Goal: Task Accomplishment & Management: Manage account settings

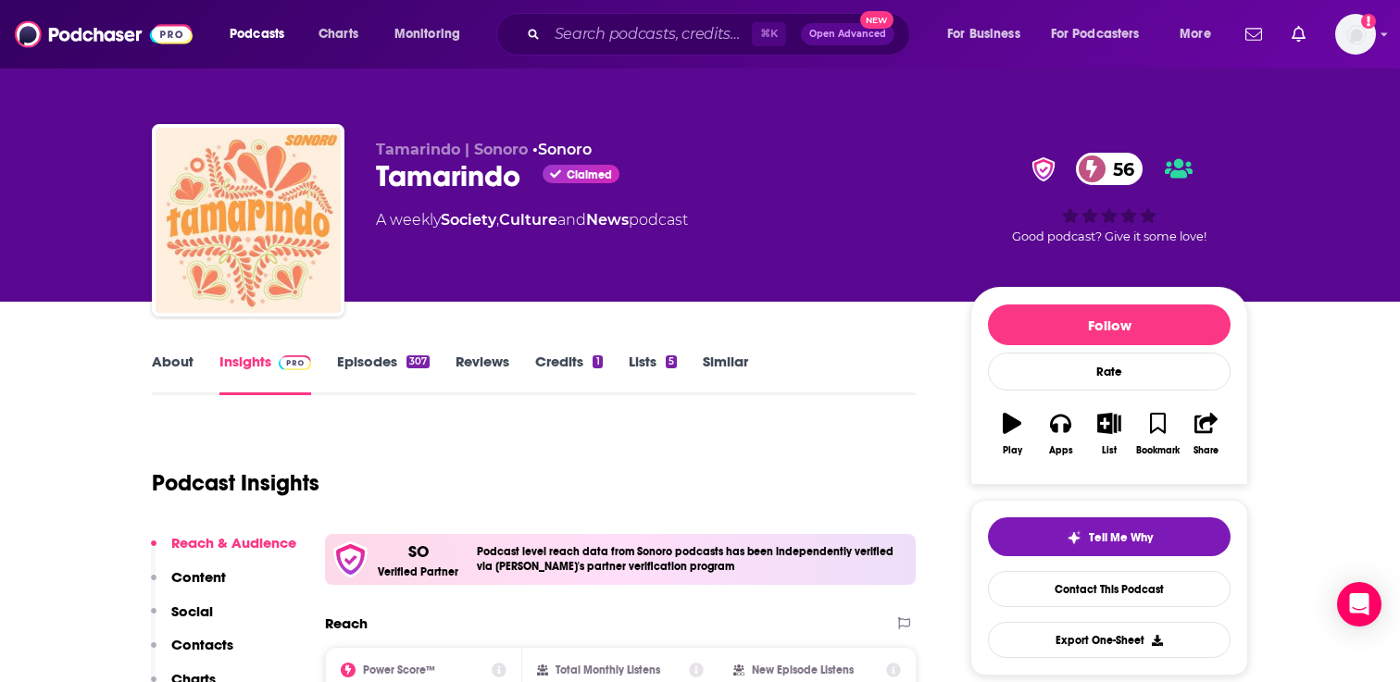
click at [387, 364] on link "Episodes 307" at bounding box center [383, 374] width 93 height 43
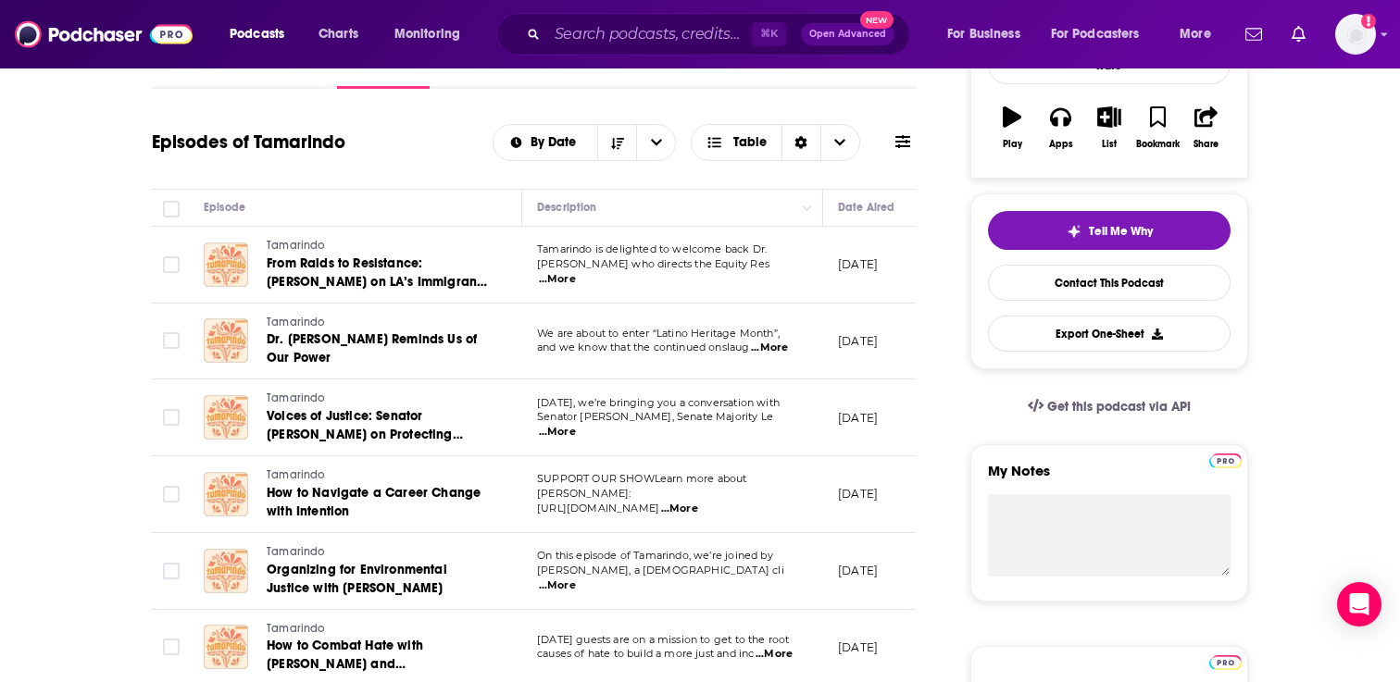
scroll to position [303, 0]
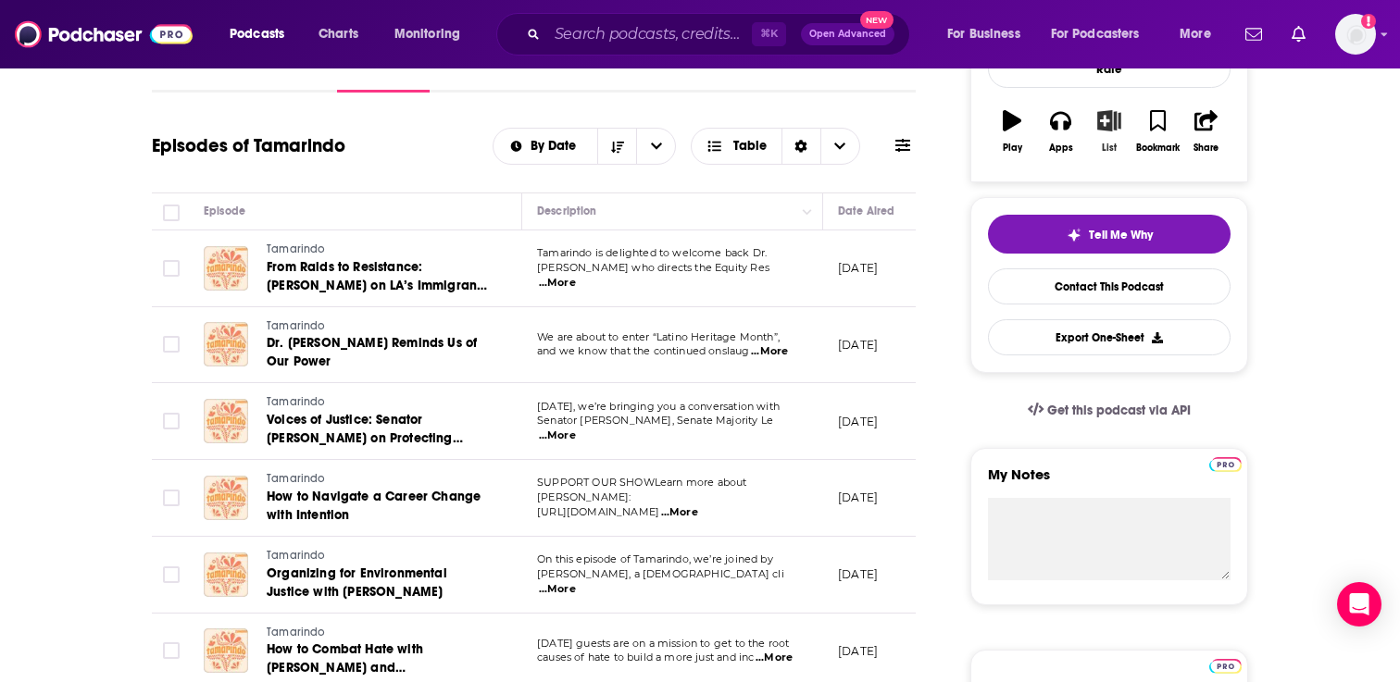
click at [1110, 124] on icon "button" at bounding box center [1109, 120] width 23 height 20
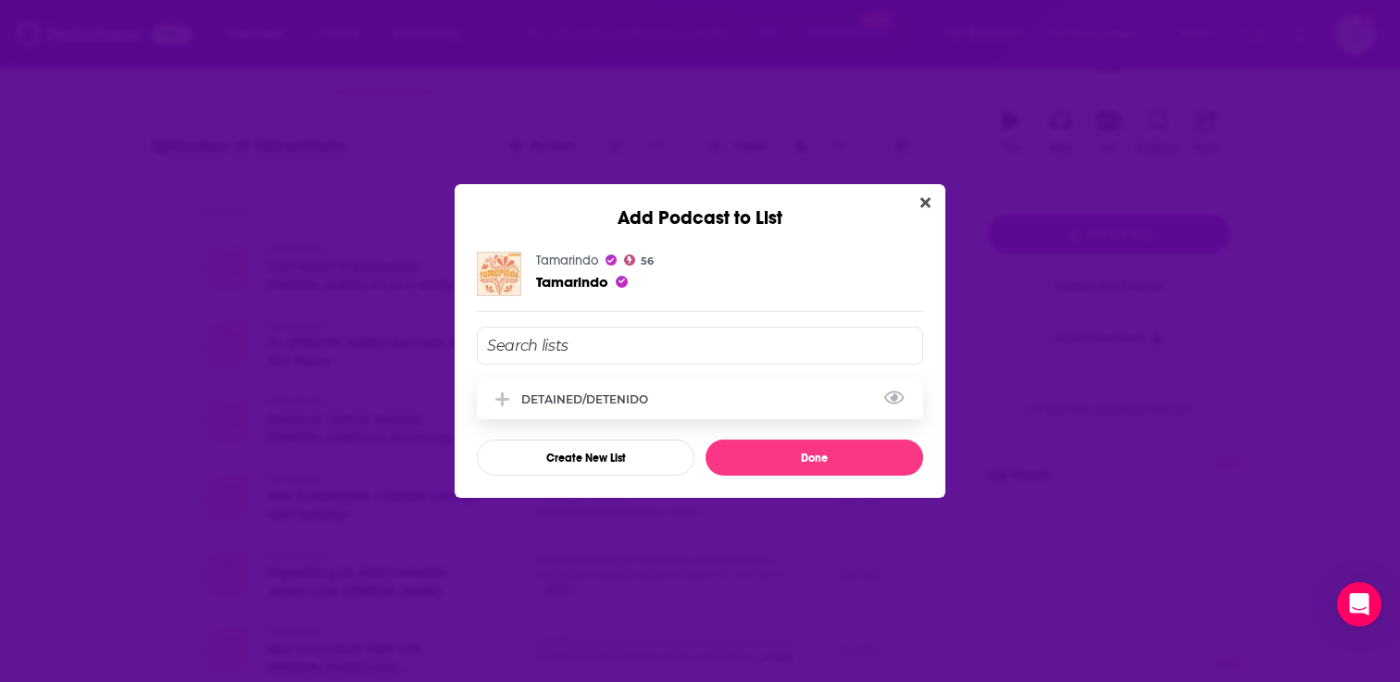
click at [608, 393] on div "DETAINED/DETENIDO" at bounding box center [590, 399] width 138 height 14
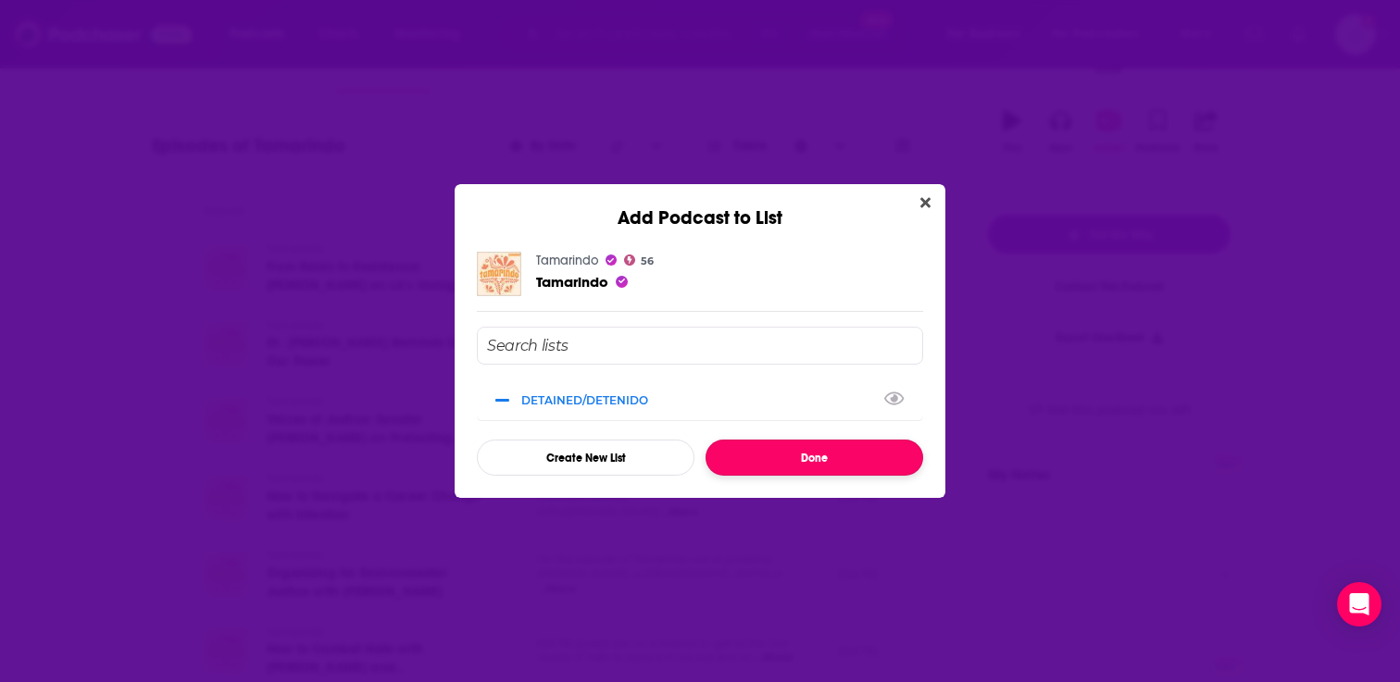
click at [827, 451] on button "Done" at bounding box center [814, 458] width 218 height 36
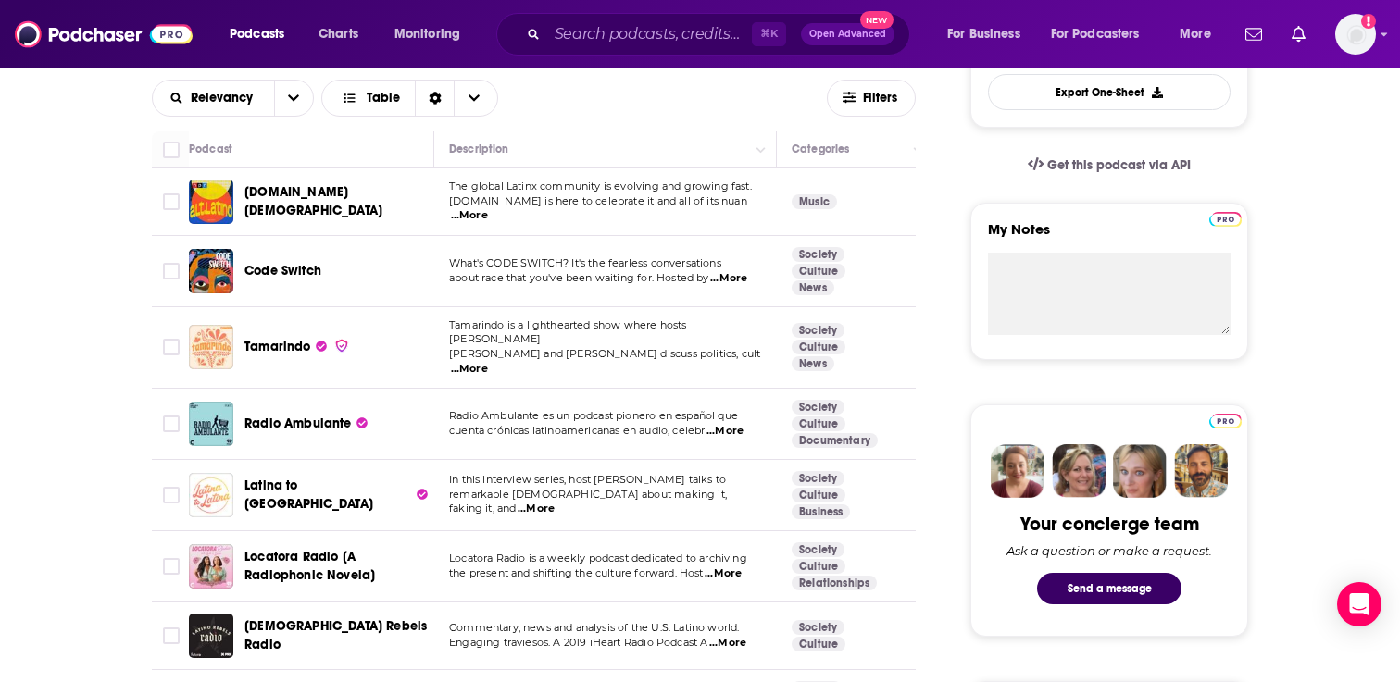
scroll to position [586, 0]
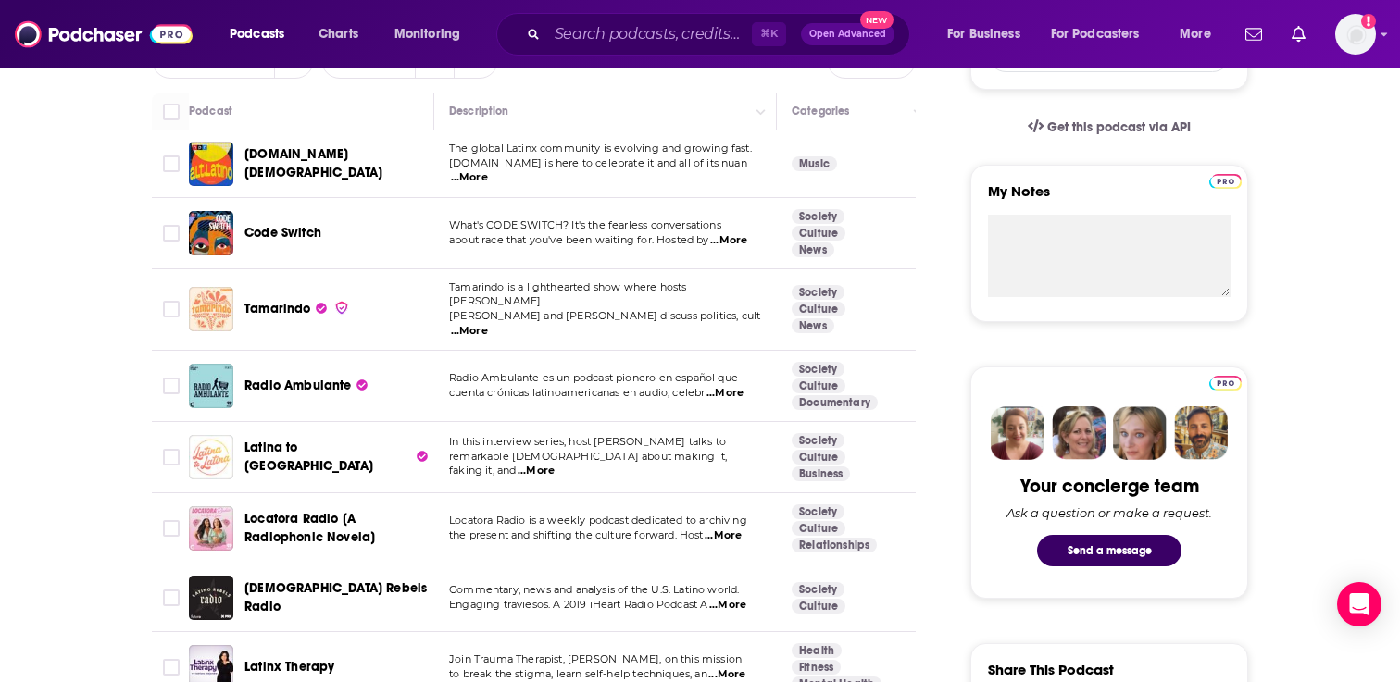
click at [733, 386] on span "...More" at bounding box center [724, 393] width 37 height 15
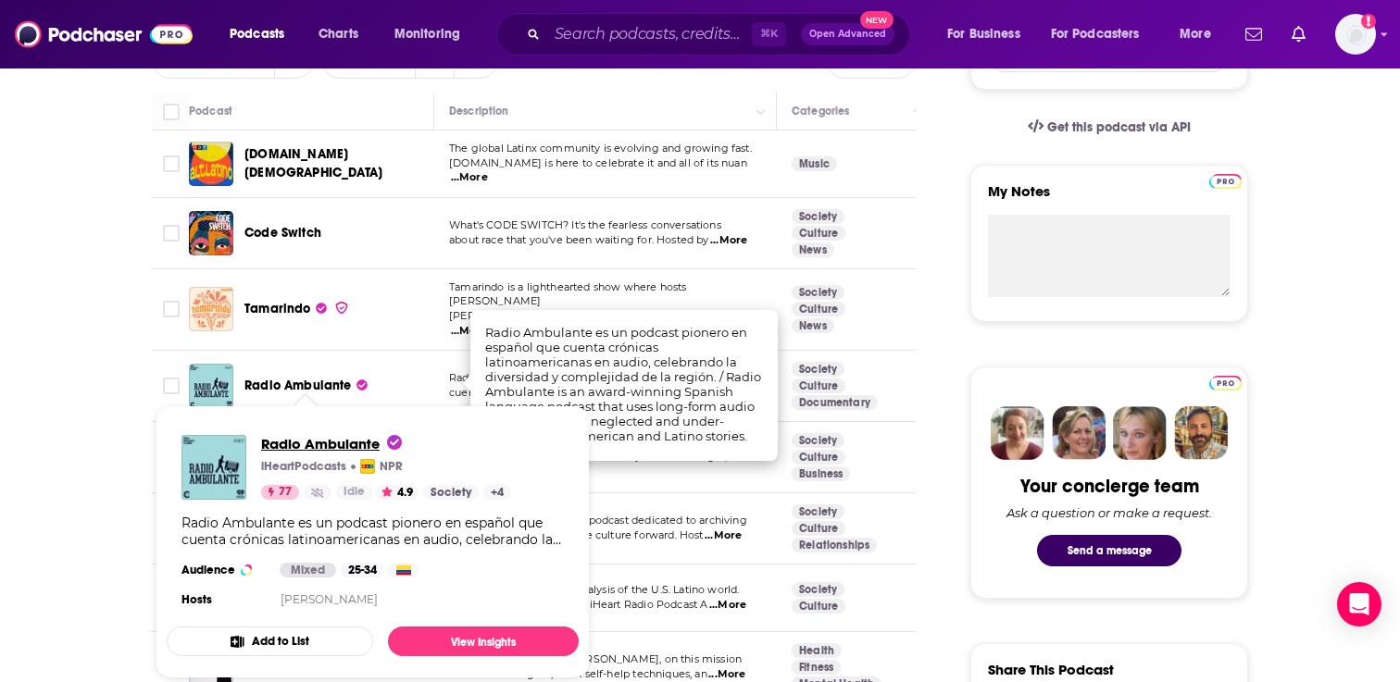
click at [314, 447] on span "Radio Ambulante" at bounding box center [331, 444] width 141 height 18
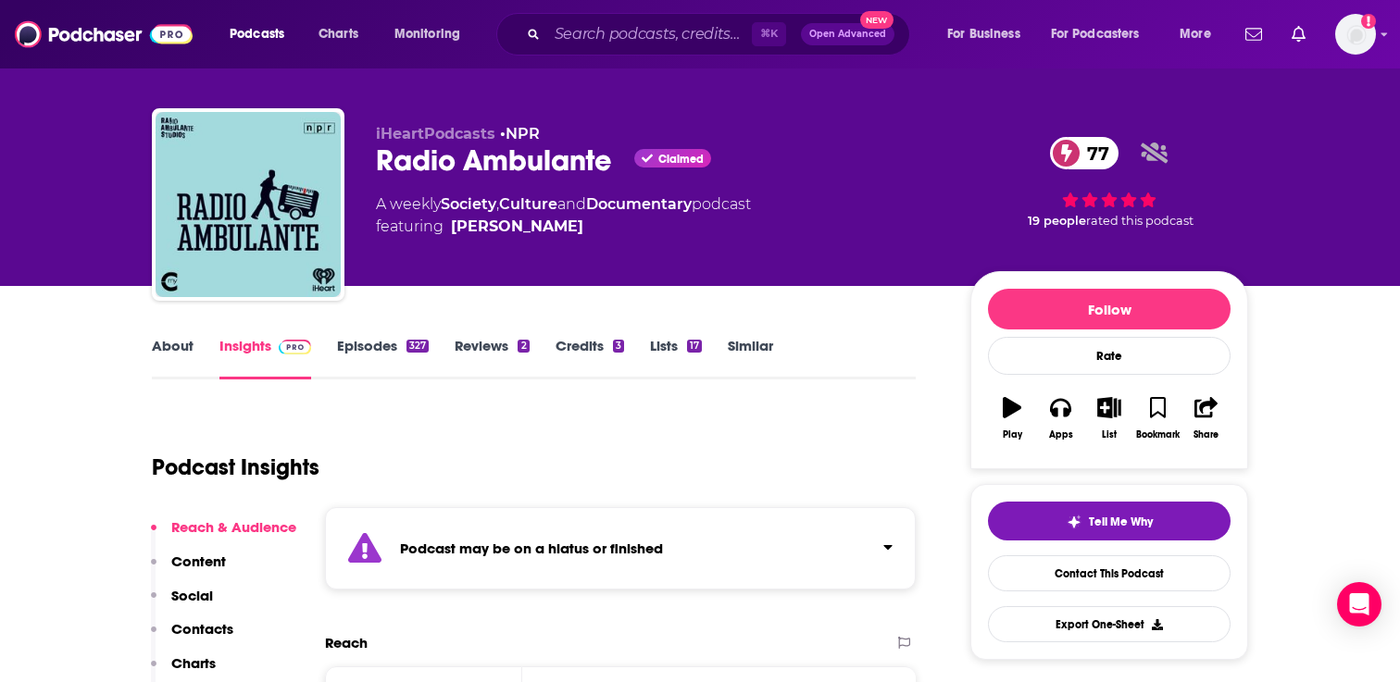
scroll to position [18, 0]
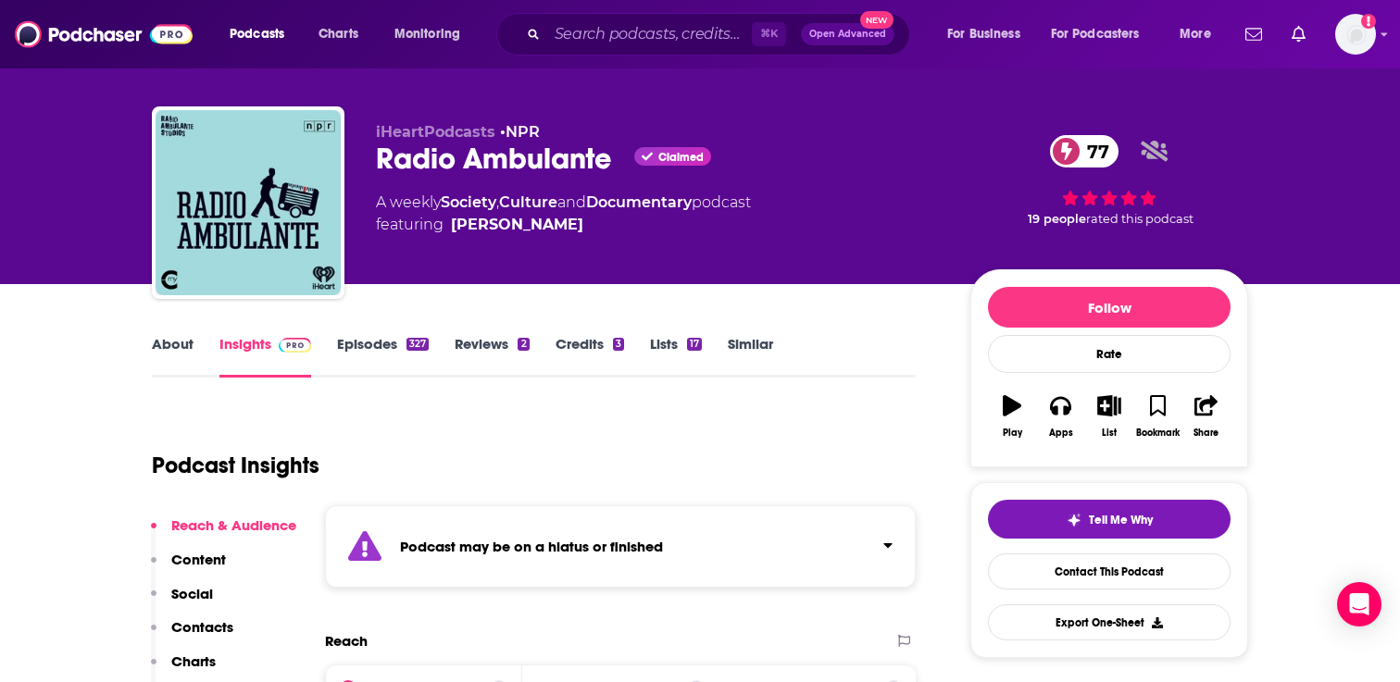
click at [361, 348] on link "Episodes 327" at bounding box center [383, 356] width 92 height 43
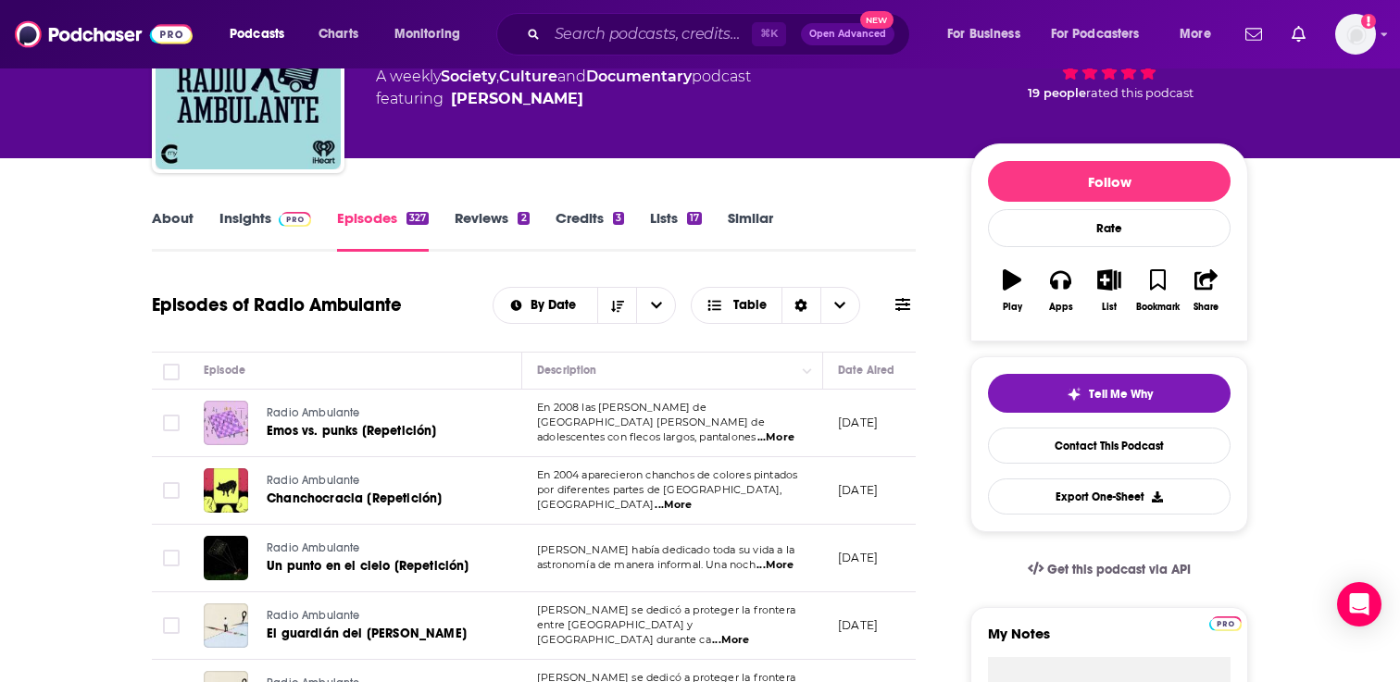
scroll to position [125, 0]
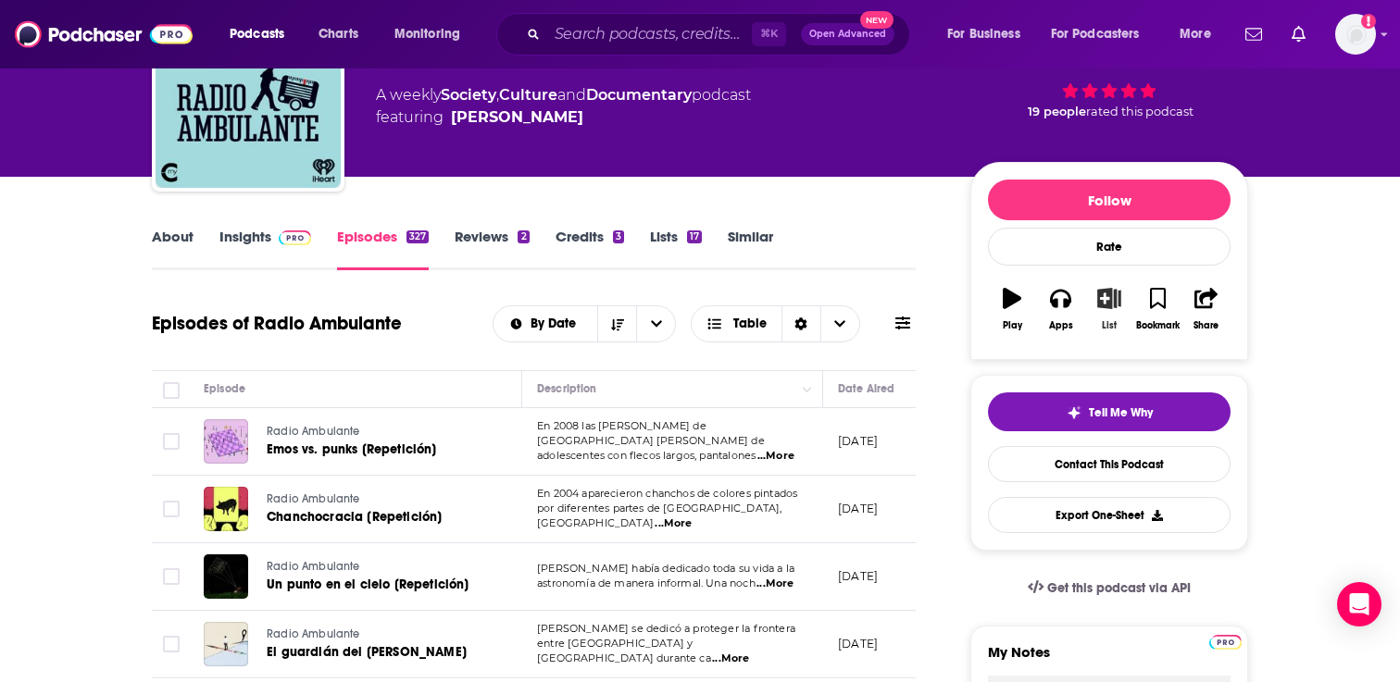
click at [1111, 304] on icon "button" at bounding box center [1109, 298] width 23 height 20
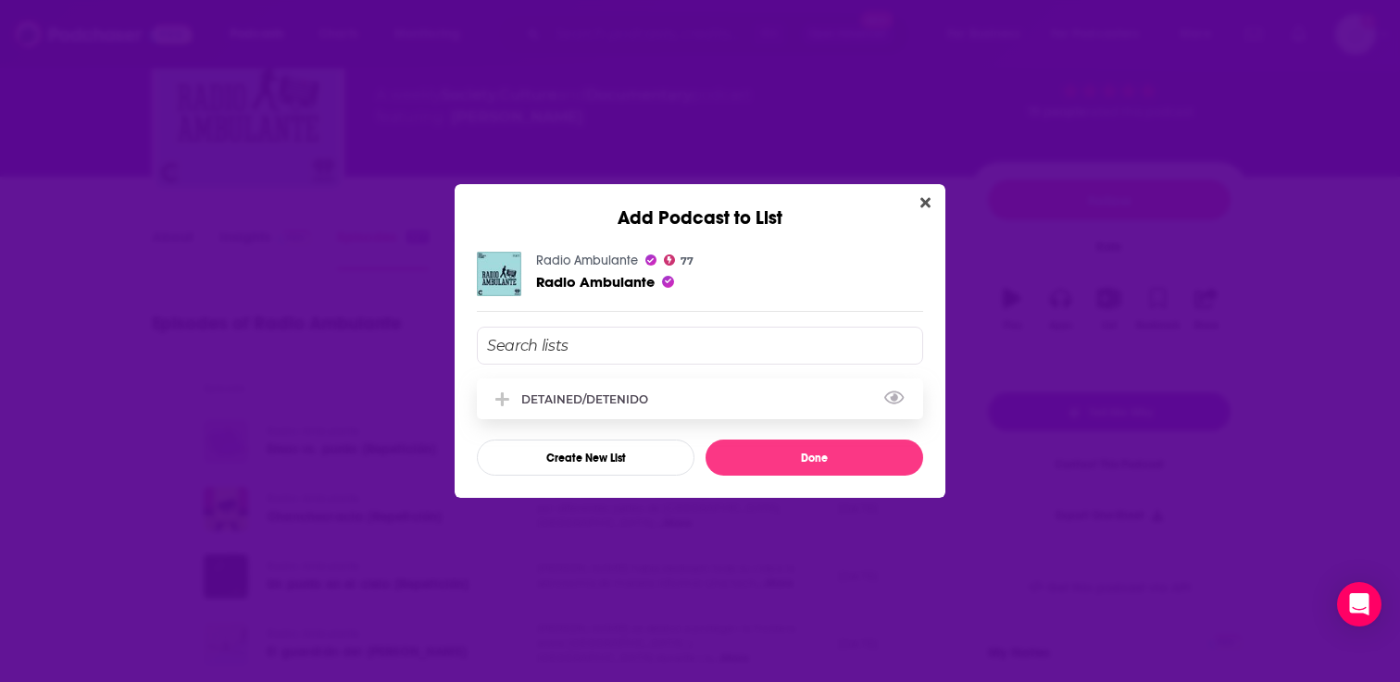
click at [617, 398] on div "DETAINED/DETENIDO" at bounding box center [590, 399] width 138 height 14
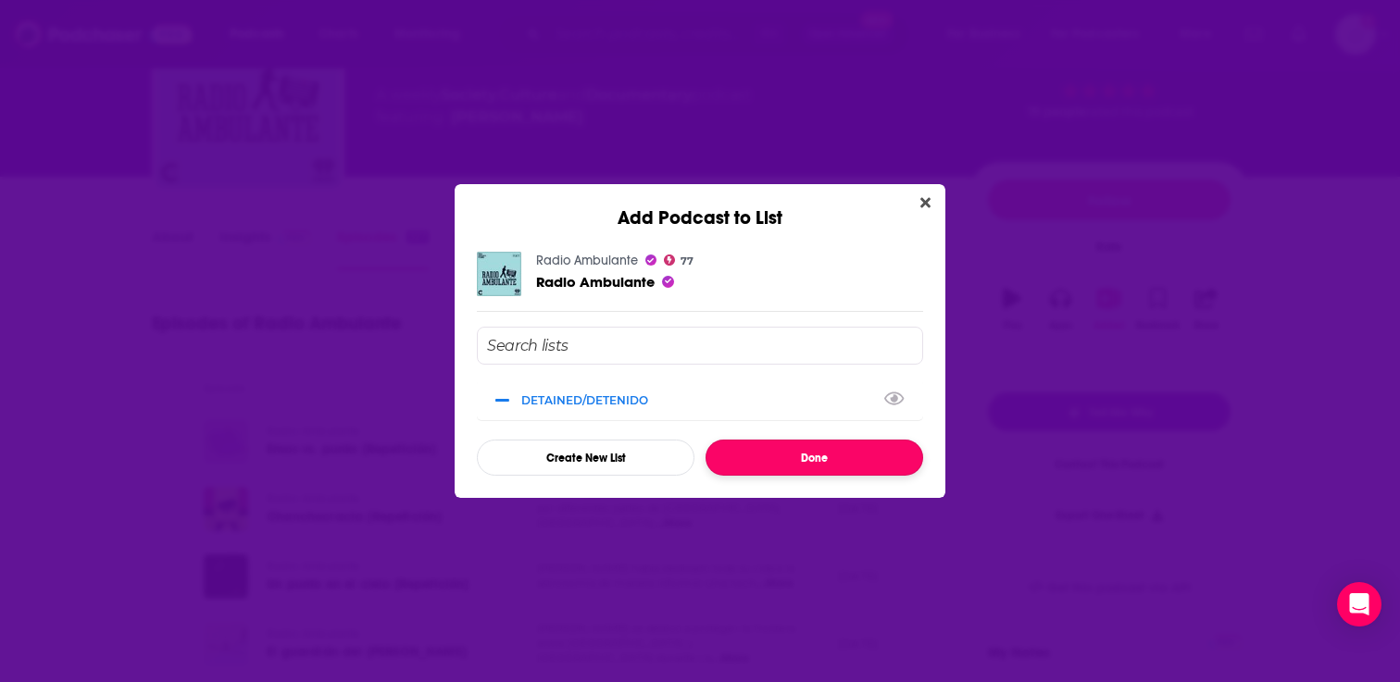
click at [835, 473] on button "Done" at bounding box center [814, 458] width 218 height 36
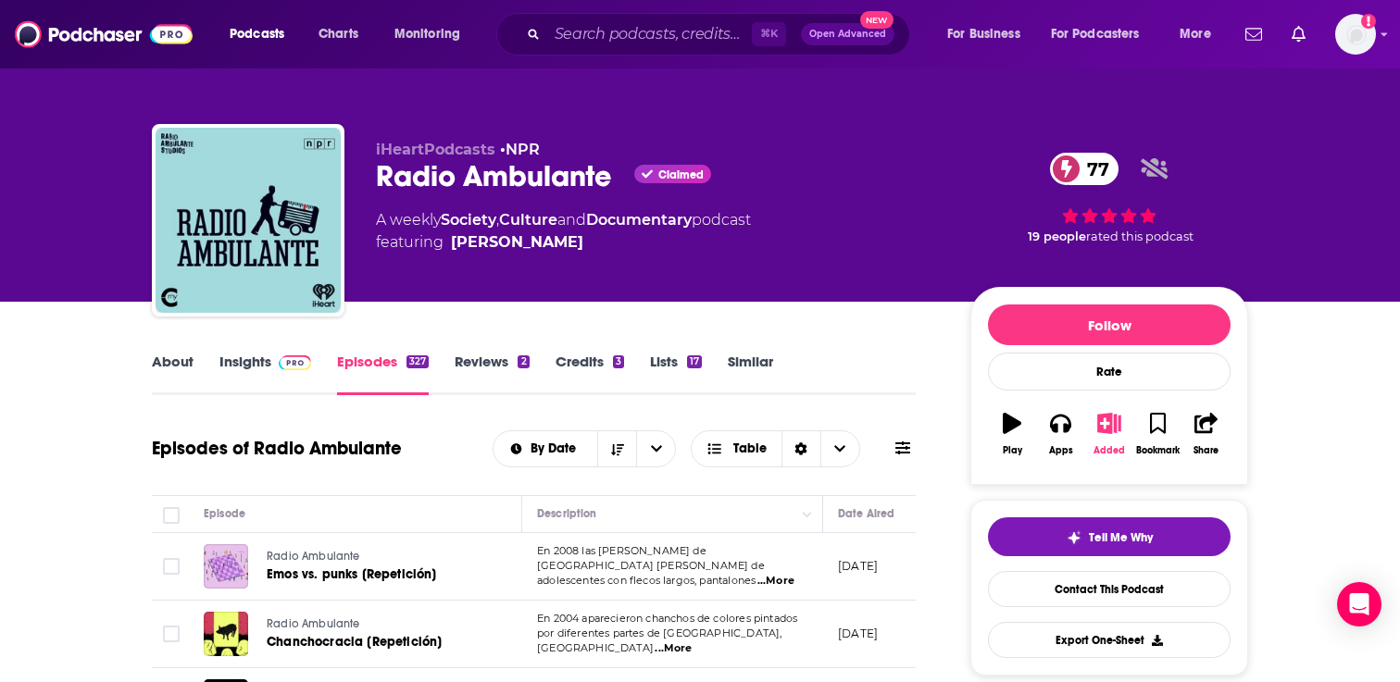
scroll to position [125, 0]
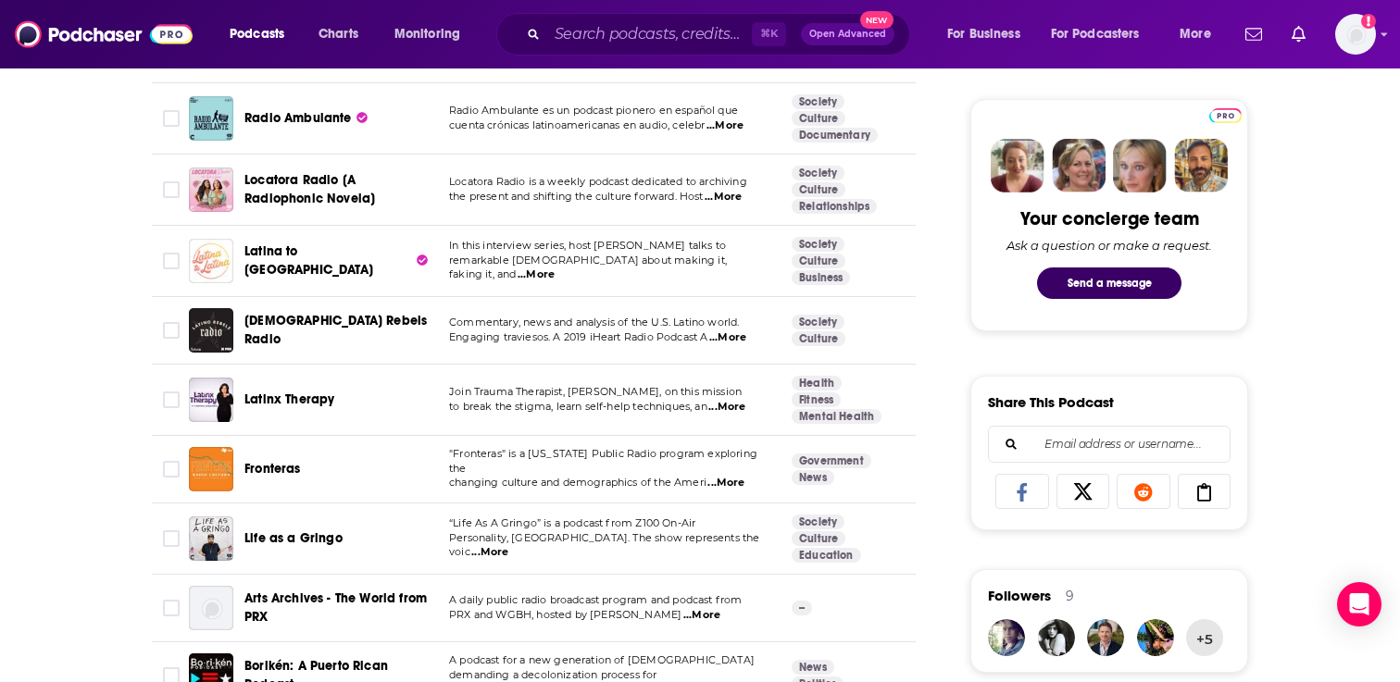
scroll to position [858, 0]
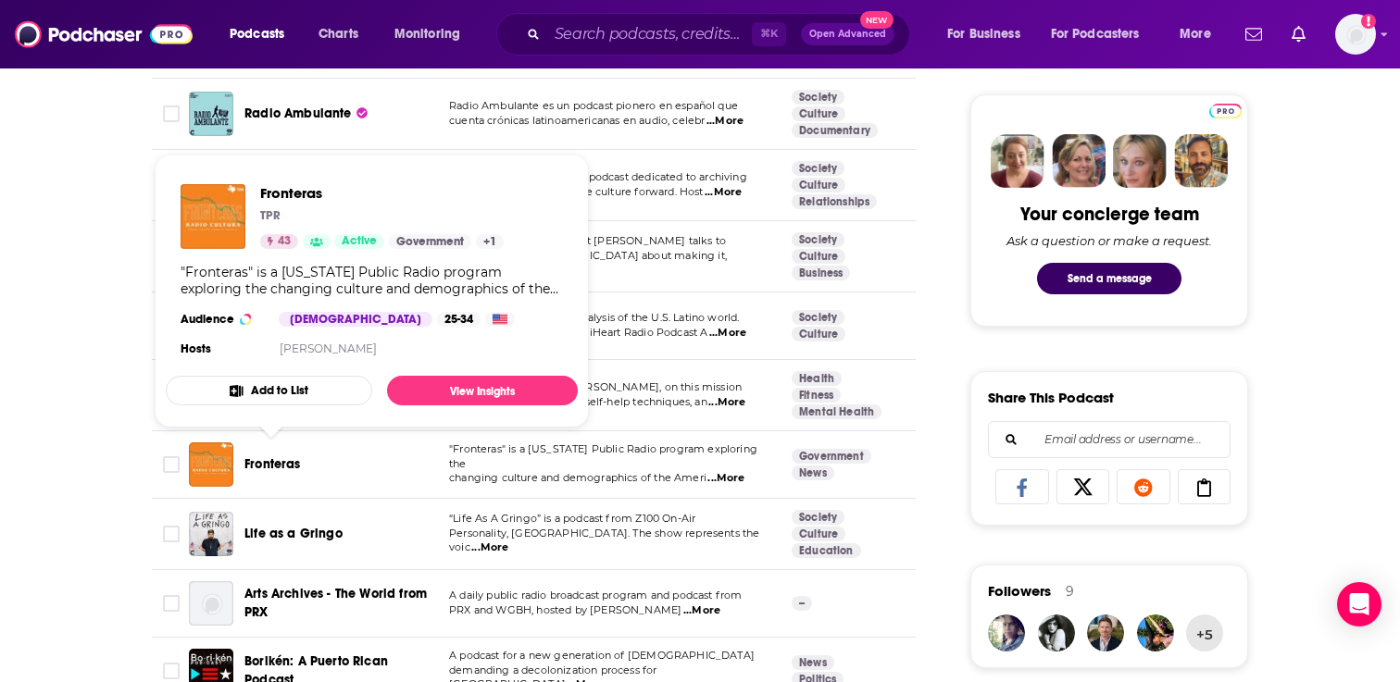
click at [300, 396] on button "Add to List" at bounding box center [269, 391] width 206 height 30
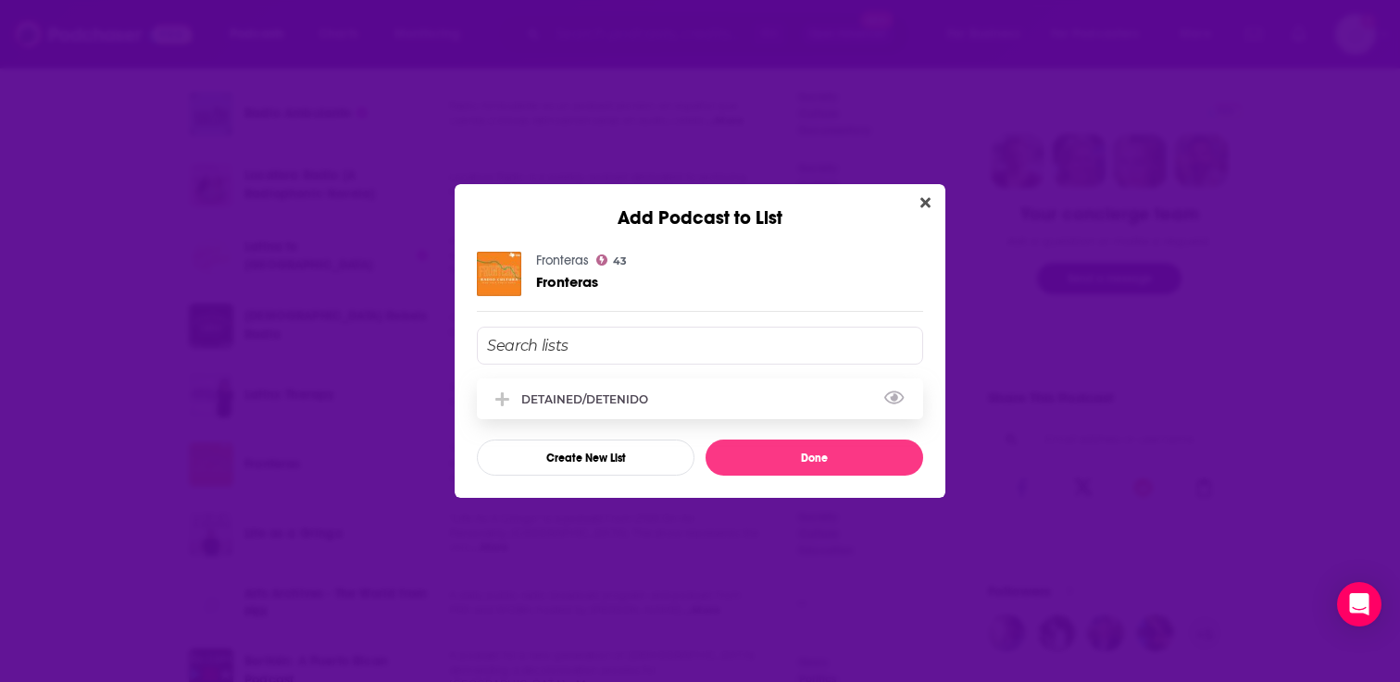
click at [530, 401] on div "DETAINED/DETENIDO" at bounding box center [590, 399] width 138 height 14
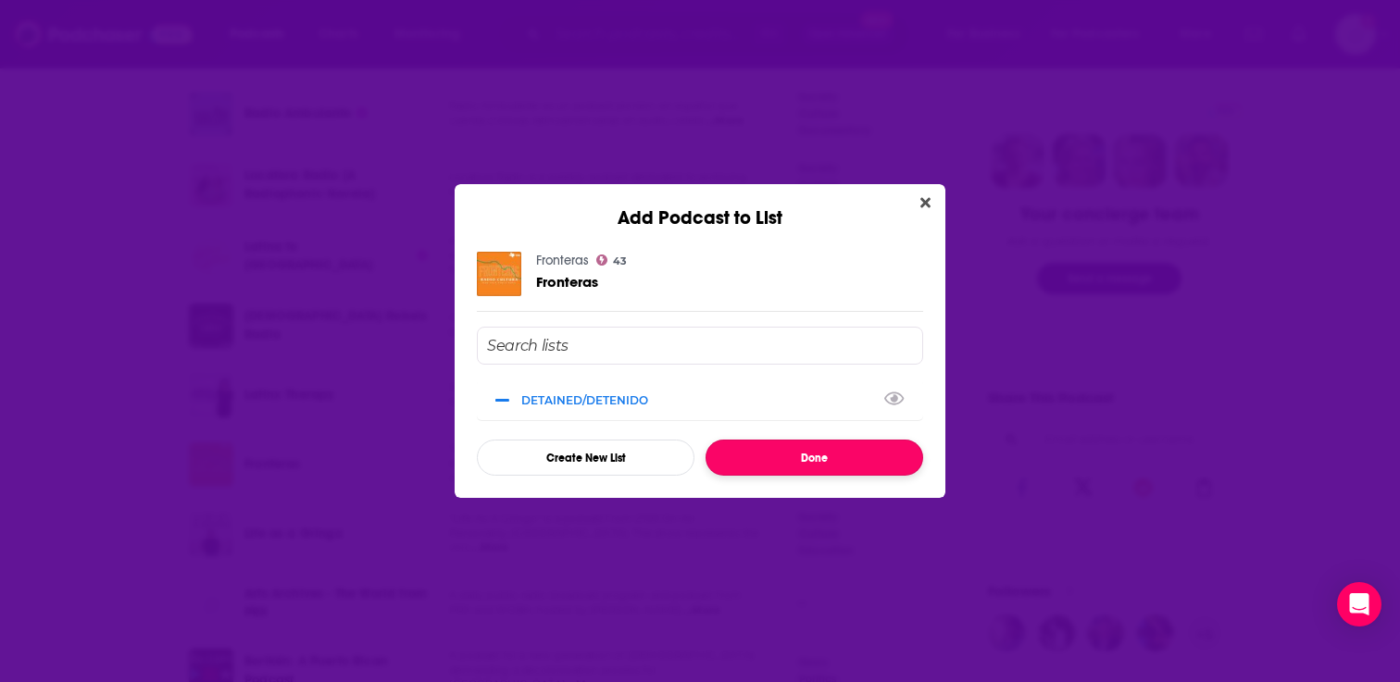
click at [783, 459] on button "Done" at bounding box center [814, 458] width 218 height 36
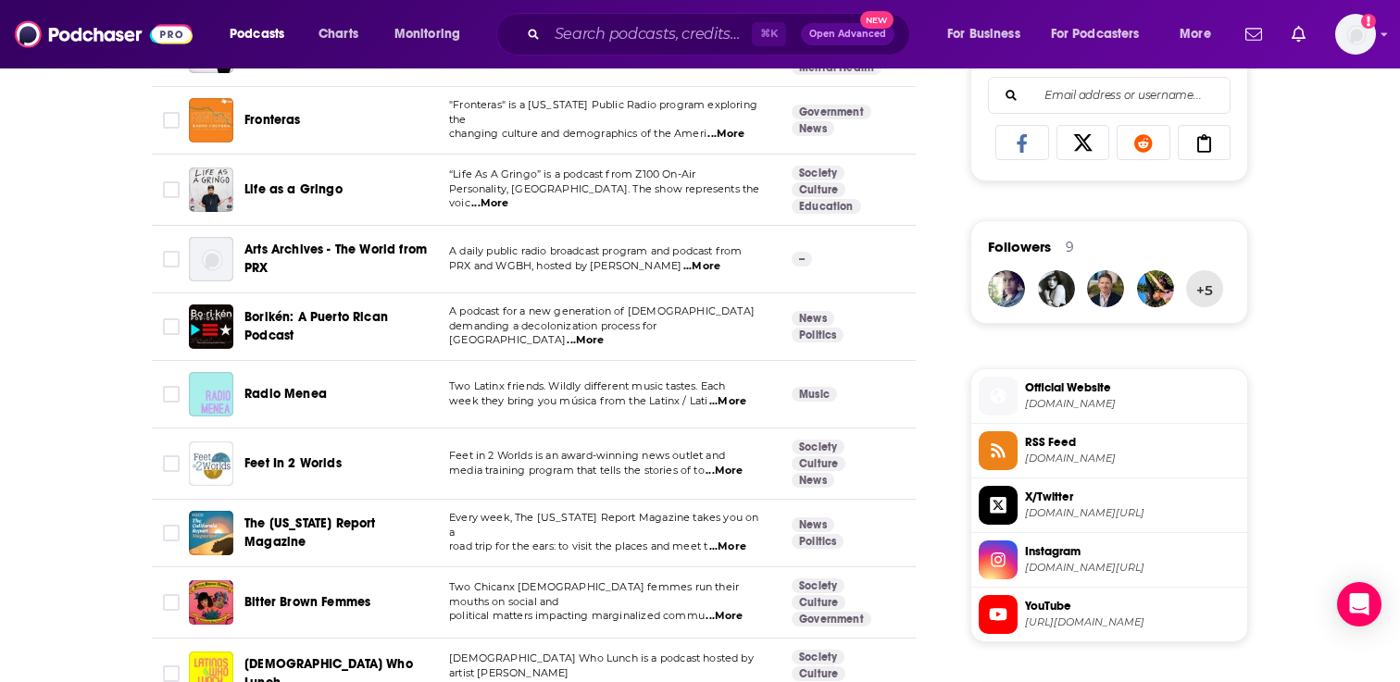
scroll to position [1225, 0]
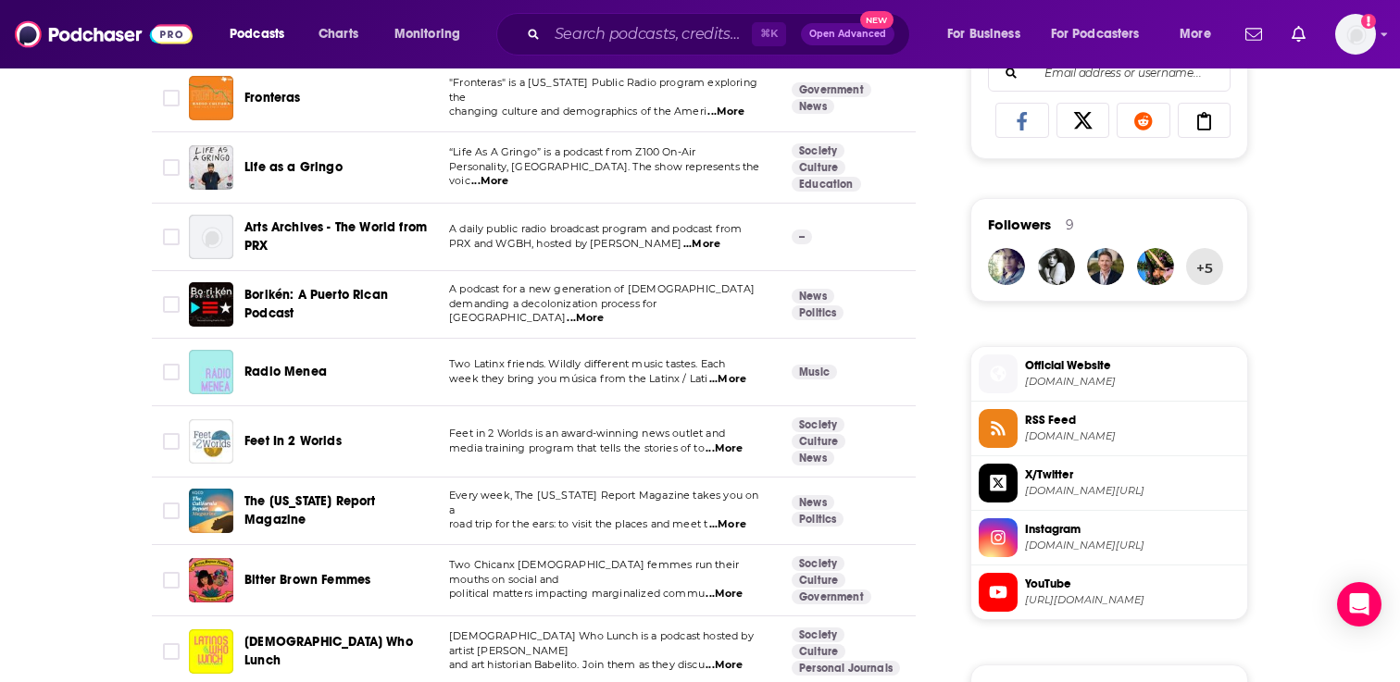
click at [733, 442] on span "...More" at bounding box center [723, 449] width 37 height 15
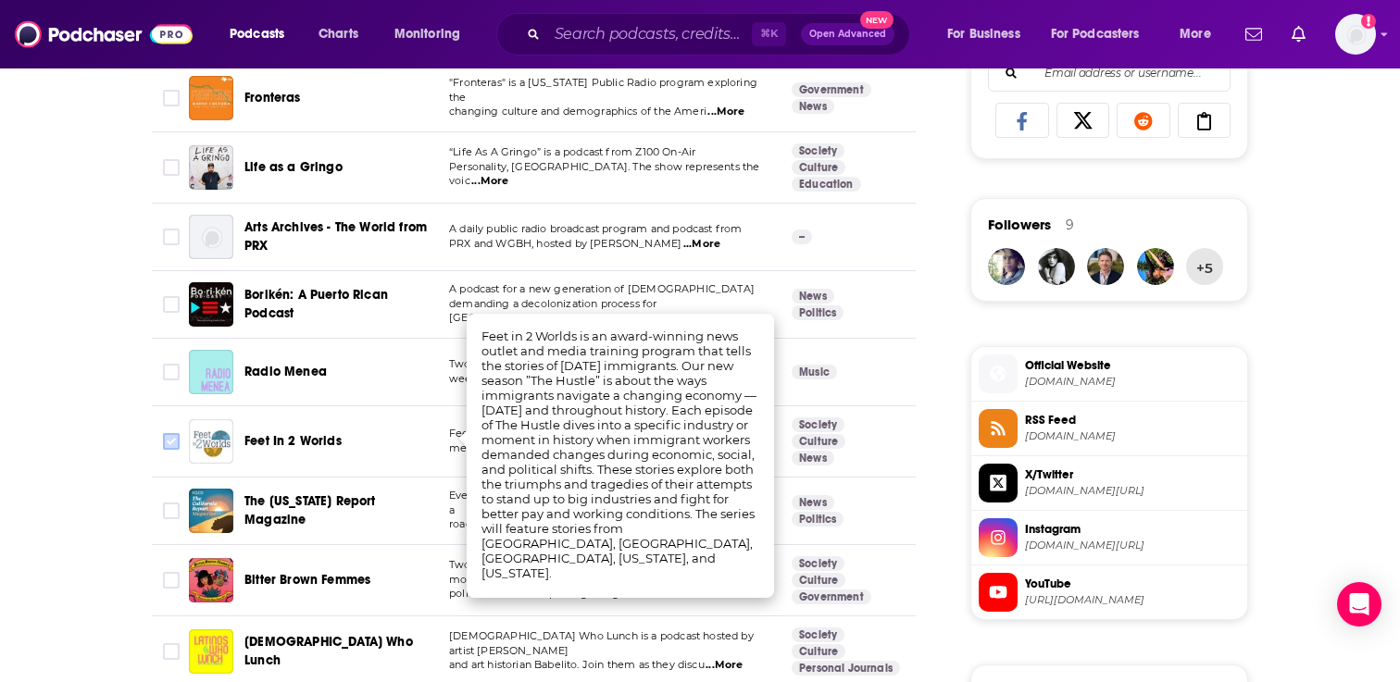
click at [170, 433] on input "Toggle select row" at bounding box center [171, 441] width 17 height 17
checkbox input "true"
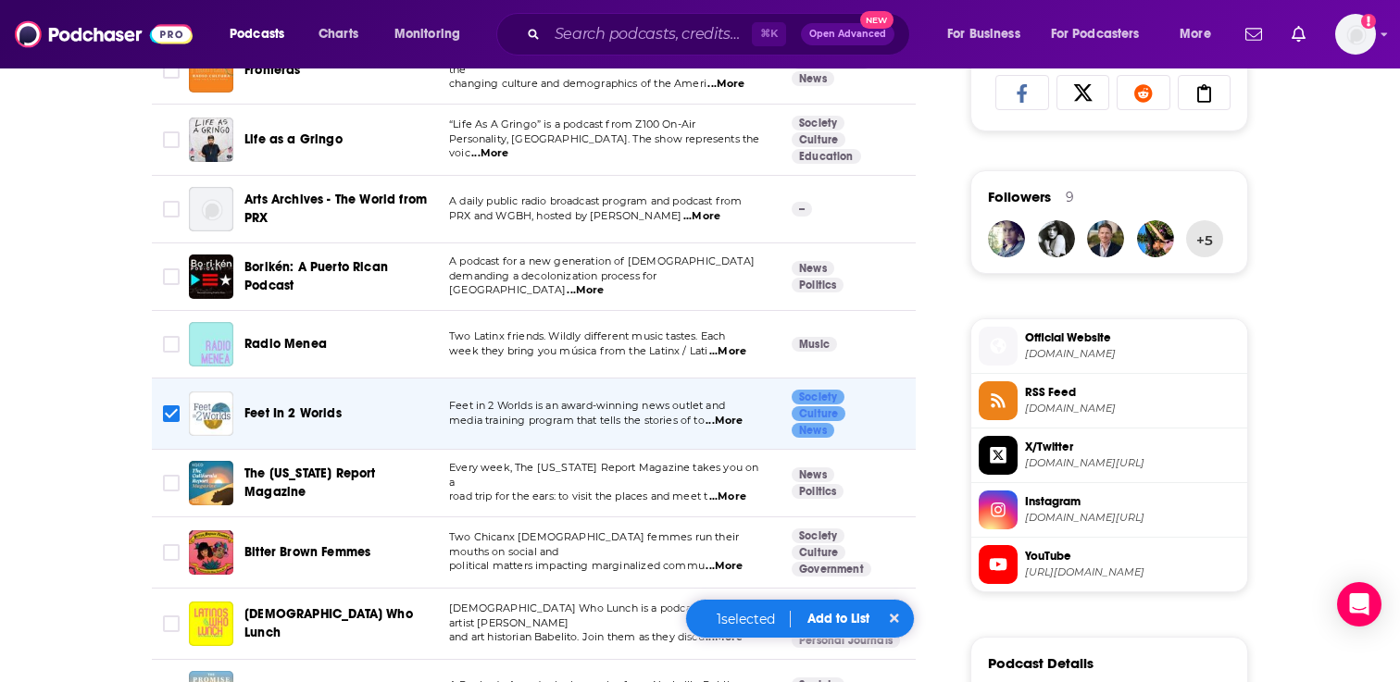
scroll to position [1267, 0]
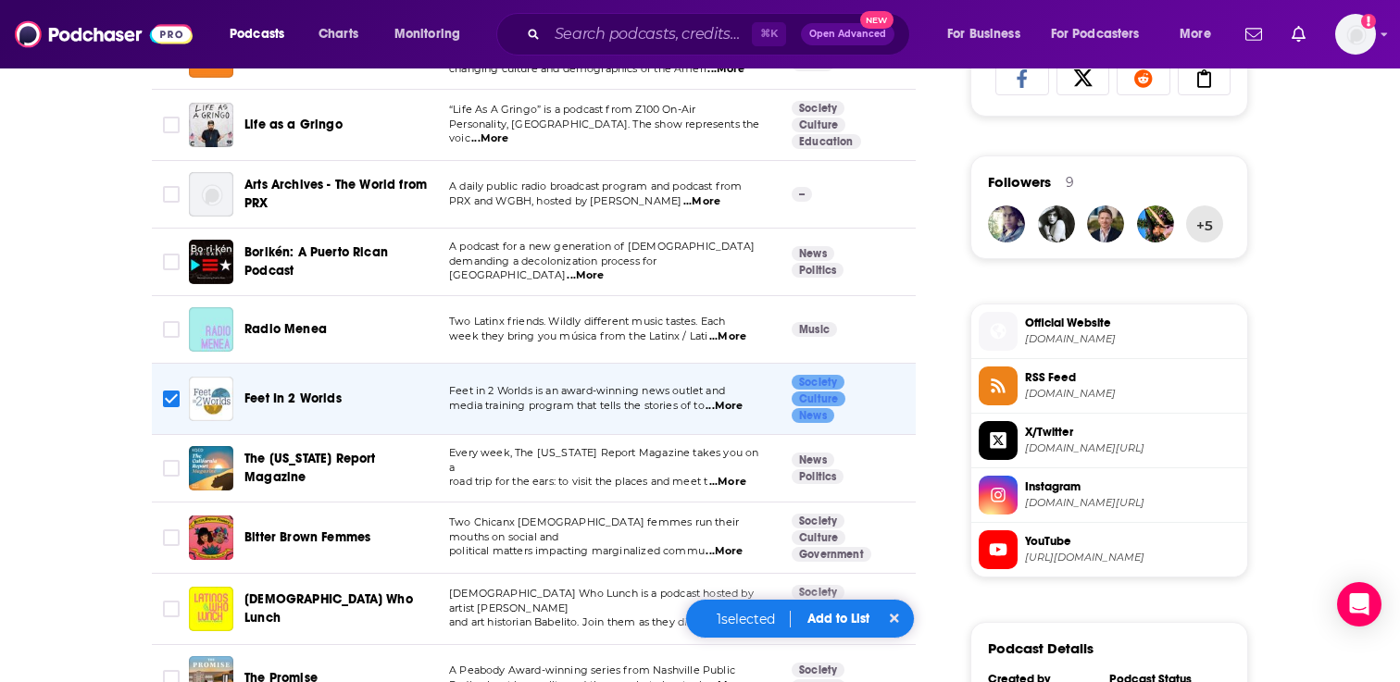
click at [735, 475] on span "...More" at bounding box center [727, 482] width 37 height 15
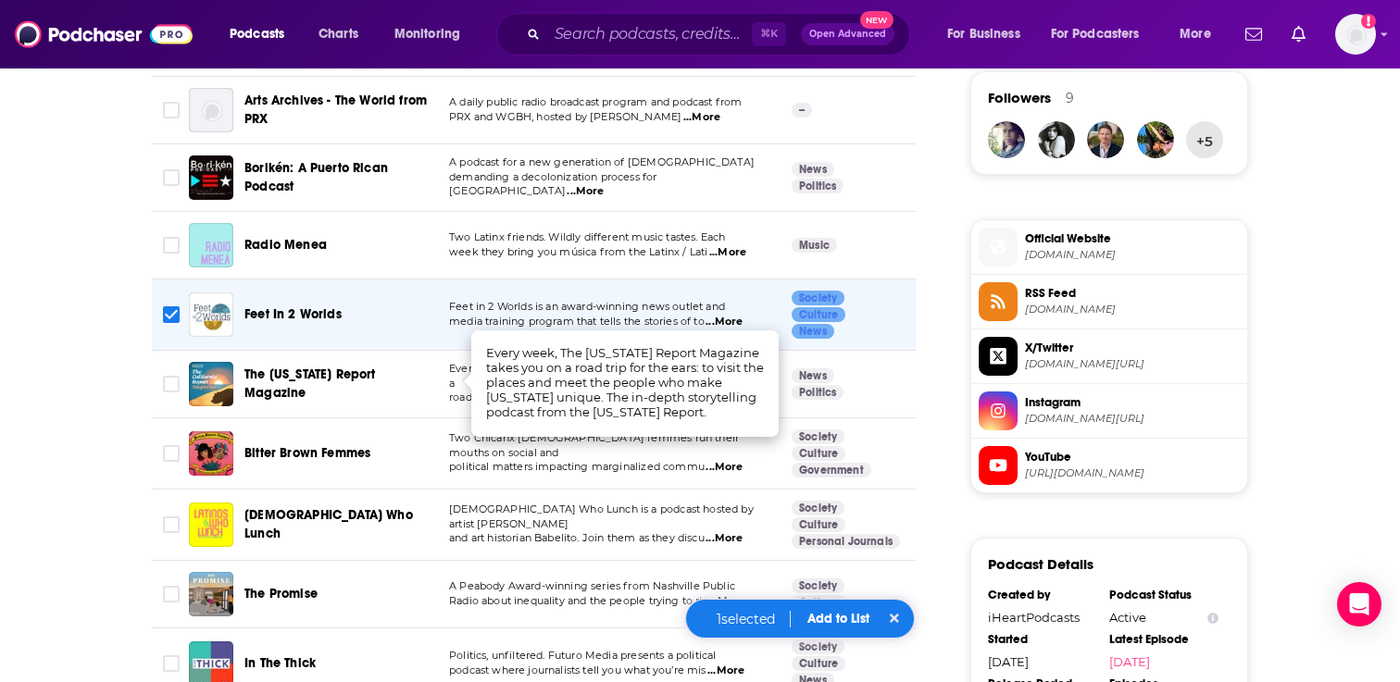
scroll to position [1357, 0]
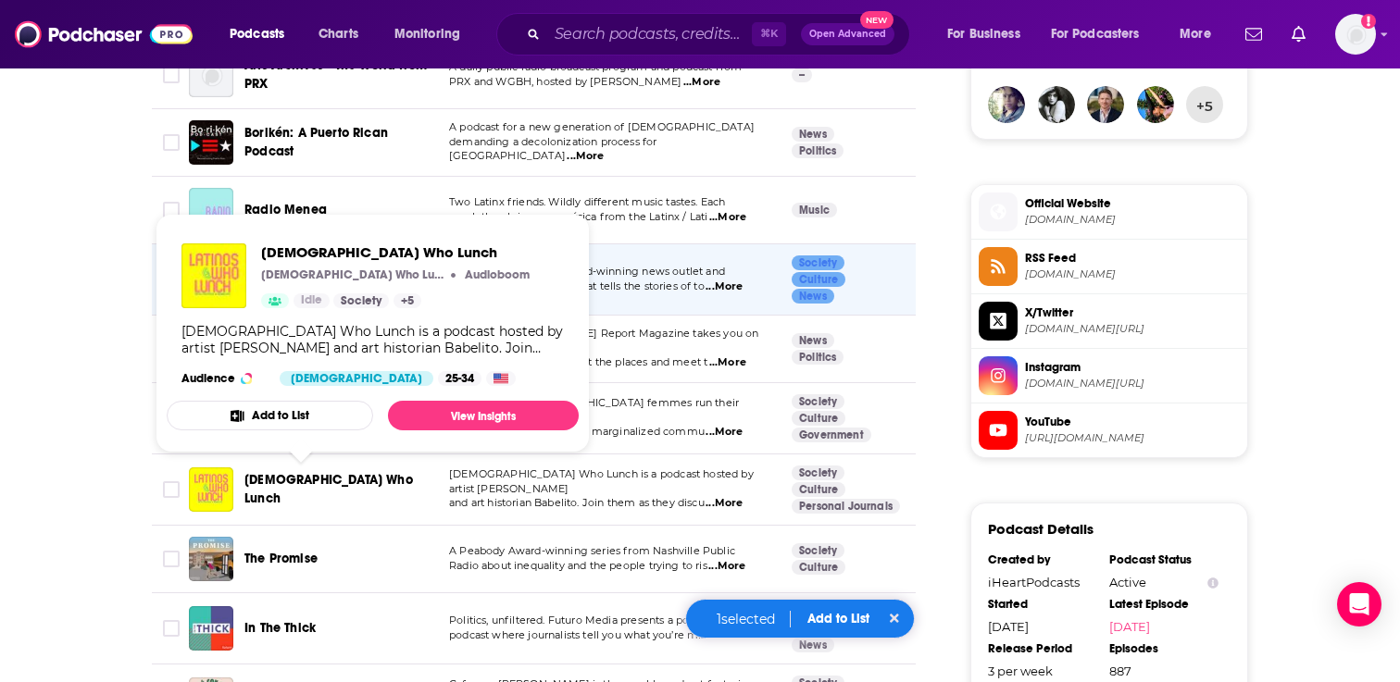
scroll to position [1403, 0]
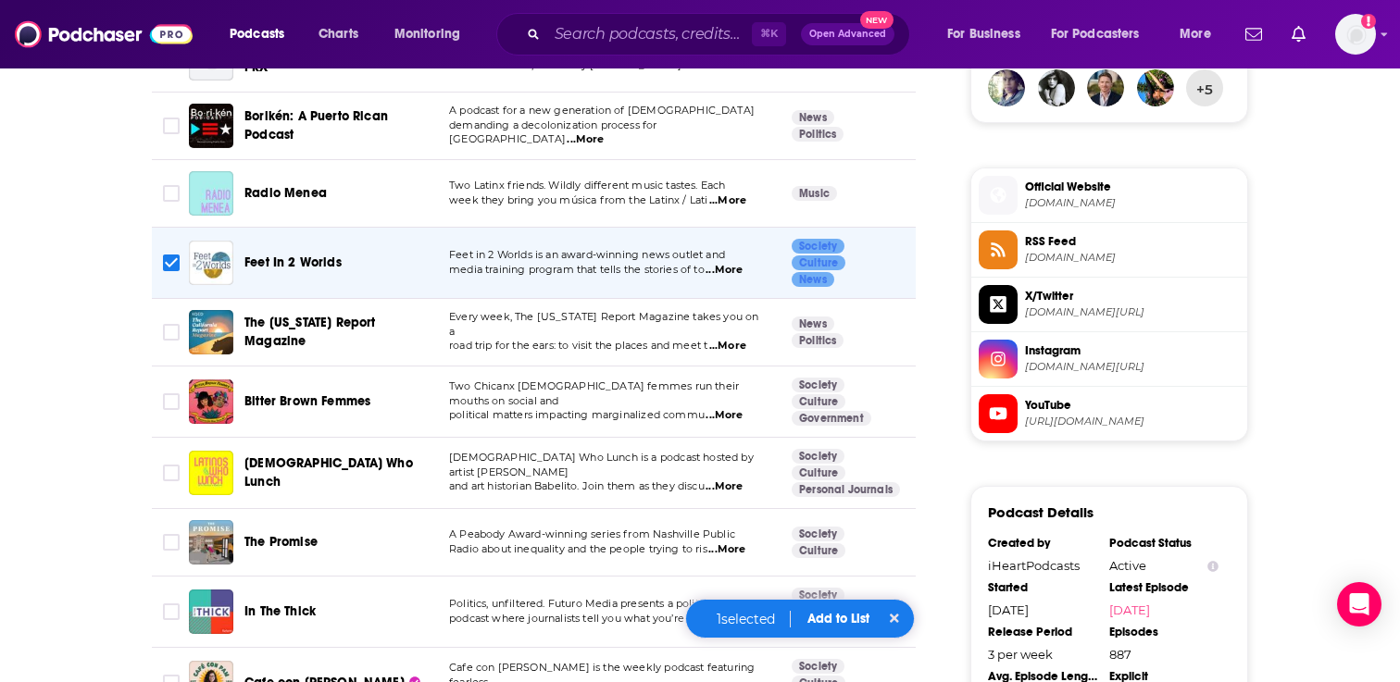
click at [736, 479] on span "...More" at bounding box center [723, 486] width 37 height 15
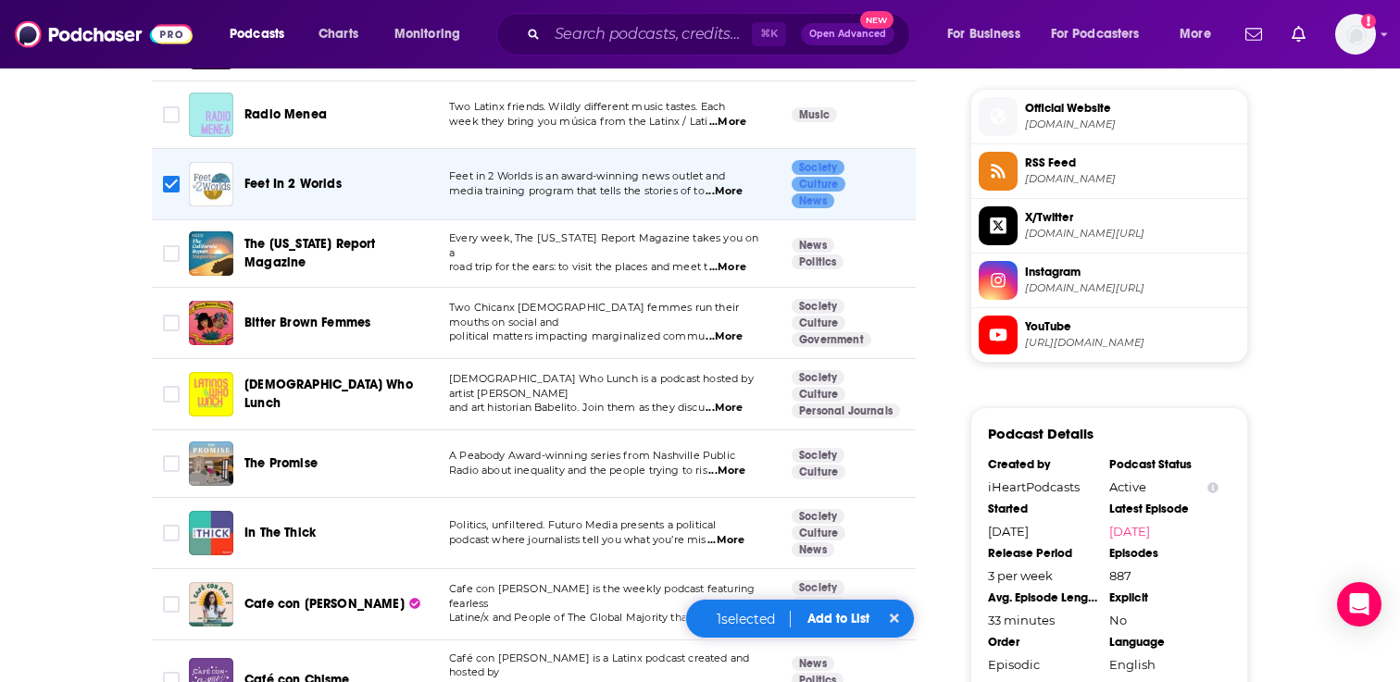
scroll to position [1524, 0]
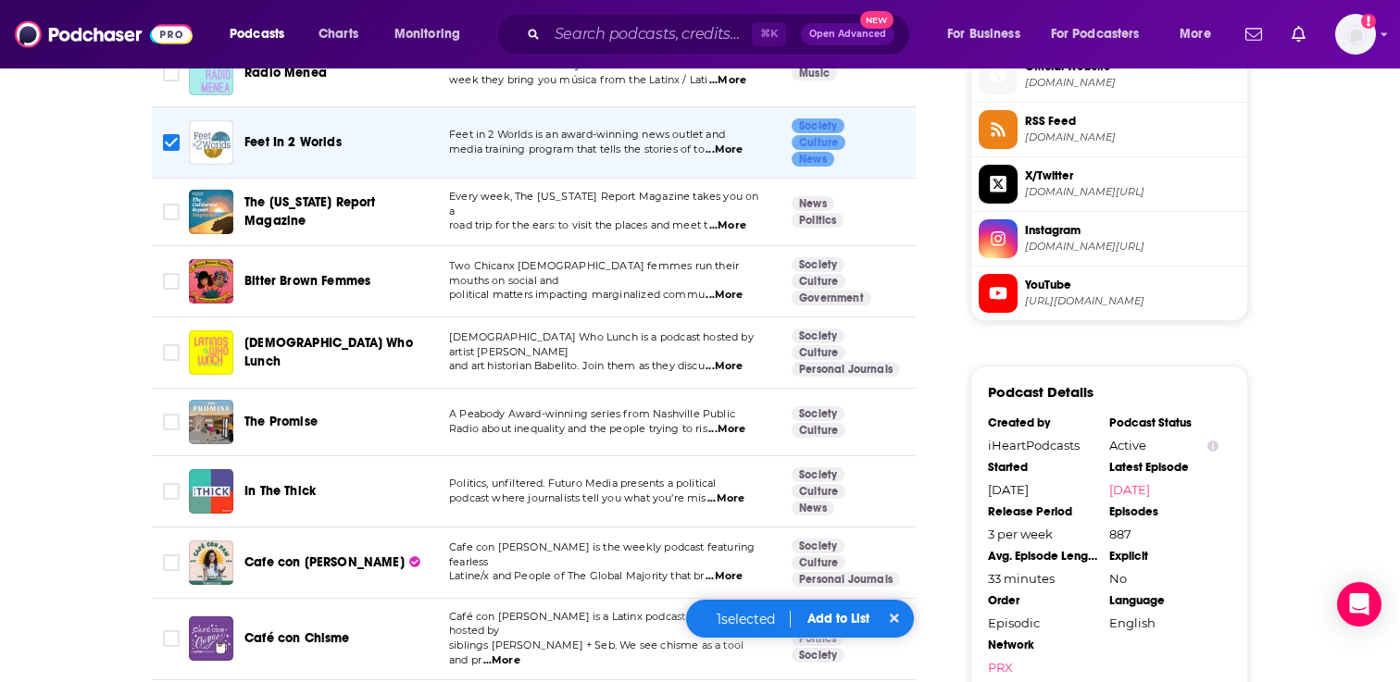
click at [736, 422] on span "...More" at bounding box center [726, 429] width 37 height 15
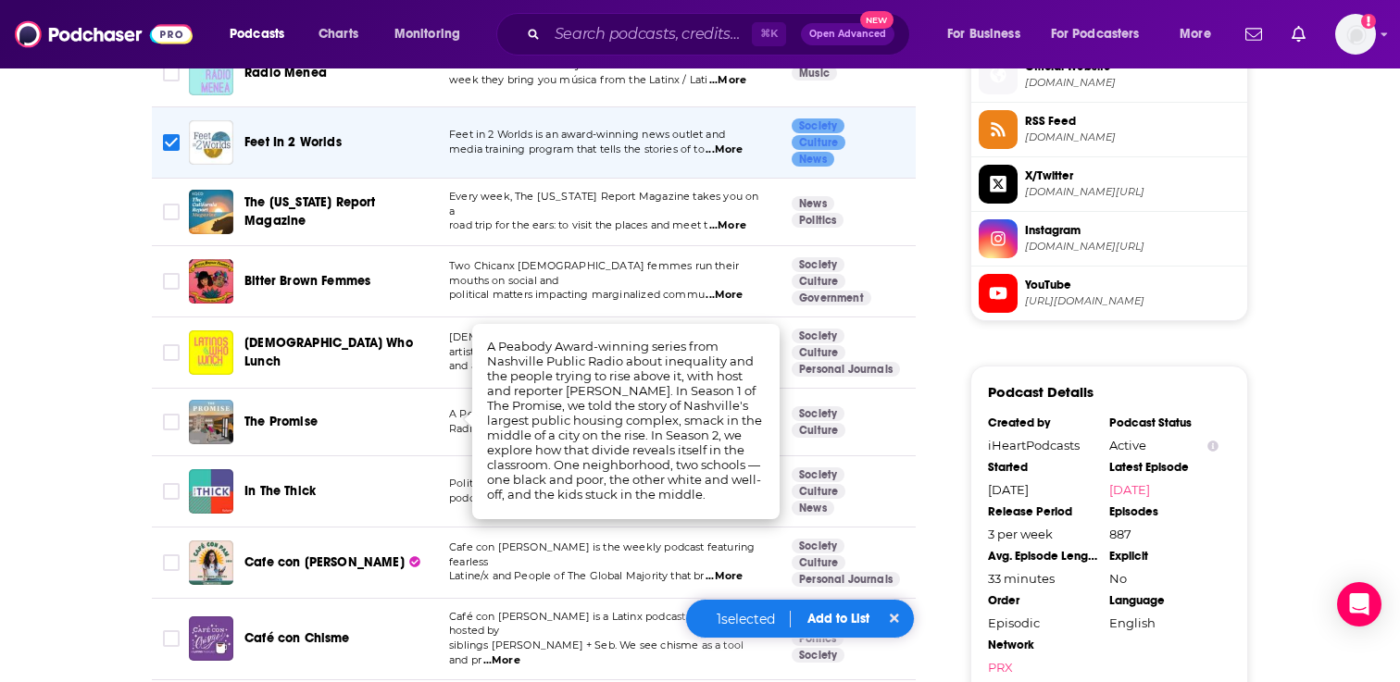
scroll to position [1531, 0]
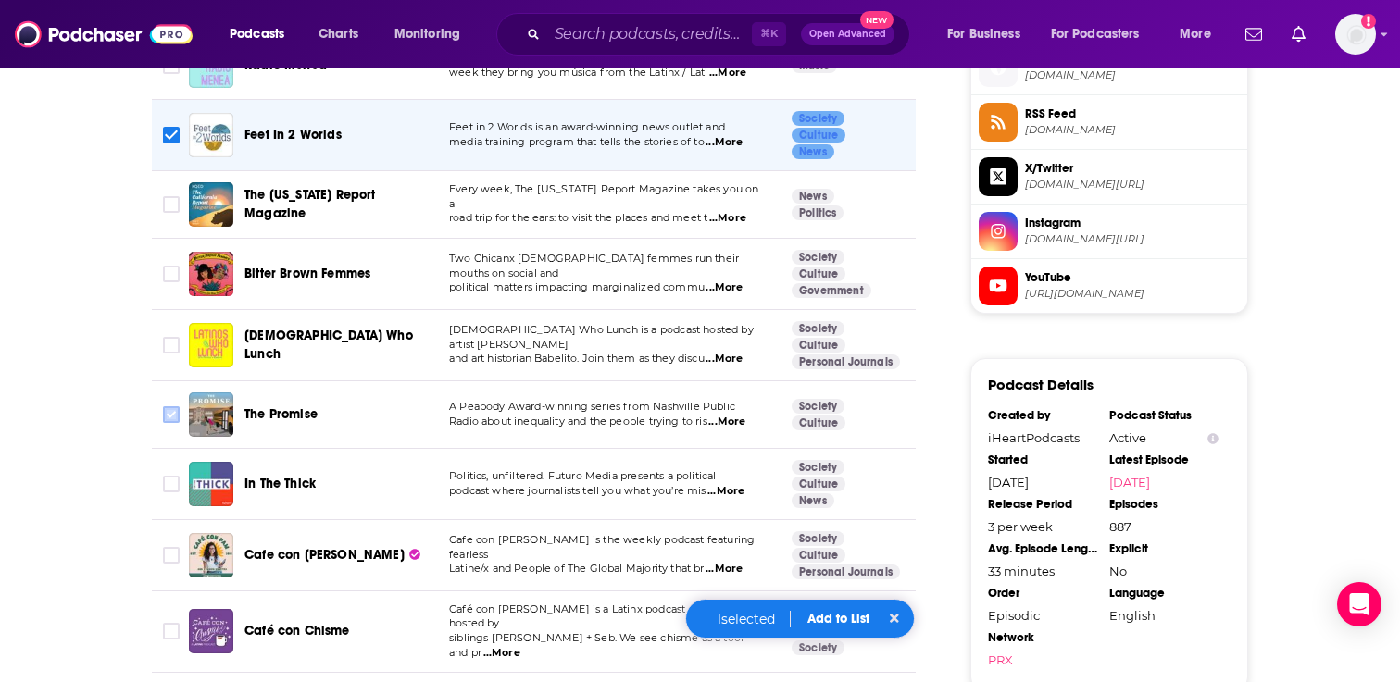
click at [164, 406] on input "Toggle select row" at bounding box center [171, 414] width 17 height 17
checkbox input "true"
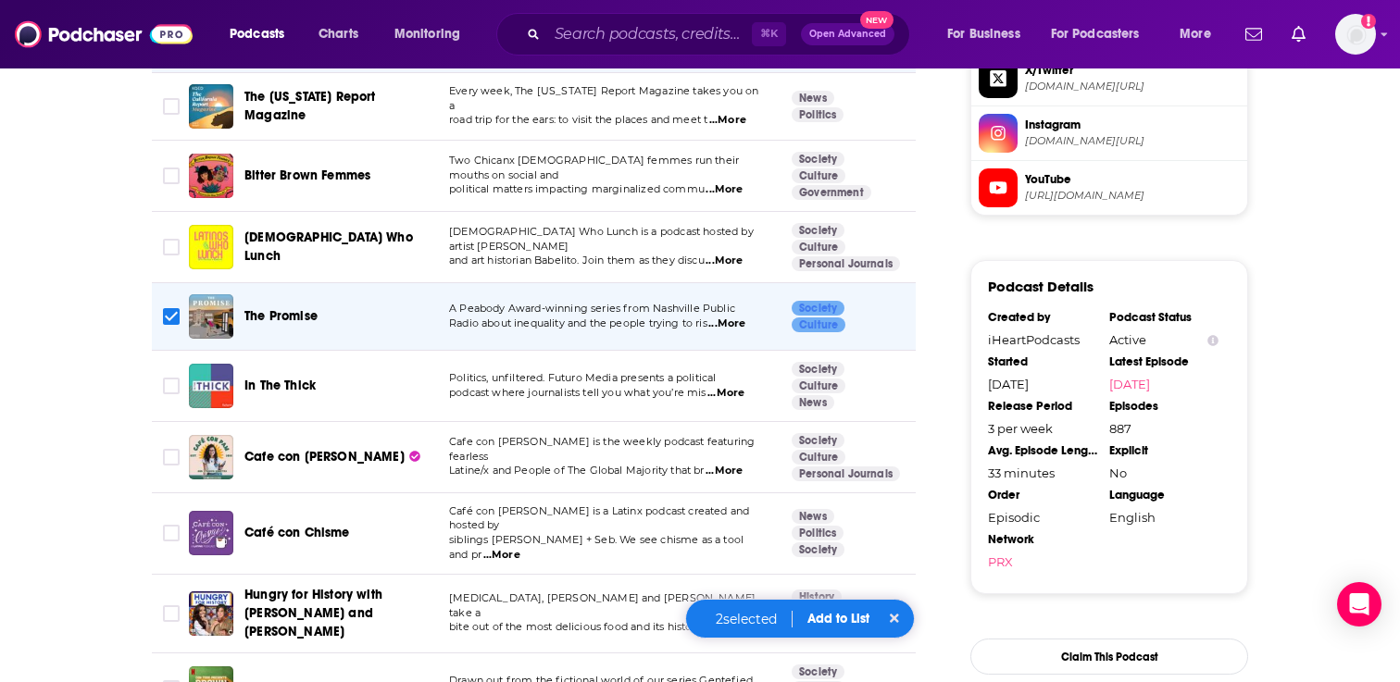
scroll to position [1645, 0]
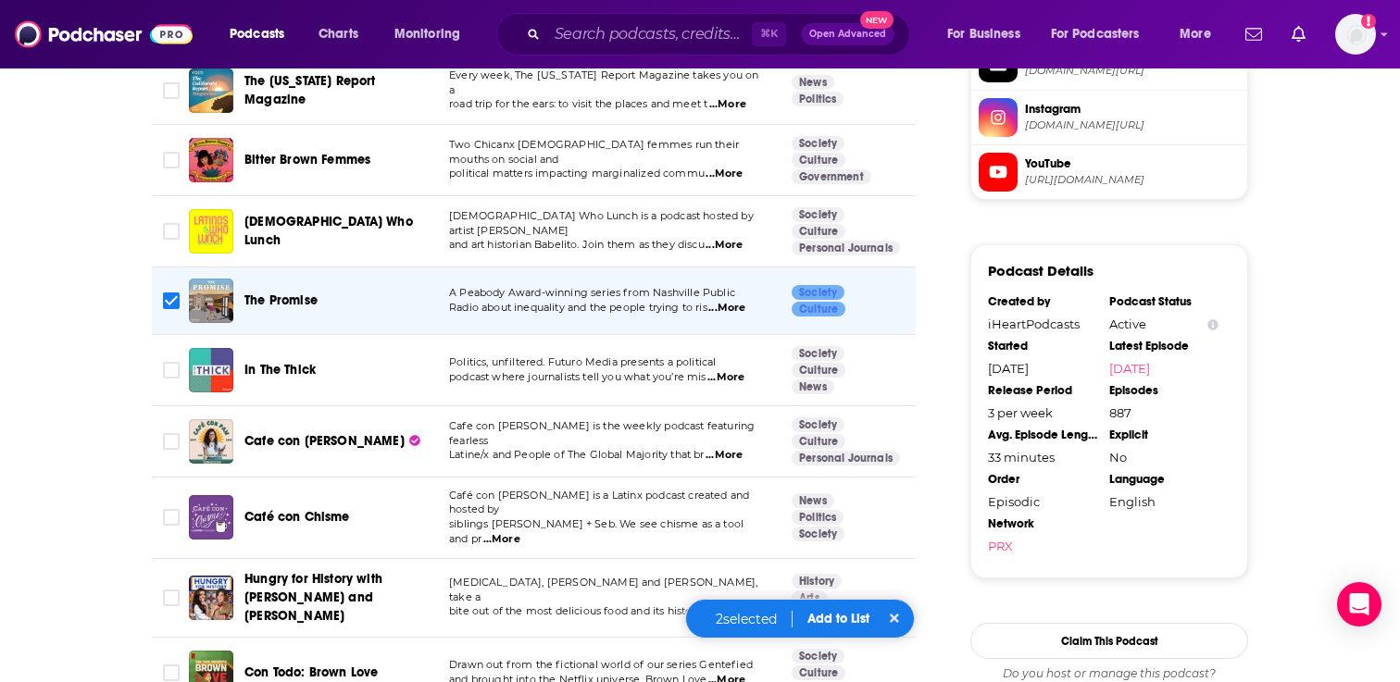
click at [724, 370] on span "...More" at bounding box center [725, 377] width 37 height 15
click at [167, 362] on input "Toggle select row" at bounding box center [171, 370] width 17 height 17
checkbox input "true"
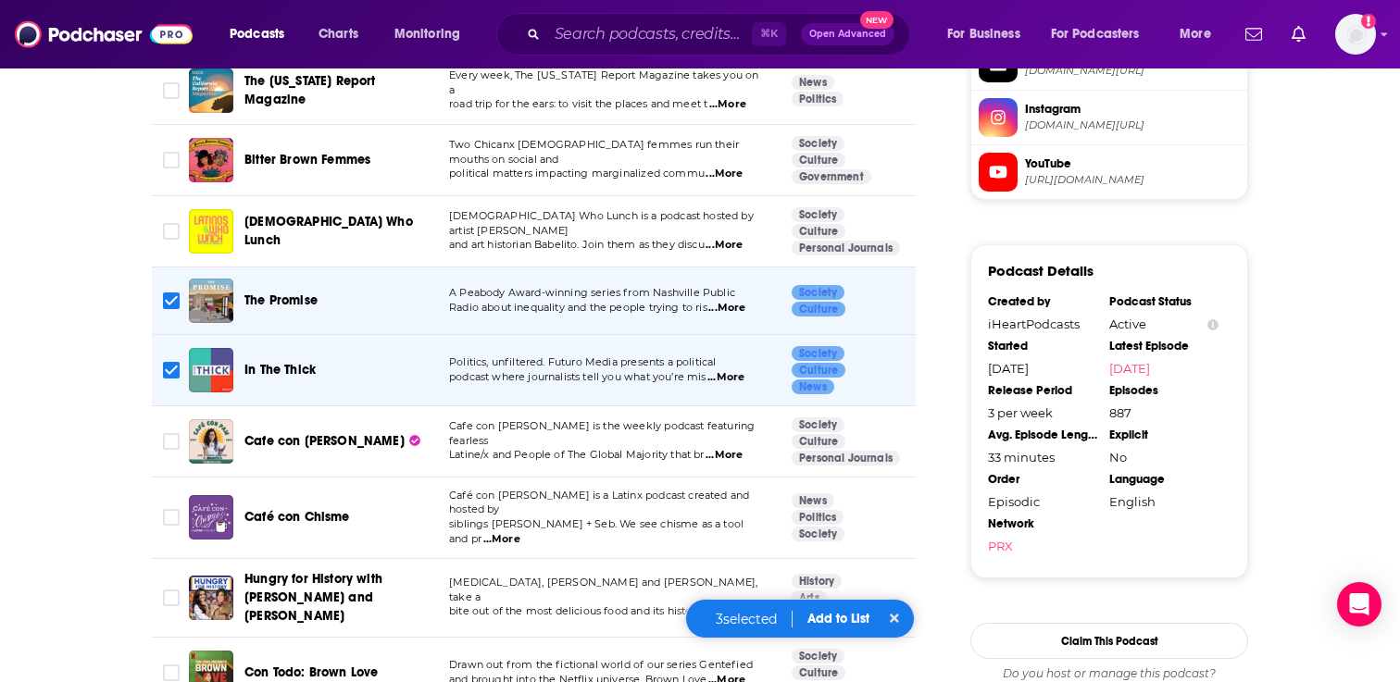
scroll to position [1719, 0]
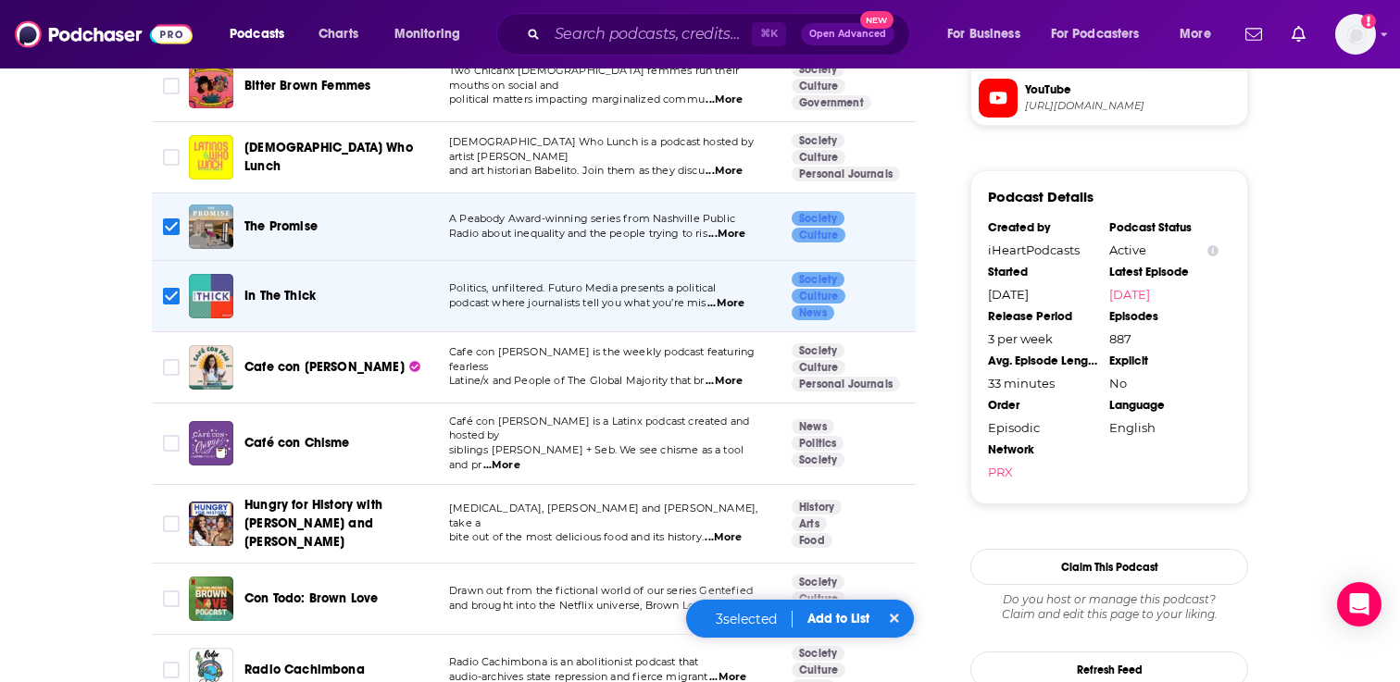
click at [723, 374] on span "...More" at bounding box center [723, 381] width 37 height 15
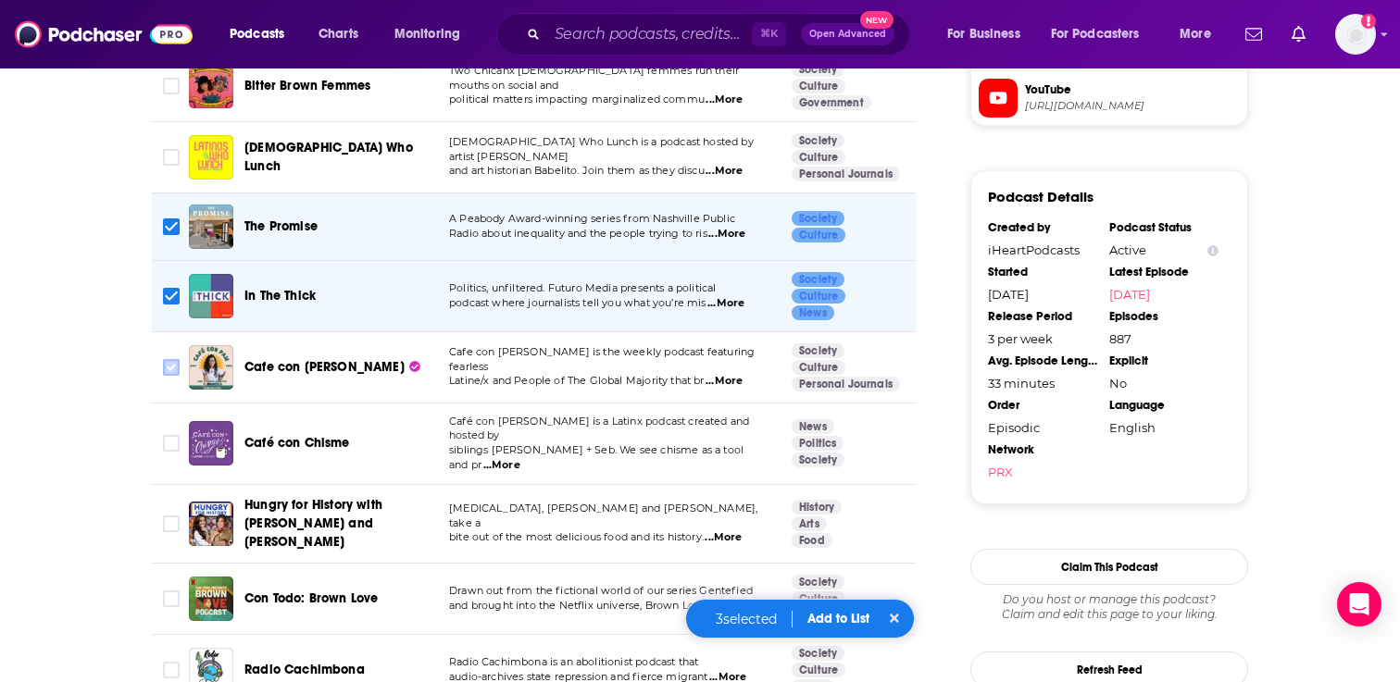
click at [170, 359] on input "Toggle select row" at bounding box center [171, 367] width 17 height 17
checkbox input "true"
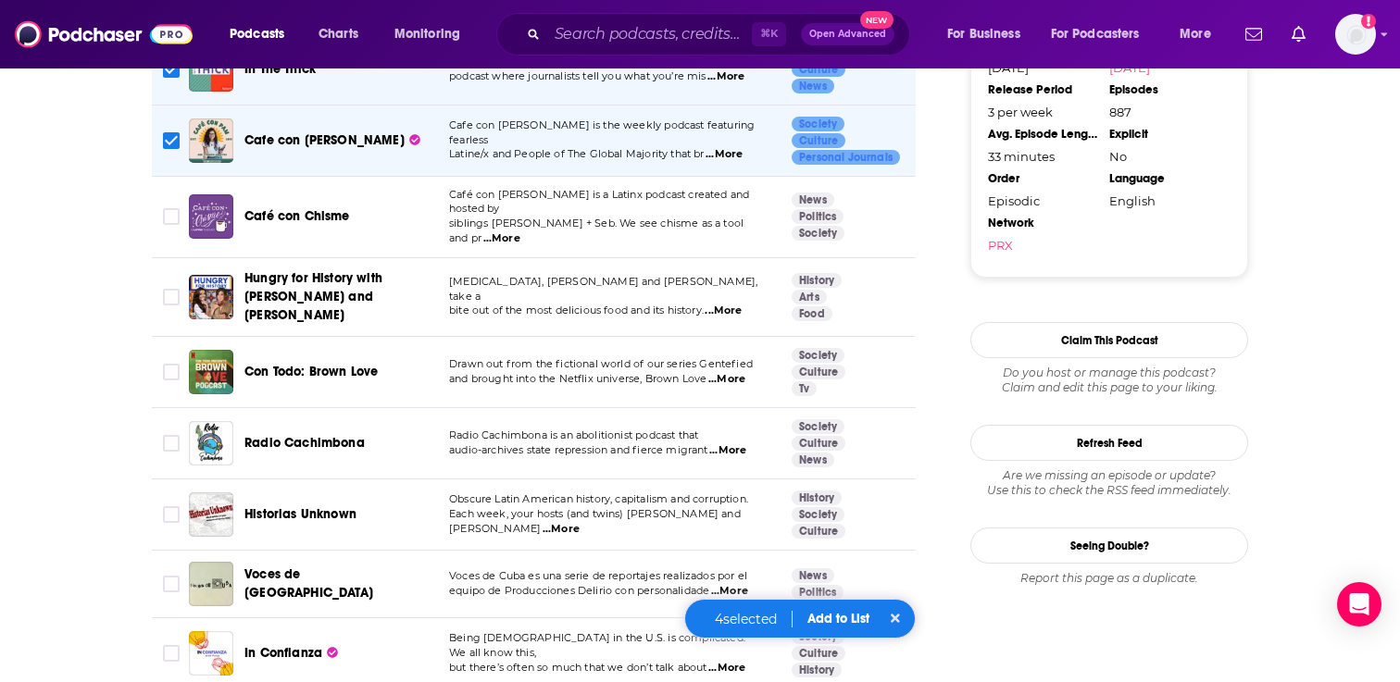
scroll to position [1967, 0]
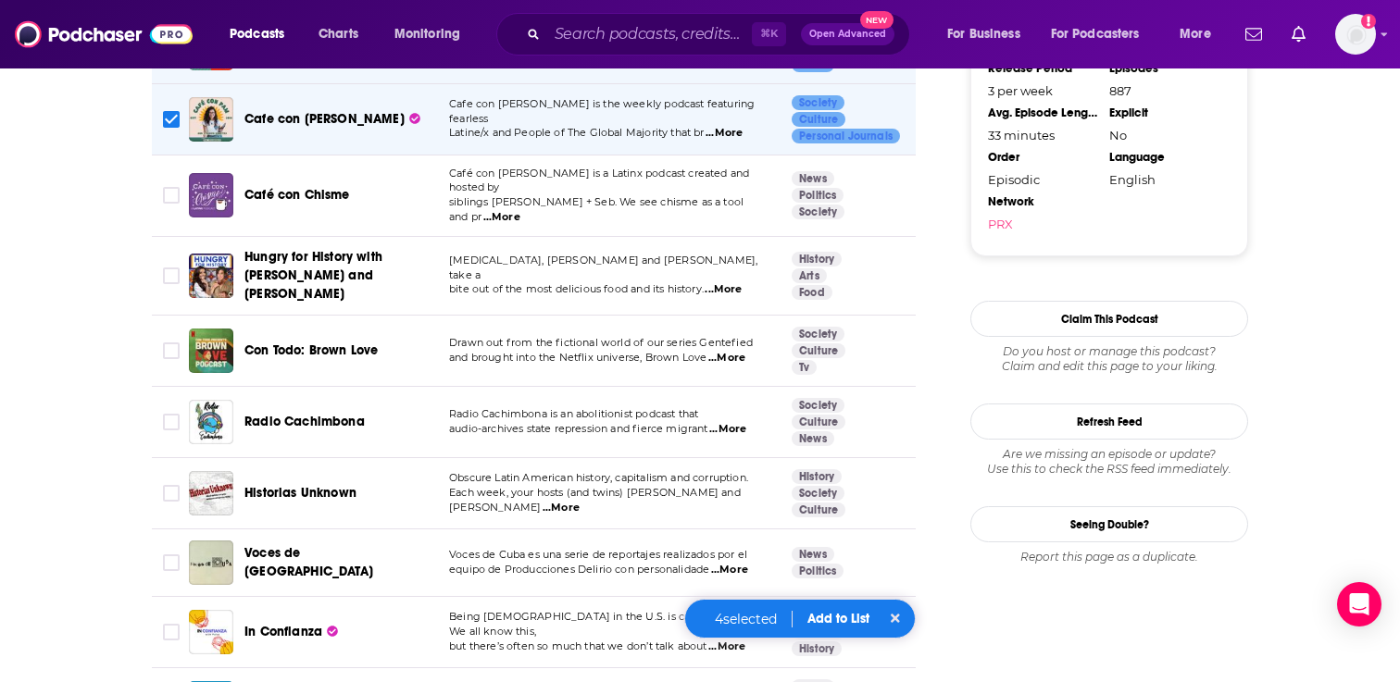
click at [723, 422] on span "...More" at bounding box center [727, 429] width 37 height 15
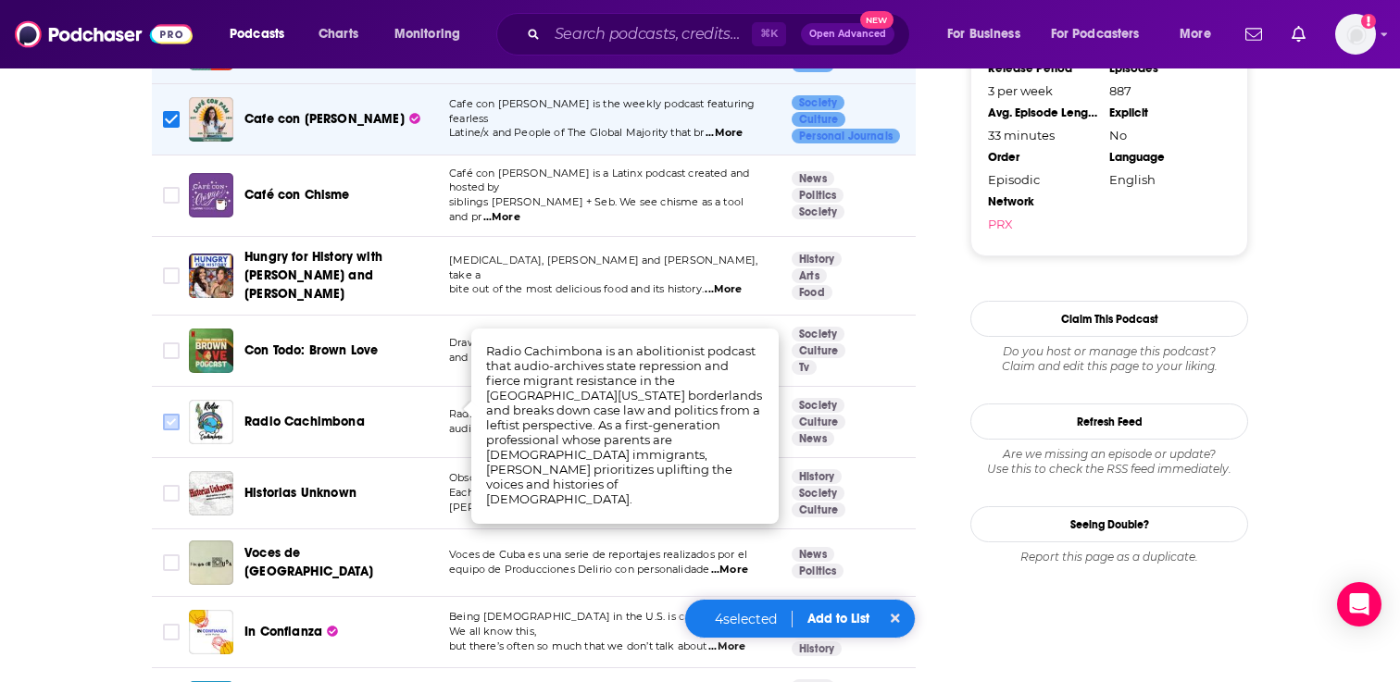
click at [172, 414] on input "Toggle select row" at bounding box center [171, 422] width 17 height 17
checkbox input "true"
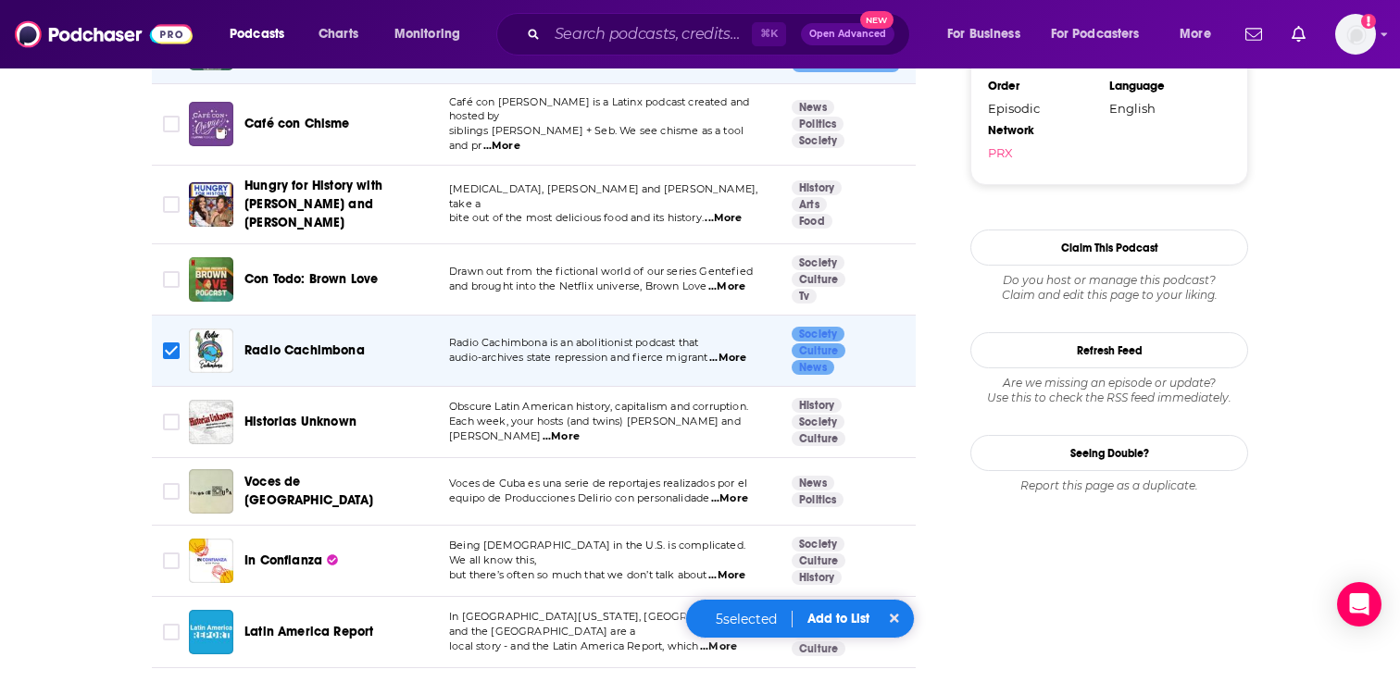
scroll to position [2045, 0]
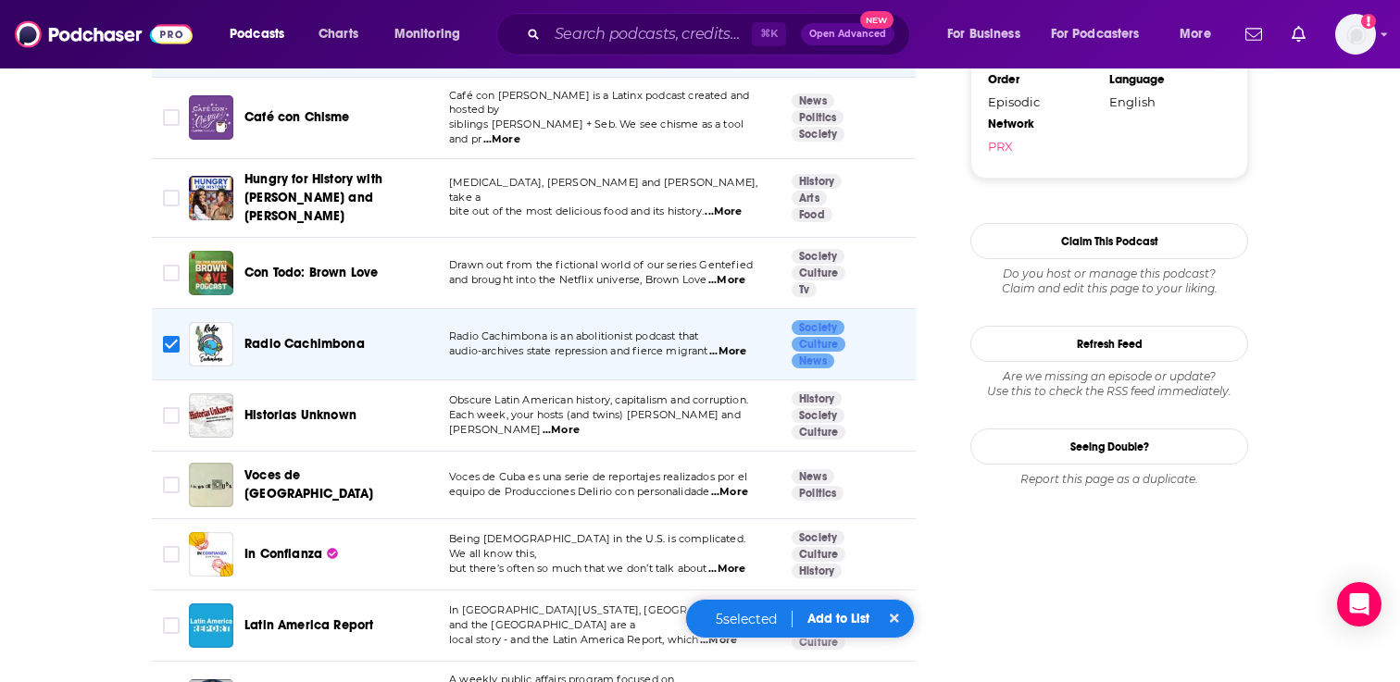
click at [579, 423] on span "...More" at bounding box center [560, 430] width 37 height 15
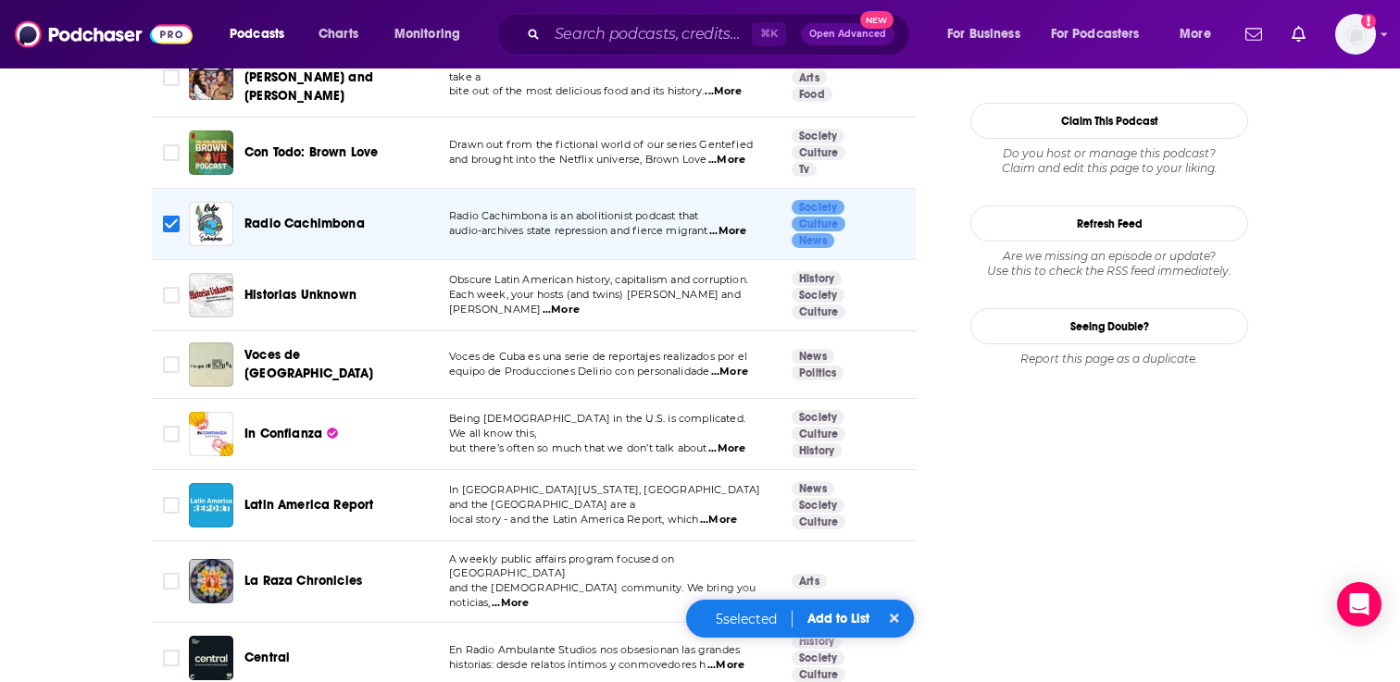
scroll to position [2167, 0]
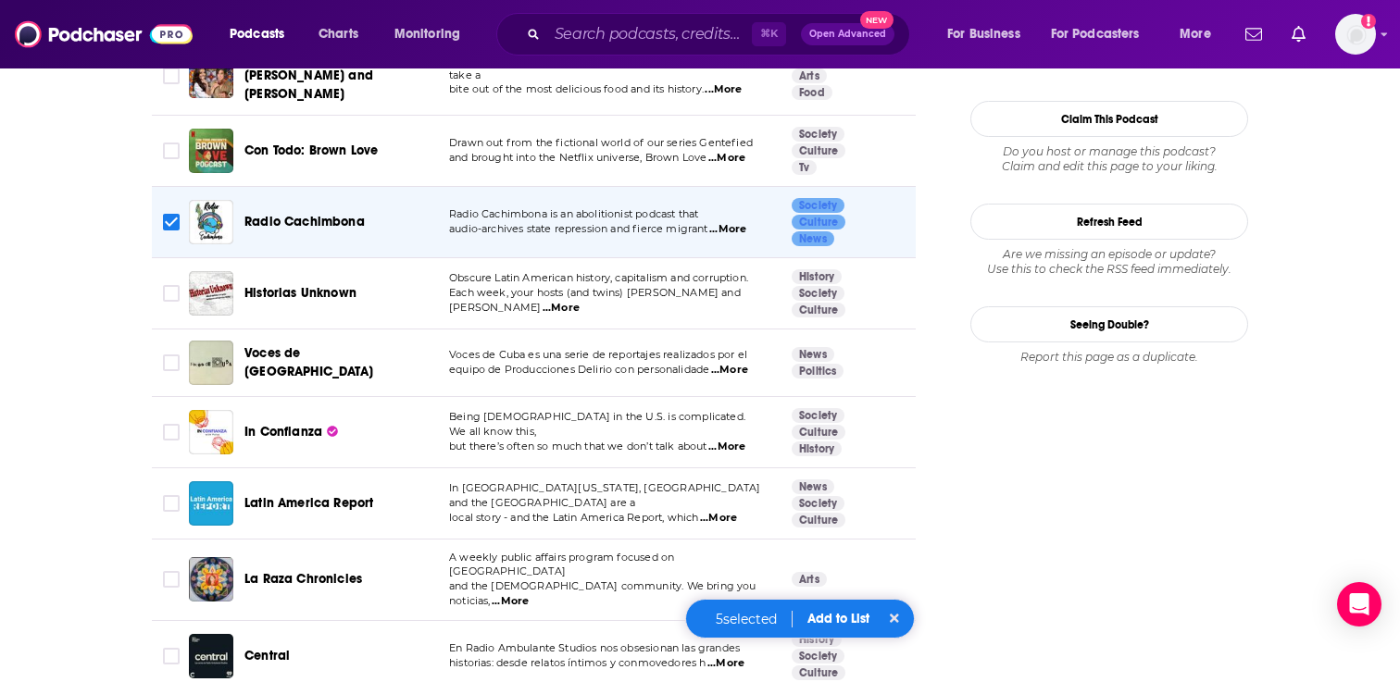
click at [732, 440] on span "...More" at bounding box center [726, 447] width 37 height 15
click at [172, 424] on input "Toggle select row" at bounding box center [171, 432] width 17 height 17
checkbox input "true"
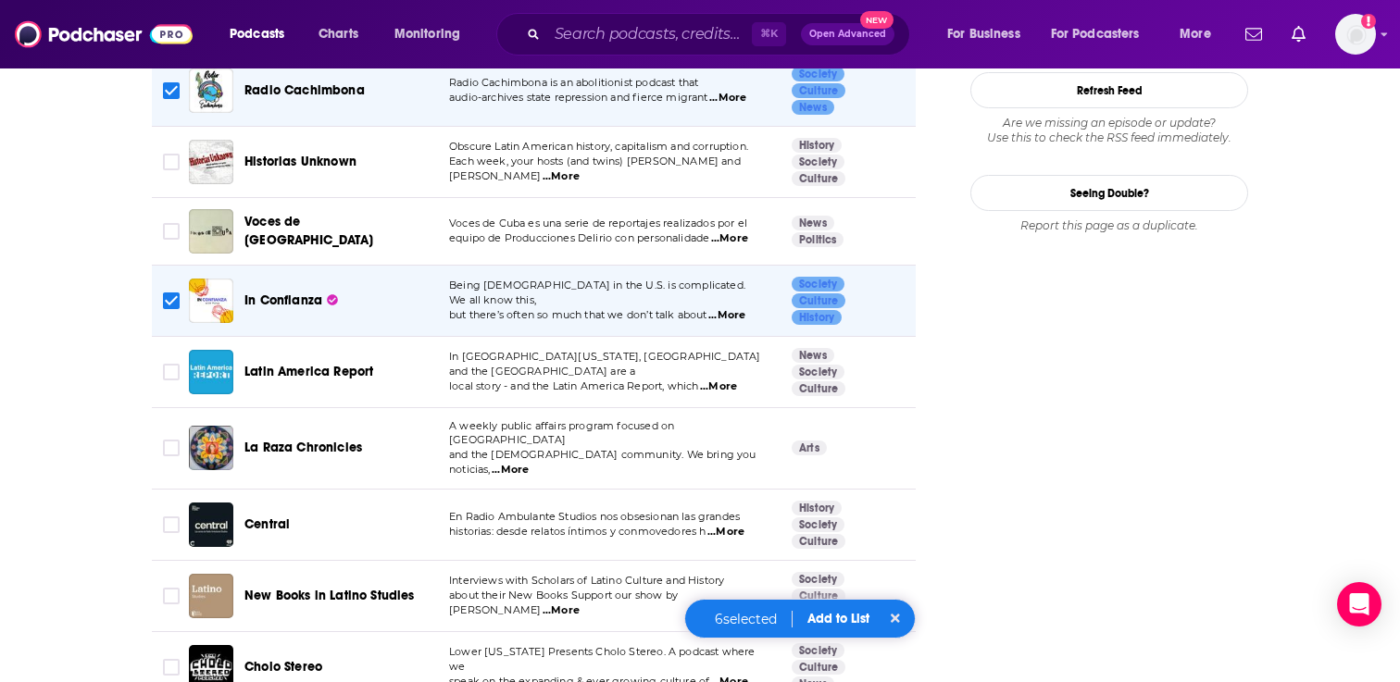
scroll to position [2302, 0]
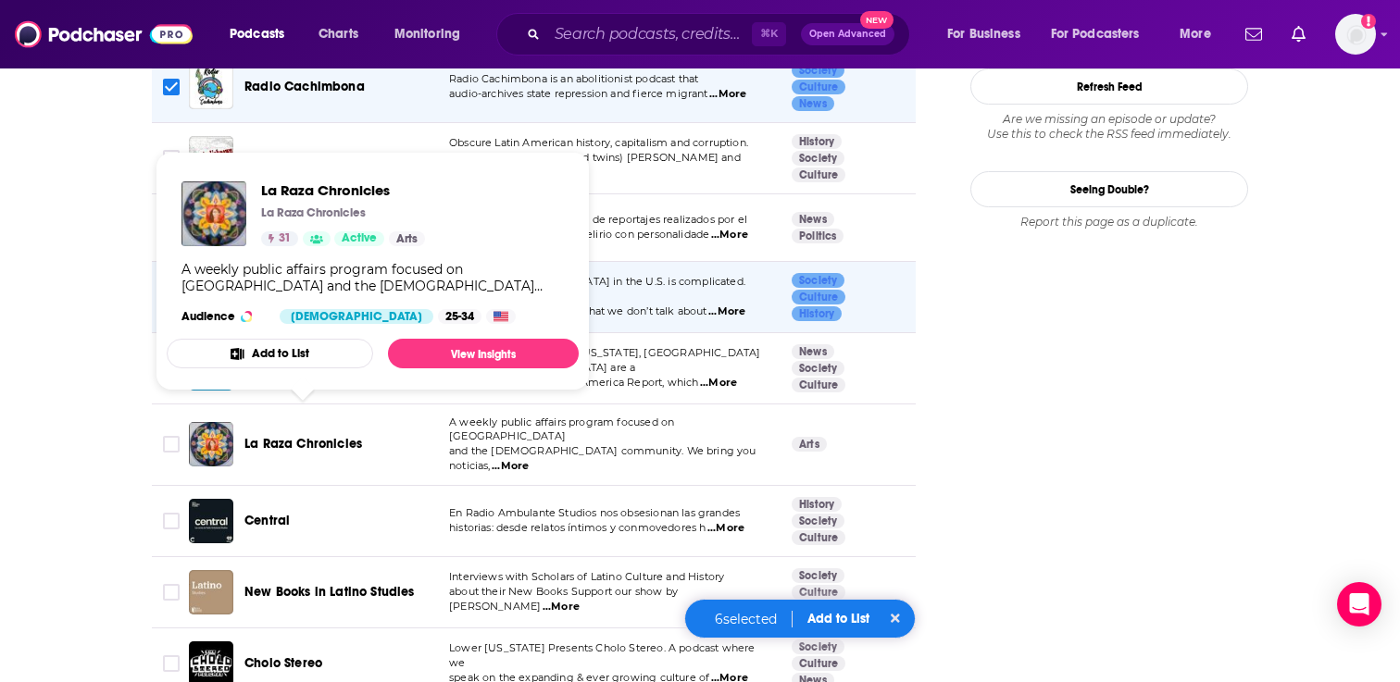
click at [529, 459] on span "...More" at bounding box center [509, 466] width 37 height 15
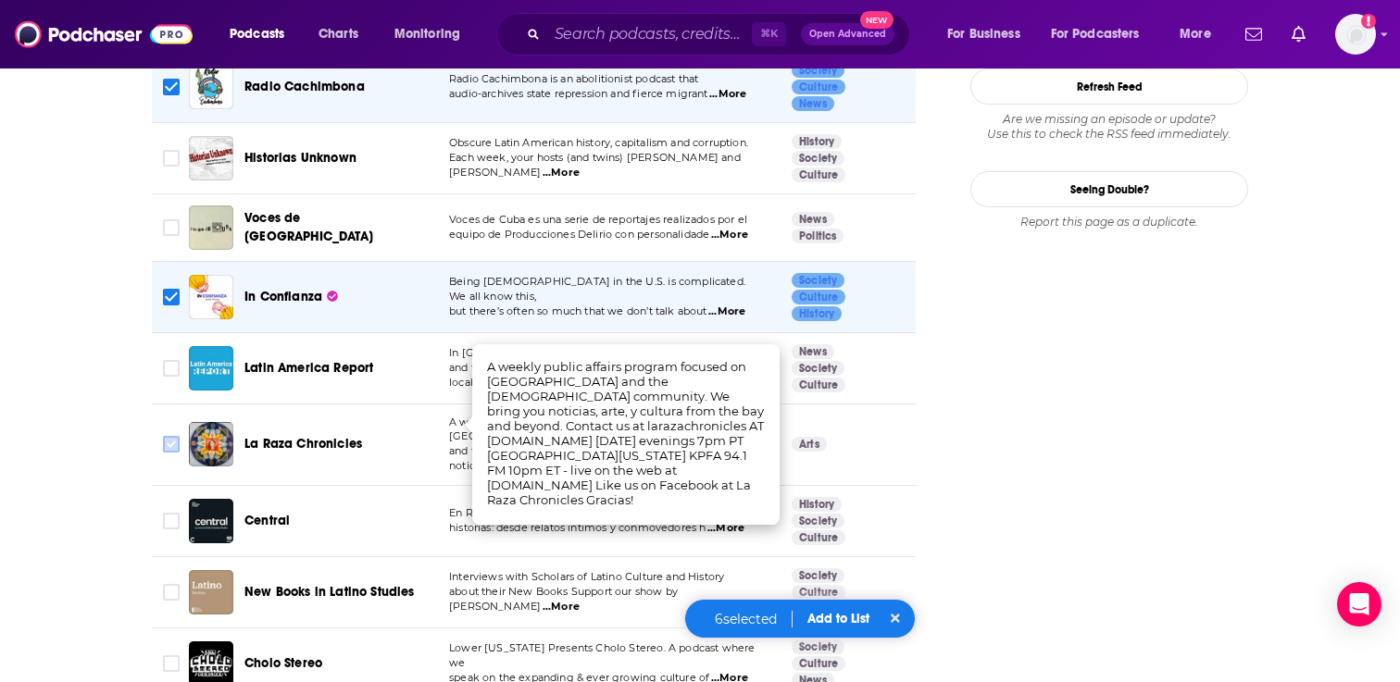
click at [172, 436] on input "Toggle select row" at bounding box center [171, 444] width 17 height 17
checkbox input "true"
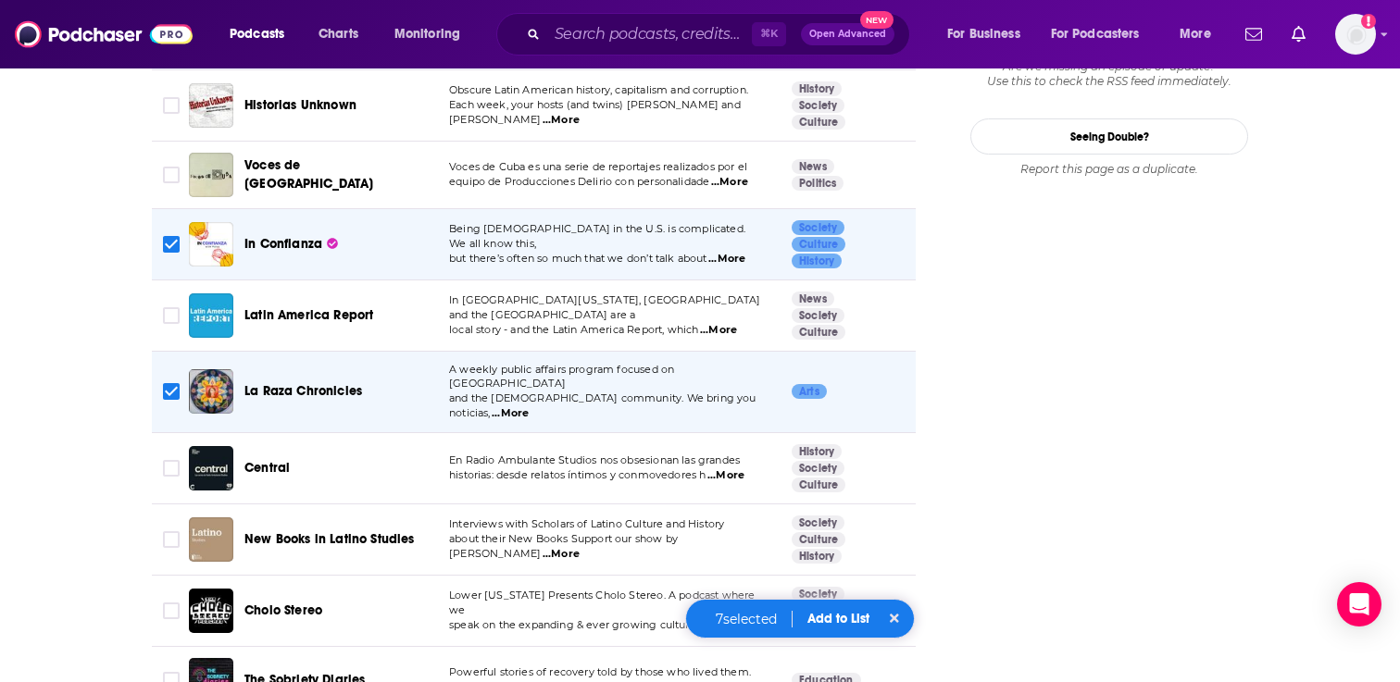
scroll to position [2361, 0]
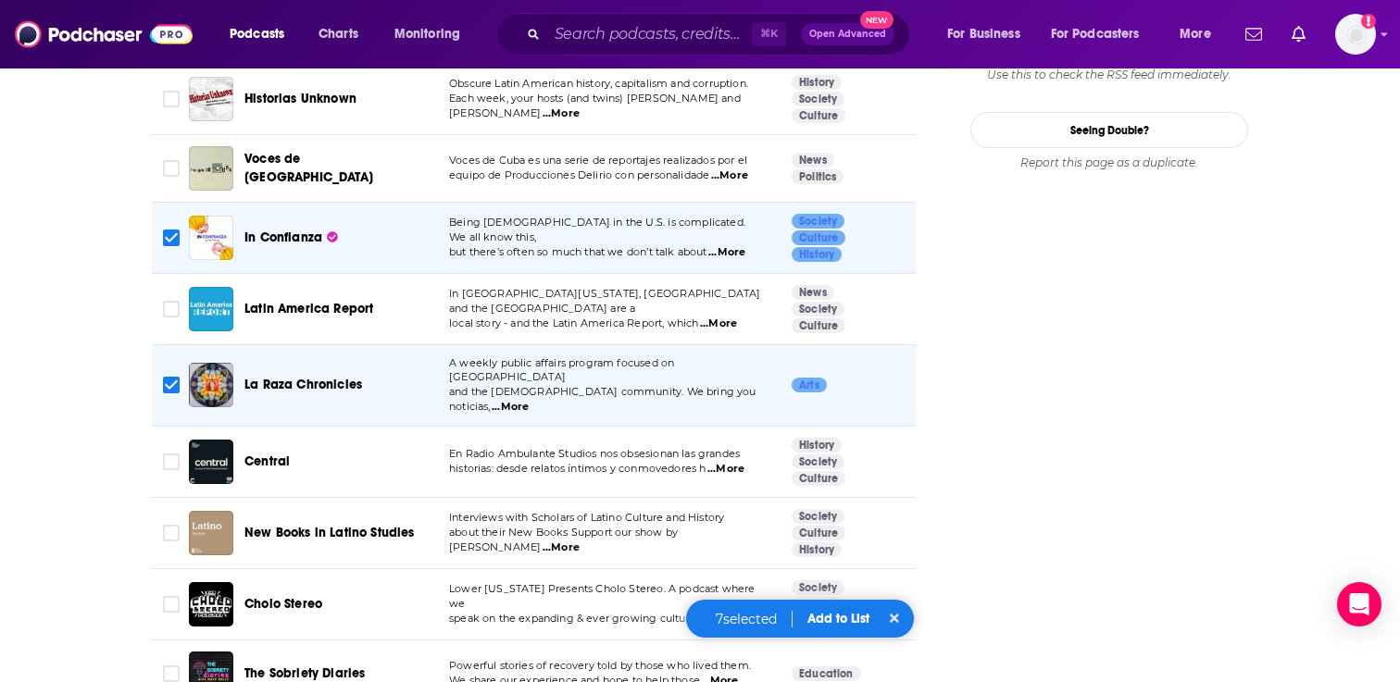
click at [728, 462] on span "...More" at bounding box center [725, 469] width 37 height 15
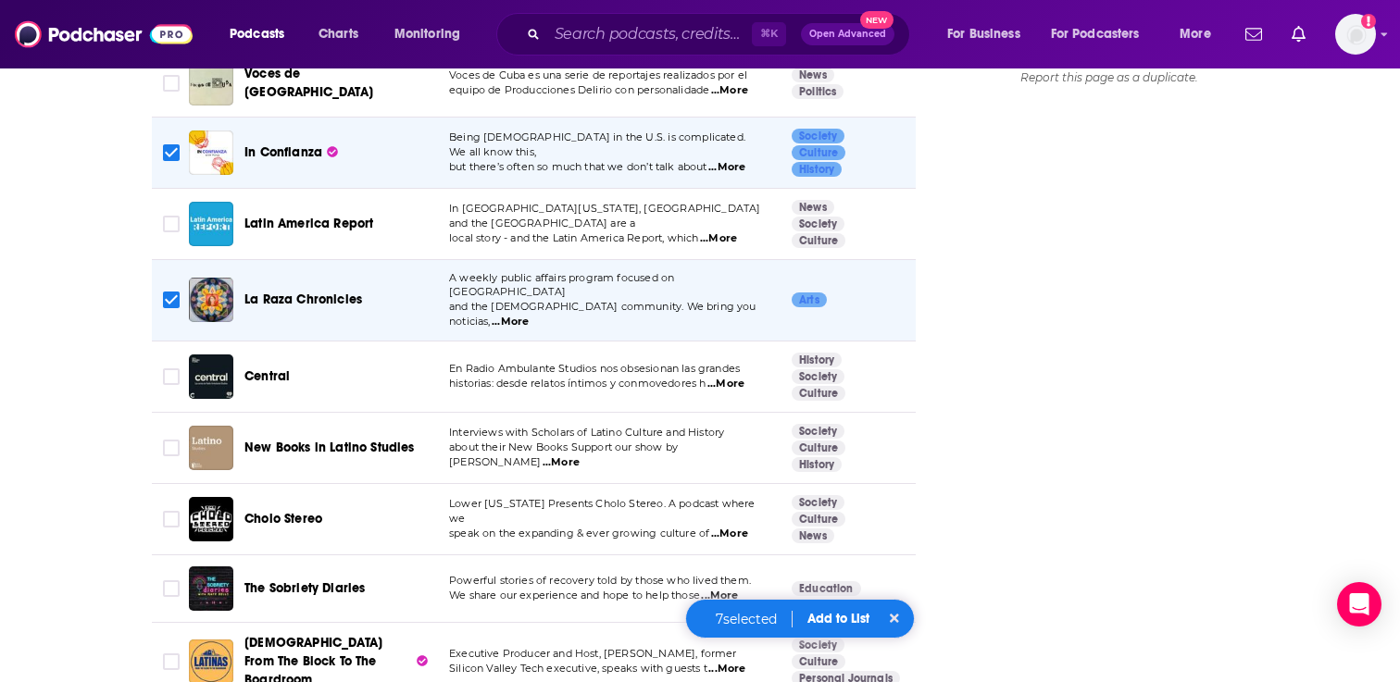
scroll to position [2482, 0]
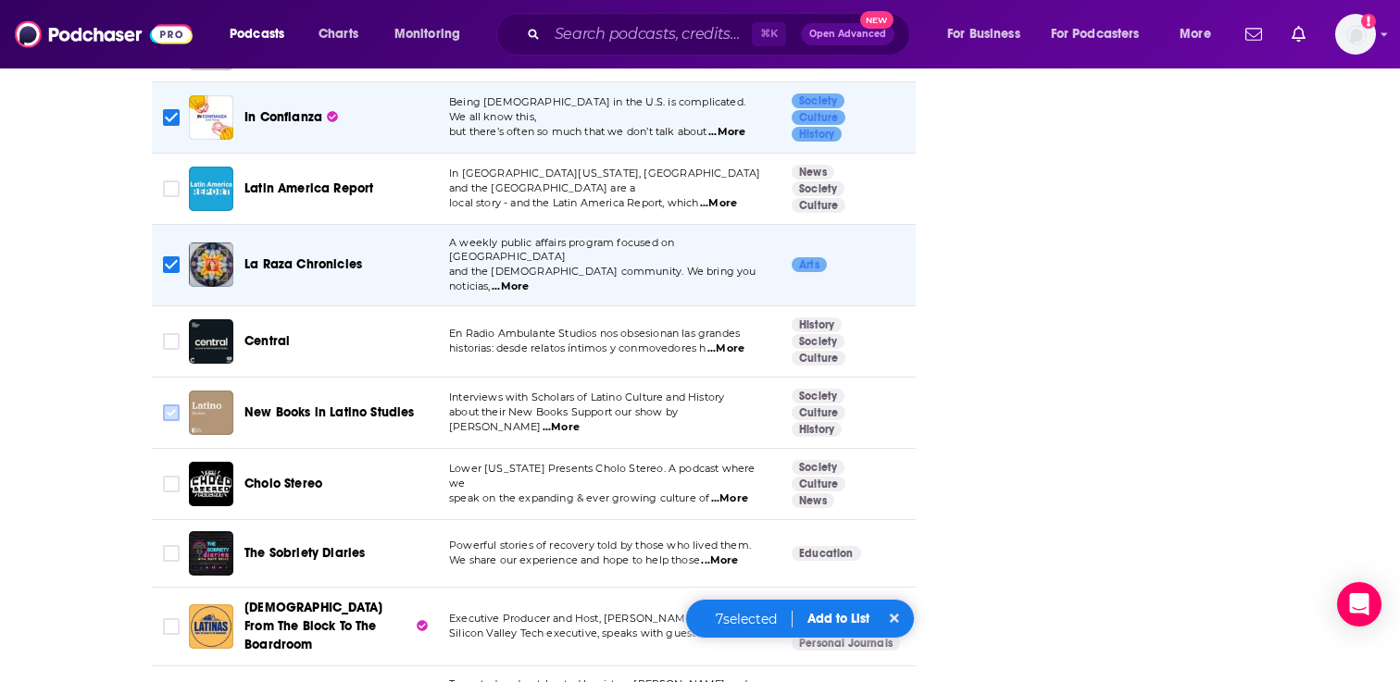
click at [173, 404] on input "Toggle select row" at bounding box center [171, 412] width 17 height 17
checkbox input "true"
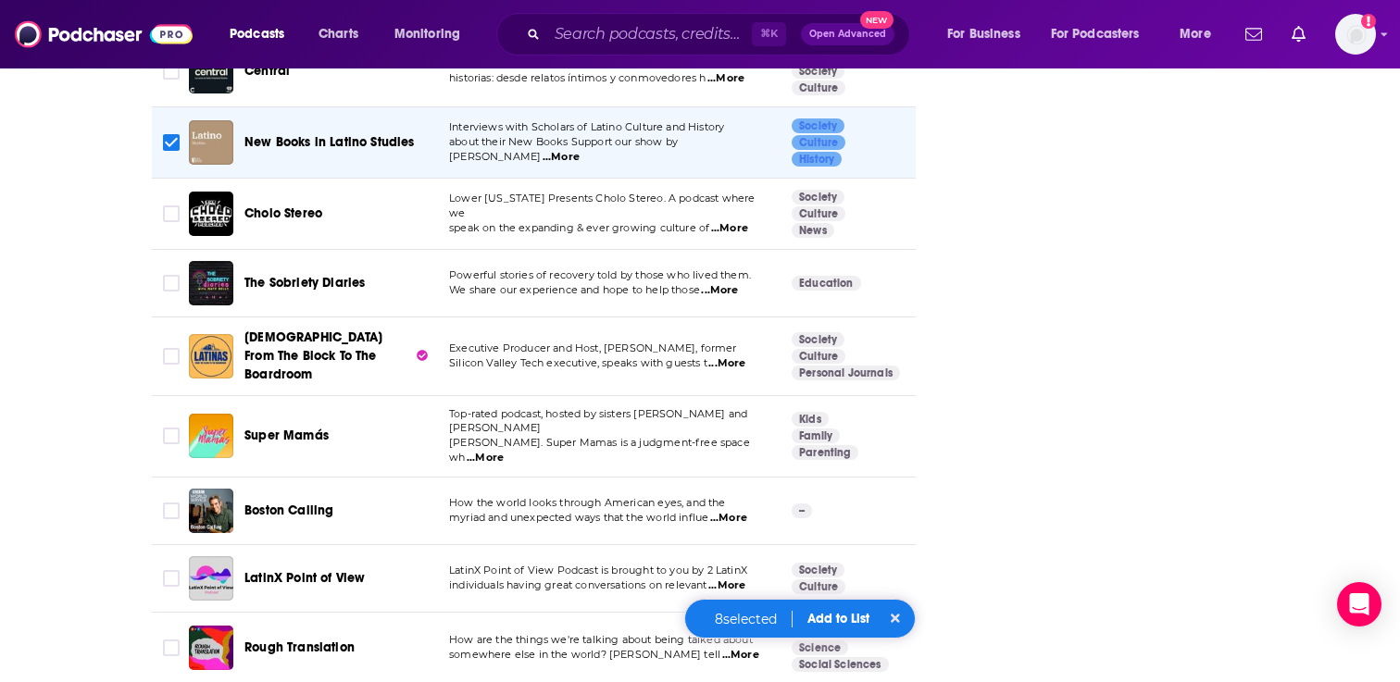
scroll to position [2761, 0]
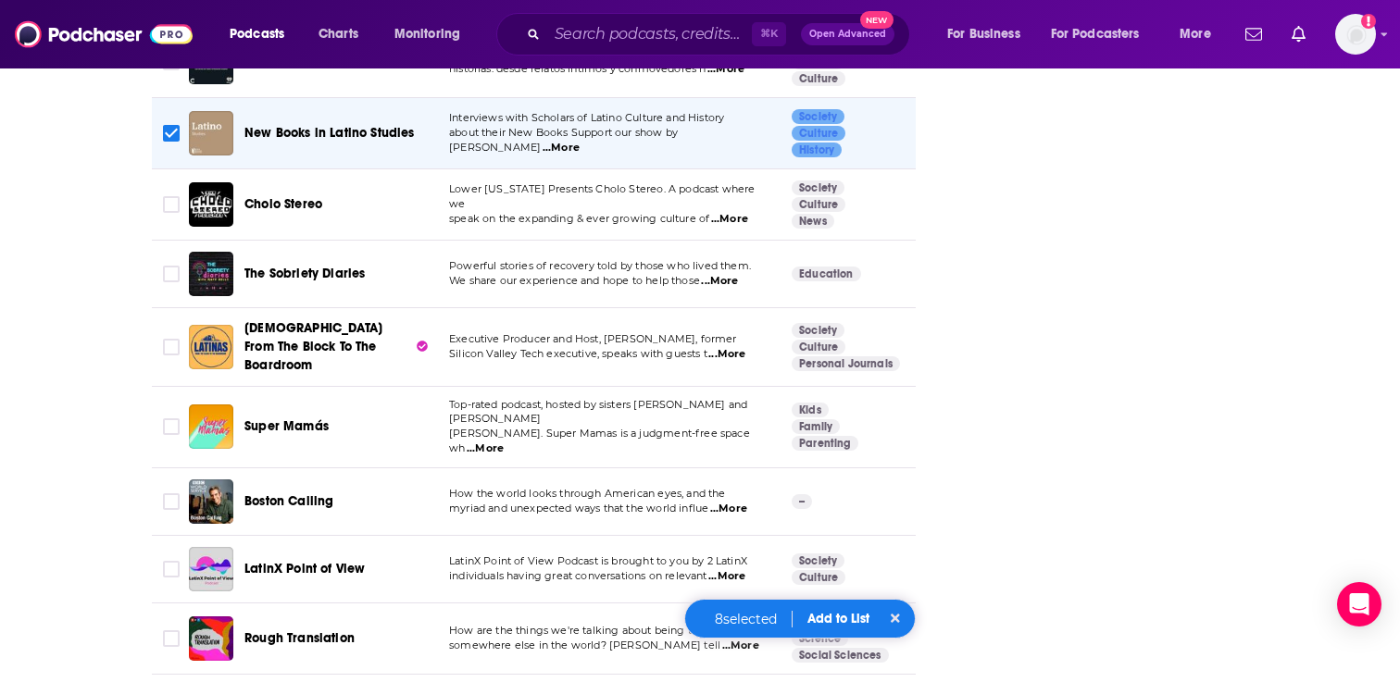
click at [504, 442] on span "...More" at bounding box center [485, 449] width 37 height 15
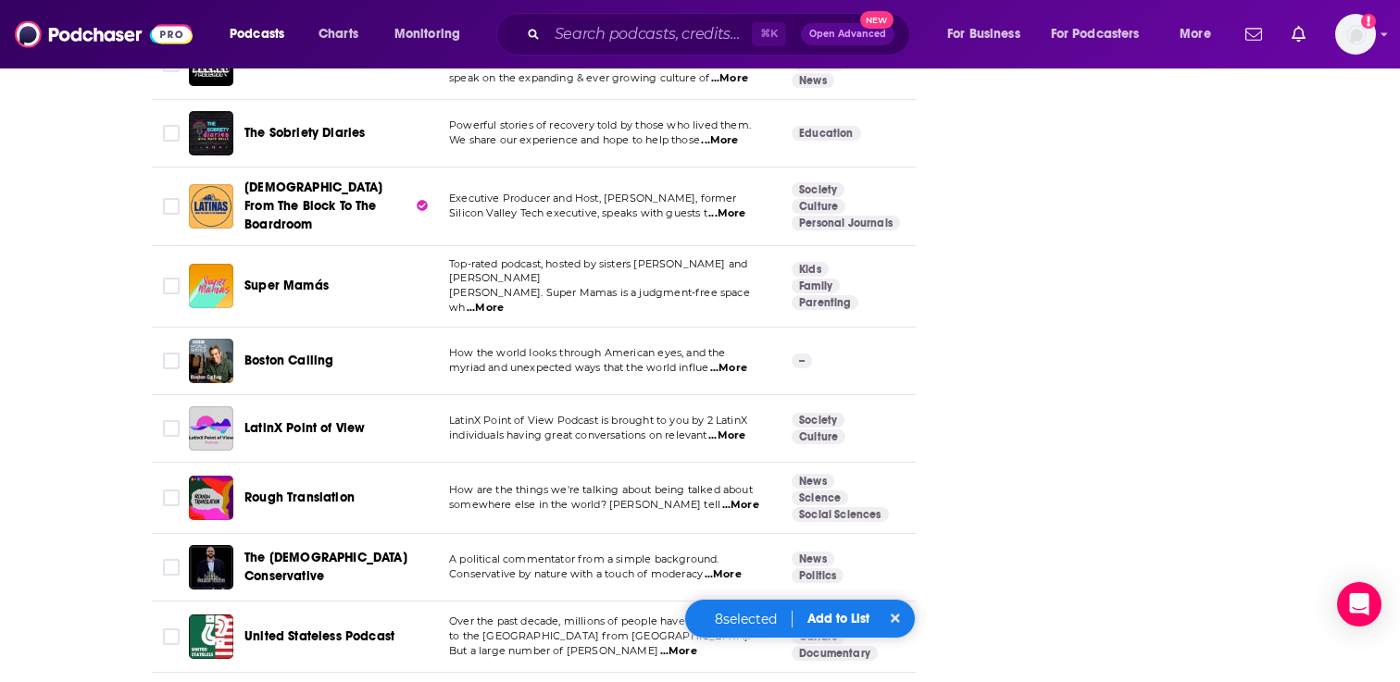
scroll to position [2903, 0]
click at [740, 360] on span "...More" at bounding box center [728, 367] width 37 height 15
click at [739, 428] on span "...More" at bounding box center [726, 435] width 37 height 15
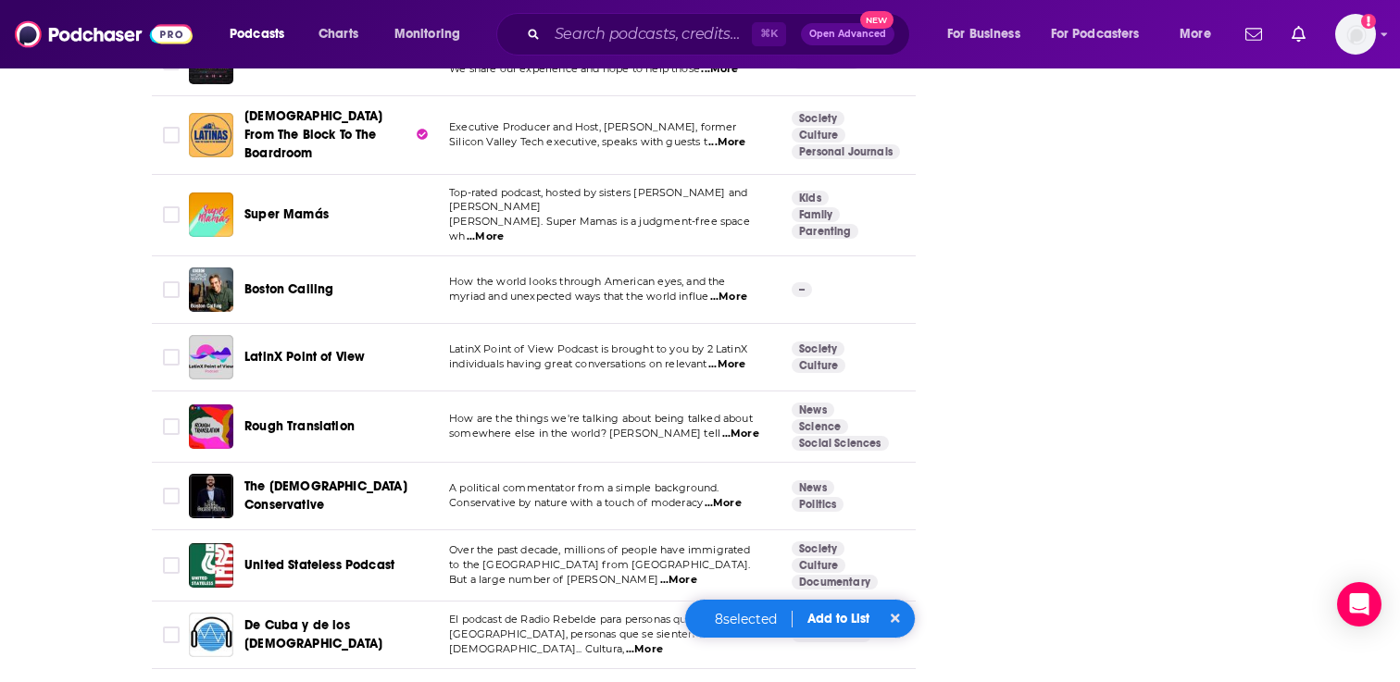
scroll to position [2975, 0]
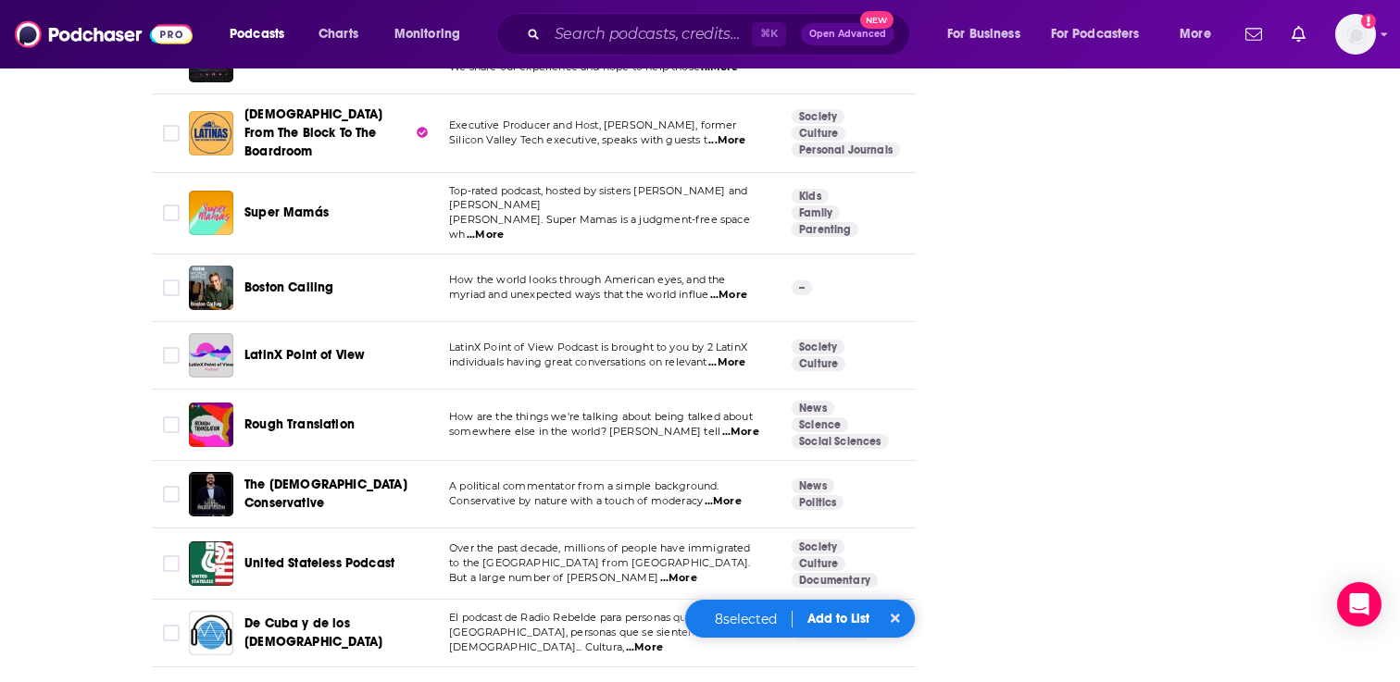
click at [723, 425] on span "...More" at bounding box center [740, 432] width 37 height 15
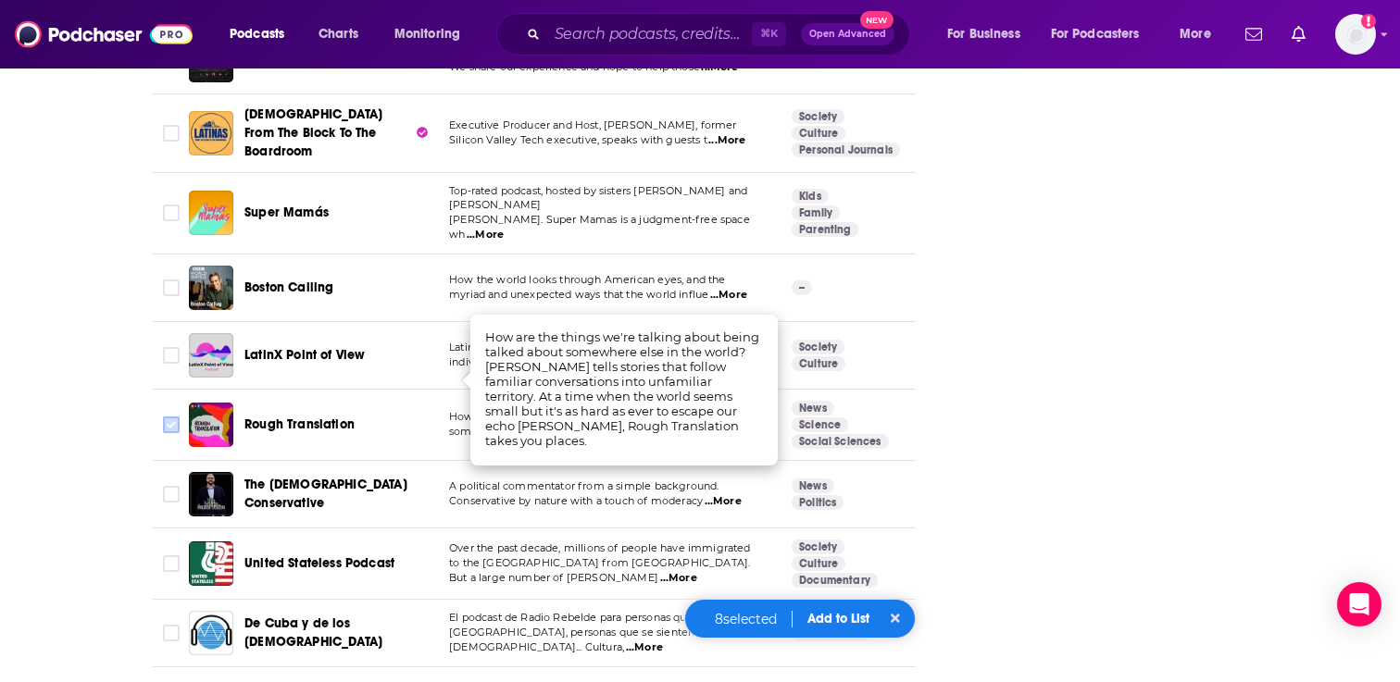
click at [164, 417] on input "Toggle select row" at bounding box center [171, 425] width 17 height 17
checkbox input "true"
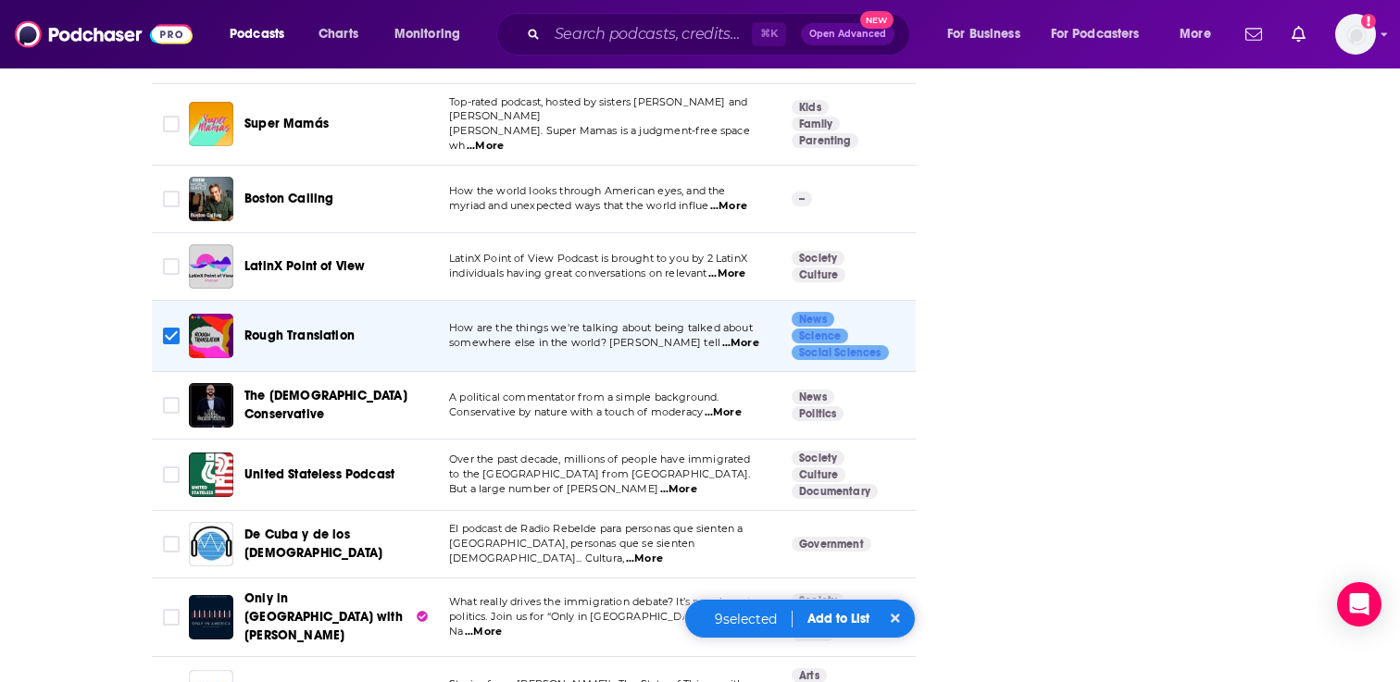
scroll to position [3071, 0]
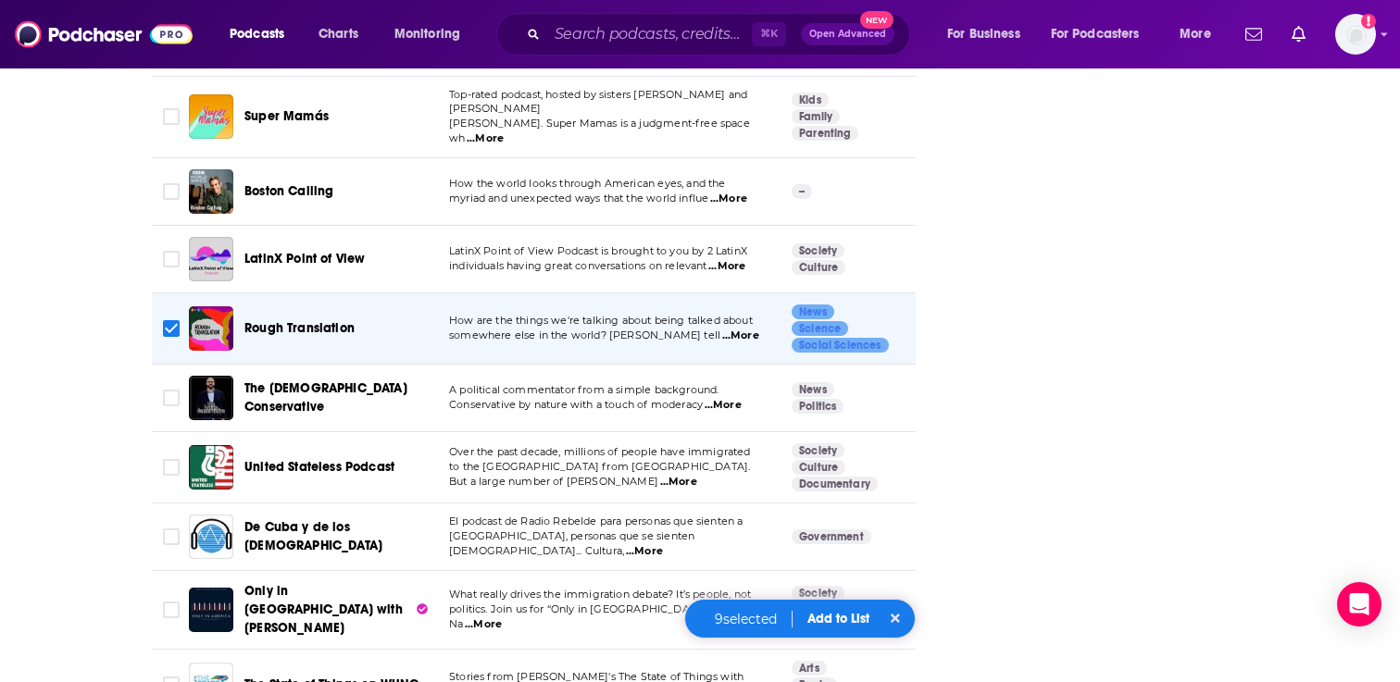
click at [697, 475] on span "...More" at bounding box center [678, 482] width 37 height 15
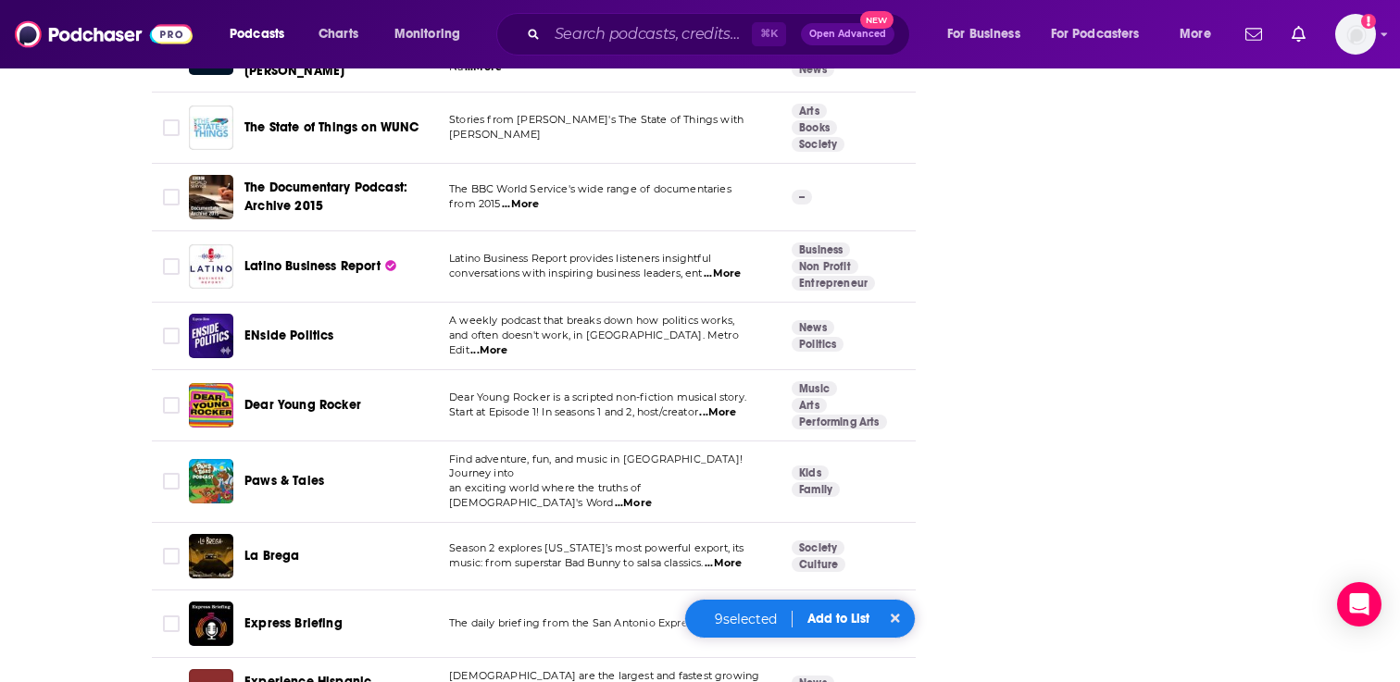
scroll to position [3658, 0]
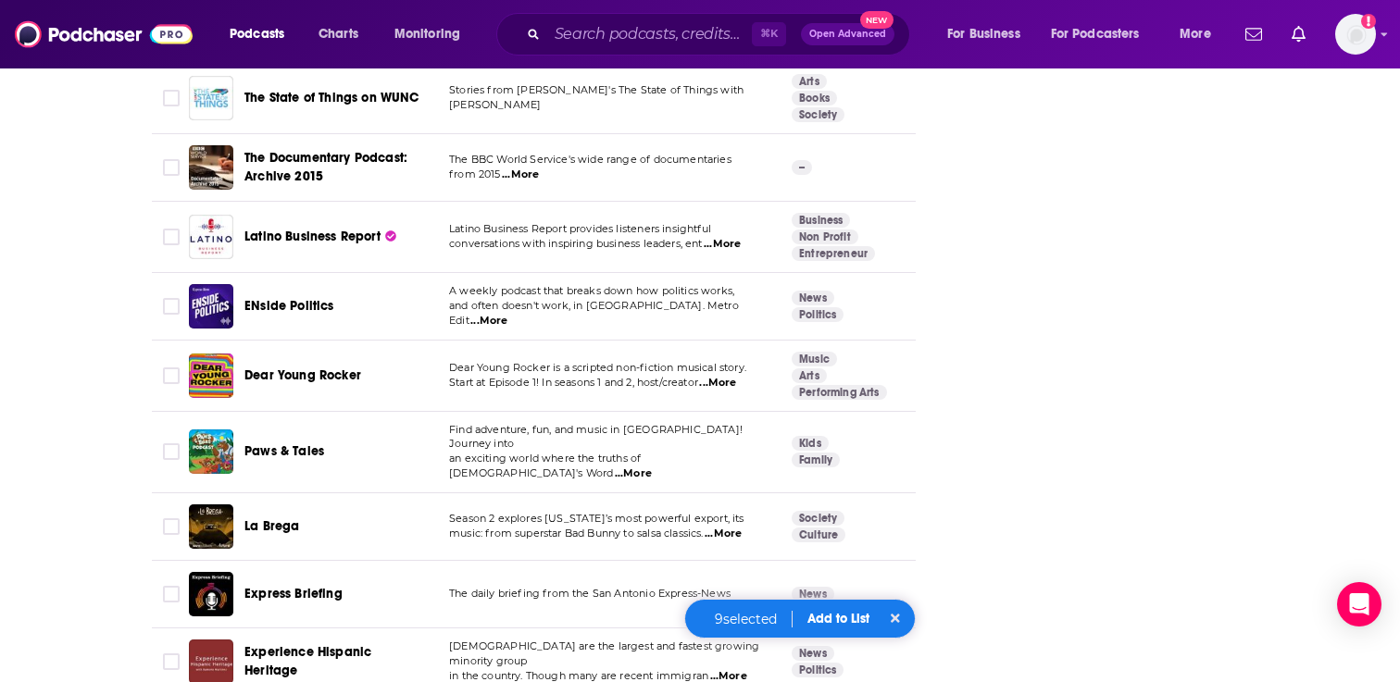
click at [507, 314] on span "...More" at bounding box center [488, 321] width 37 height 15
click at [13, 390] on div "About Insights Episodes 887 Reviews 1 Credits 17 Lists 8 Similar Podcasts like …" at bounding box center [700, 225] width 1400 height 7162
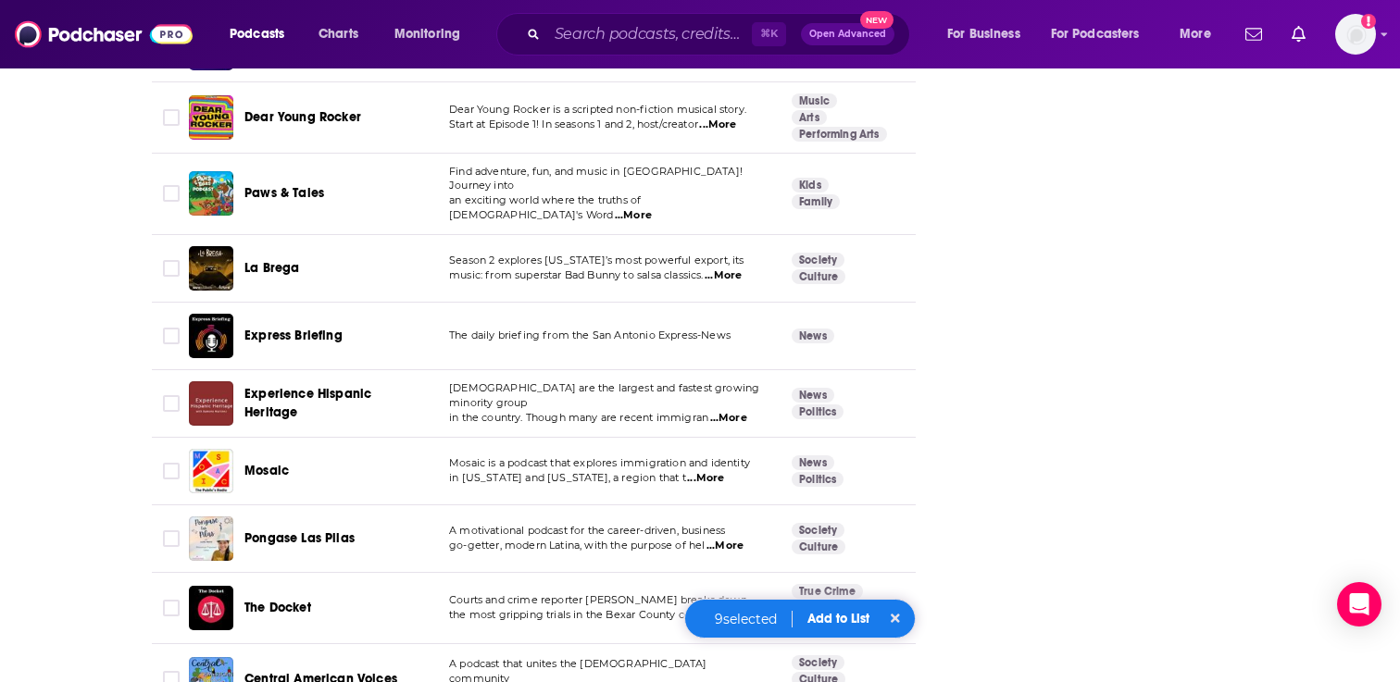
scroll to position [3940, 0]
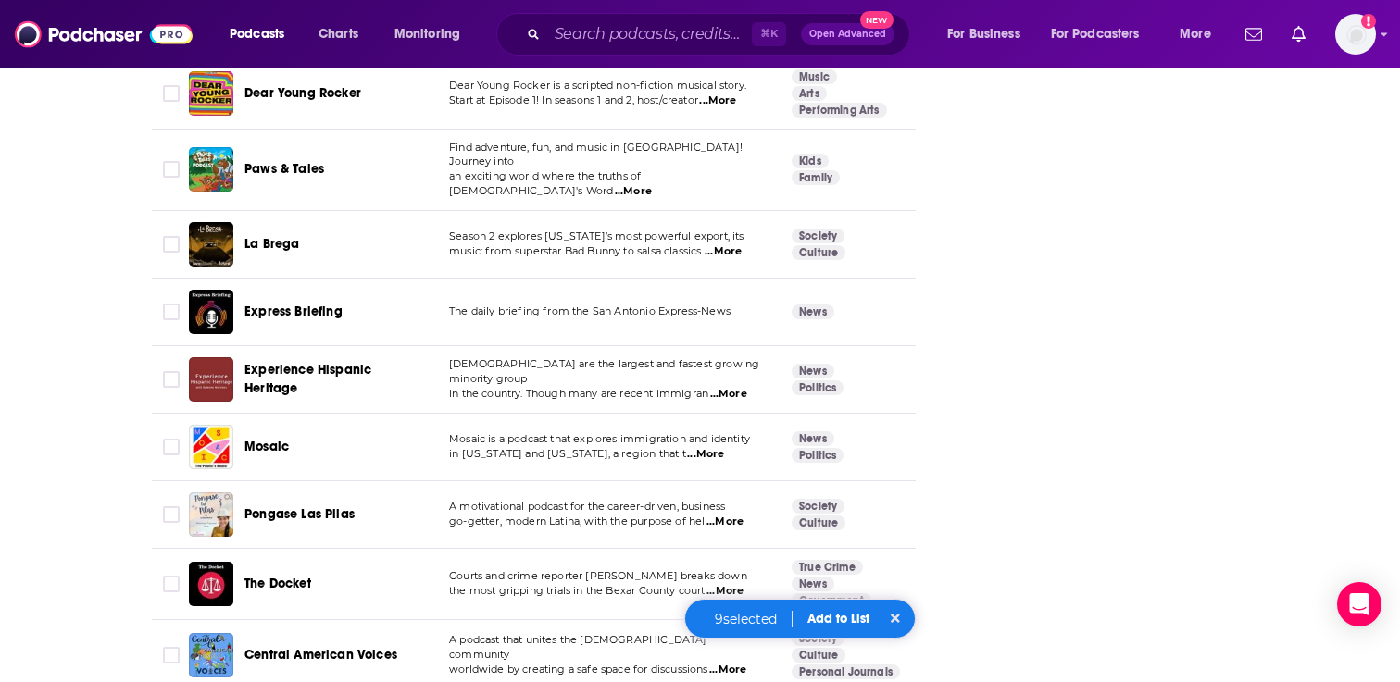
click at [747, 387] on span "...More" at bounding box center [728, 394] width 37 height 15
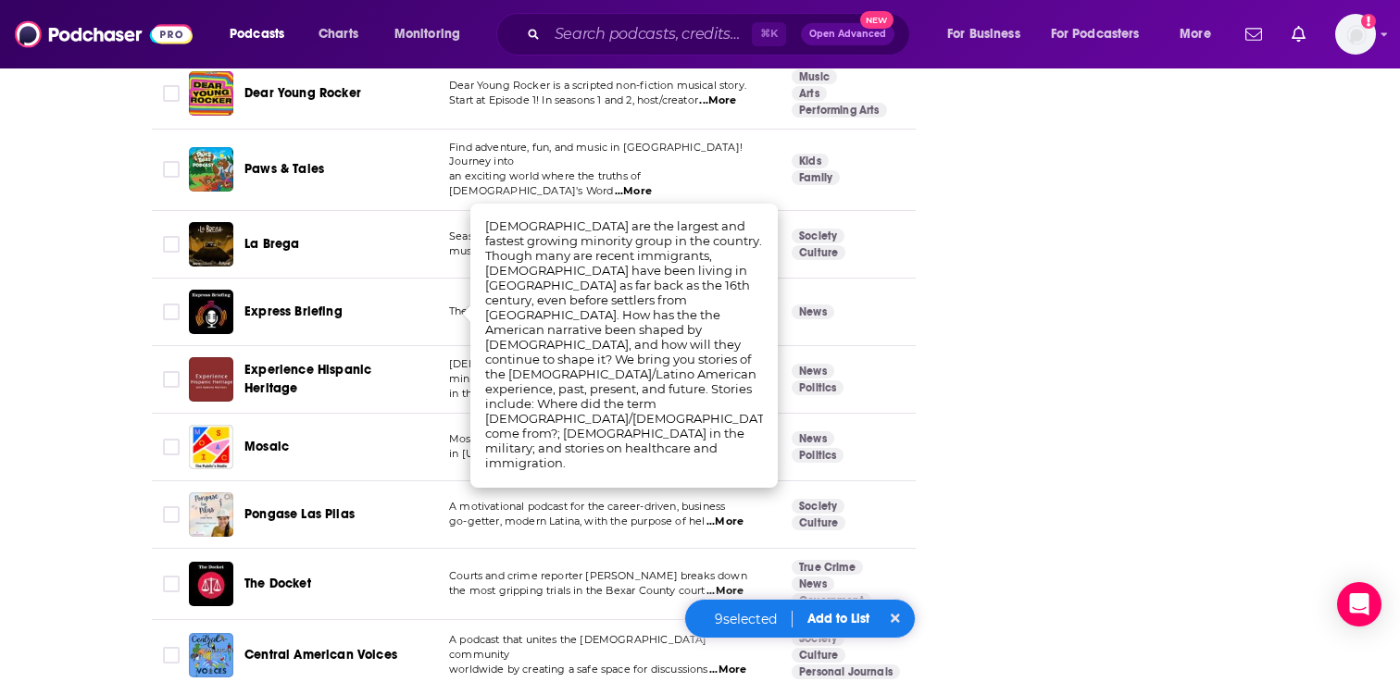
scroll to position [3971, 0]
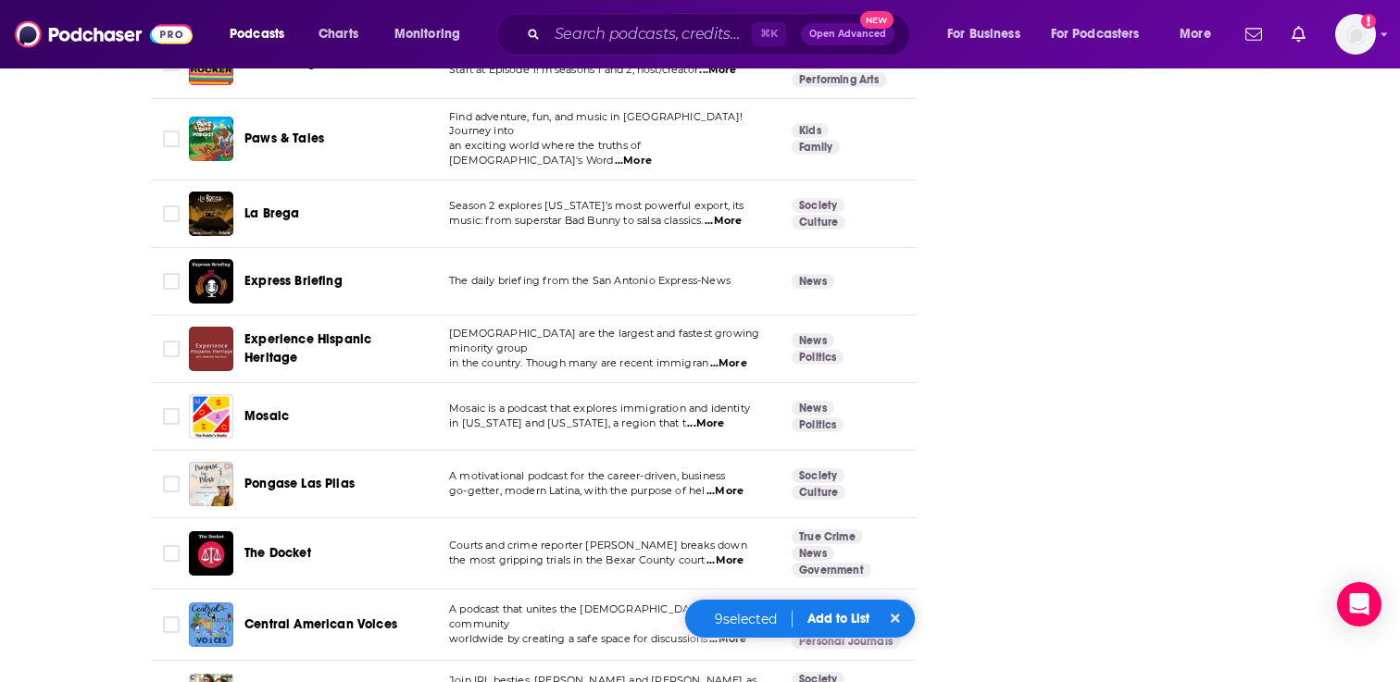
click at [724, 417] on span "...More" at bounding box center [705, 424] width 37 height 15
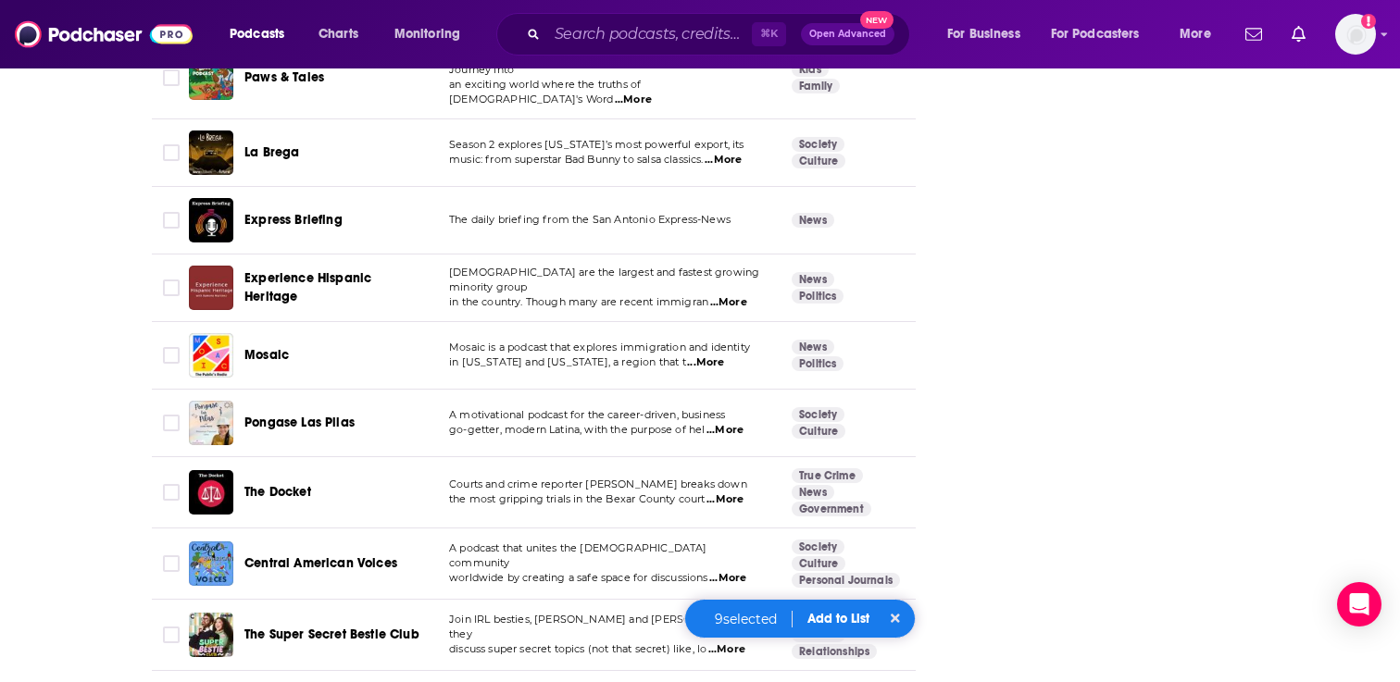
click at [723, 423] on span "...More" at bounding box center [724, 430] width 37 height 15
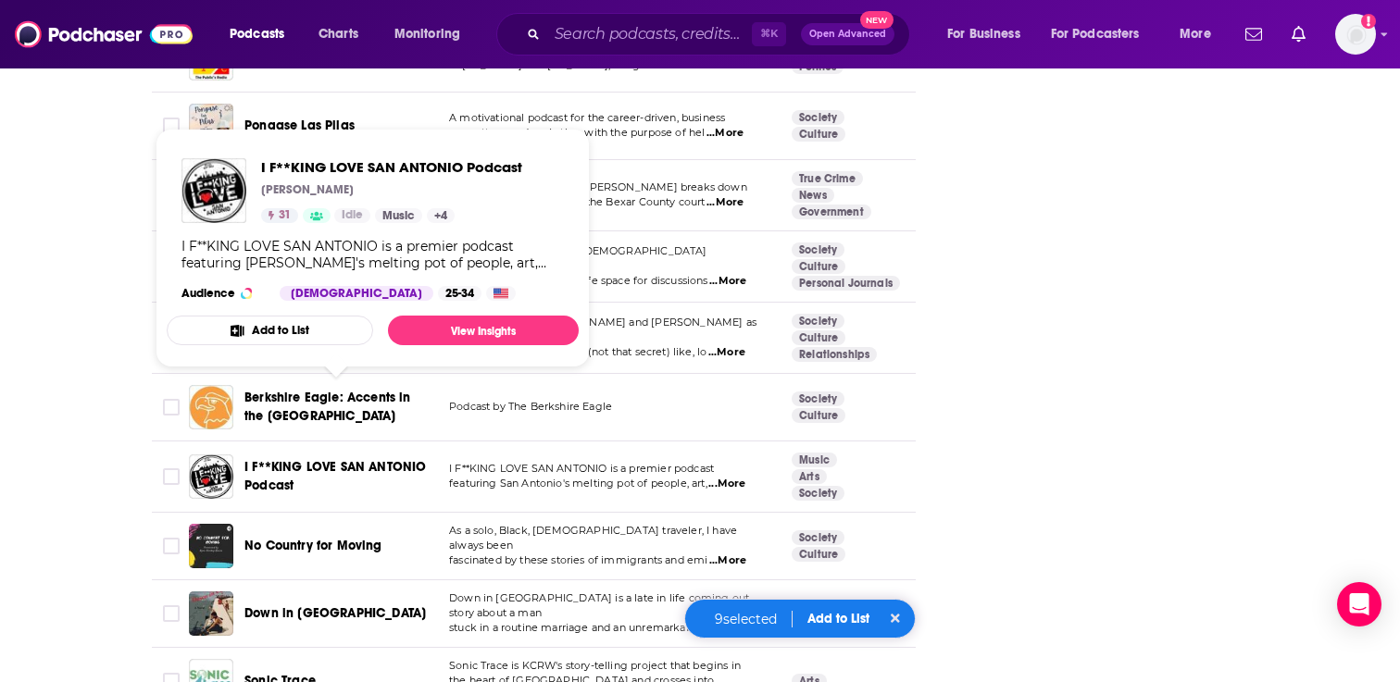
scroll to position [4350, 0]
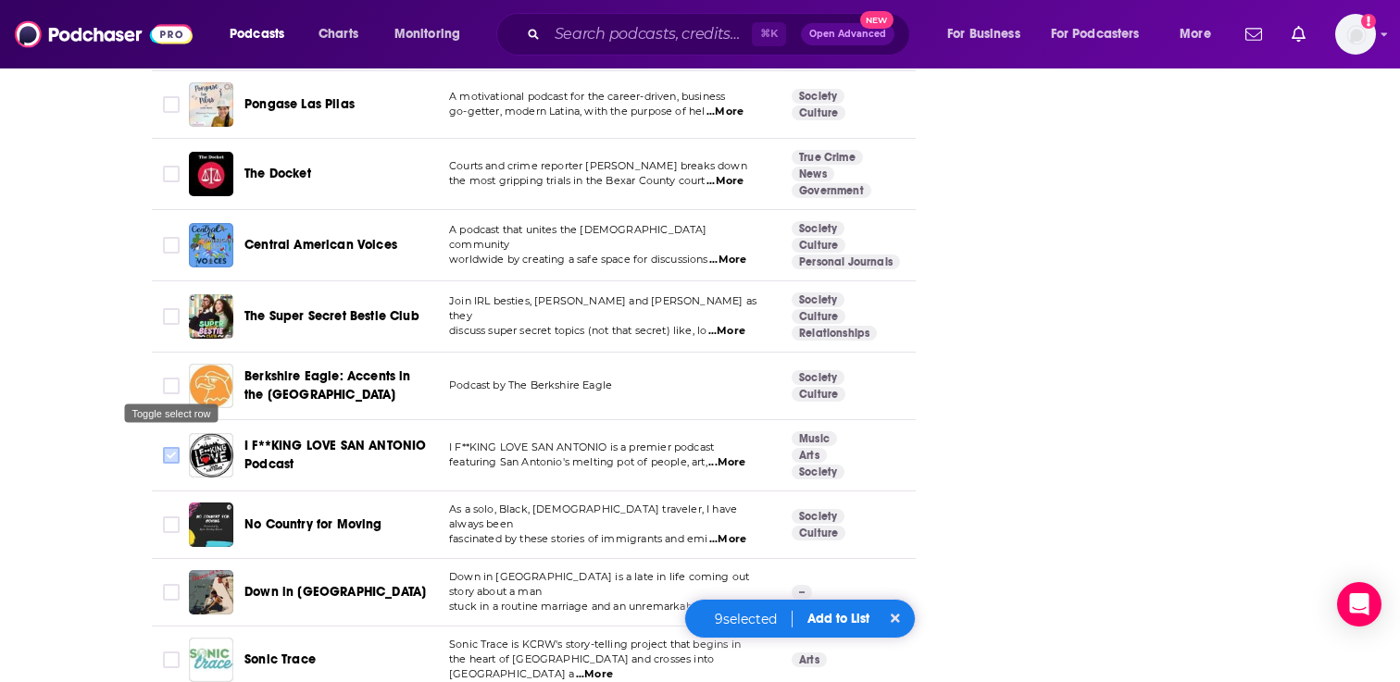
click at [171, 447] on input "Toggle select row" at bounding box center [171, 455] width 17 height 17
checkbox input "true"
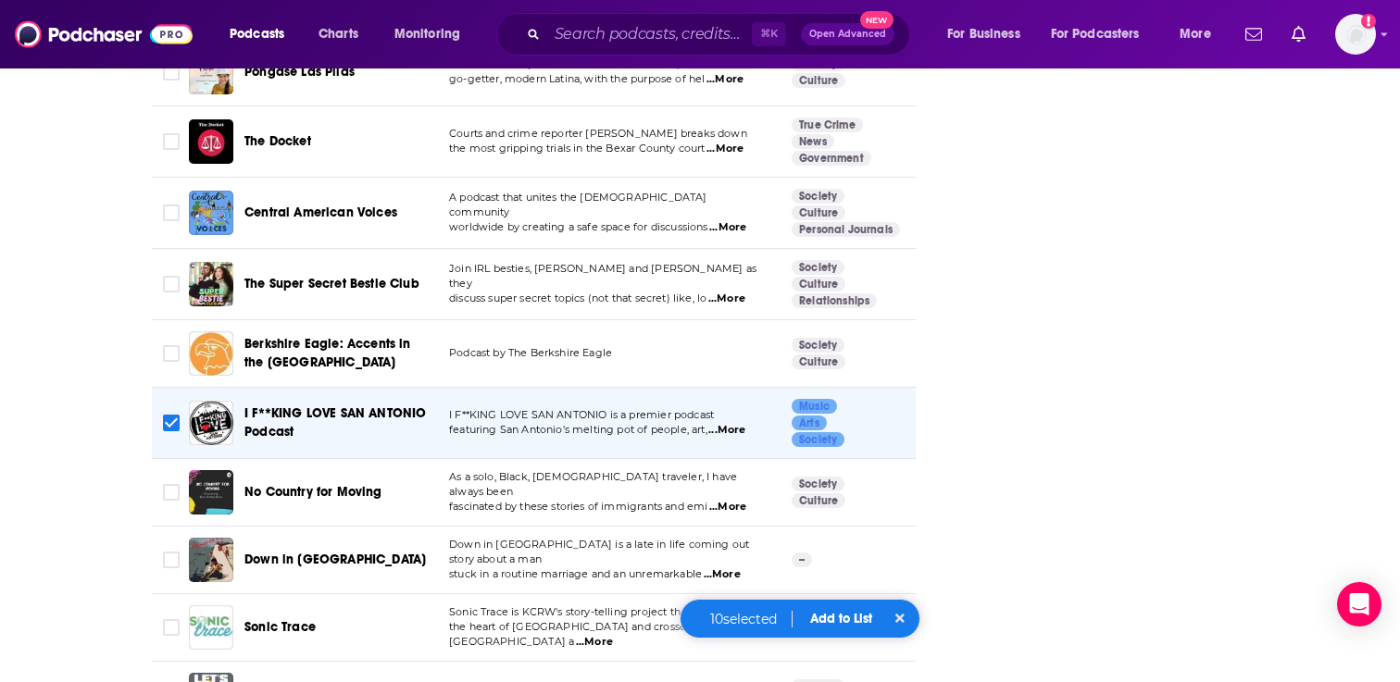
scroll to position [4399, 0]
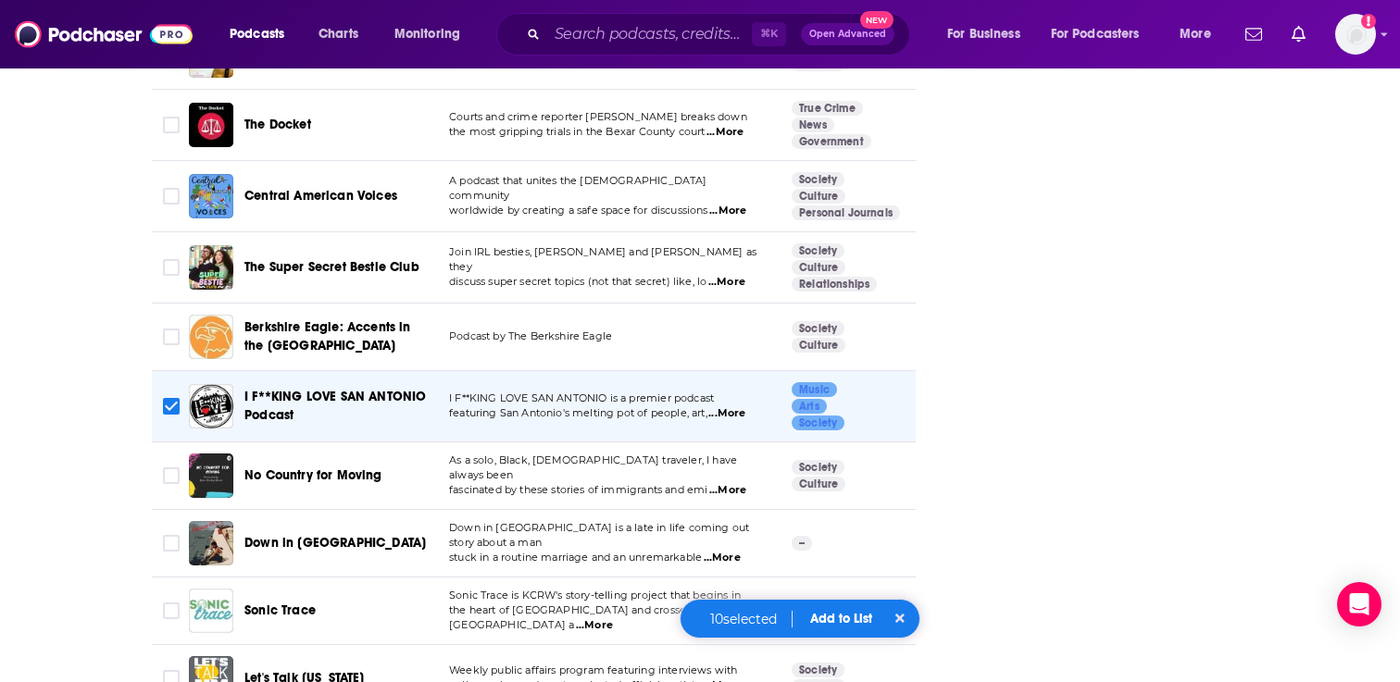
click at [732, 483] on span "...More" at bounding box center [727, 490] width 37 height 15
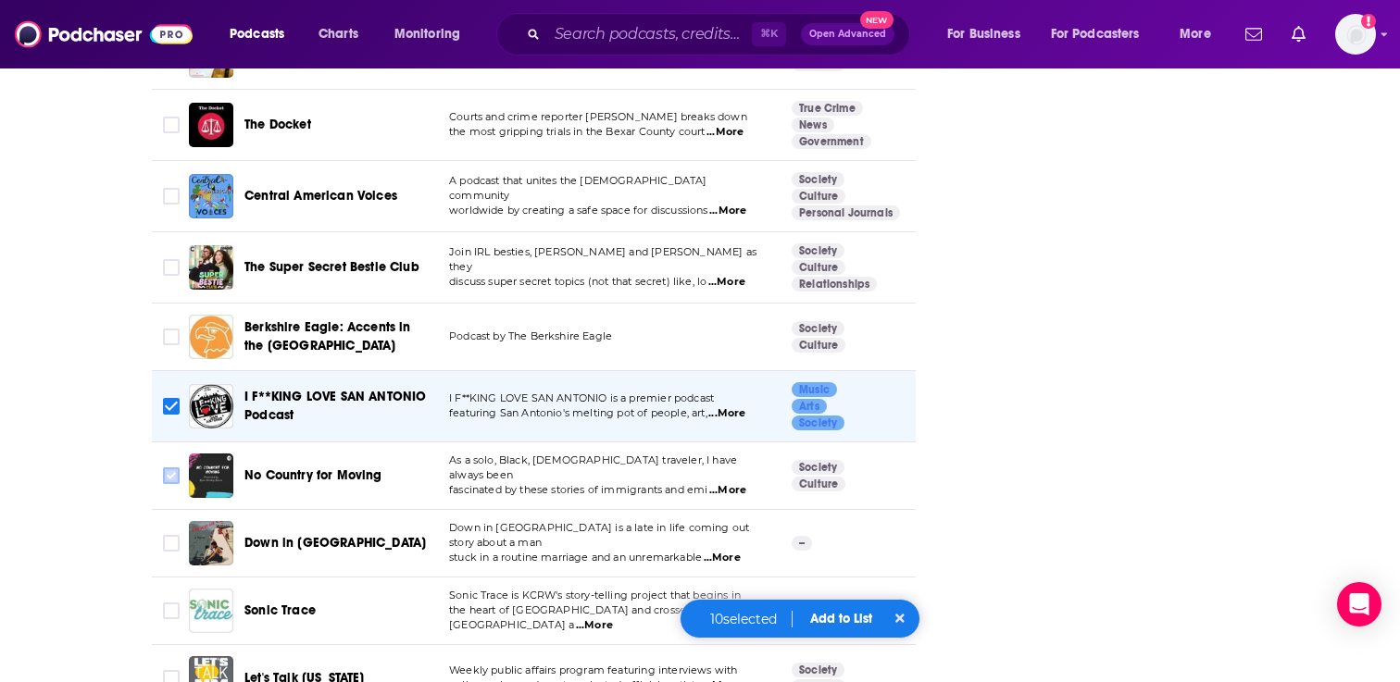
click at [172, 467] on input "Toggle select row" at bounding box center [171, 475] width 17 height 17
checkbox input "true"
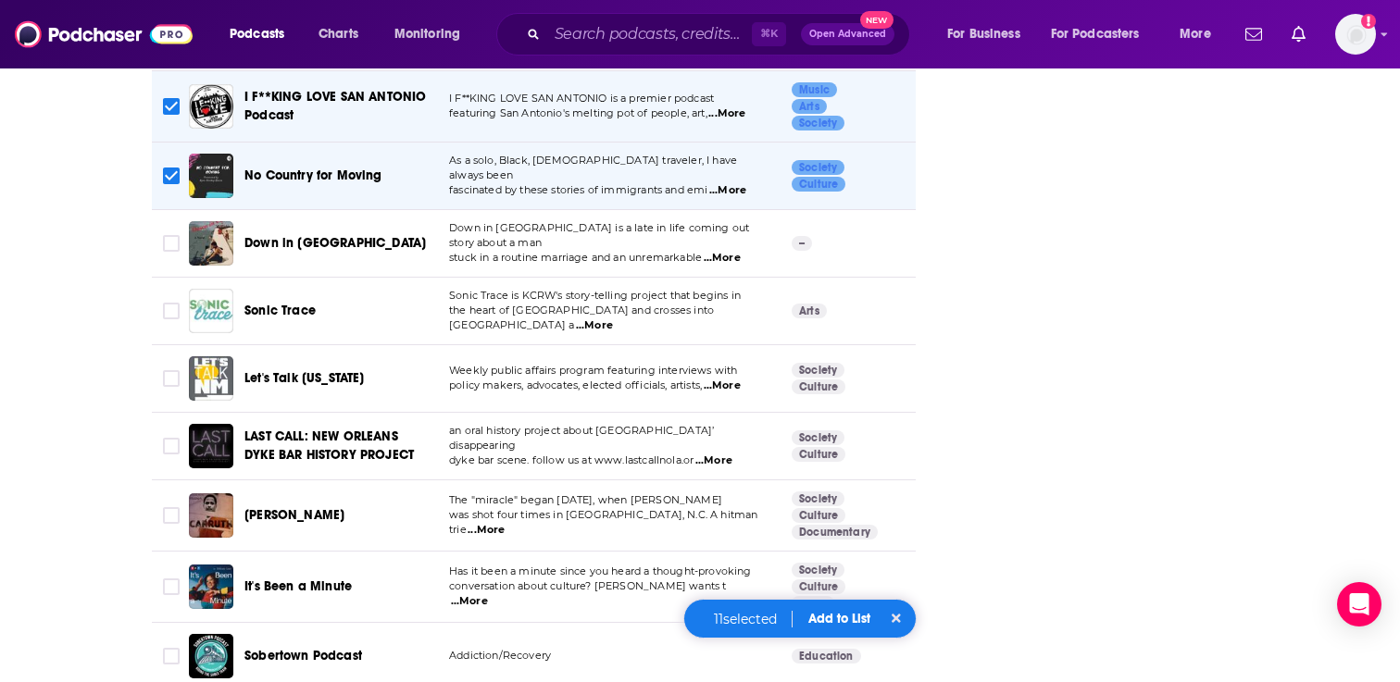
scroll to position [4752, 0]
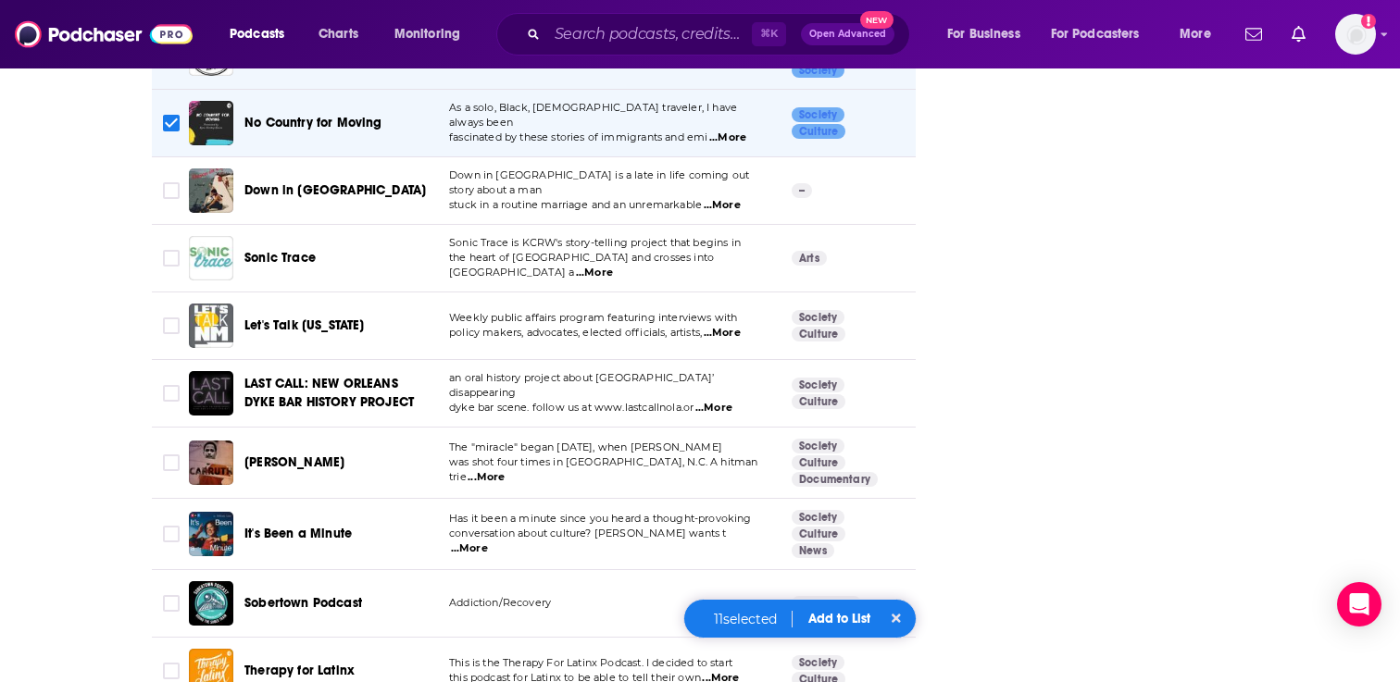
click at [488, 541] on span "...More" at bounding box center [469, 548] width 37 height 15
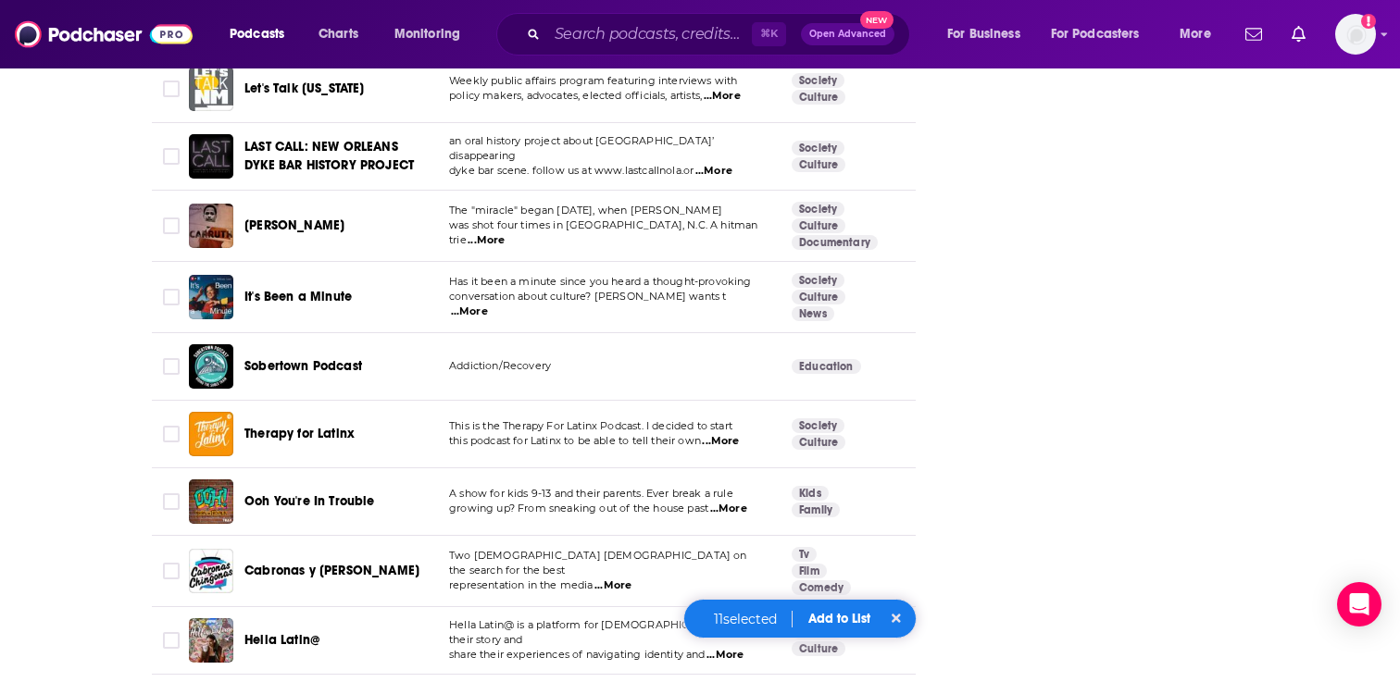
scroll to position [5009, 0]
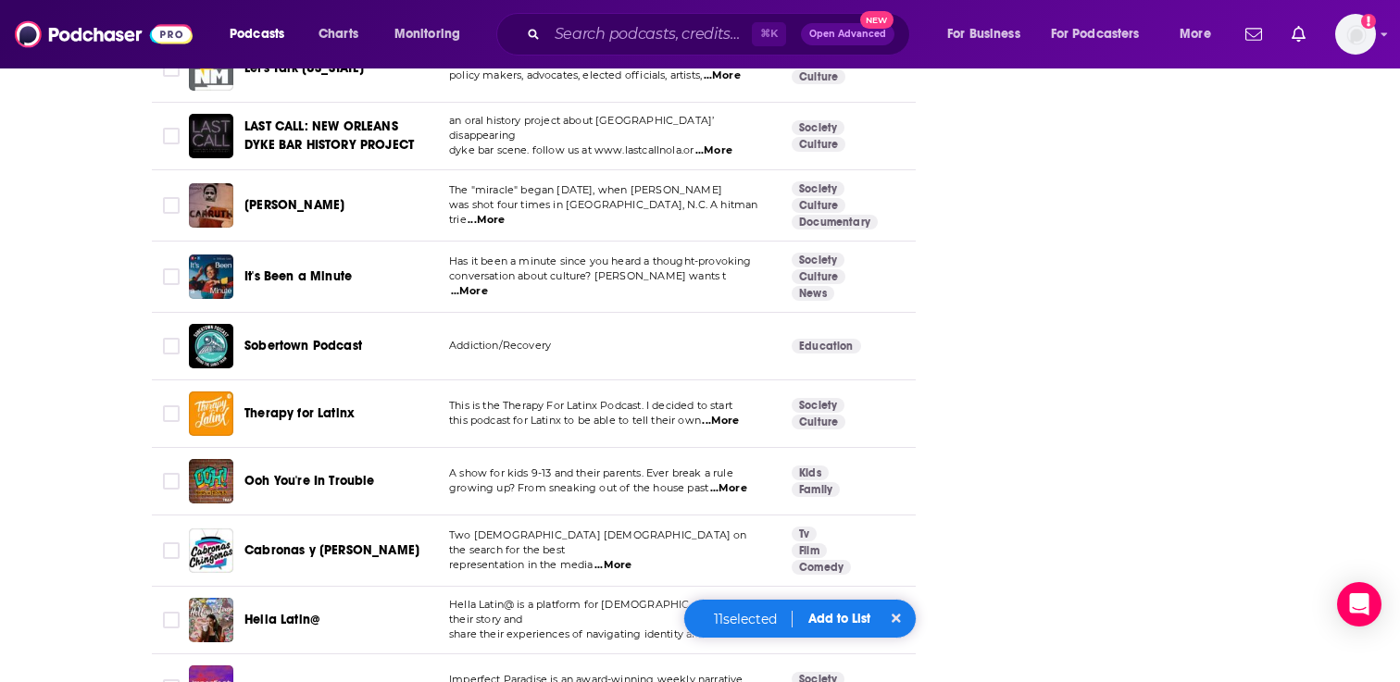
click at [624, 558] on span "...More" at bounding box center [612, 565] width 37 height 15
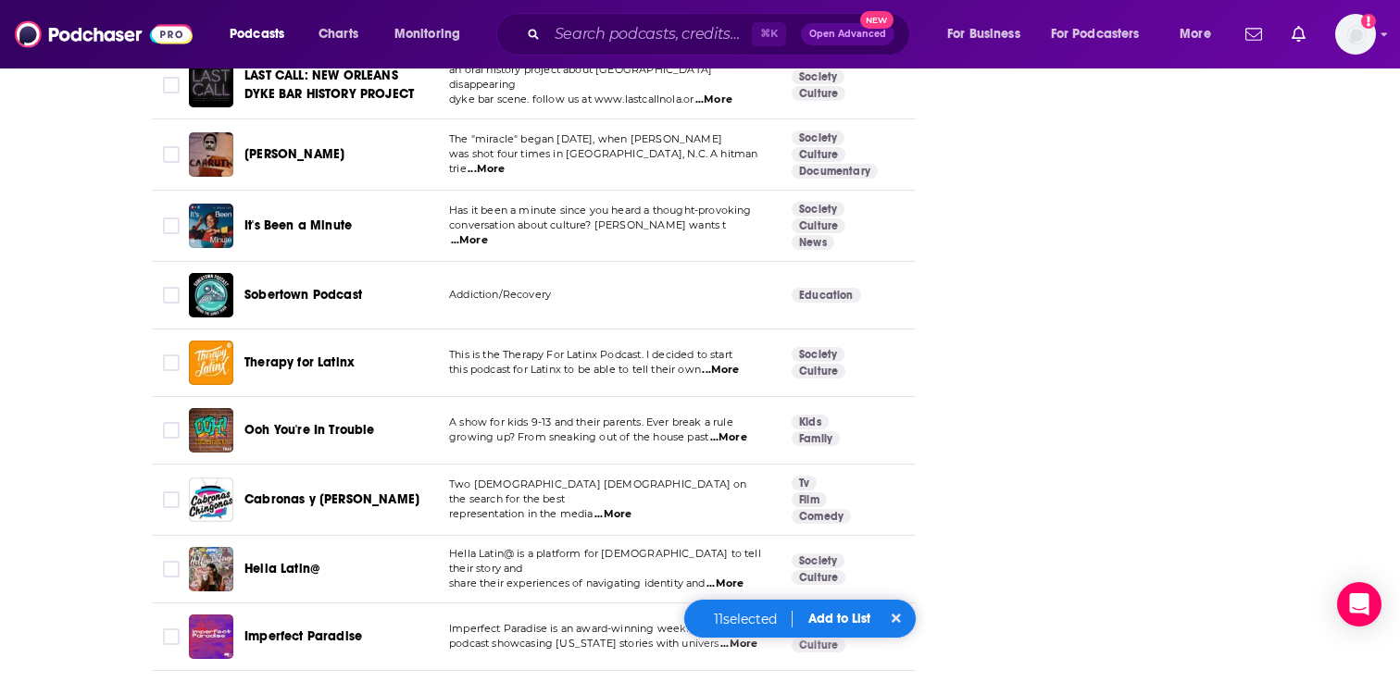
scroll to position [5106, 0]
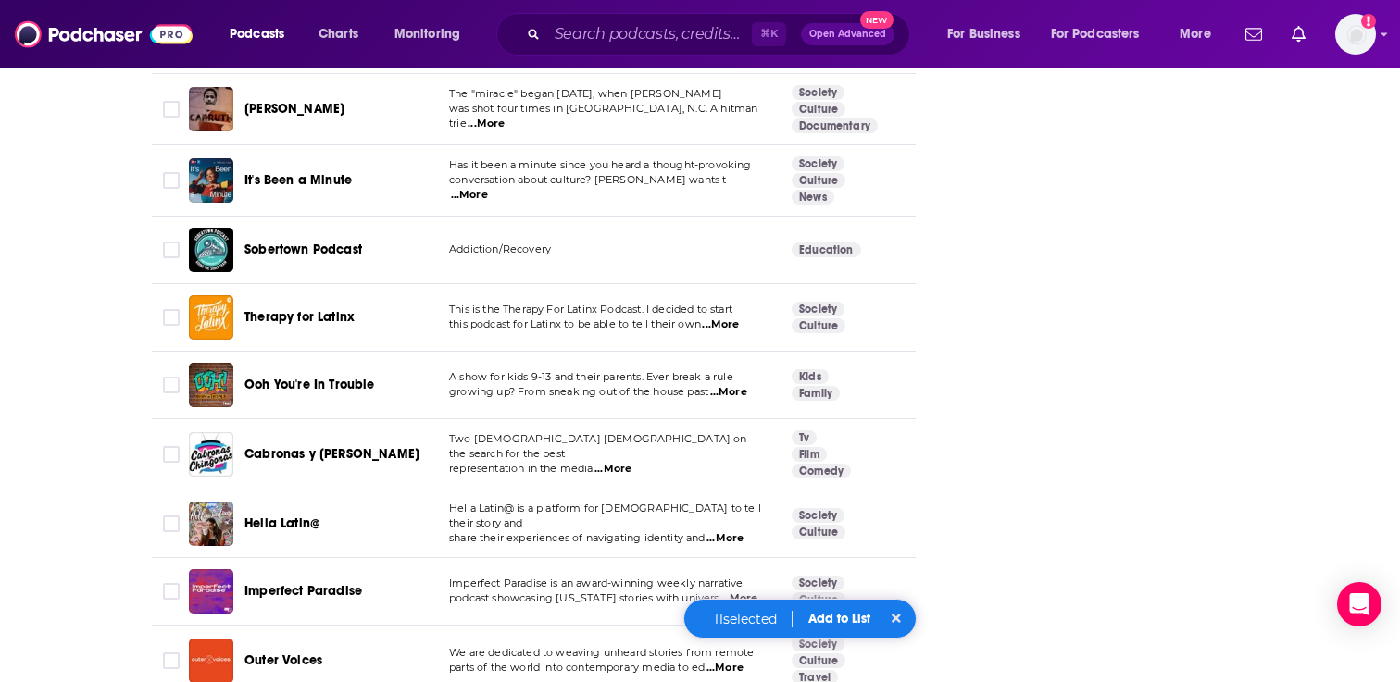
click at [734, 531] on span "...More" at bounding box center [724, 538] width 37 height 15
click at [171, 516] on input "Toggle select row" at bounding box center [171, 524] width 17 height 17
checkbox input "true"
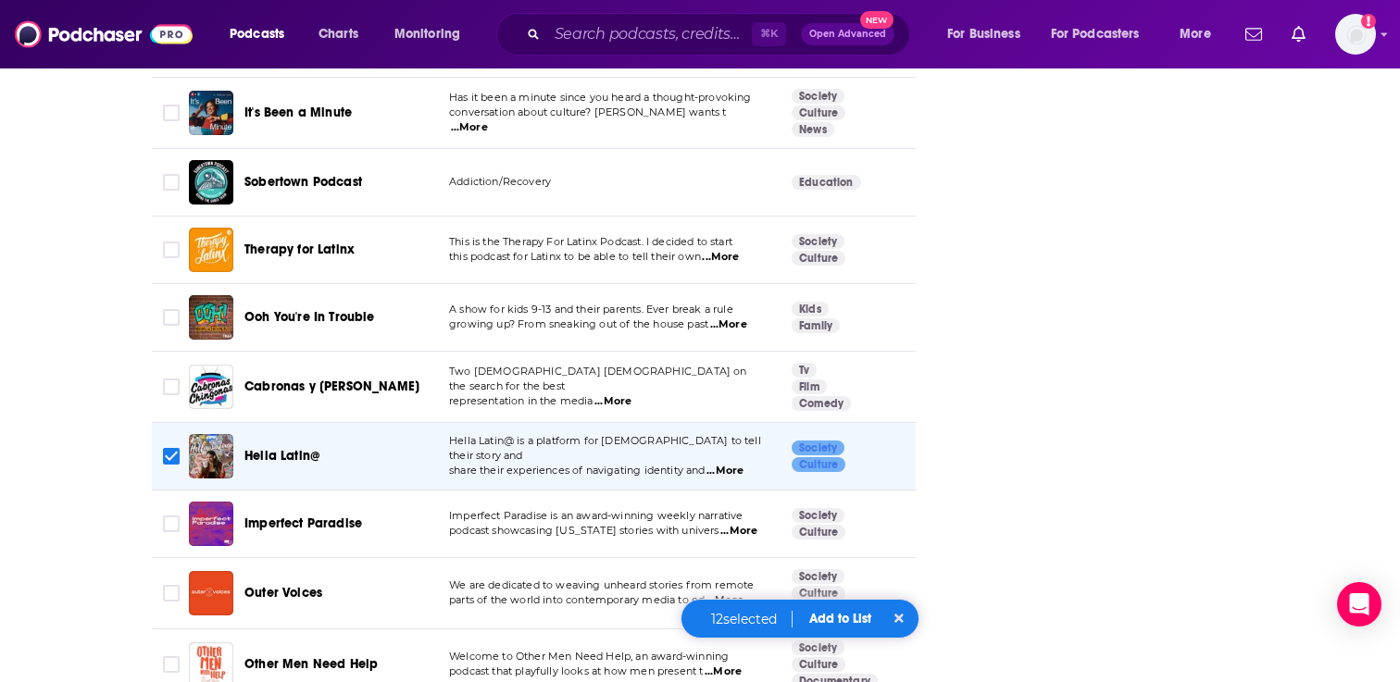
scroll to position [5178, 0]
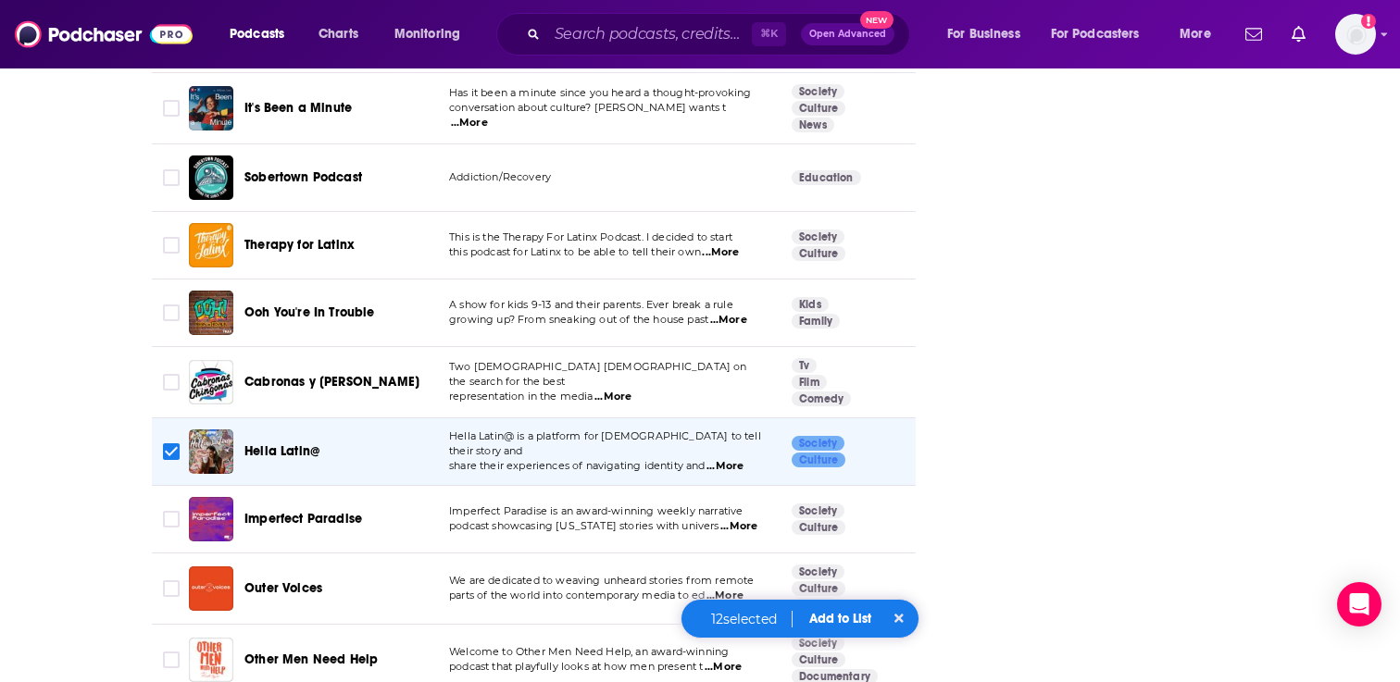
click at [742, 519] on span "...More" at bounding box center [738, 526] width 37 height 15
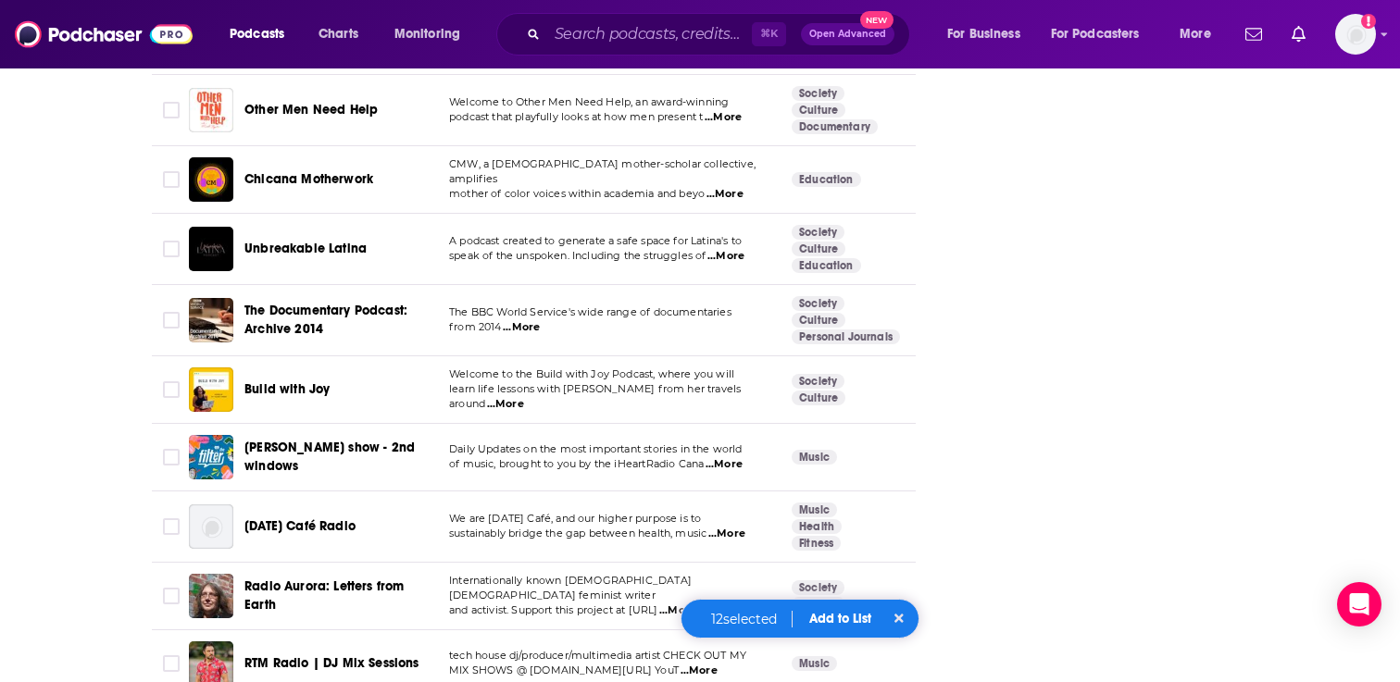
scroll to position [5742, 0]
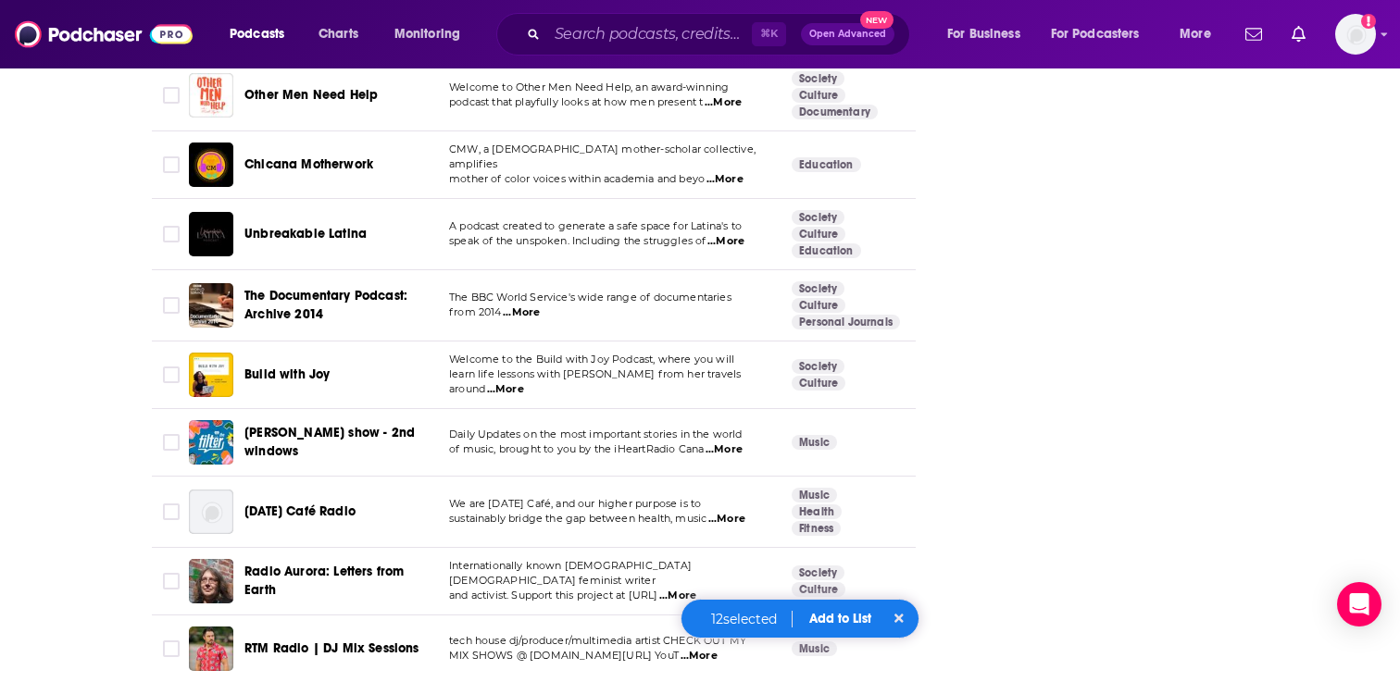
click at [838, 623] on button "Add to List" at bounding box center [840, 619] width 92 height 16
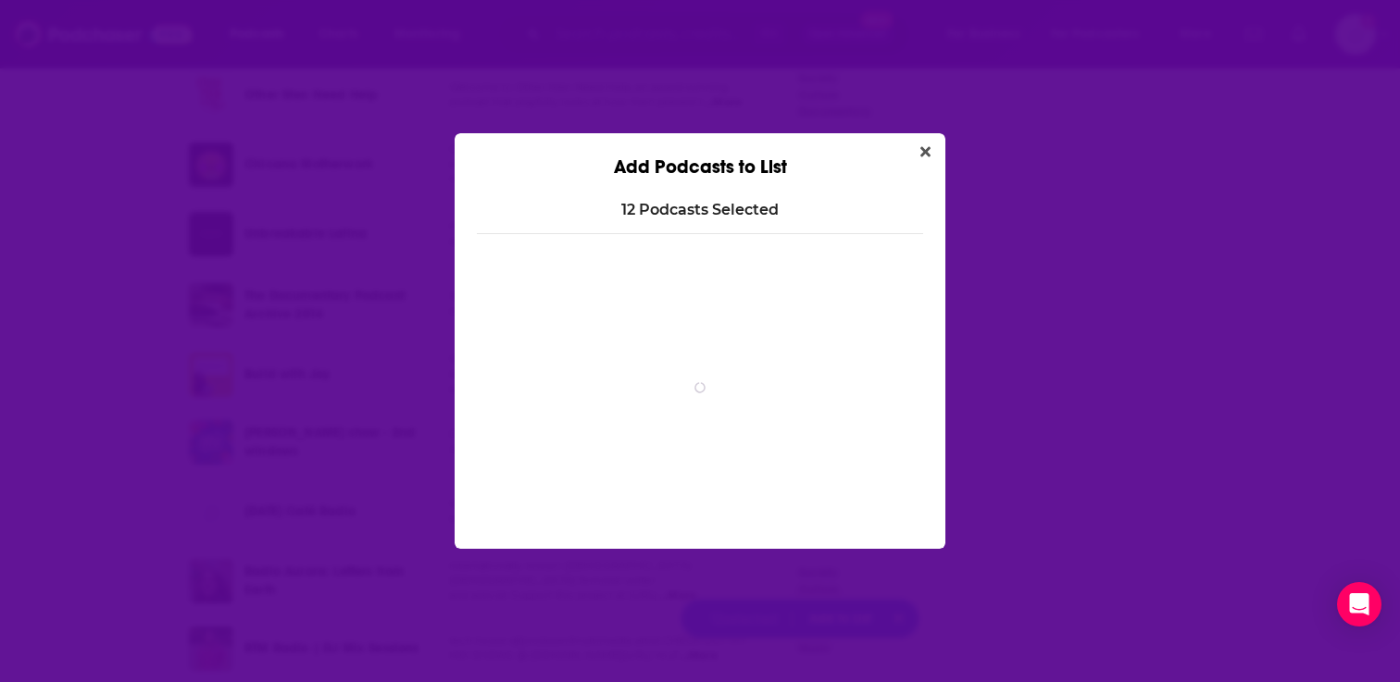
scroll to position [0, 0]
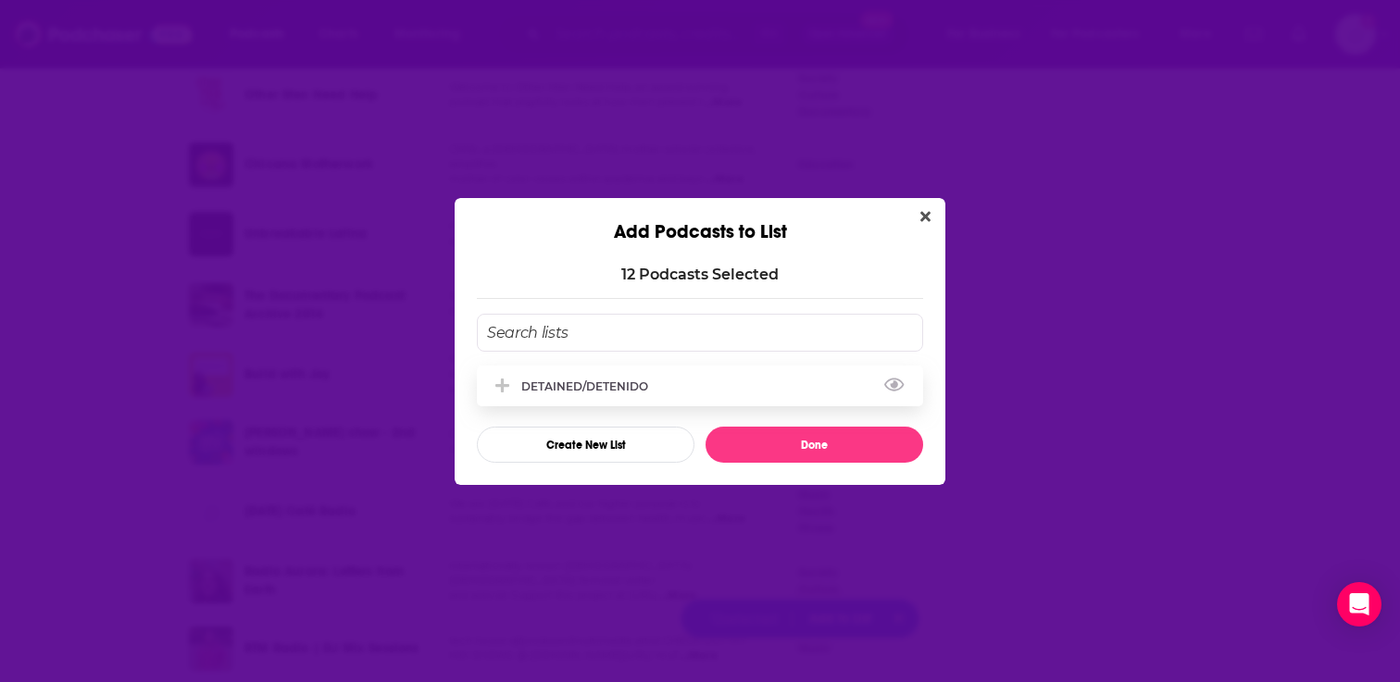
click at [667, 392] on div "DETAINED/DETENIDO" at bounding box center [700, 386] width 446 height 41
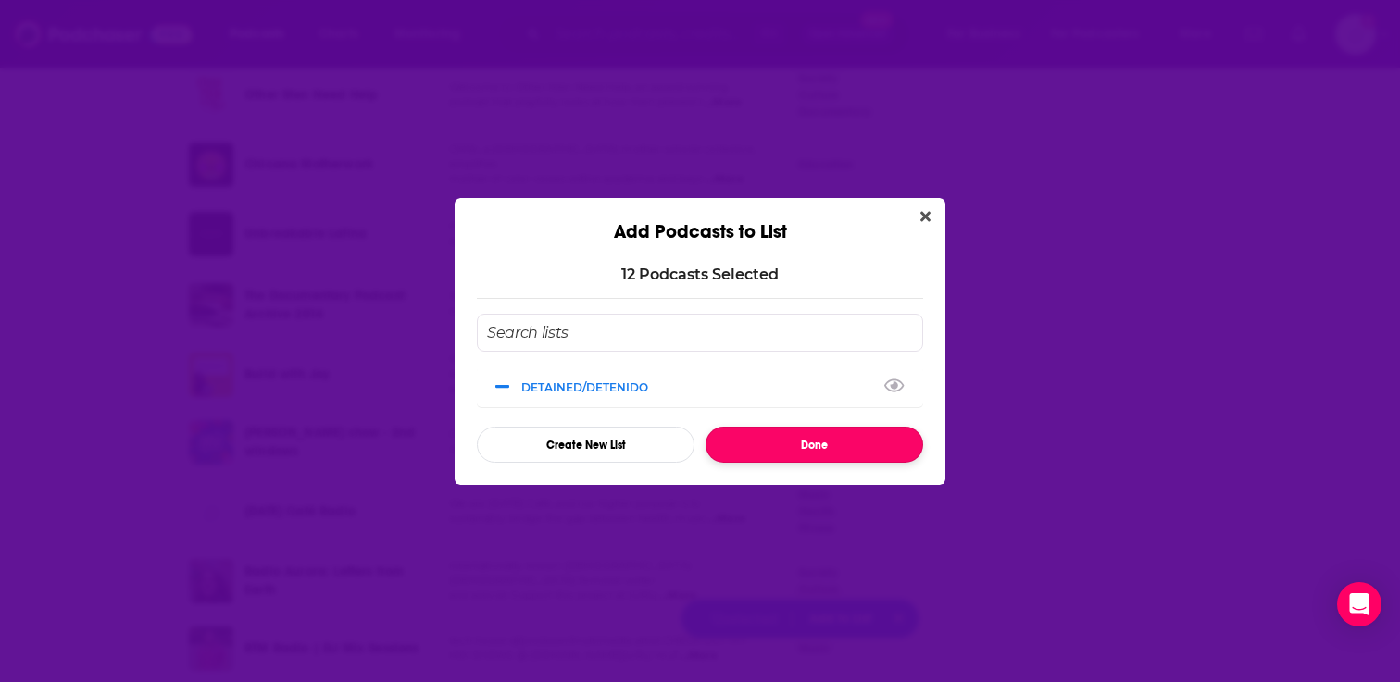
click at [782, 449] on button "Done" at bounding box center [814, 445] width 218 height 36
checkbox input "false"
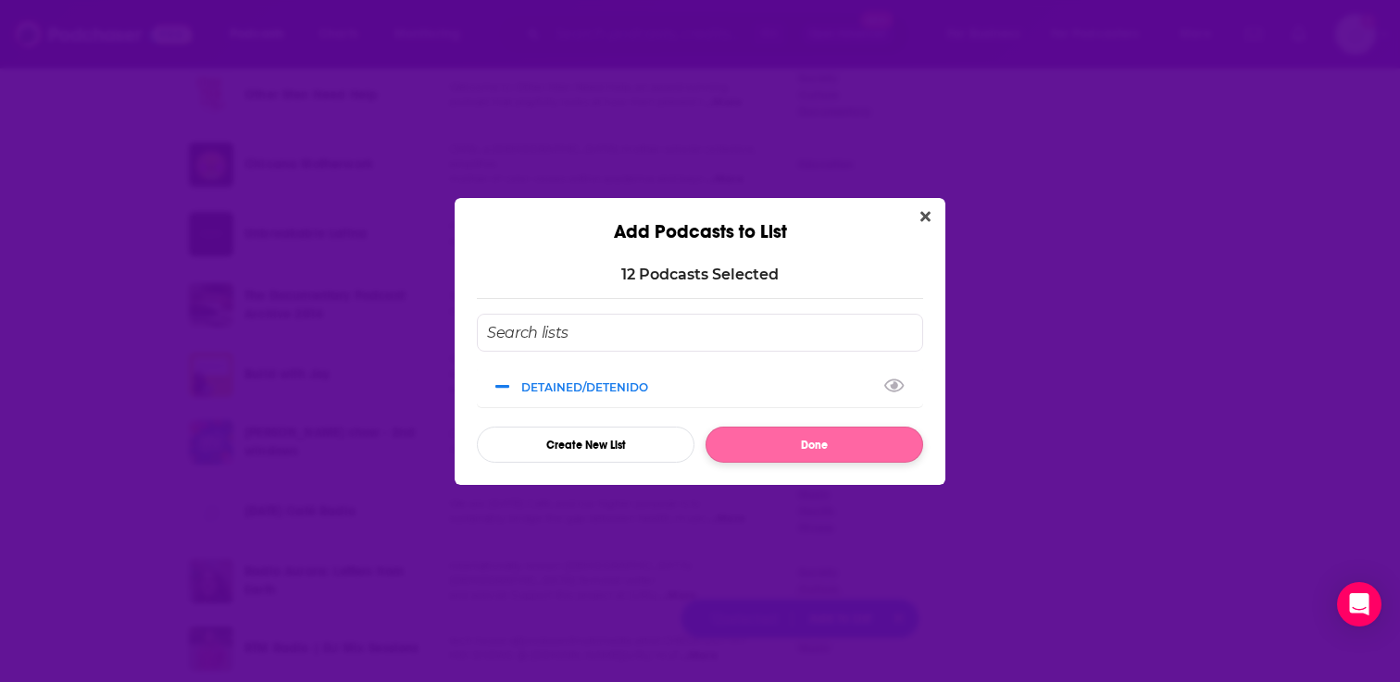
checkbox input "false"
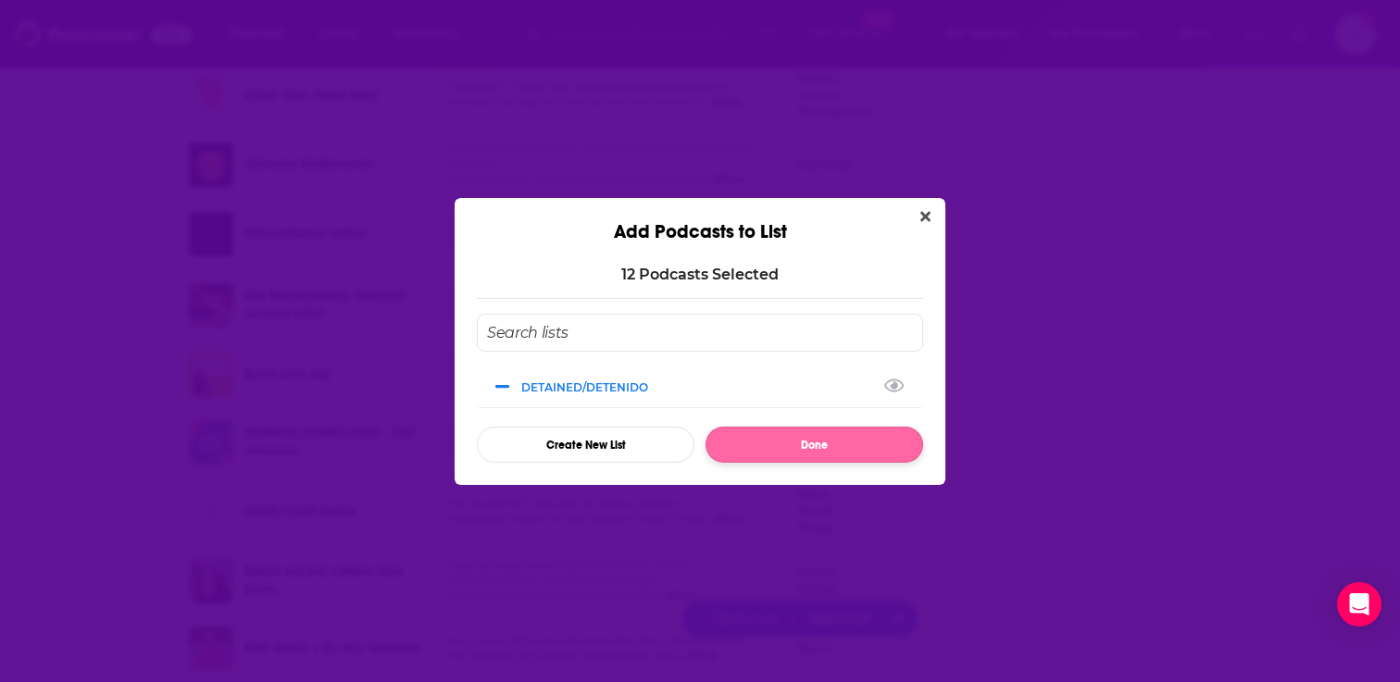
checkbox input "false"
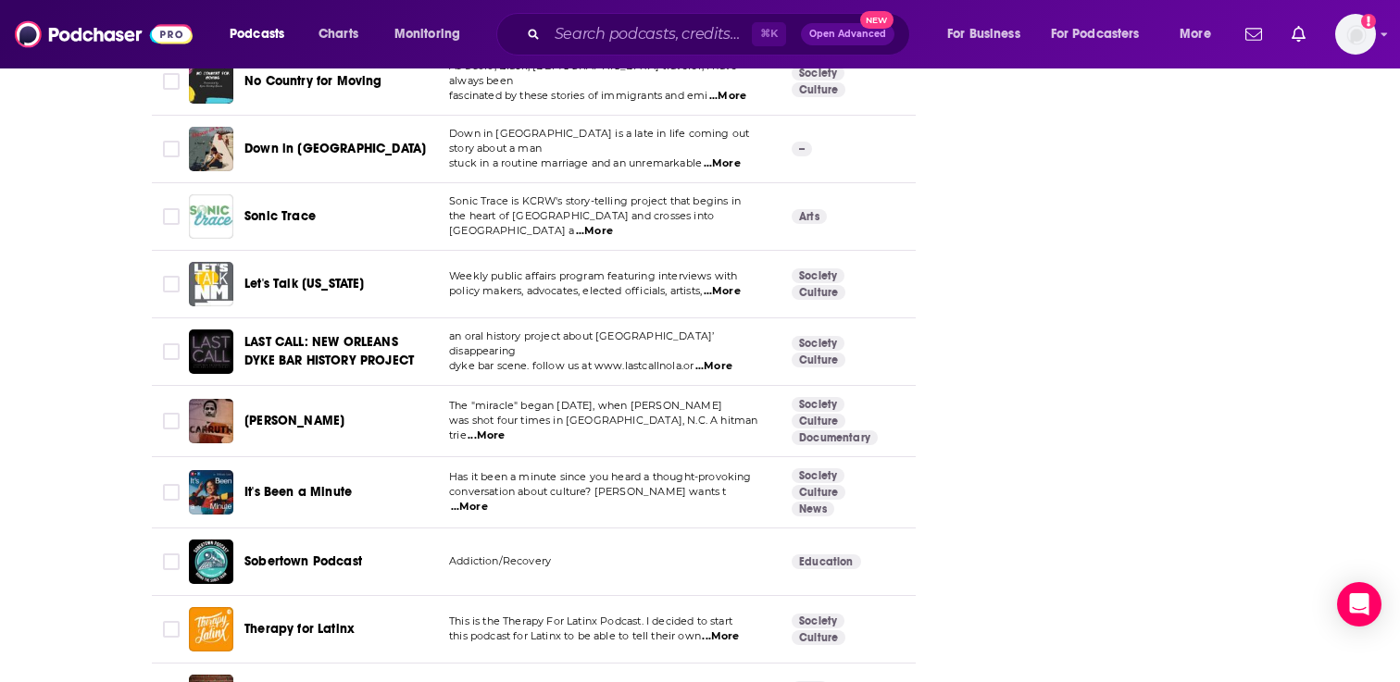
scroll to position [4783, 0]
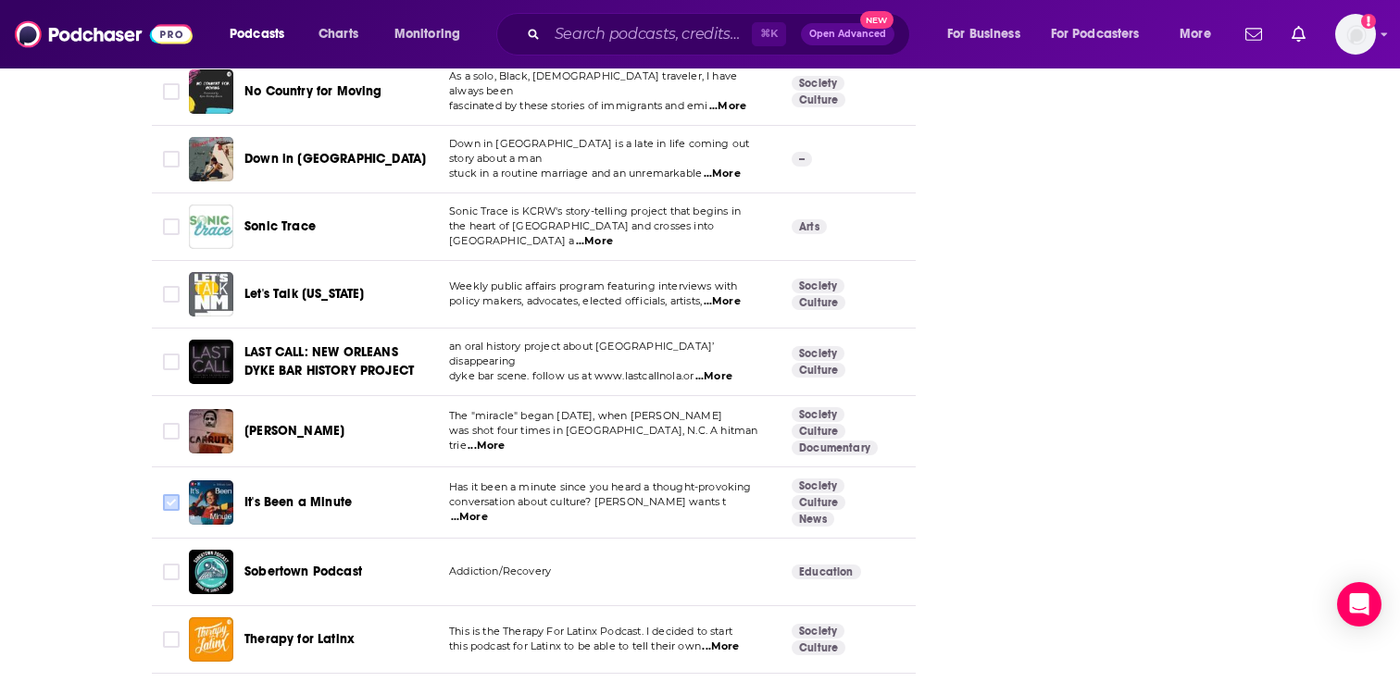
click at [166, 494] on input "Toggle select row" at bounding box center [171, 502] width 17 height 17
checkbox input "true"
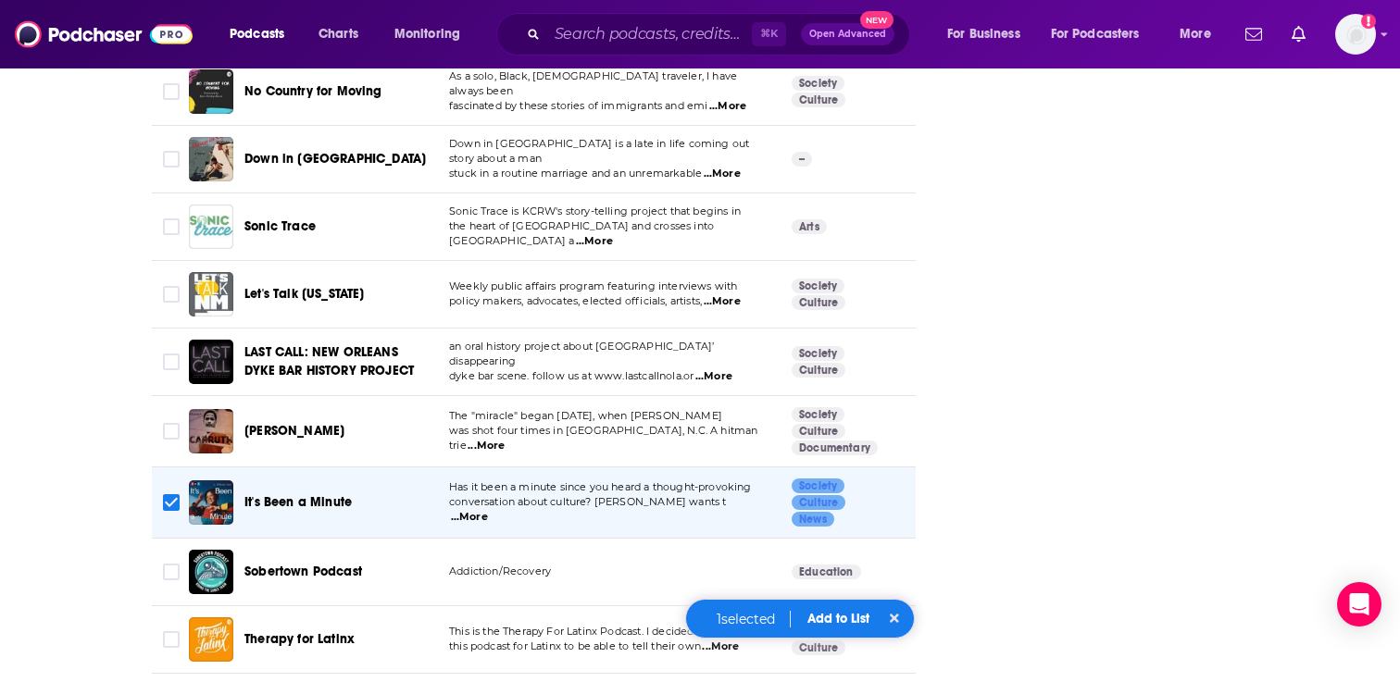
click at [836, 618] on button "Add to List" at bounding box center [838, 619] width 92 height 16
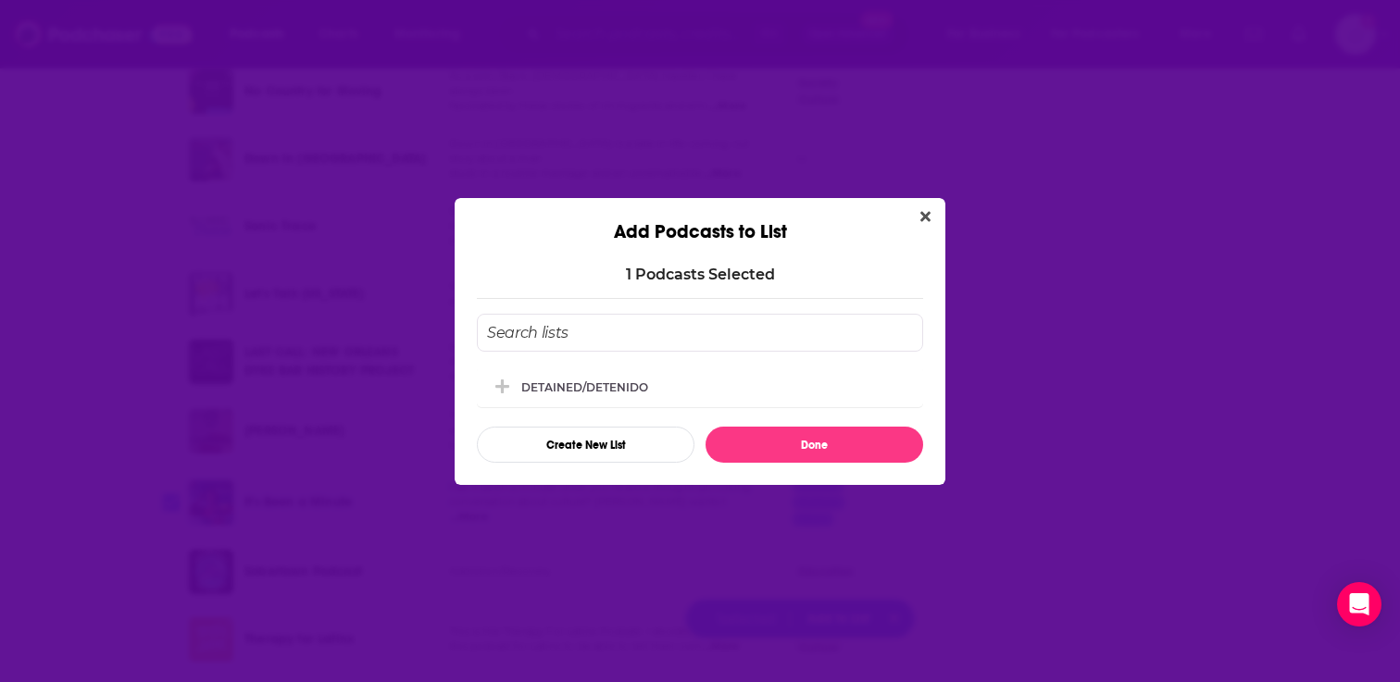
scroll to position [0, 0]
click at [631, 328] on input "Add Podcast To List" at bounding box center [700, 333] width 446 height 38
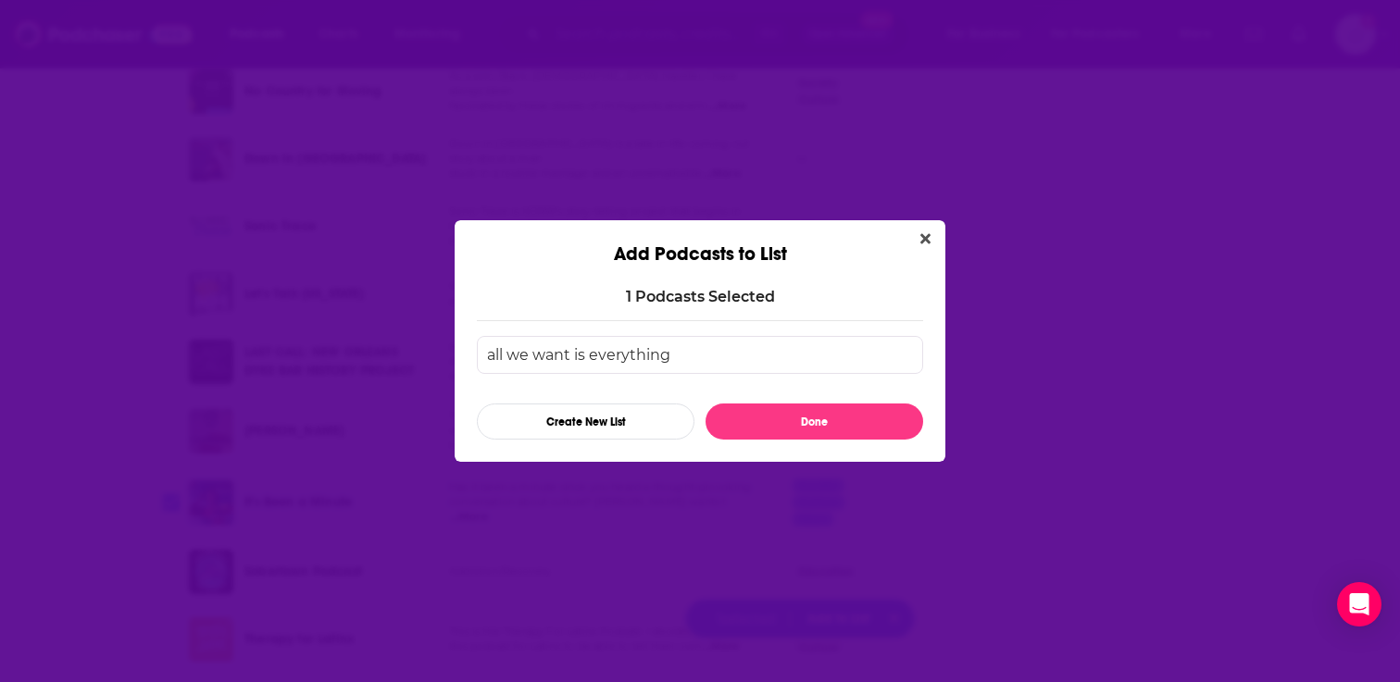
type input "all we want is everything"
click at [928, 234] on icon "Close" at bounding box center [925, 239] width 10 height 10
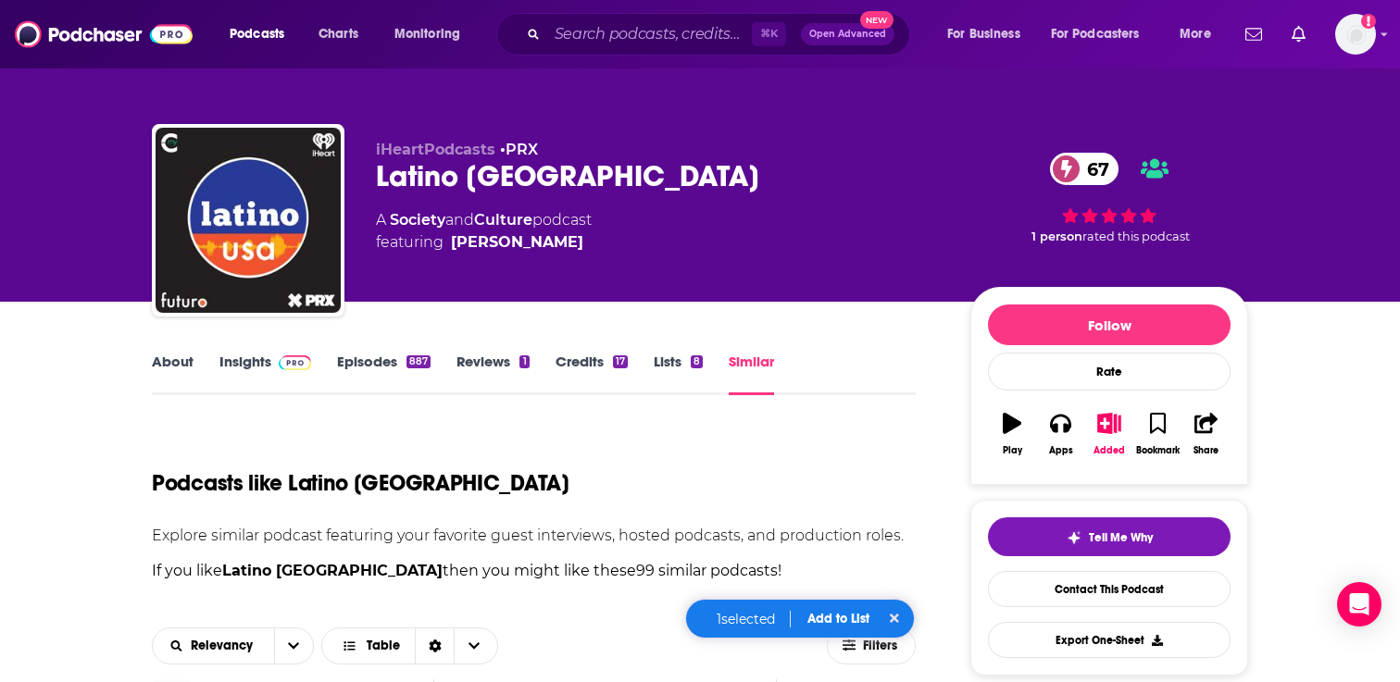
scroll to position [4783, 0]
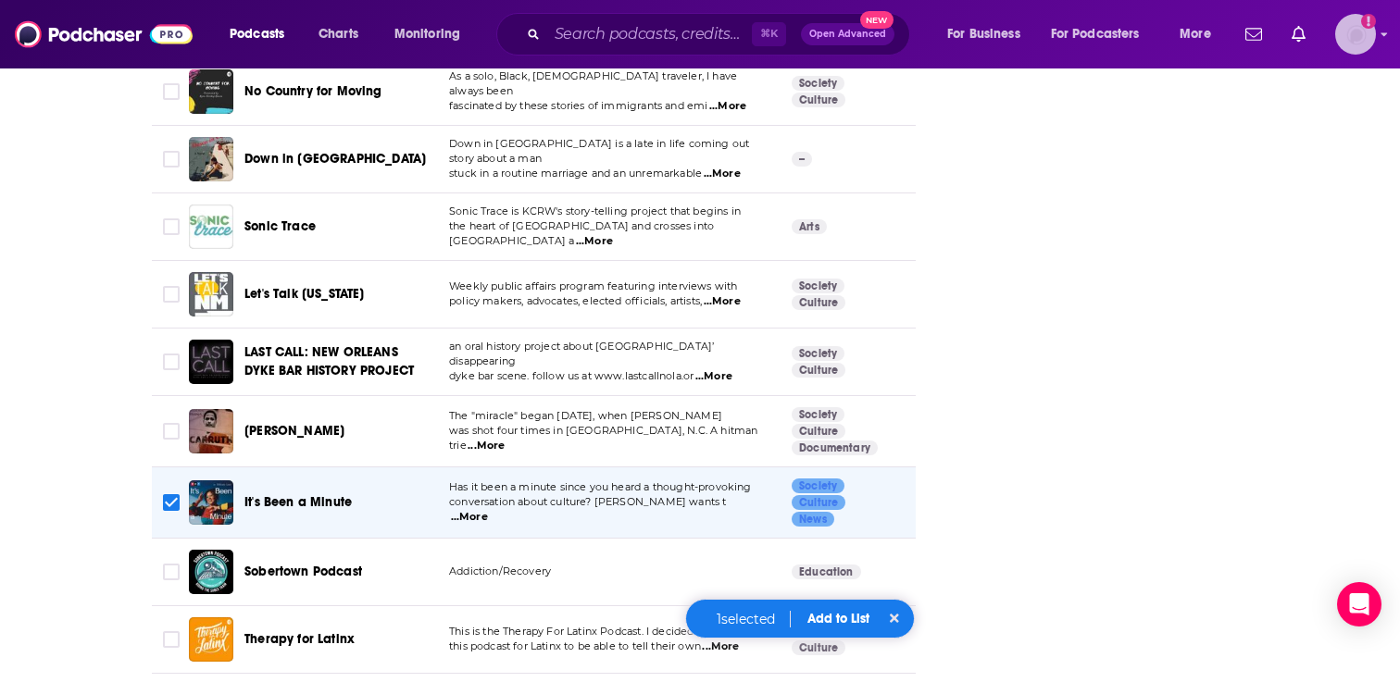
click at [1358, 45] on img "Logged in as adrian.villarreal" at bounding box center [1355, 34] width 41 height 41
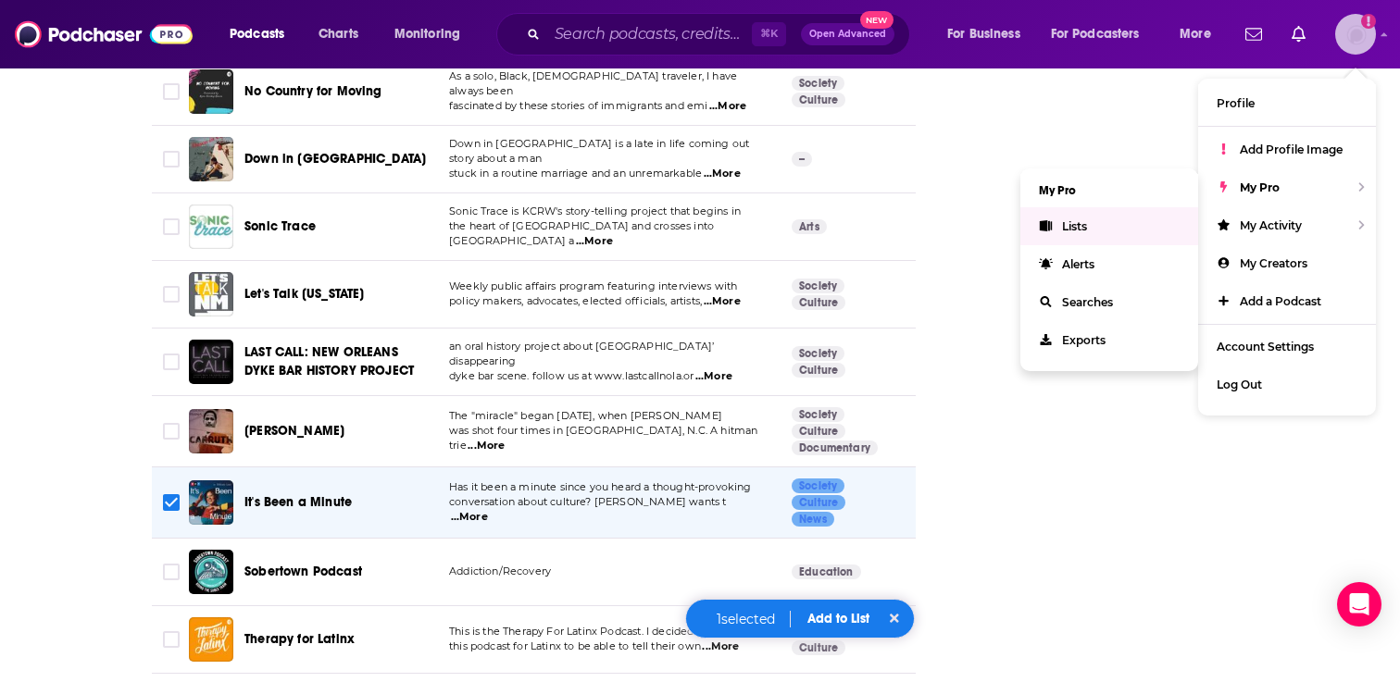
click at [1132, 216] on link "Lists" at bounding box center [1109, 226] width 178 height 38
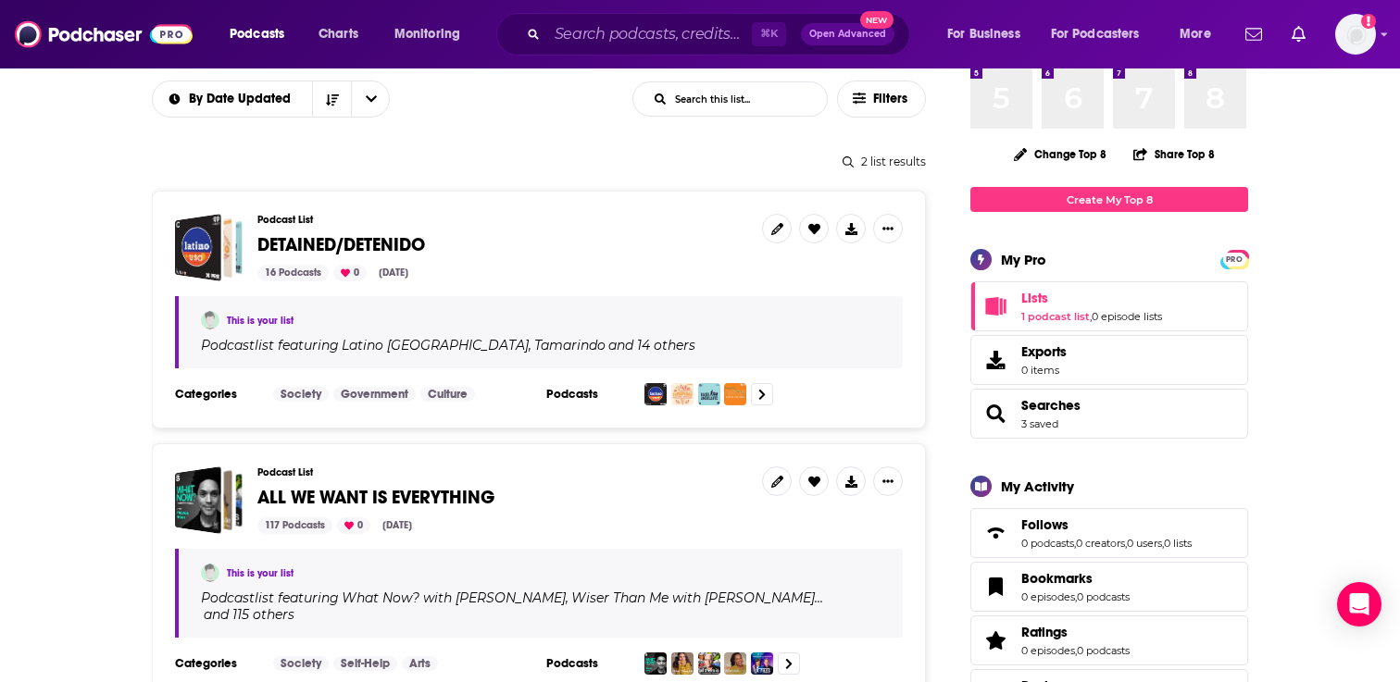
scroll to position [185, 0]
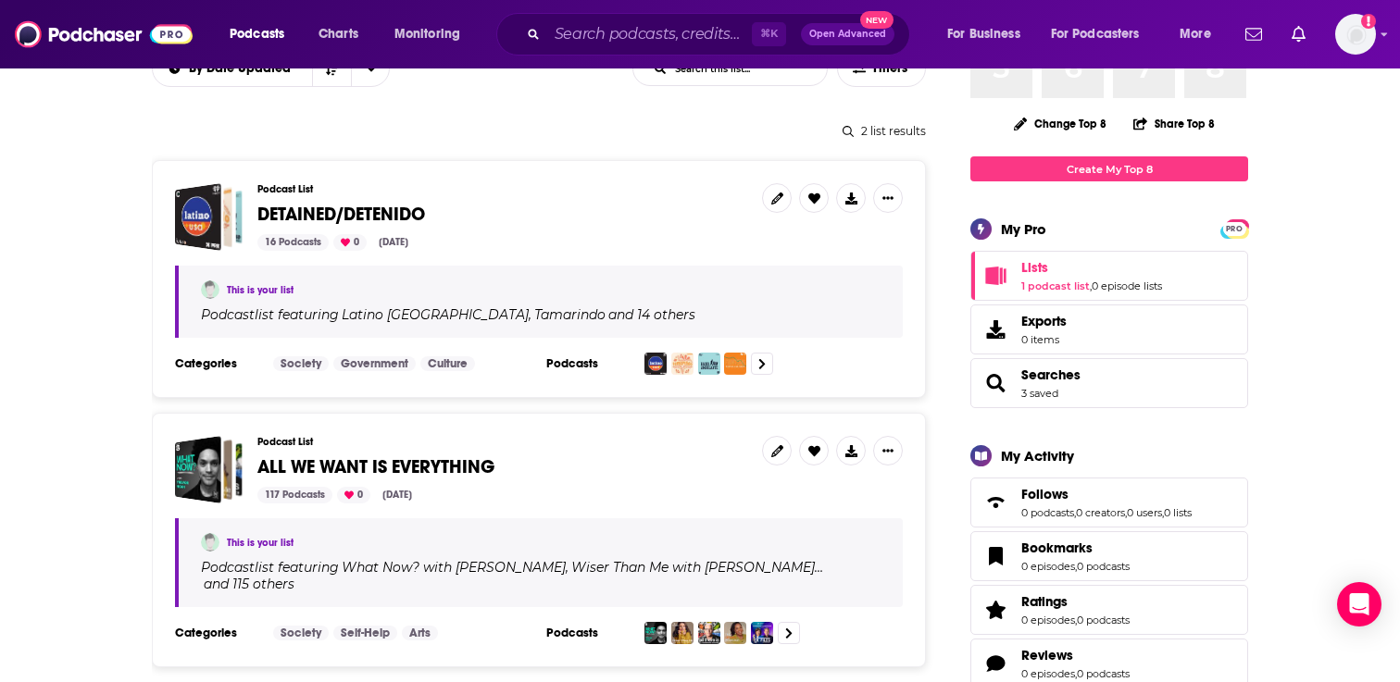
click at [330, 218] on span "DETAINED/DETENIDO" at bounding box center [341, 214] width 168 height 23
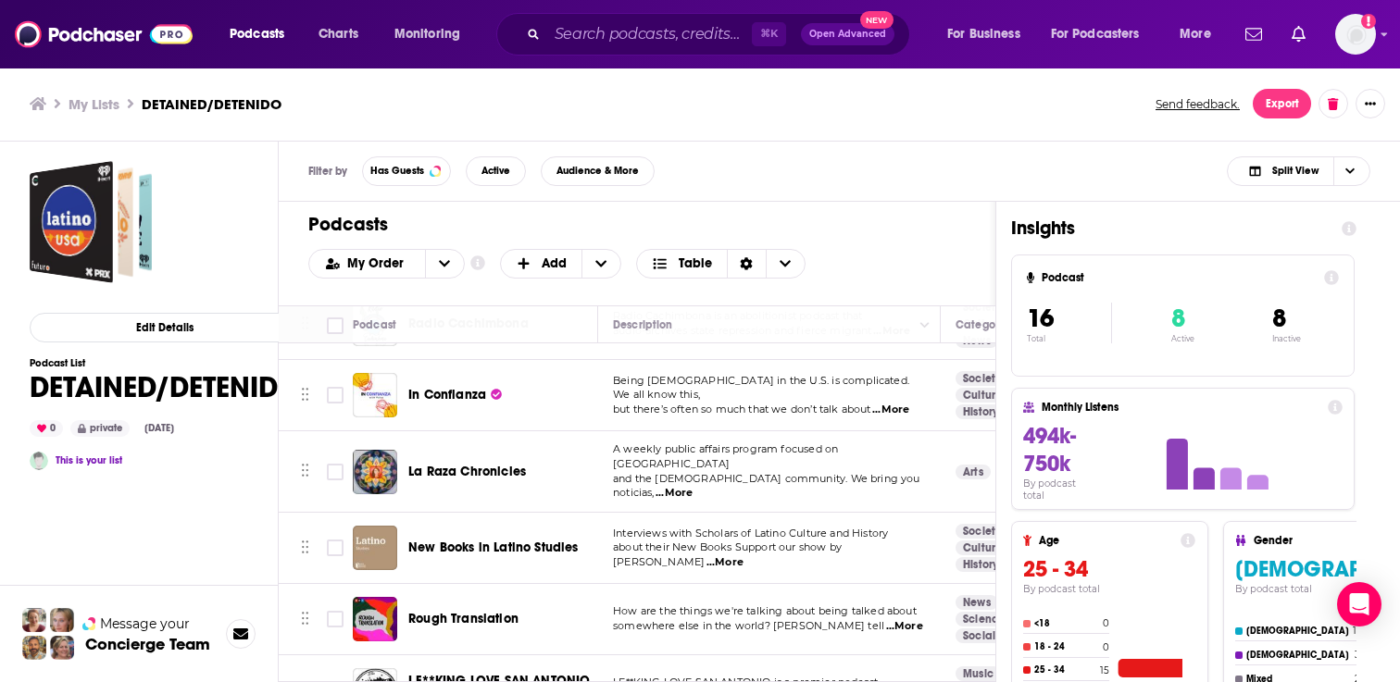
scroll to position [779, 0]
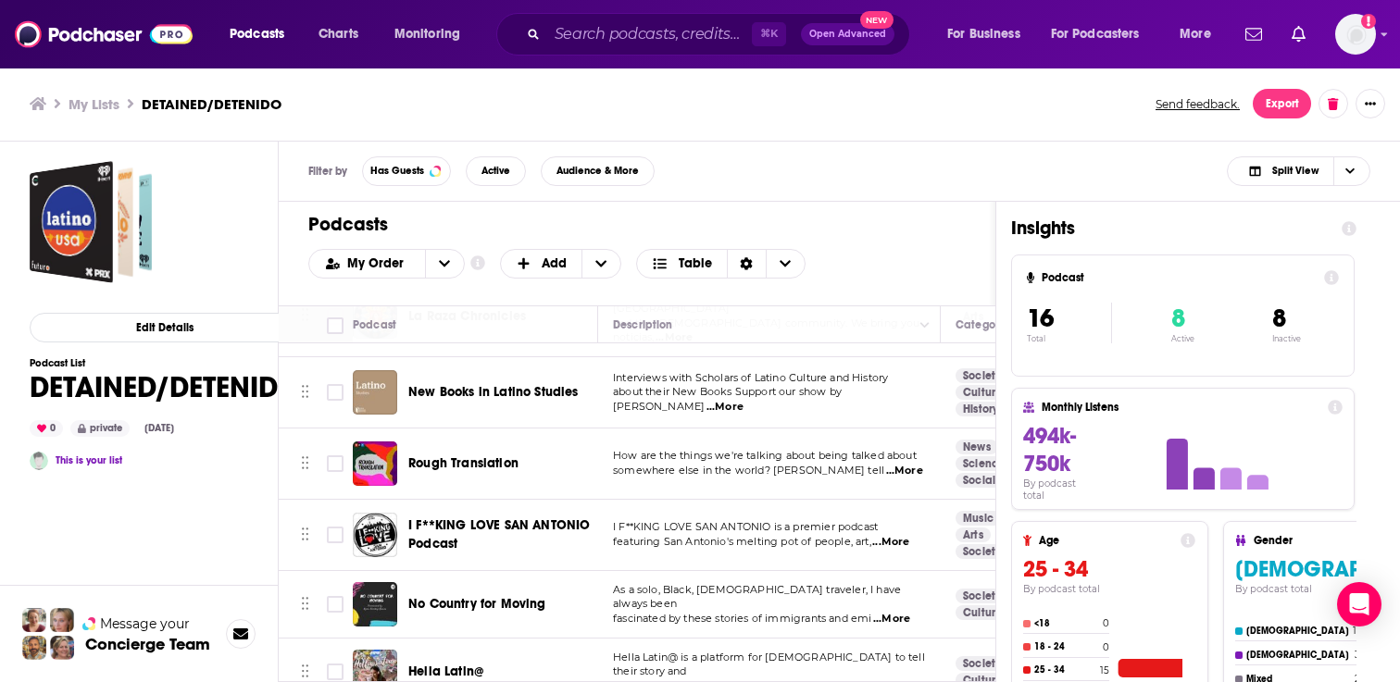
click at [470, 516] on span "I F**KING LOVE SAN ANTONIO Podcast" at bounding box center [499, 534] width 183 height 37
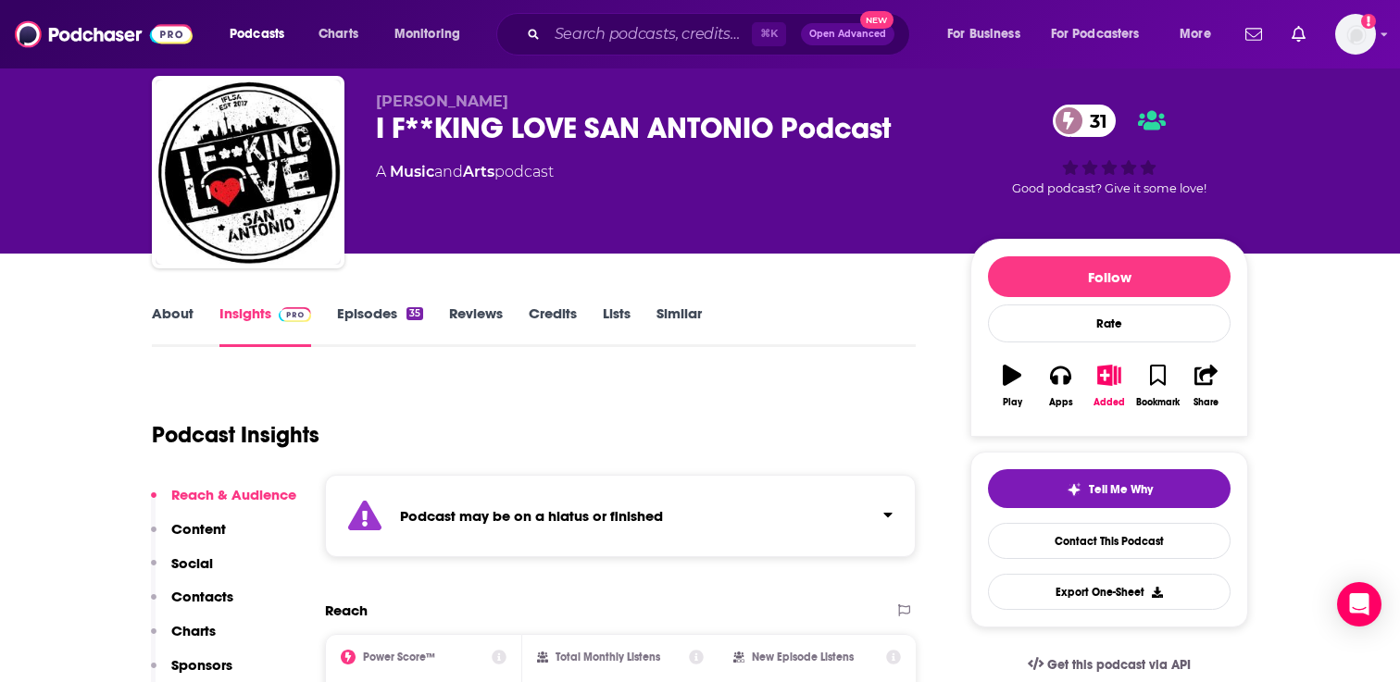
scroll to position [30, 0]
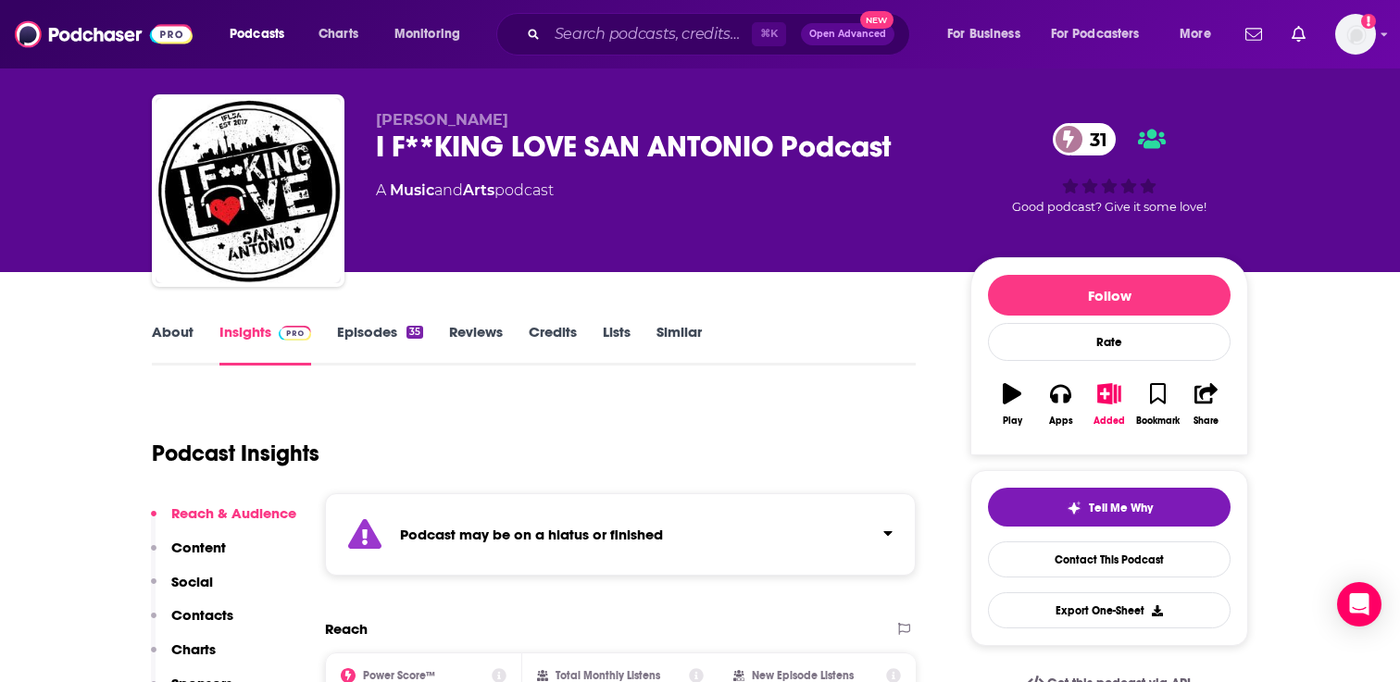
click at [170, 339] on link "About" at bounding box center [173, 344] width 42 height 43
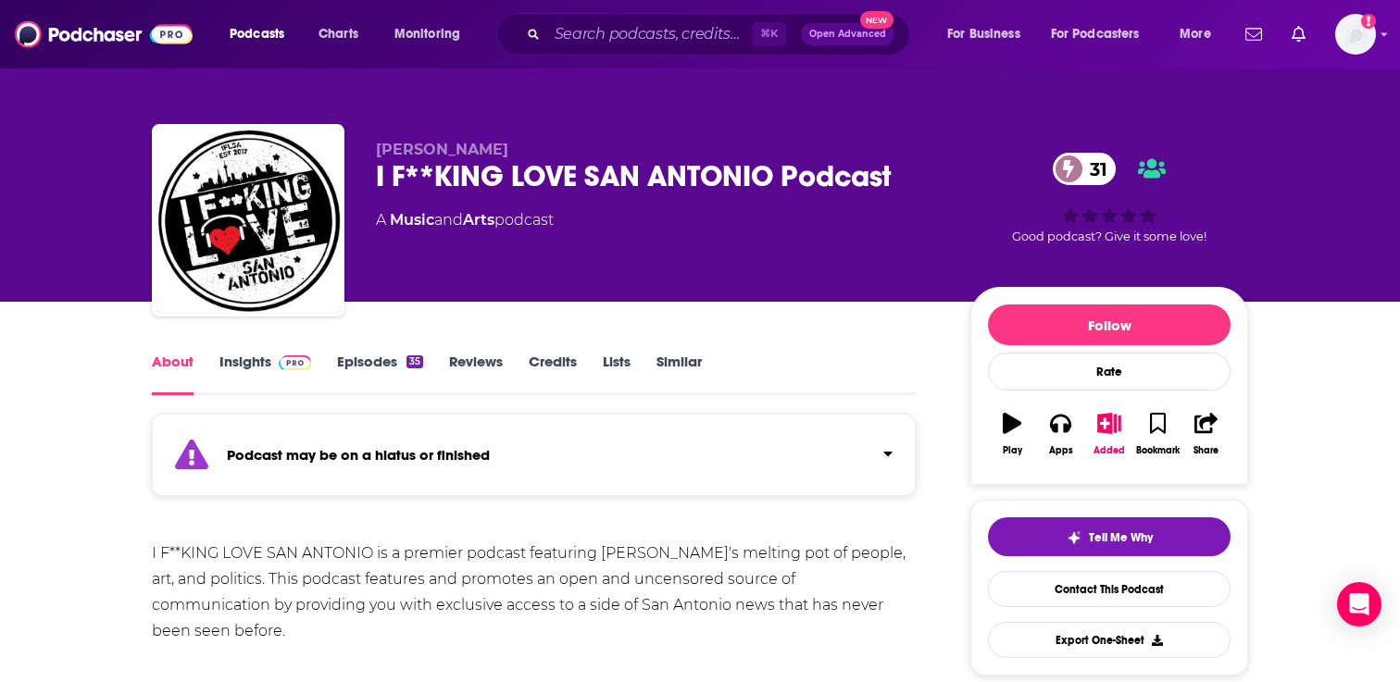
click at [372, 367] on link "Episodes 35" at bounding box center [380, 374] width 86 height 43
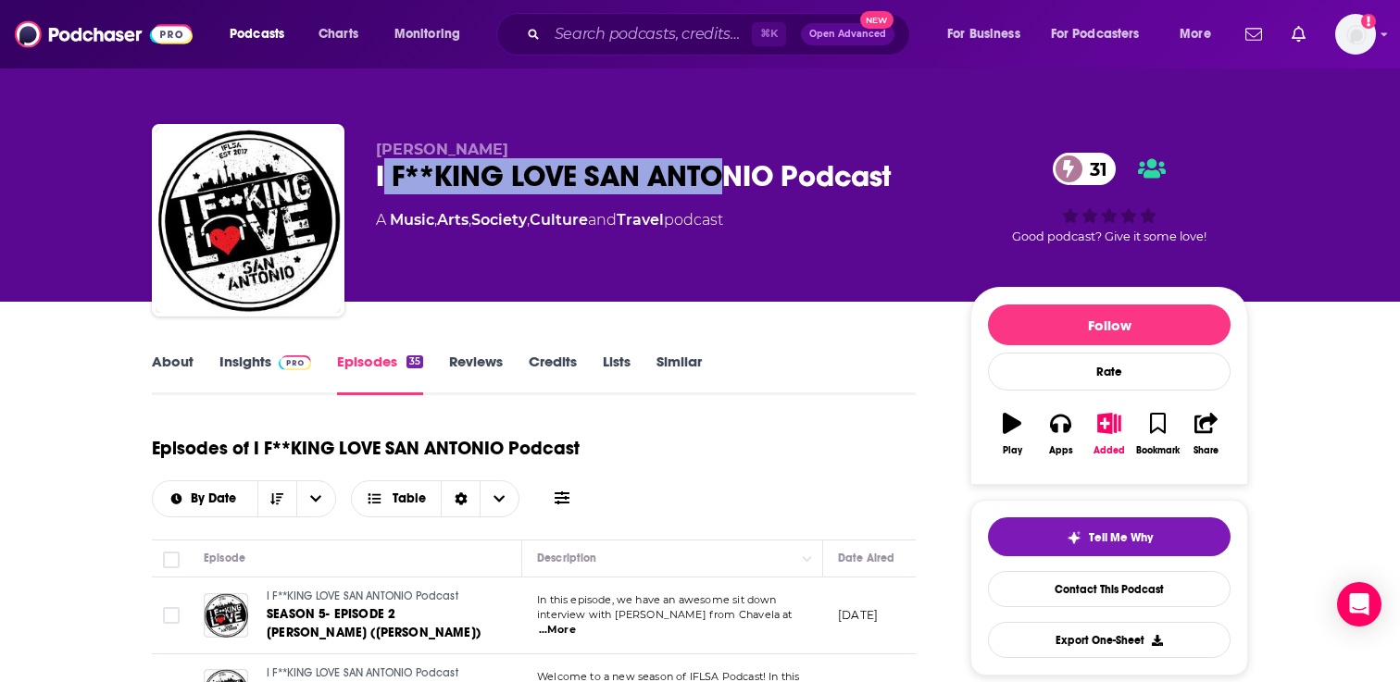
drag, startPoint x: 380, startPoint y: 175, endPoint x: 715, endPoint y: 187, distance: 334.4
click at [715, 187] on div "I F**KING LOVE SAN ANTONIO Podcast 31" at bounding box center [658, 176] width 565 height 36
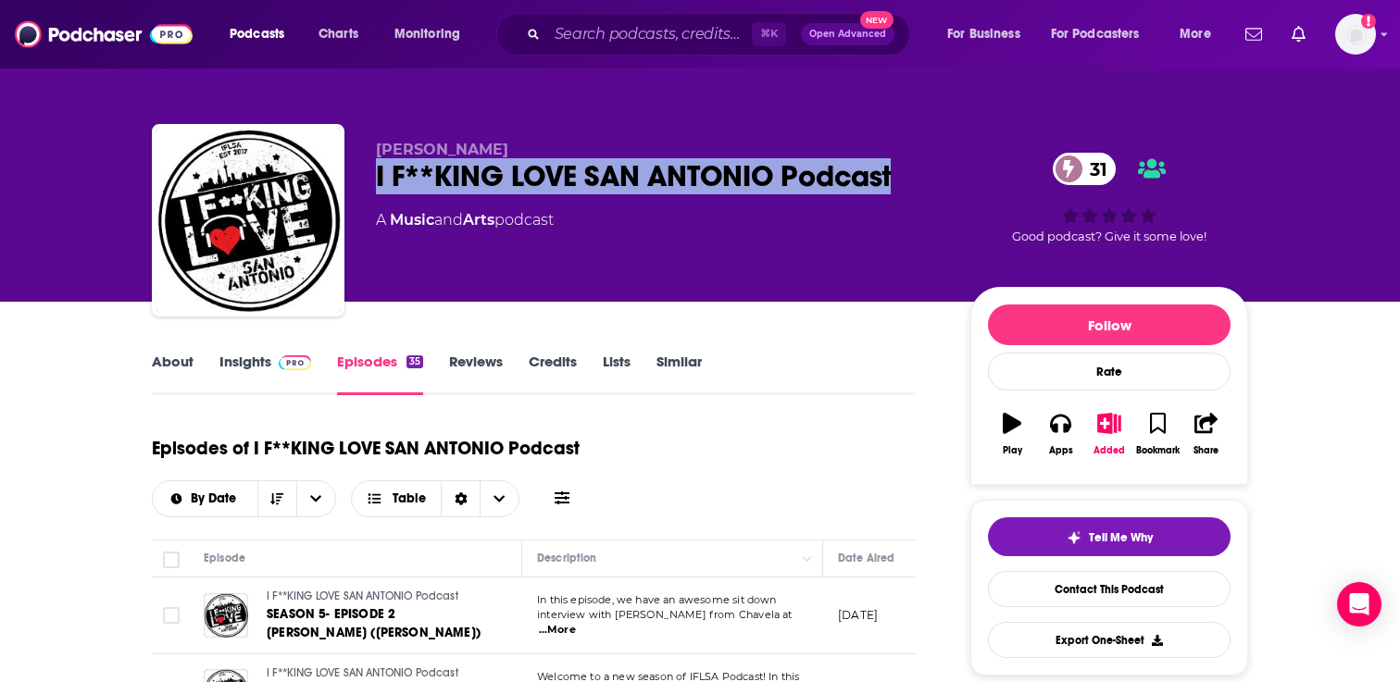
drag, startPoint x: 894, startPoint y: 180, endPoint x: 356, endPoint y: 184, distance: 537.8
click at [356, 184] on div "[PERSON_NAME] I F**KING LOVE SAN ANTONIO Podcast 31 A Music and Arts podcast 31…" at bounding box center [700, 224] width 1096 height 200
copy h2 "I F**KING LOVE SAN ANTONIO Podcast"
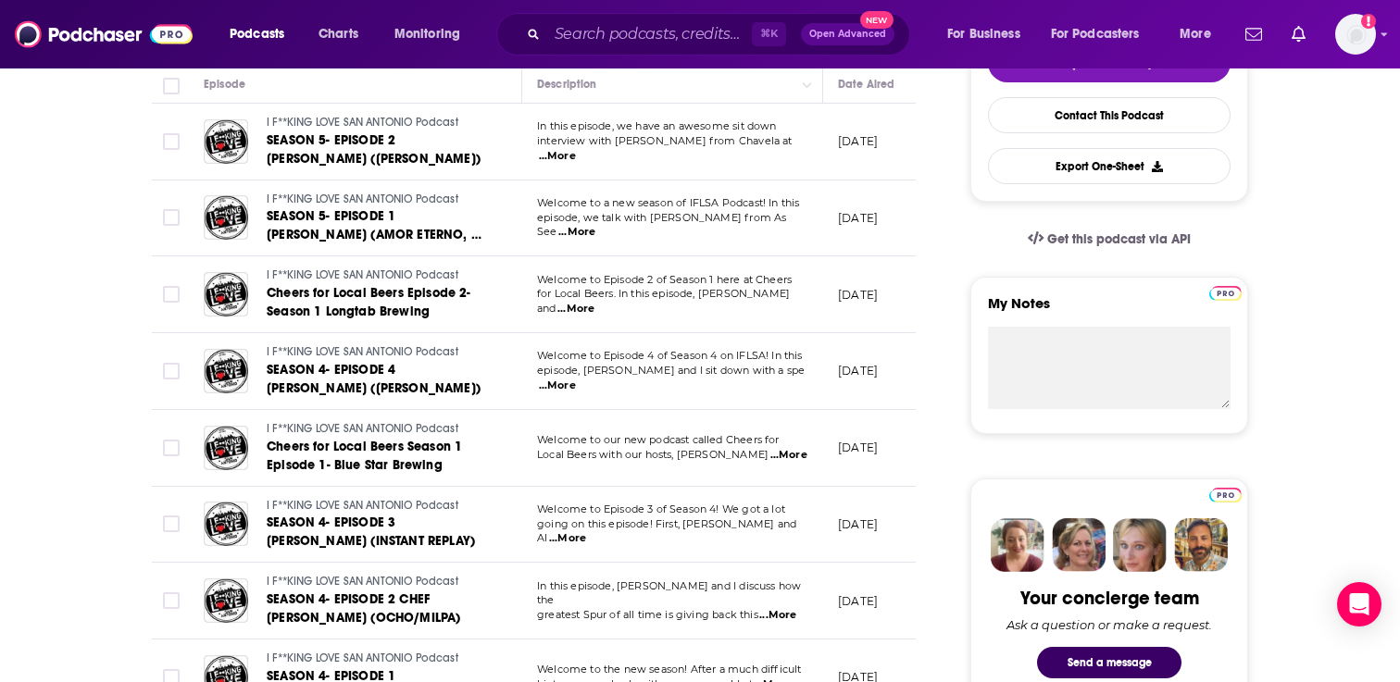
scroll to position [791, 0]
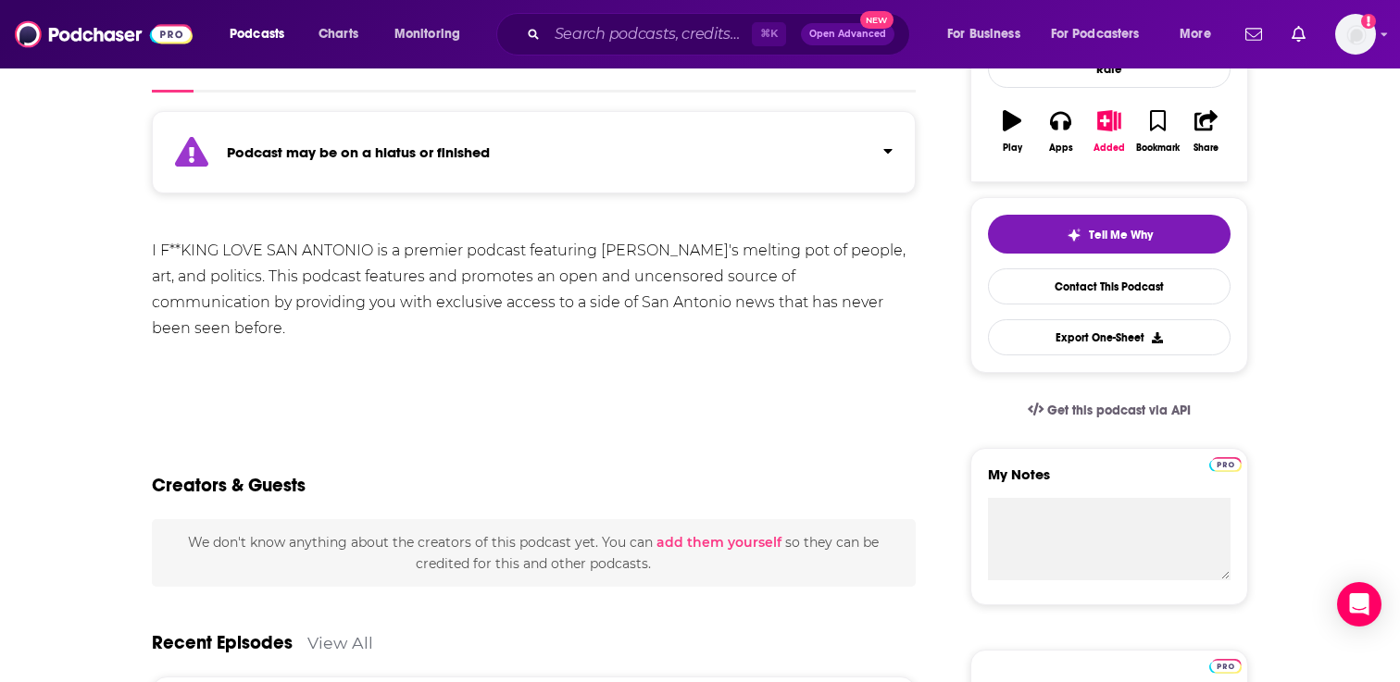
scroll to position [655, 0]
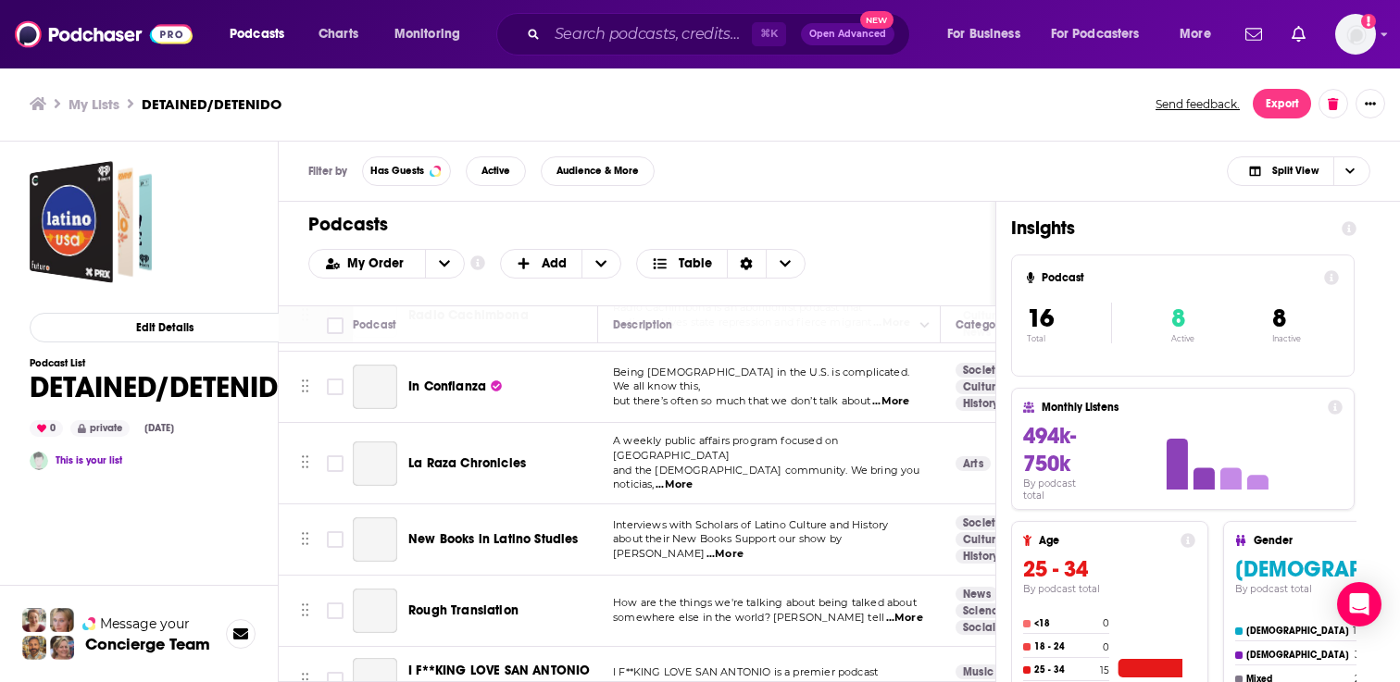
scroll to position [776, 0]
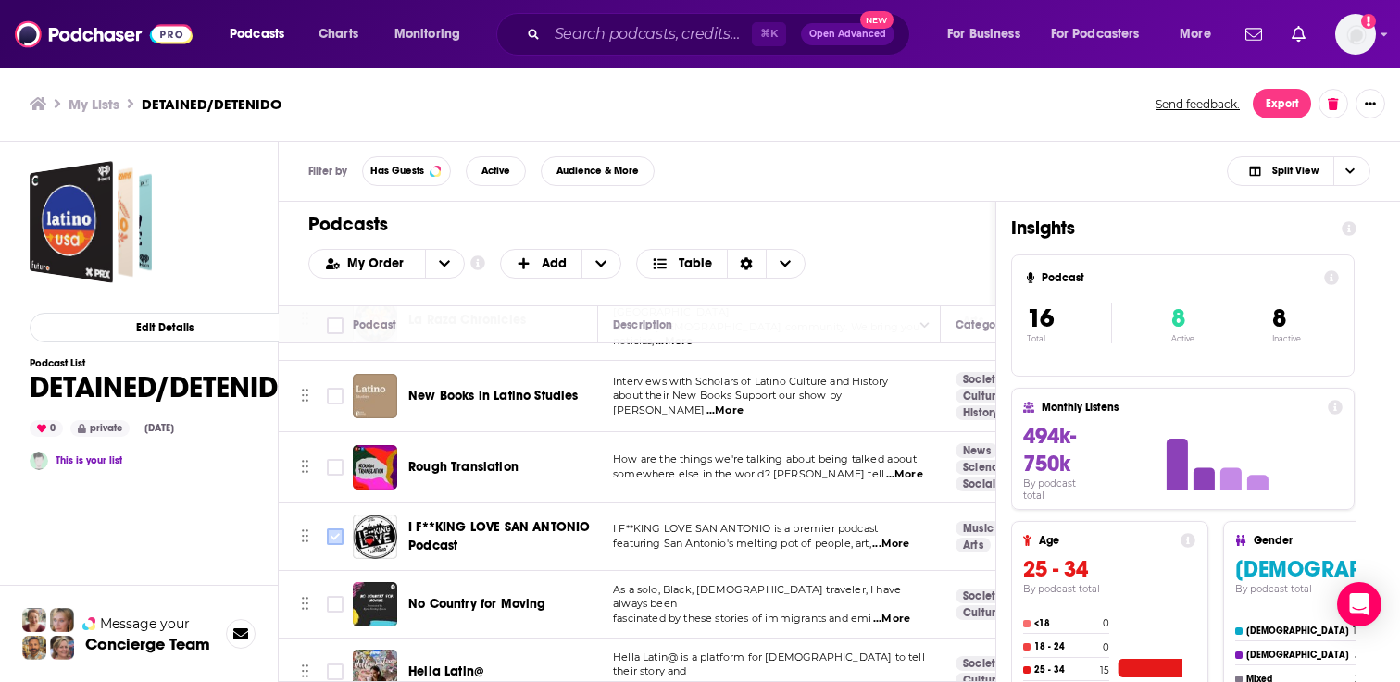
click at [329, 529] on input "Toggle select row" at bounding box center [335, 537] width 17 height 17
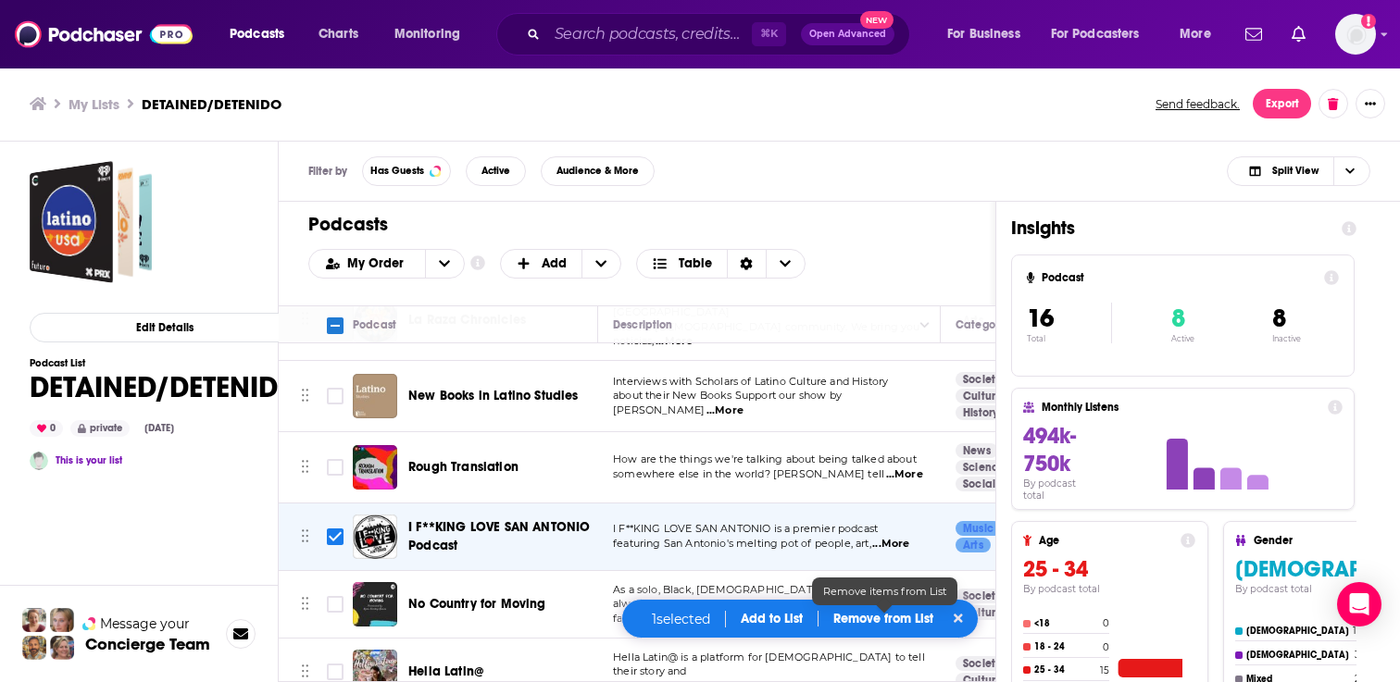
click at [920, 609] on div "1 selected Add to List Remove from List" at bounding box center [799, 619] width 357 height 40
click at [902, 620] on p "Remove from List" at bounding box center [883, 619] width 100 height 16
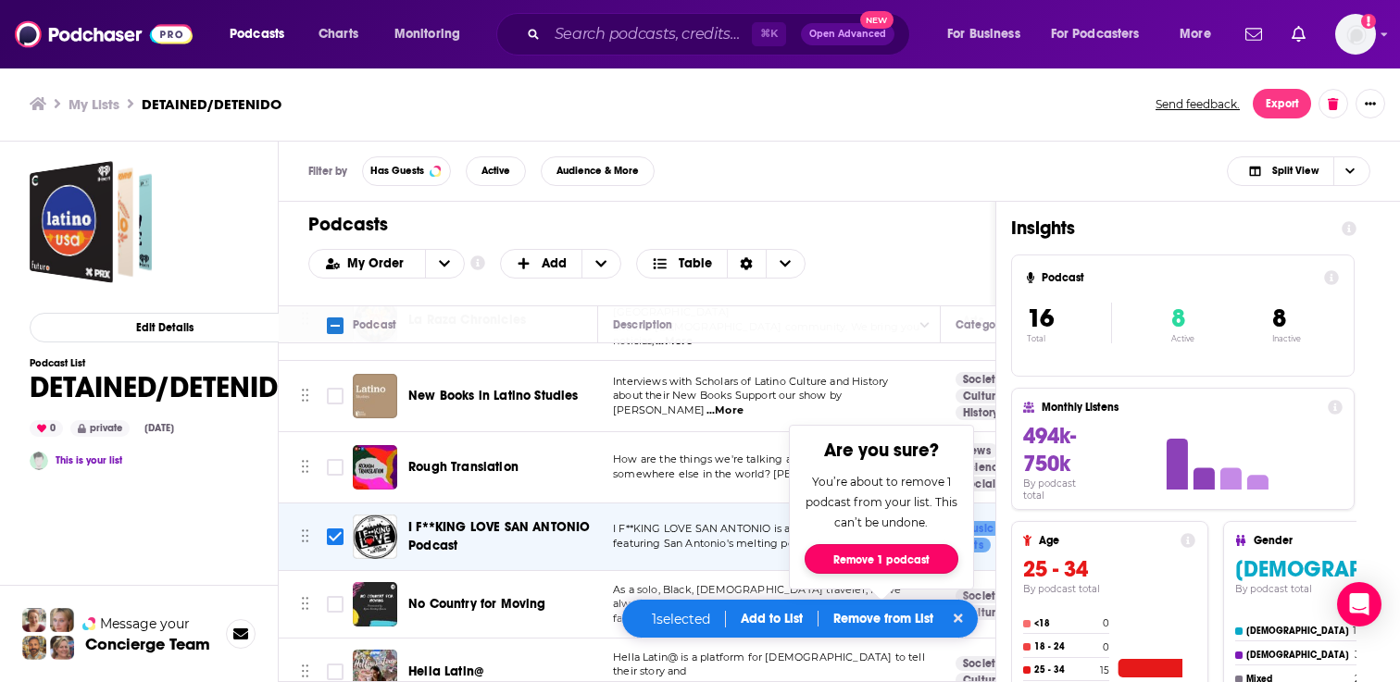
click at [911, 562] on button "Remove 1 podcast" at bounding box center [881, 559] width 154 height 30
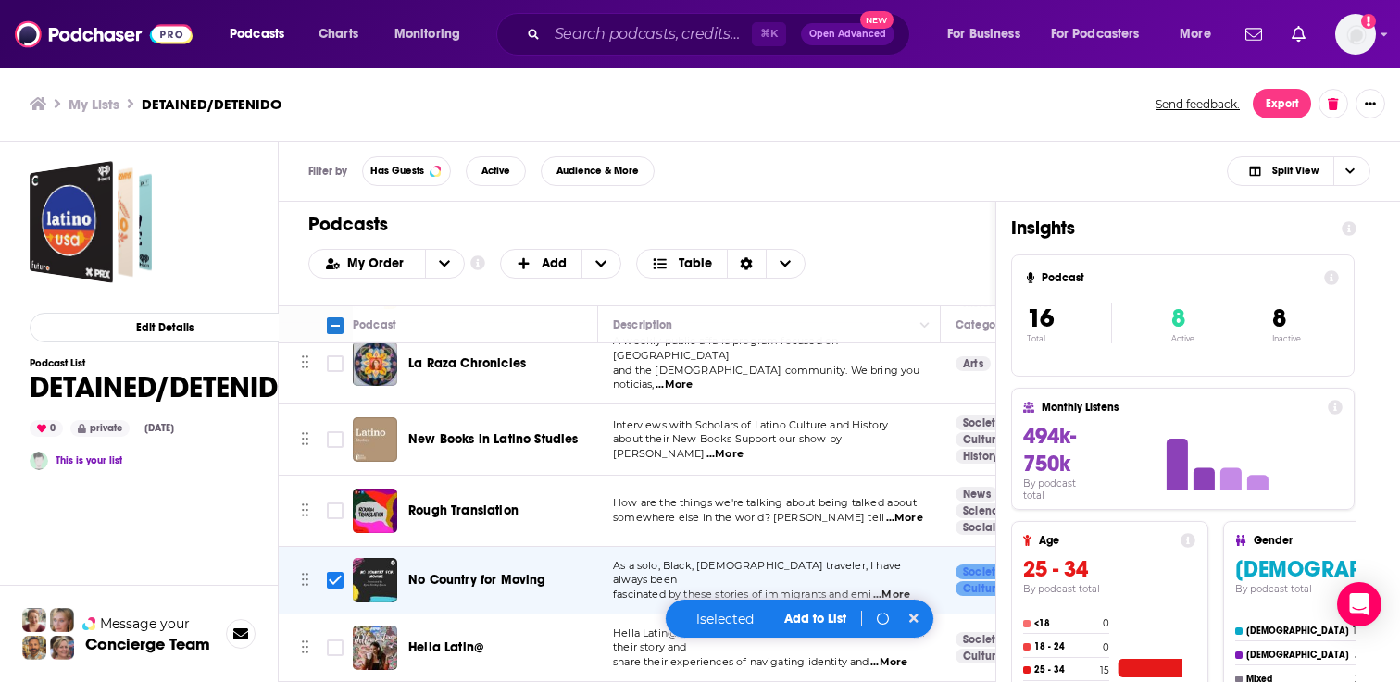
scroll to position [708, 0]
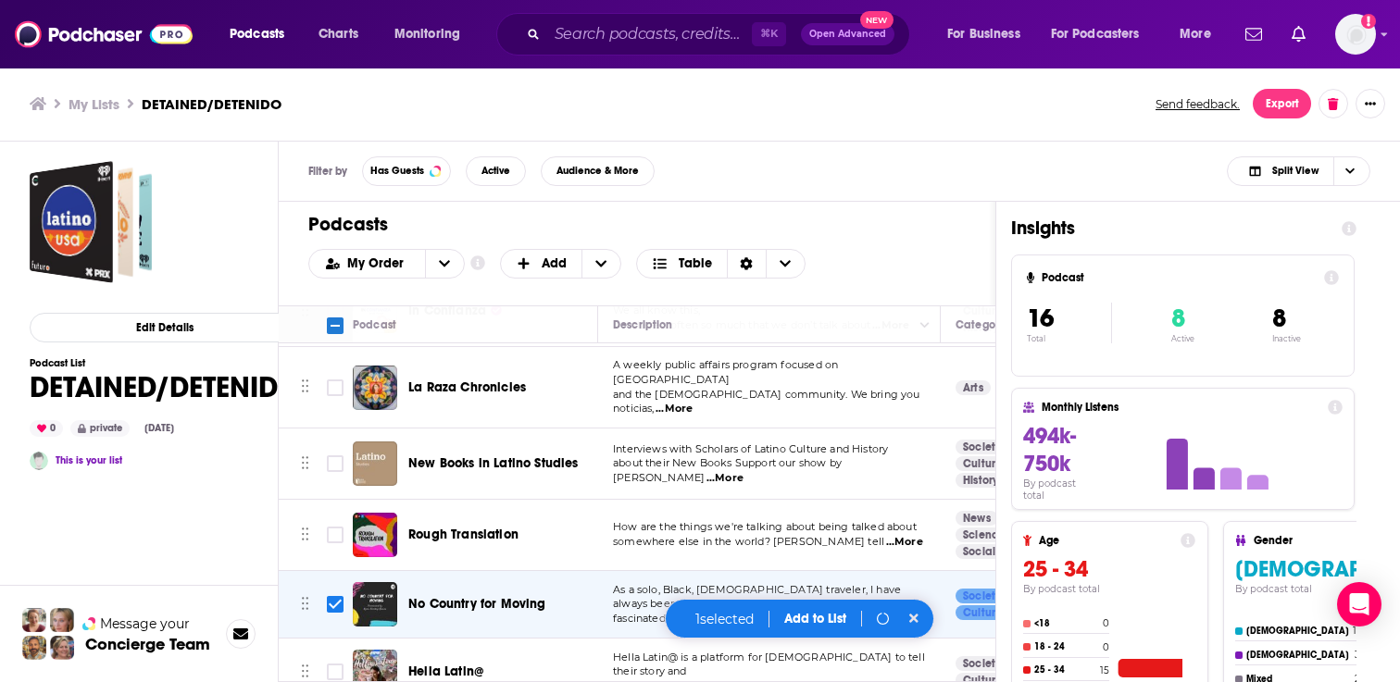
click at [860, 196] on div "Filter by Has Guests Active Audience & More Split View" at bounding box center [839, 172] width 1121 height 60
checkbox input "false"
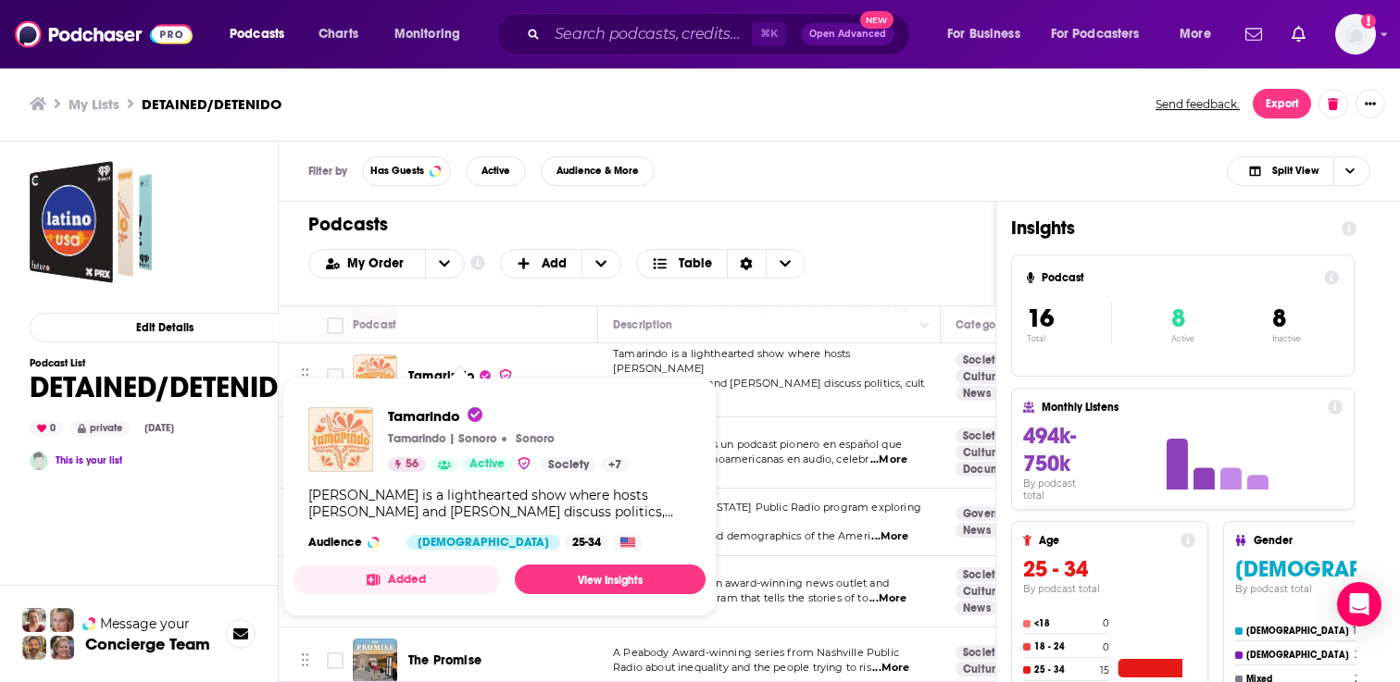
scroll to position [120, 0]
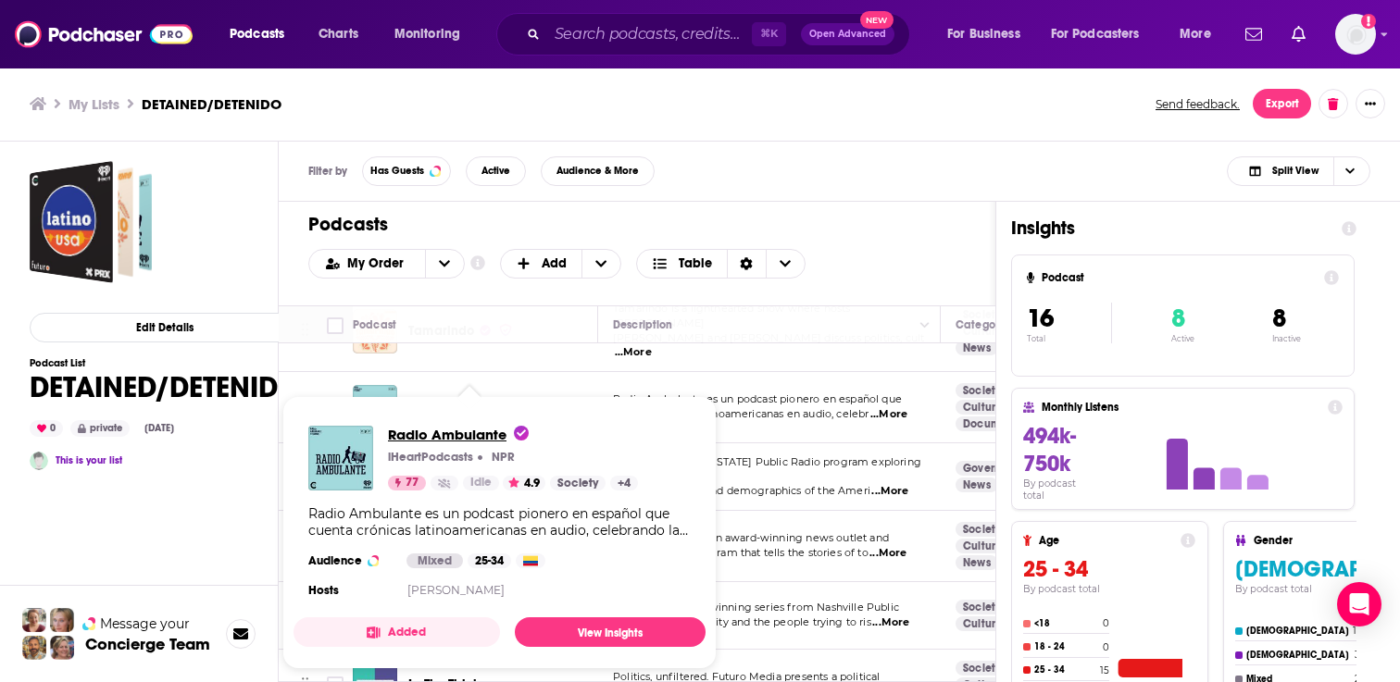
click at [439, 438] on span "Radio Ambulante" at bounding box center [458, 435] width 141 height 18
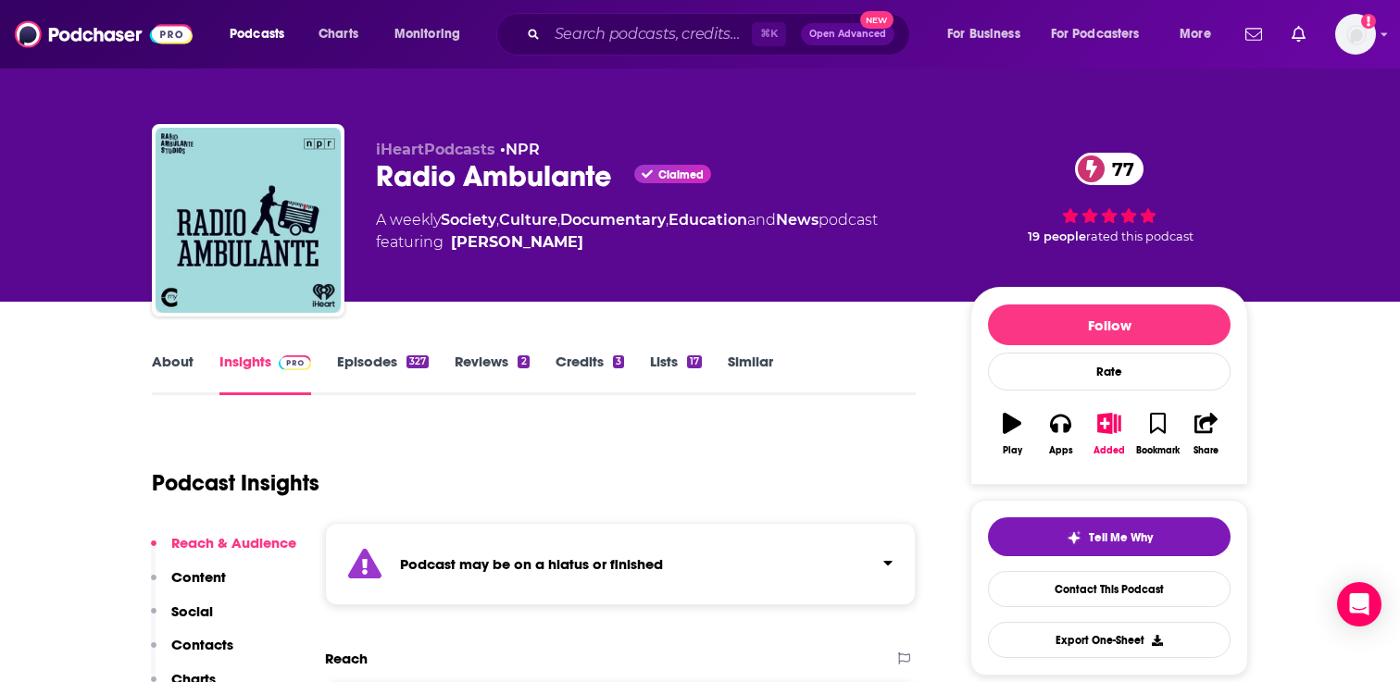
click at [374, 352] on div "About Insights Episodes 327 Reviews 2 Credits 3 Lists 17 Similar" at bounding box center [534, 372] width 764 height 45
click at [377, 359] on link "Episodes 327" at bounding box center [383, 374] width 92 height 43
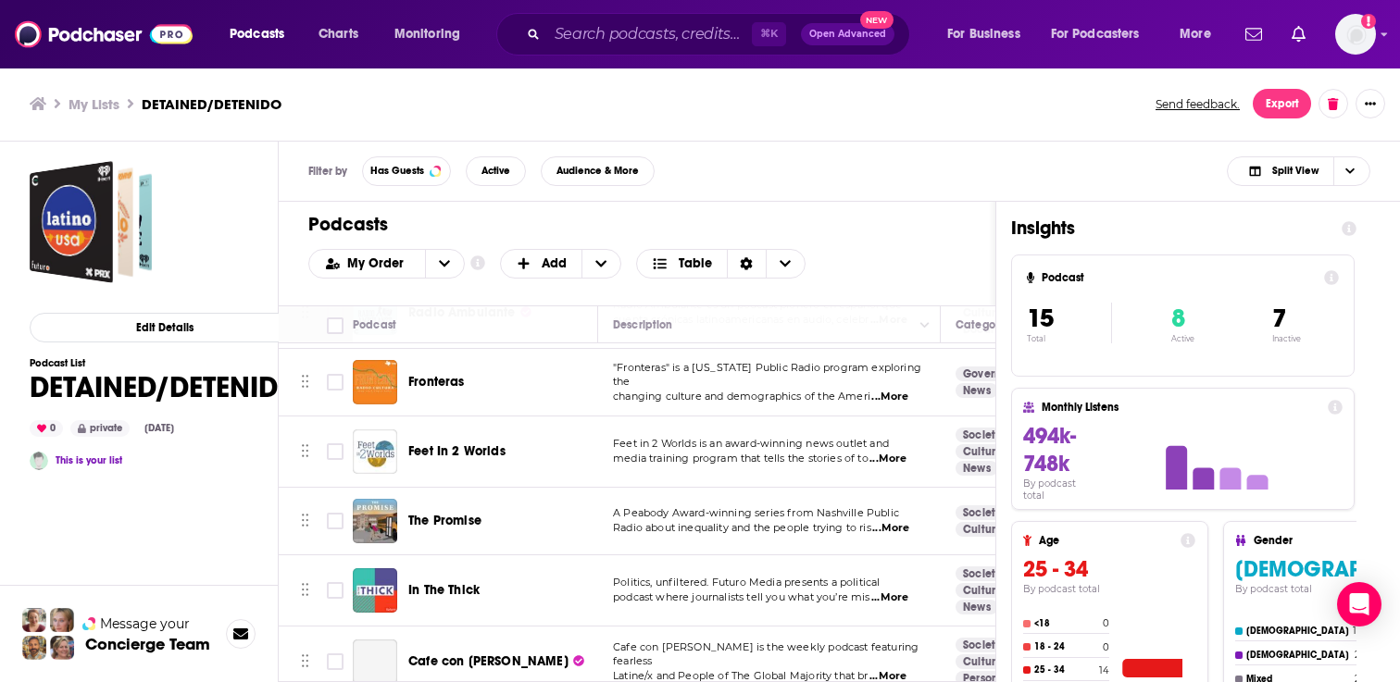
scroll to position [220, 0]
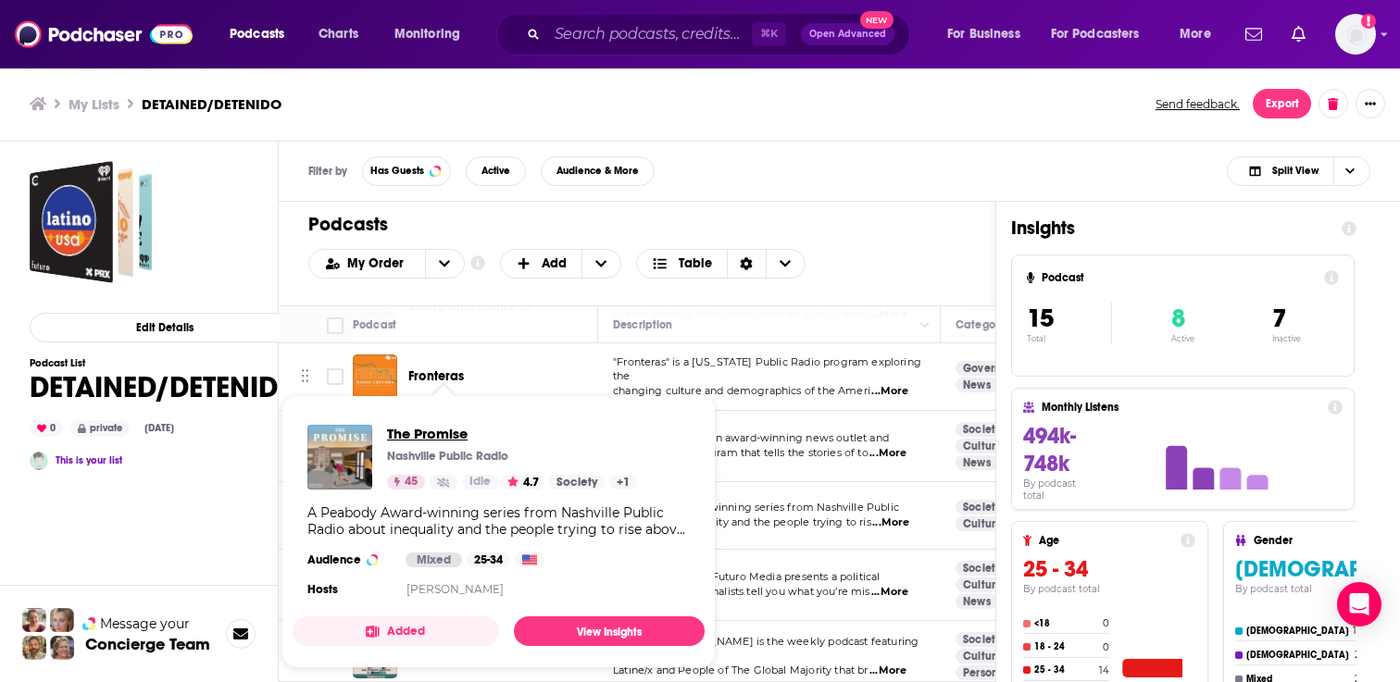
click at [419, 440] on span "The Promise" at bounding box center [512, 434] width 250 height 18
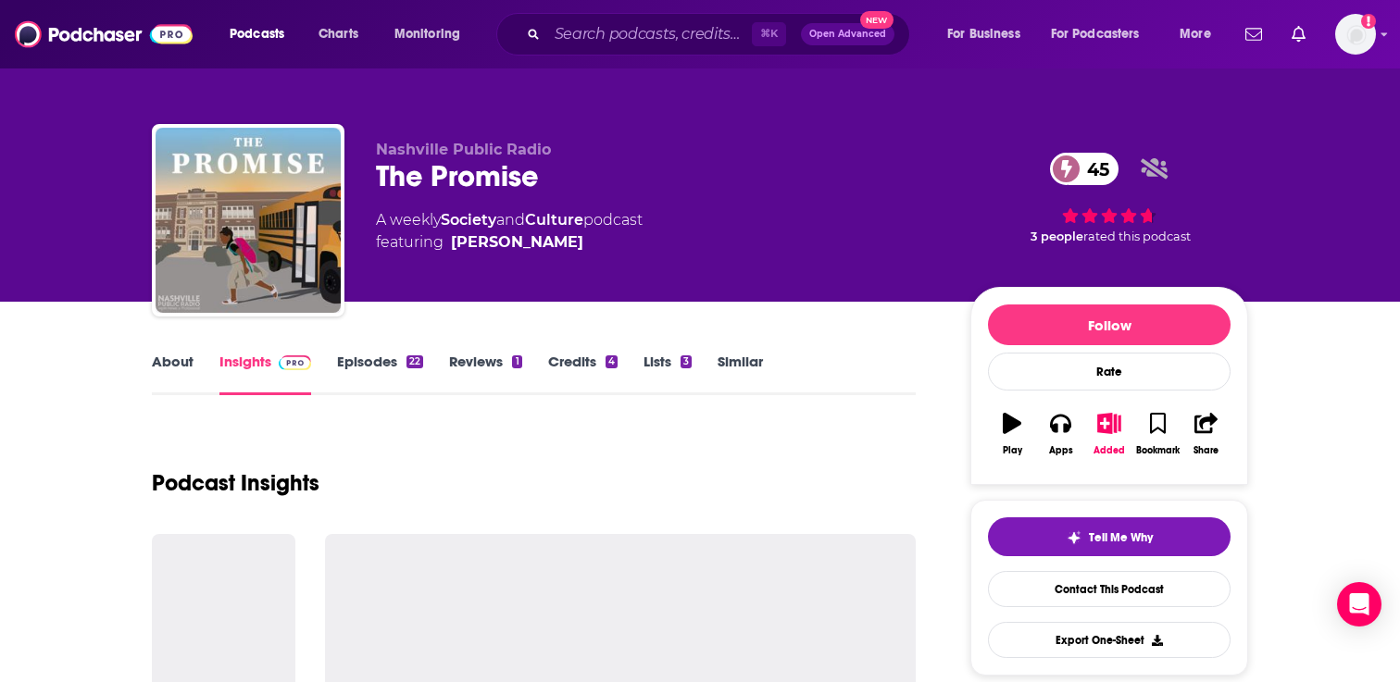
click at [377, 357] on link "Episodes 22" at bounding box center [380, 374] width 86 height 43
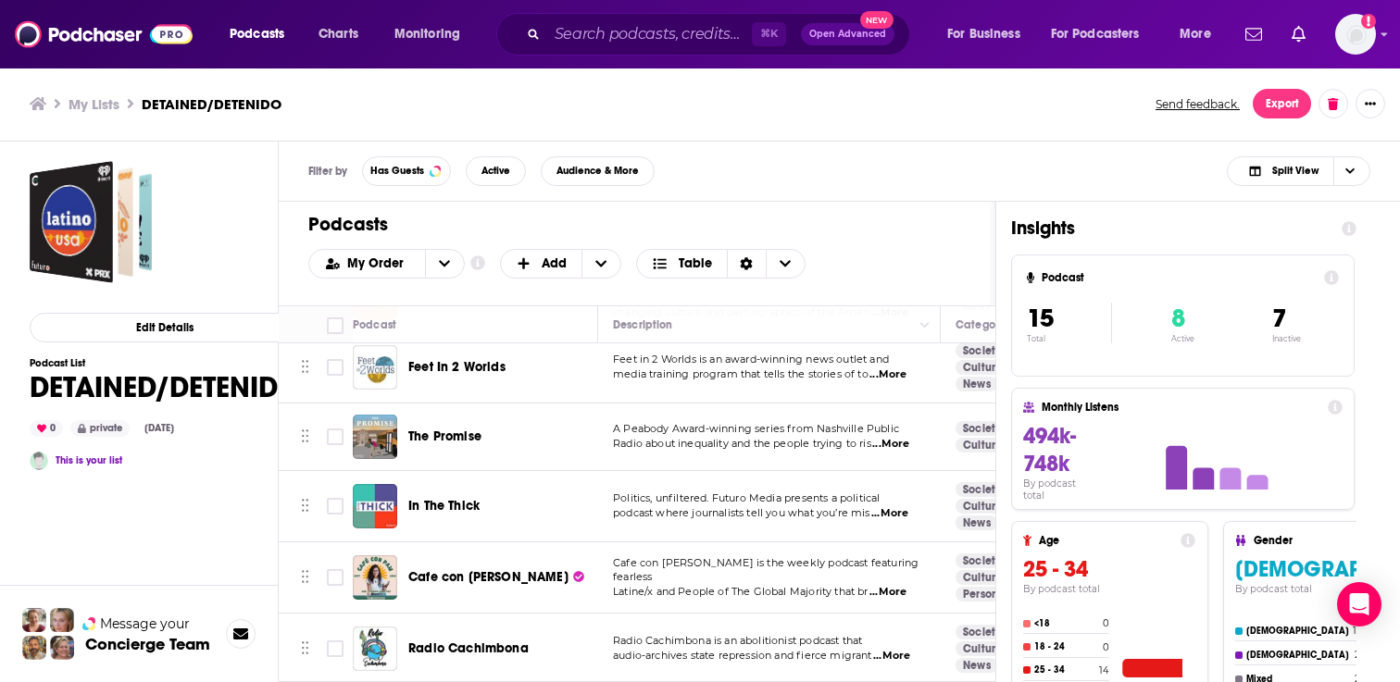
scroll to position [313, 0]
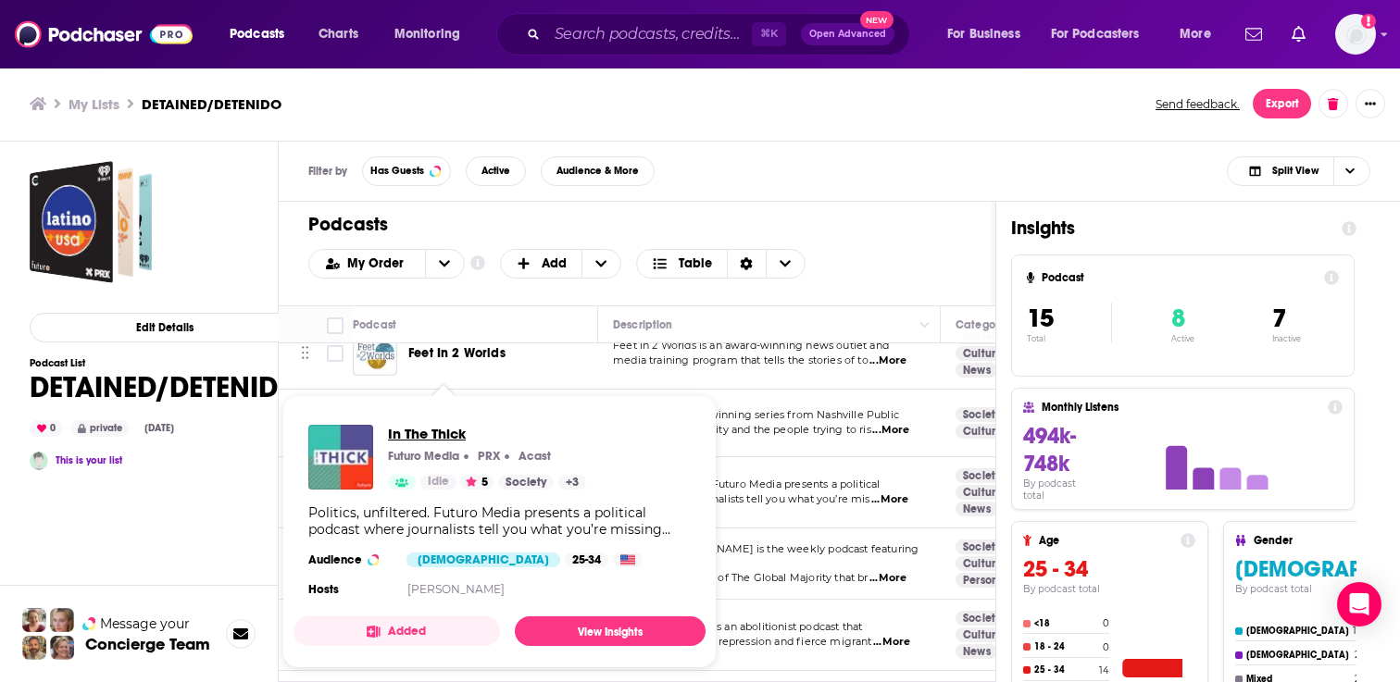
click at [430, 426] on span "In The Thick" at bounding box center [487, 434] width 198 height 18
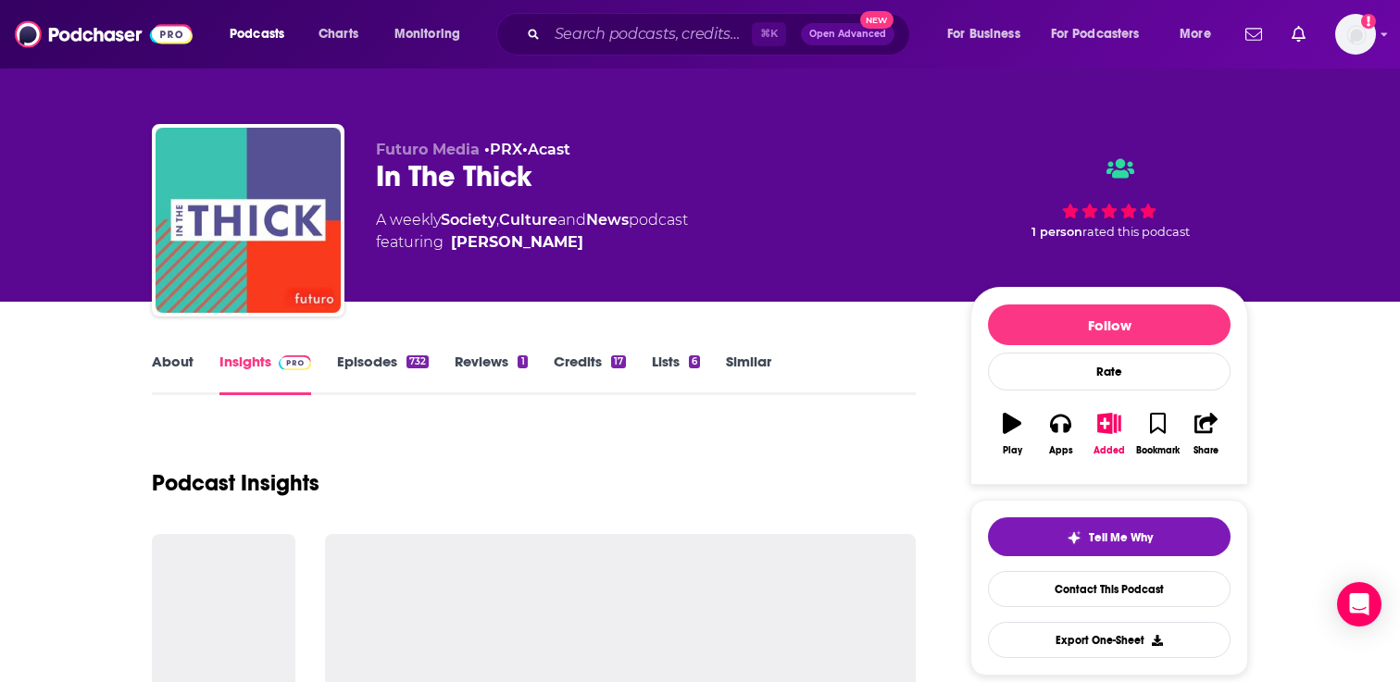
click at [391, 354] on link "Episodes 732" at bounding box center [383, 374] width 92 height 43
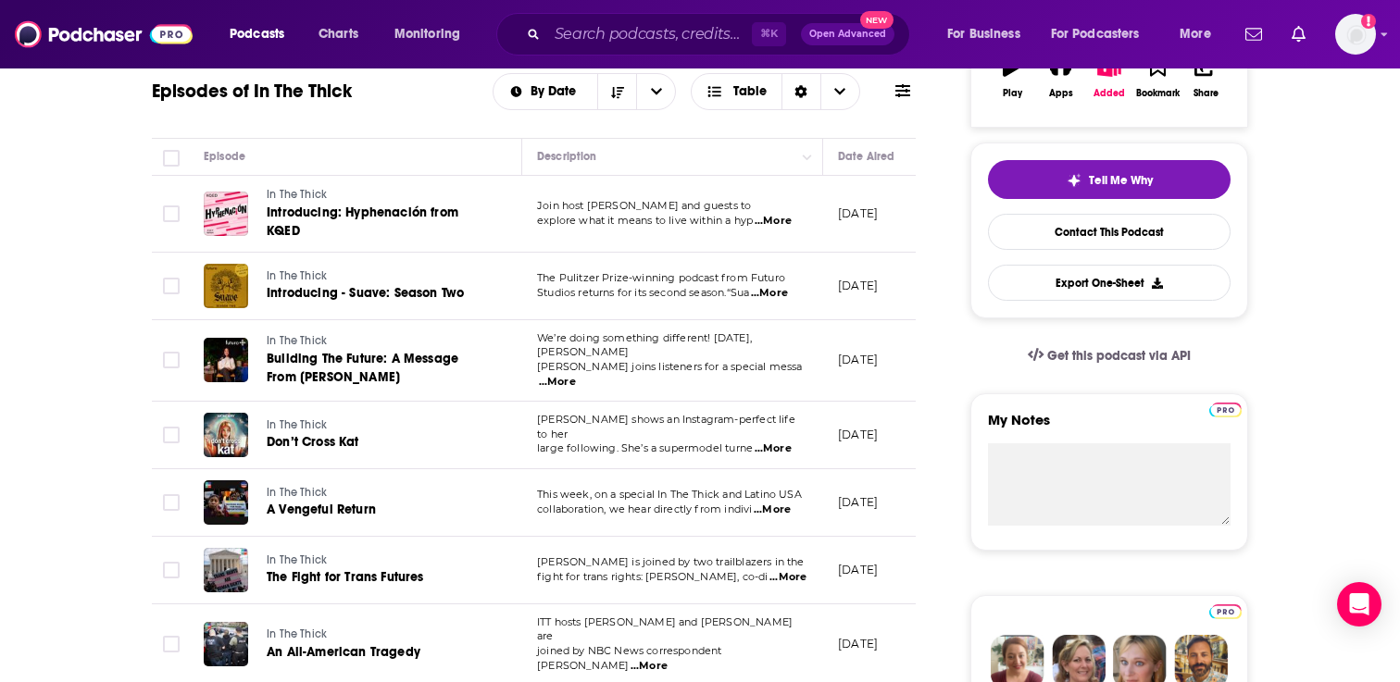
scroll to position [355, 0]
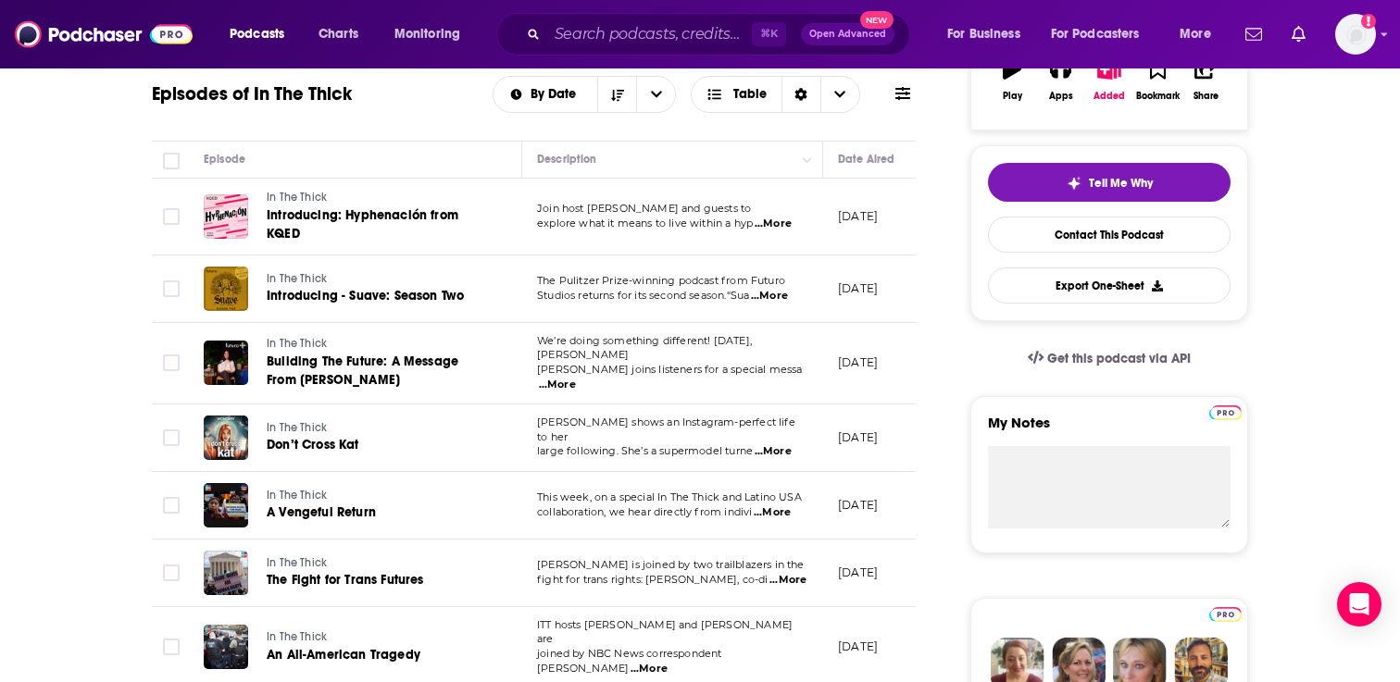
click at [762, 224] on span "...More" at bounding box center [772, 224] width 37 height 15
click at [382, 214] on span "Introducing: Hyphenación from KQED" at bounding box center [363, 224] width 192 height 34
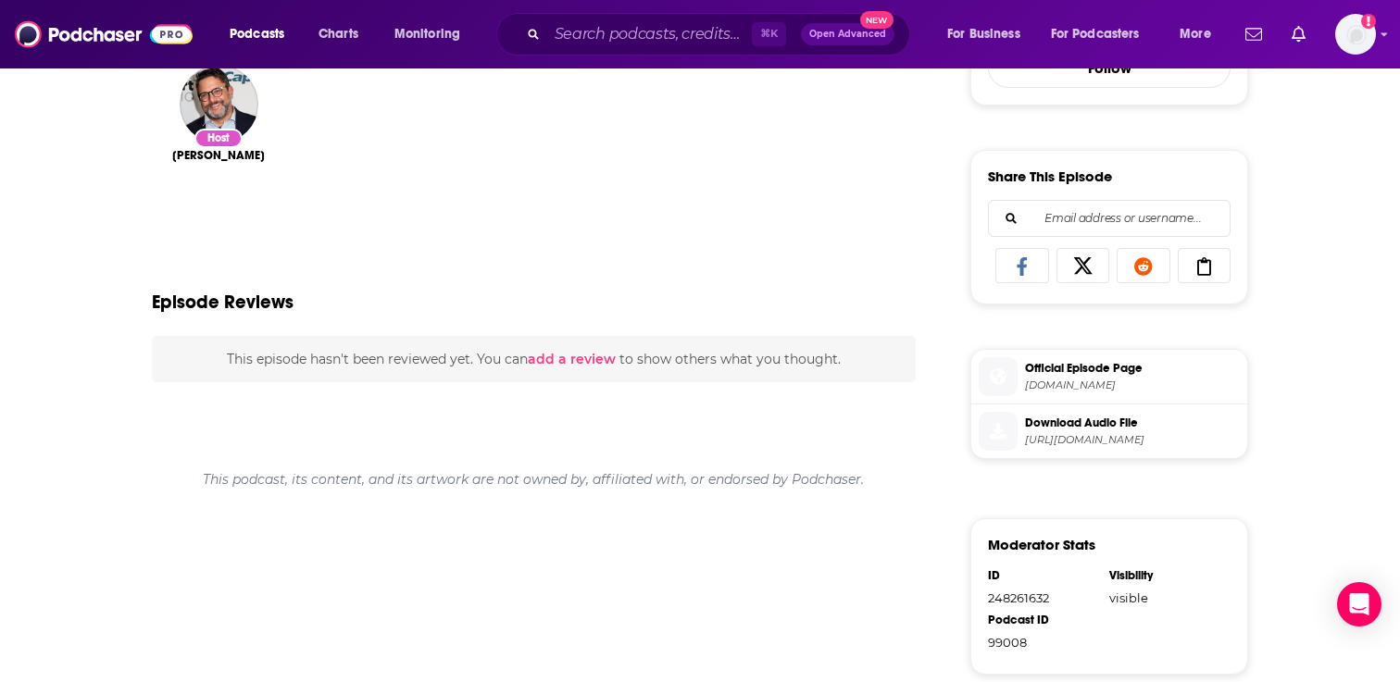
scroll to position [666, 0]
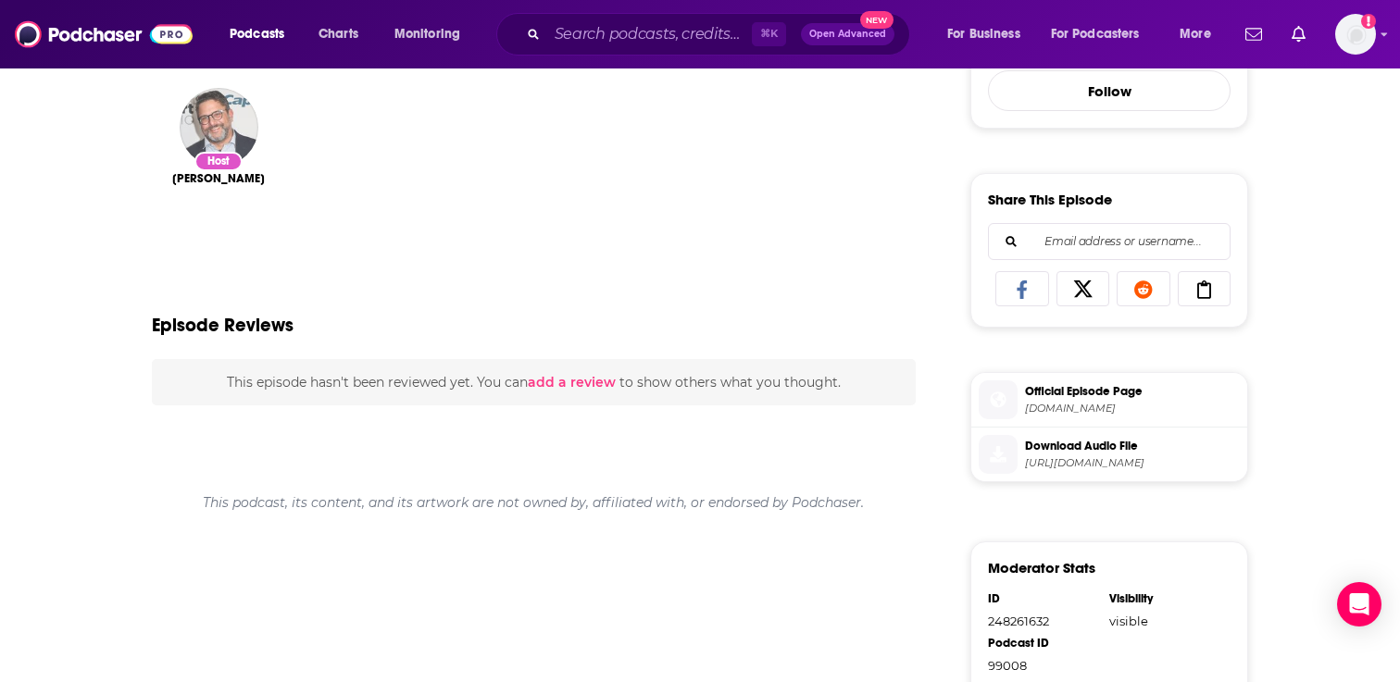
click at [231, 149] on img "Julio Ricardo Varela" at bounding box center [219, 127] width 79 height 79
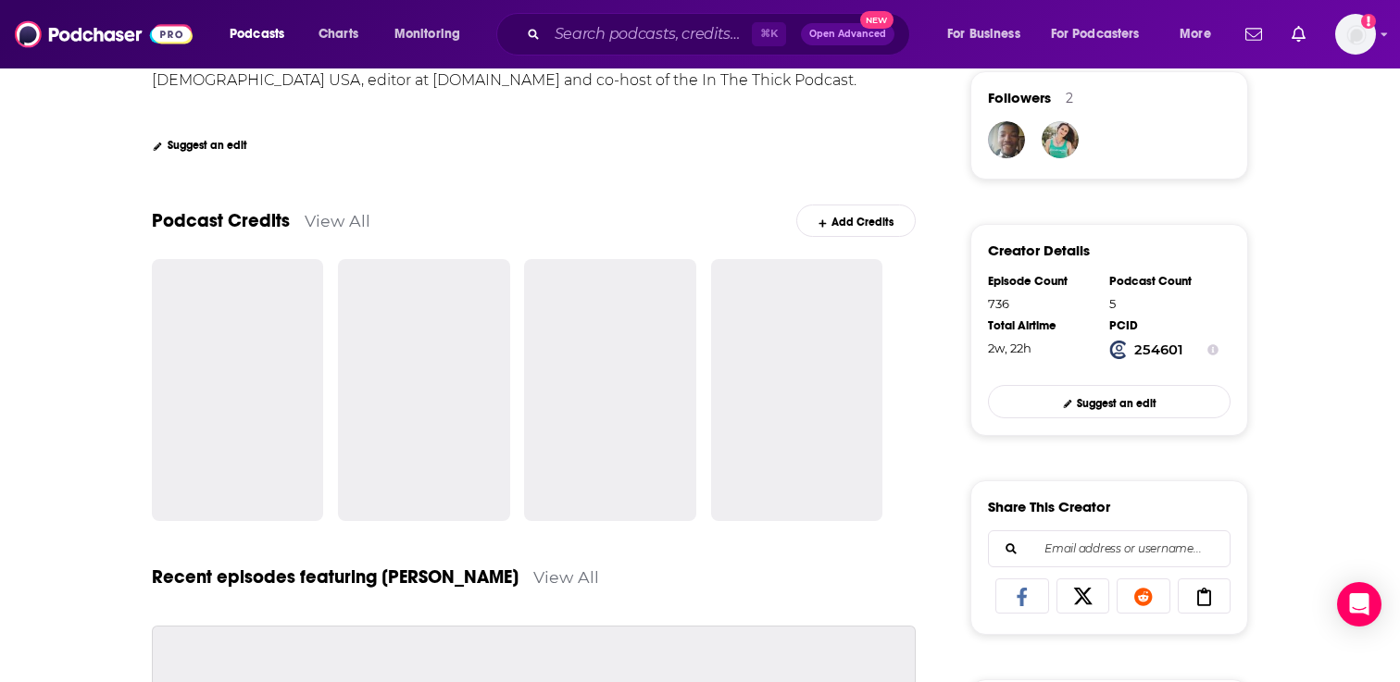
scroll to position [429, 0]
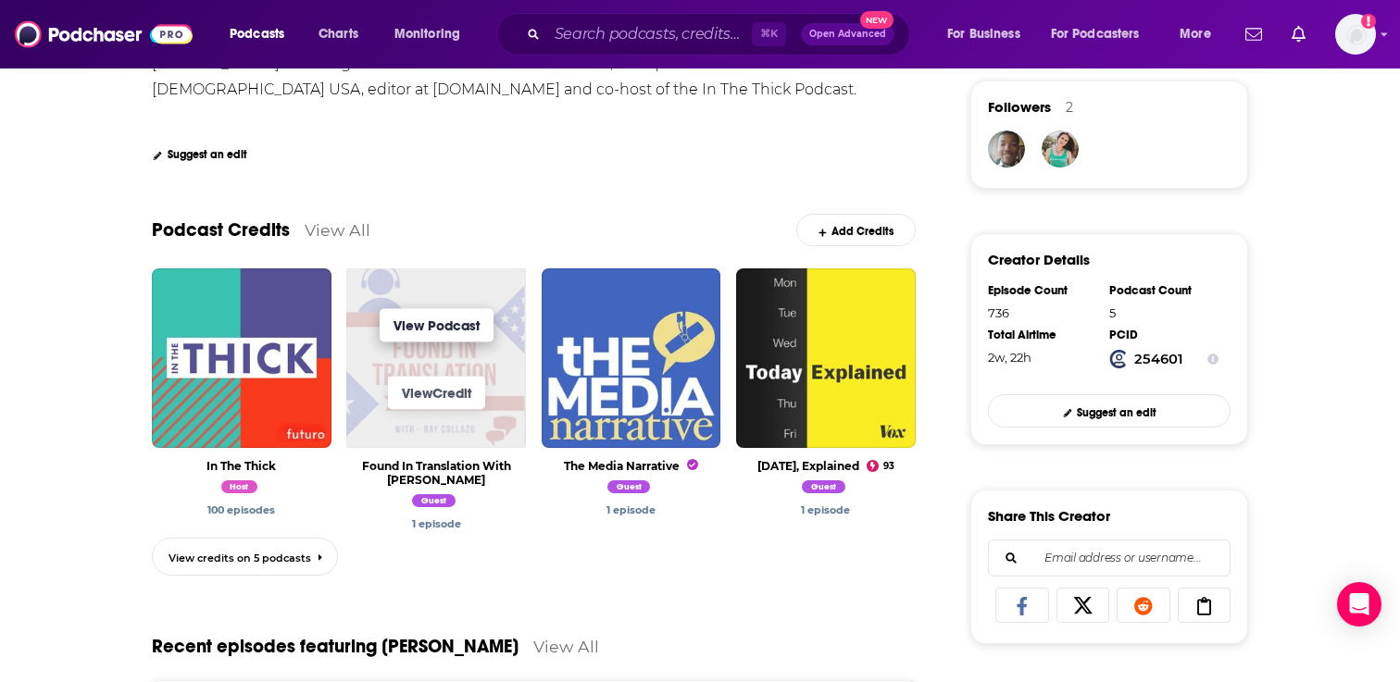
click at [422, 327] on link "View Podcast" at bounding box center [436, 324] width 114 height 33
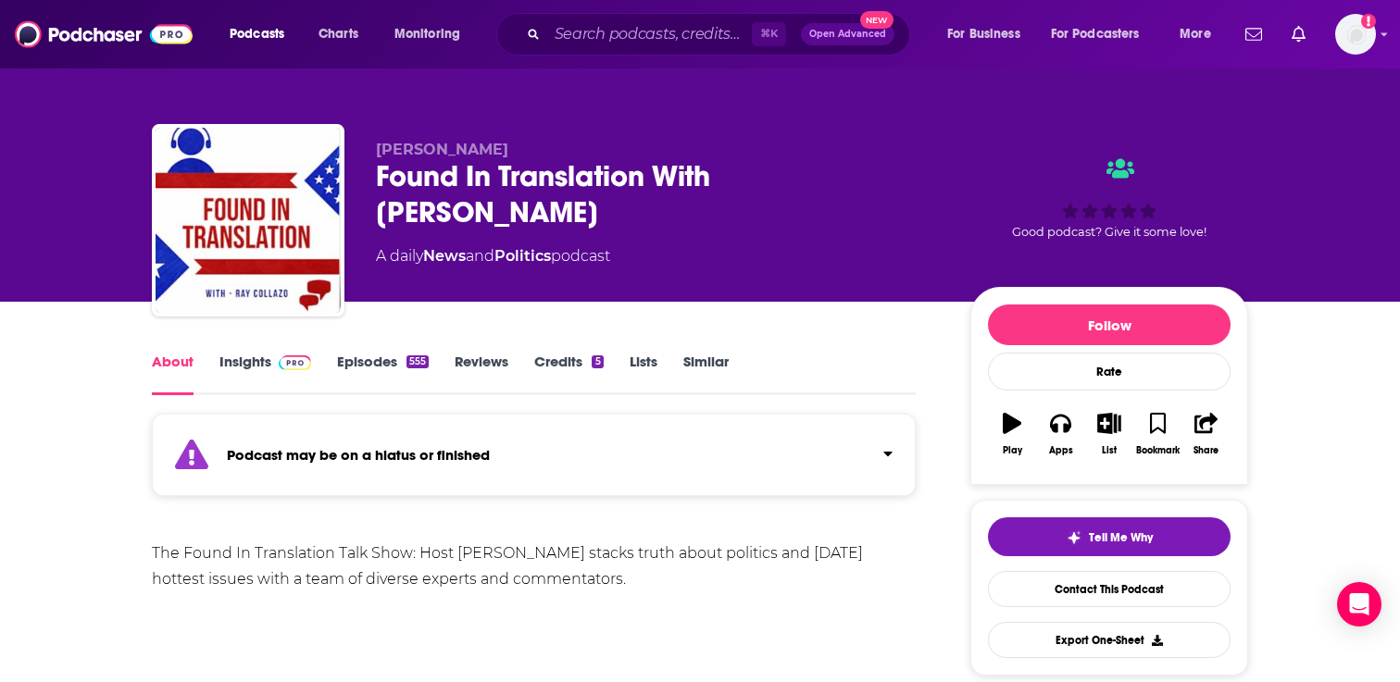
click at [376, 356] on link "Episodes 555" at bounding box center [383, 374] width 92 height 43
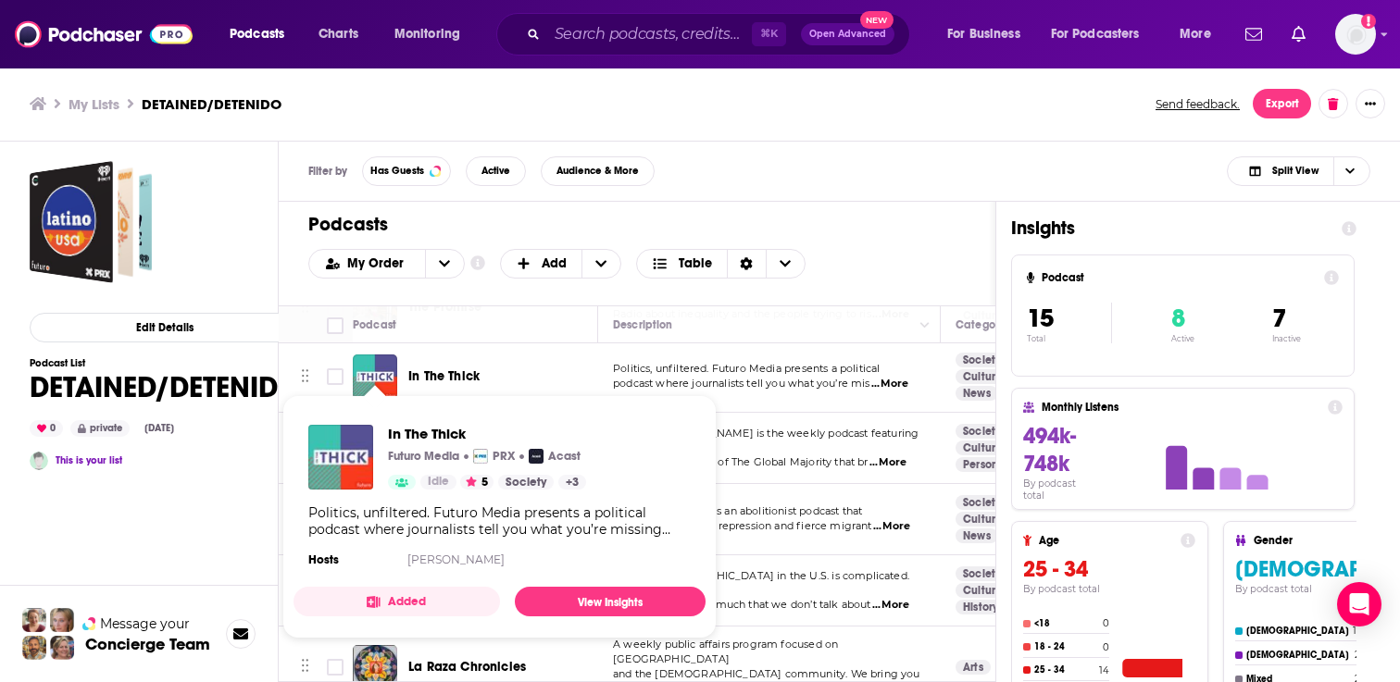
scroll to position [452, 0]
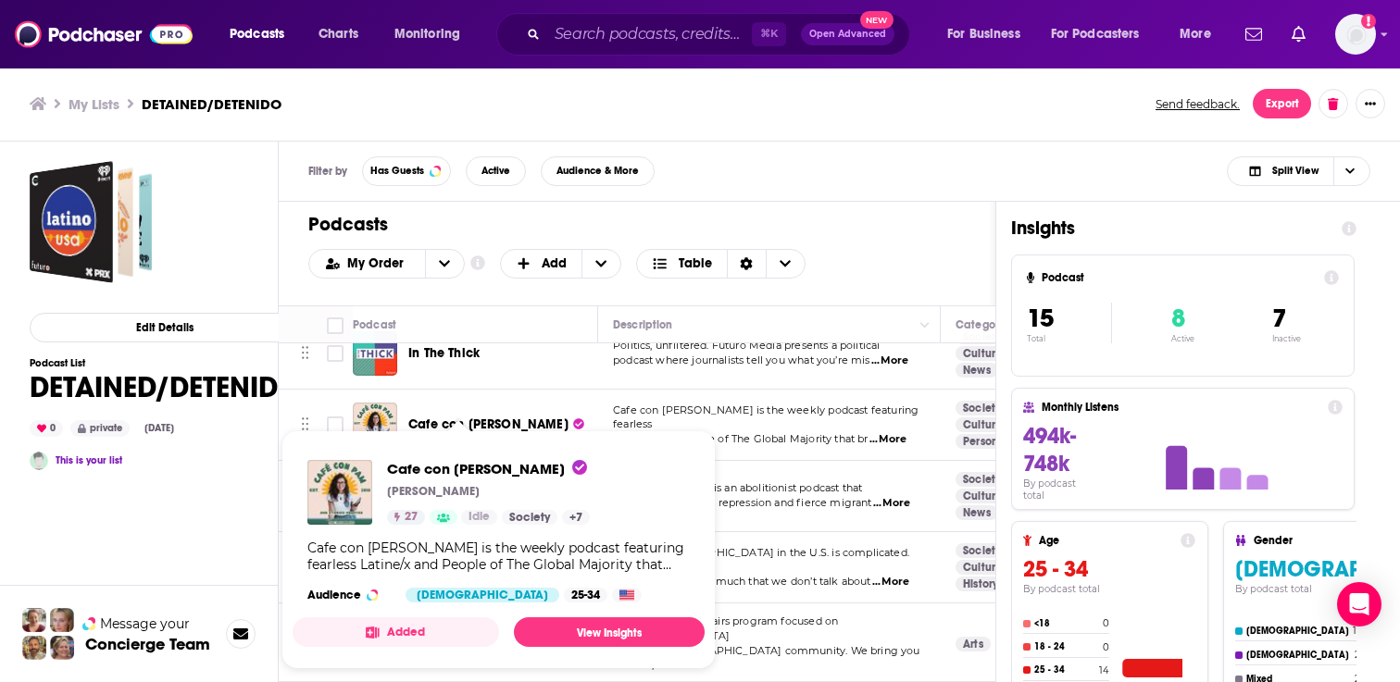
click at [452, 417] on span "Cafe con [PERSON_NAME]" at bounding box center [488, 425] width 160 height 16
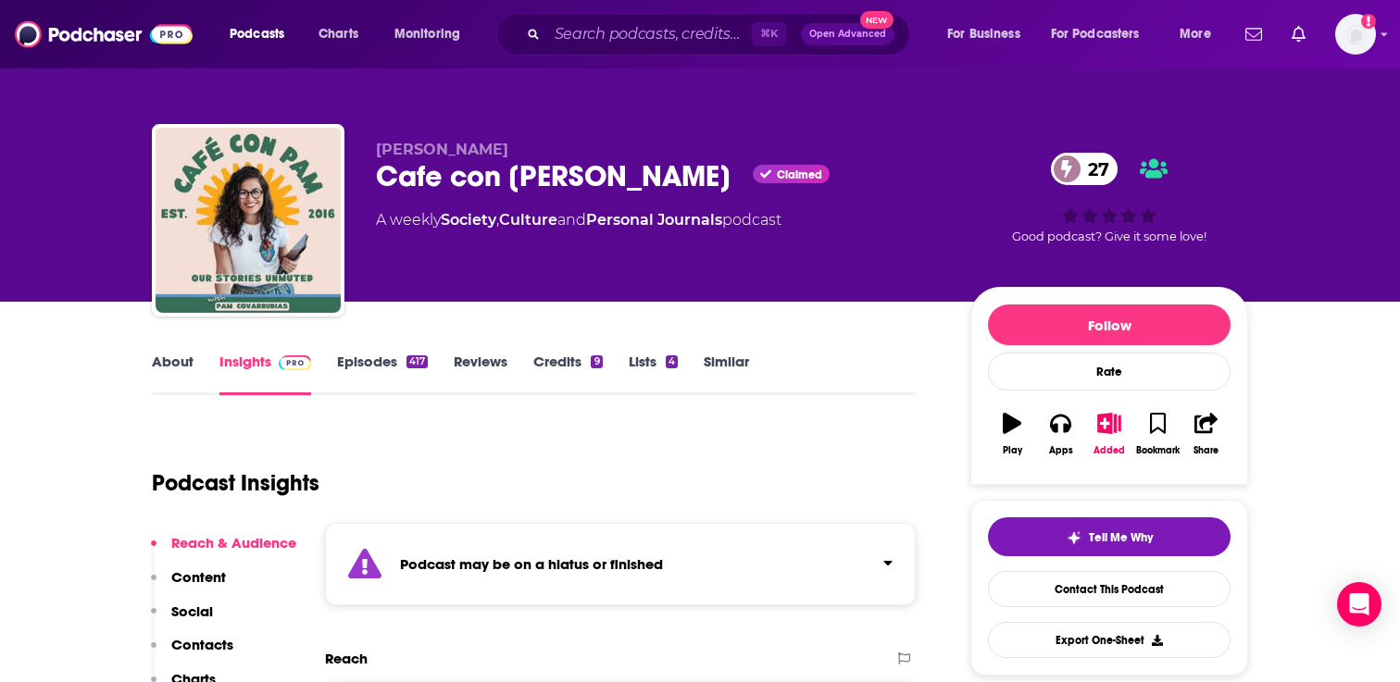
click at [385, 359] on link "Episodes 417" at bounding box center [382, 374] width 91 height 43
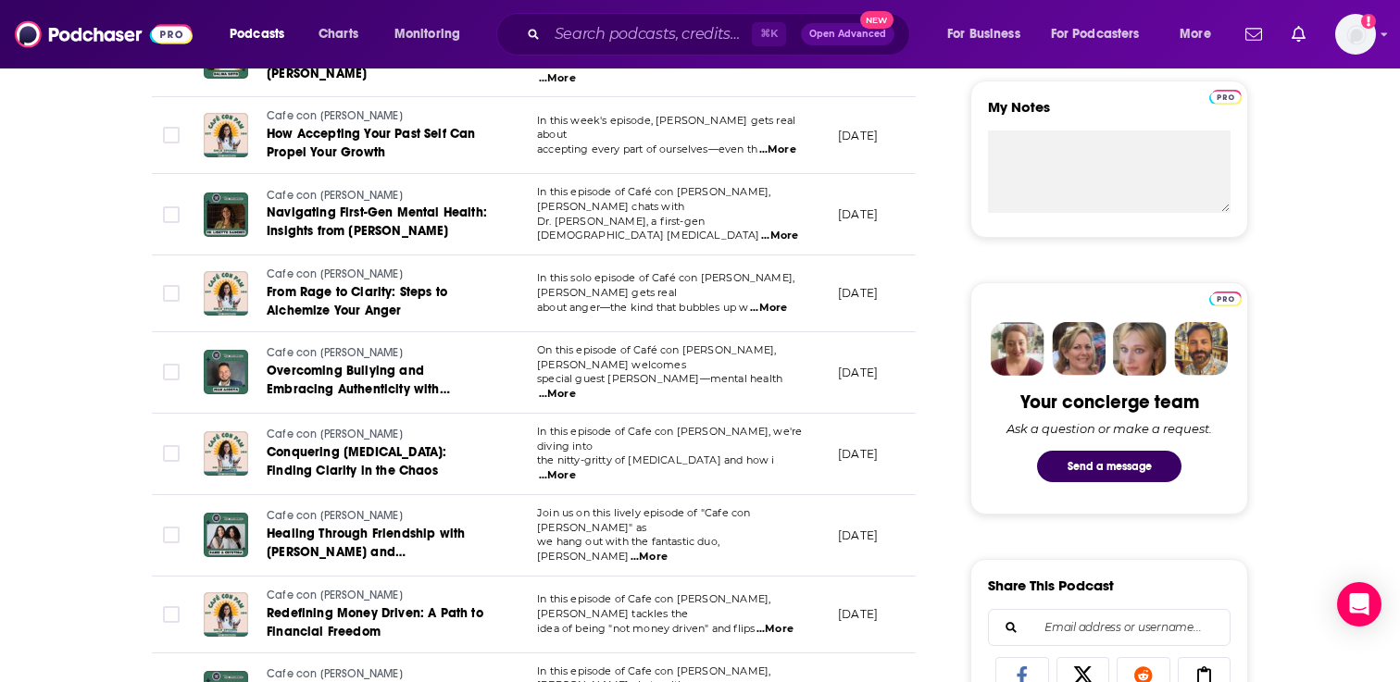
scroll to position [653, 0]
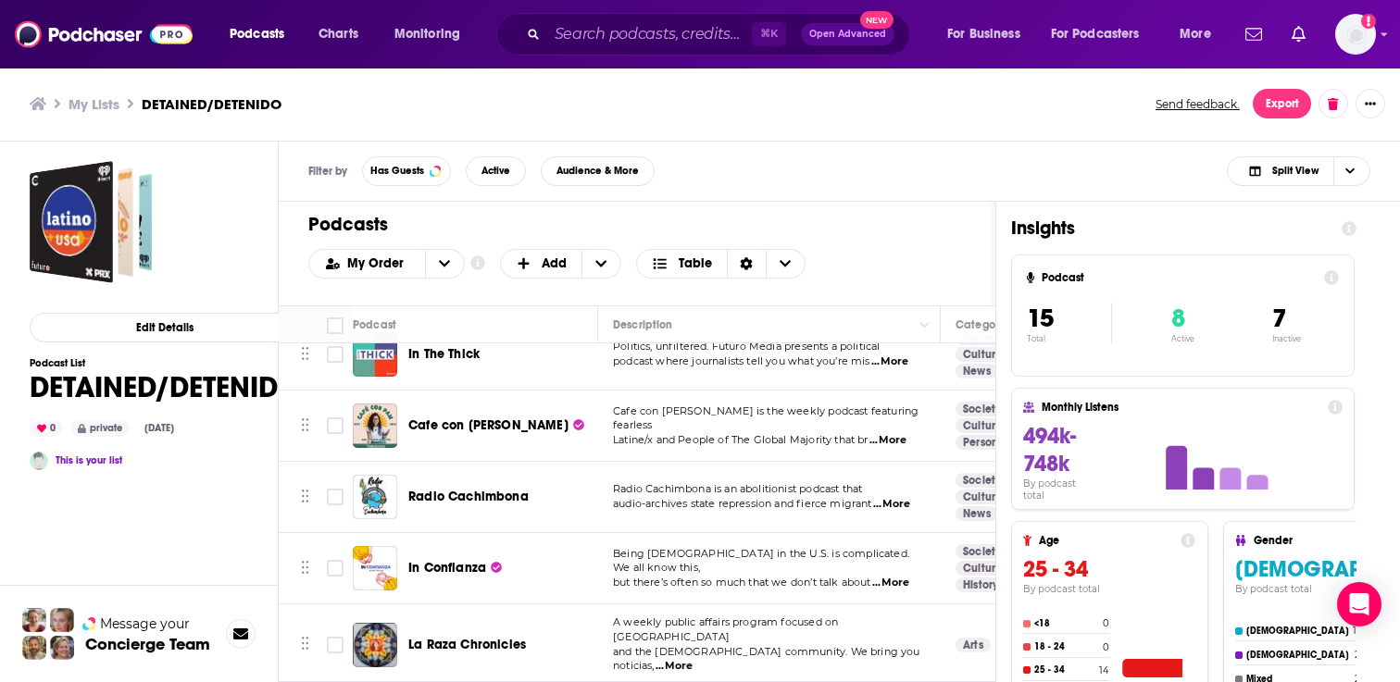
scroll to position [471, 0]
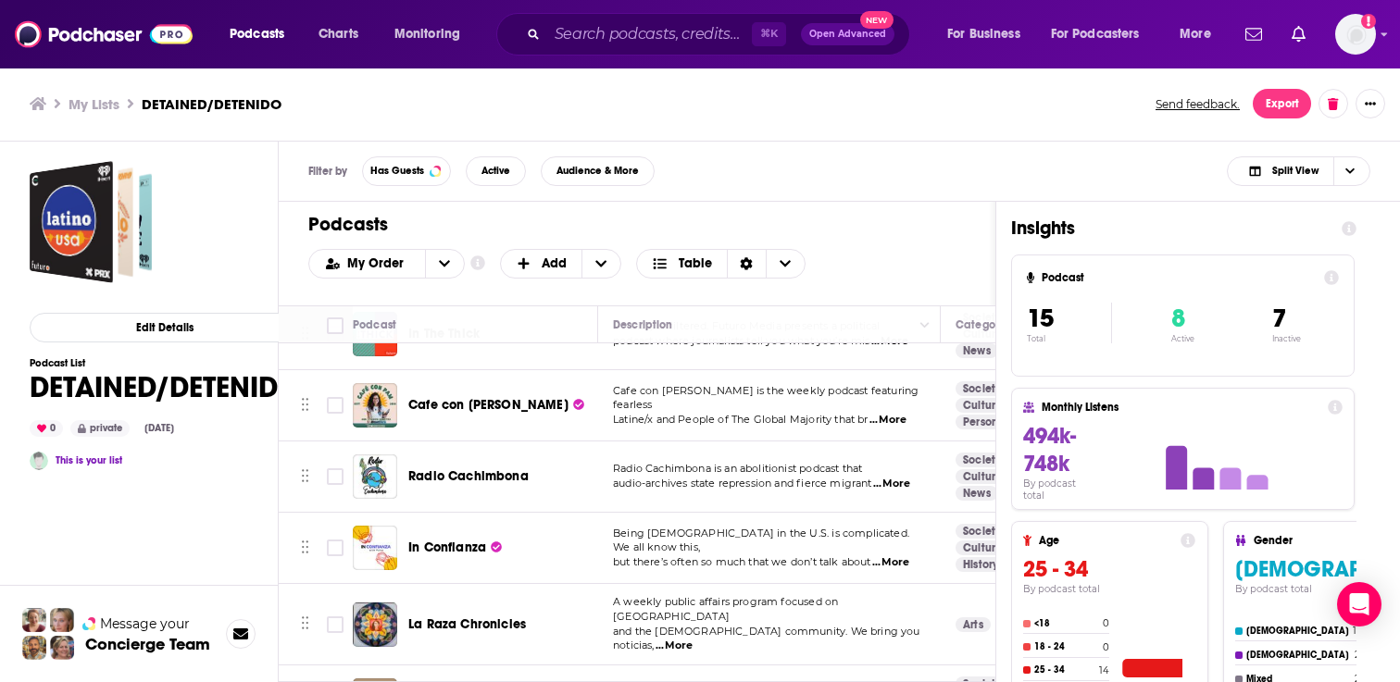
click at [893, 477] on span "...More" at bounding box center [891, 484] width 37 height 15
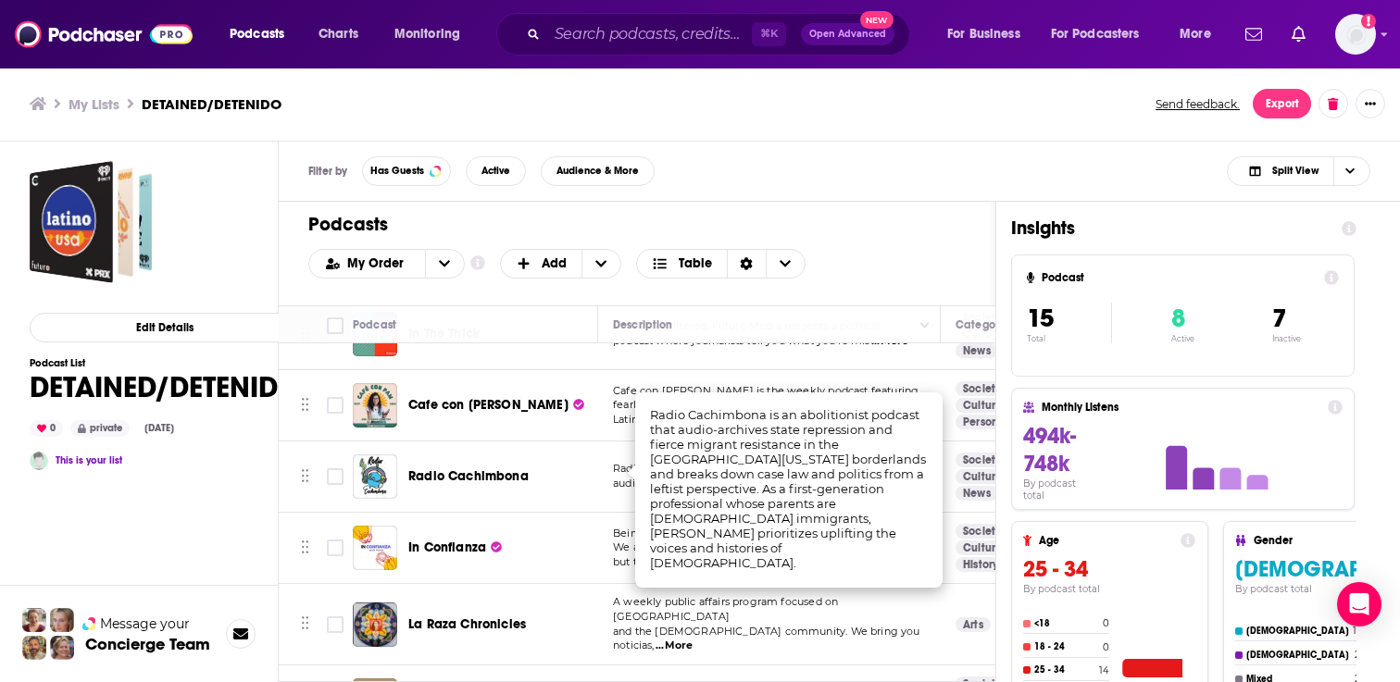
click at [207, 506] on div "Edit Details Podcast List DETAINED/DETENIDO 0 private [DATE] This is your list" at bounding box center [165, 500] width 270 height 678
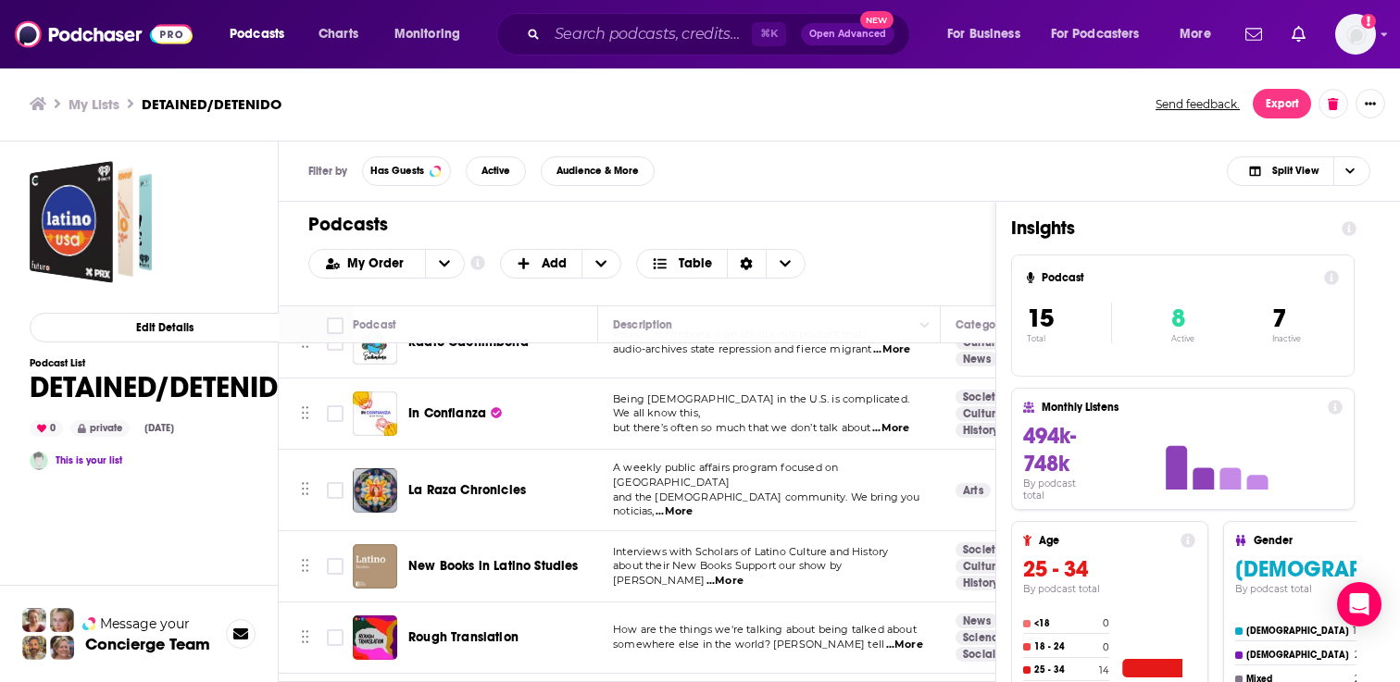
scroll to position [621, 0]
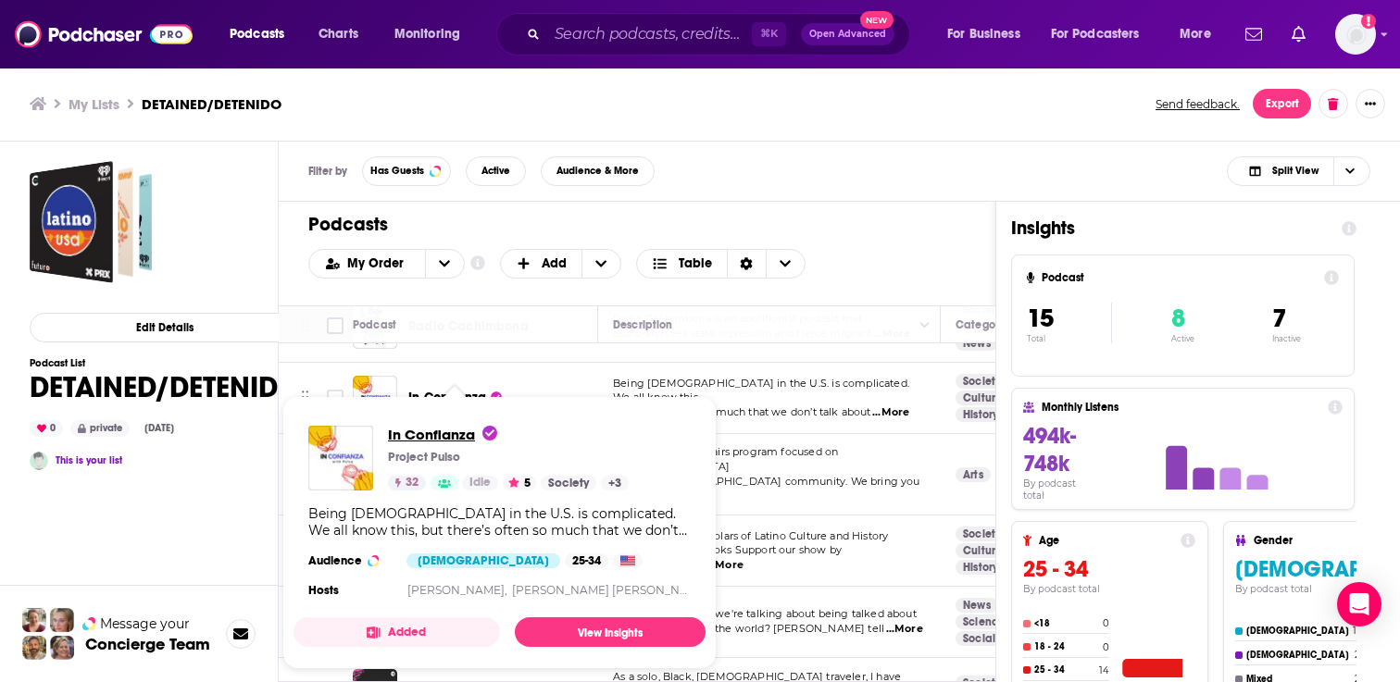
click at [435, 432] on span "In Confianza" at bounding box center [442, 435] width 109 height 18
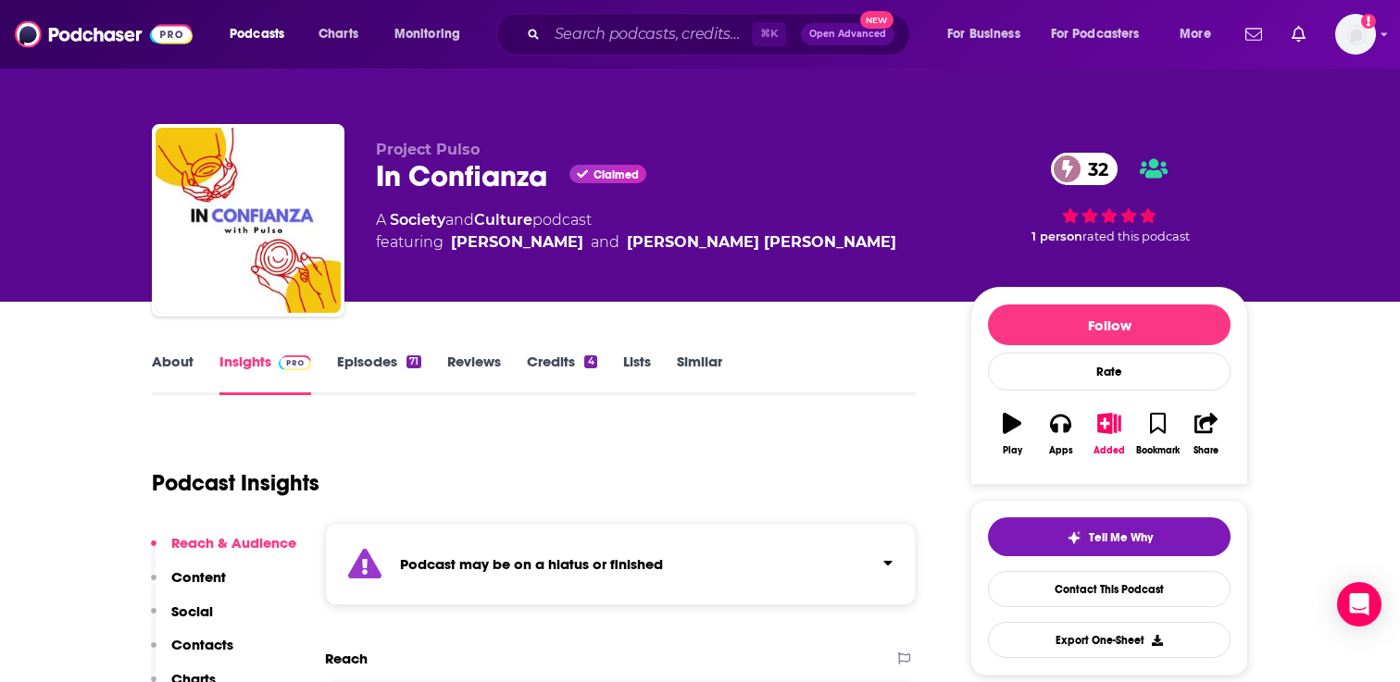
click at [382, 365] on link "Episodes 71" at bounding box center [379, 374] width 84 height 43
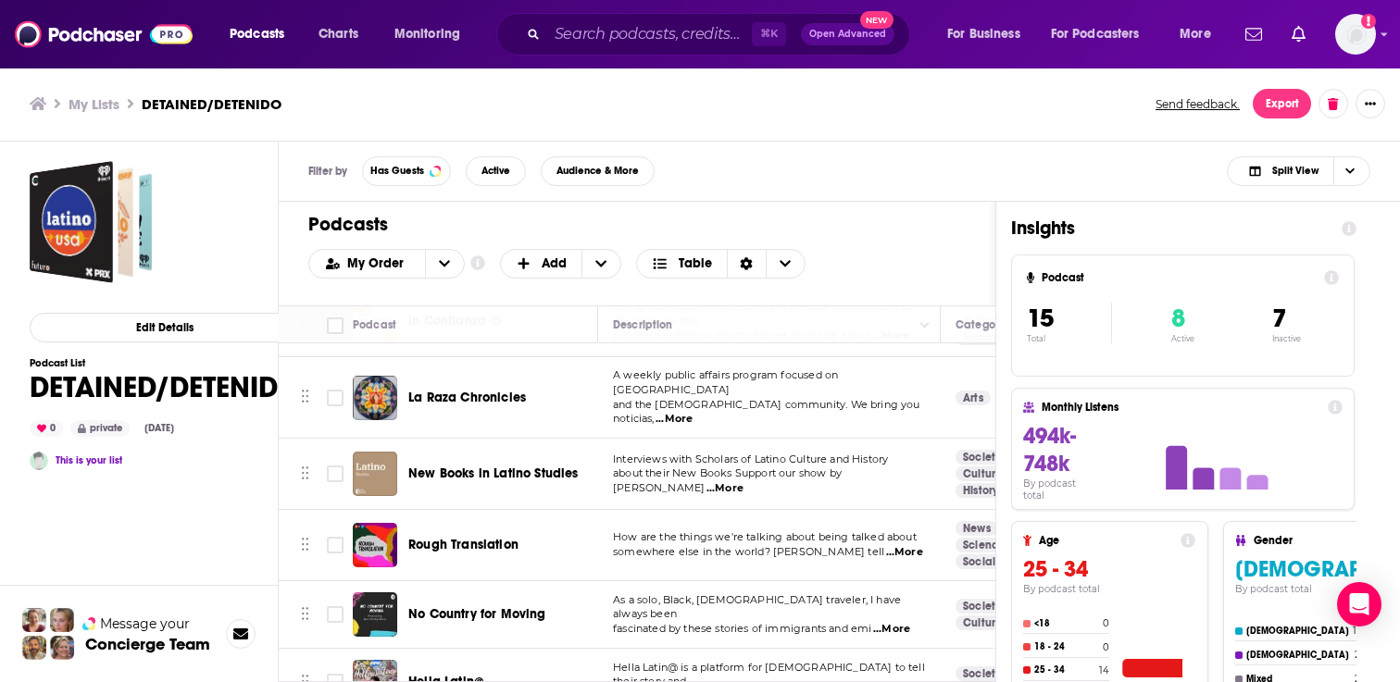
scroll to position [708, 0]
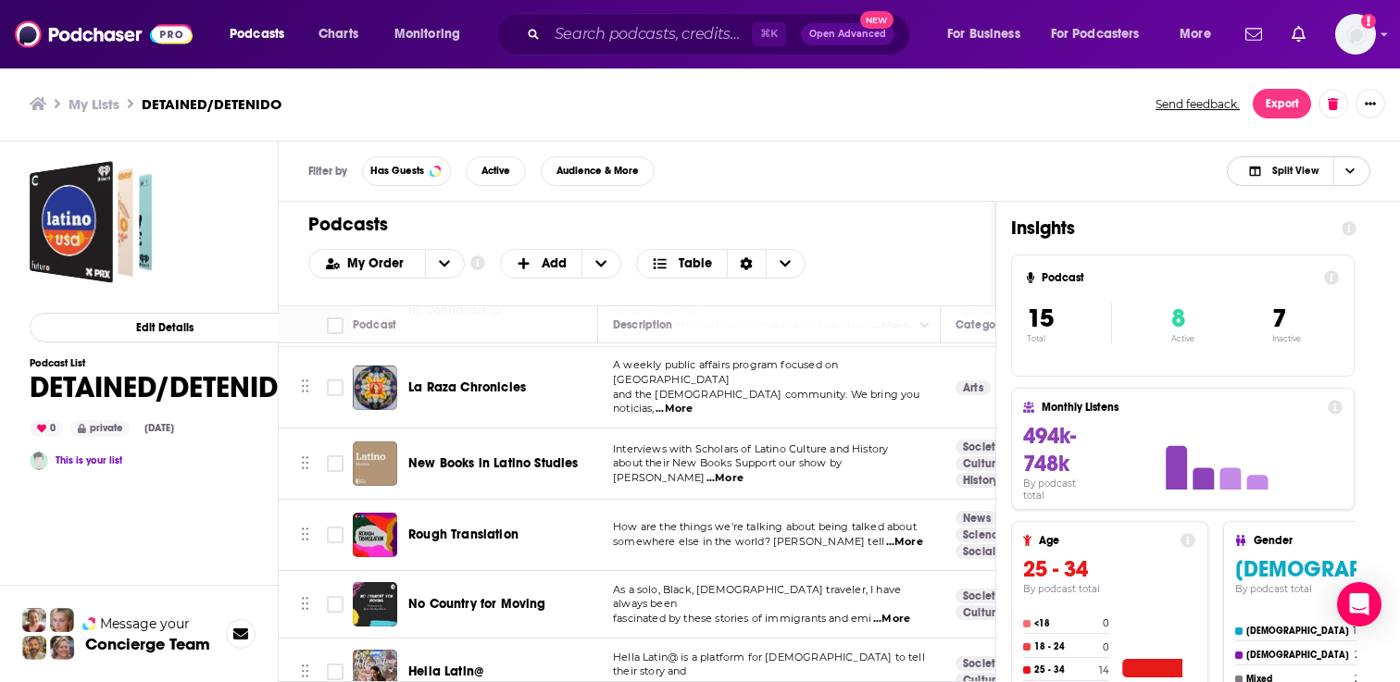
click at [1301, 158] on span "Split View" at bounding box center [1283, 171] width 102 height 26
click at [1303, 237] on span "Podcast Only" at bounding box center [1309, 233] width 92 height 10
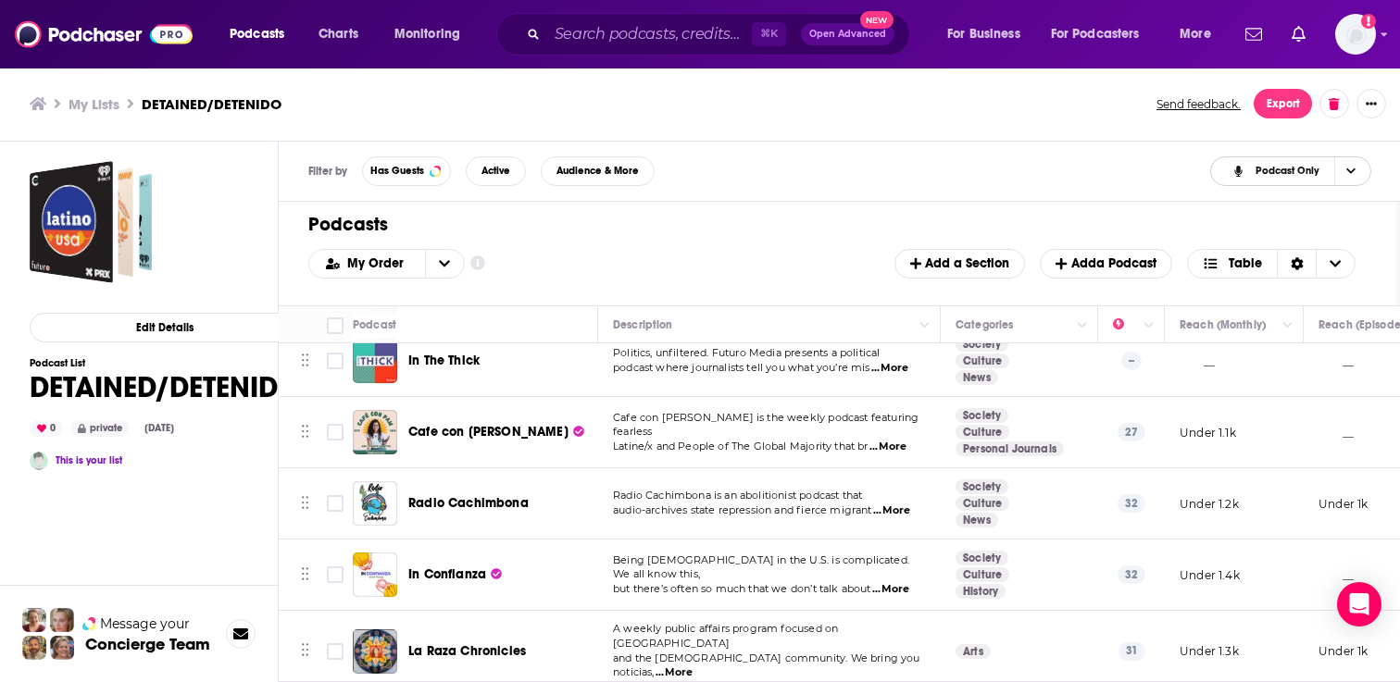
scroll to position [559, 0]
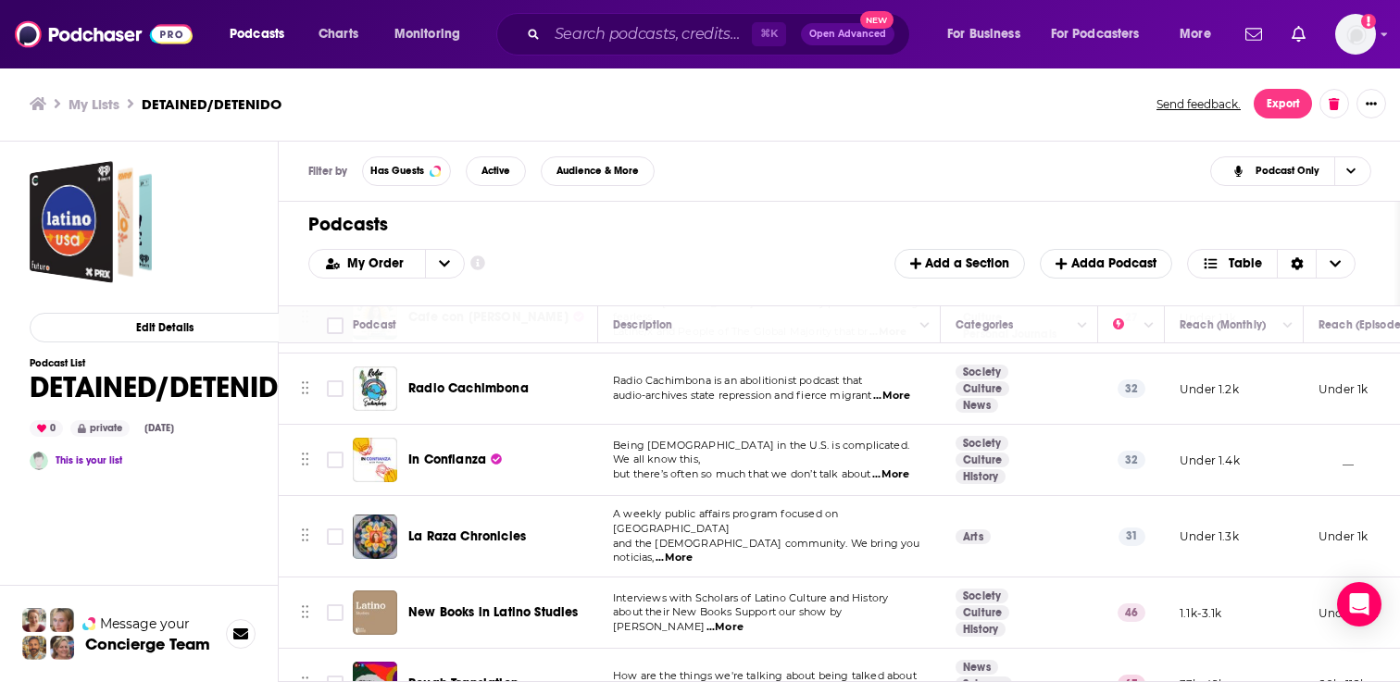
click at [692, 551] on span "...More" at bounding box center [673, 558] width 37 height 15
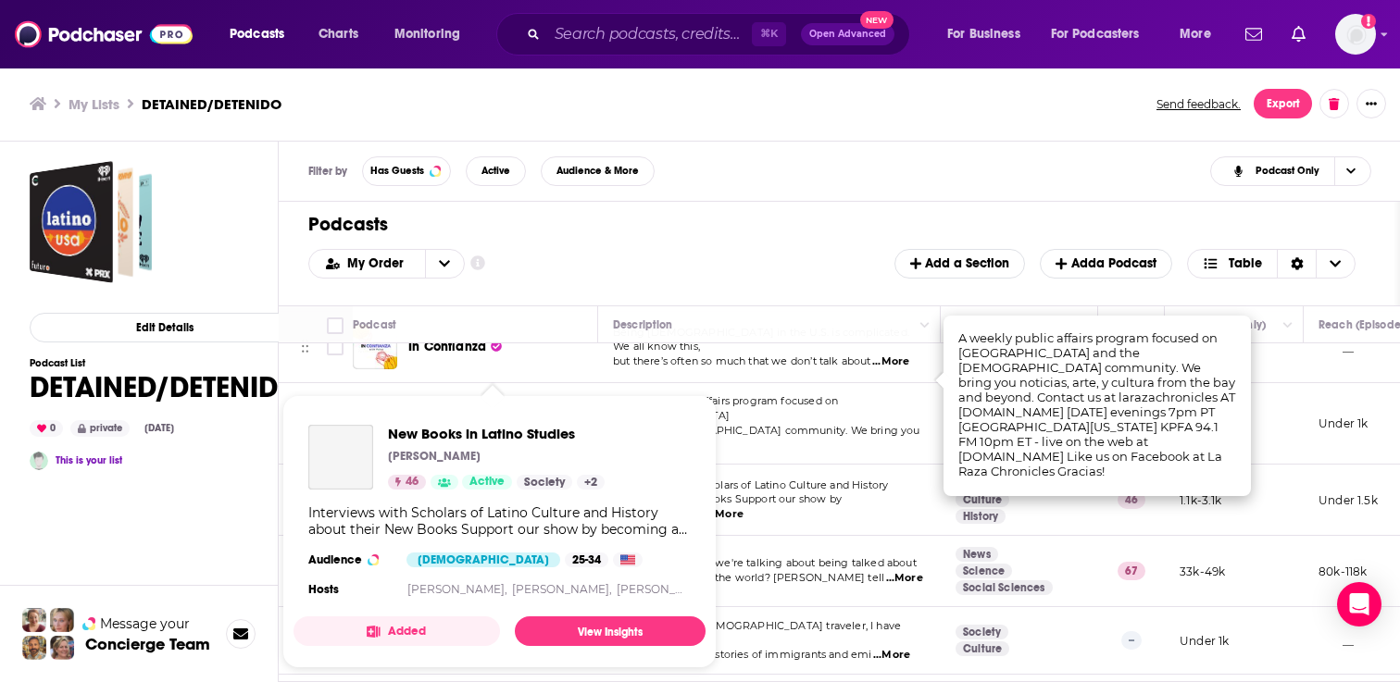
scroll to position [708, 0]
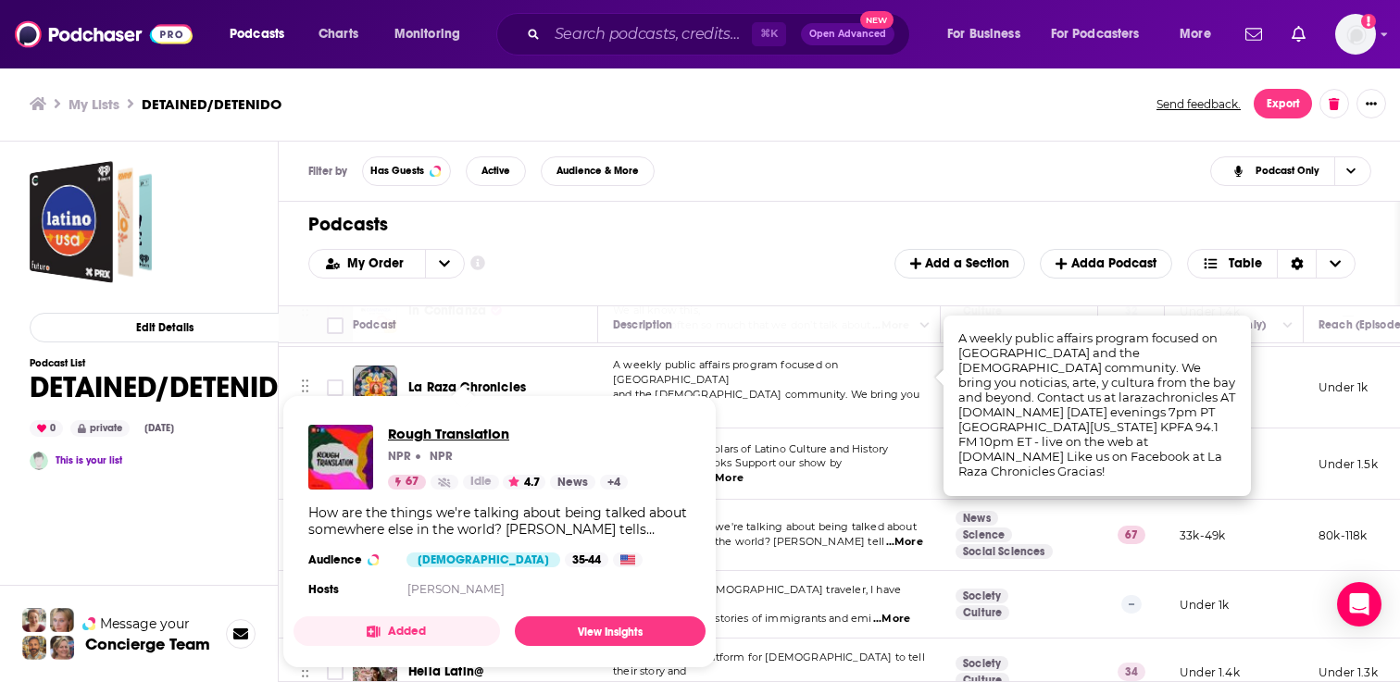
click at [463, 436] on span "Rough Translation" at bounding box center [508, 434] width 240 height 18
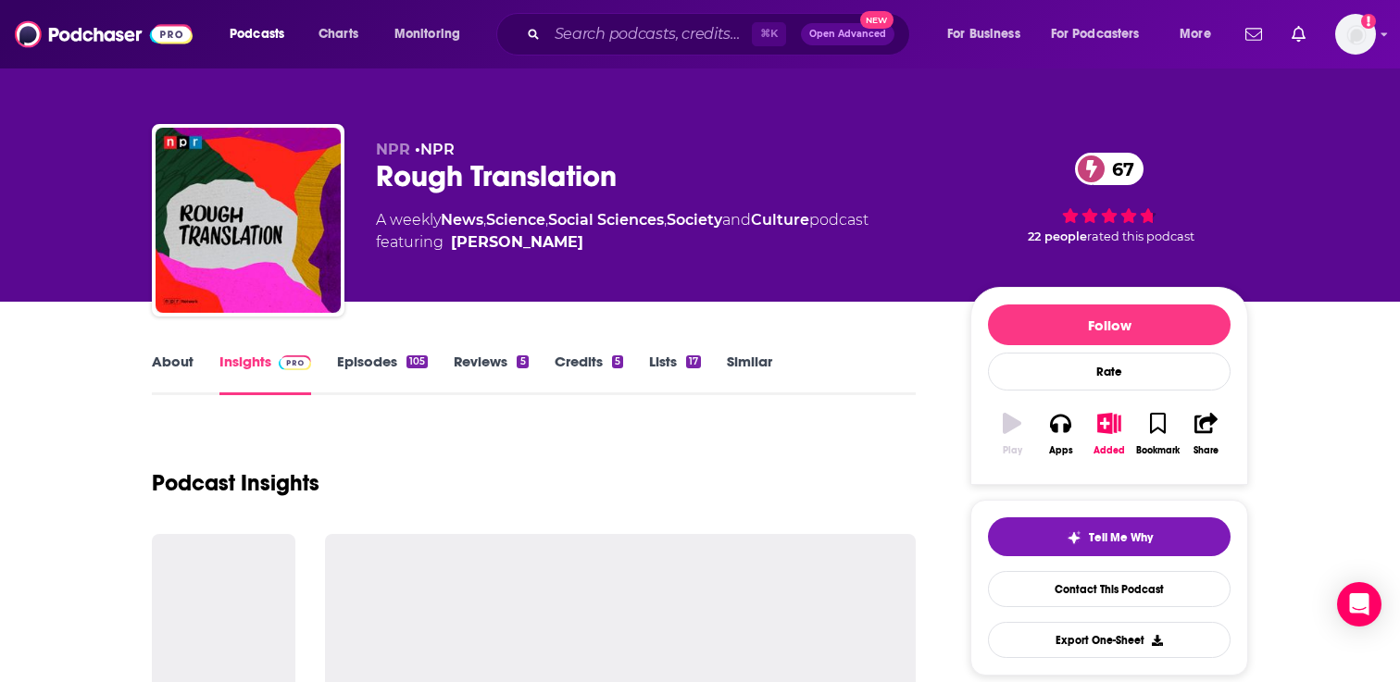
click at [367, 362] on link "Episodes 105" at bounding box center [382, 374] width 91 height 43
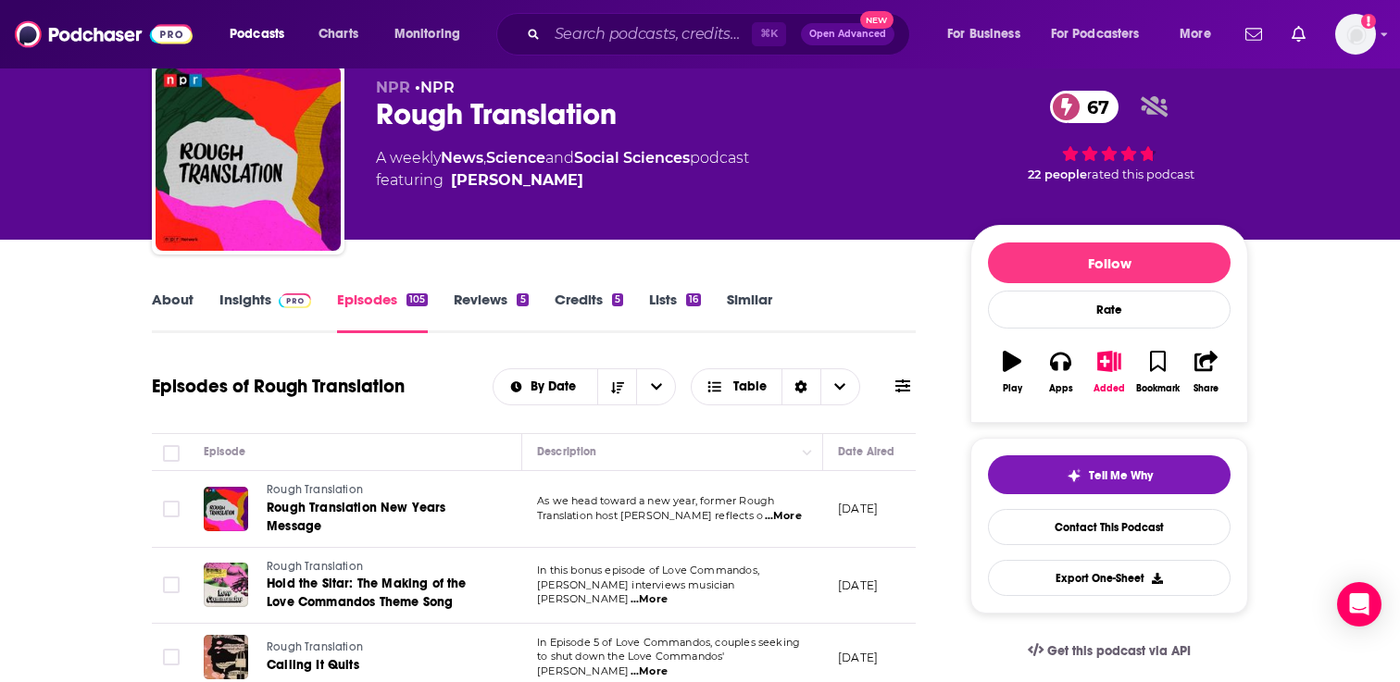
scroll to position [78, 0]
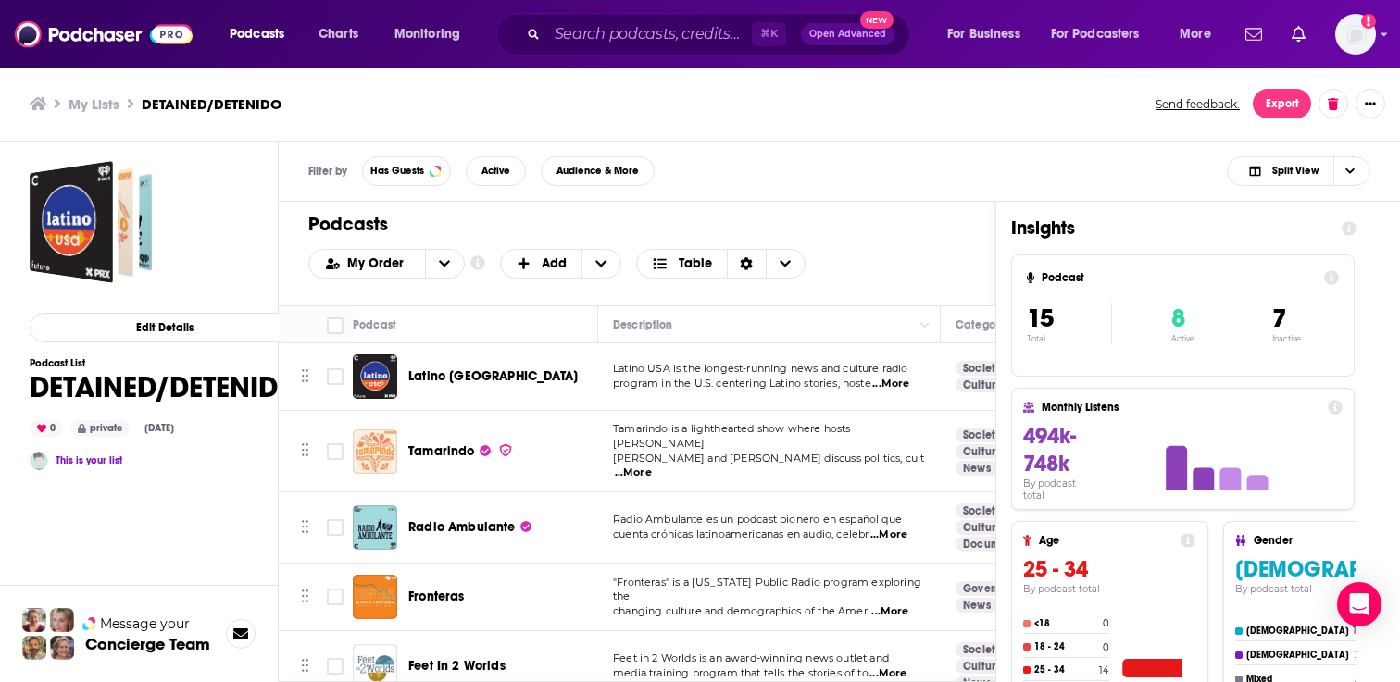
scroll to position [708, 0]
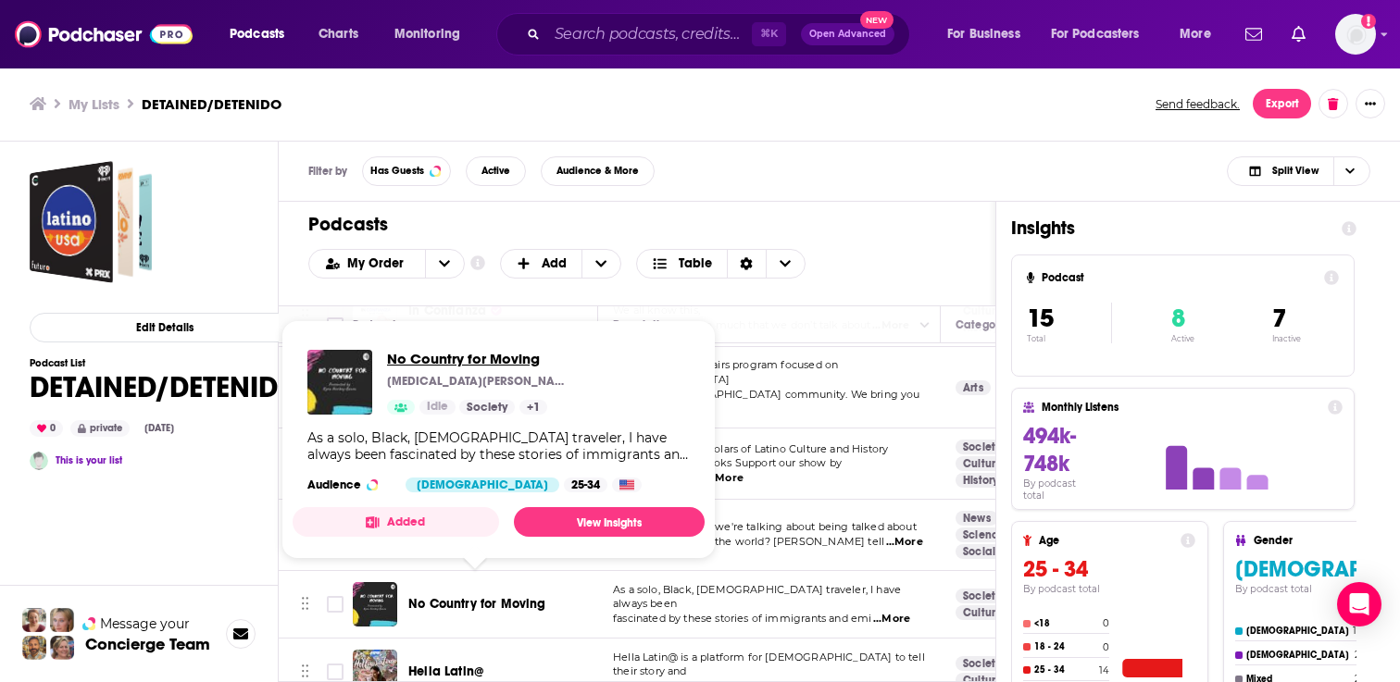
click at [436, 362] on span "No Country for Moving" at bounding box center [479, 359] width 185 height 18
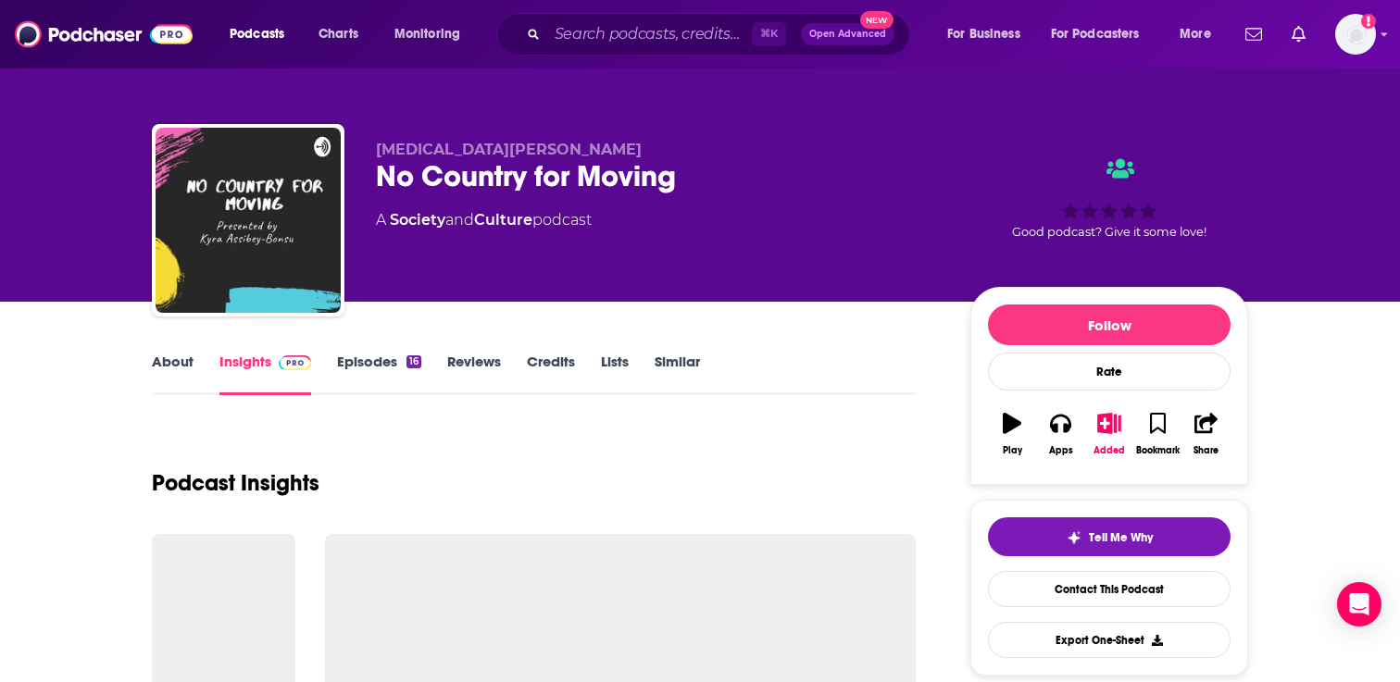
click at [378, 350] on div "About Insights Episodes 16 Reviews Credits Lists Similar" at bounding box center [534, 372] width 764 height 45
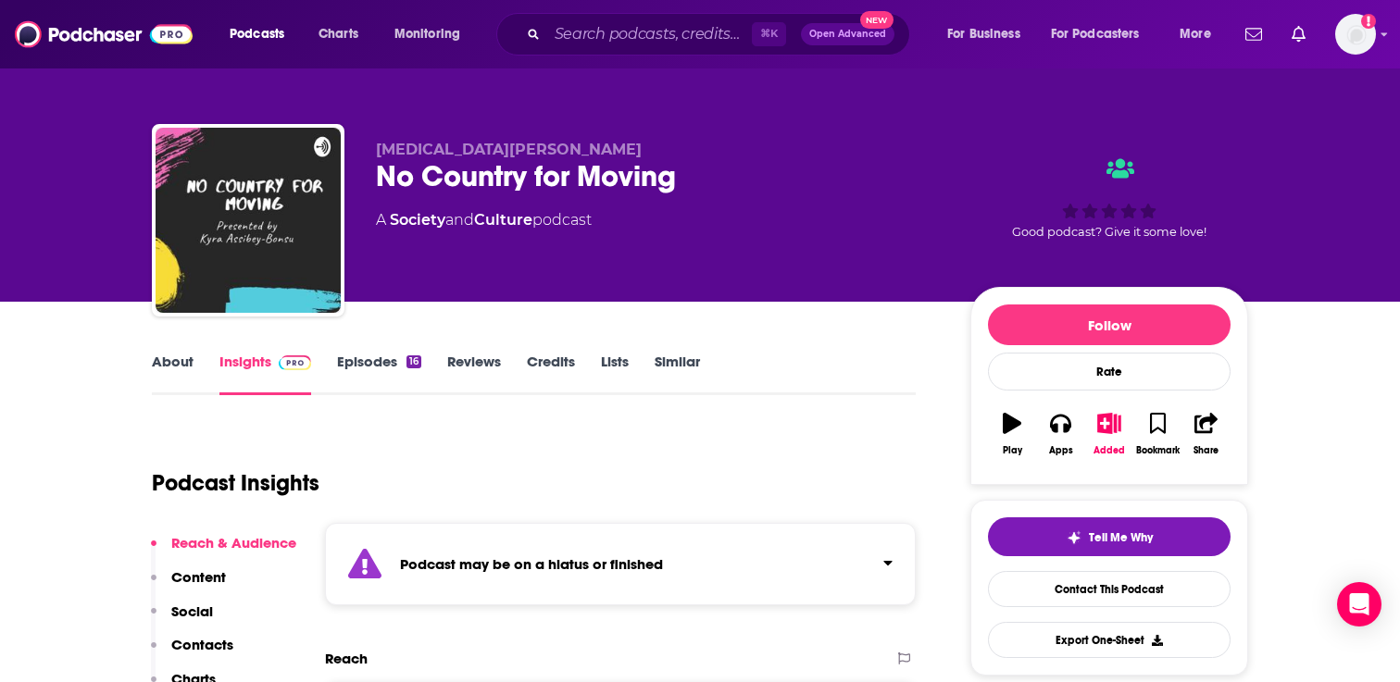
click at [375, 355] on link "Episodes 16" at bounding box center [379, 374] width 84 height 43
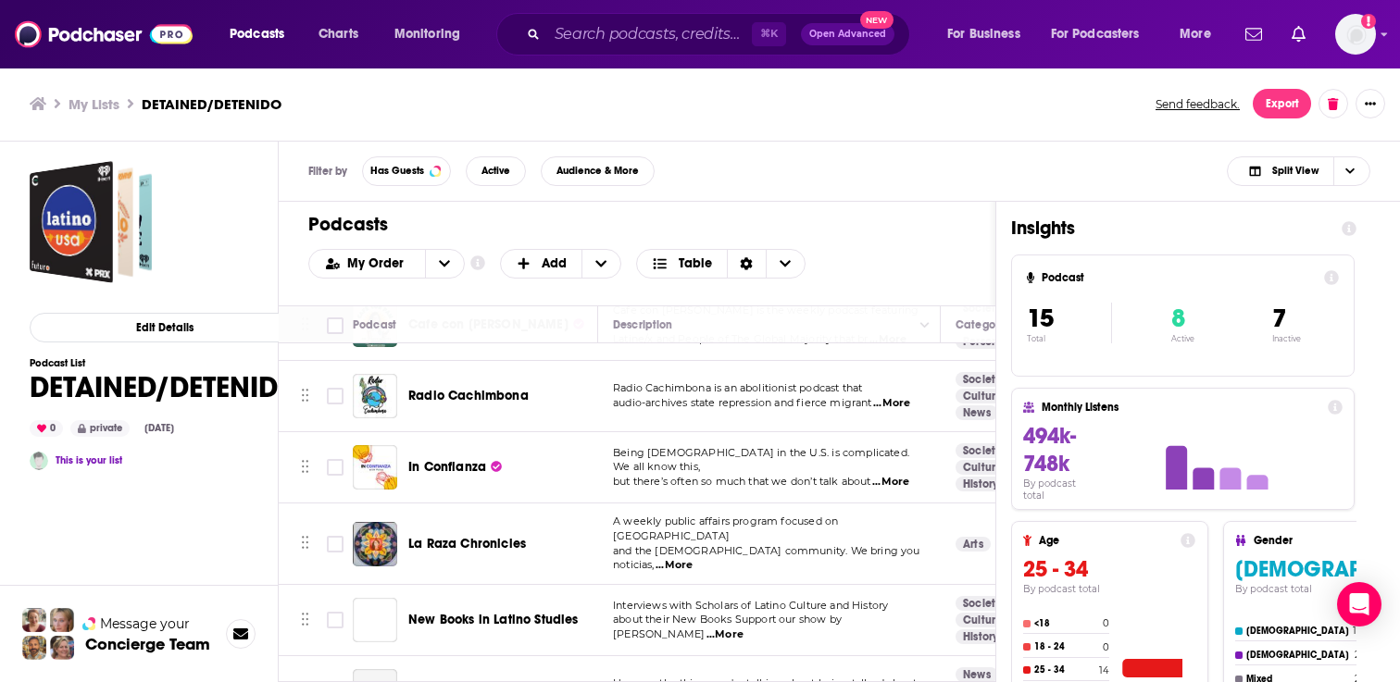
scroll to position [708, 0]
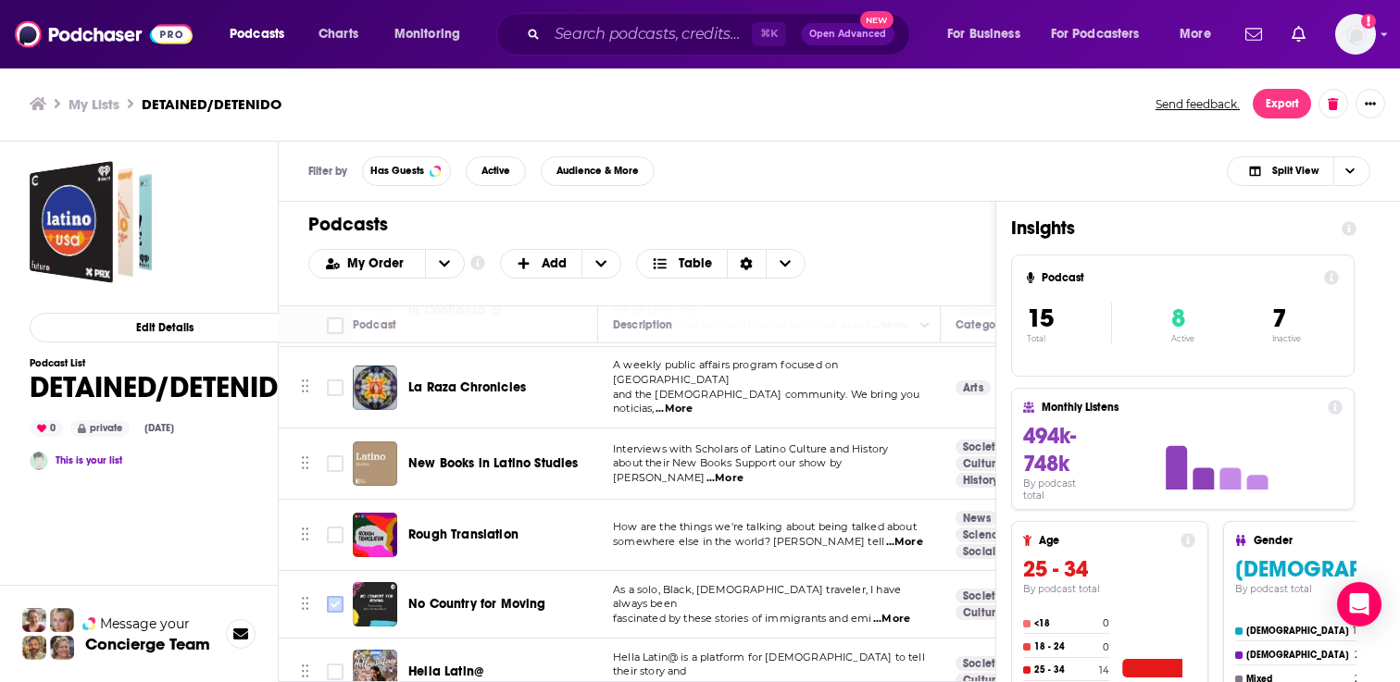
click at [330, 596] on input "Toggle select row" at bounding box center [335, 604] width 17 height 17
checkbox input "true"
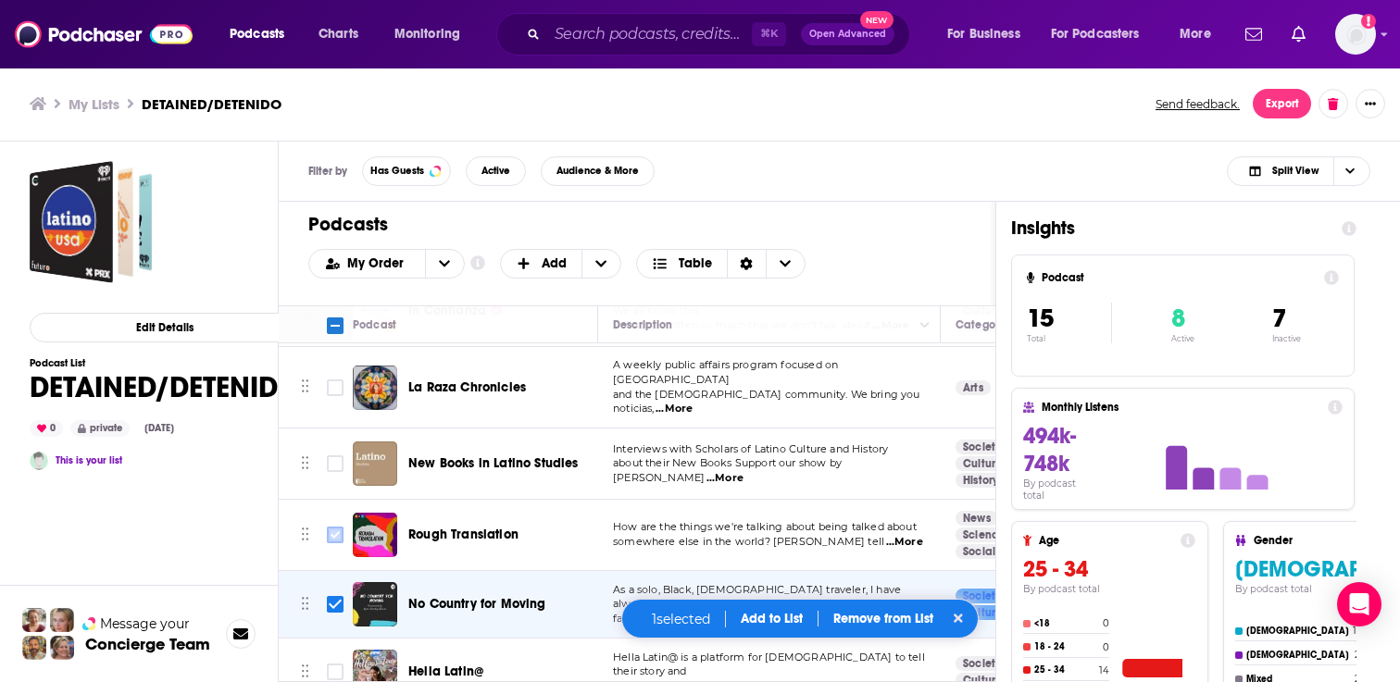
click at [332, 527] on input "Toggle select row" at bounding box center [335, 535] width 17 height 17
checkbox input "true"
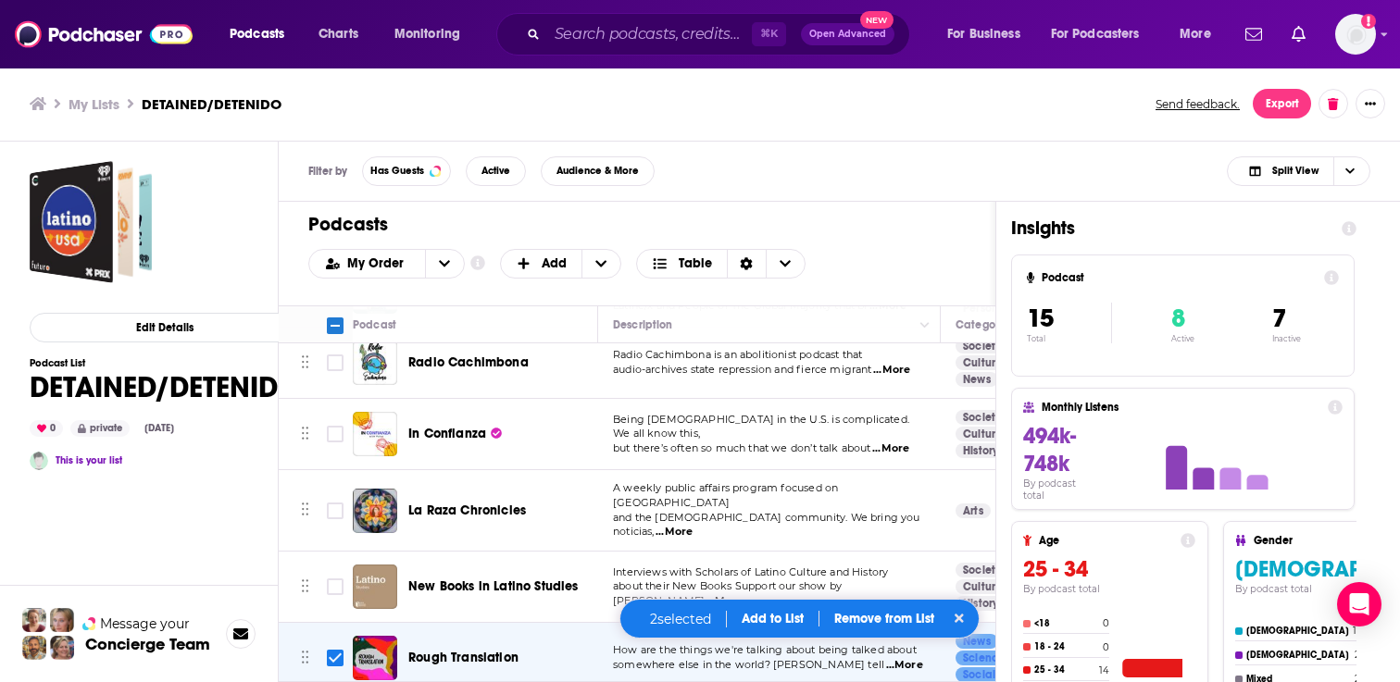
scroll to position [549, 0]
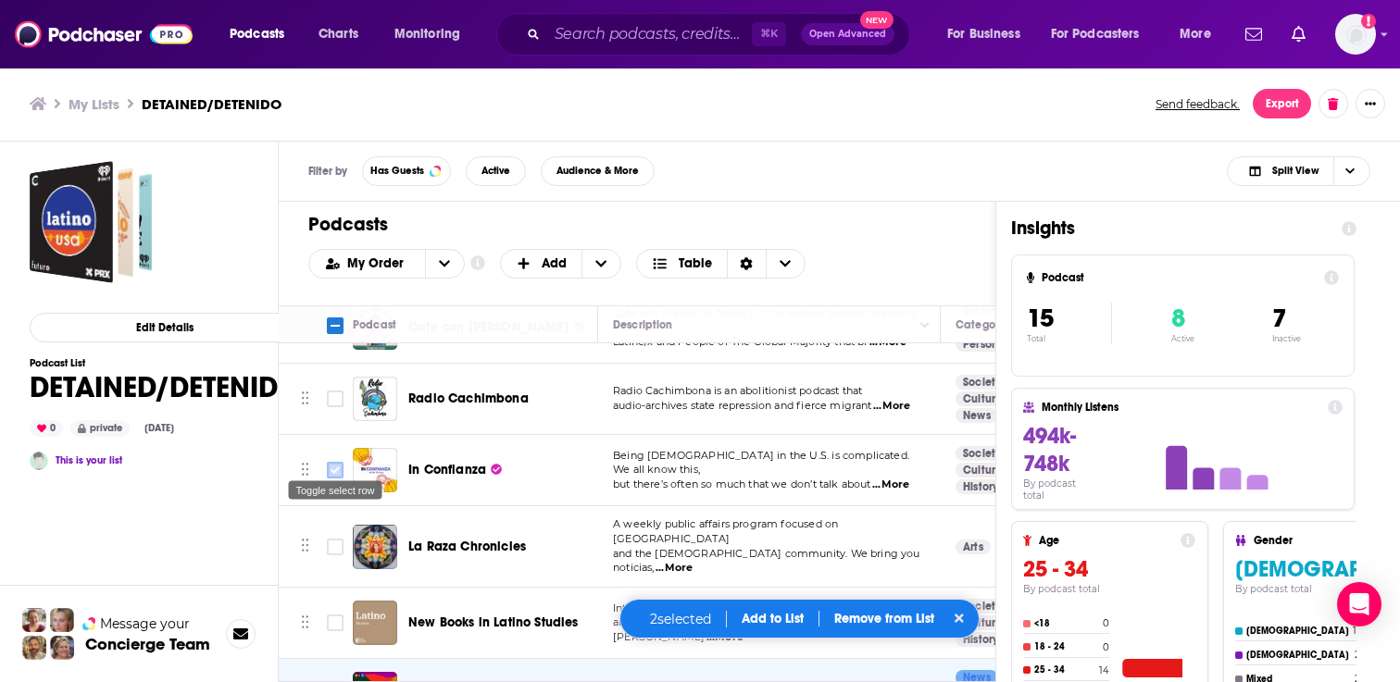
click at [336, 462] on input "Toggle select row" at bounding box center [335, 470] width 17 height 17
checkbox input "true"
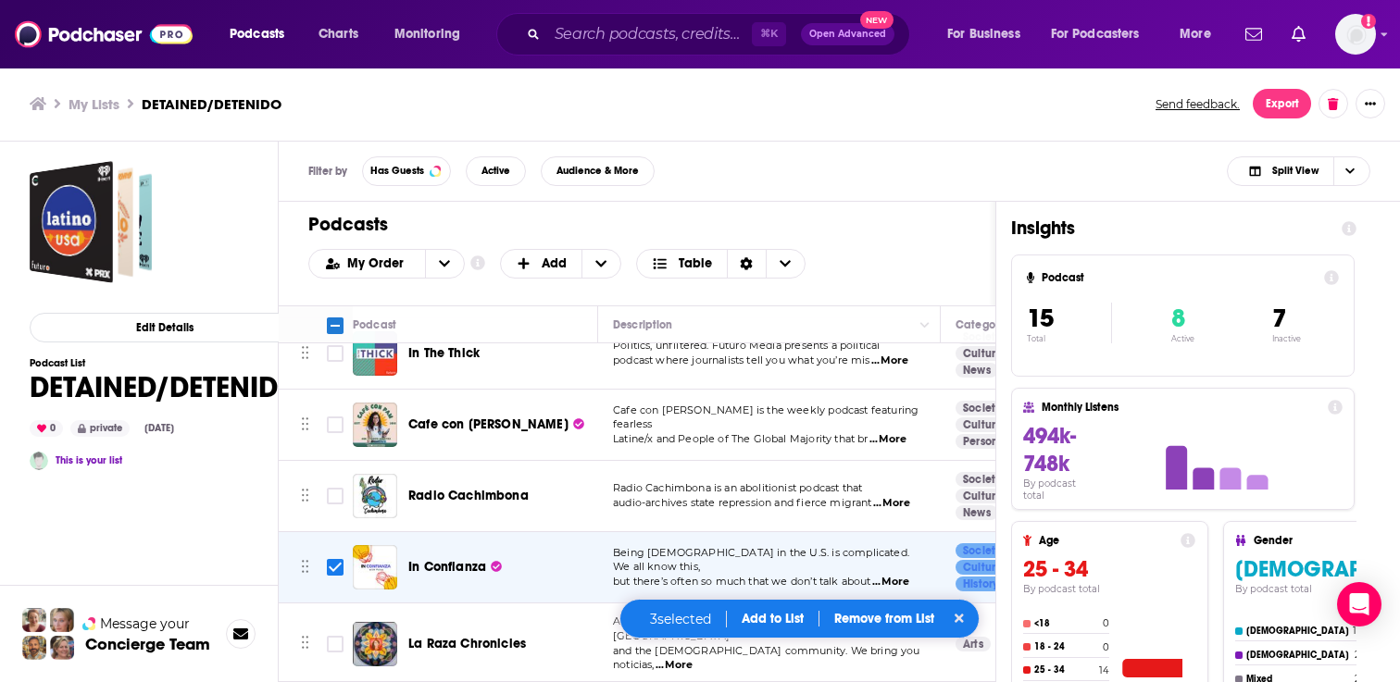
scroll to position [418, 0]
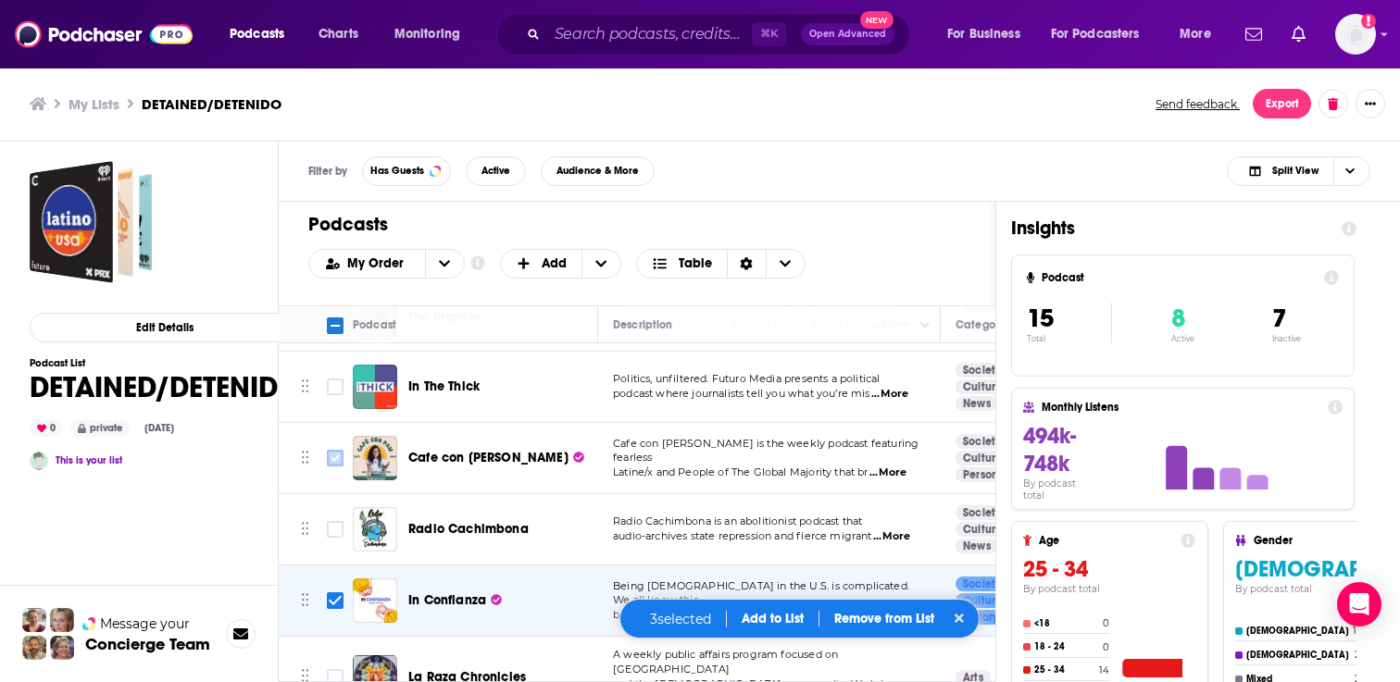
click at [335, 450] on input "Toggle select row" at bounding box center [335, 458] width 17 height 17
checkbox input "true"
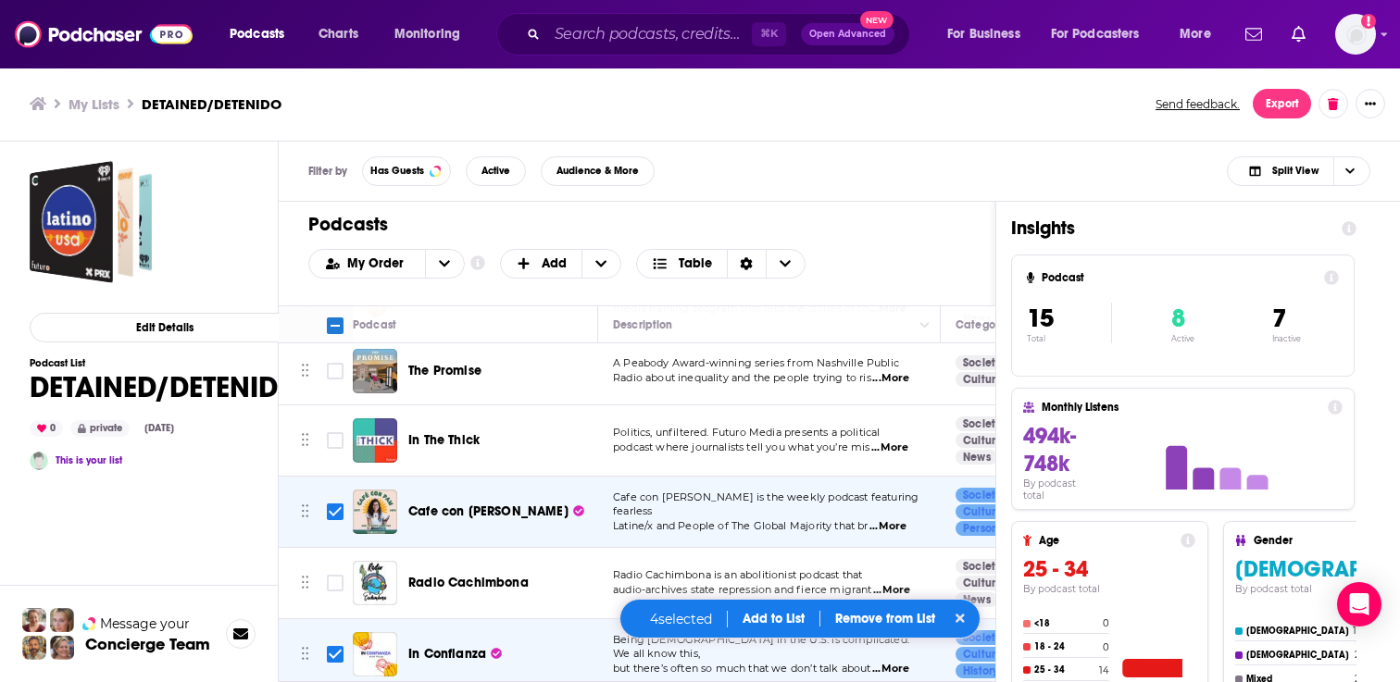
scroll to position [353, 0]
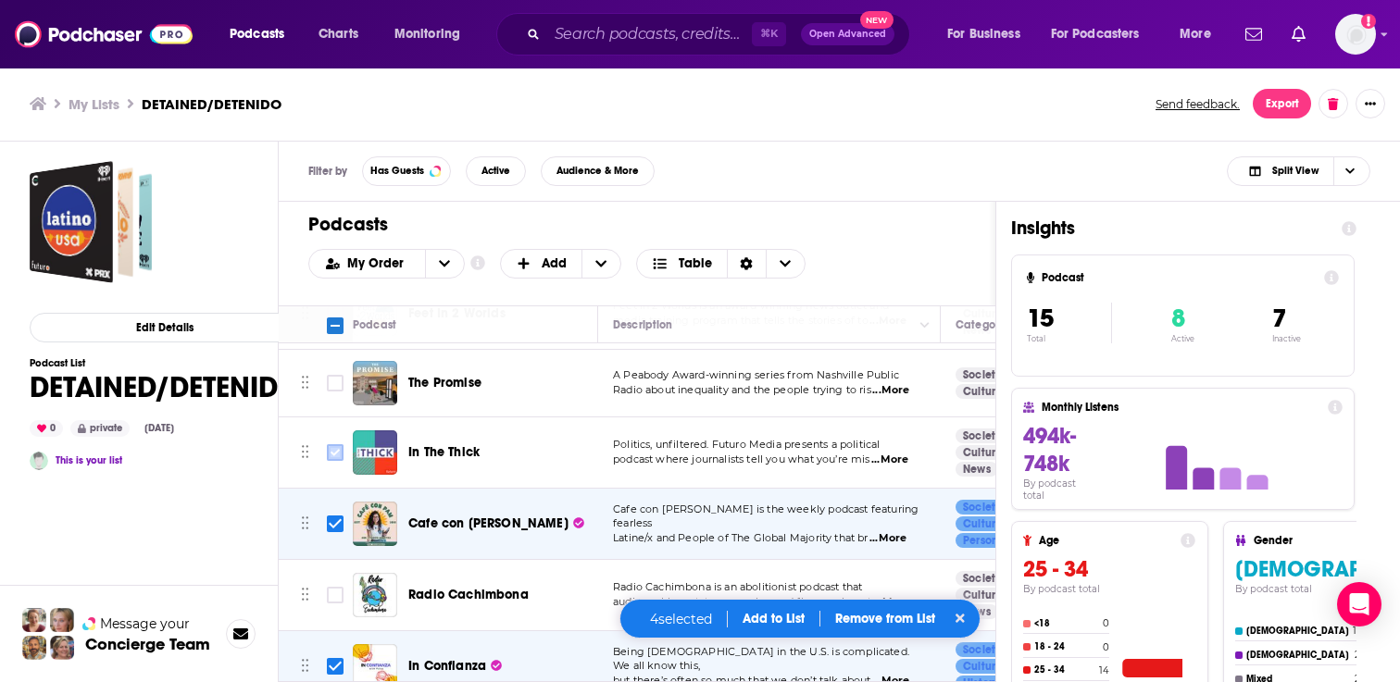
click at [337, 444] on input "Toggle select row" at bounding box center [335, 452] width 17 height 17
checkbox input "true"
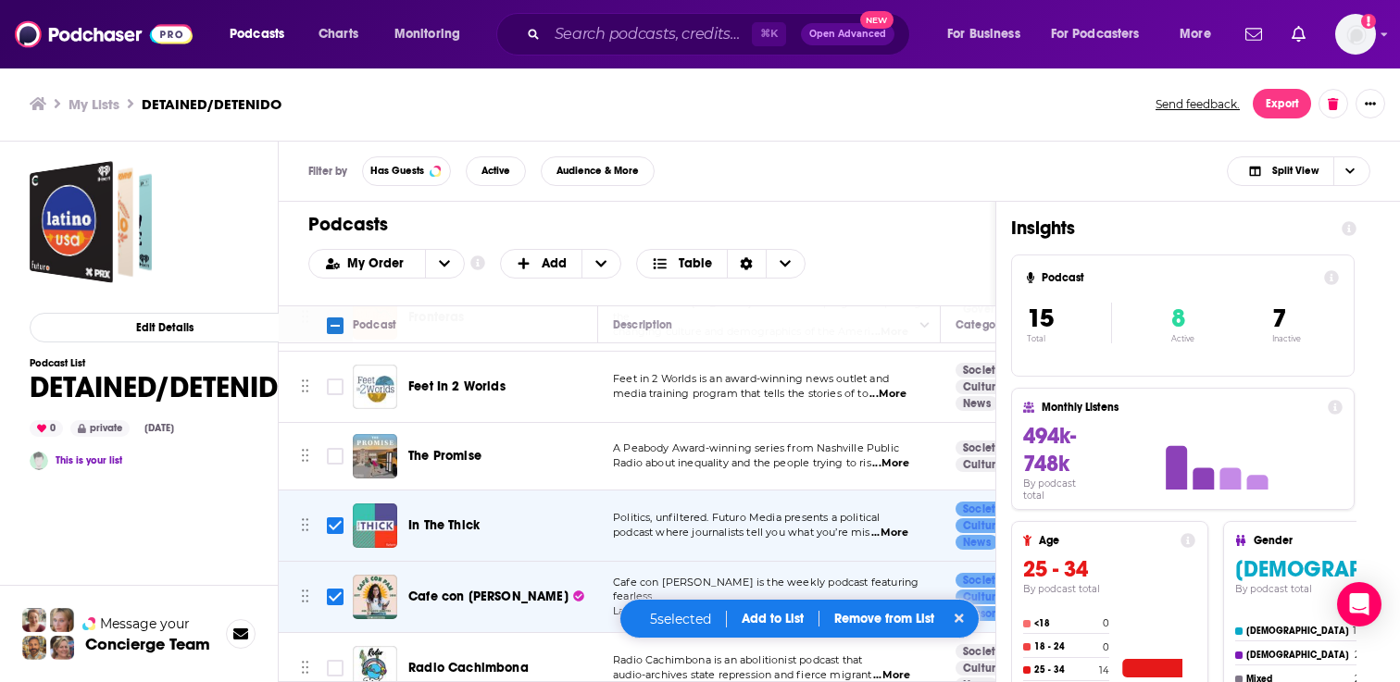
scroll to position [275, 0]
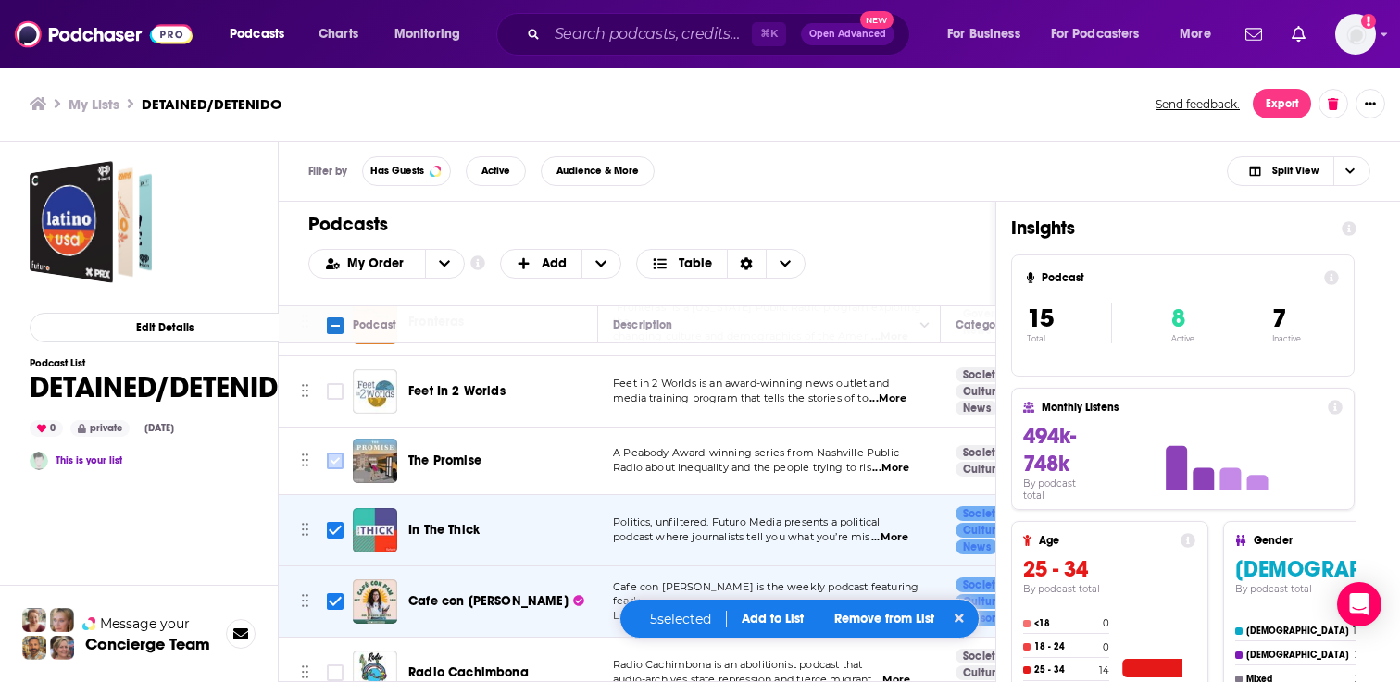
click at [330, 457] on input "Toggle select row" at bounding box center [335, 461] width 17 height 17
checkbox input "true"
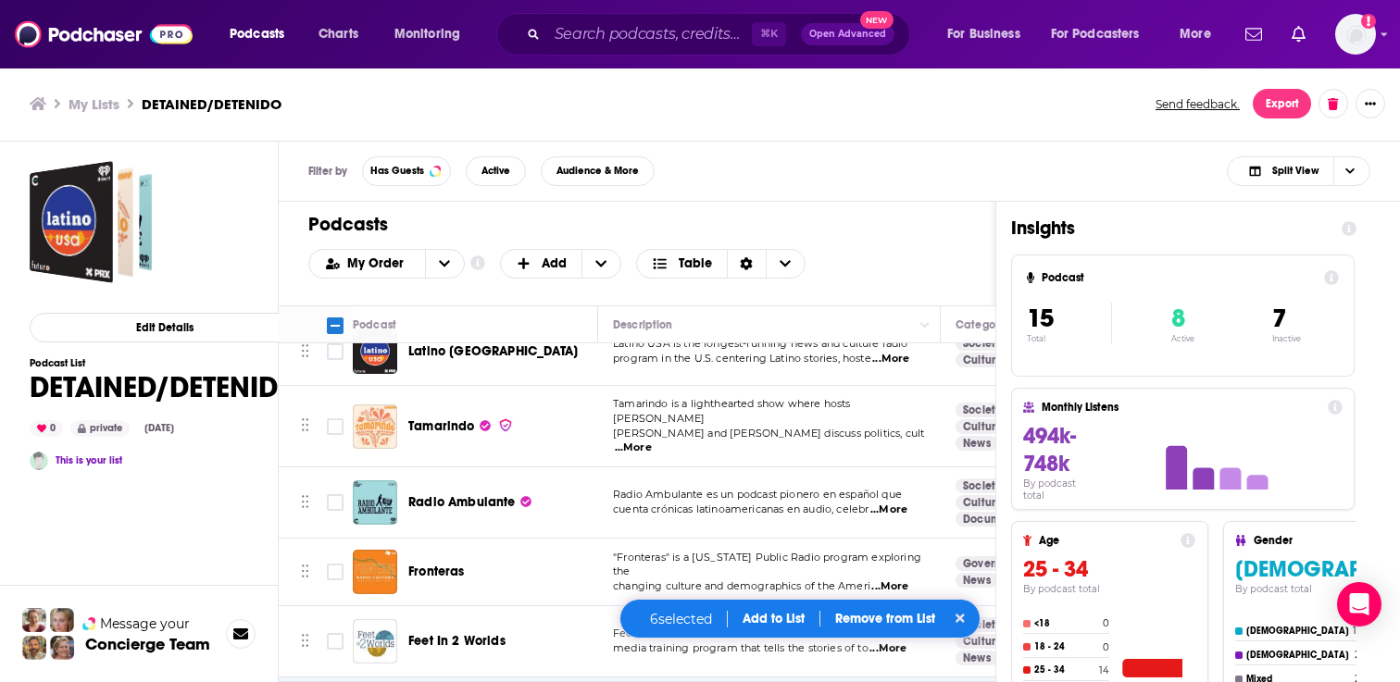
scroll to position [0, 0]
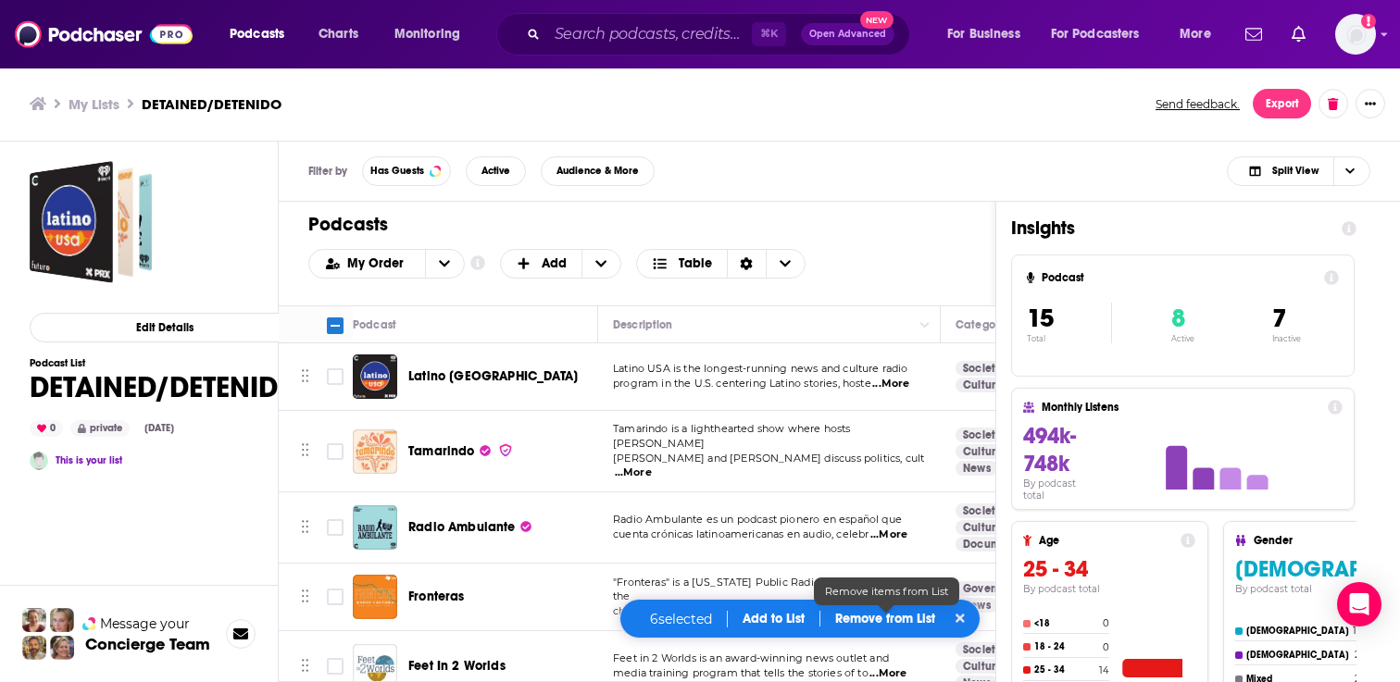
click at [897, 615] on p "Remove from List" at bounding box center [885, 619] width 100 height 16
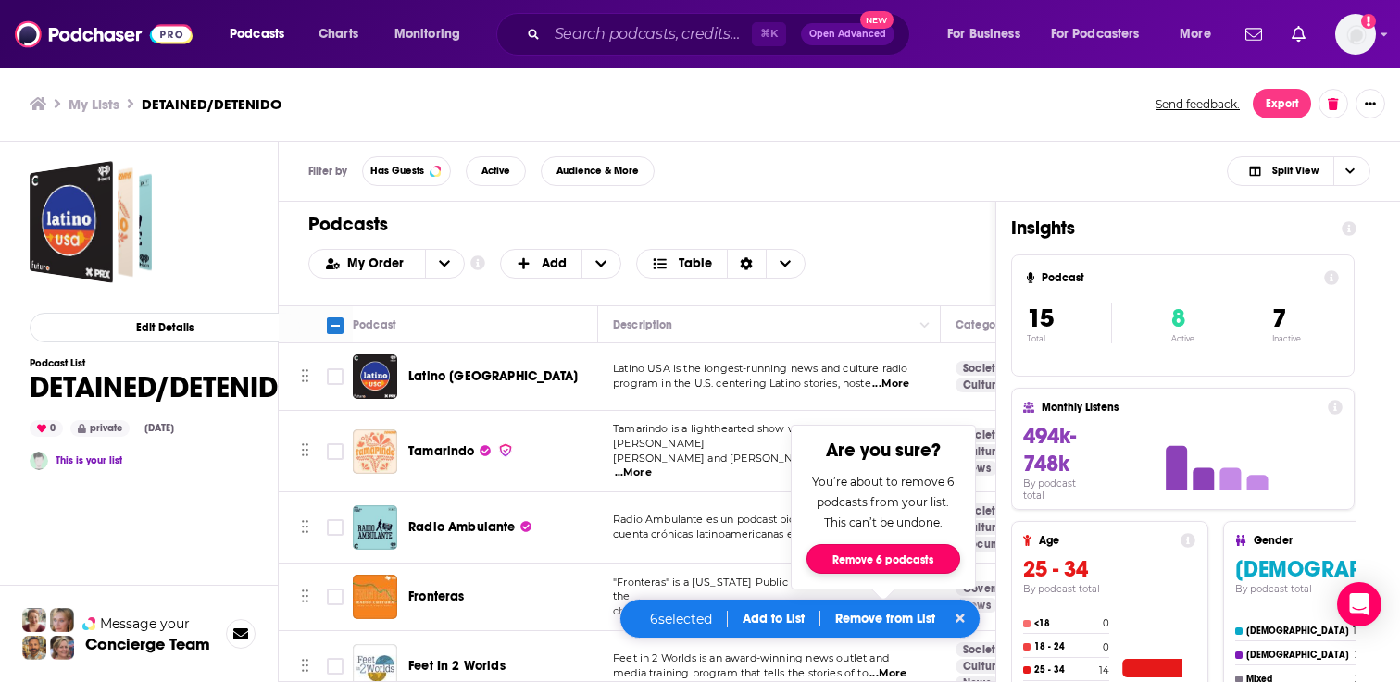
click at [881, 556] on button "Remove 6 podcasts" at bounding box center [883, 559] width 154 height 30
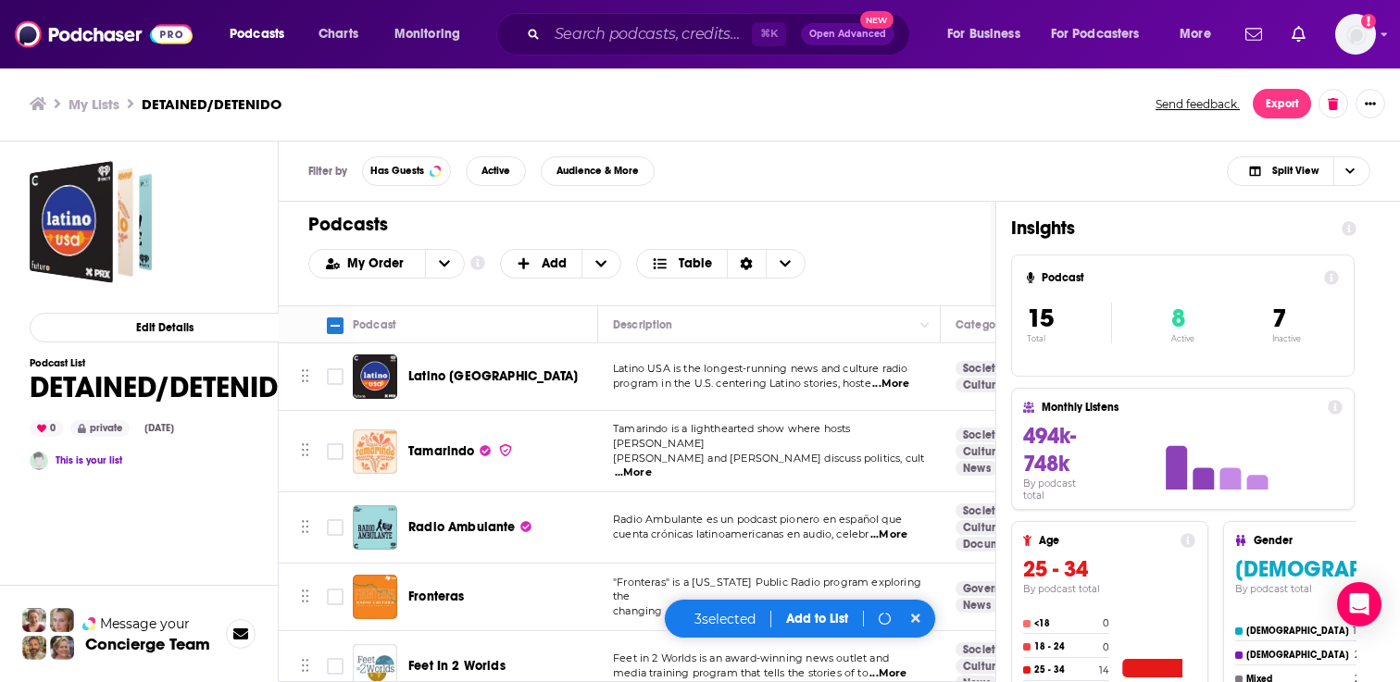
click at [439, 589] on span "Fronteras" at bounding box center [436, 597] width 56 height 16
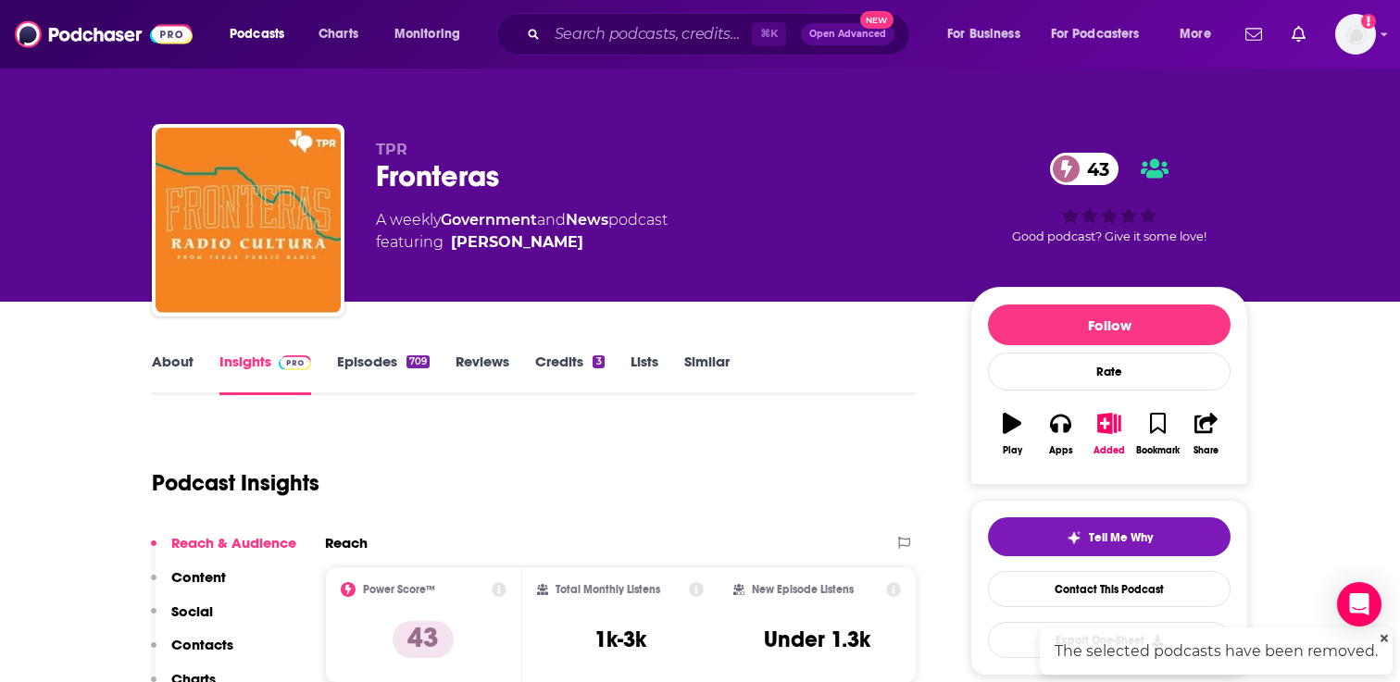
click at [707, 360] on link "Similar" at bounding box center [706, 374] width 45 height 43
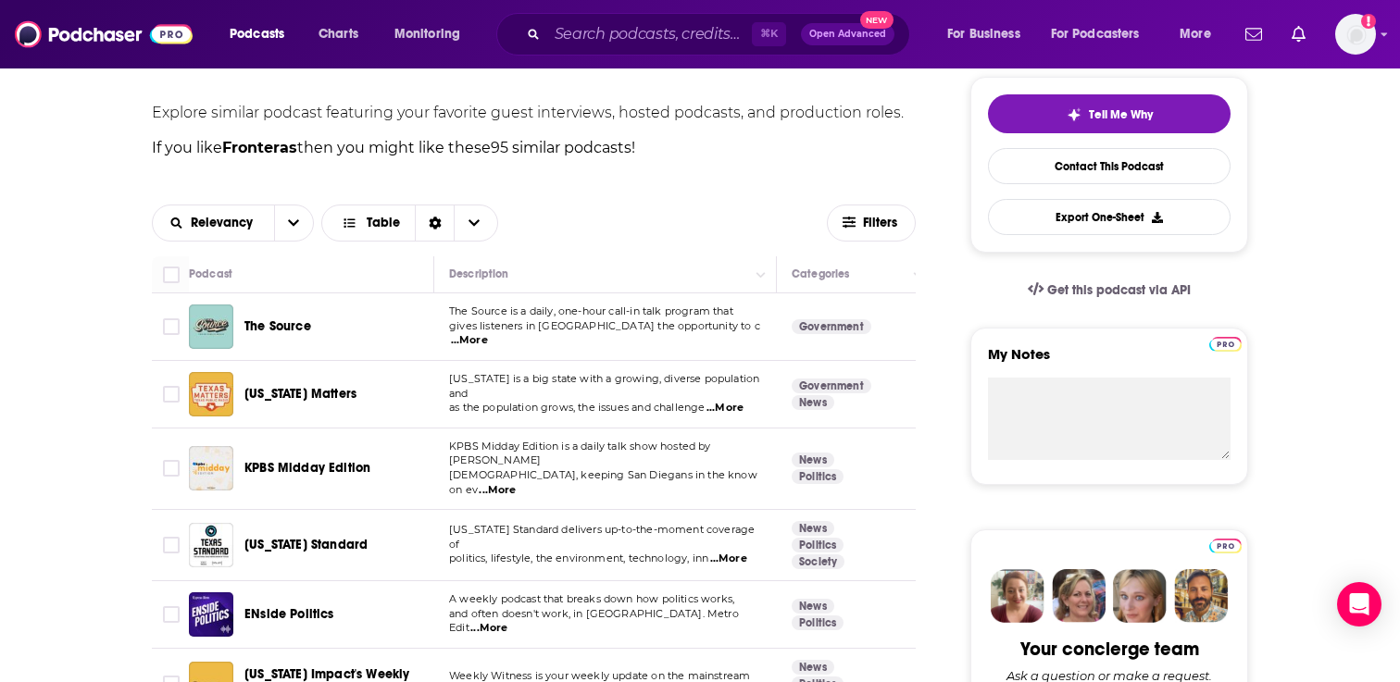
scroll to position [467, 0]
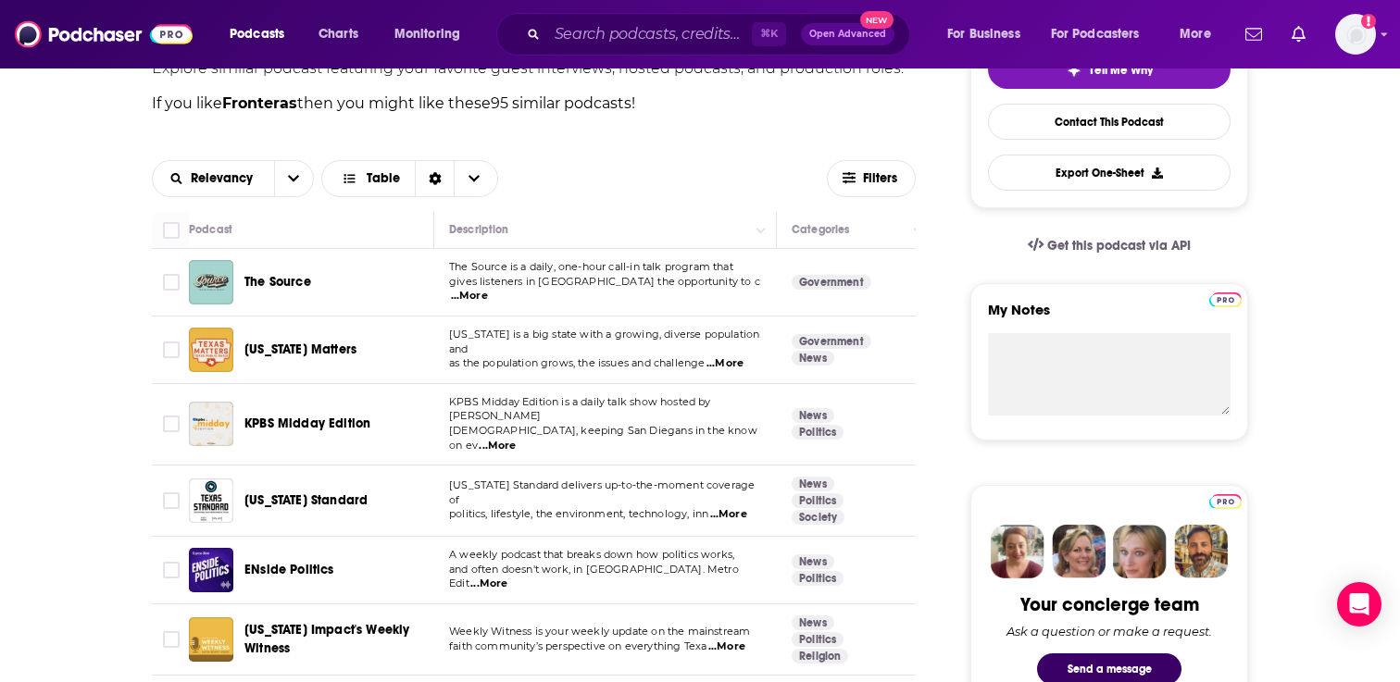
click at [488, 289] on span "...More" at bounding box center [469, 296] width 37 height 15
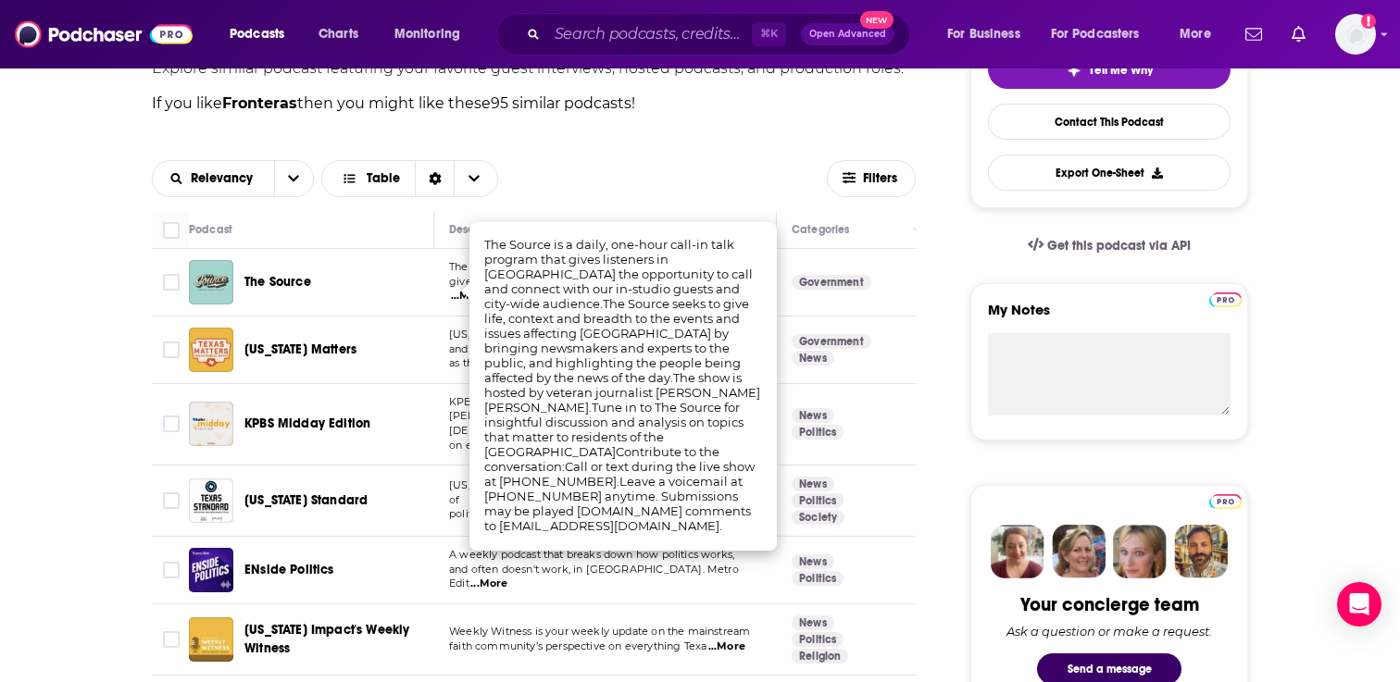
click at [696, 169] on div "Relevancy Table" at bounding box center [489, 178] width 675 height 37
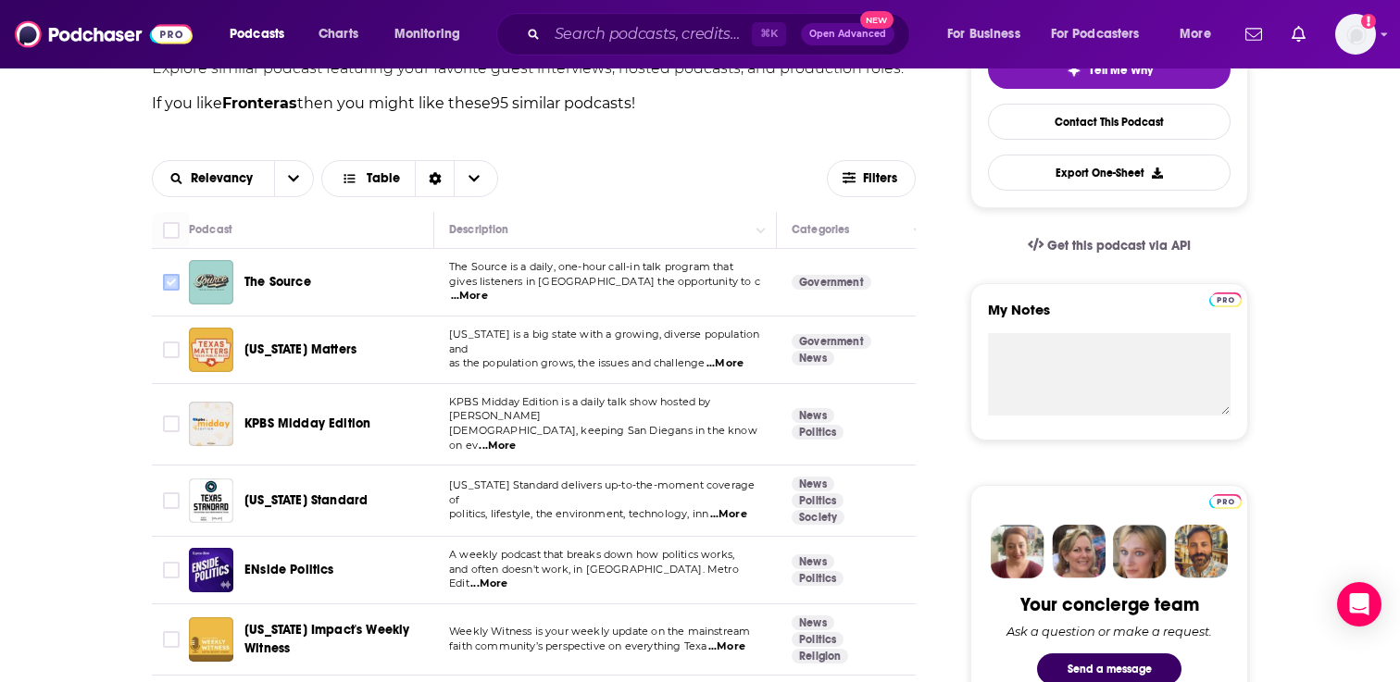
click at [174, 282] on input "Toggle select row" at bounding box center [171, 282] width 17 height 17
checkbox input "true"
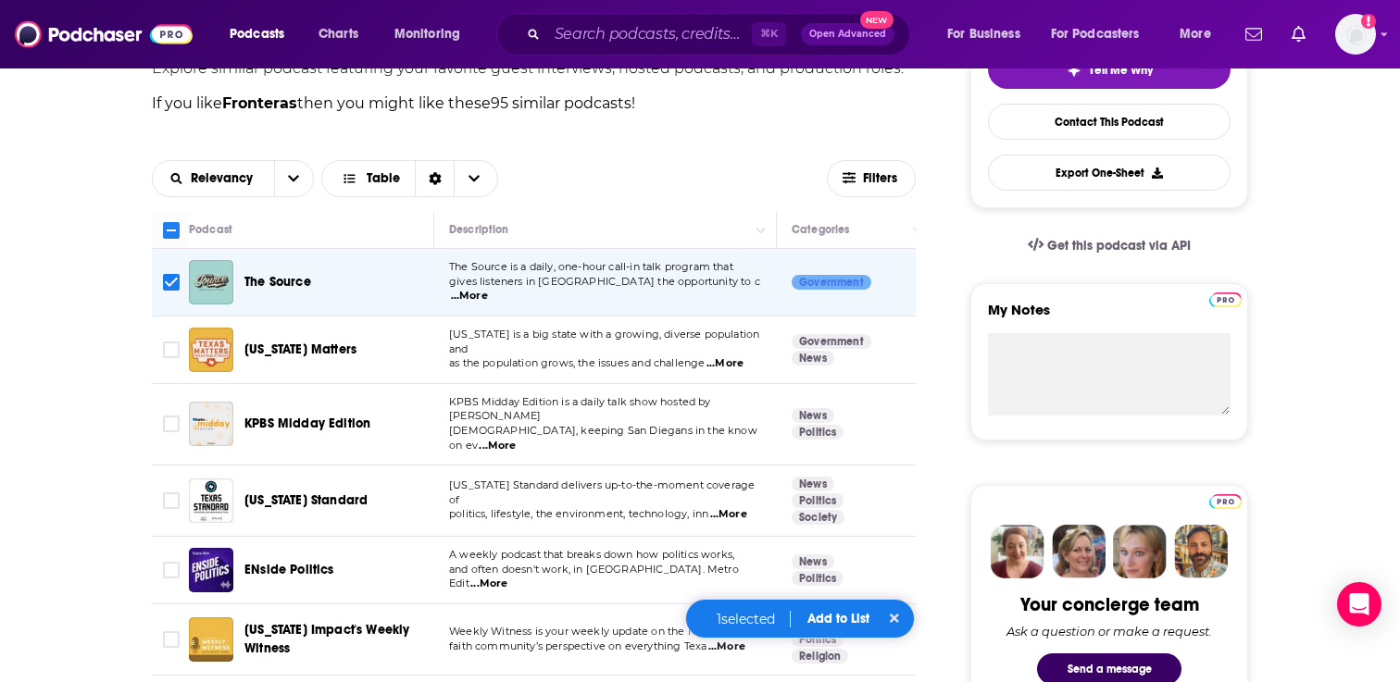
click at [723, 356] on span "...More" at bounding box center [724, 363] width 37 height 15
click at [172, 351] on input "Toggle select row" at bounding box center [171, 350] width 17 height 17
checkbox input "true"
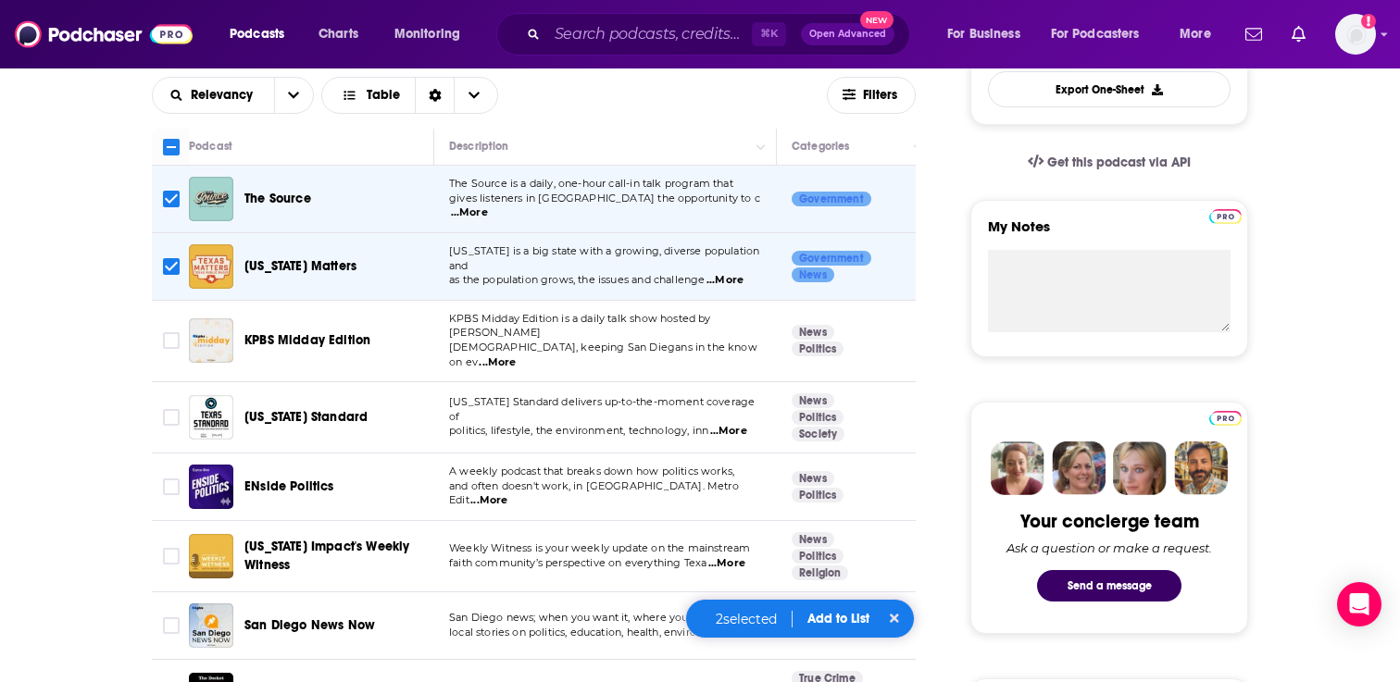
scroll to position [552, 0]
click at [516, 355] on span "...More" at bounding box center [497, 362] width 37 height 15
click at [173, 338] on input "Toggle select row" at bounding box center [171, 339] width 17 height 17
checkbox input "true"
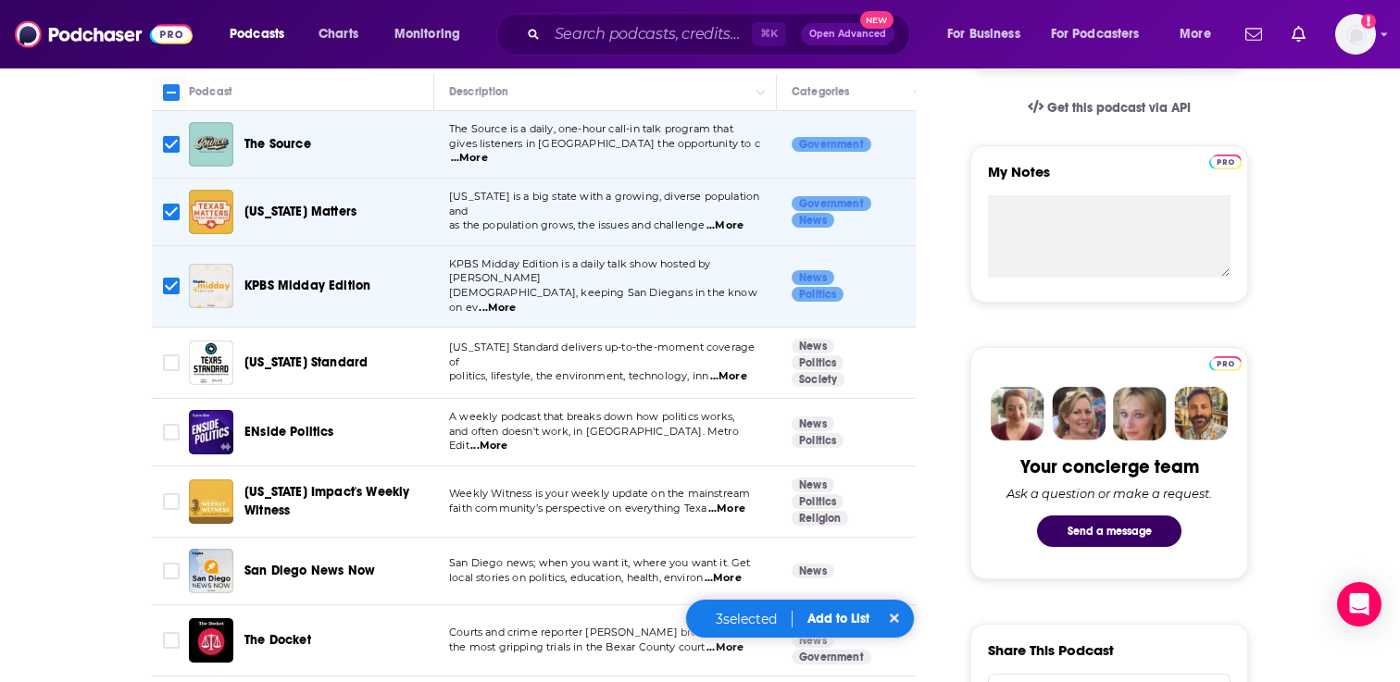
scroll to position [615, 0]
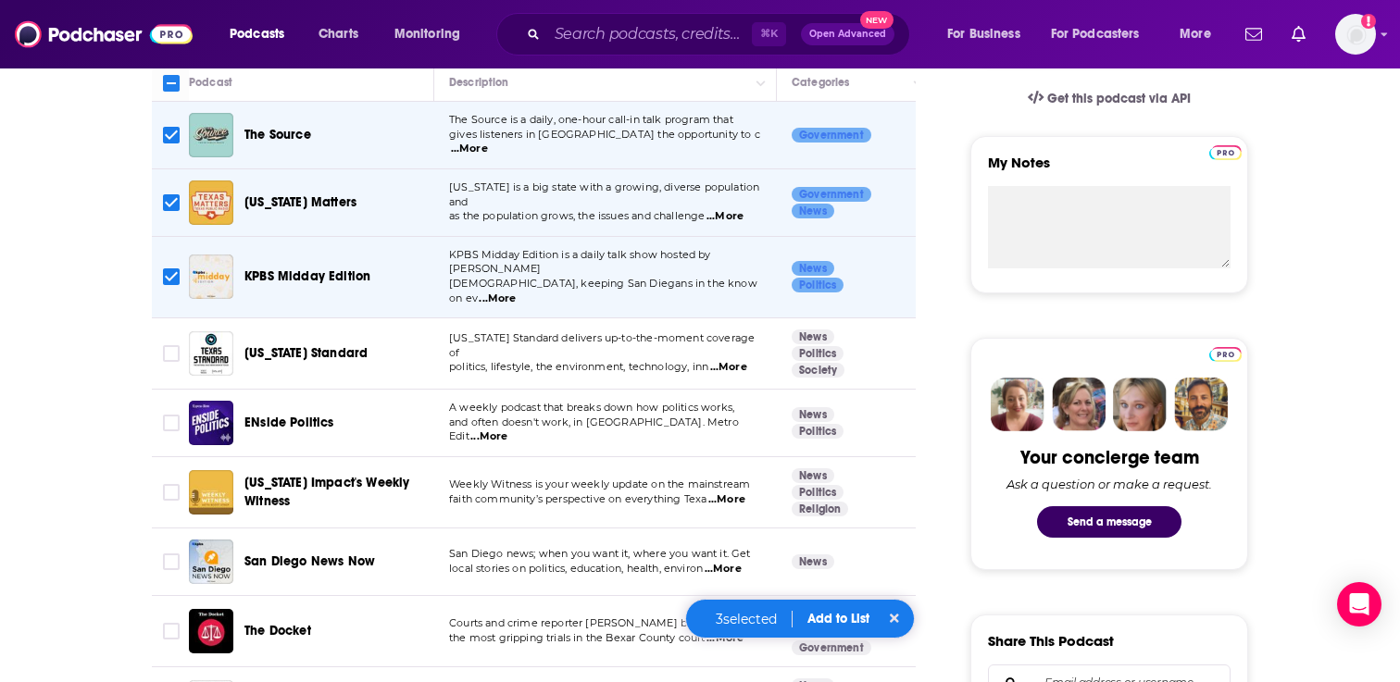
click at [729, 360] on span "...More" at bounding box center [728, 367] width 37 height 15
click at [174, 345] on input "Toggle select row" at bounding box center [171, 353] width 17 height 17
checkbox input "true"
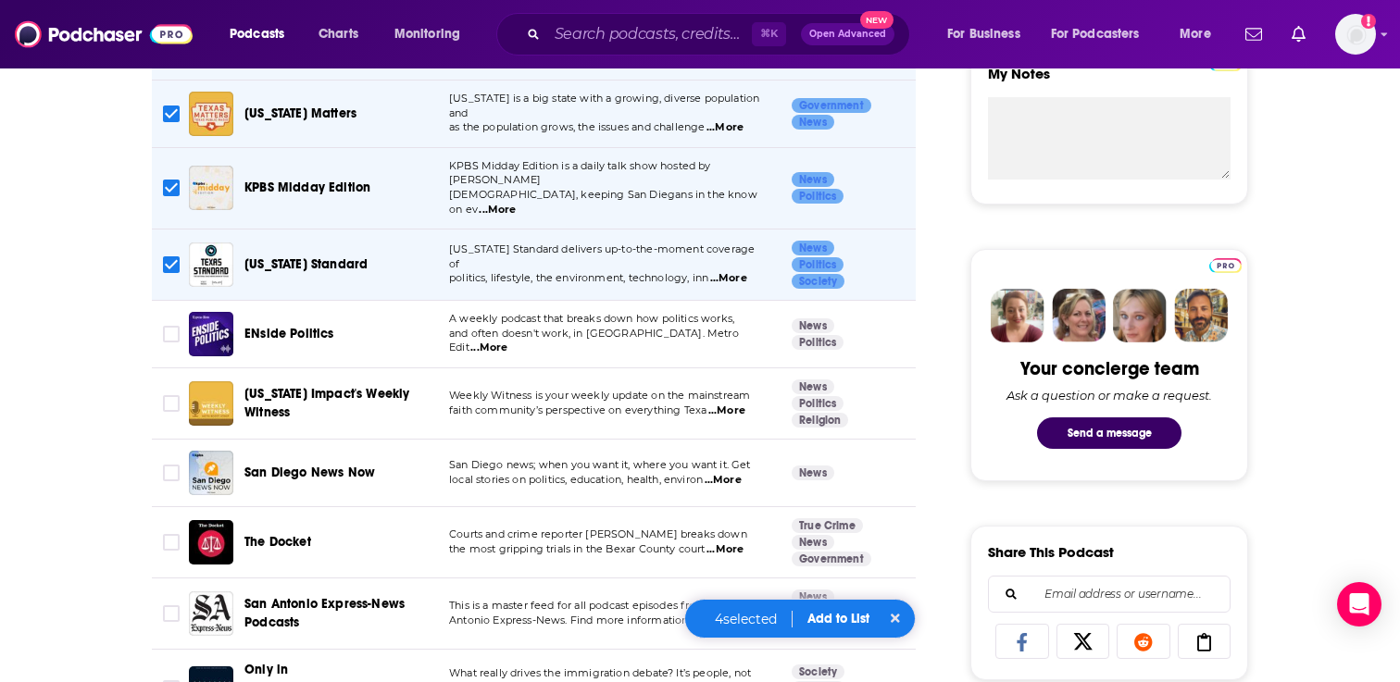
scroll to position [753, 0]
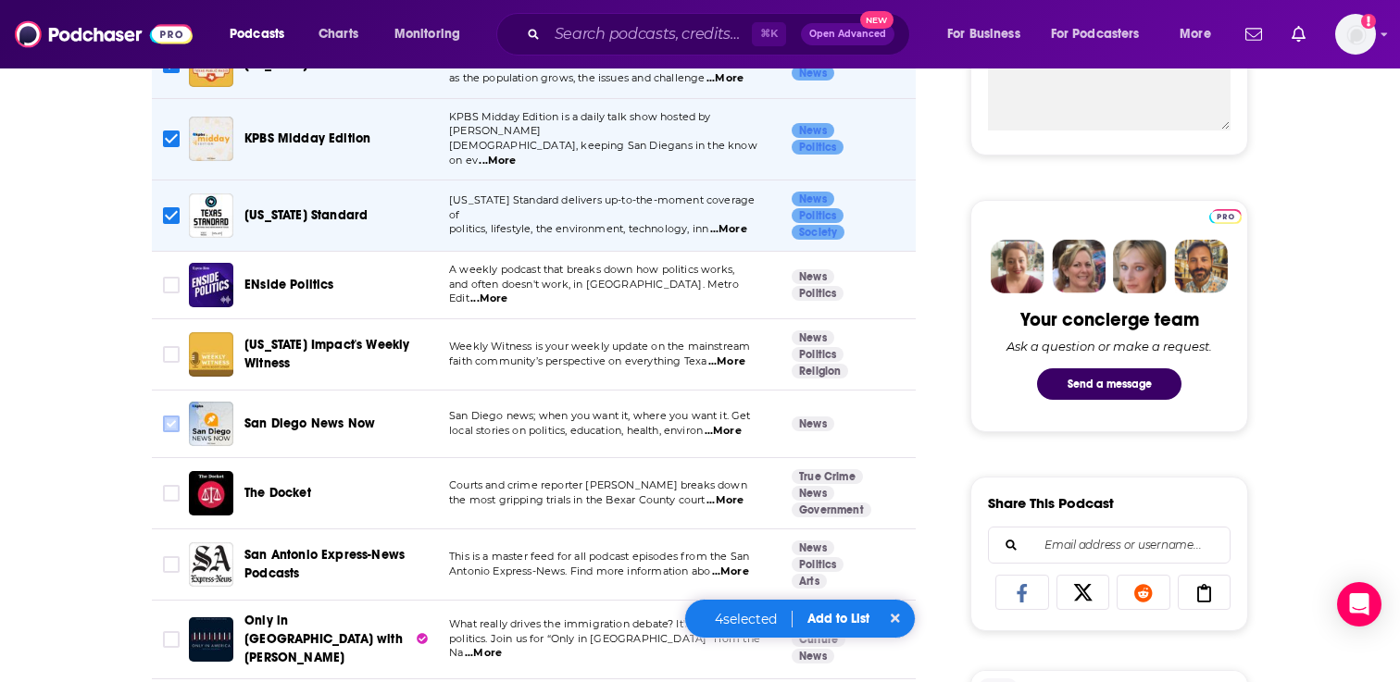
click at [170, 416] on input "Toggle select row" at bounding box center [171, 424] width 17 height 17
checkbox input "true"
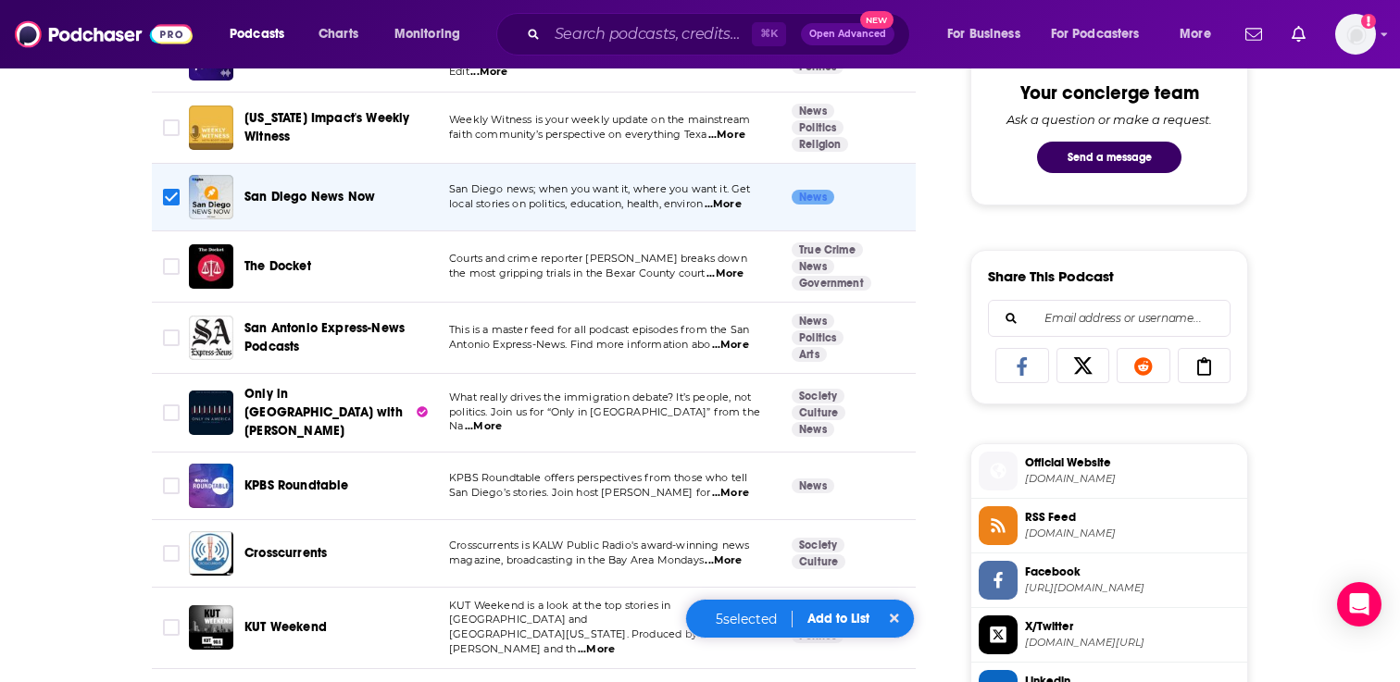
scroll to position [980, 0]
click at [740, 485] on span "...More" at bounding box center [730, 492] width 37 height 15
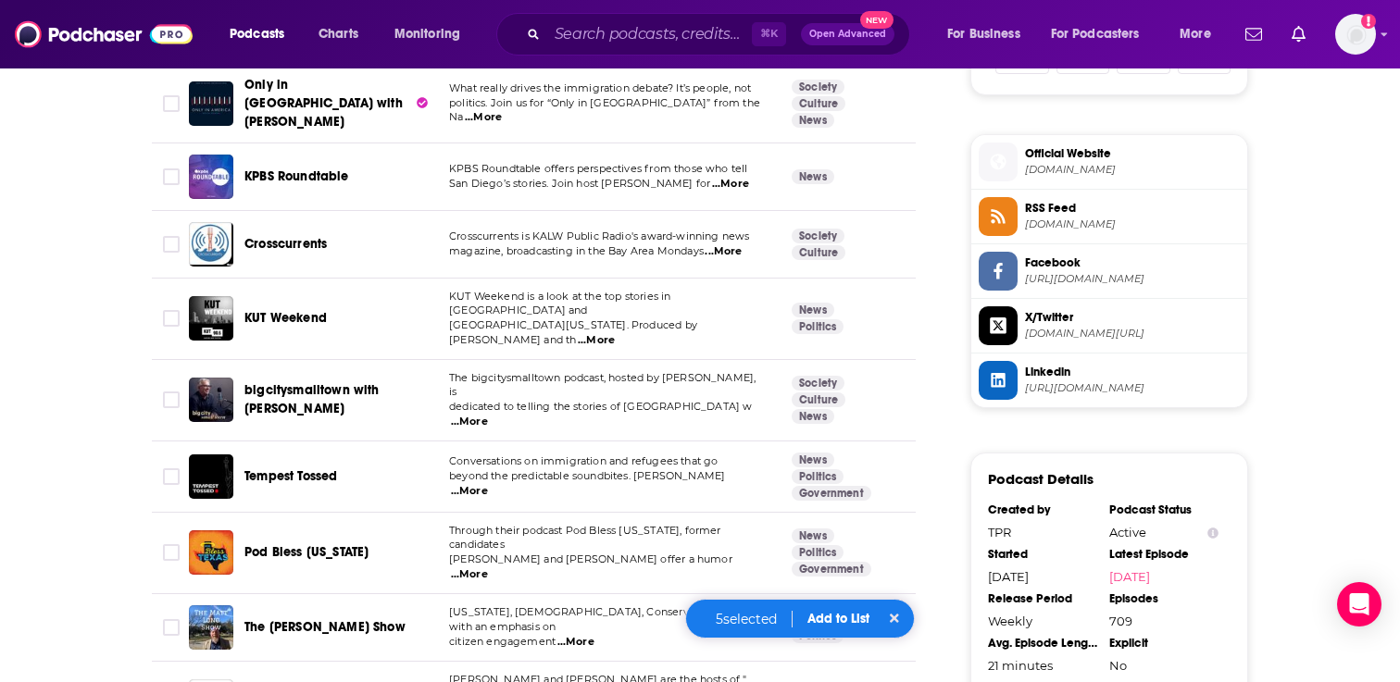
scroll to position [1301, 0]
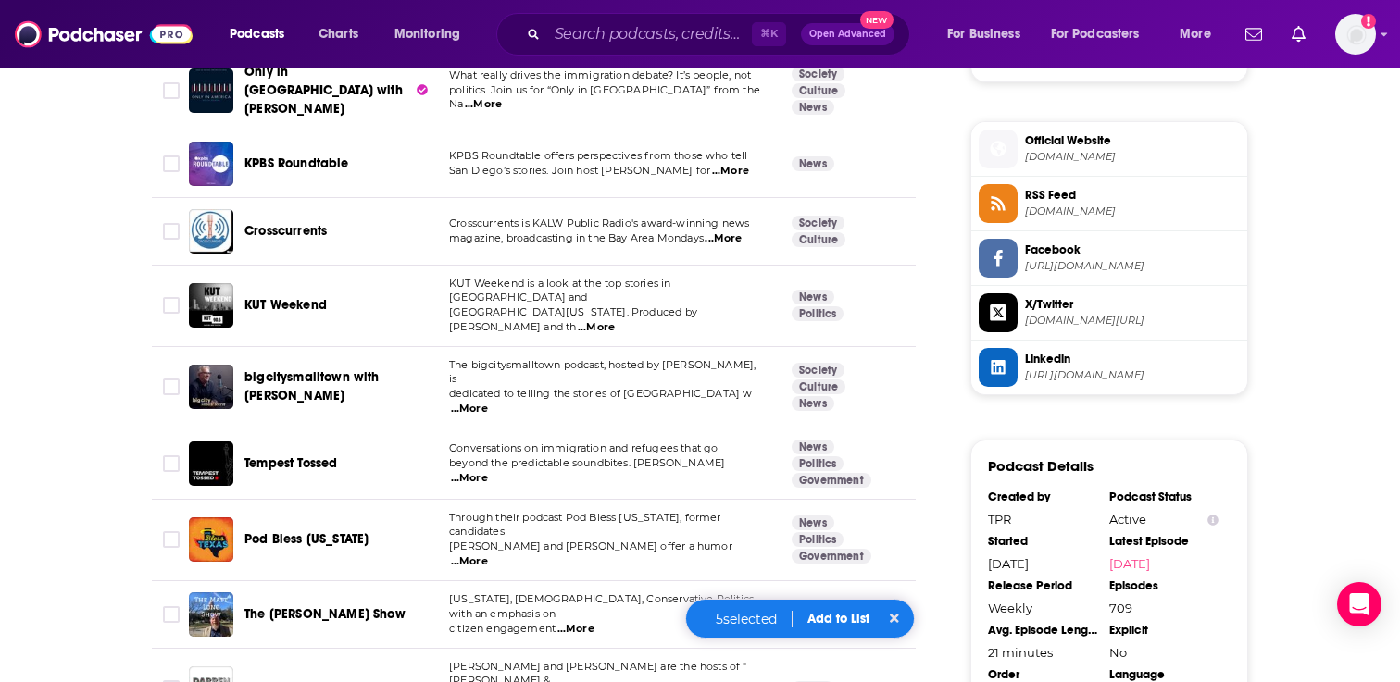
click at [837, 614] on button "Add to List" at bounding box center [838, 619] width 92 height 16
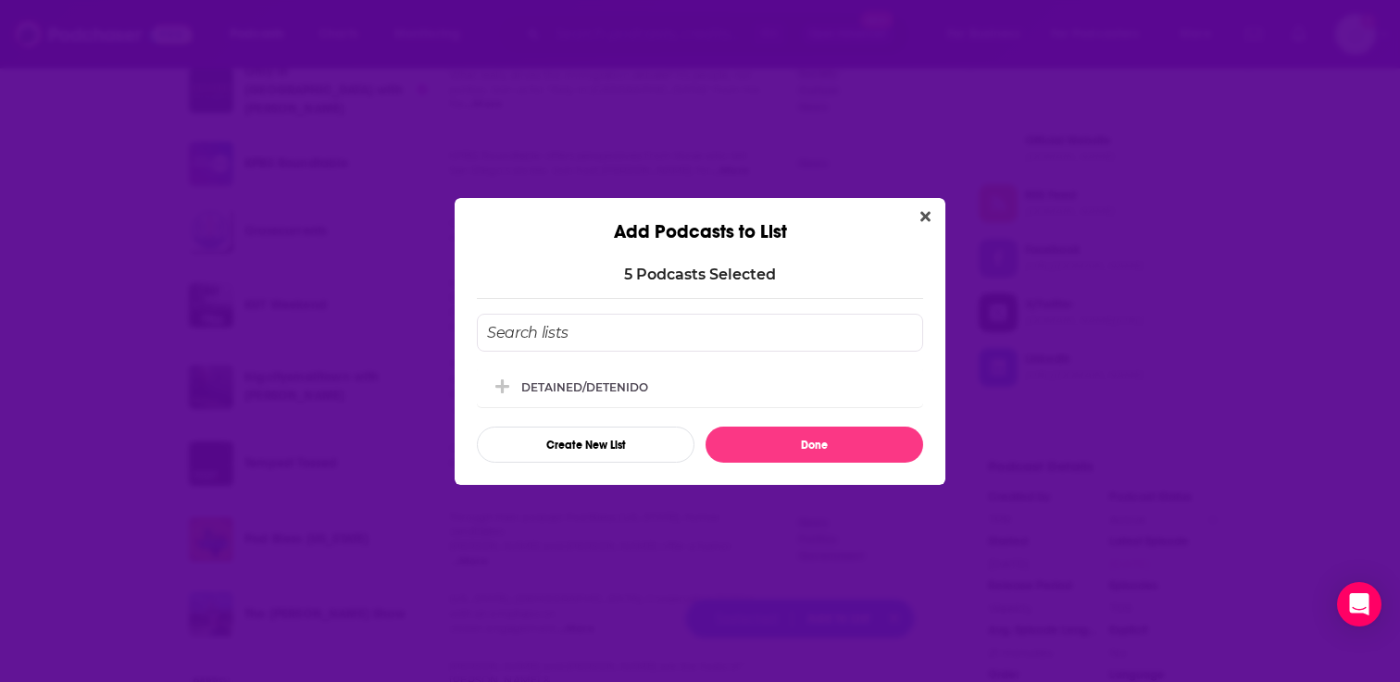
scroll to position [0, 0]
click at [641, 392] on div "DETAINED/DETENIDO" at bounding box center [590, 386] width 138 height 14
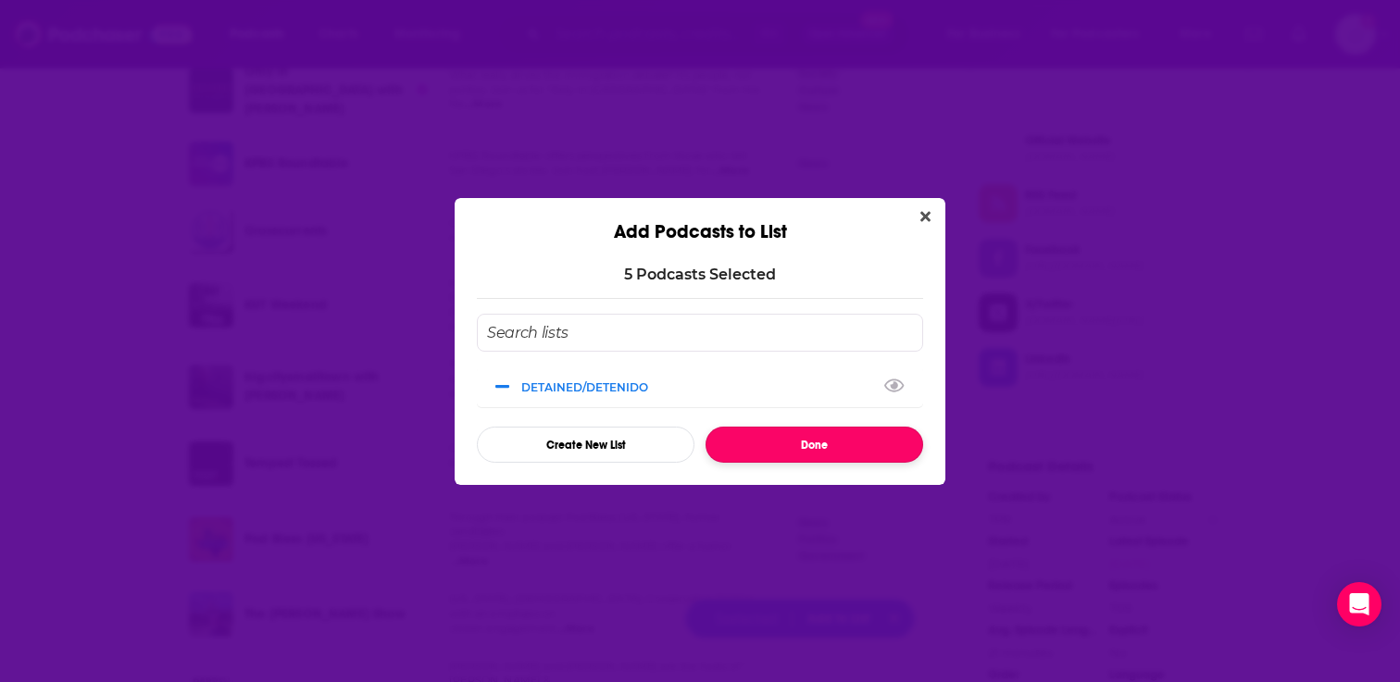
click at [780, 435] on button "Done" at bounding box center [814, 445] width 218 height 36
checkbox input "false"
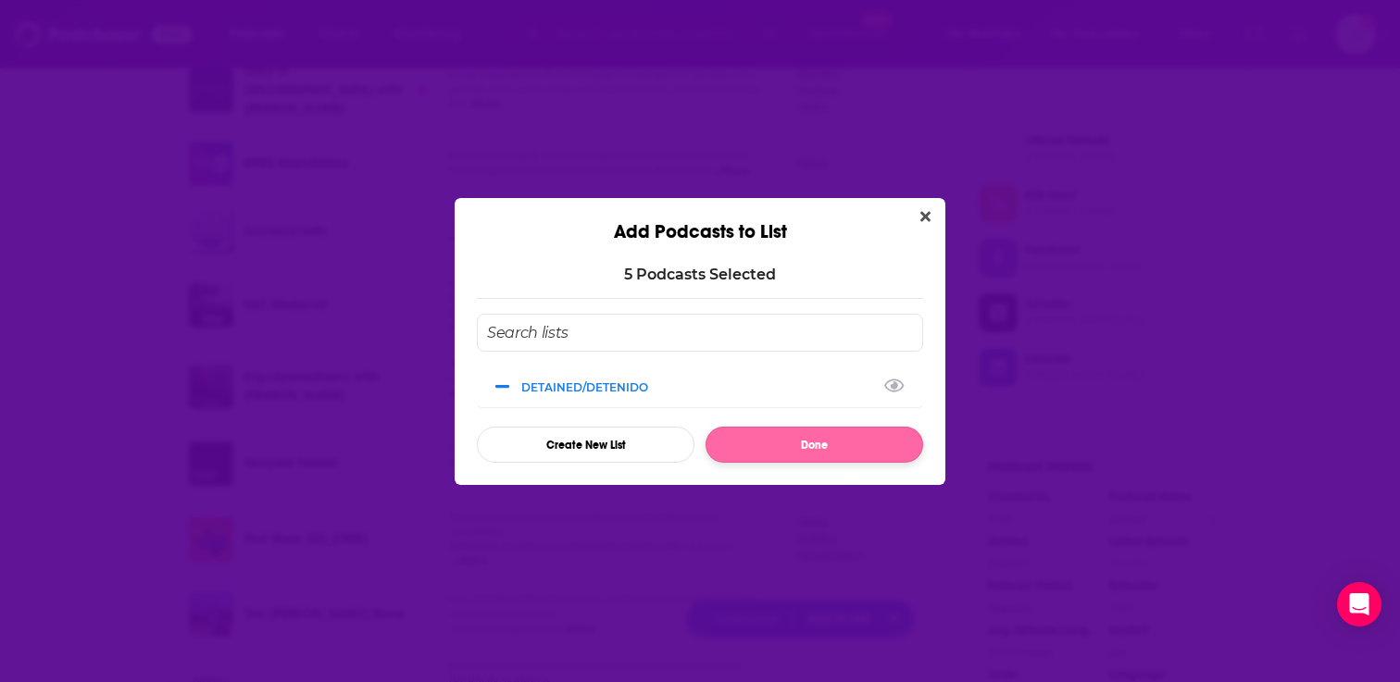
checkbox input "false"
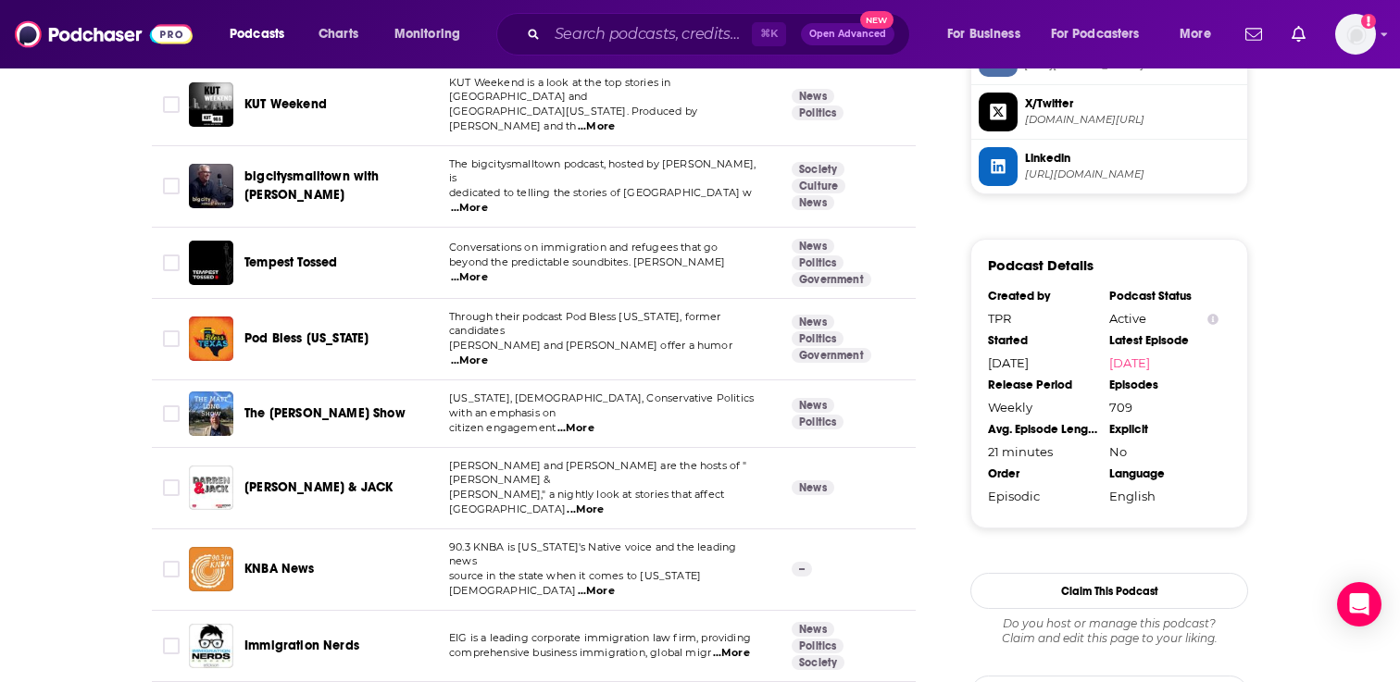
scroll to position [1537, 0]
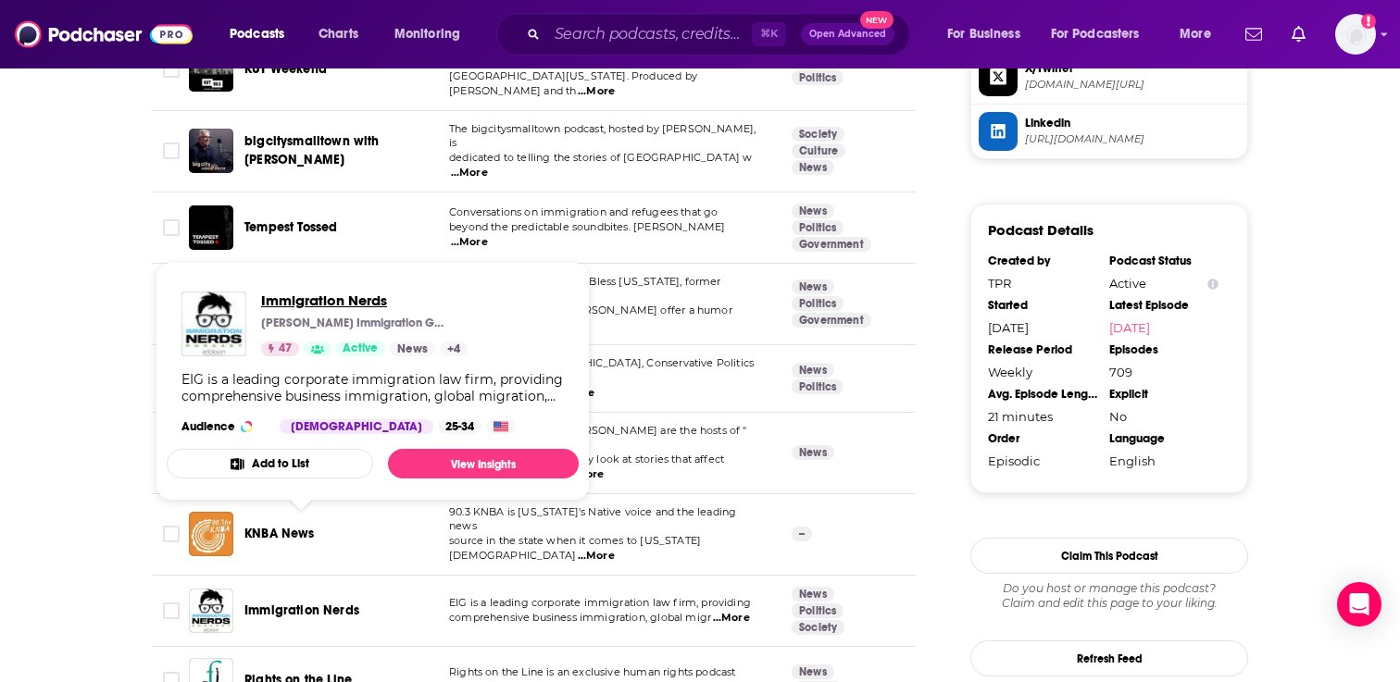
click at [330, 305] on span "Immigration Nerds" at bounding box center [364, 301] width 206 height 18
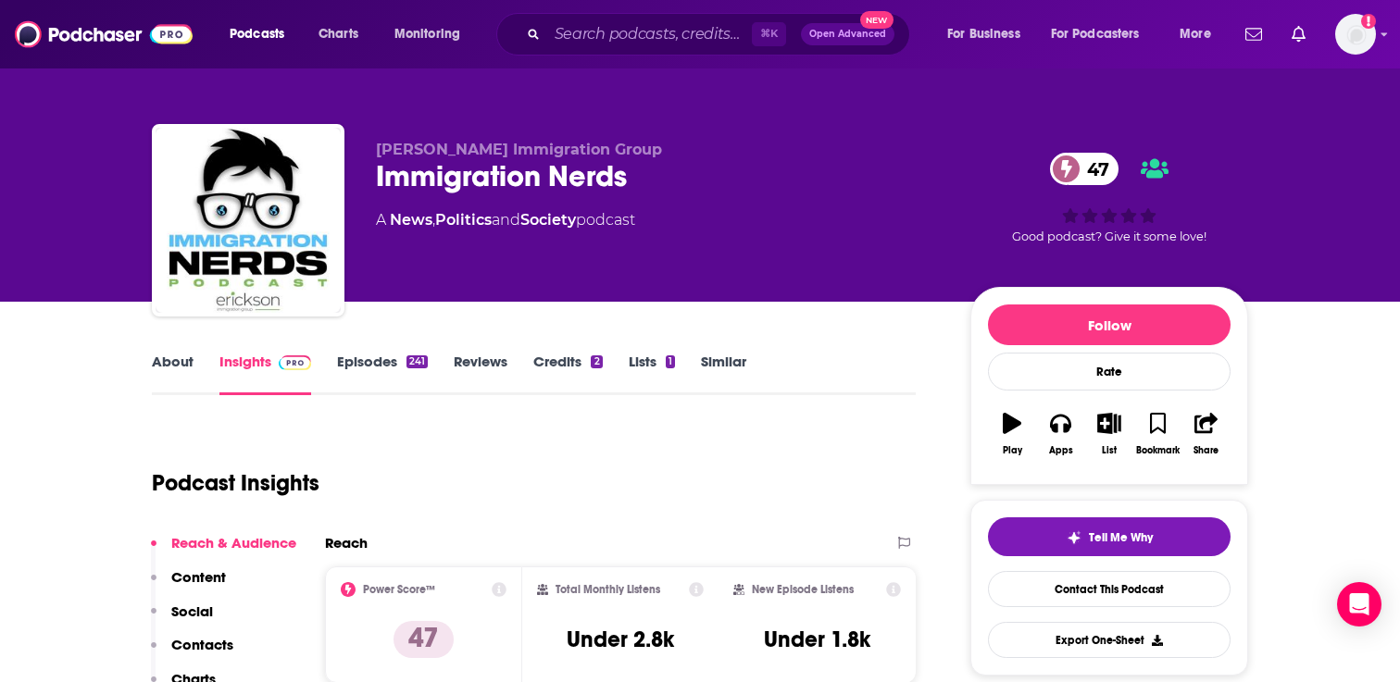
click at [361, 359] on link "Episodes 241" at bounding box center [382, 374] width 91 height 43
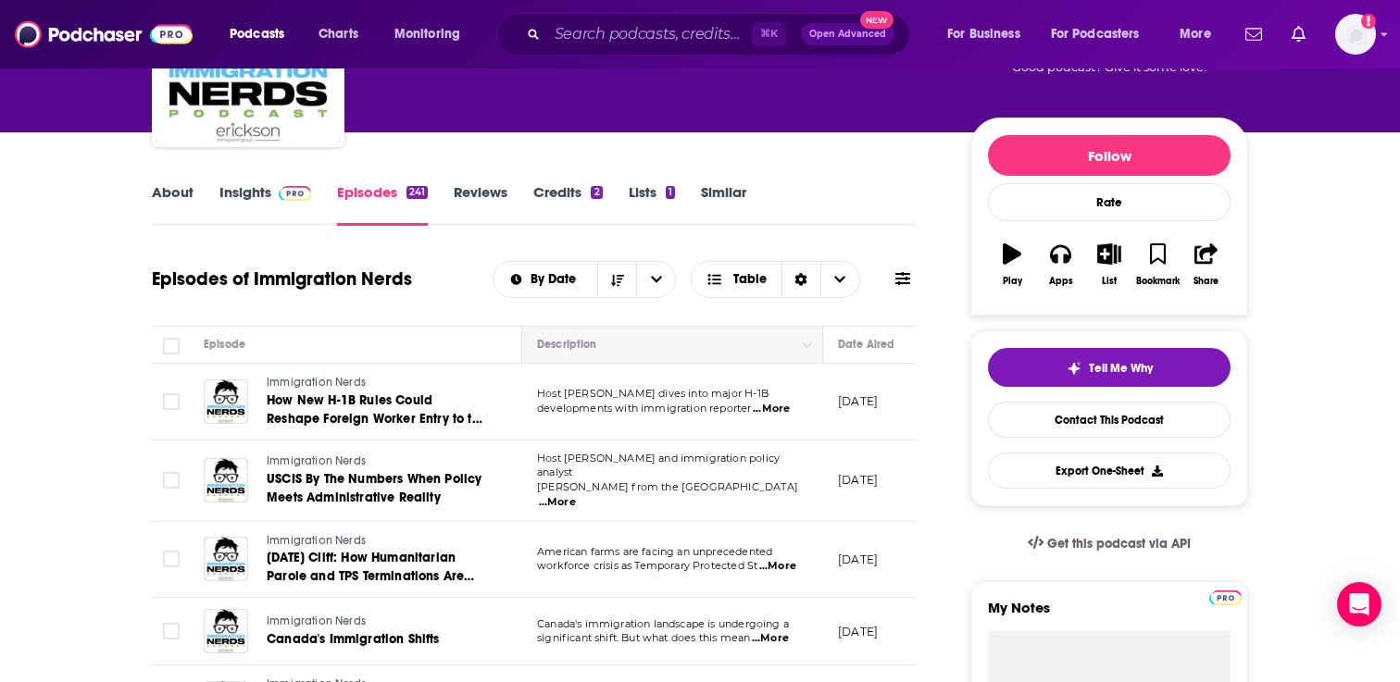
scroll to position [170, 0]
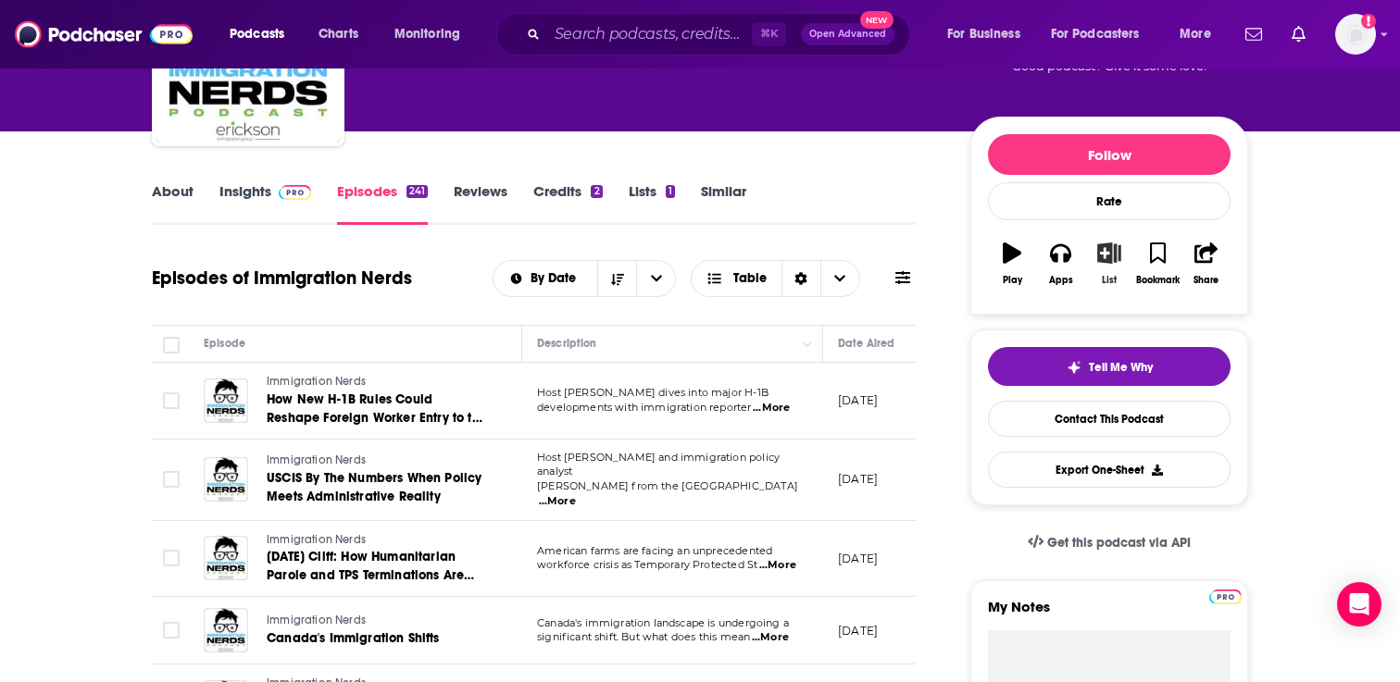
click at [1101, 266] on button "List" at bounding box center [1109, 263] width 48 height 67
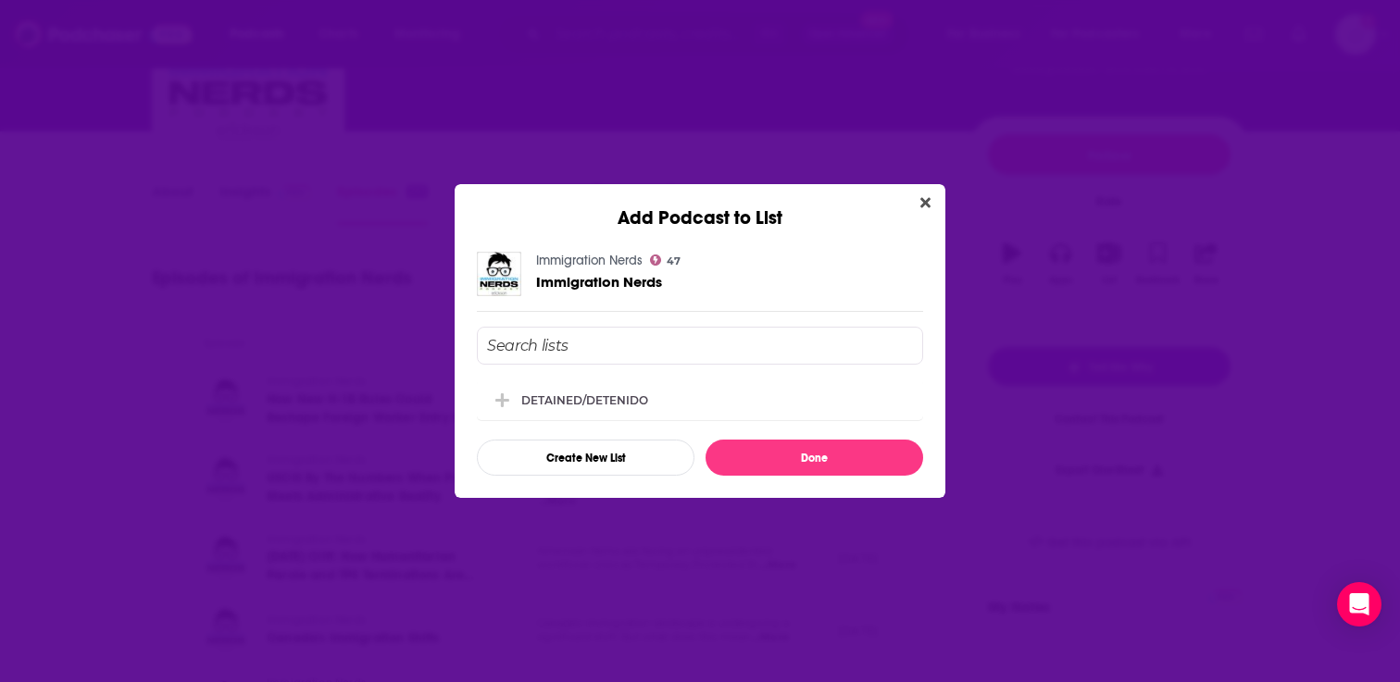
scroll to position [0, 0]
click at [599, 416] on div "DETAINED/DETENIDO" at bounding box center [700, 399] width 446 height 41
click at [770, 471] on button "Done" at bounding box center [814, 458] width 218 height 36
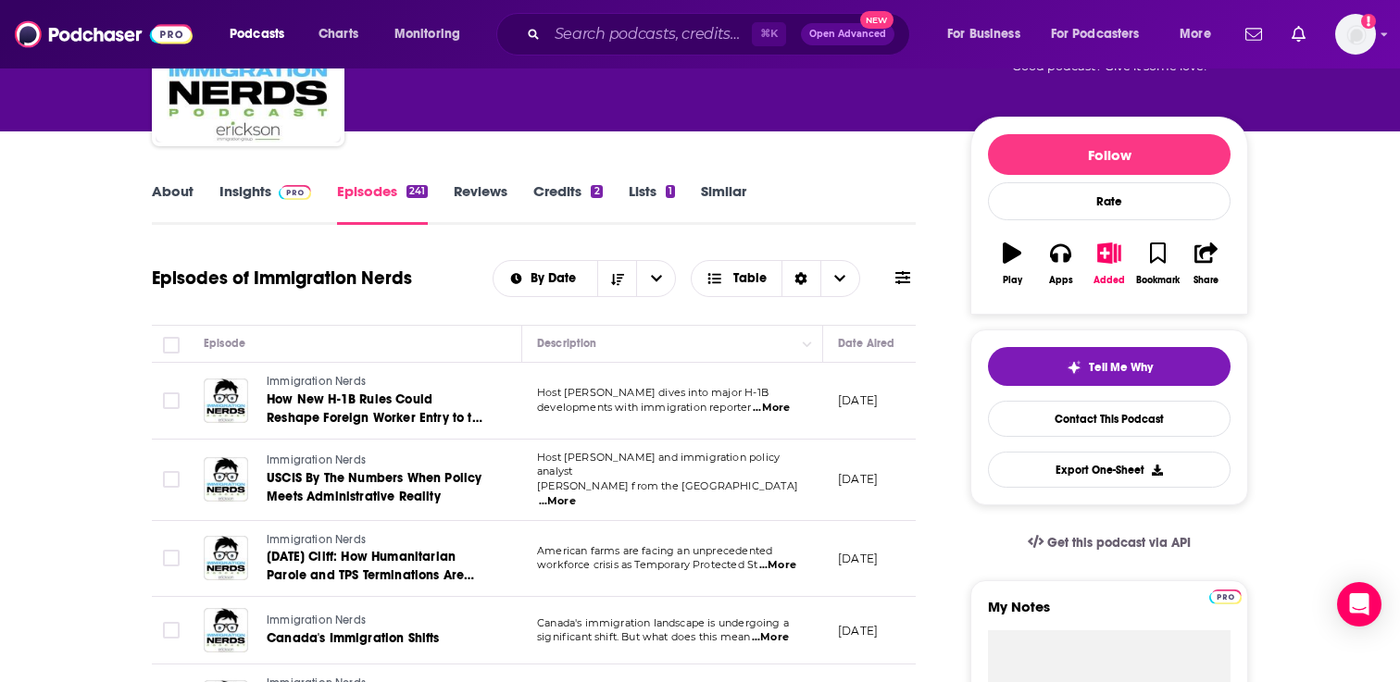
click at [730, 200] on link "Similar" at bounding box center [723, 203] width 45 height 43
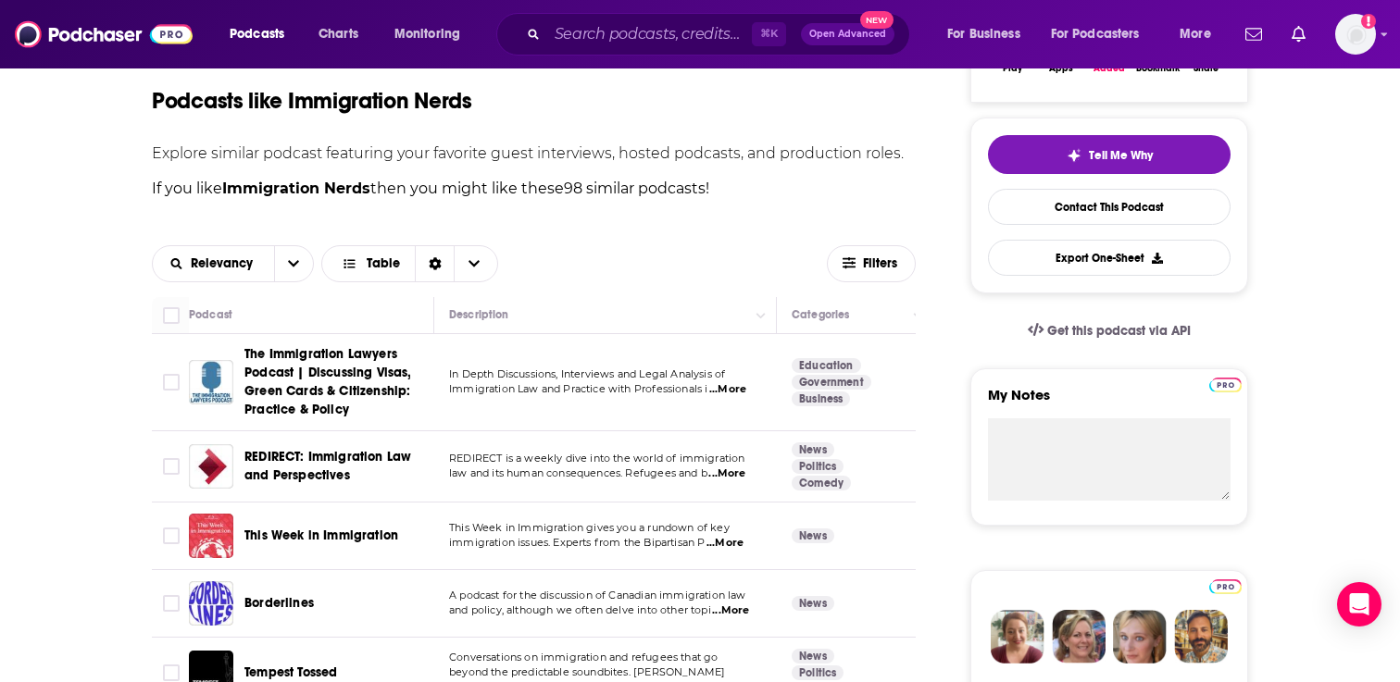
scroll to position [394, 0]
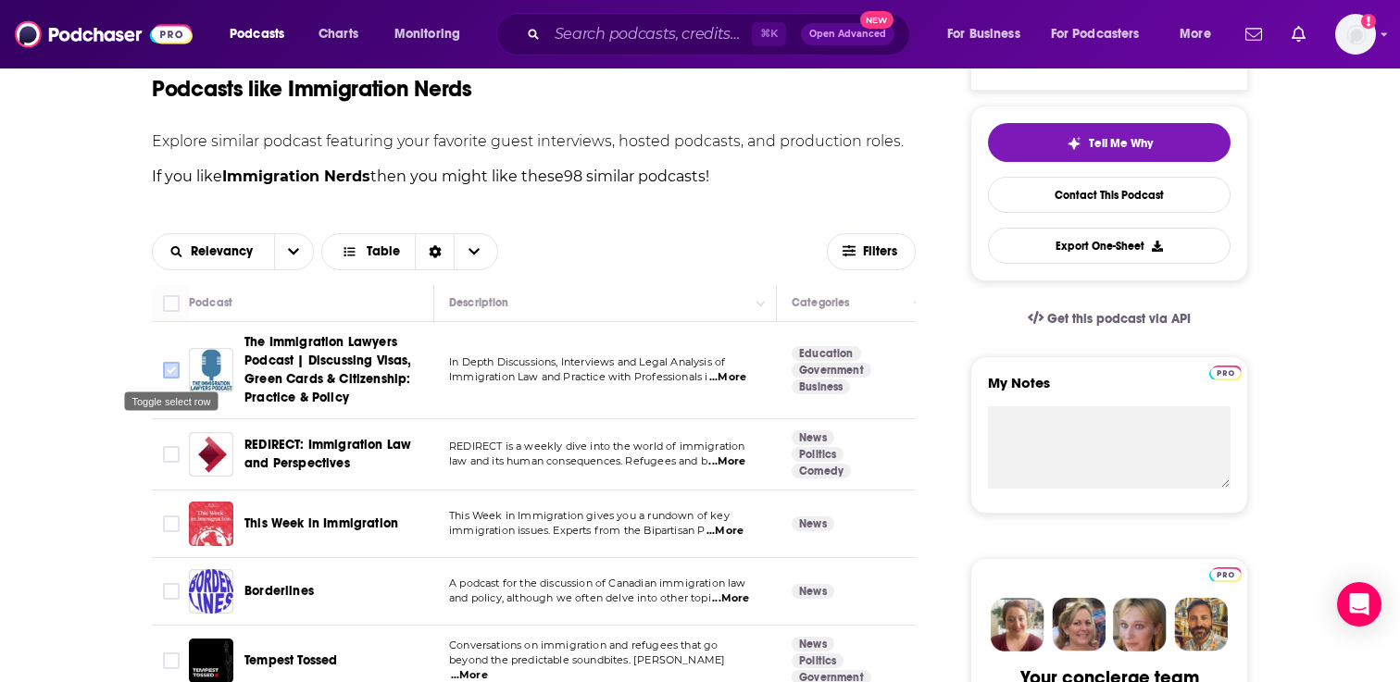
click at [171, 366] on input "Toggle select row" at bounding box center [171, 370] width 17 height 17
checkbox input "true"
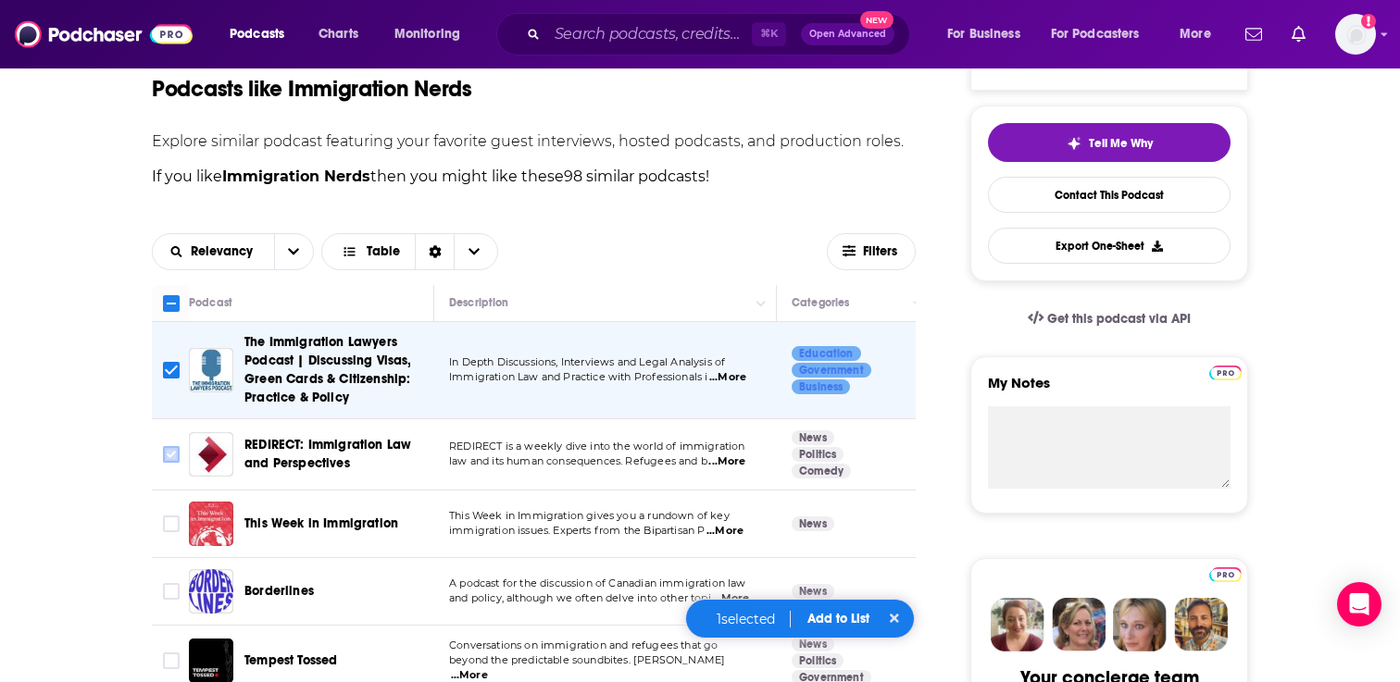
click at [168, 452] on input "Toggle select row" at bounding box center [171, 454] width 17 height 17
checkbox input "true"
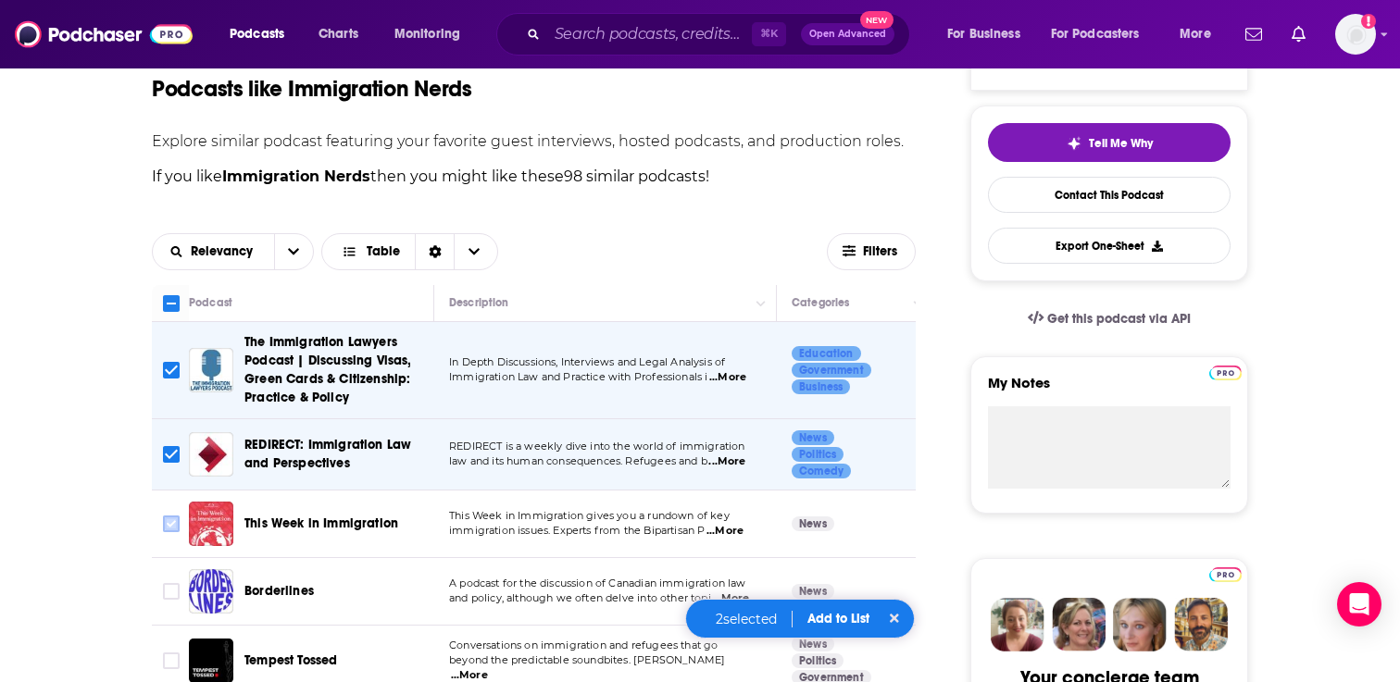
click at [168, 524] on input "Toggle select row" at bounding box center [171, 524] width 17 height 17
checkbox input "true"
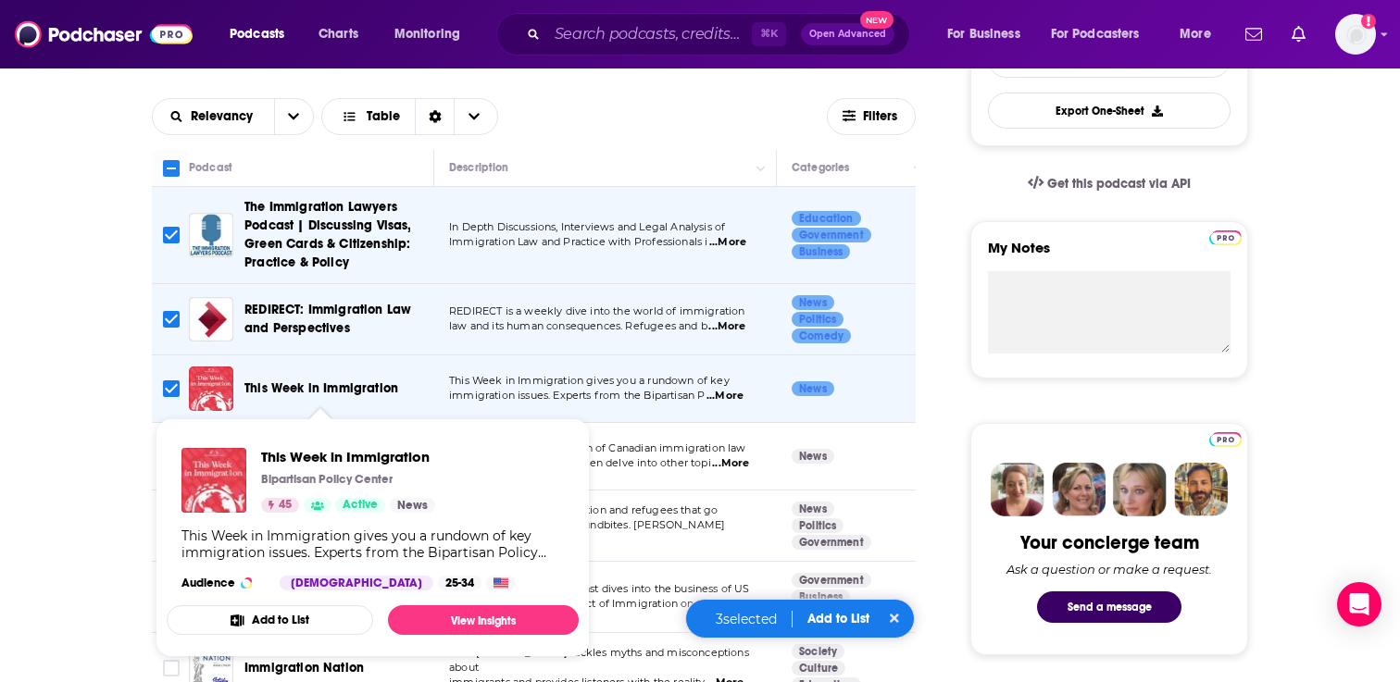
scroll to position [539, 0]
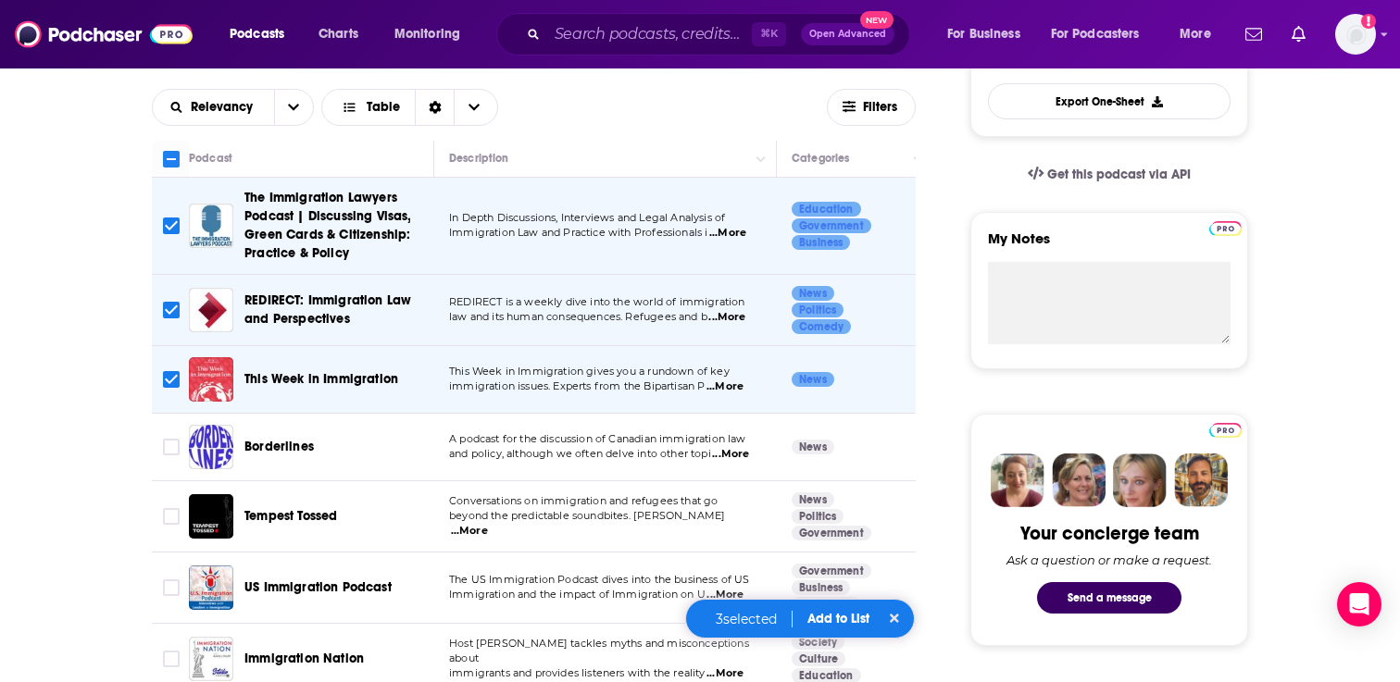
click at [728, 390] on span "...More" at bounding box center [724, 386] width 37 height 15
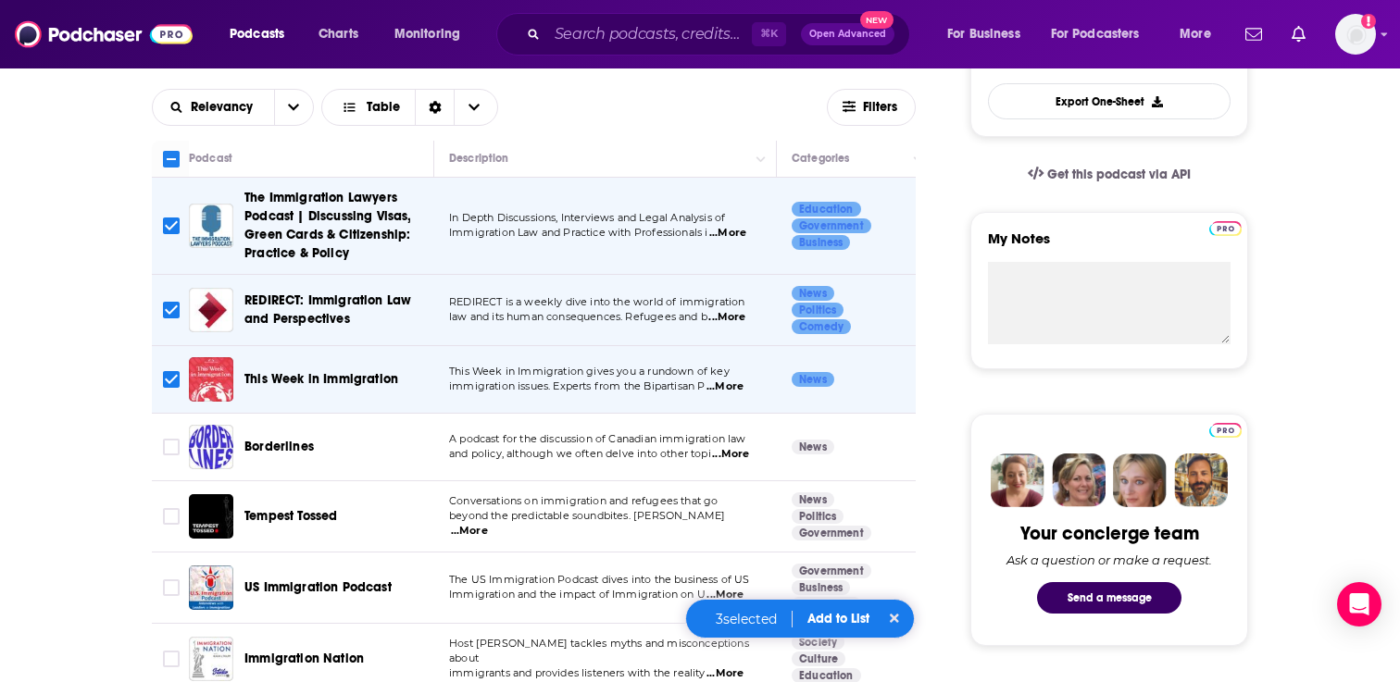
click at [731, 313] on span "...More" at bounding box center [726, 317] width 37 height 15
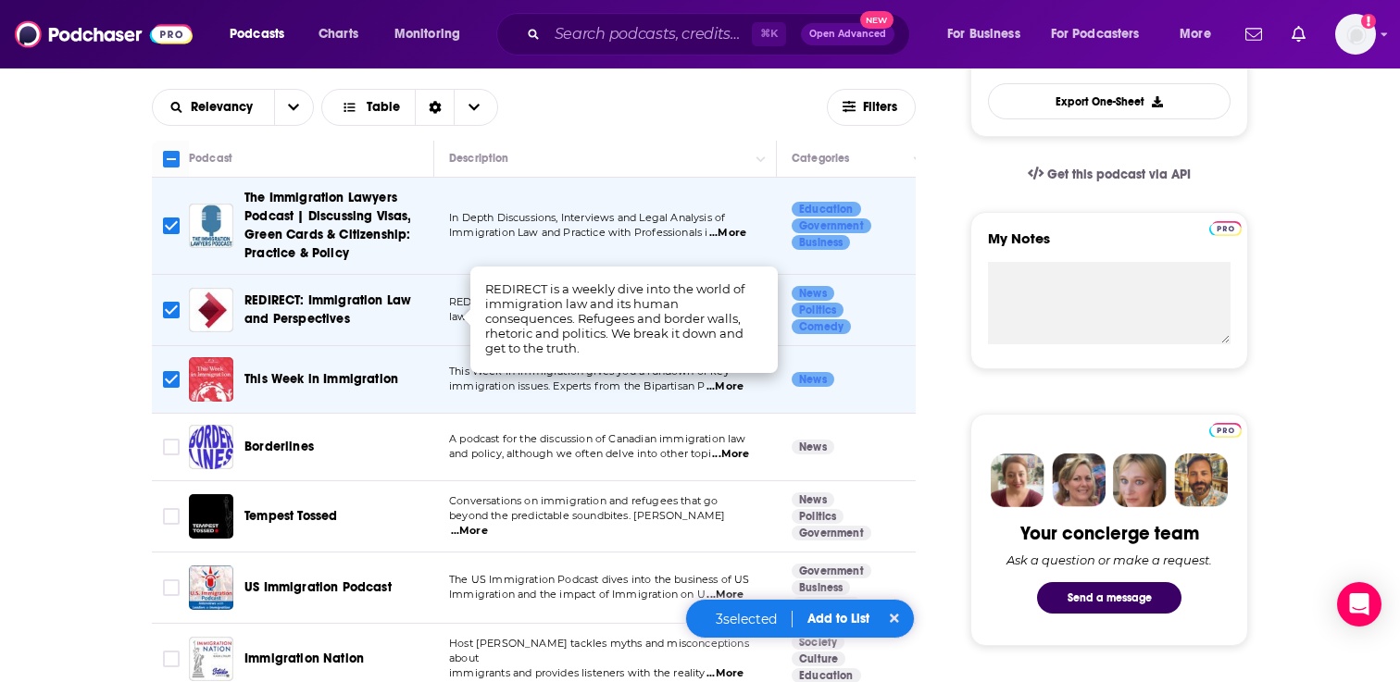
scroll to position [578, 0]
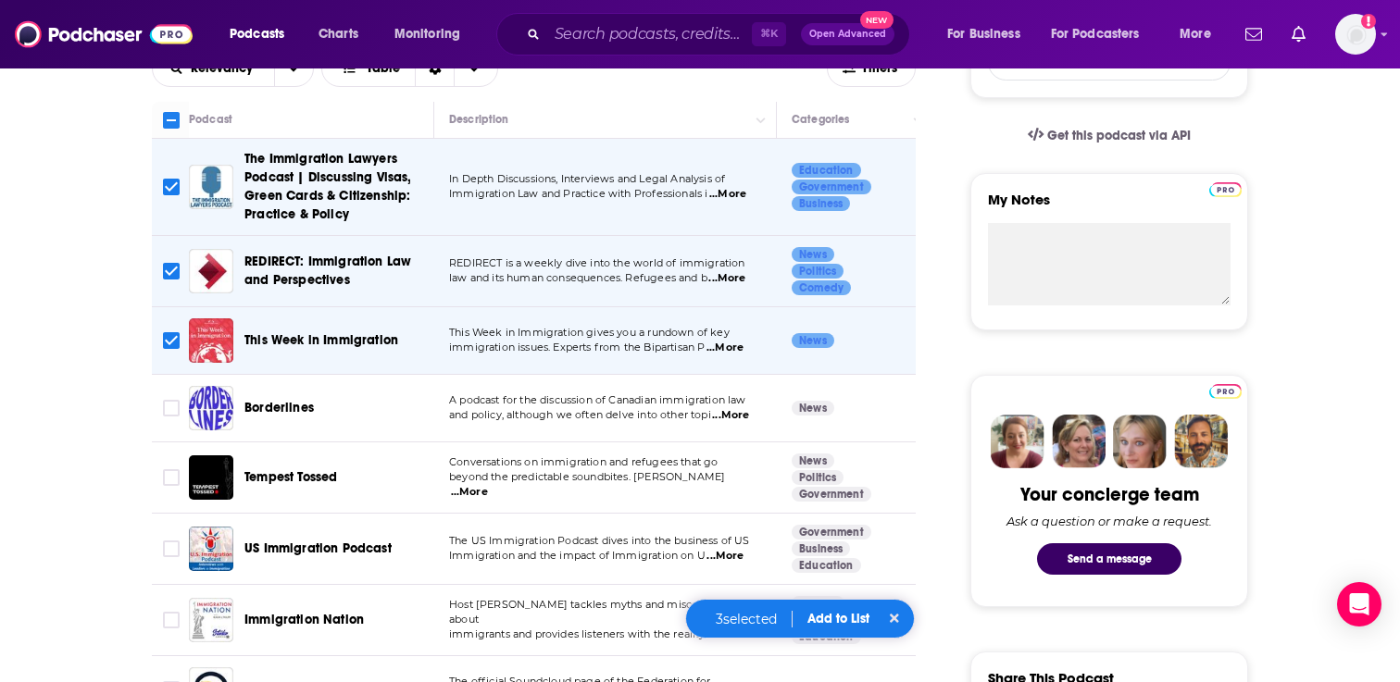
click at [732, 417] on span "...More" at bounding box center [730, 415] width 37 height 15
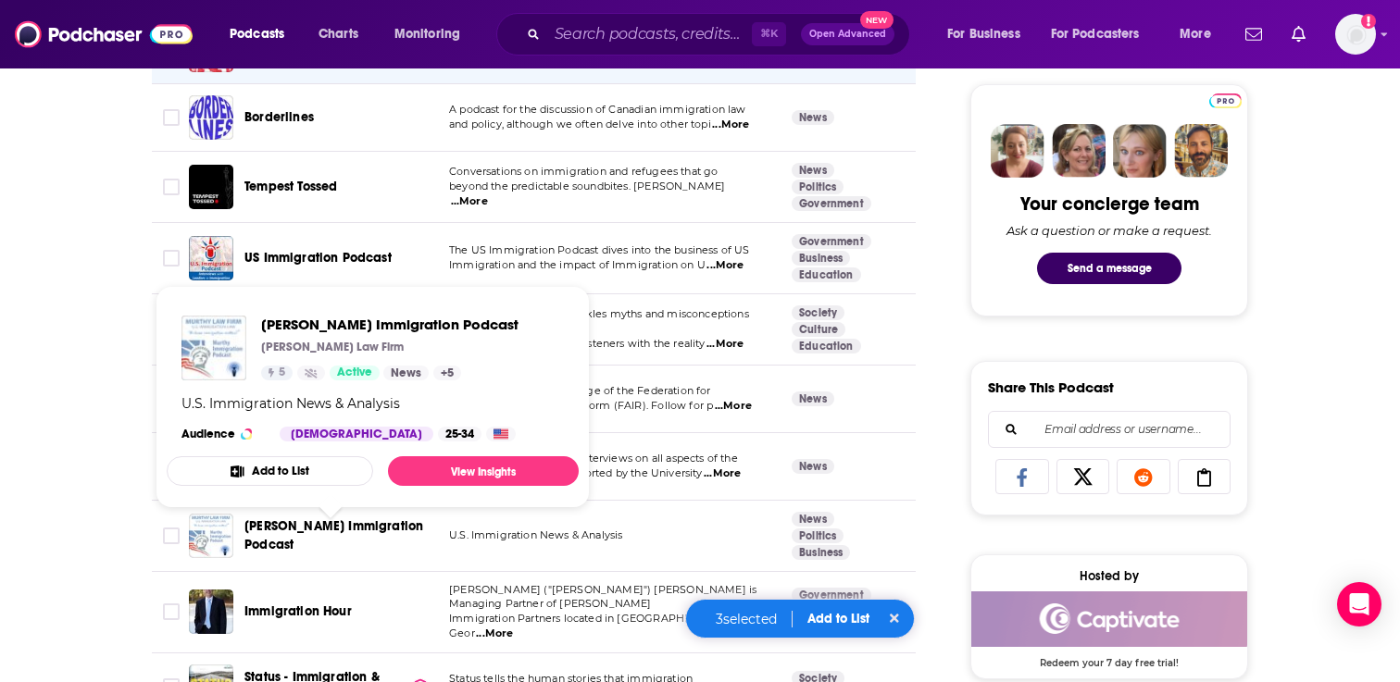
scroll to position [920, 0]
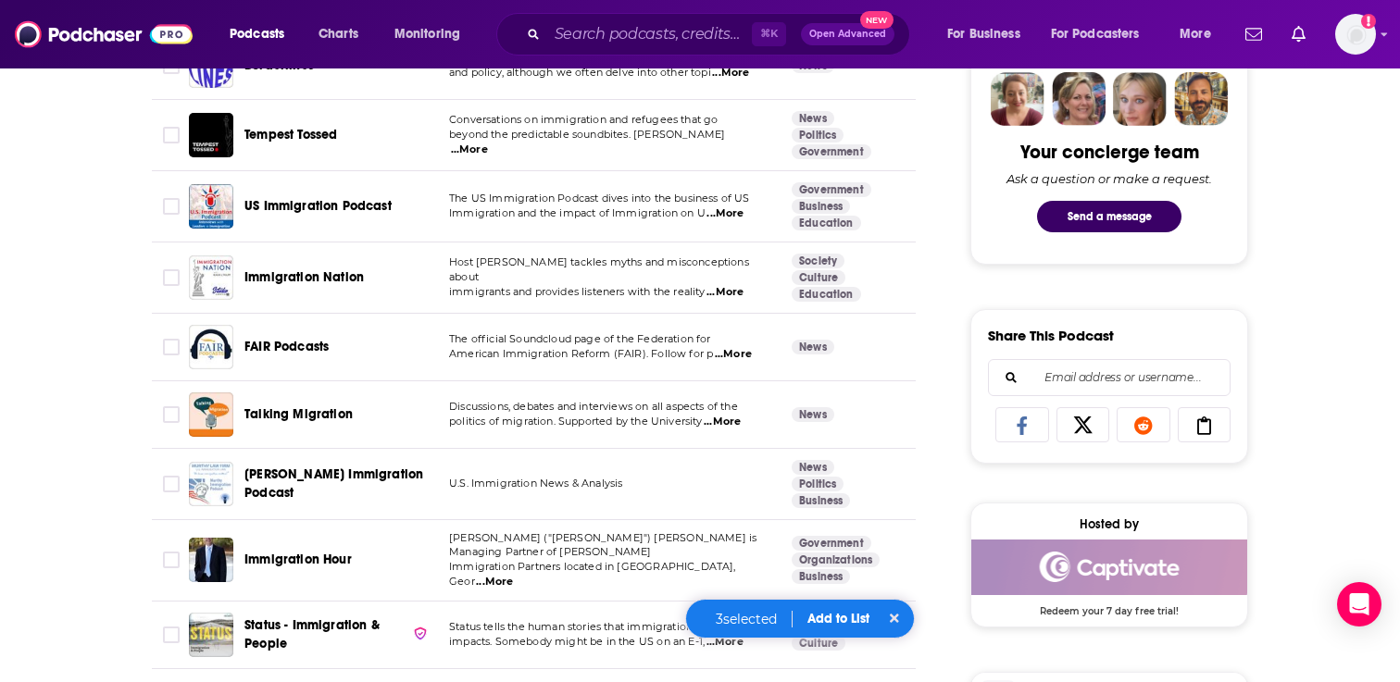
click at [842, 622] on button "Add to List" at bounding box center [838, 619] width 92 height 16
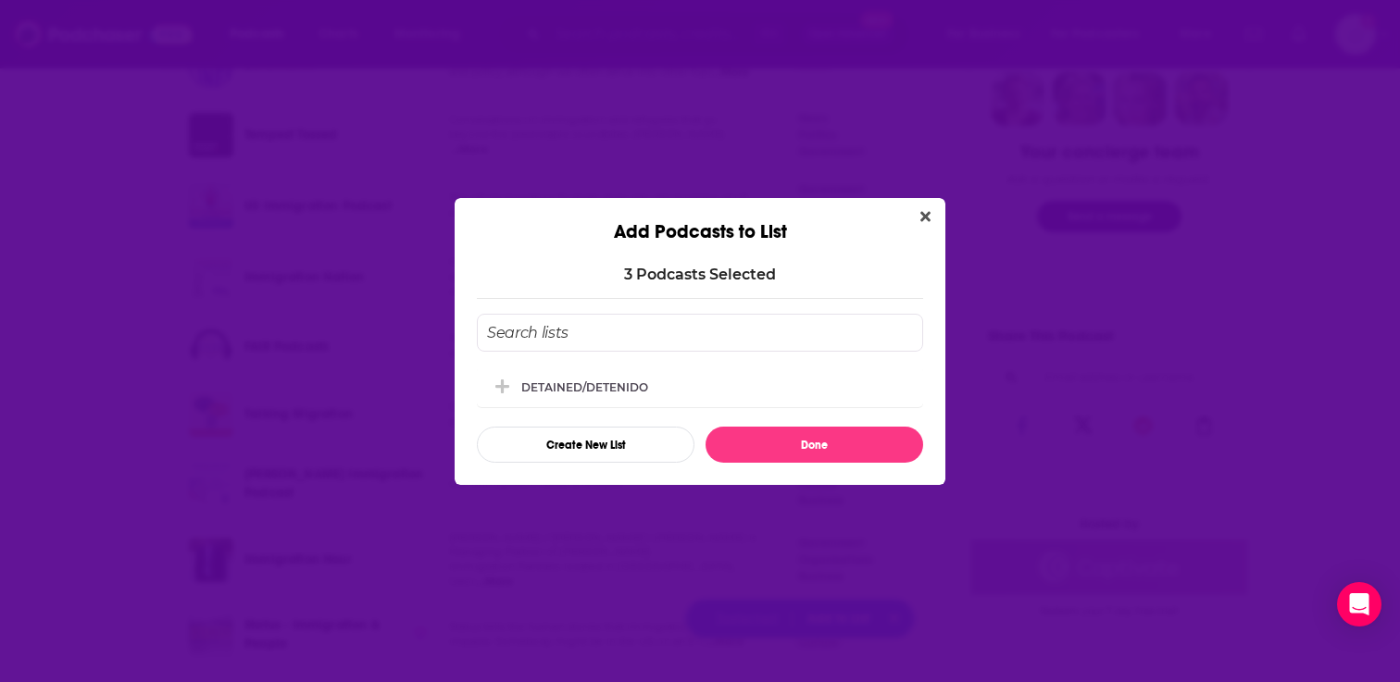
scroll to position [0, 0]
click at [592, 385] on div "DETAINED/DETENIDO" at bounding box center [590, 386] width 138 height 14
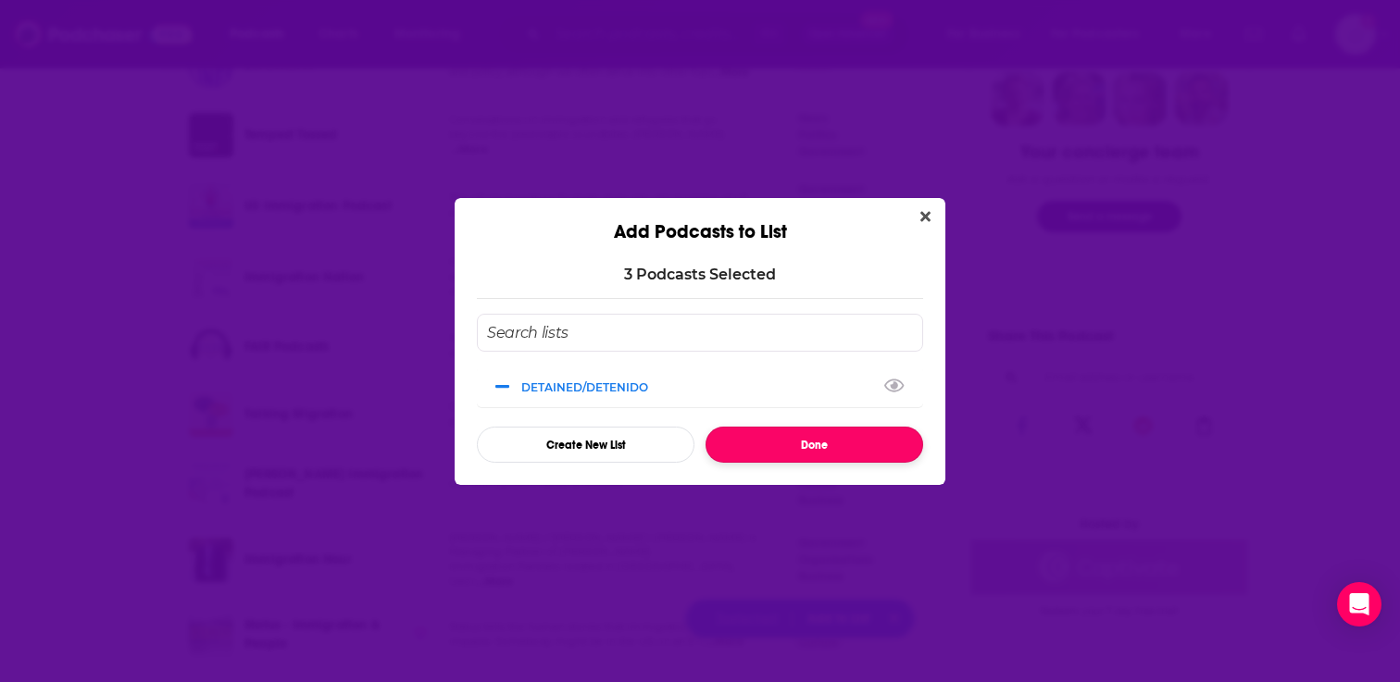
click at [795, 447] on button "Done" at bounding box center [814, 445] width 218 height 36
checkbox input "false"
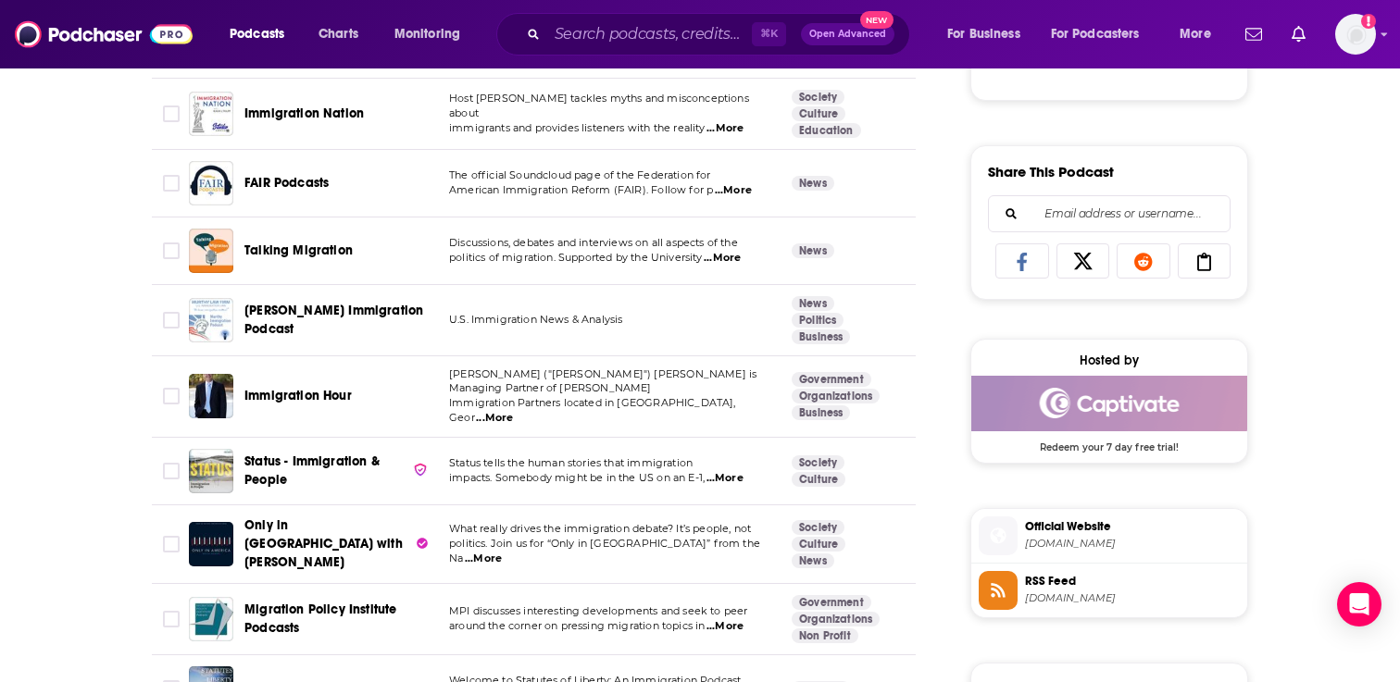
scroll to position [1179, 0]
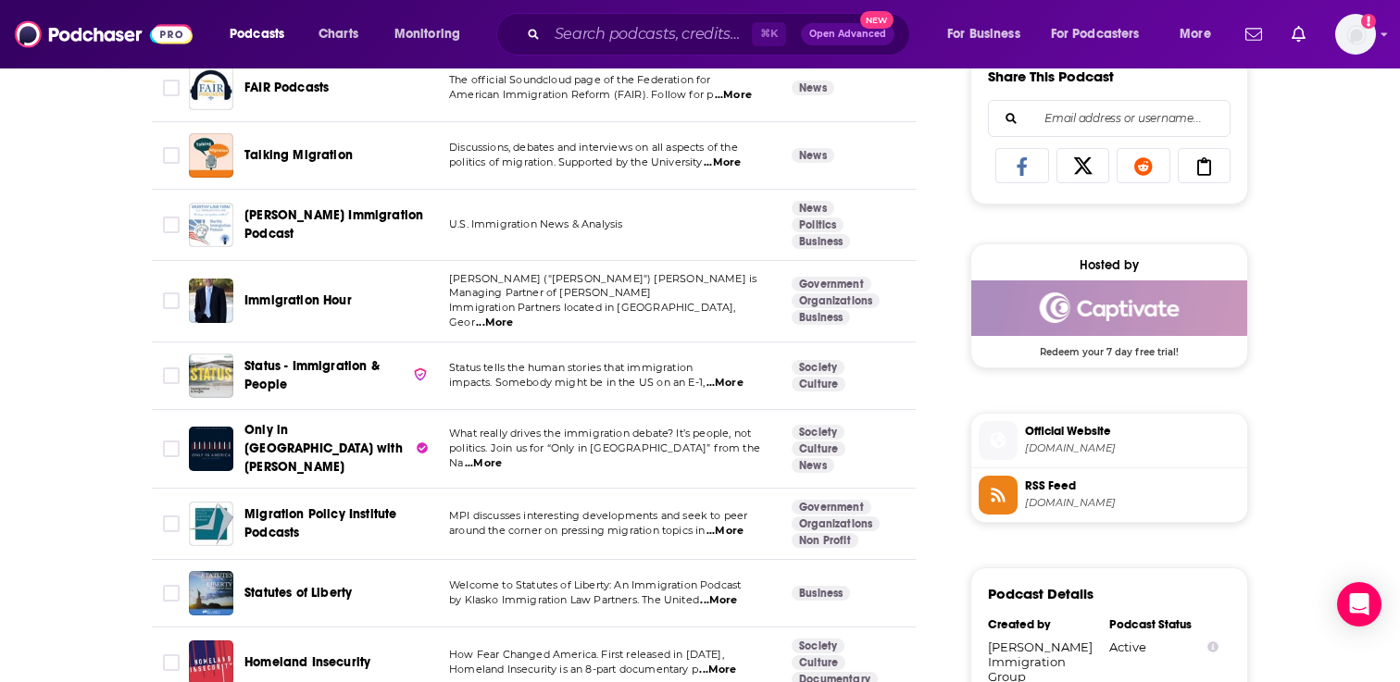
click at [728, 524] on span "...More" at bounding box center [724, 531] width 37 height 15
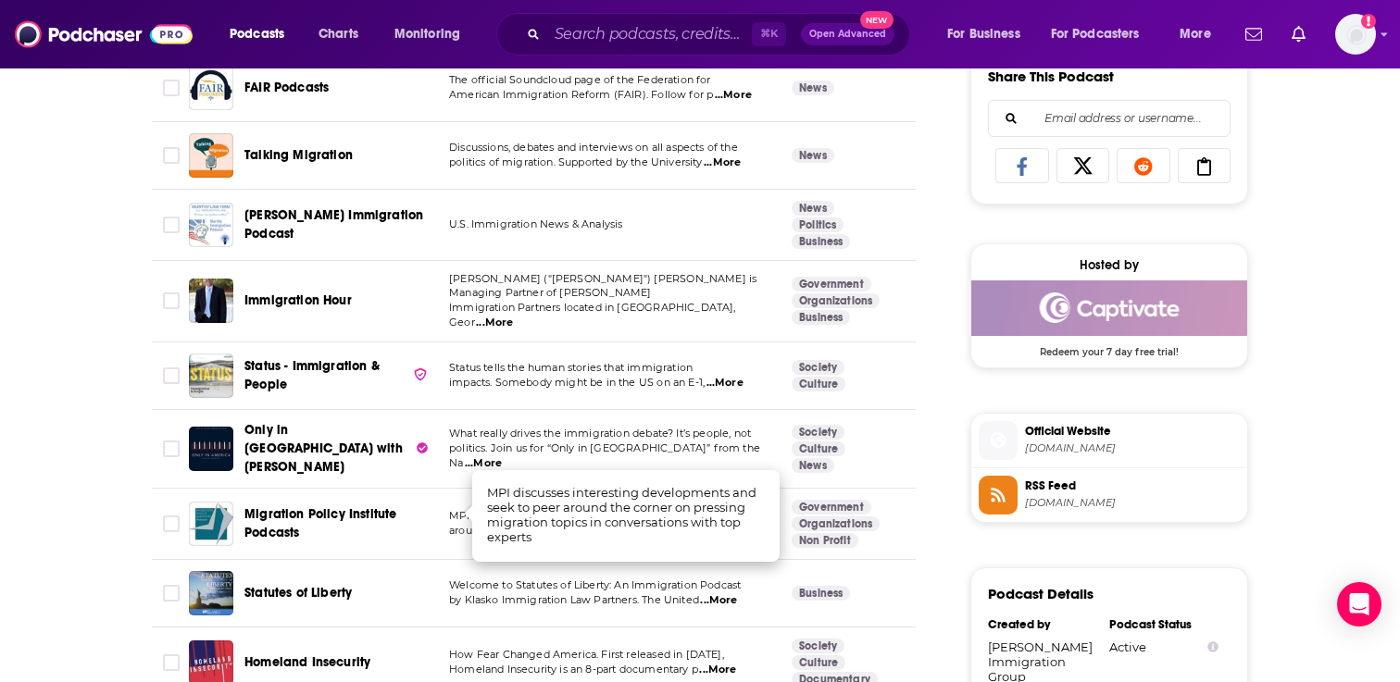
scroll to position [1299, 0]
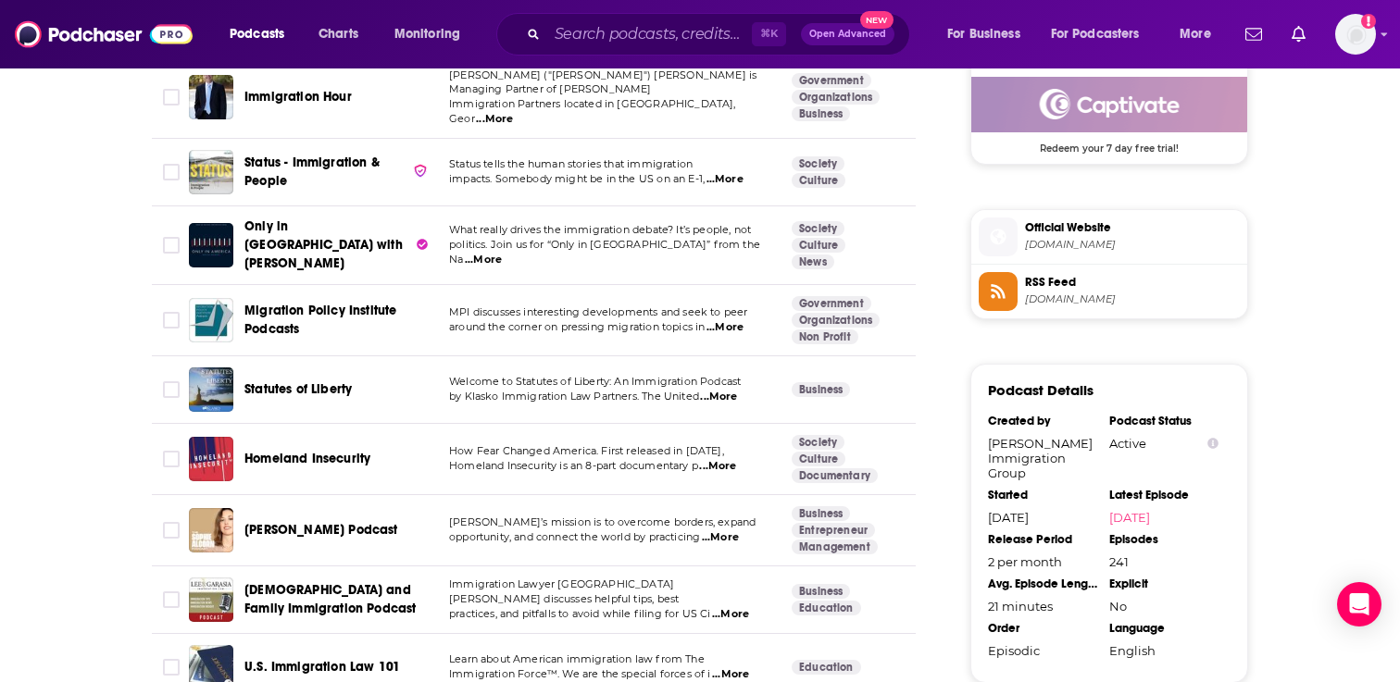
scroll to position [1417, 0]
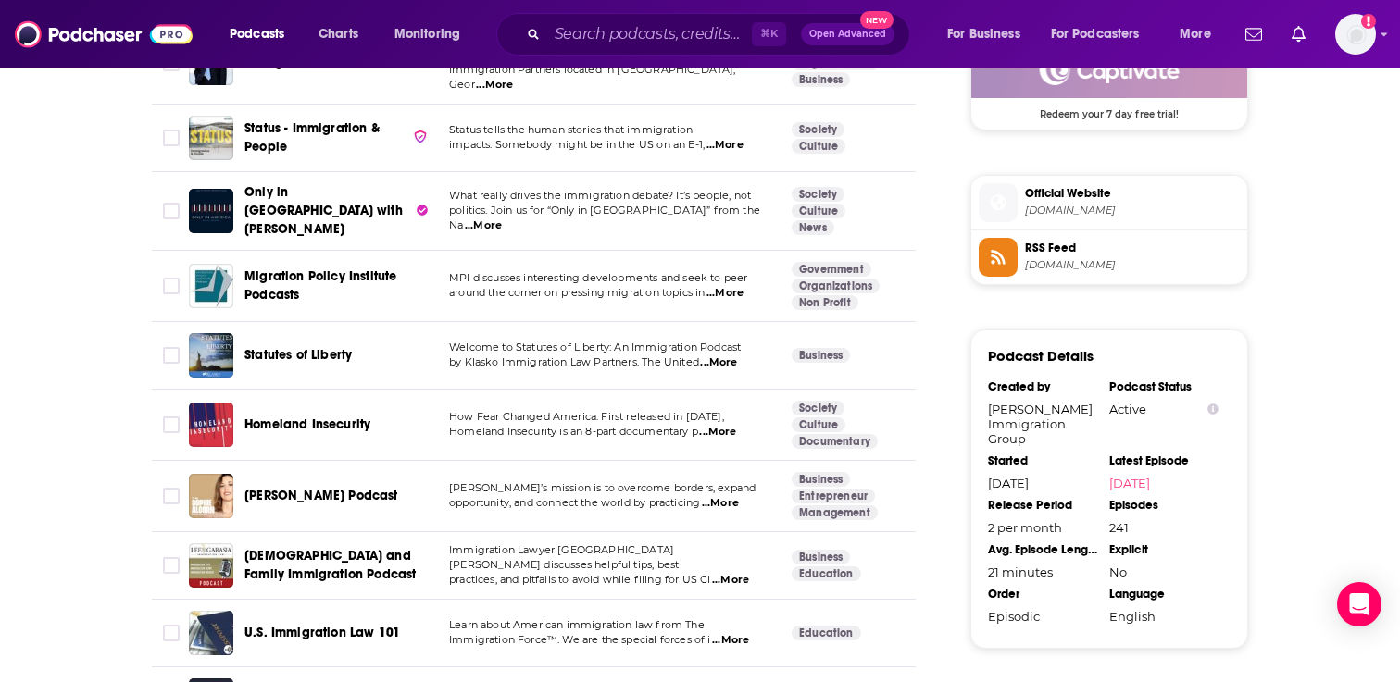
click at [739, 496] on span "...More" at bounding box center [720, 503] width 37 height 15
click at [163, 488] on input "Toggle select row" at bounding box center [171, 496] width 17 height 17
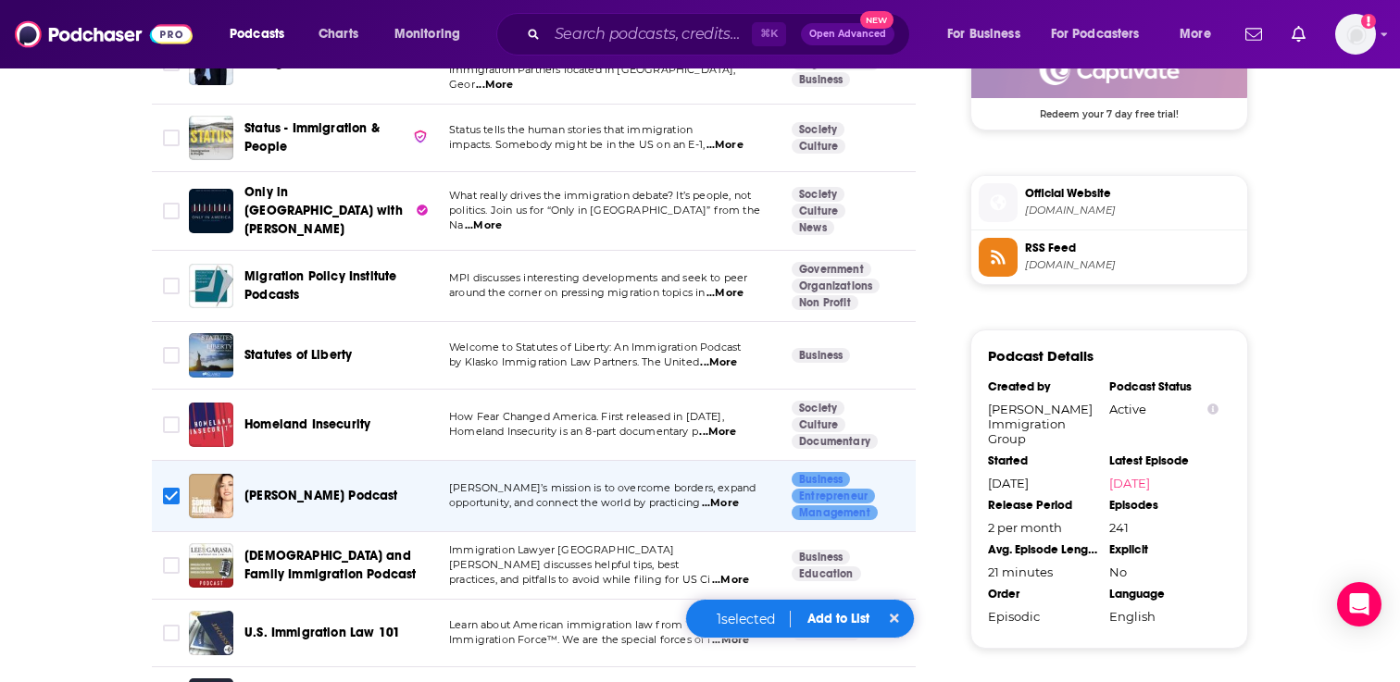
click at [818, 611] on button "Add to List" at bounding box center [838, 619] width 92 height 16
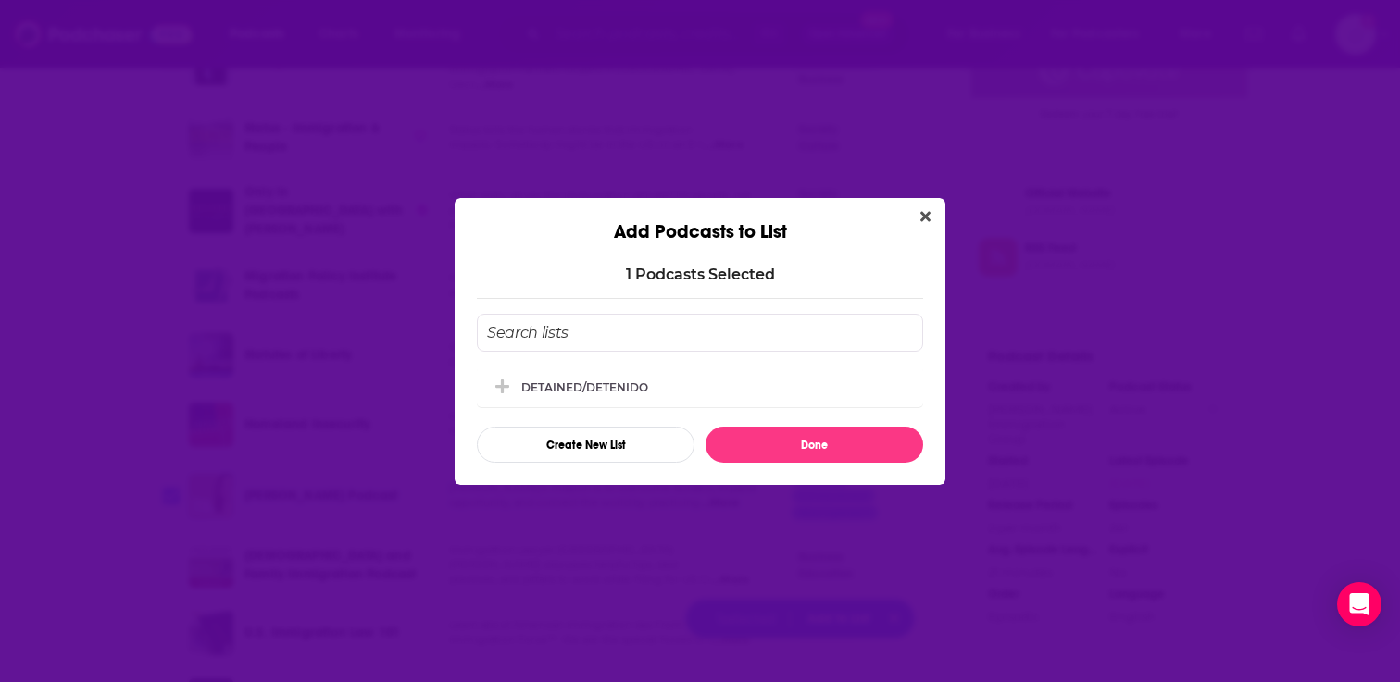
scroll to position [0, 0]
click at [730, 389] on div "DETAINED/DETENIDO" at bounding box center [700, 386] width 446 height 41
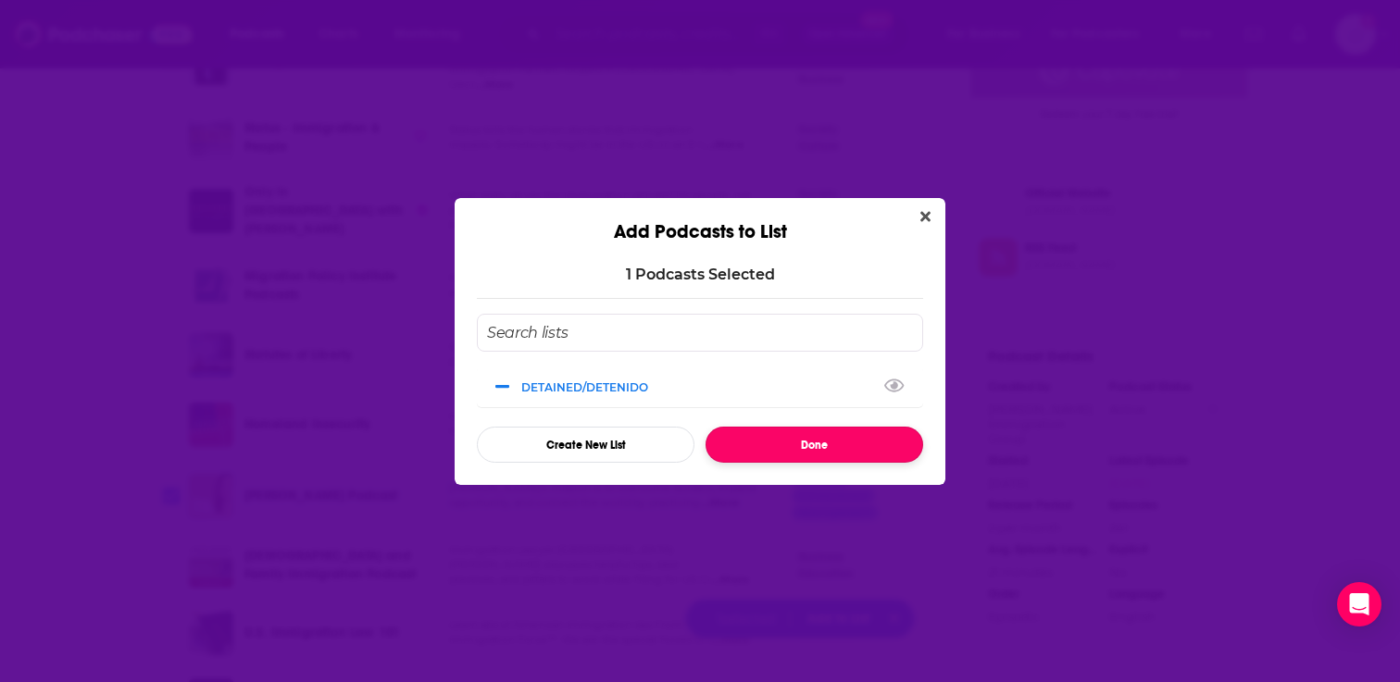
click at [762, 438] on button "Done" at bounding box center [814, 445] width 218 height 36
checkbox input "false"
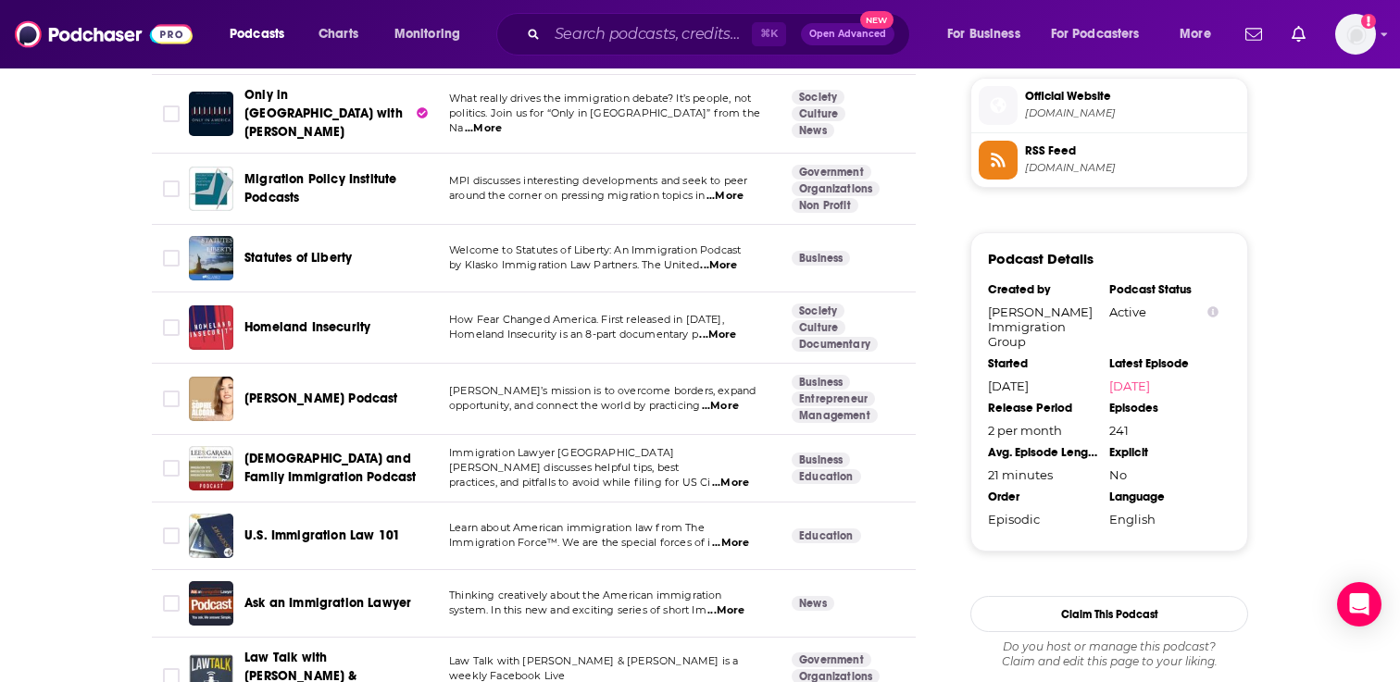
scroll to position [1516, 0]
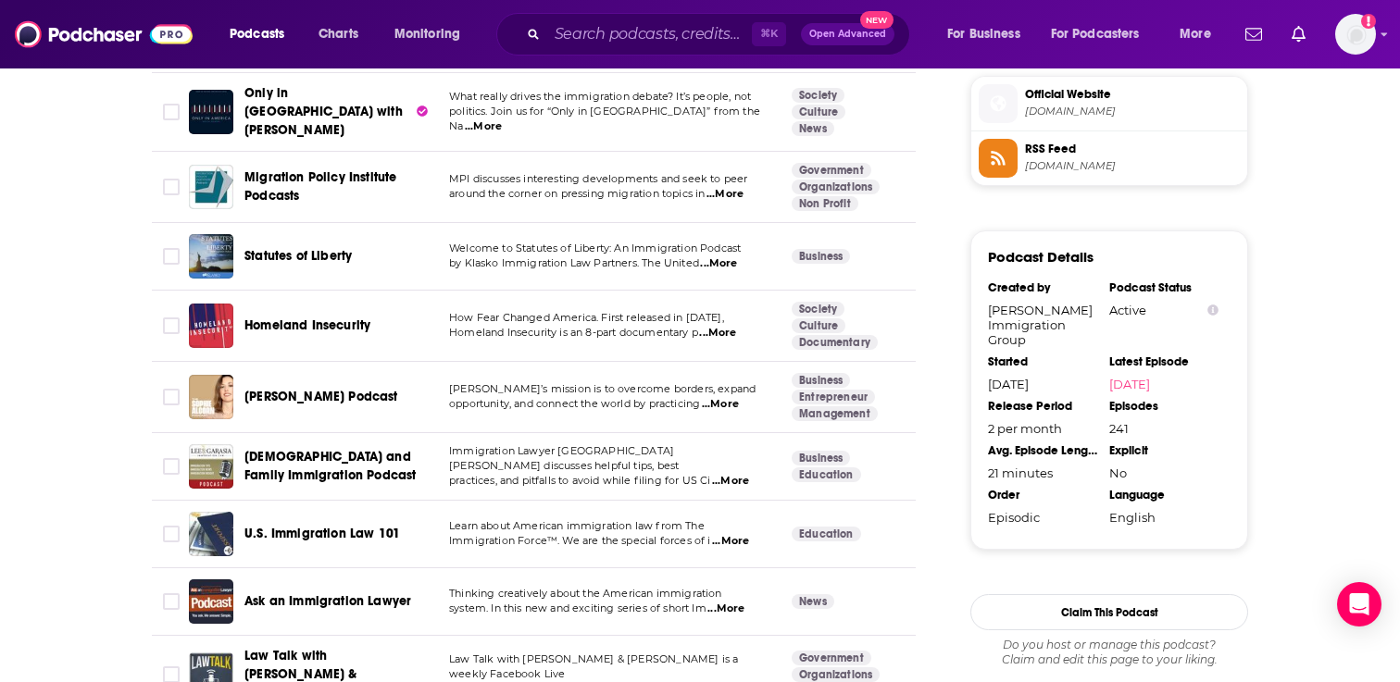
click at [739, 474] on span "...More" at bounding box center [730, 481] width 37 height 15
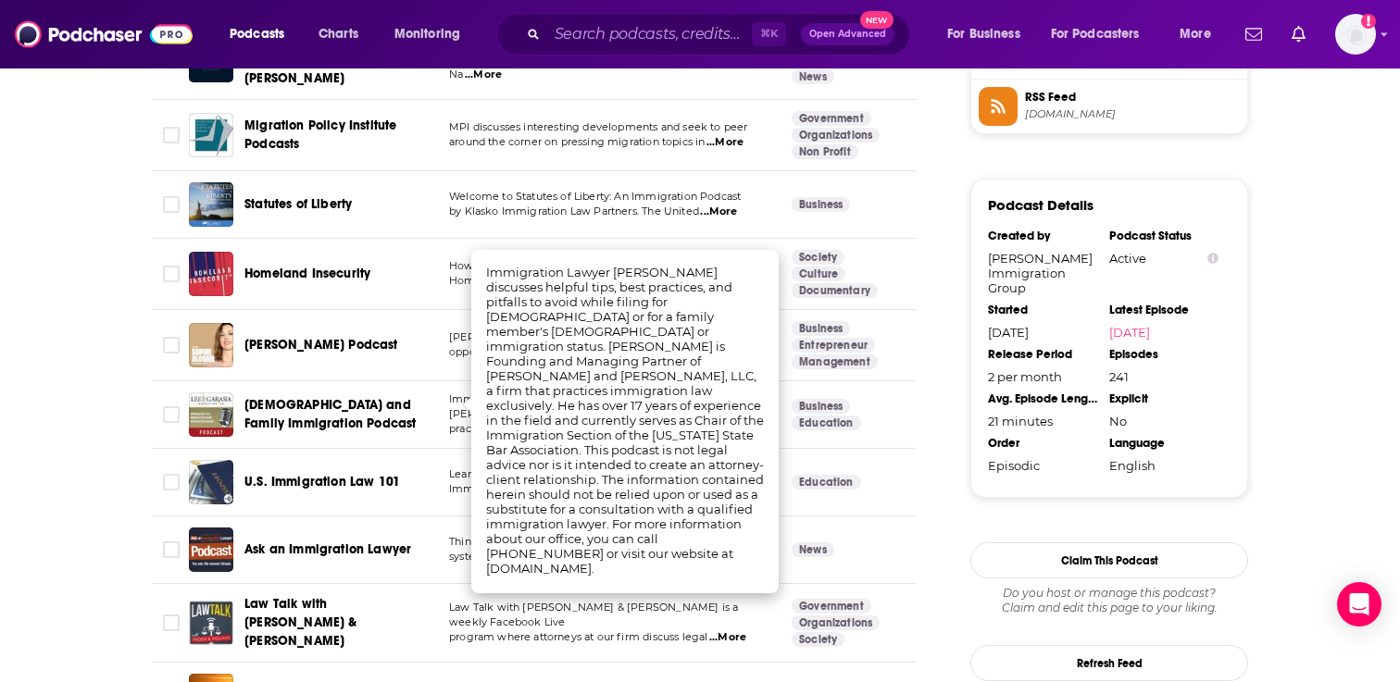
scroll to position [1618, 0]
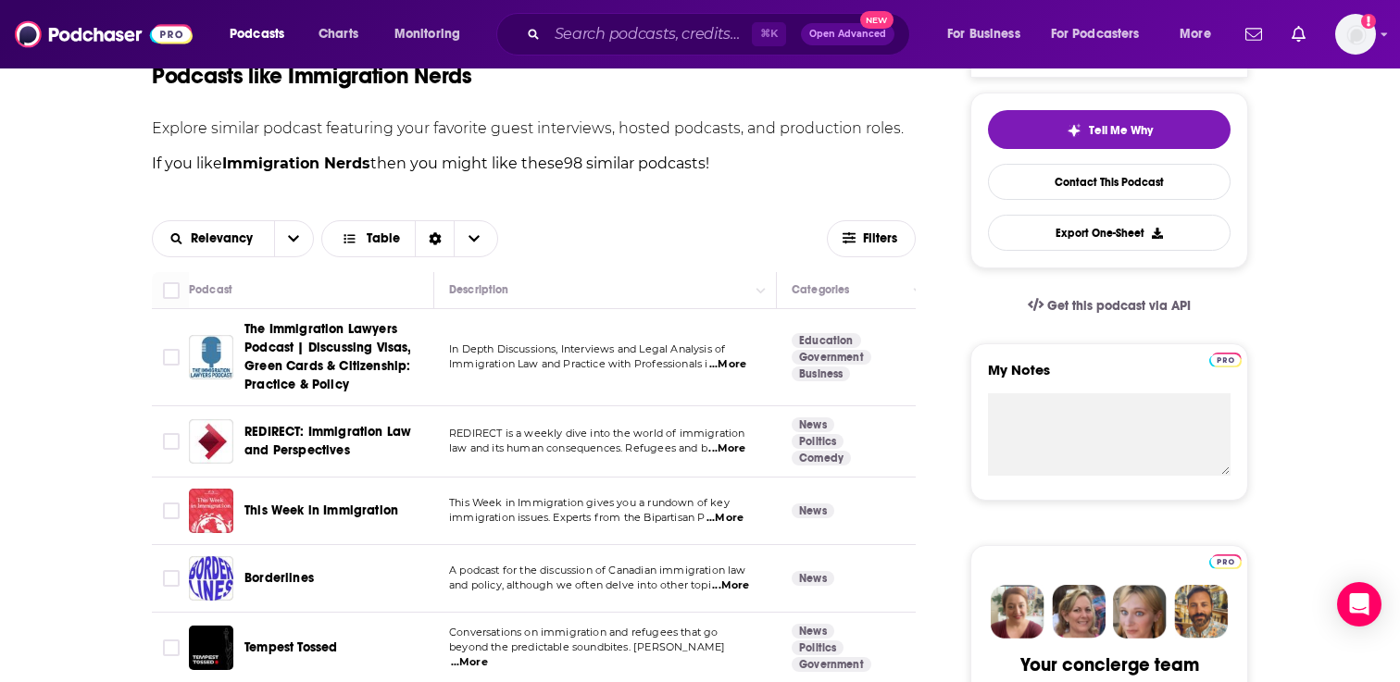
scroll to position [206, 0]
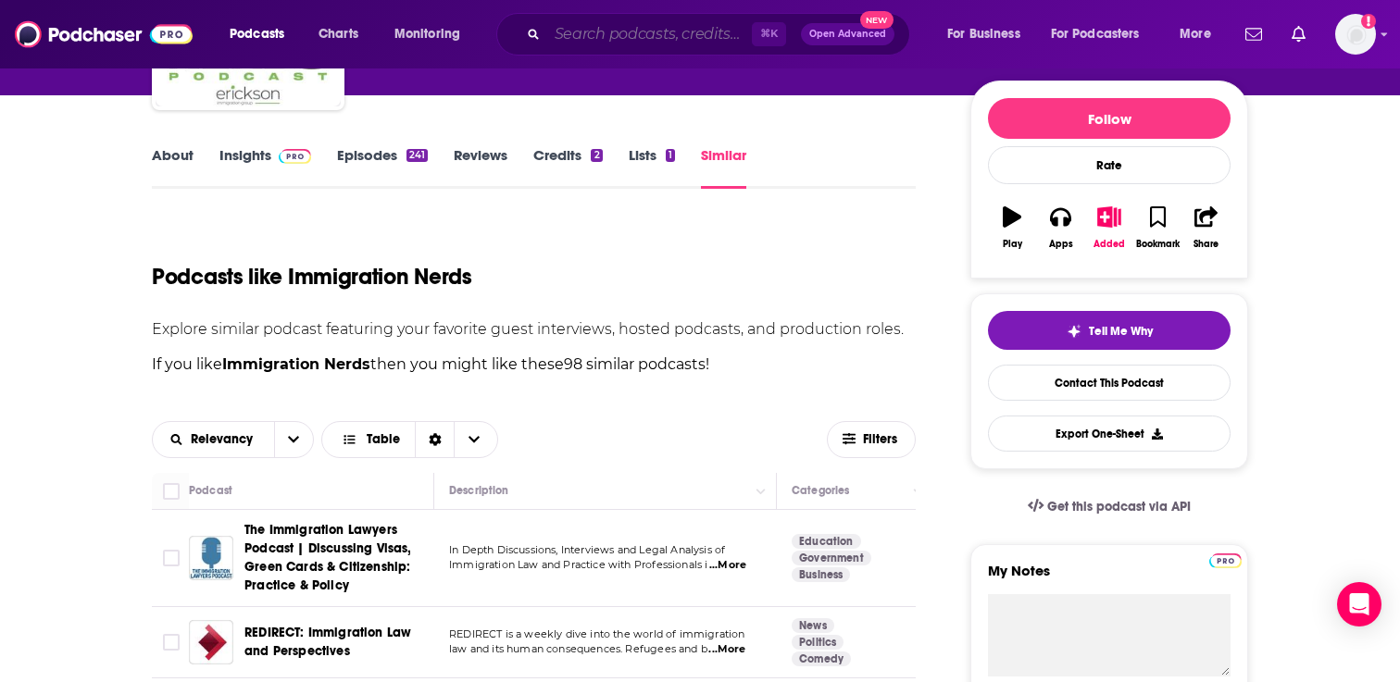
click at [648, 31] on input "Search podcasts, credits, & more..." at bounding box center [649, 34] width 205 height 30
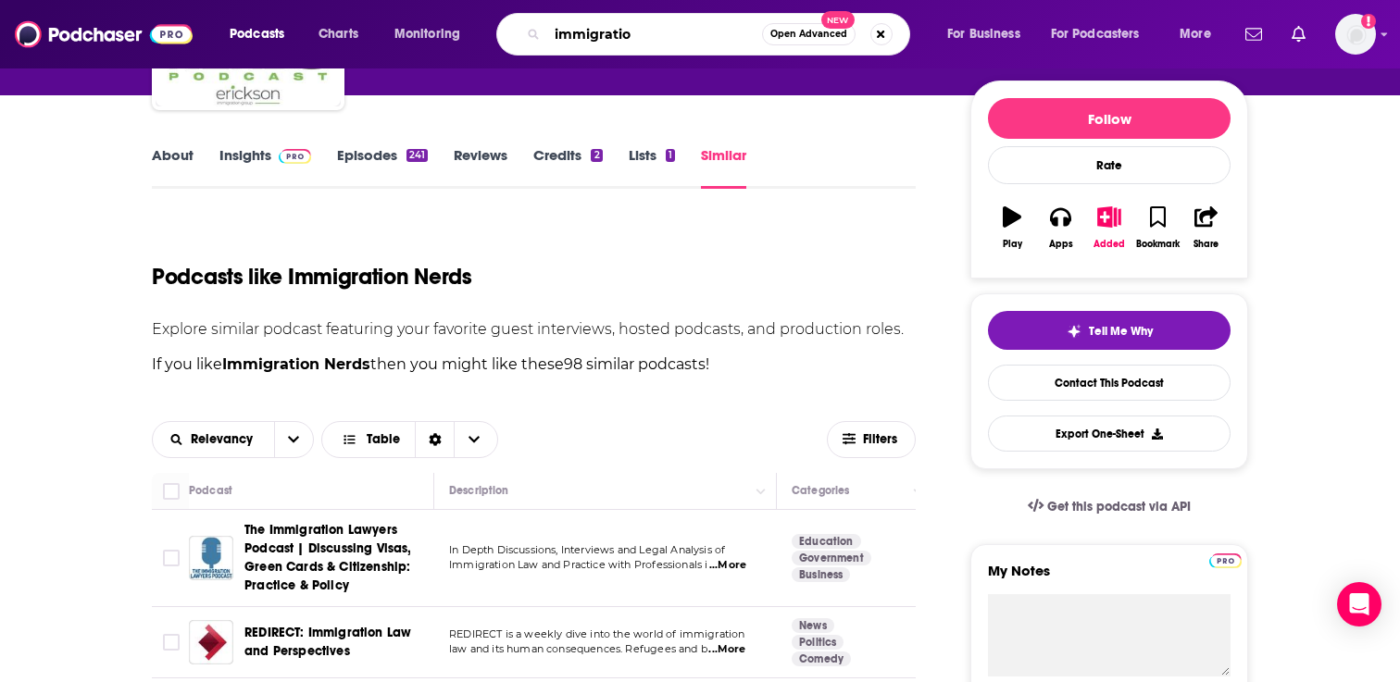
type input "immigration"
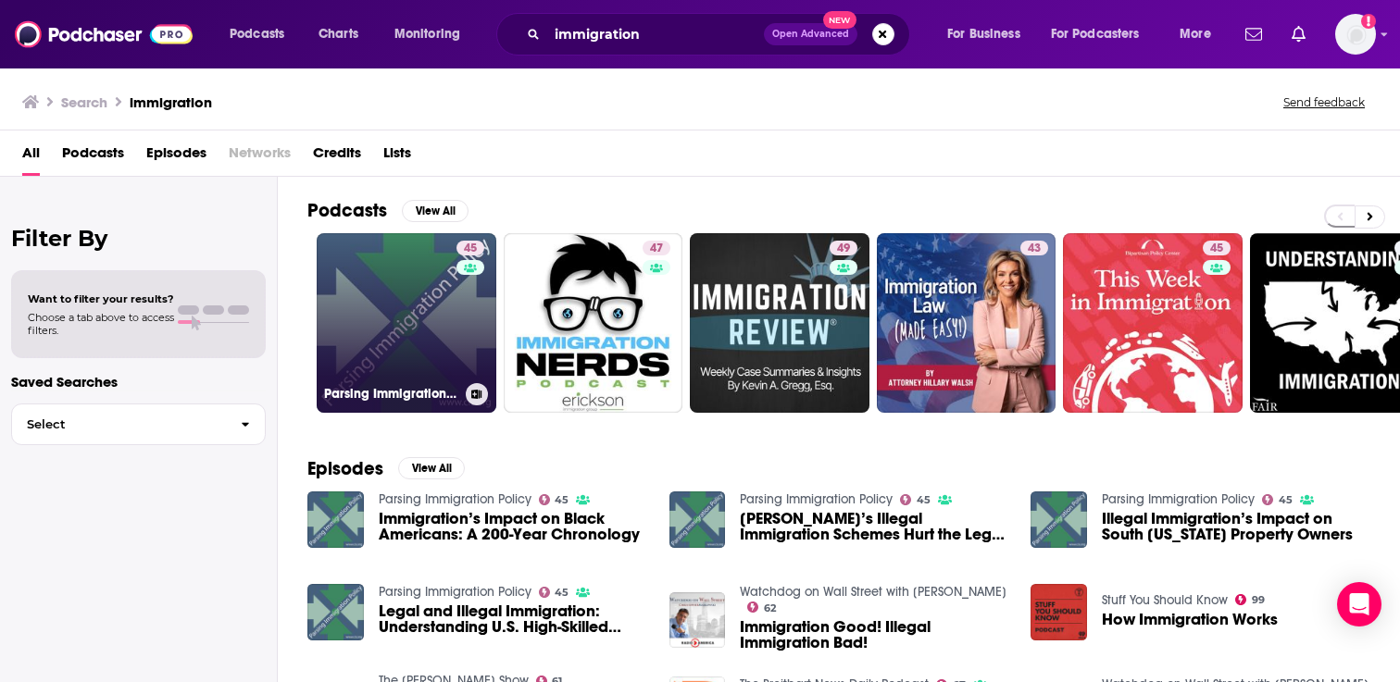
click at [417, 337] on link "45 Parsing Immigration Policy" at bounding box center [407, 323] width 180 height 180
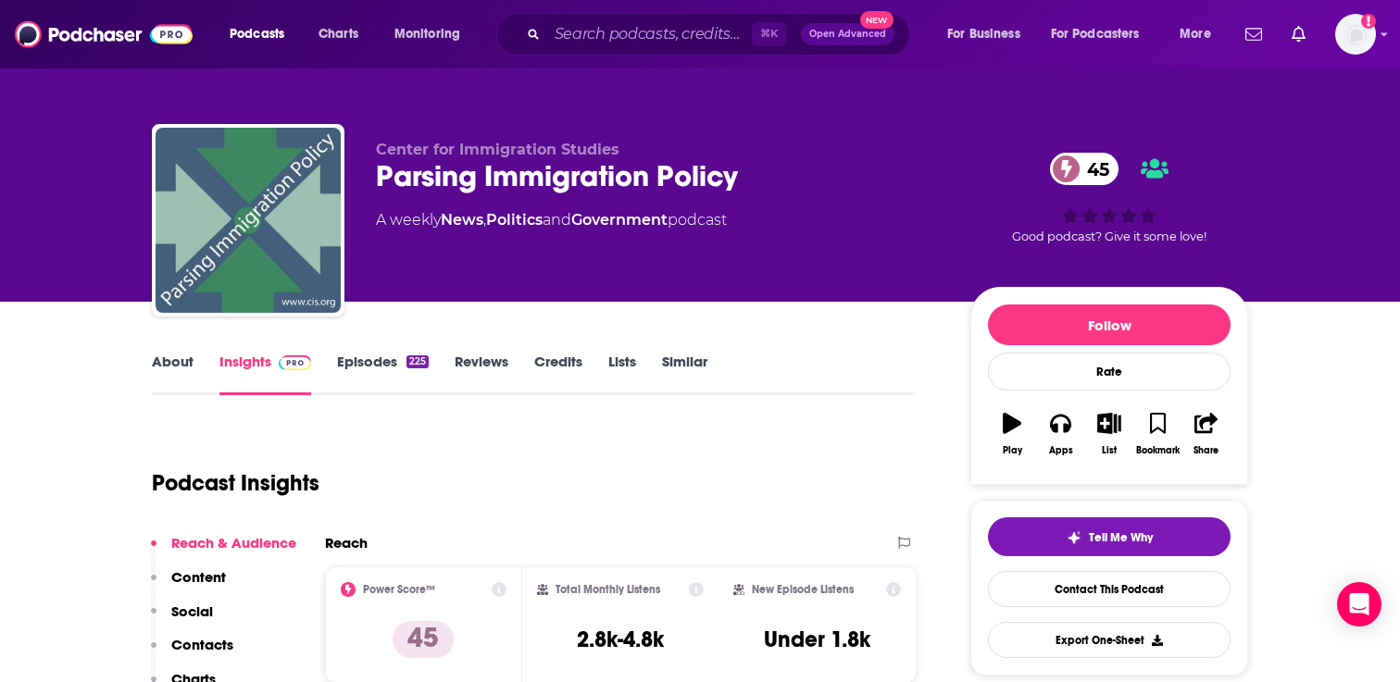
click at [369, 368] on link "Episodes 225" at bounding box center [383, 374] width 92 height 43
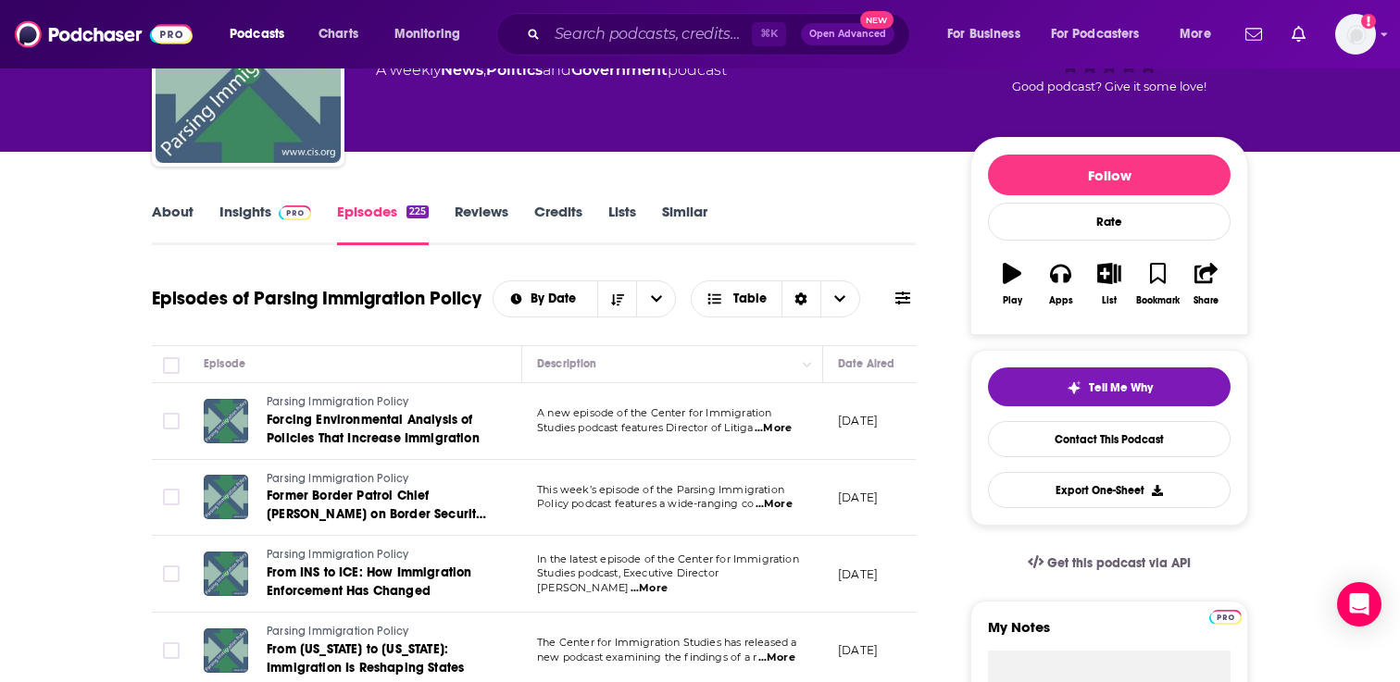
scroll to position [186, 0]
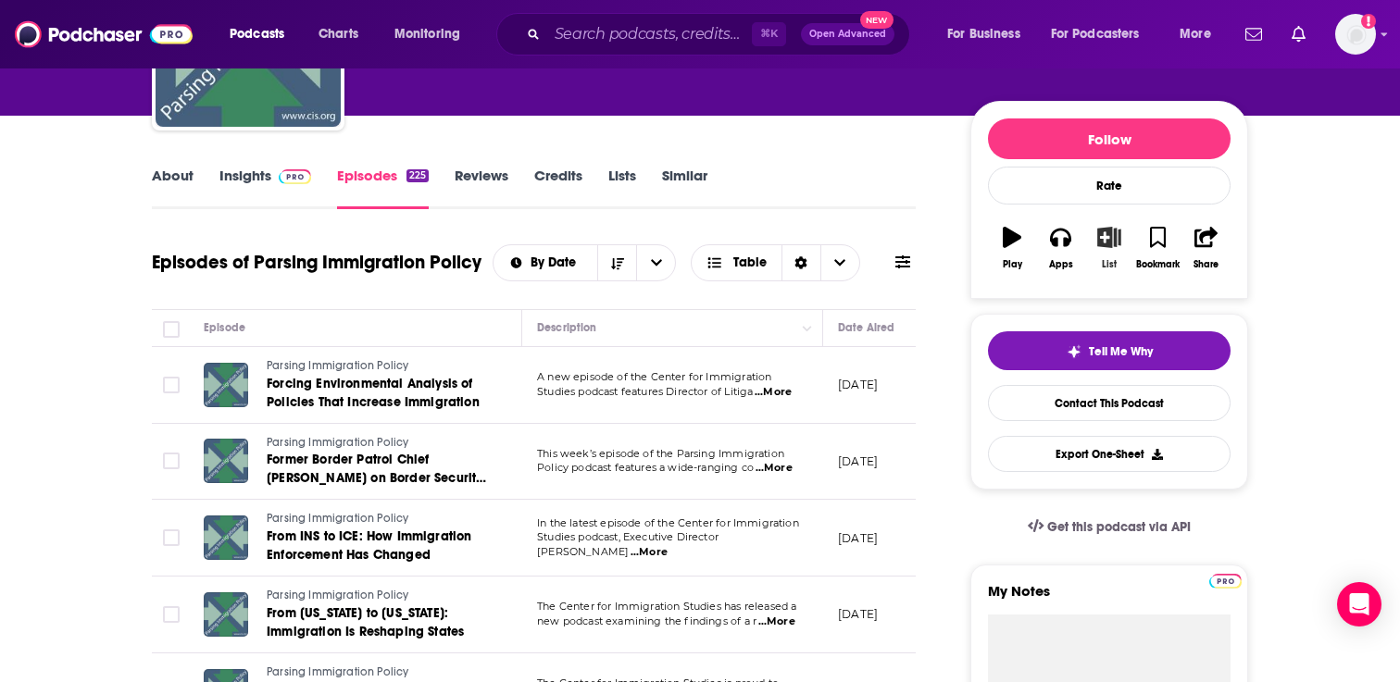
click at [1108, 265] on div "List" at bounding box center [1108, 264] width 15 height 11
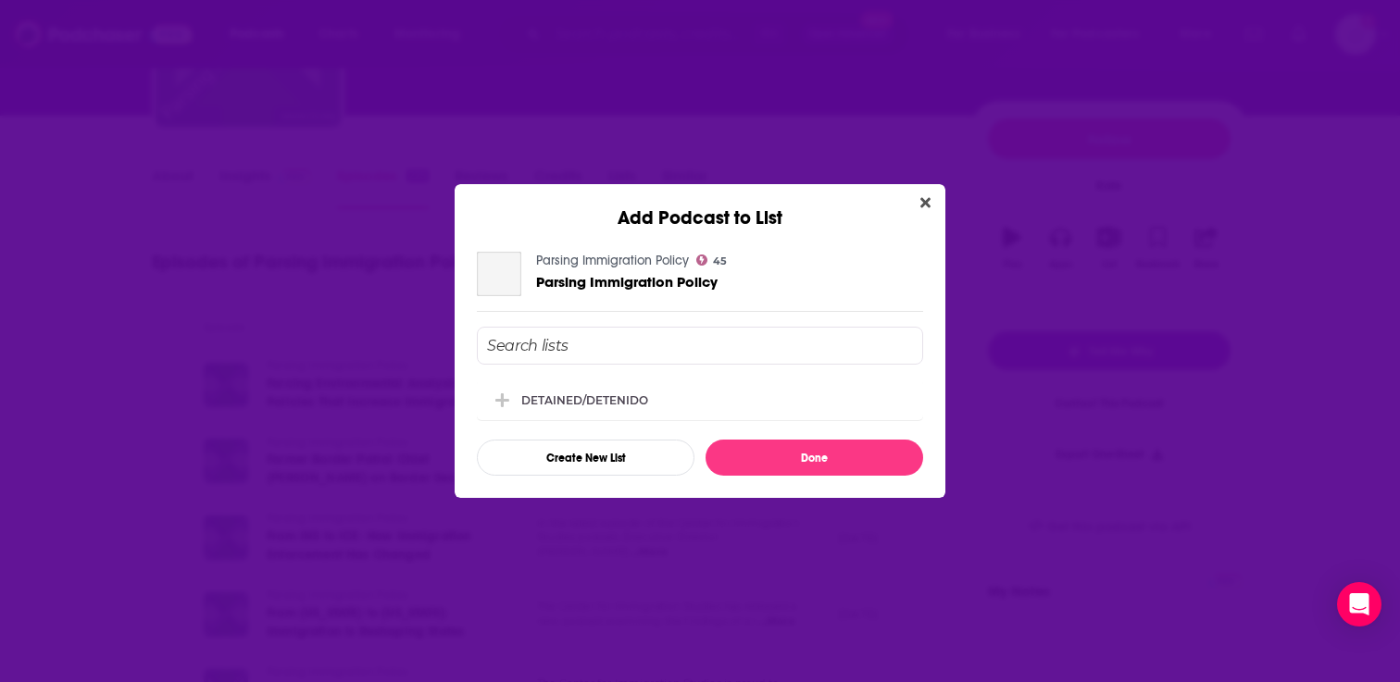
scroll to position [0, 0]
click at [659, 415] on div "DETAINED/DETENIDO" at bounding box center [700, 399] width 446 height 41
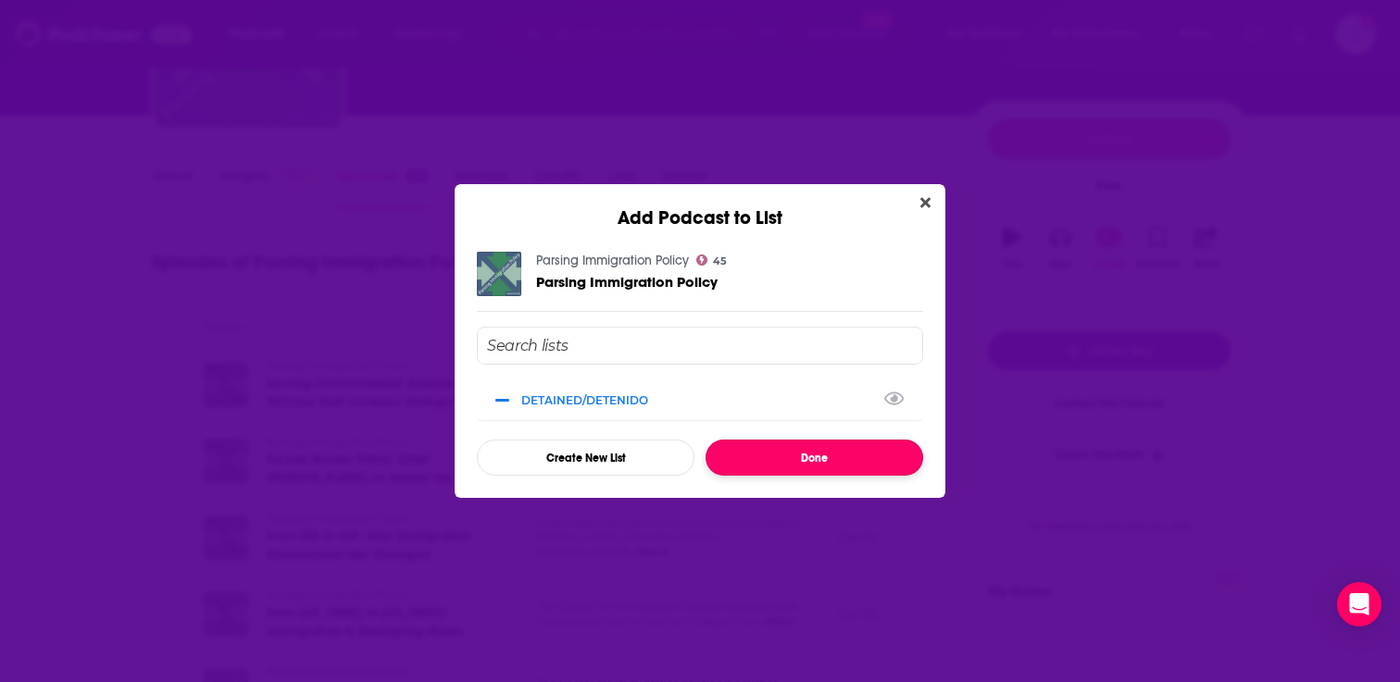
click at [768, 450] on button "Done" at bounding box center [814, 458] width 218 height 36
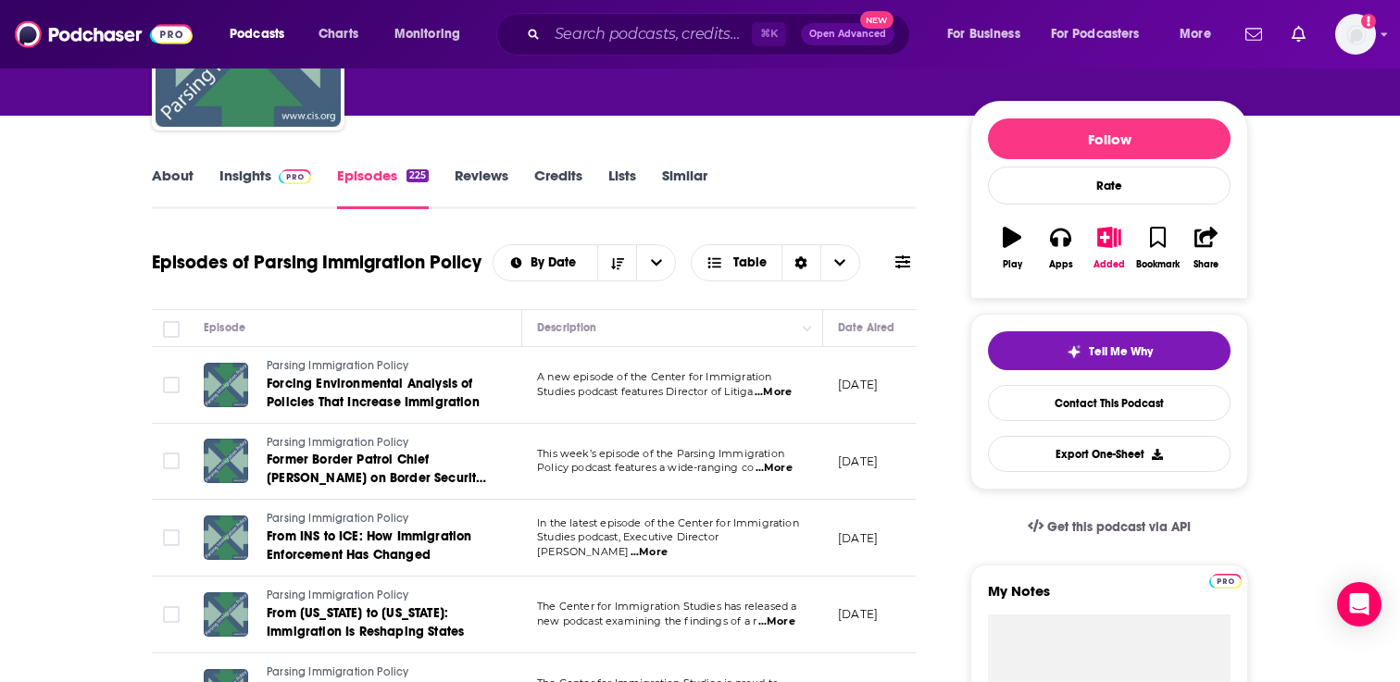
click at [696, 177] on link "Similar" at bounding box center [684, 188] width 45 height 43
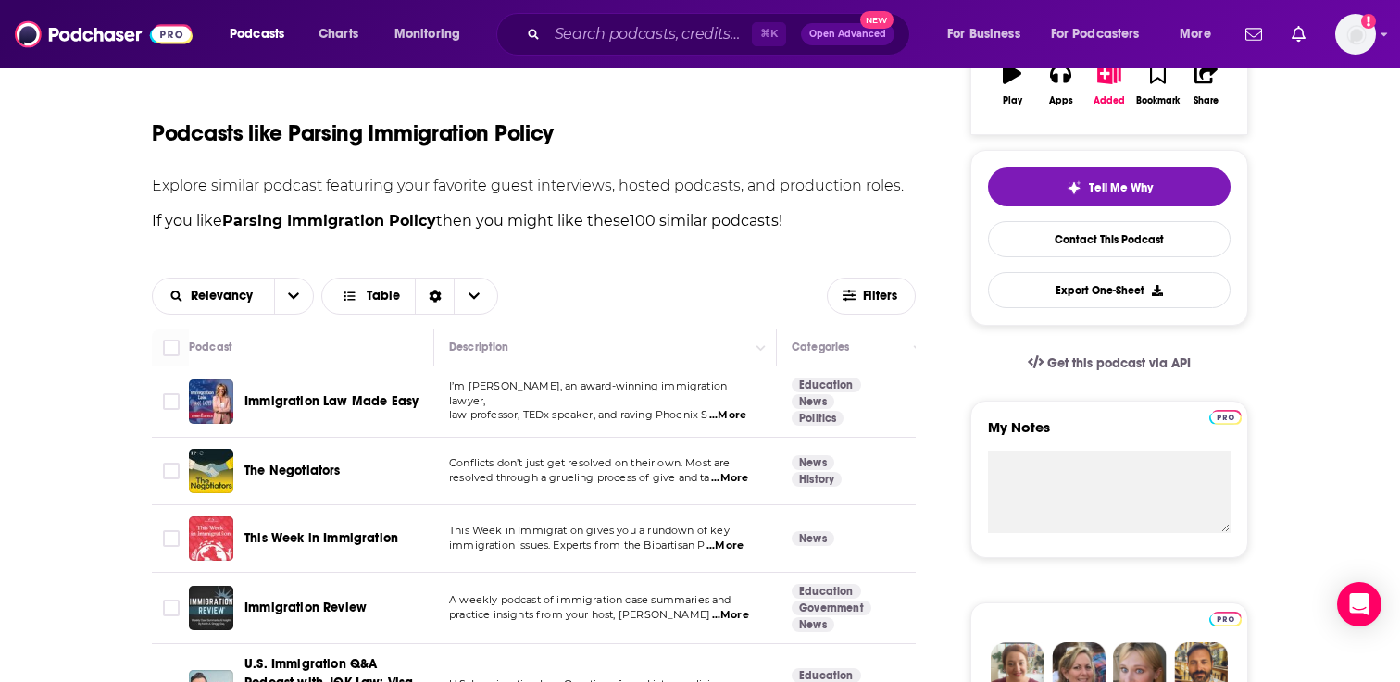
scroll to position [367, 0]
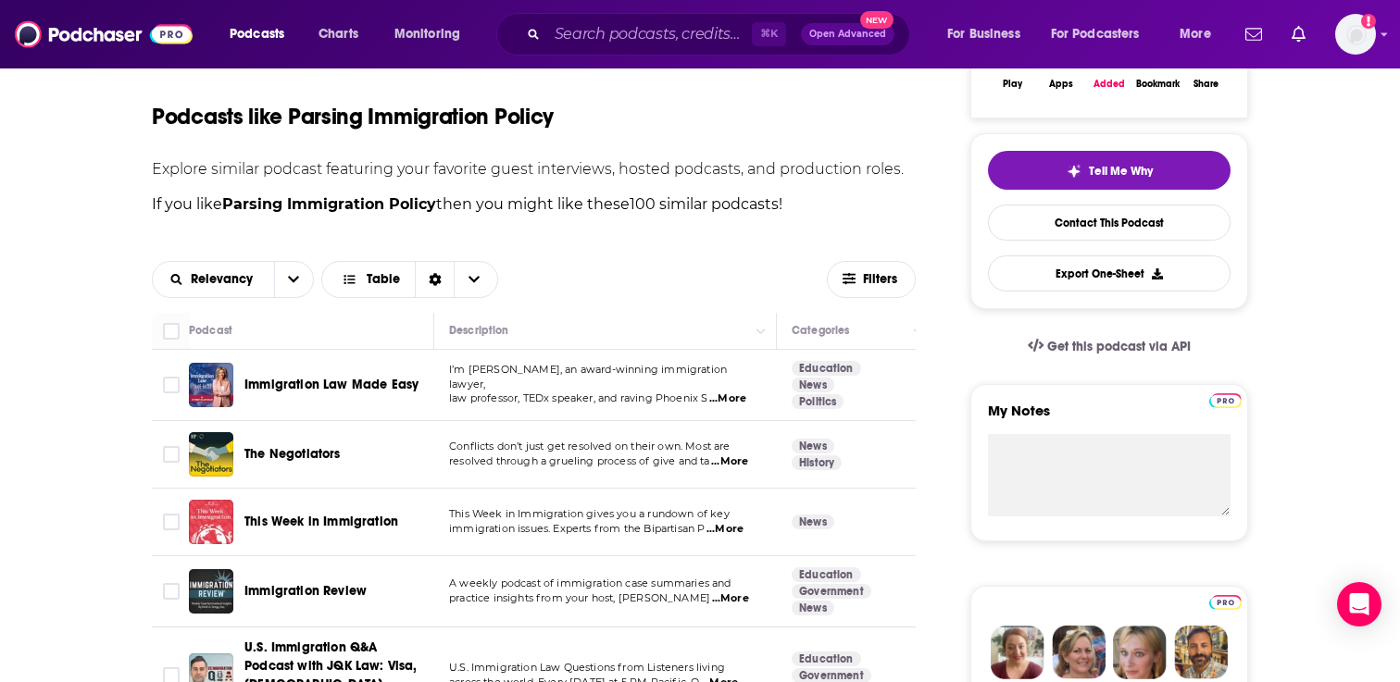
click at [726, 392] on span "...More" at bounding box center [727, 399] width 37 height 15
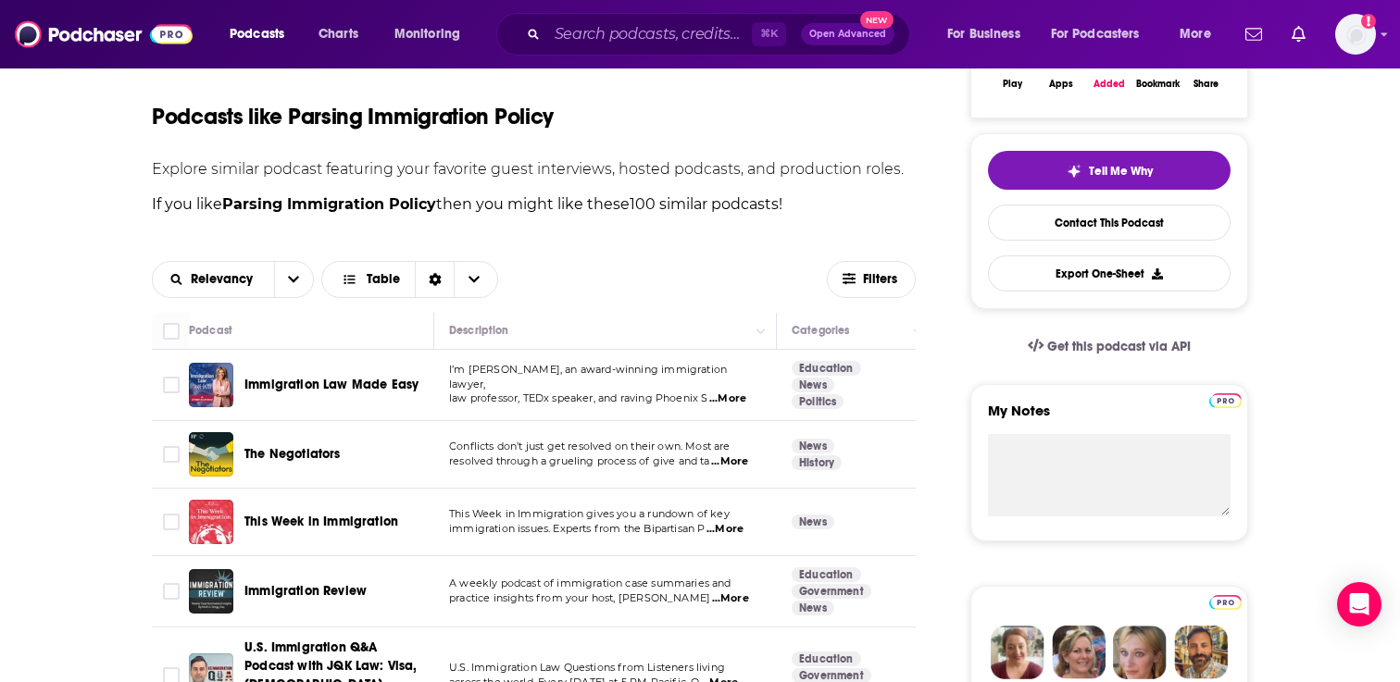
click at [740, 466] on span "...More" at bounding box center [729, 461] width 37 height 15
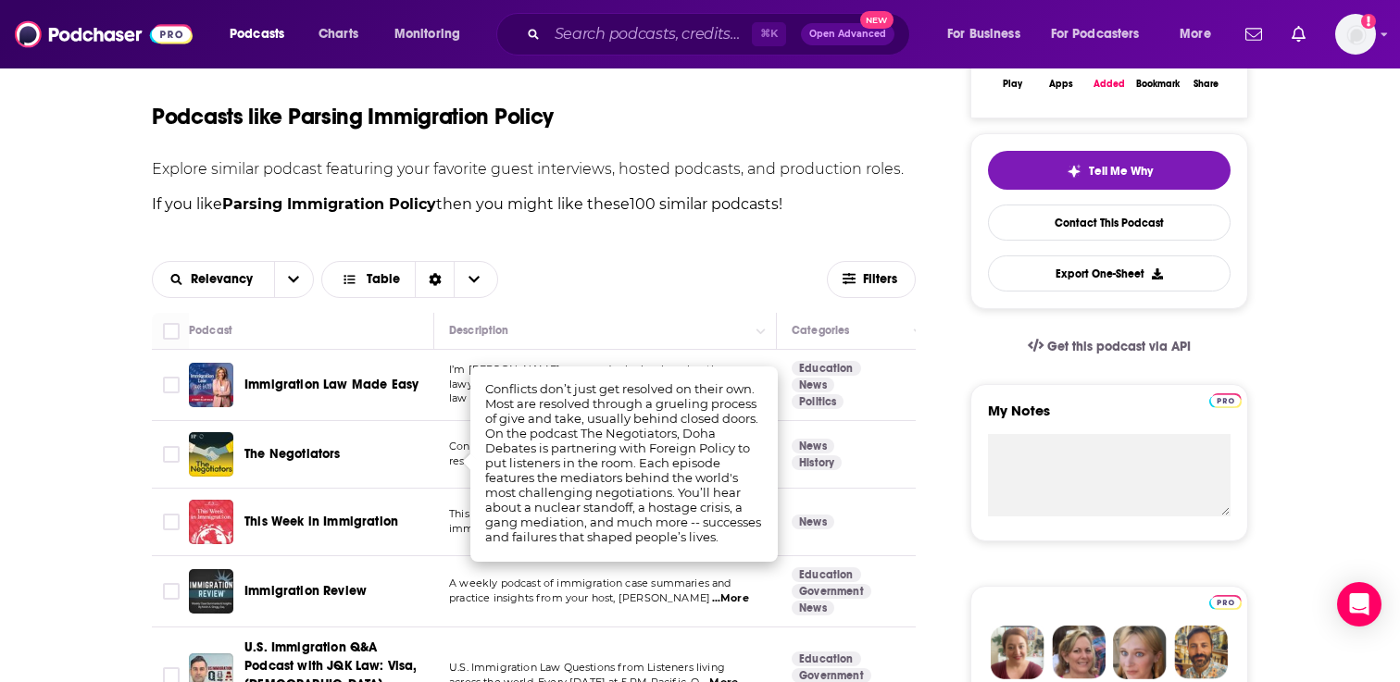
scroll to position [419, 0]
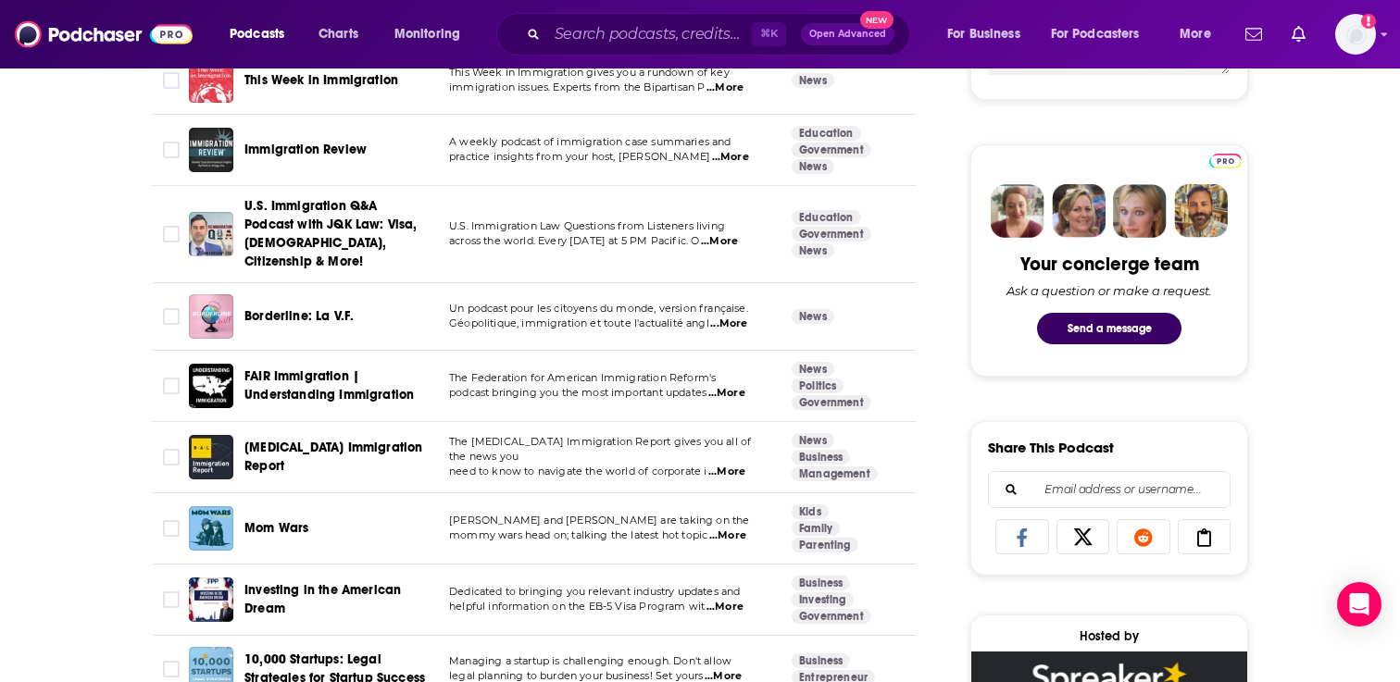
scroll to position [809, 0]
click at [742, 530] on span "...More" at bounding box center [727, 535] width 37 height 15
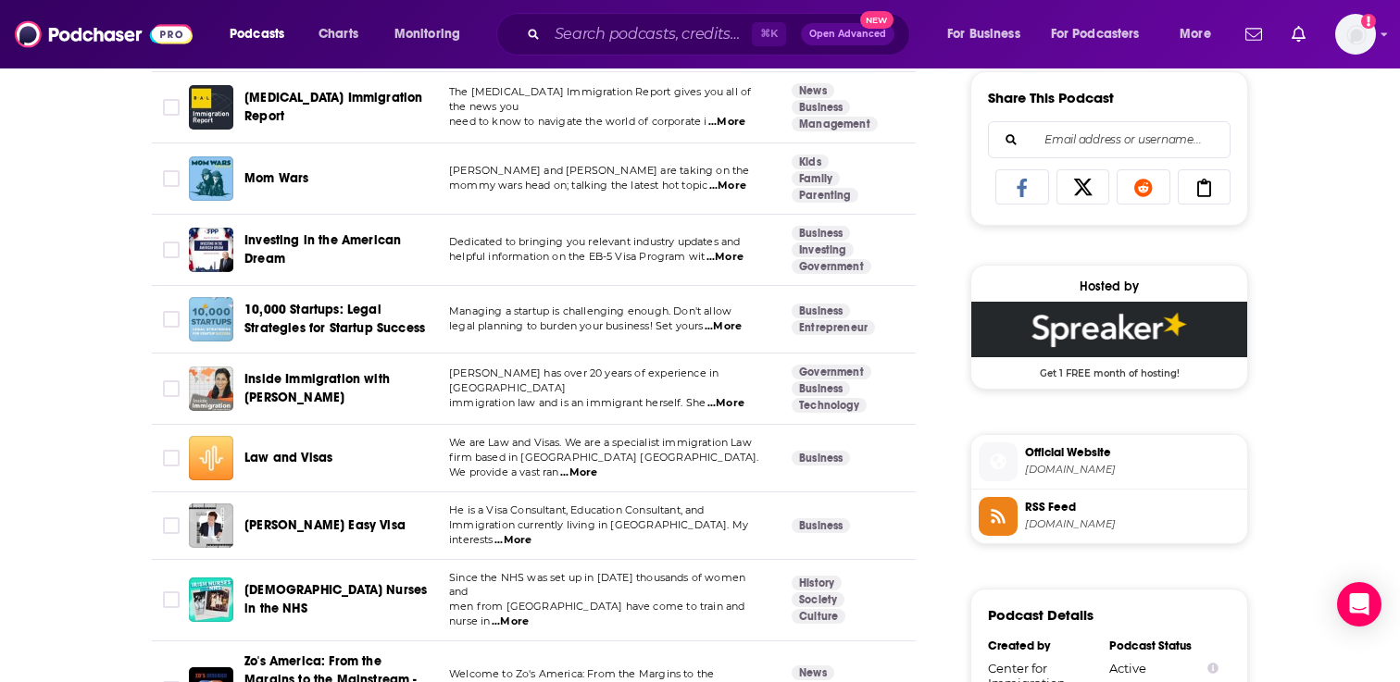
scroll to position [1161, 0]
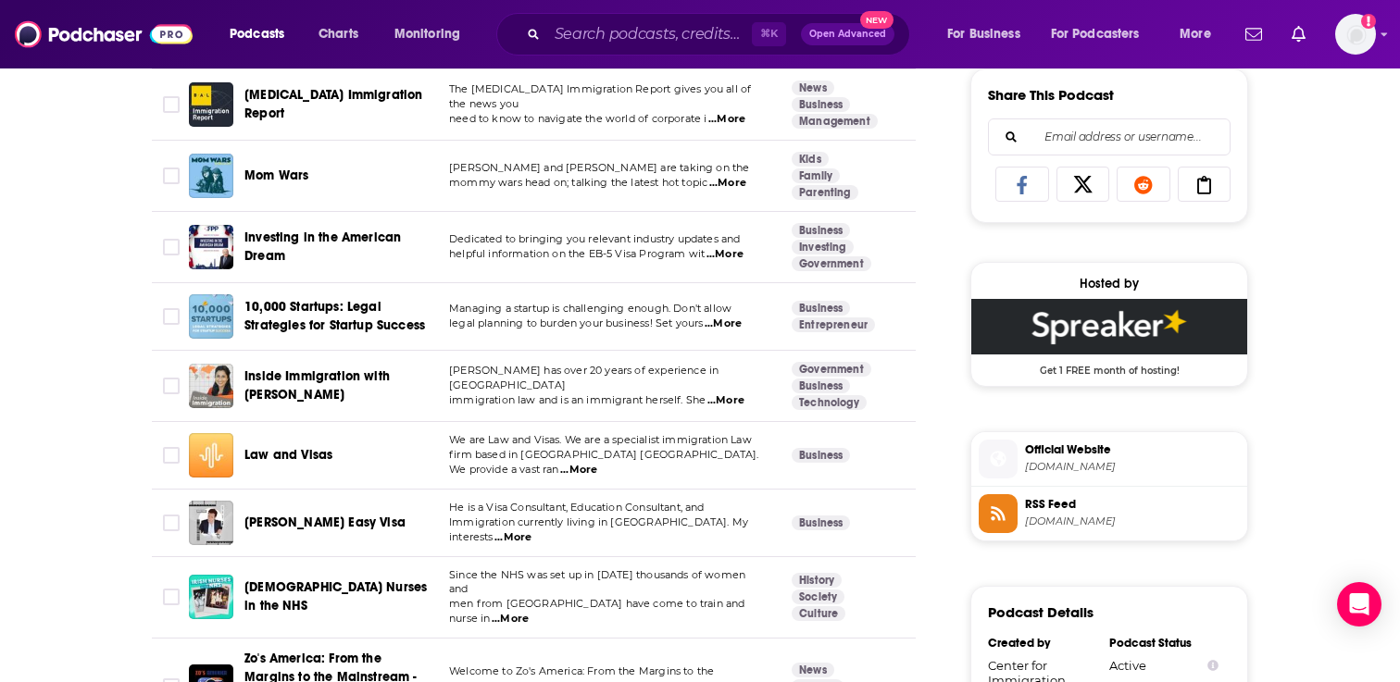
click at [597, 463] on span "...More" at bounding box center [578, 470] width 37 height 15
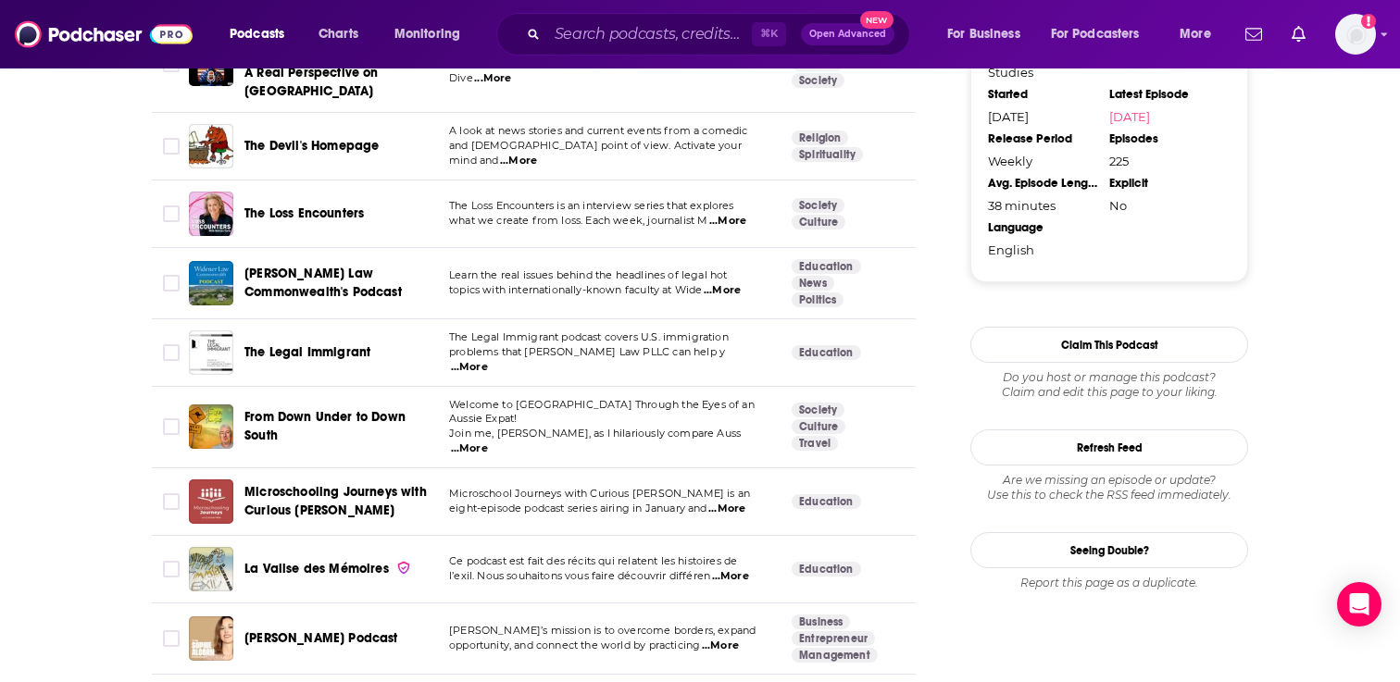
scroll to position [1793, 0]
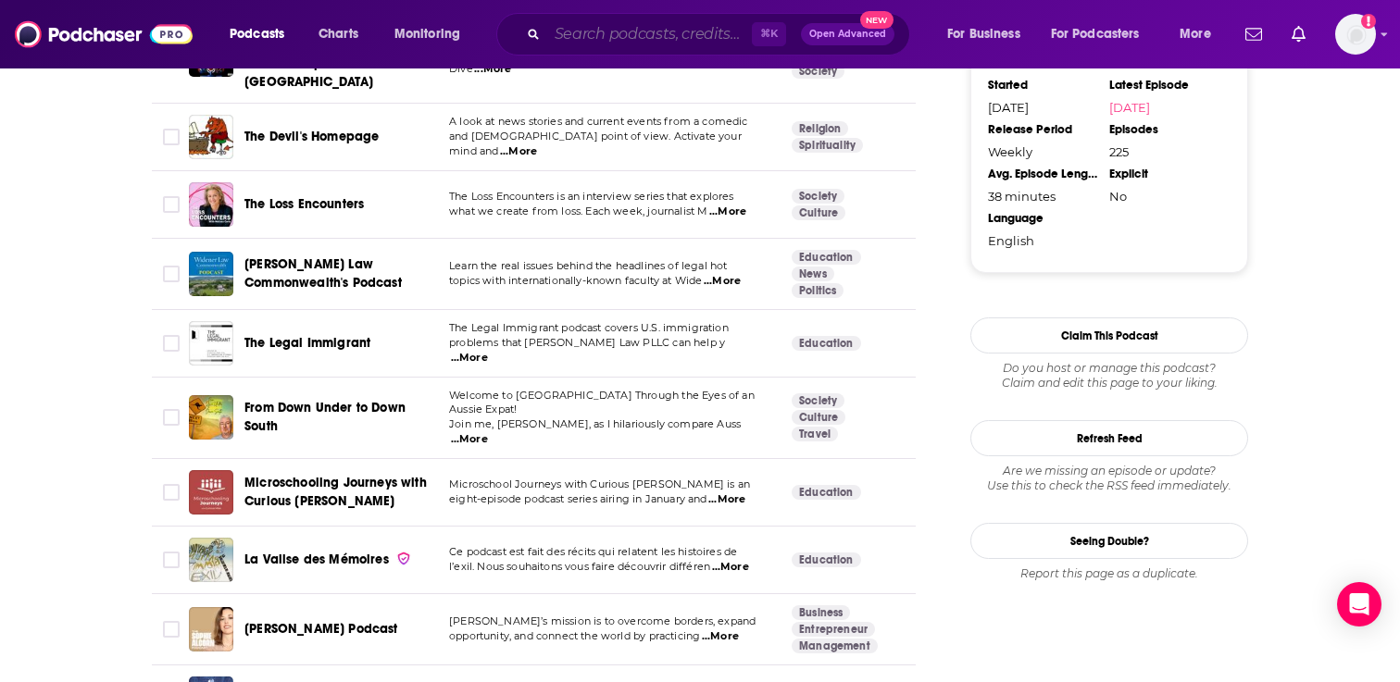
click at [587, 24] on input "Search podcasts, credits, & more..." at bounding box center [649, 34] width 205 height 30
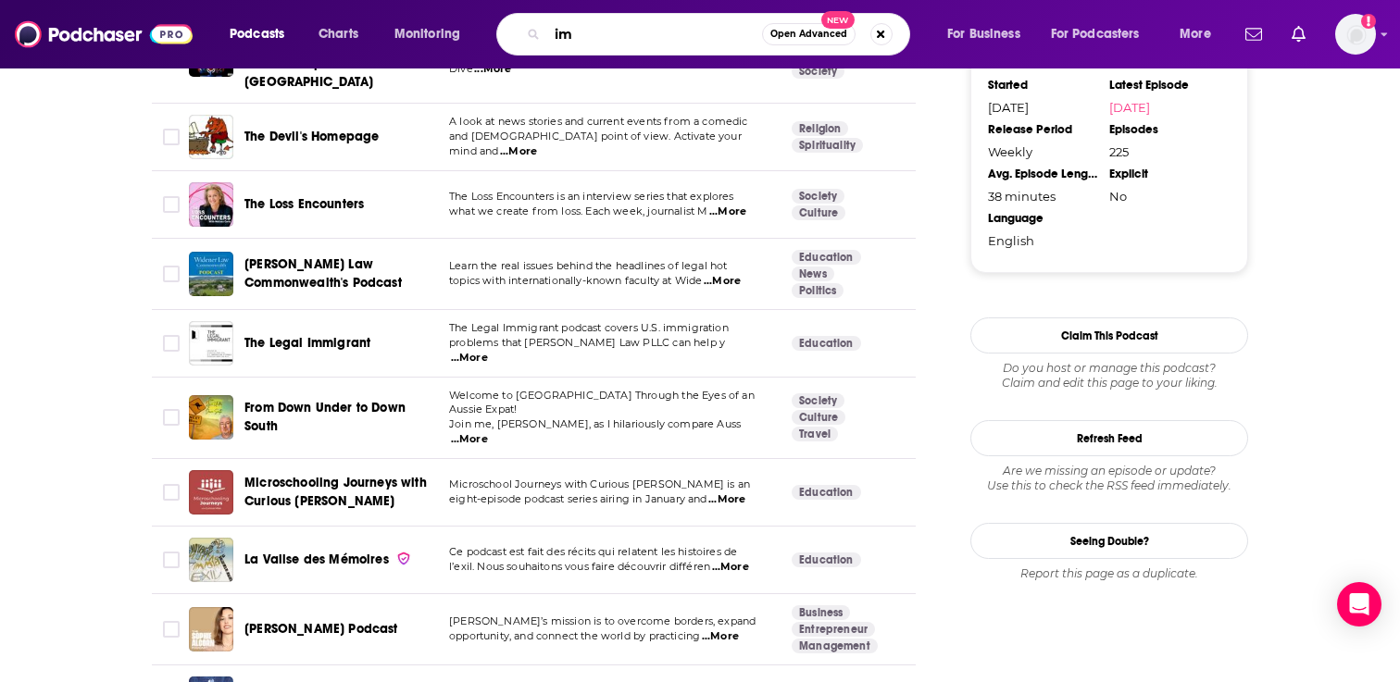
type input "i"
type input "emigracion"
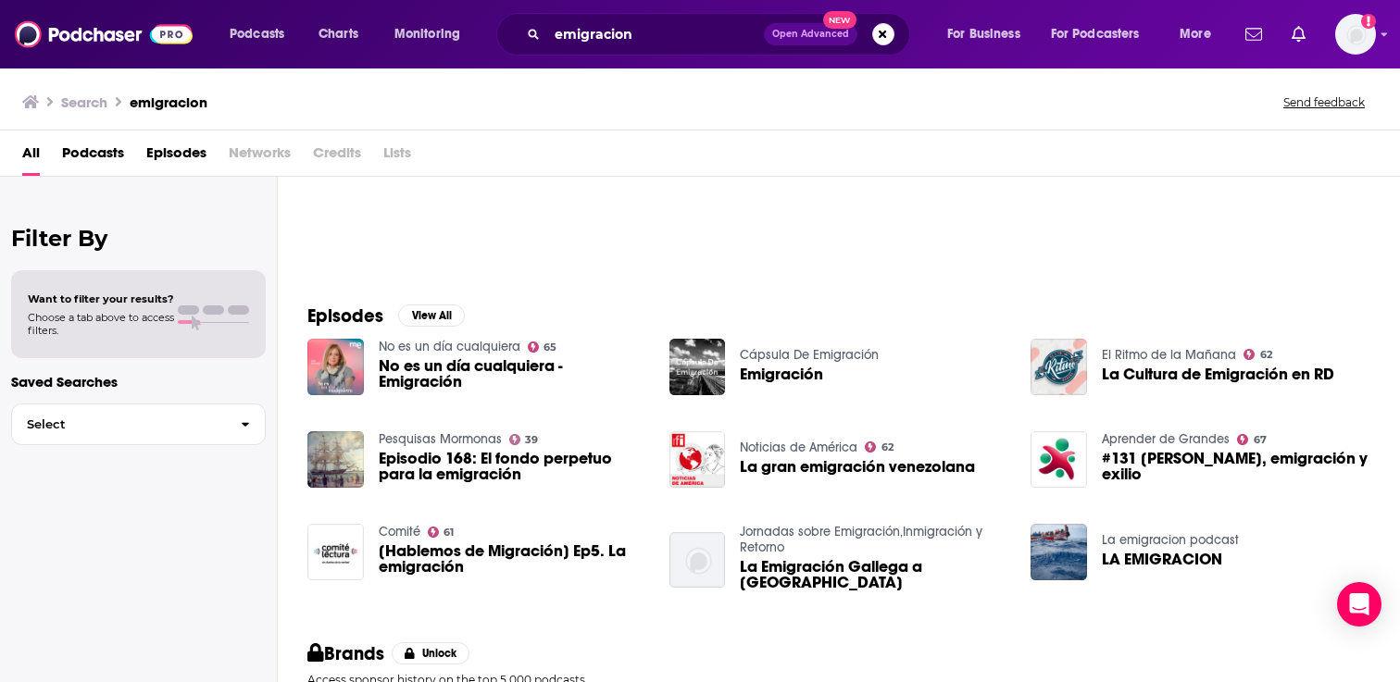
scroll to position [165, 0]
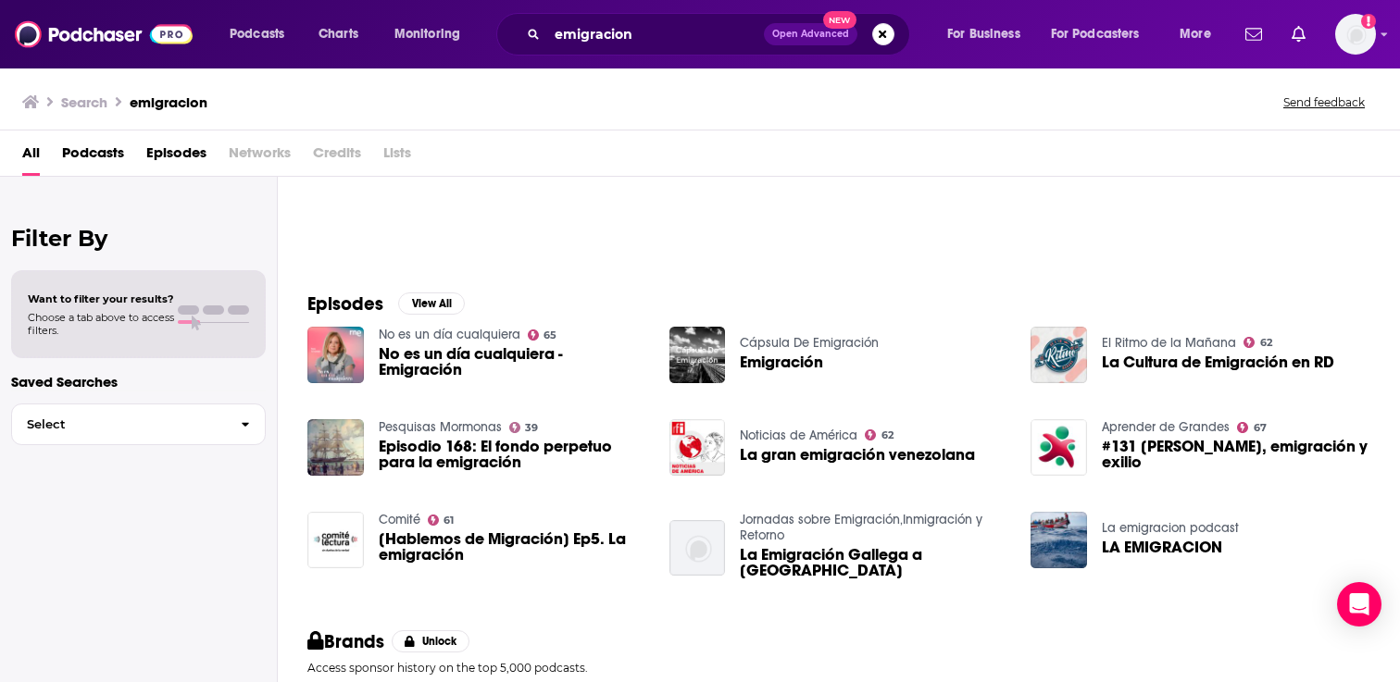
click at [504, 355] on span "No es un día cualquiera - Emigración" at bounding box center [513, 361] width 268 height 31
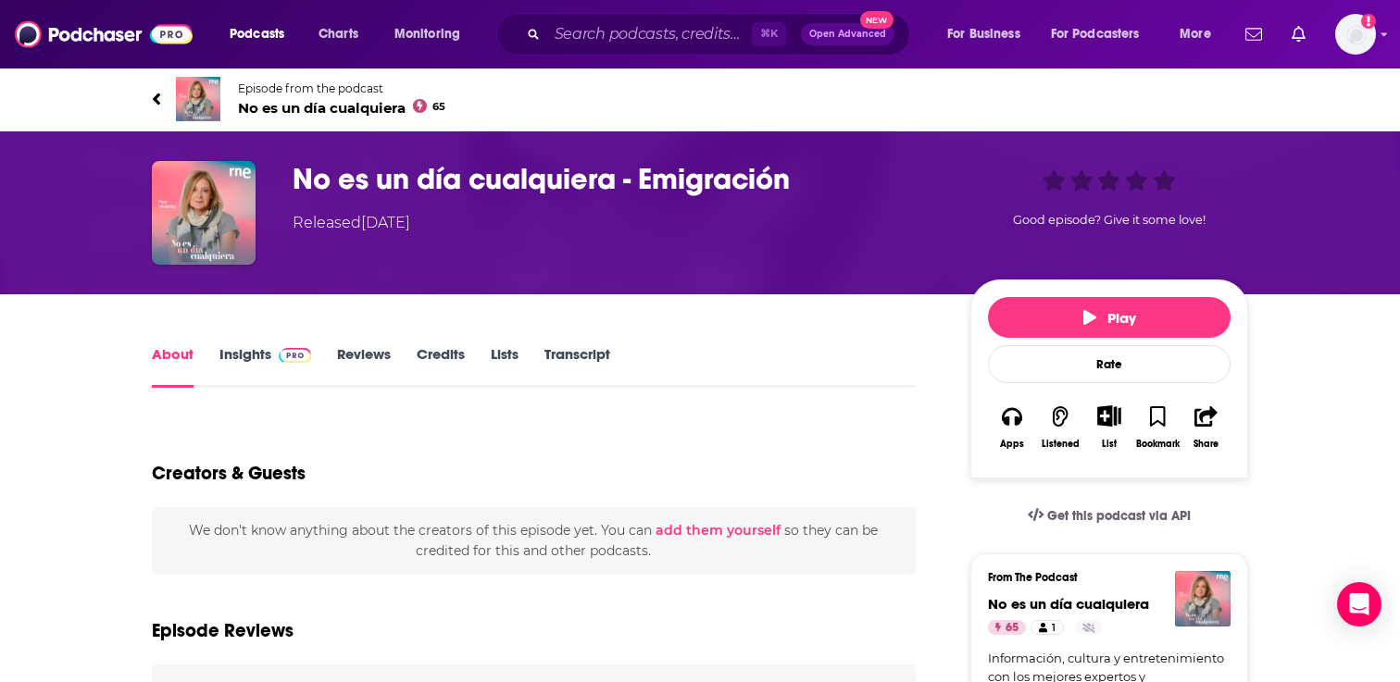
click at [314, 111] on span "No es un día cualquiera 65" at bounding box center [341, 108] width 207 height 18
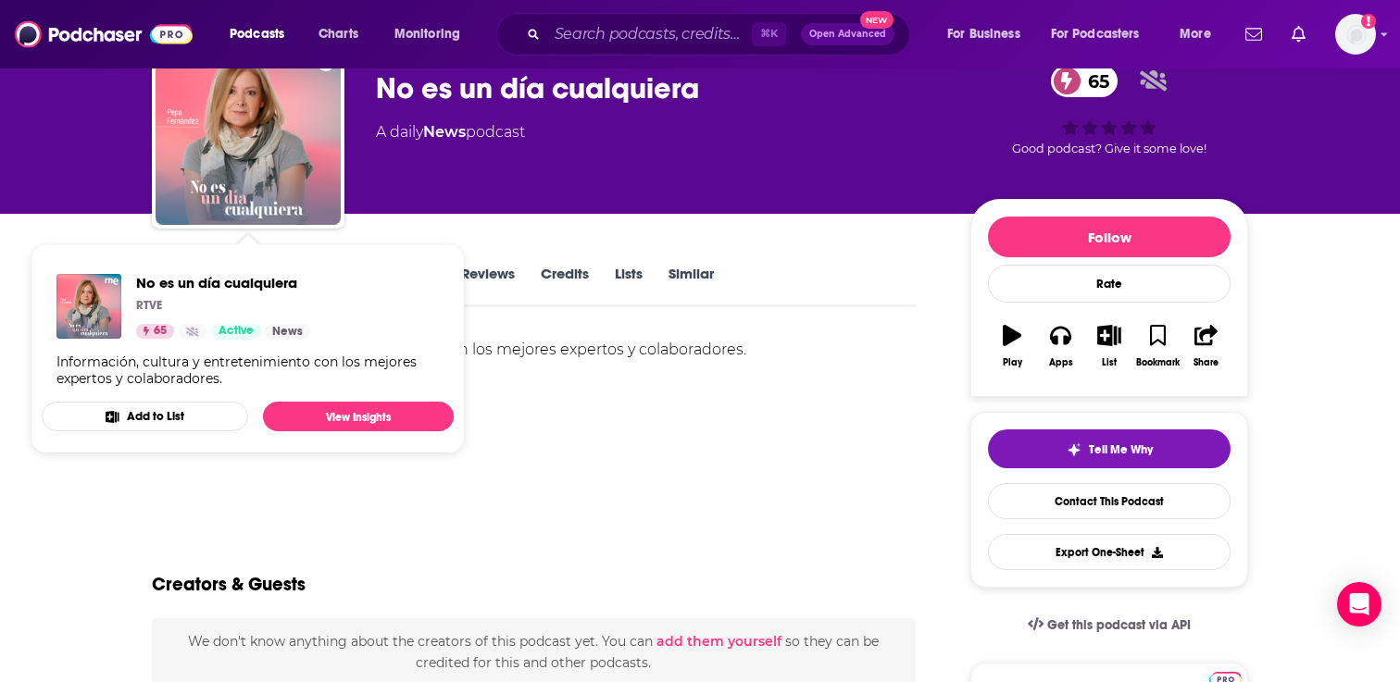
scroll to position [100, 0]
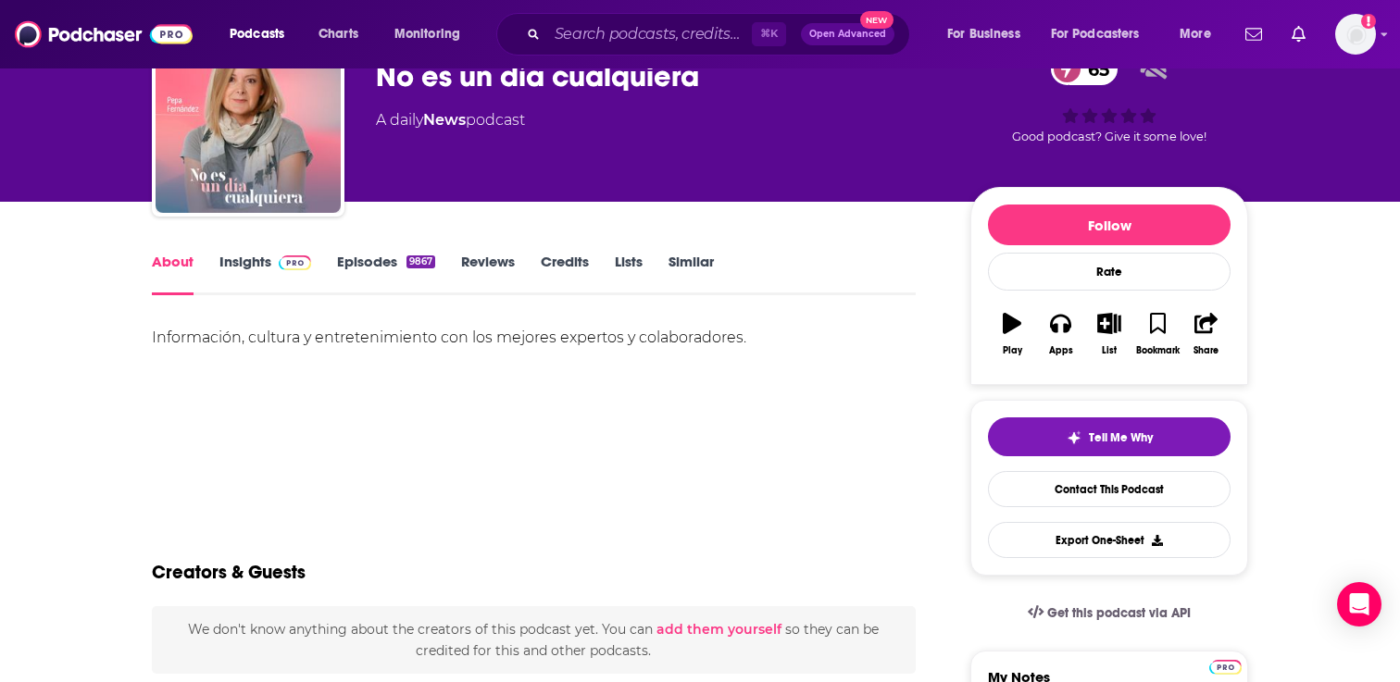
click at [352, 259] on link "Episodes 9867" at bounding box center [386, 274] width 98 height 43
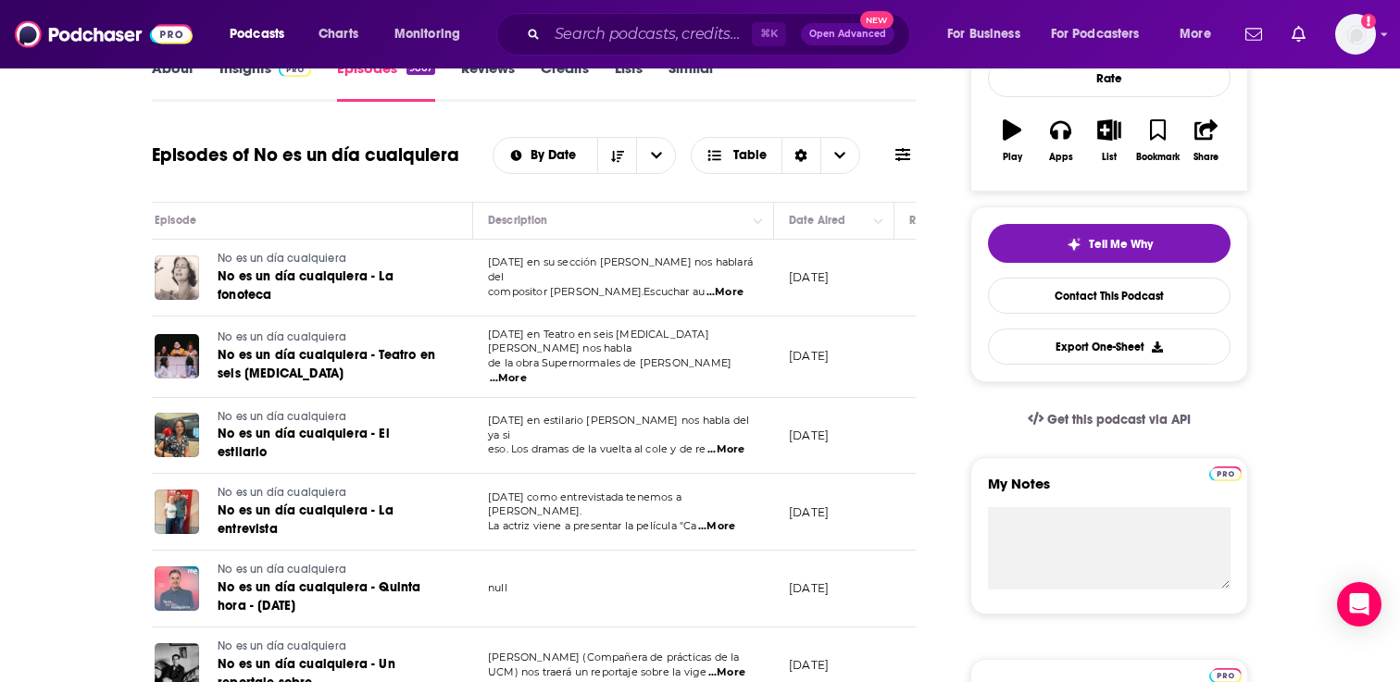
scroll to position [251, 0]
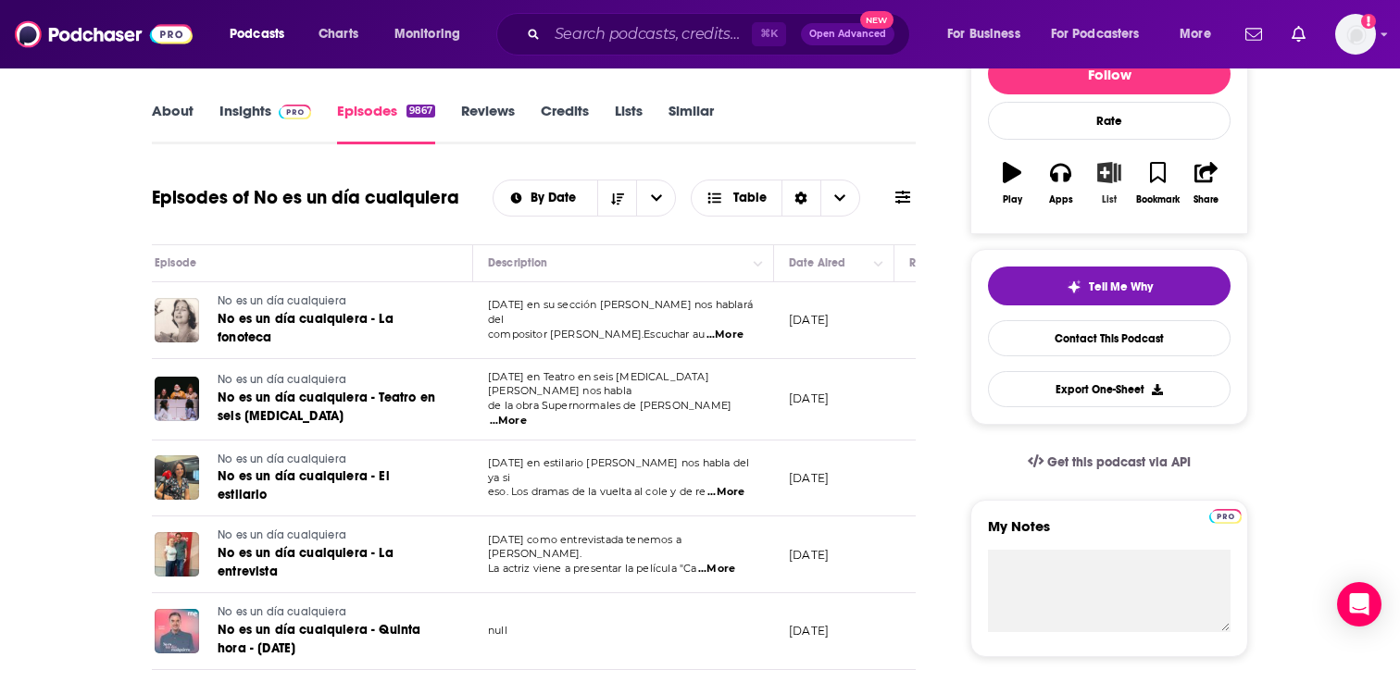
click at [1112, 178] on icon "button" at bounding box center [1109, 172] width 23 height 20
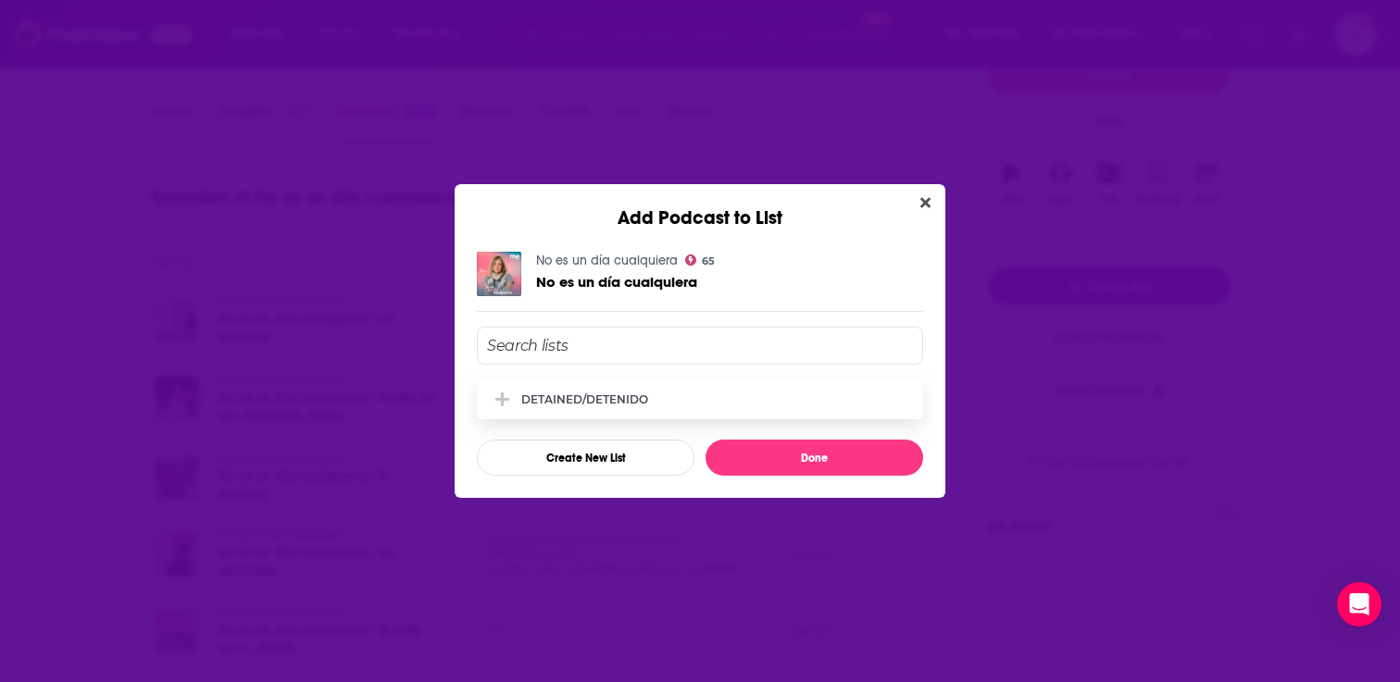
click at [711, 386] on div "DETAINED/DETENIDO" at bounding box center [700, 399] width 446 height 41
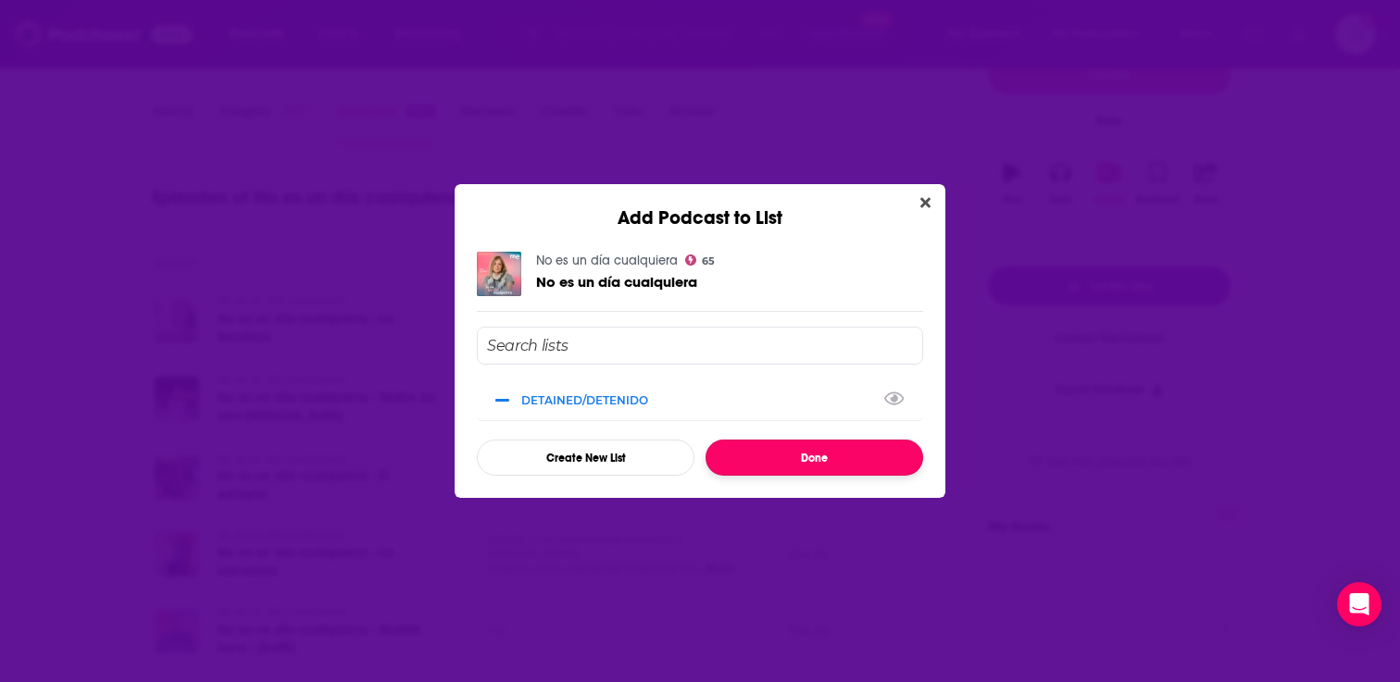
click at [774, 465] on button "Done" at bounding box center [814, 458] width 218 height 36
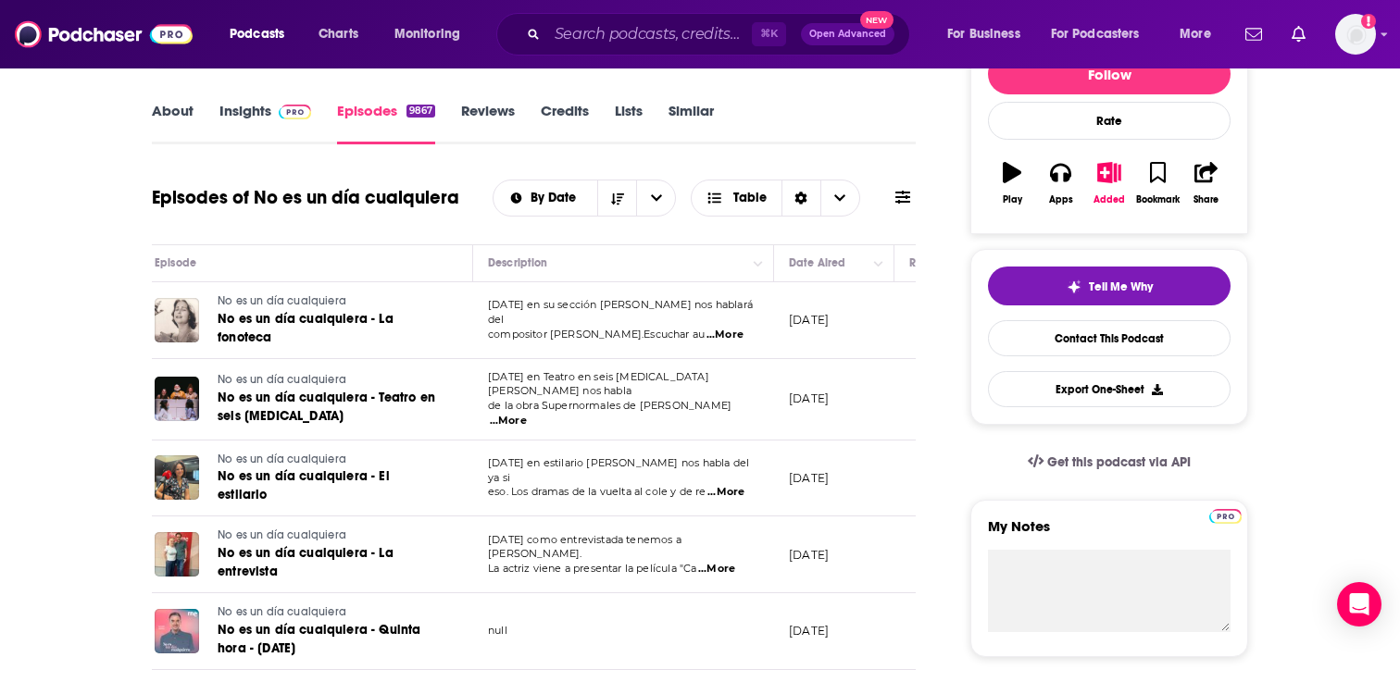
click at [682, 115] on link "Similar" at bounding box center [690, 123] width 45 height 43
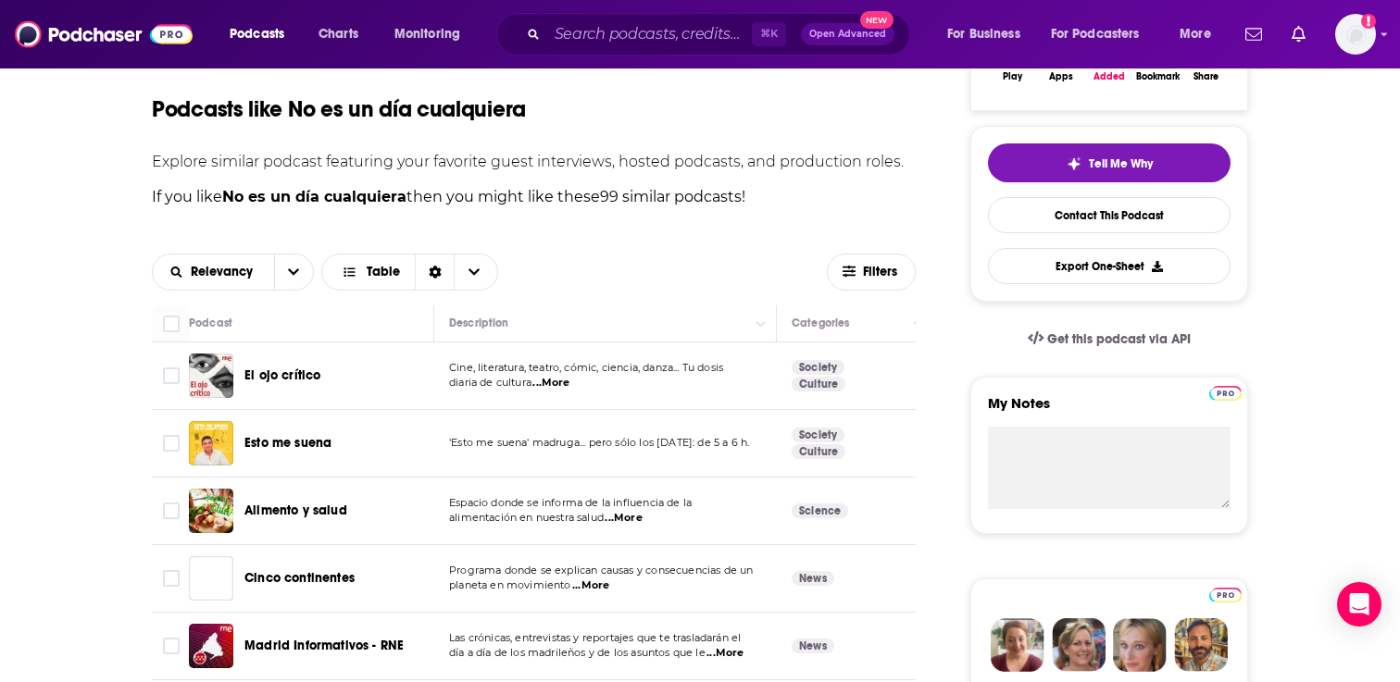
scroll to position [377, 0]
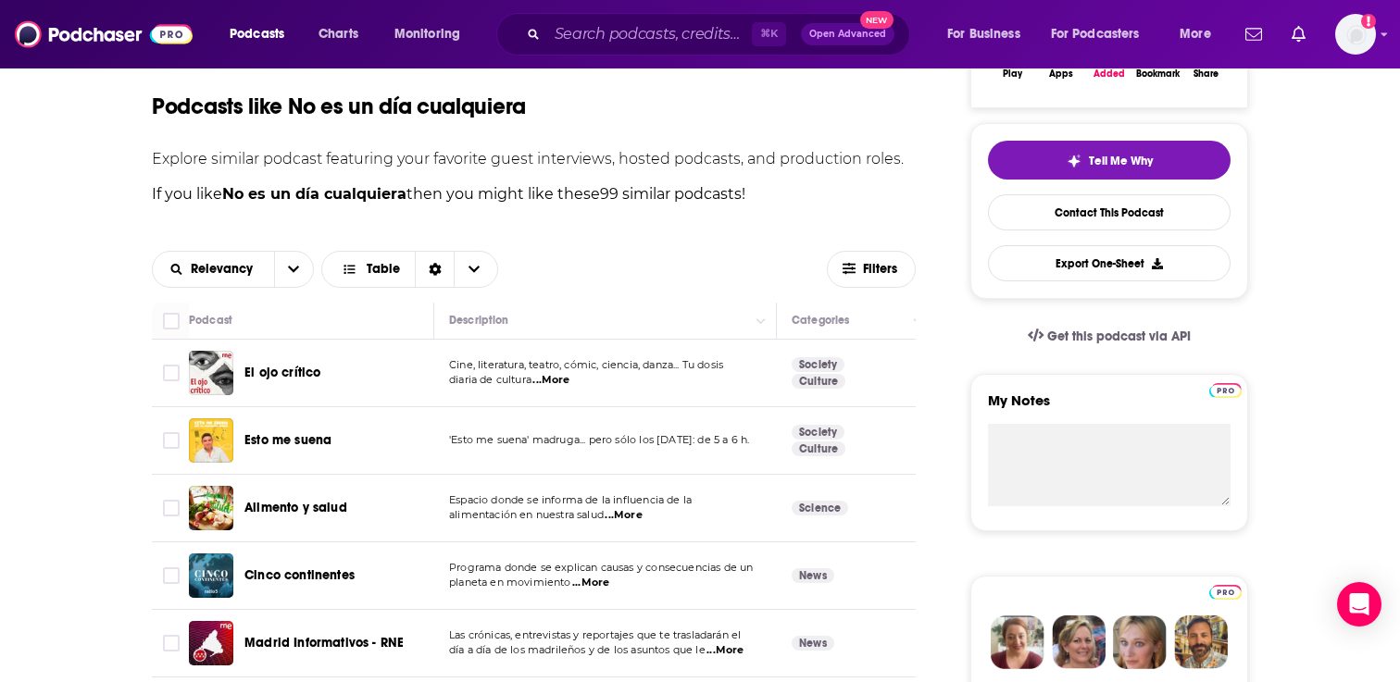
click at [562, 378] on span "...More" at bounding box center [550, 380] width 37 height 15
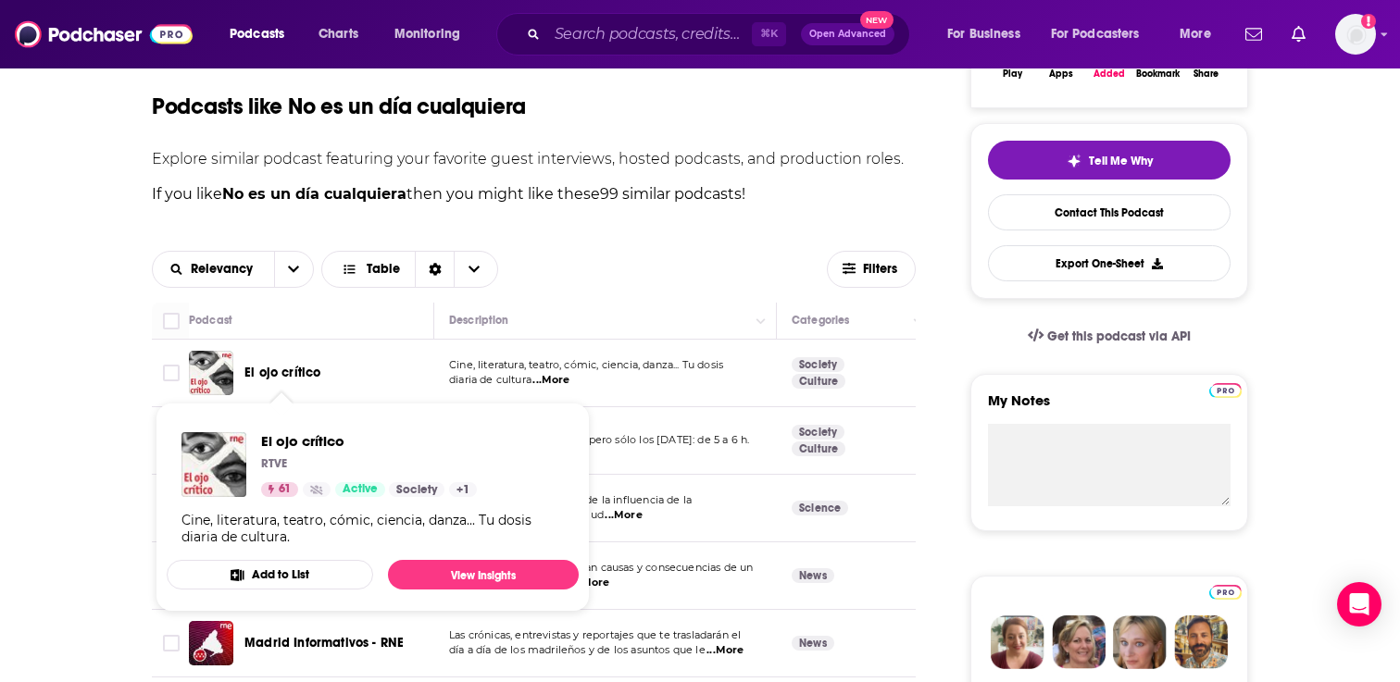
click at [275, 371] on span "El ojo crítico" at bounding box center [282, 373] width 76 height 16
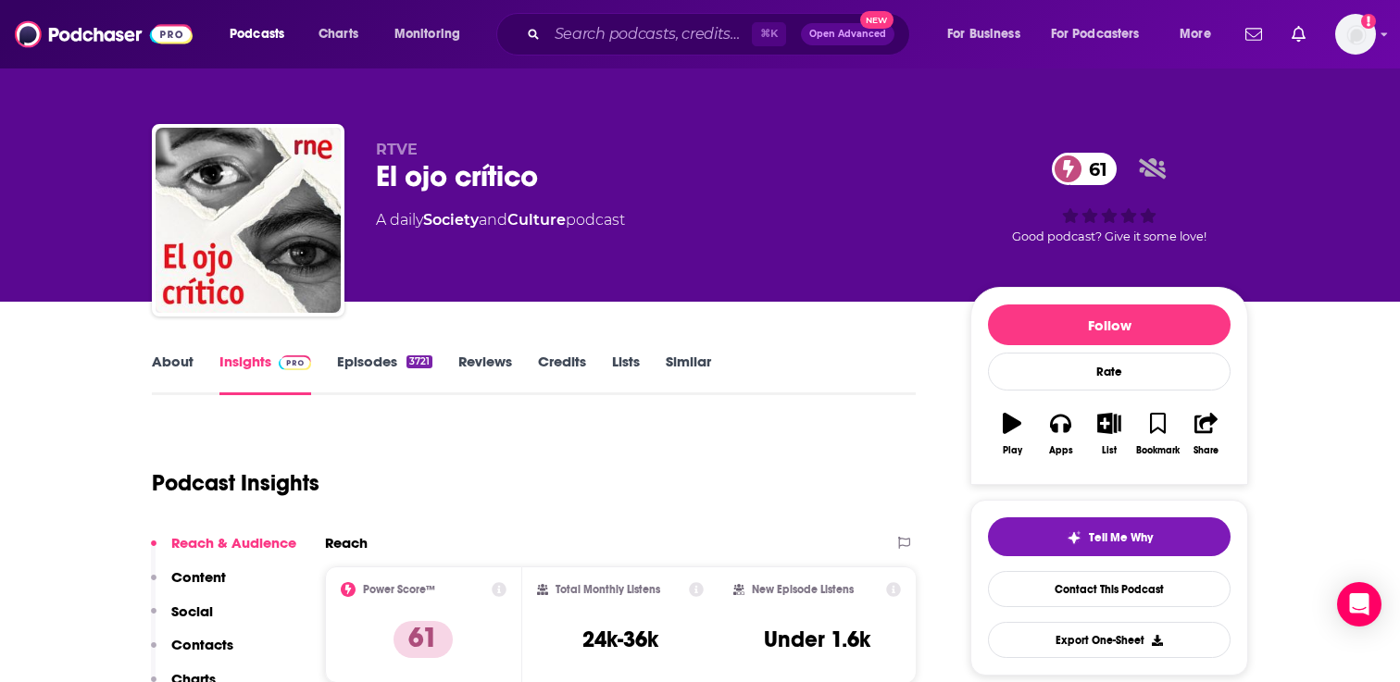
click at [355, 367] on link "Episodes 3721" at bounding box center [384, 374] width 95 height 43
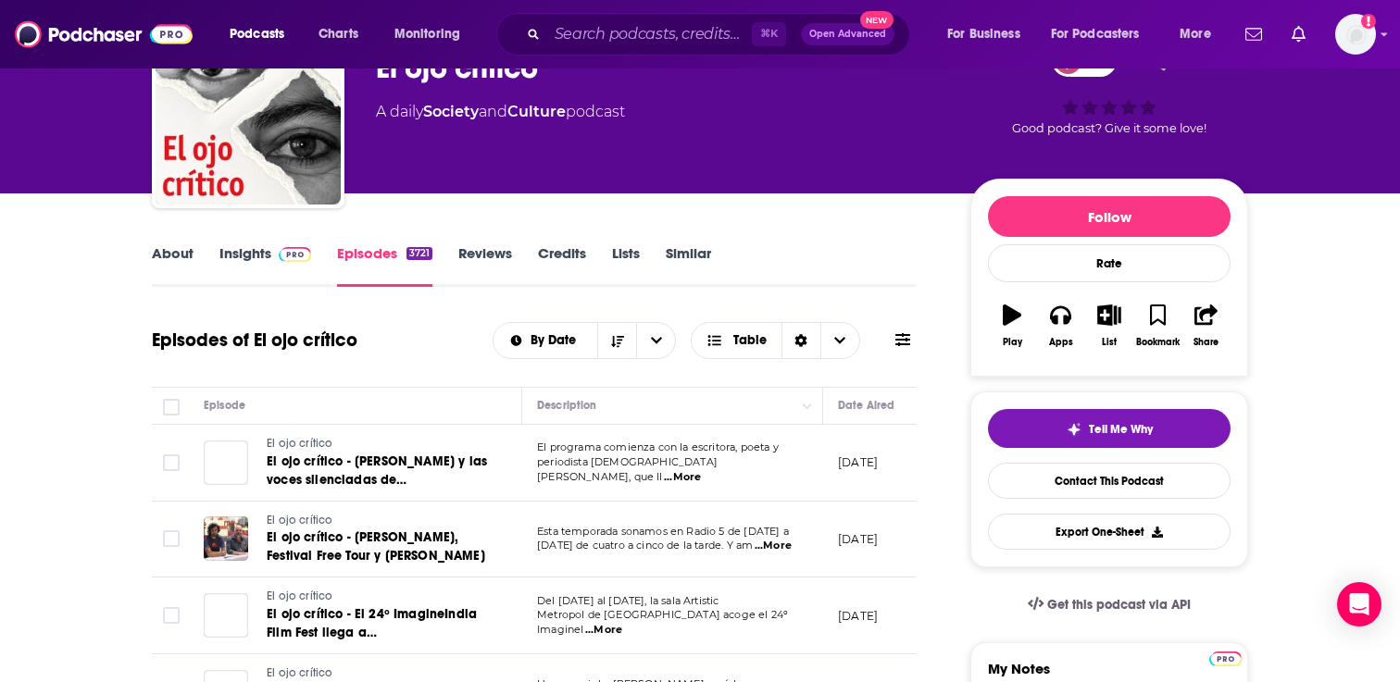
scroll to position [141, 0]
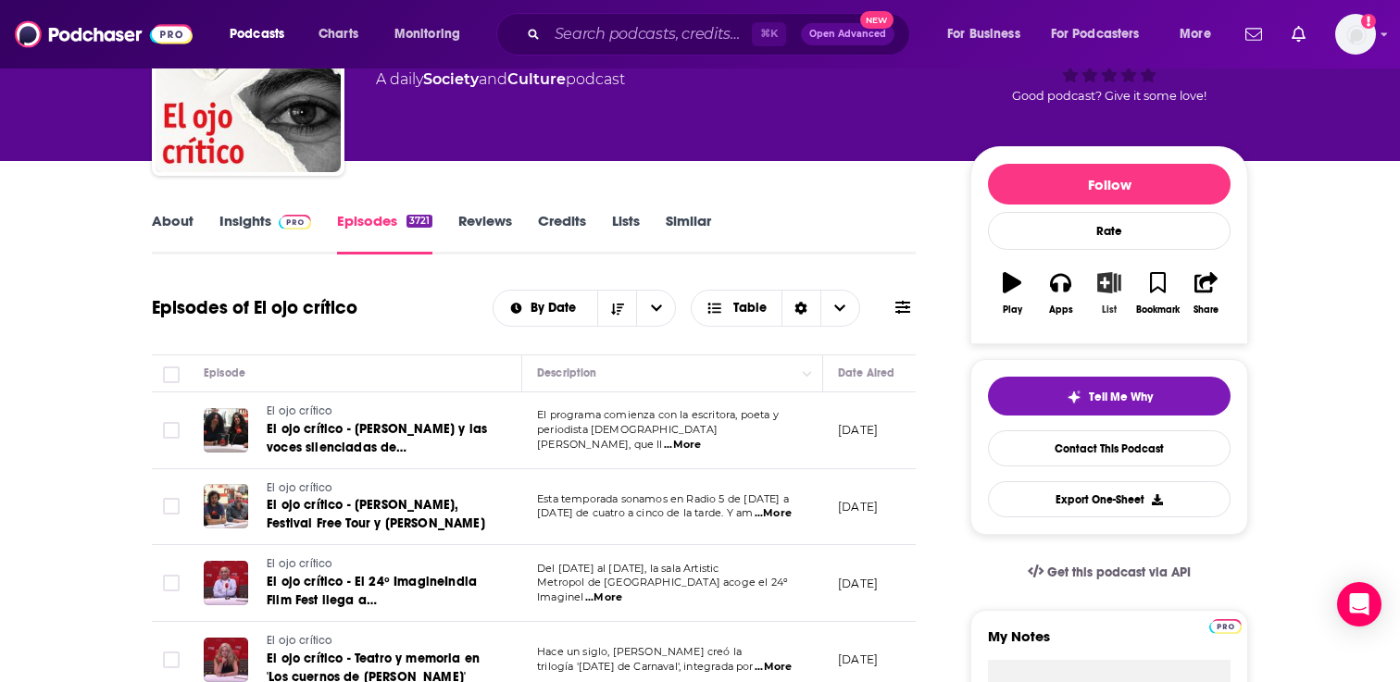
click at [1121, 293] on button "List" at bounding box center [1109, 293] width 48 height 67
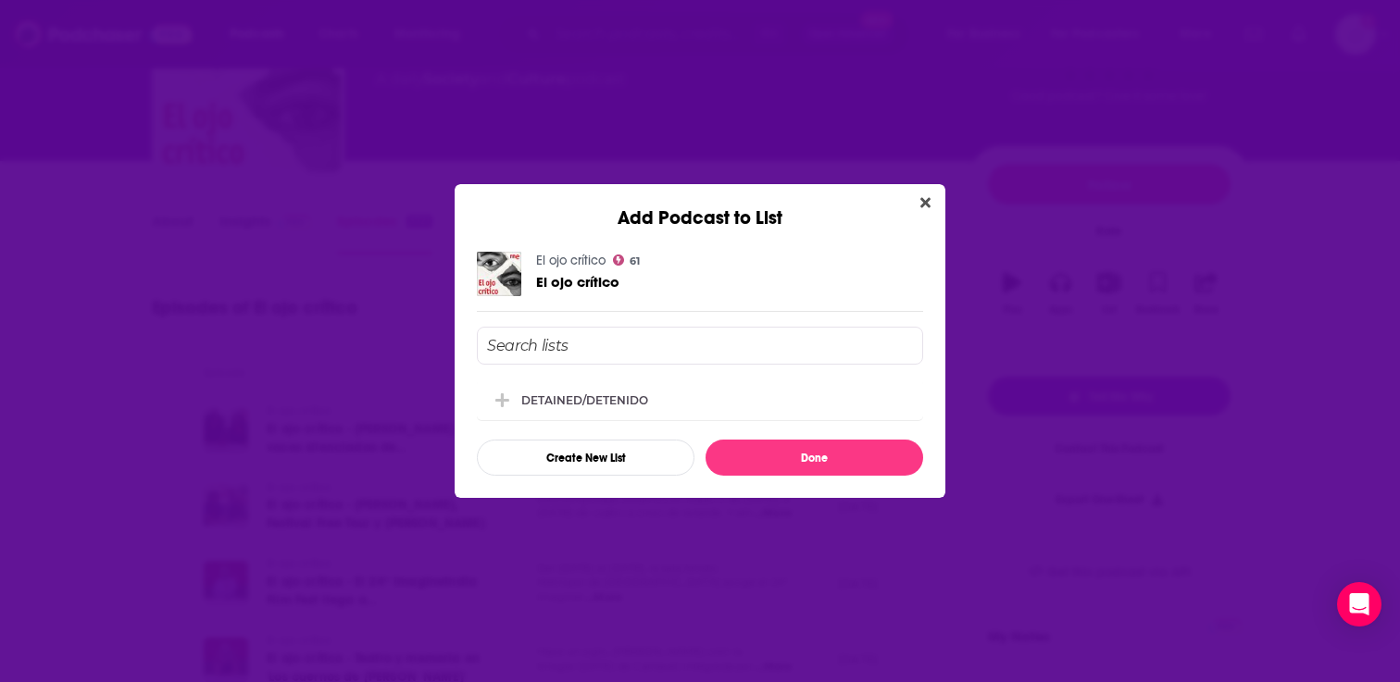
scroll to position [0, 0]
click at [722, 404] on div "DETAINED/DETENIDO" at bounding box center [700, 399] width 446 height 41
click at [766, 460] on button "Done" at bounding box center [814, 458] width 218 height 36
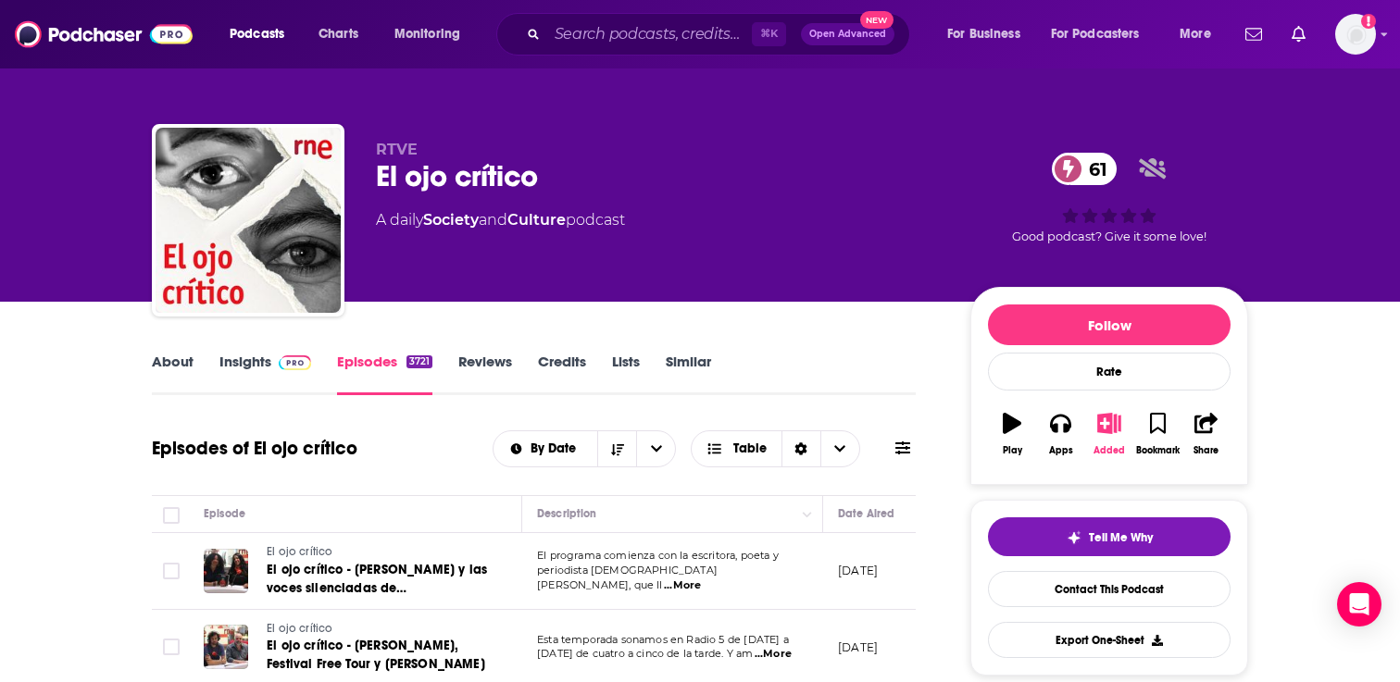
scroll to position [141, 0]
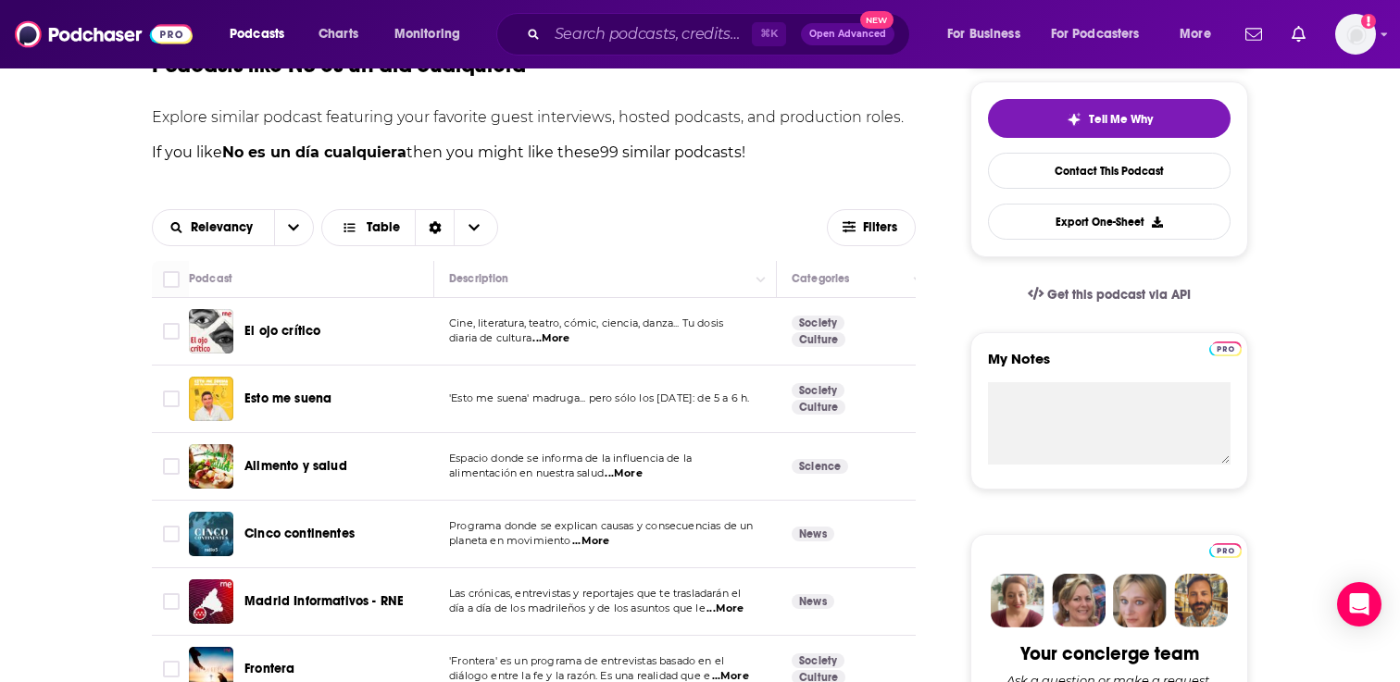
scroll to position [450, 0]
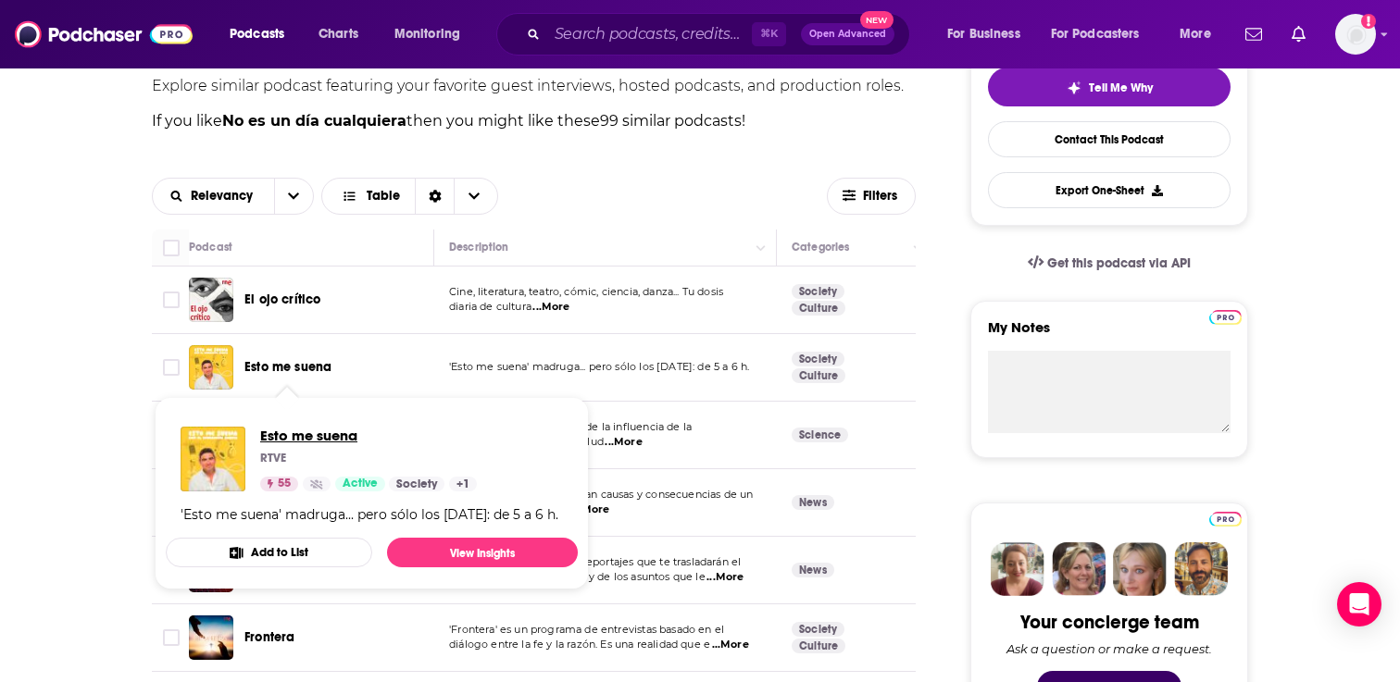
click at [306, 442] on span "Esto me suena" at bounding box center [368, 436] width 217 height 18
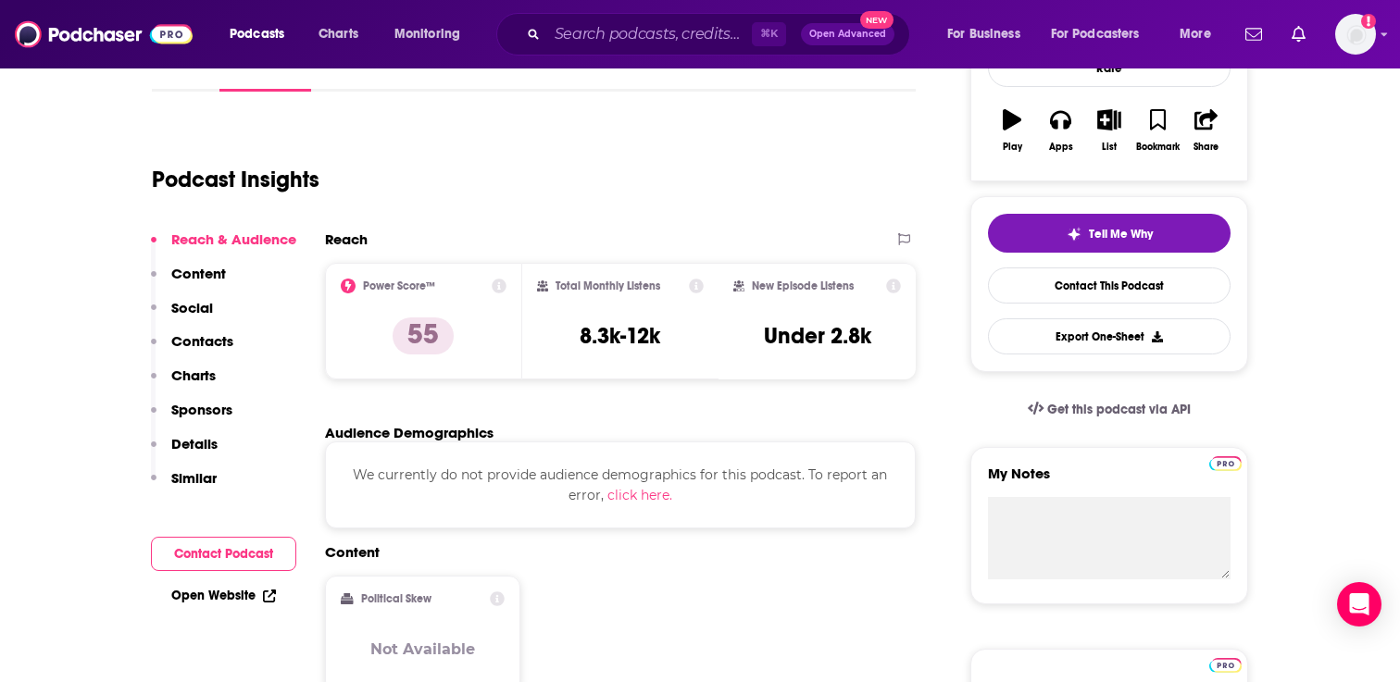
scroll to position [154, 0]
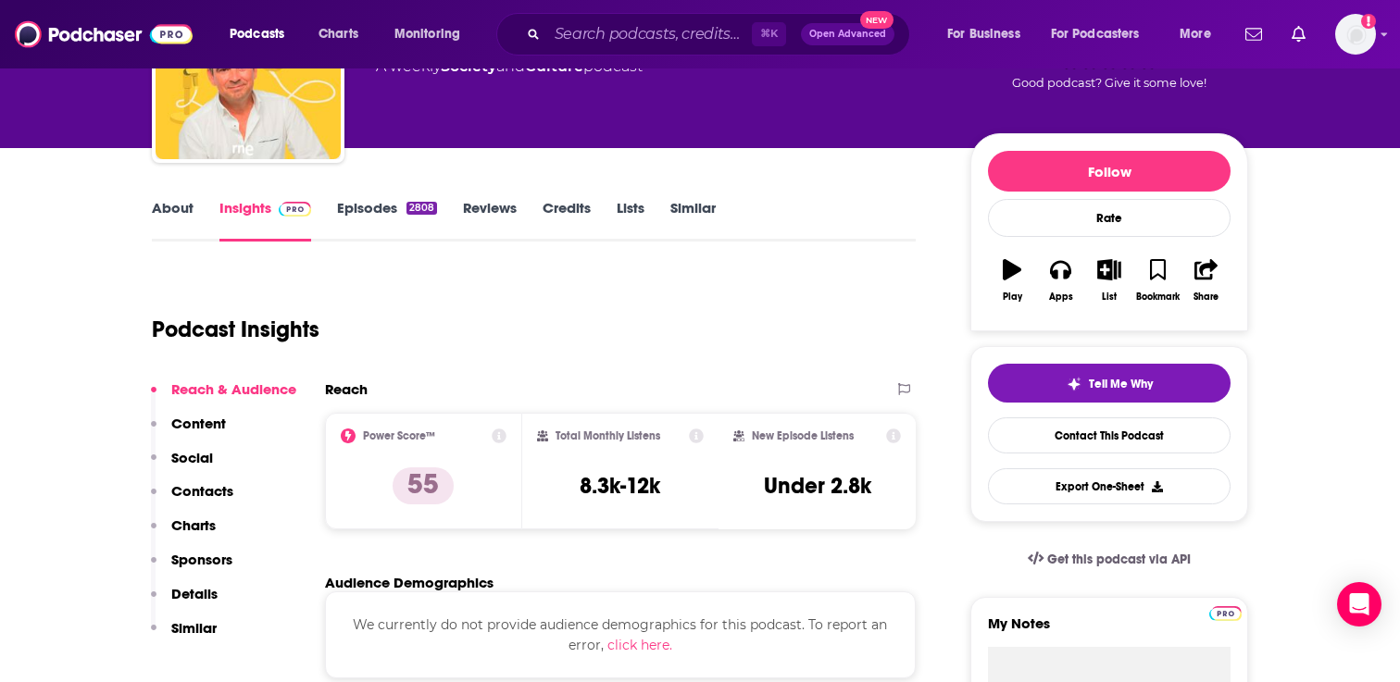
click at [364, 204] on link "Episodes 2808" at bounding box center [387, 220] width 100 height 43
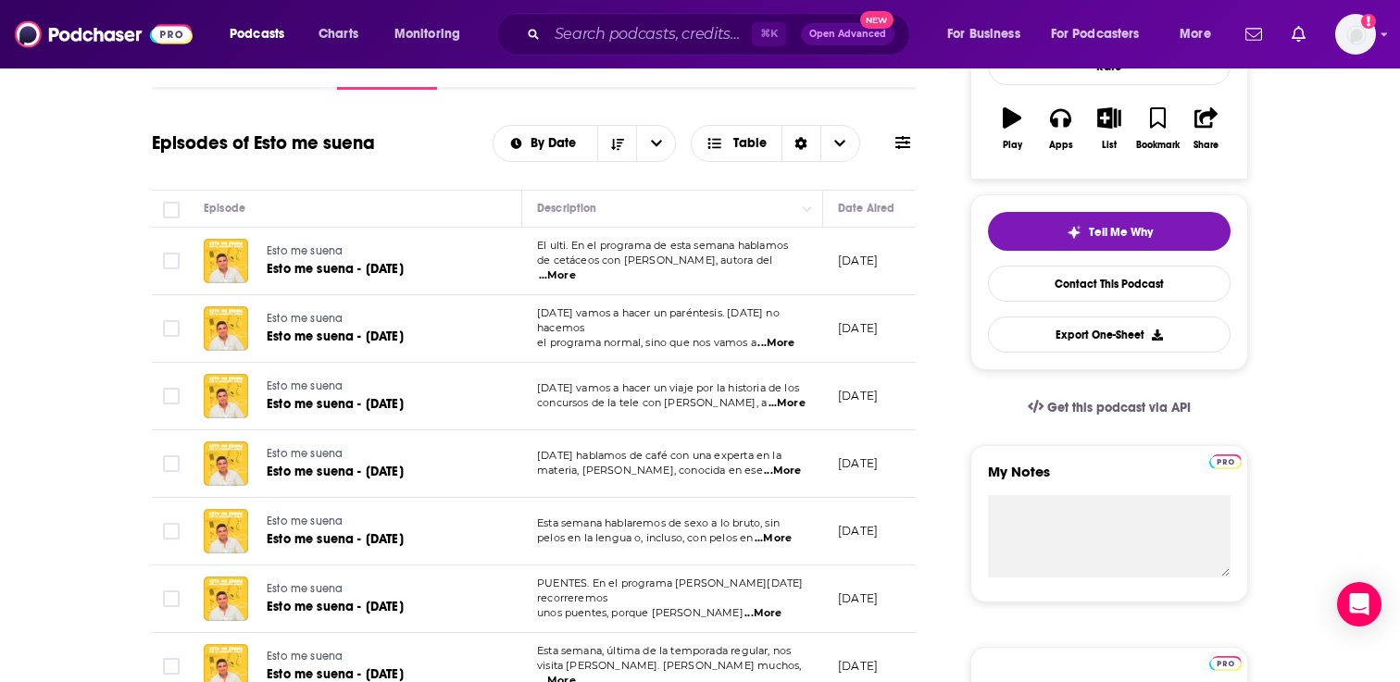
scroll to position [345, 0]
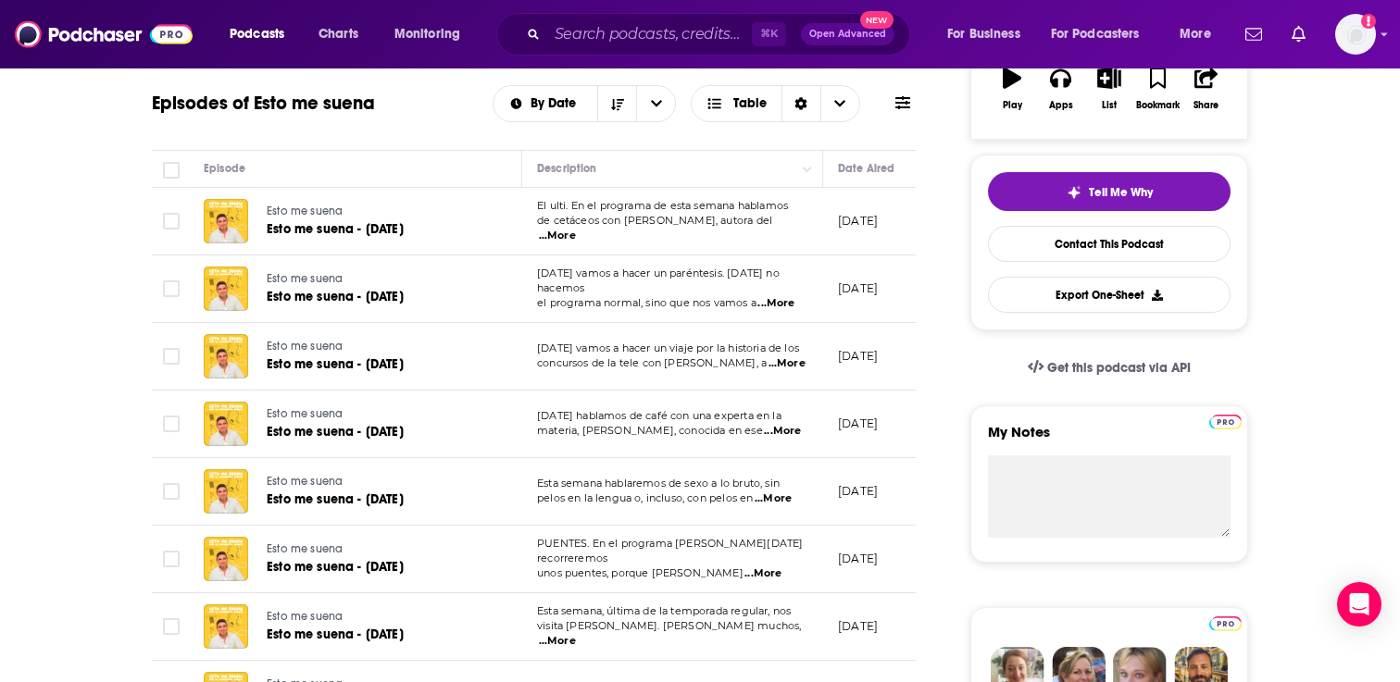
click at [576, 229] on span "...More" at bounding box center [557, 236] width 37 height 15
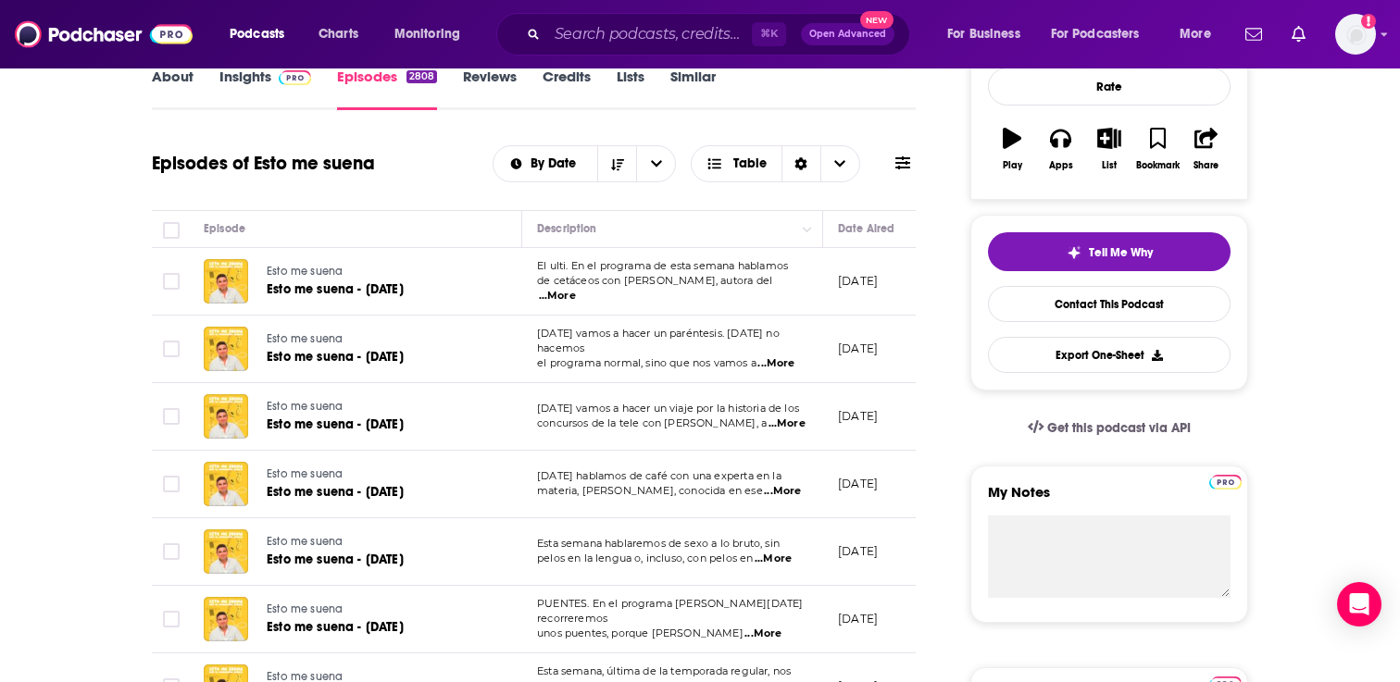
scroll to position [283, 0]
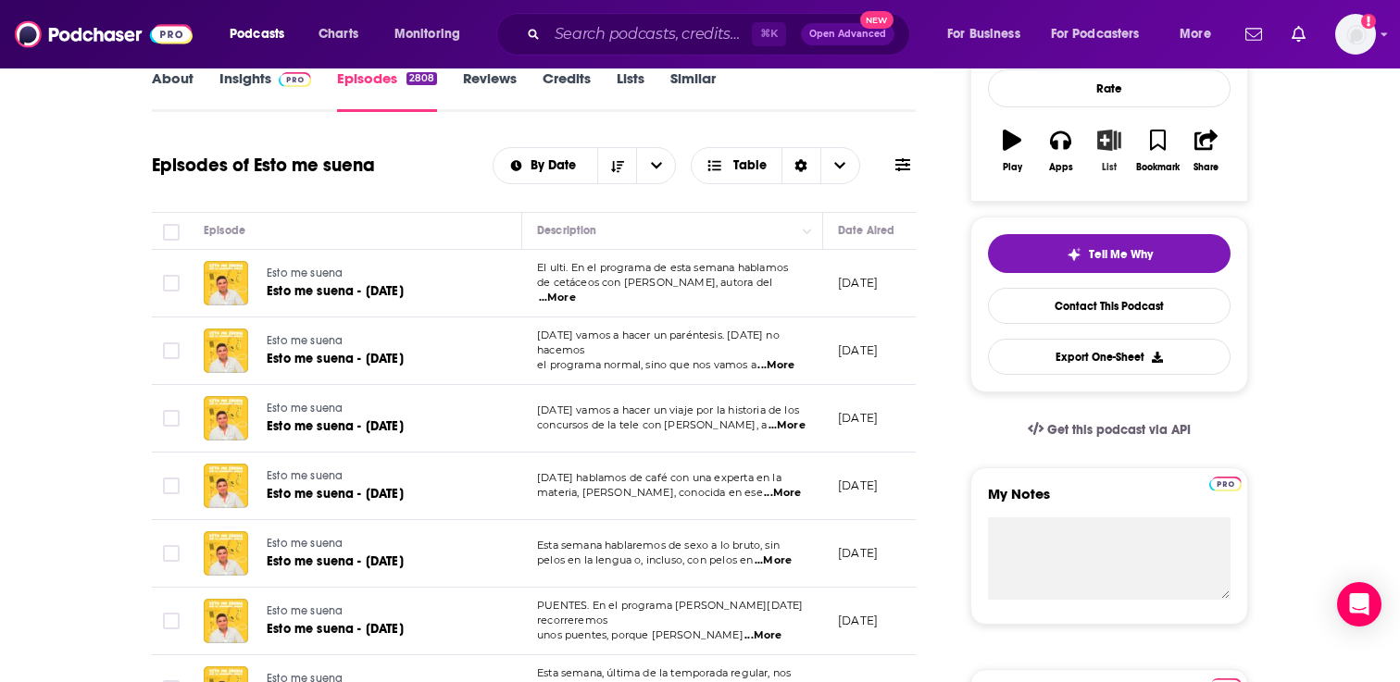
click at [1115, 140] on icon "button" at bounding box center [1109, 140] width 23 height 20
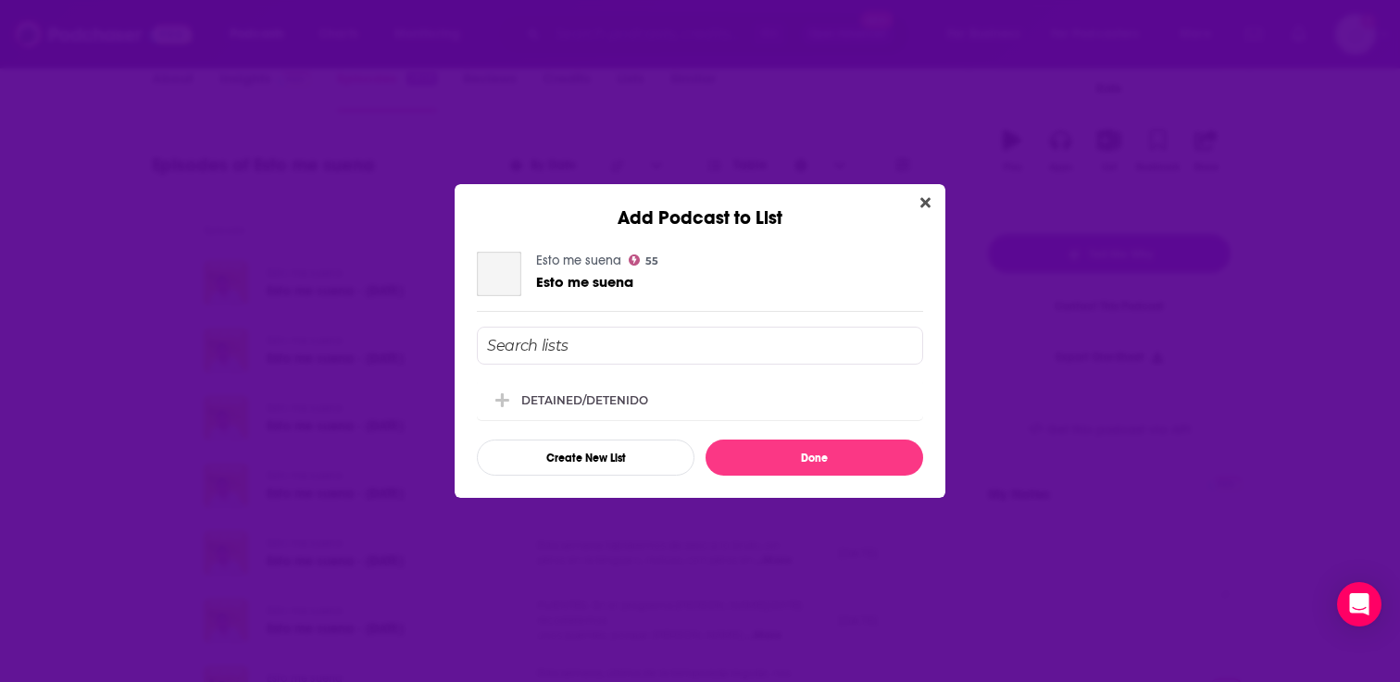
scroll to position [0, 0]
click at [665, 395] on div "DETAINED/DETENIDO" at bounding box center [700, 399] width 446 height 41
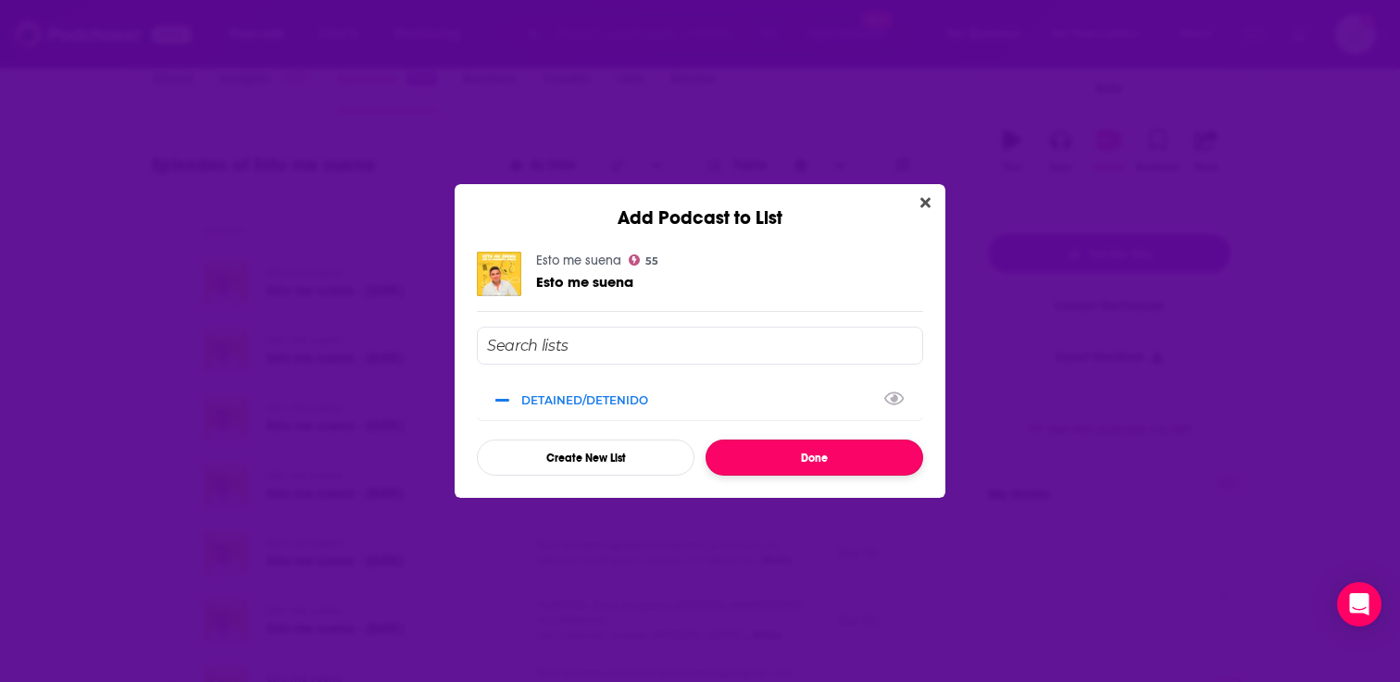
click at [770, 463] on button "Done" at bounding box center [814, 458] width 218 height 36
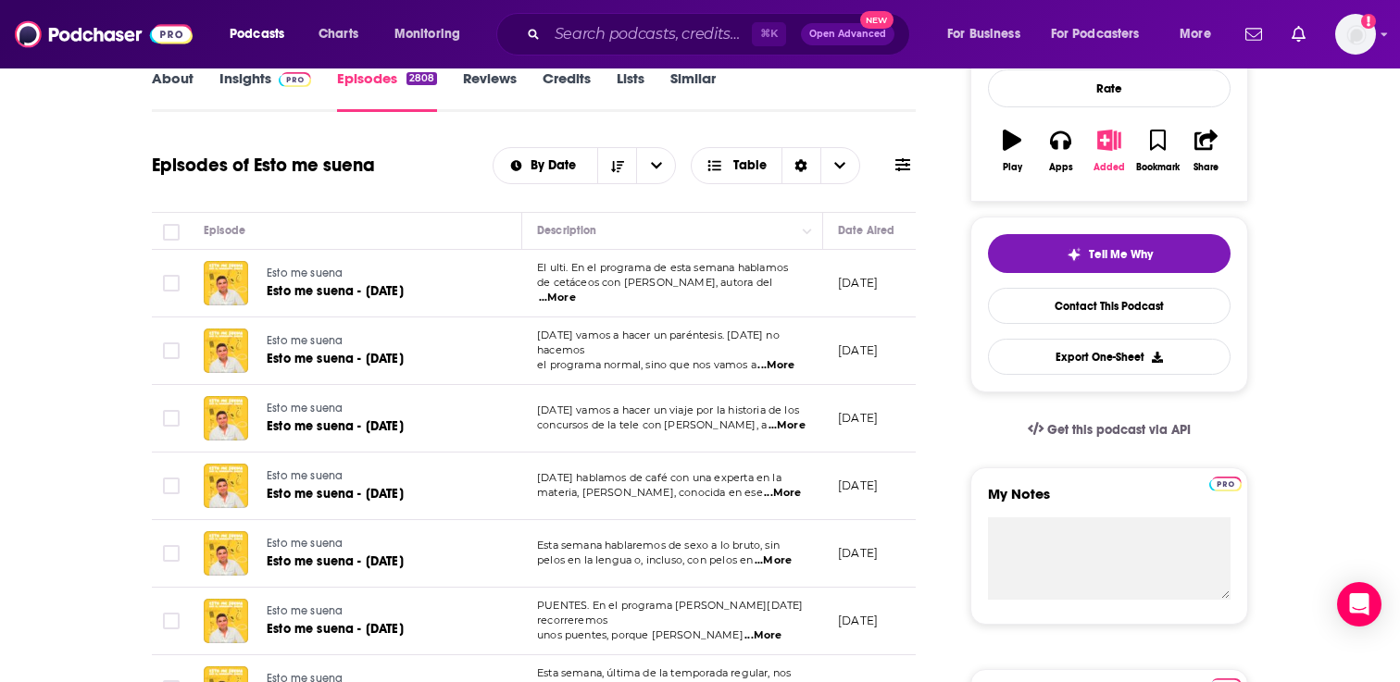
scroll to position [249, 0]
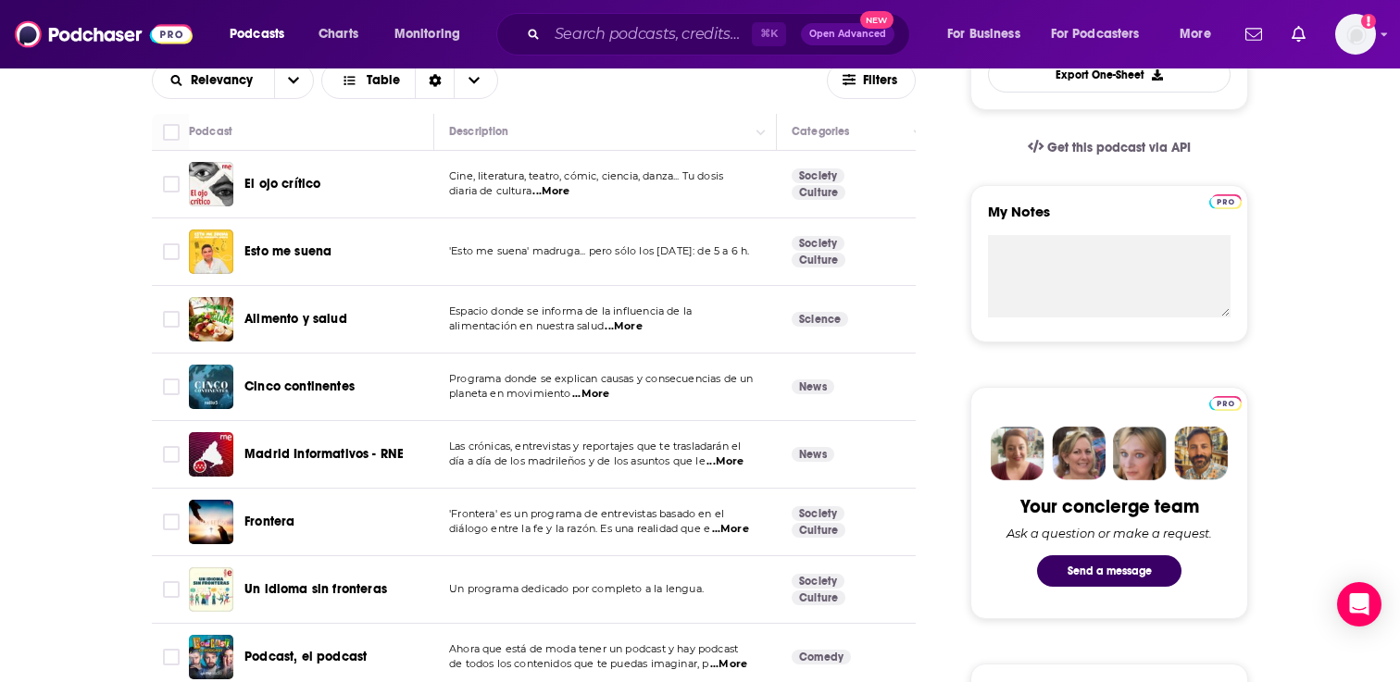
scroll to position [562, 0]
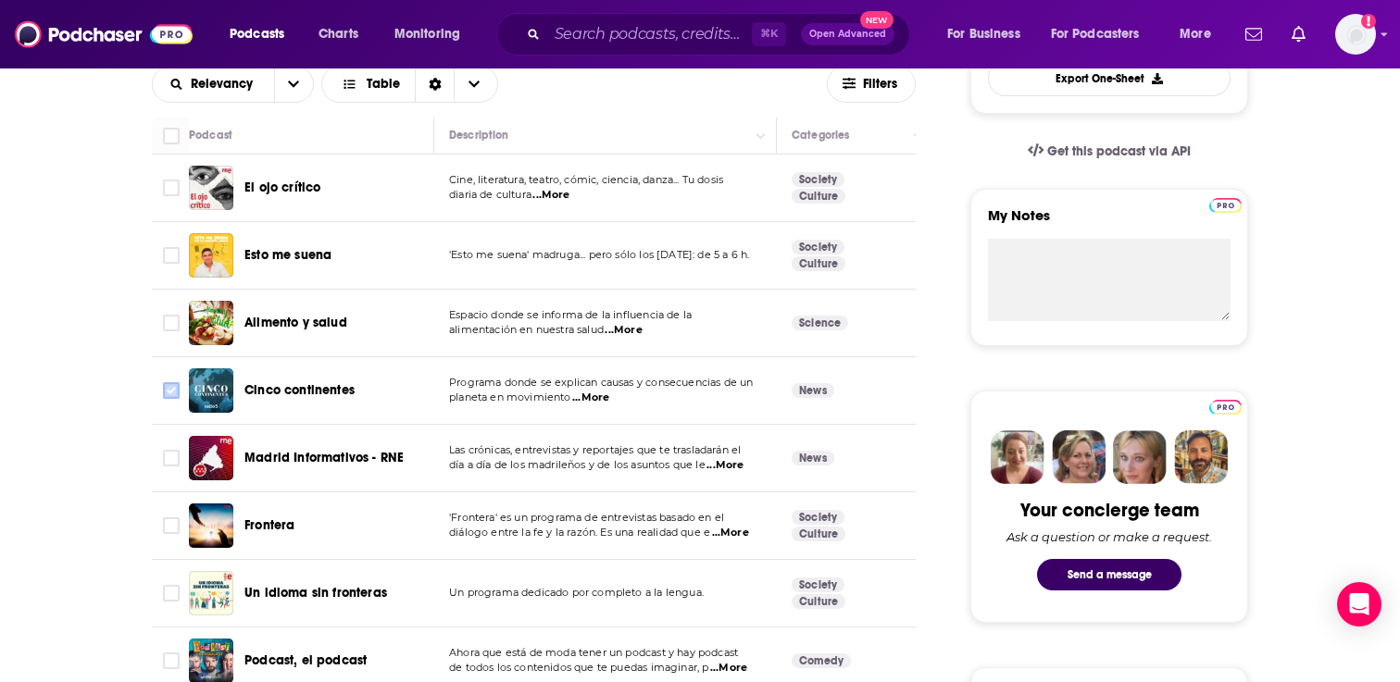
click at [170, 388] on input "Toggle select row" at bounding box center [171, 390] width 17 height 17
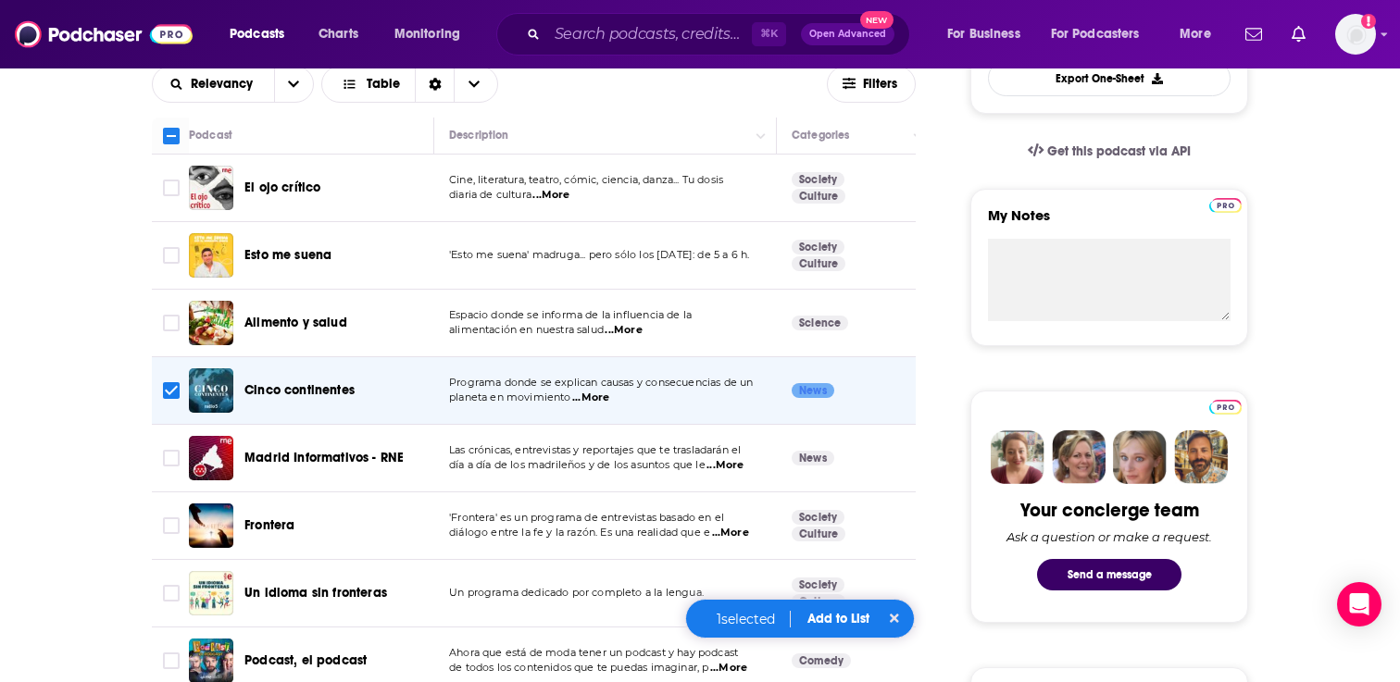
click at [835, 610] on div "1 selected Add to List" at bounding box center [800, 619] width 230 height 40
click at [836, 625] on button "Add to List" at bounding box center [838, 619] width 92 height 16
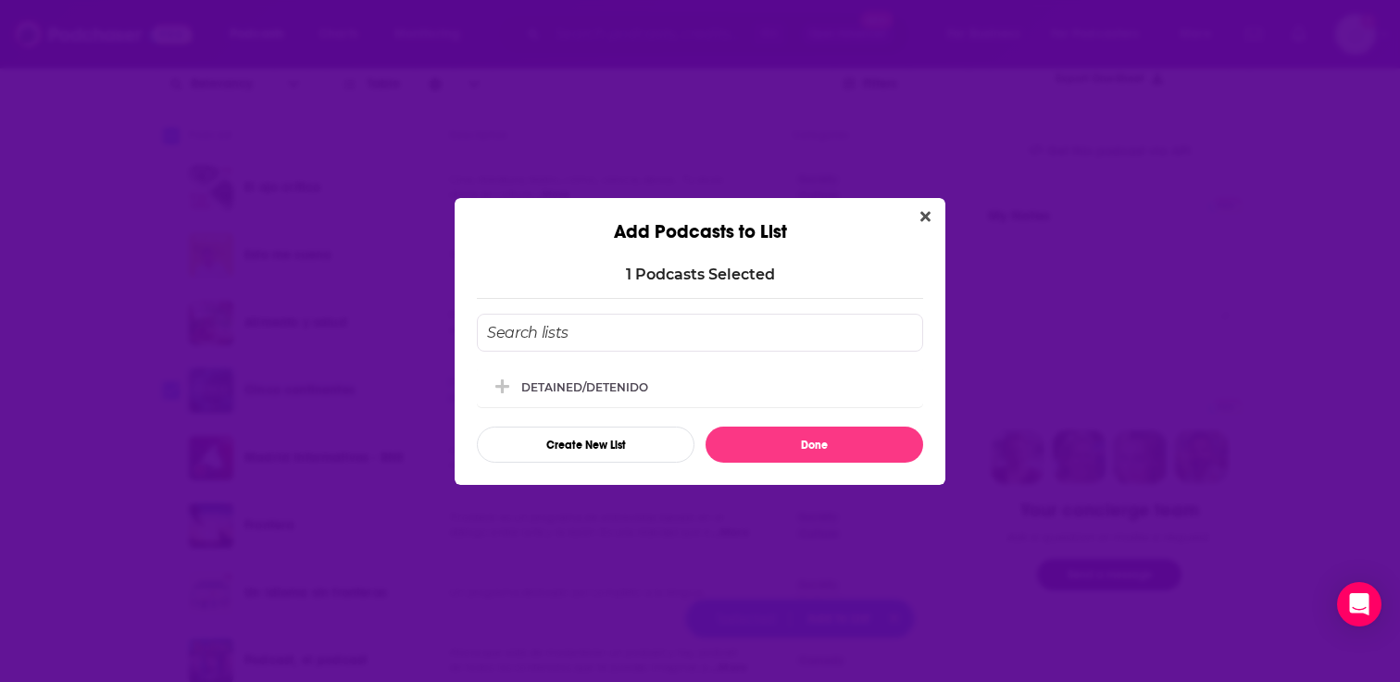
scroll to position [0, 0]
click at [790, 401] on div "DETAINED/DETENIDO" at bounding box center [700, 386] width 446 height 41
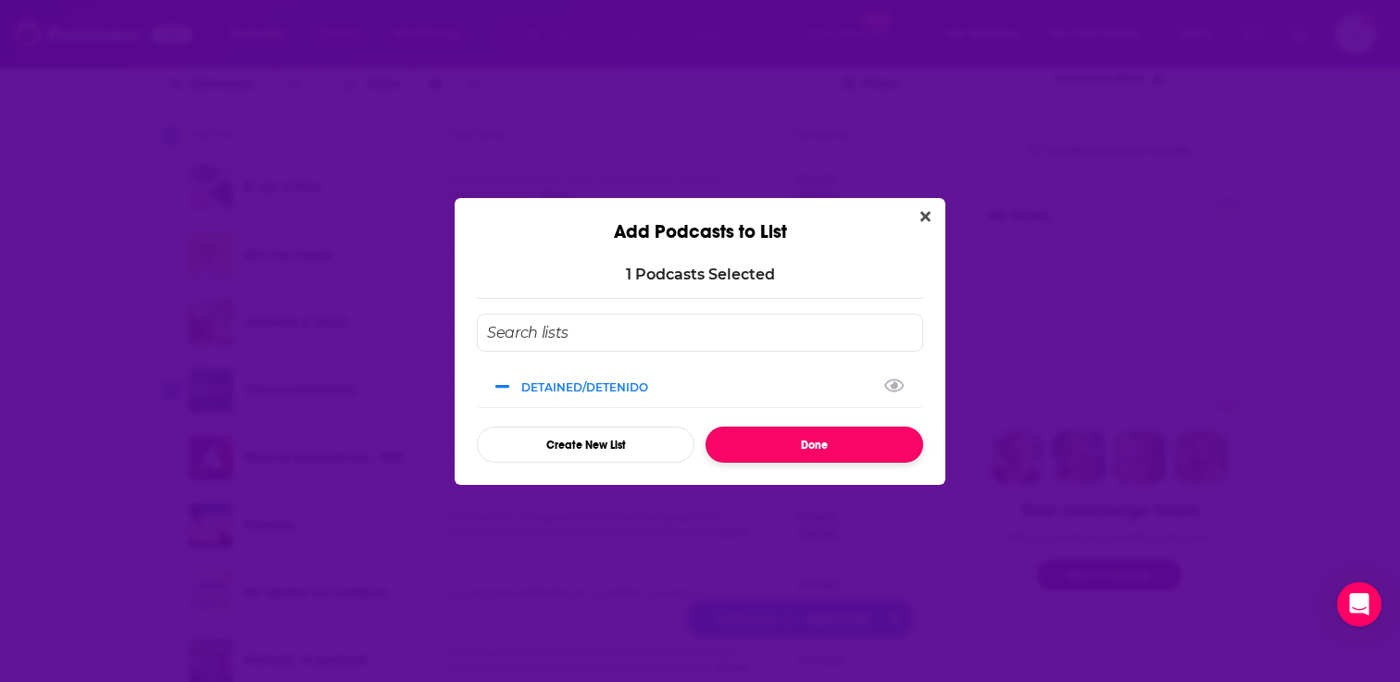
click at [796, 443] on button "Done" at bounding box center [814, 445] width 218 height 36
checkbox input "false"
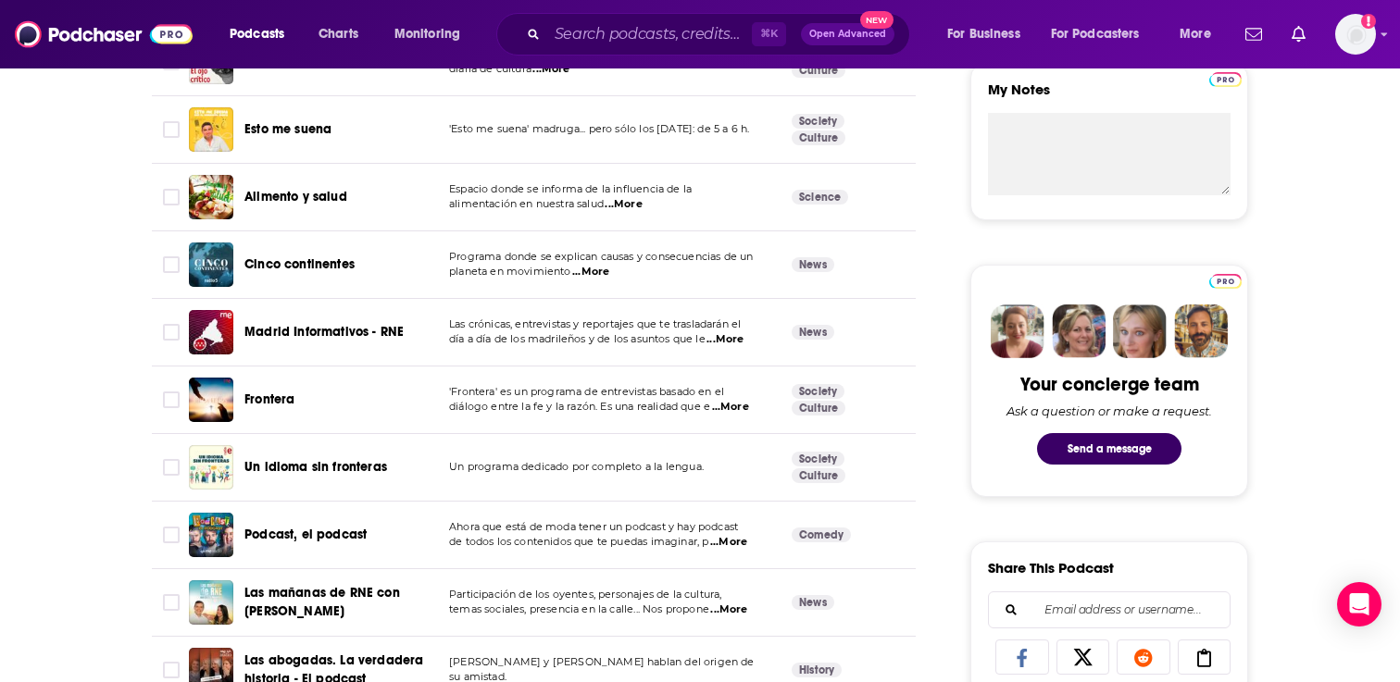
scroll to position [690, 0]
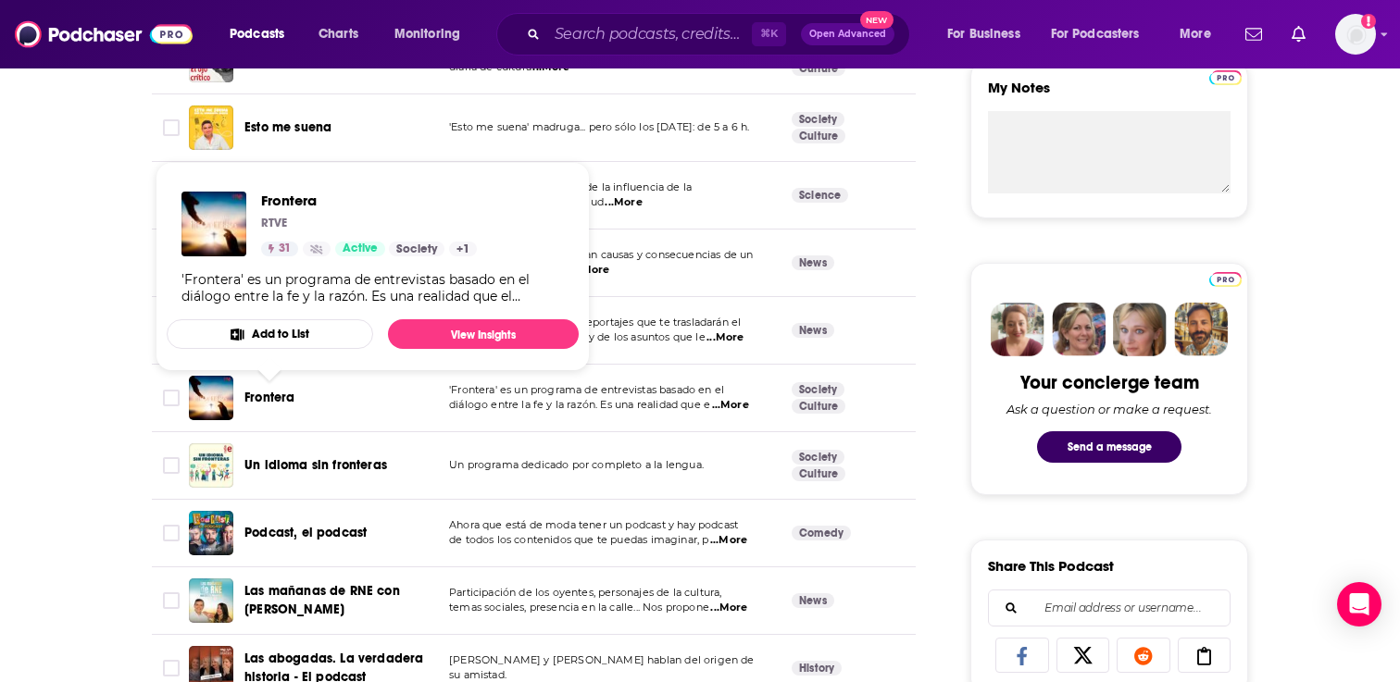
click at [302, 326] on button "Add to List" at bounding box center [270, 334] width 206 height 30
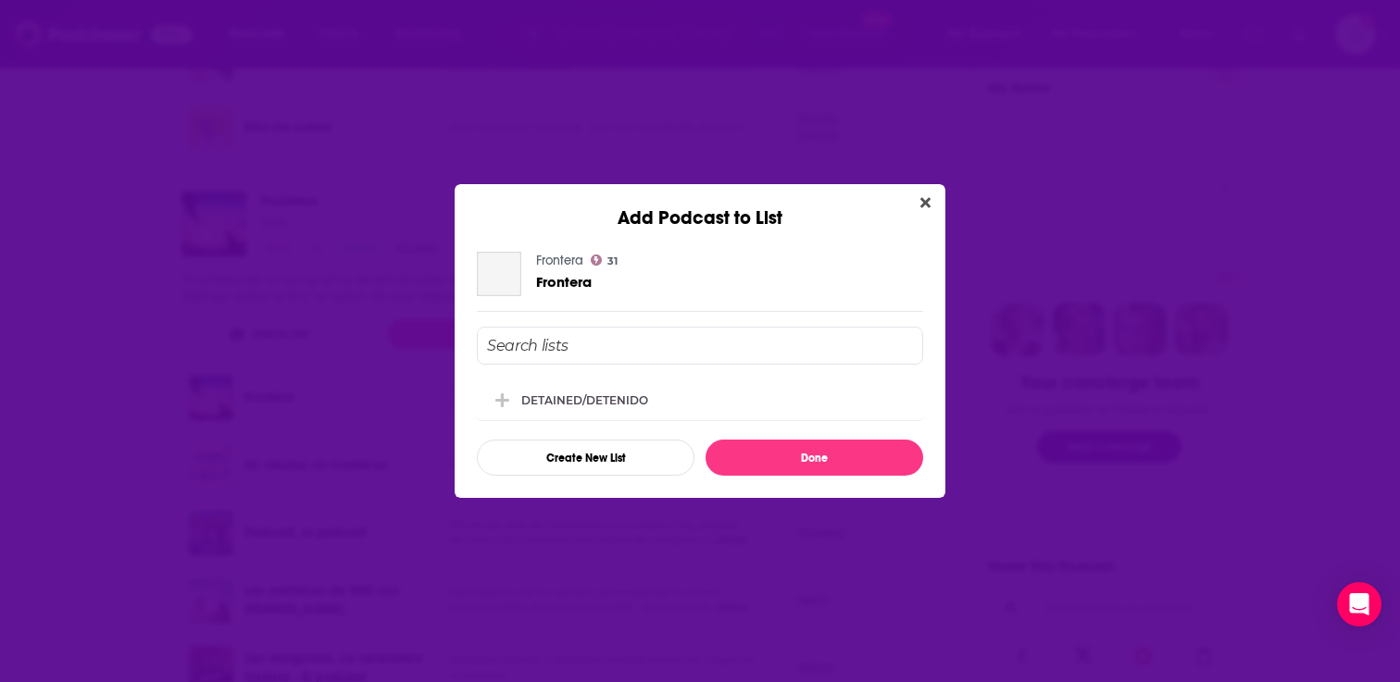
scroll to position [0, 0]
click at [589, 390] on div "DETAINED/DETENIDO" at bounding box center [700, 399] width 446 height 41
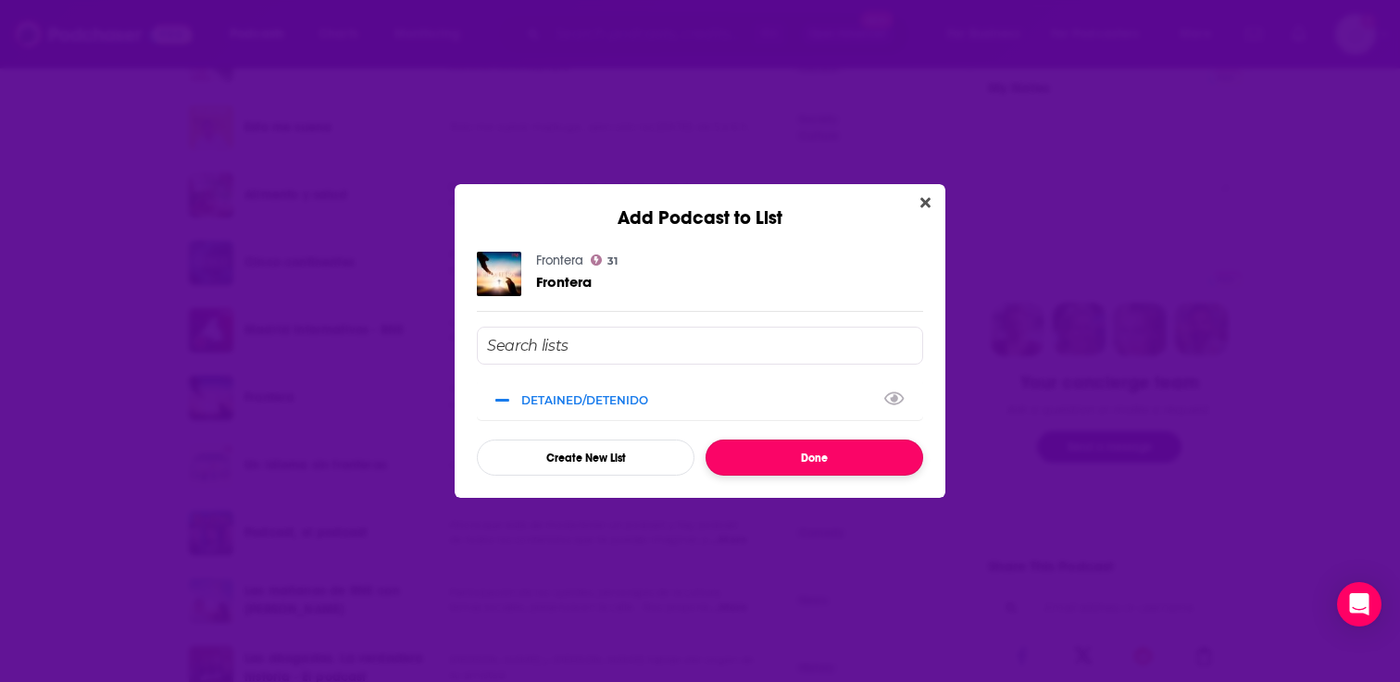
click at [765, 465] on button "Done" at bounding box center [814, 458] width 218 height 36
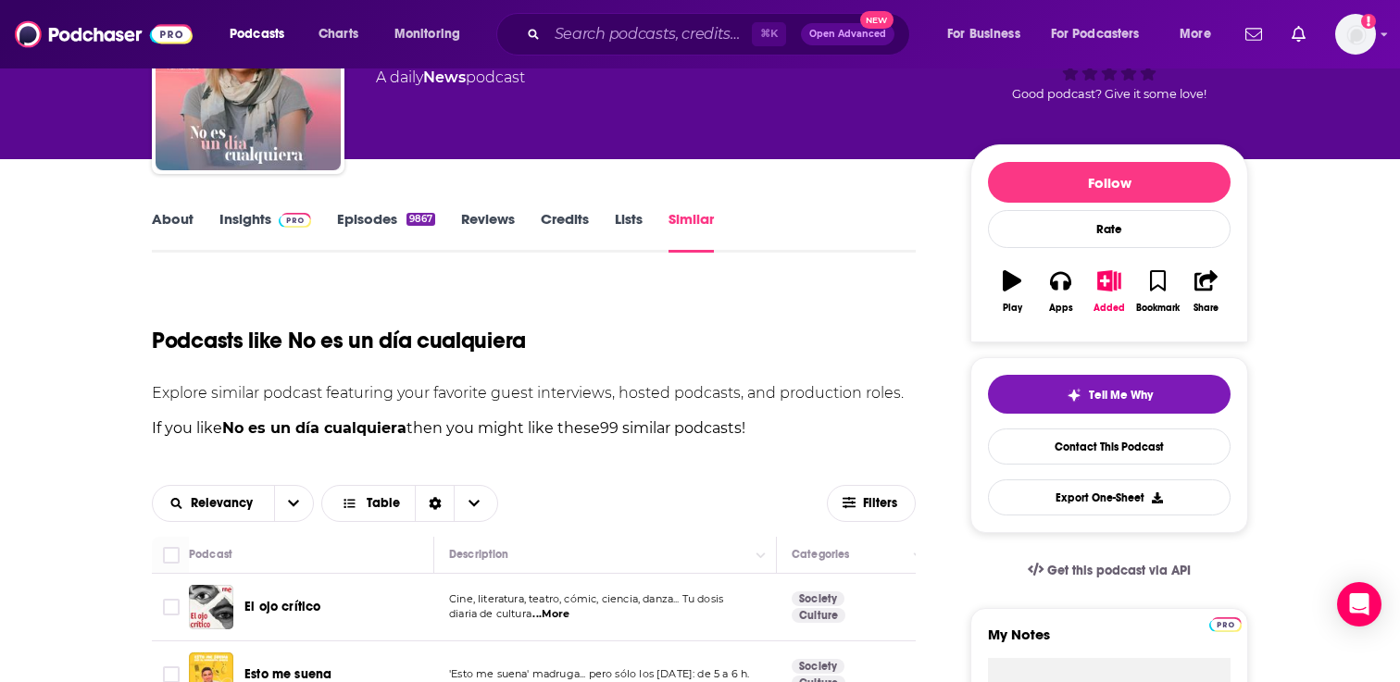
scroll to position [143, 0]
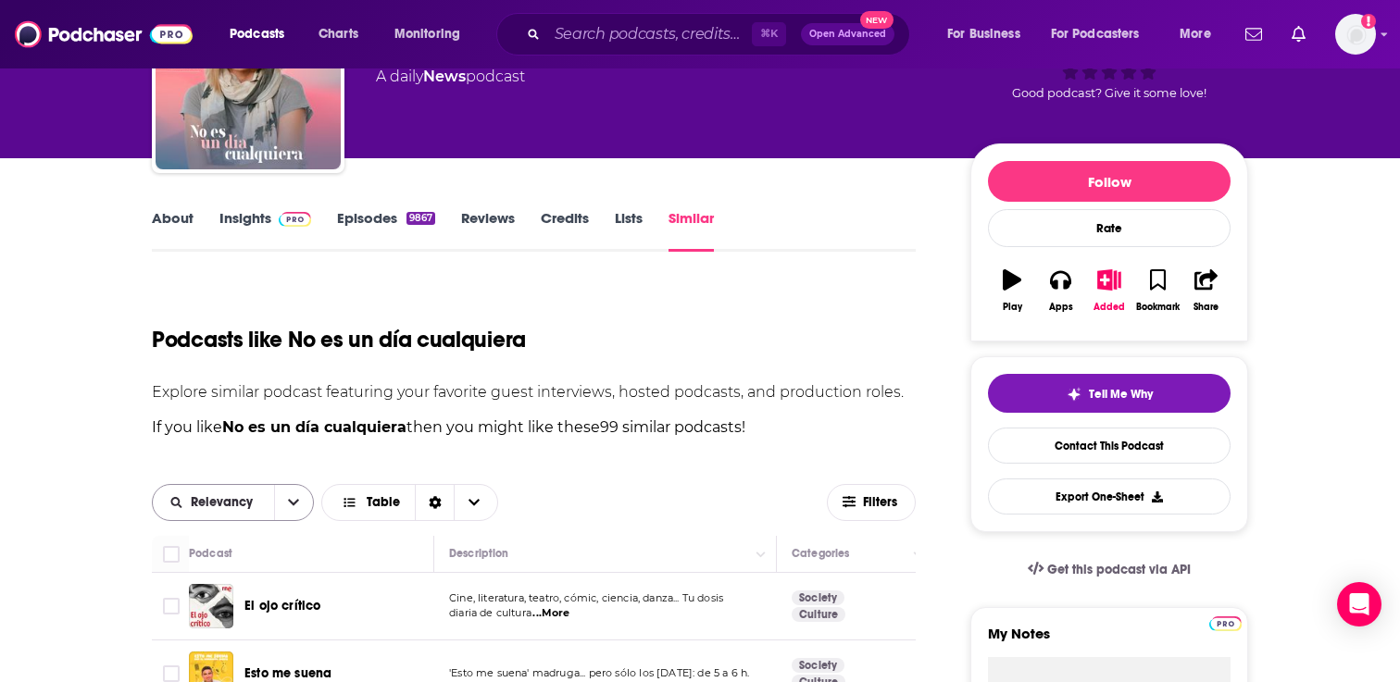
click at [292, 496] on icon "open menu" at bounding box center [293, 502] width 11 height 13
click at [440, 493] on div "Sort Direction" at bounding box center [434, 502] width 39 height 35
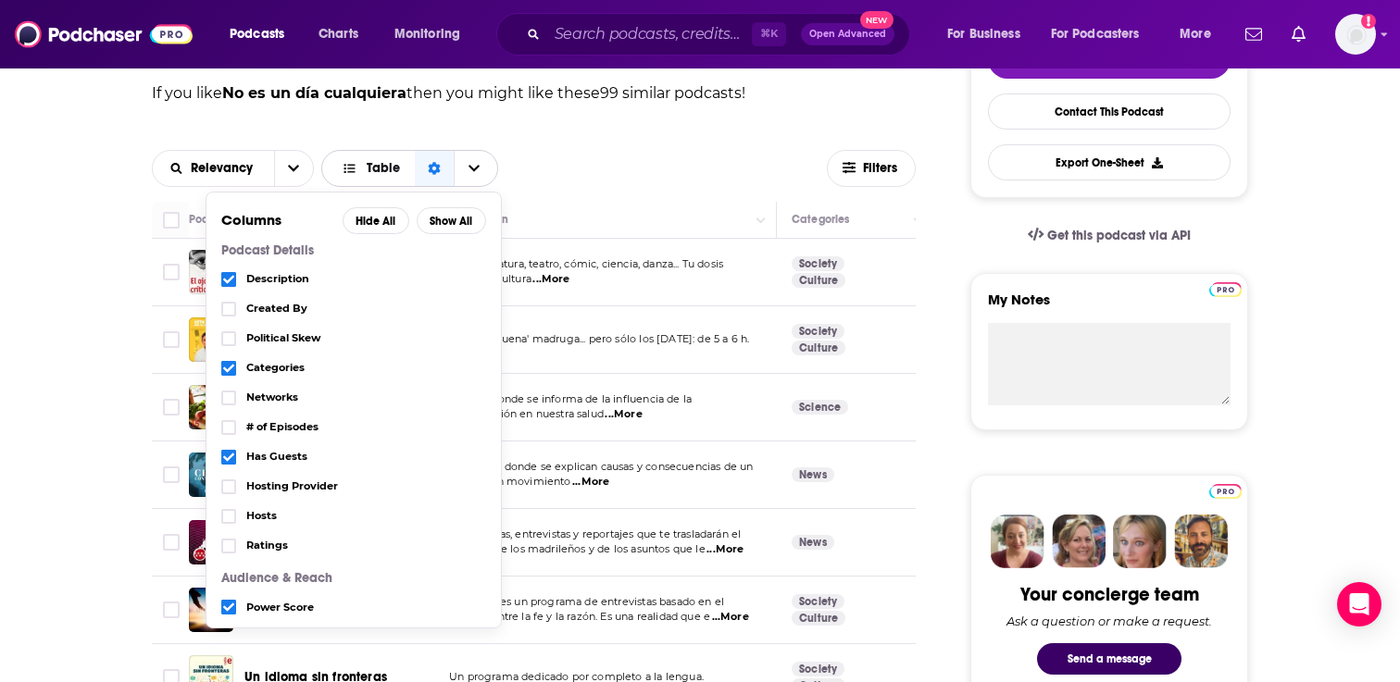
scroll to position [0, 0]
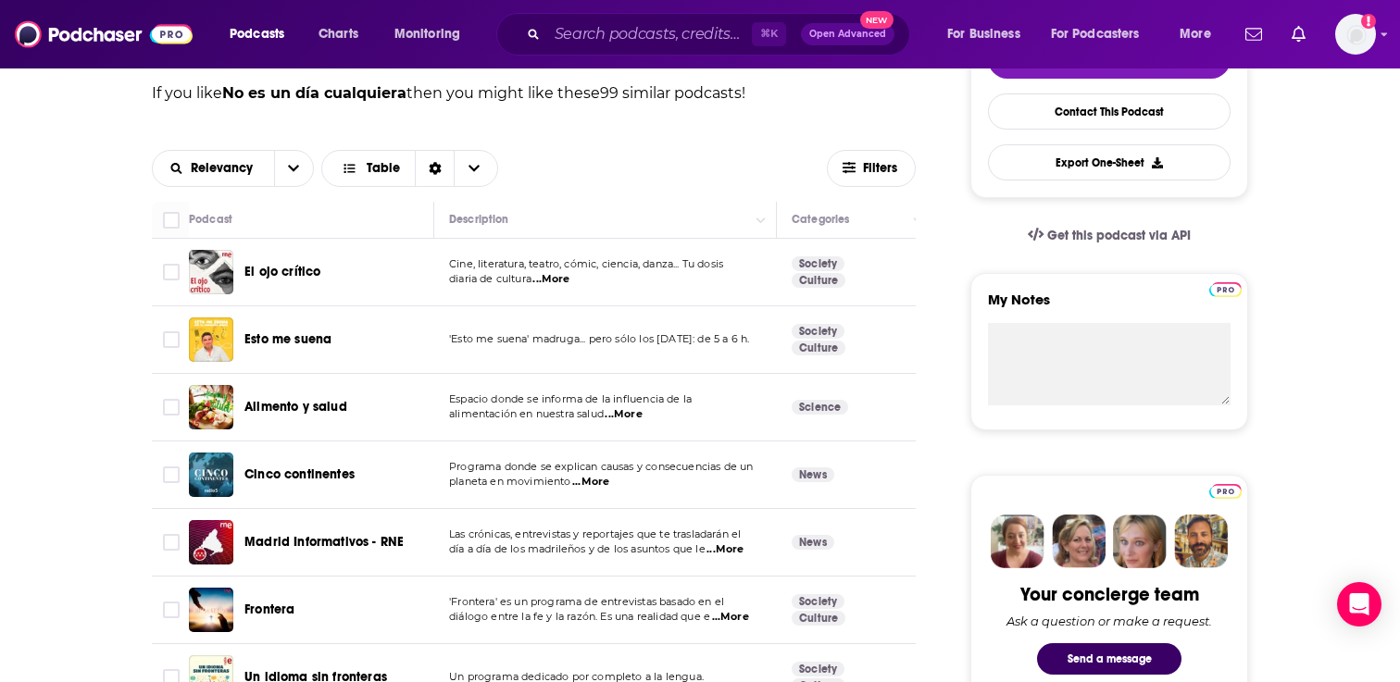
click at [553, 138] on div "Relevancy Table Filters" at bounding box center [534, 168] width 764 height 67
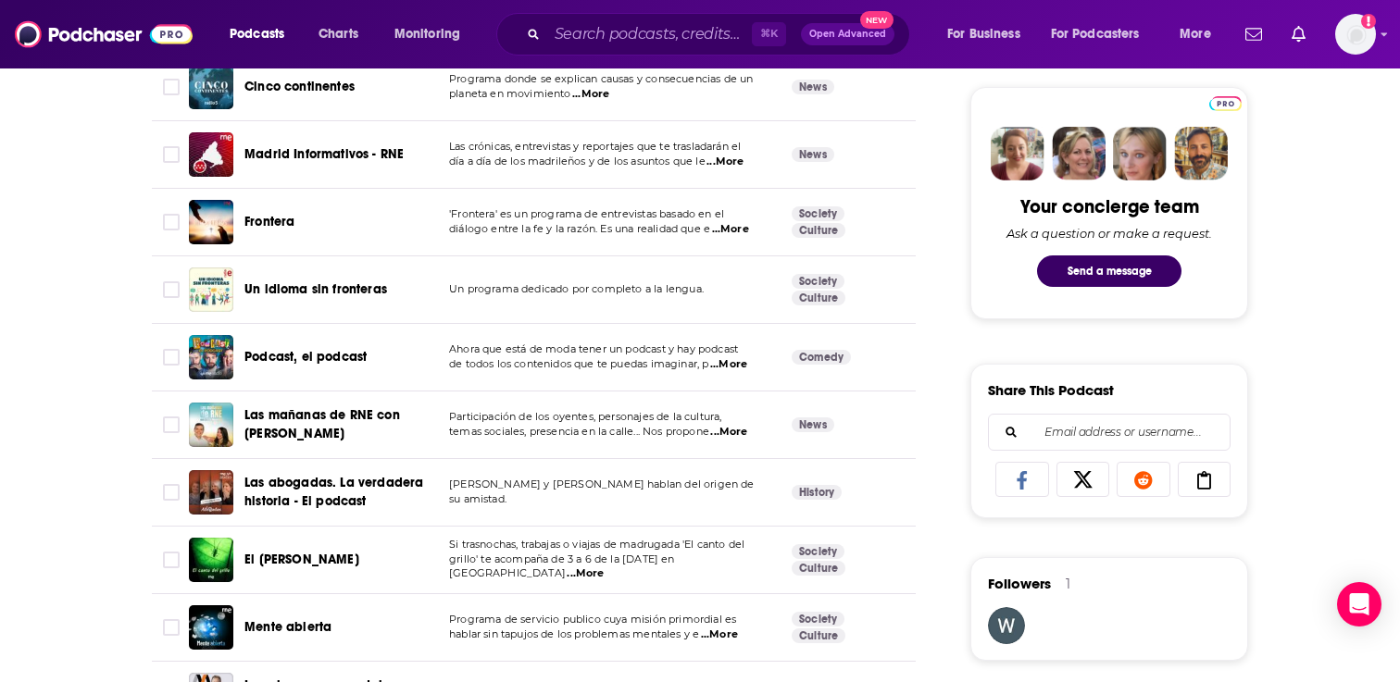
scroll to position [875, 0]
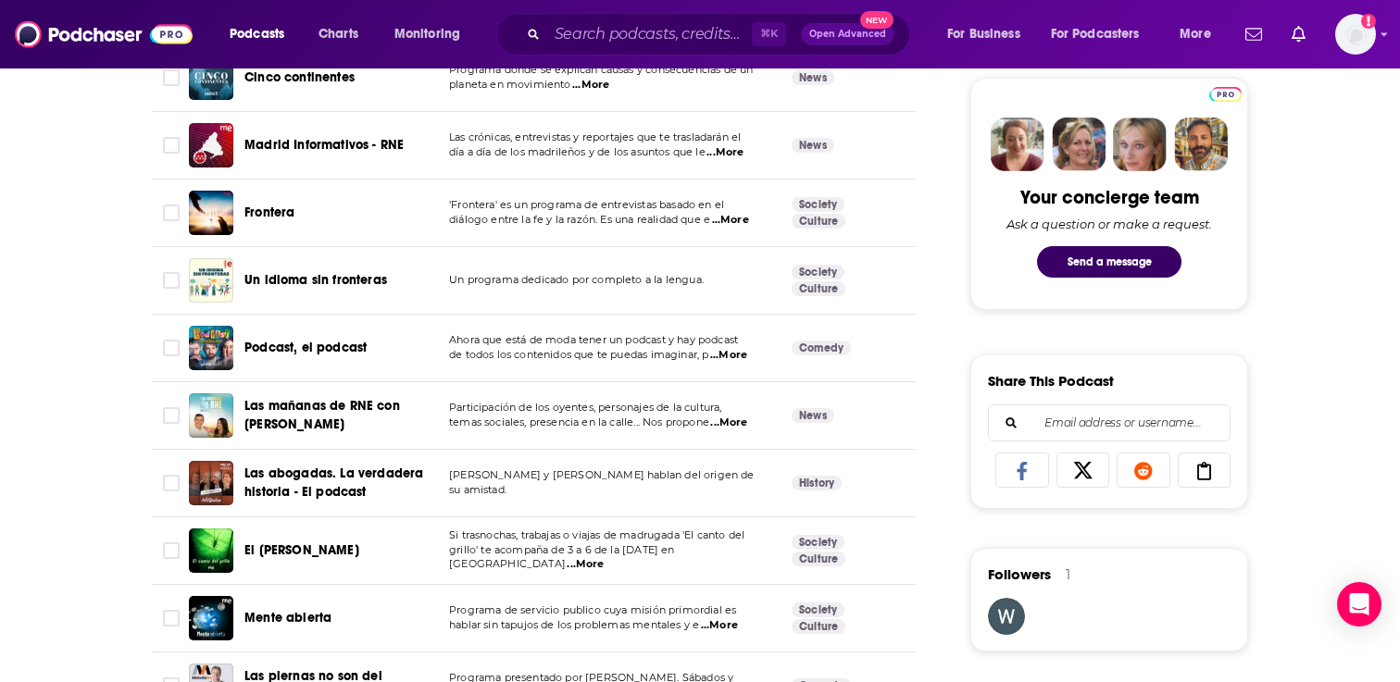
click at [267, 206] on span "Frontera" at bounding box center [269, 213] width 50 height 16
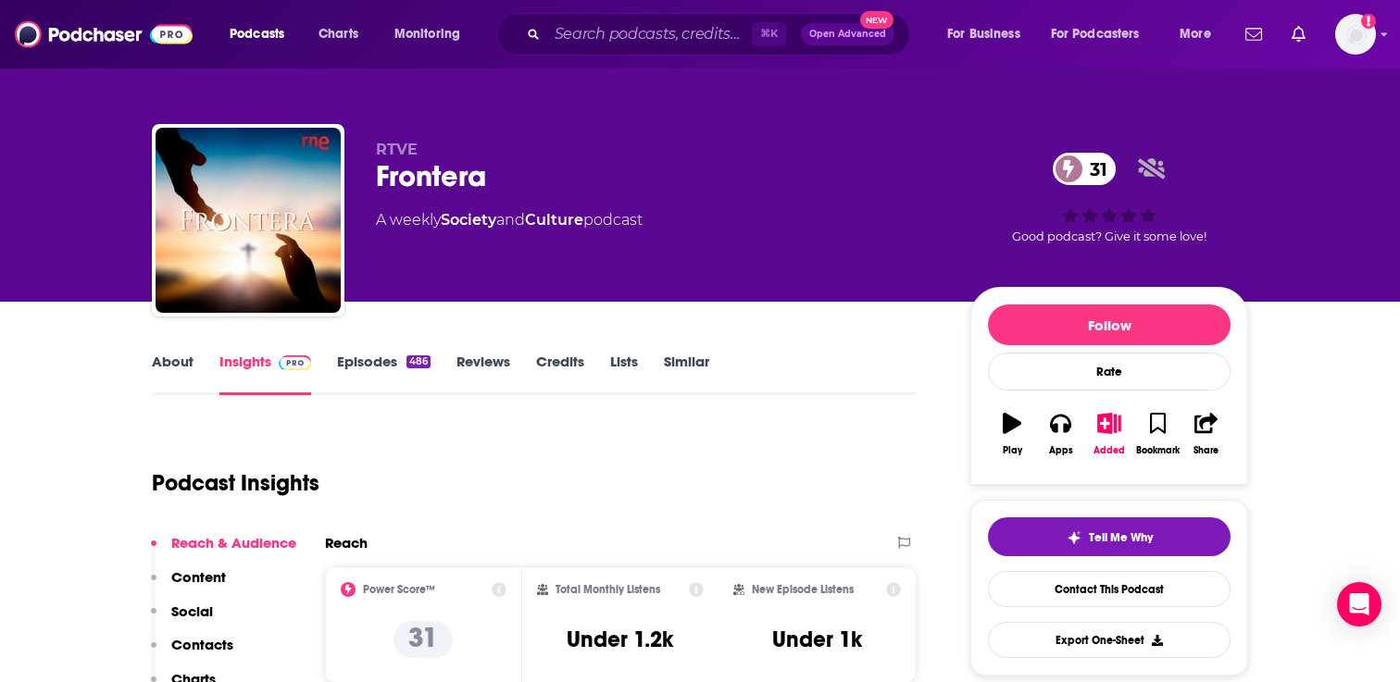
click at [689, 358] on link "Similar" at bounding box center [686, 374] width 45 height 43
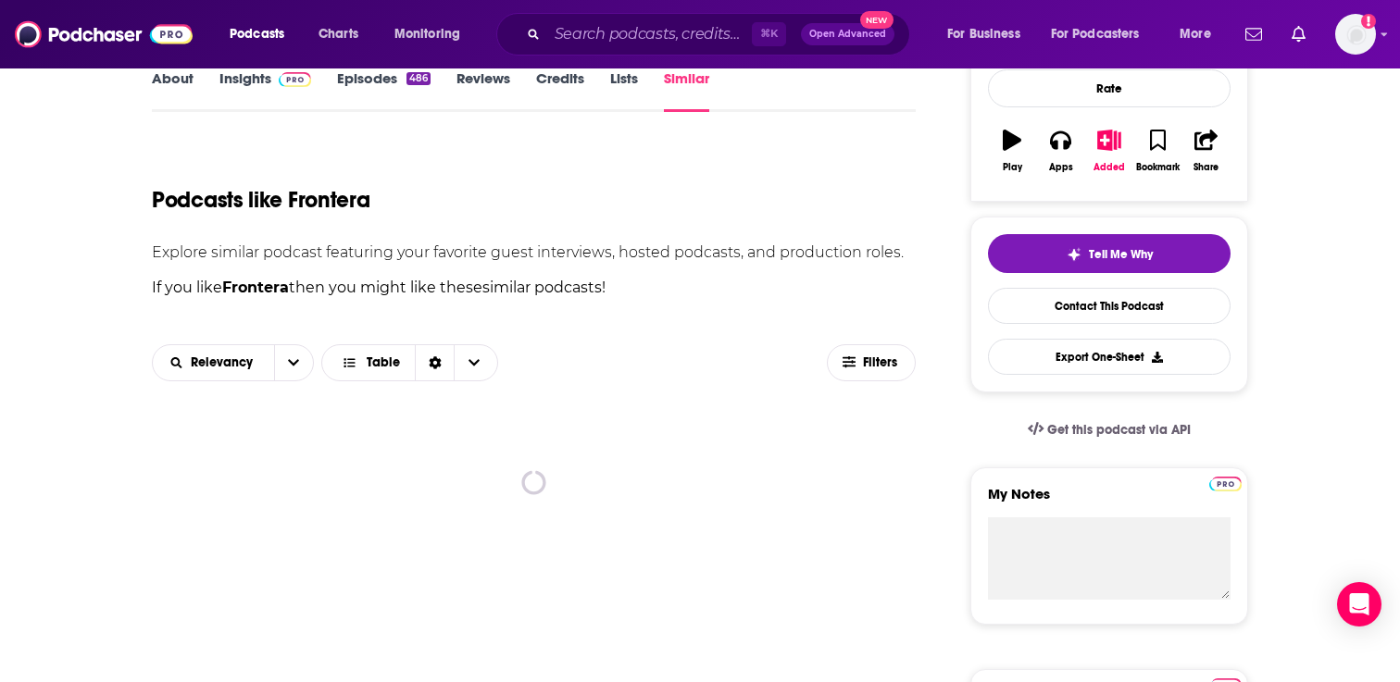
scroll to position [413, 0]
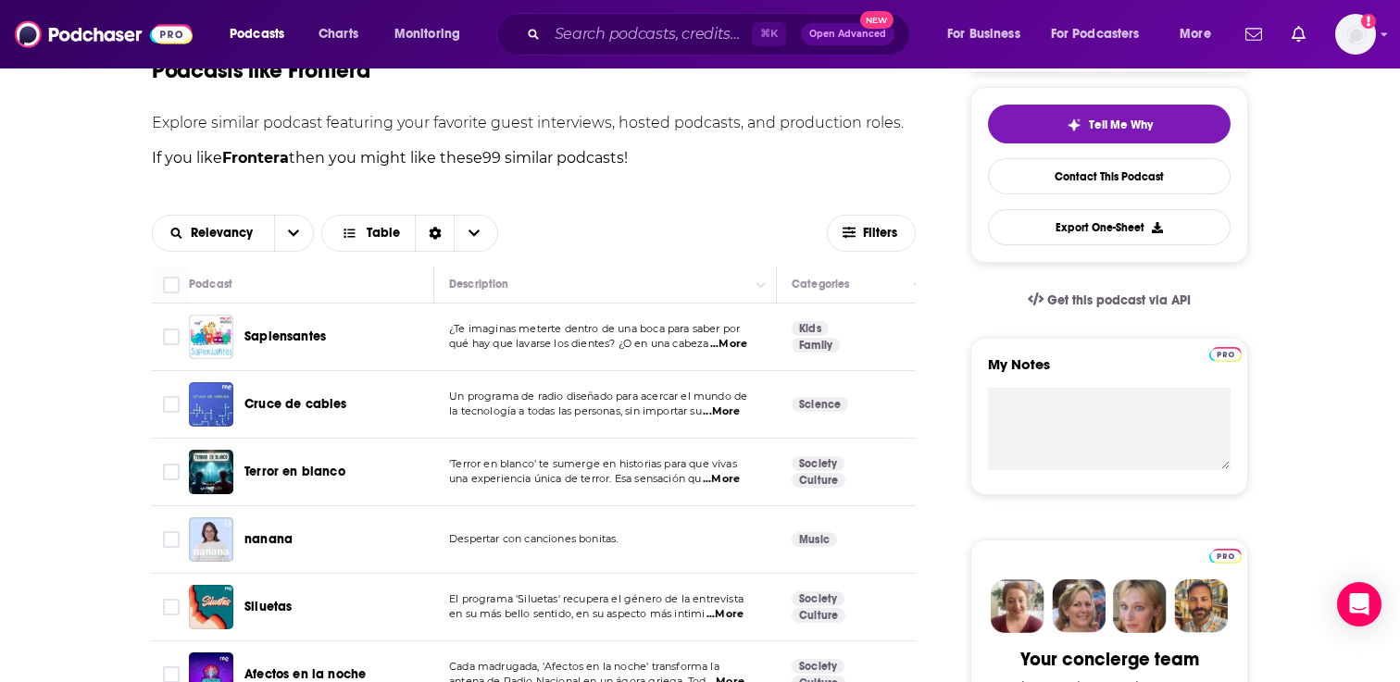
click at [735, 342] on span "...More" at bounding box center [728, 344] width 37 height 15
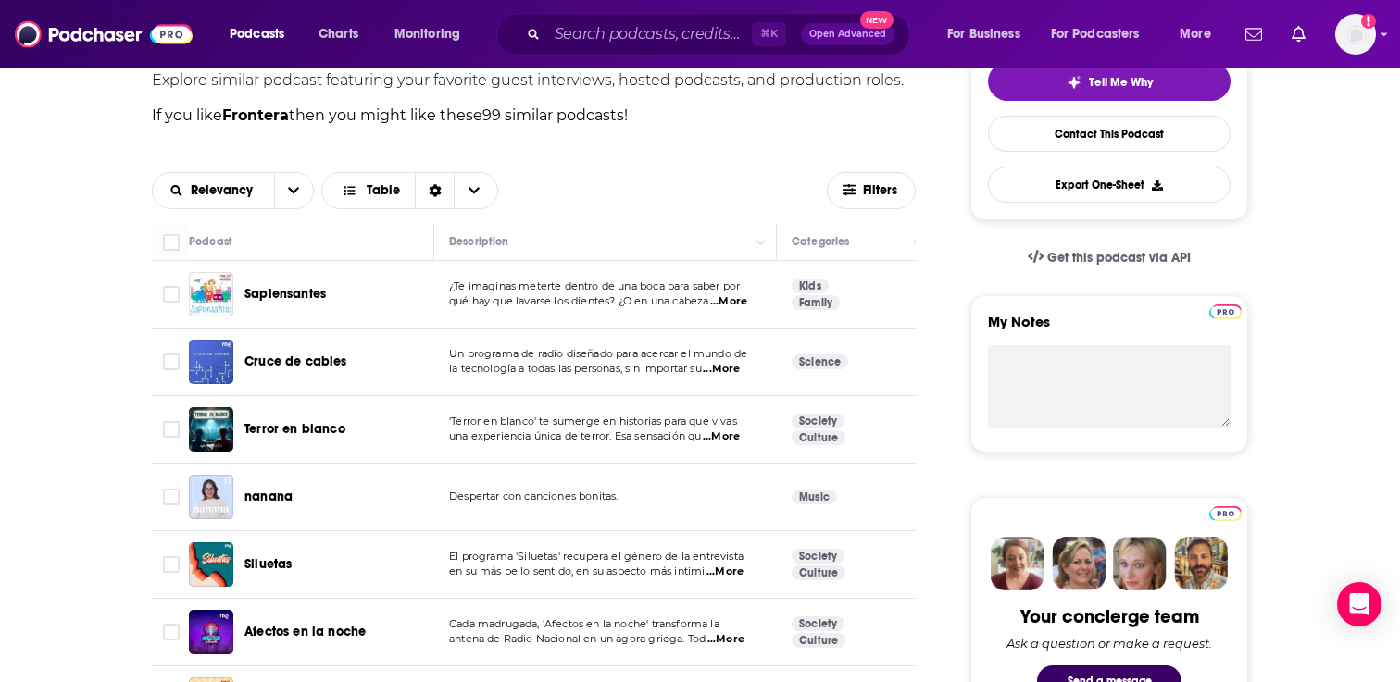
scroll to position [500, 0]
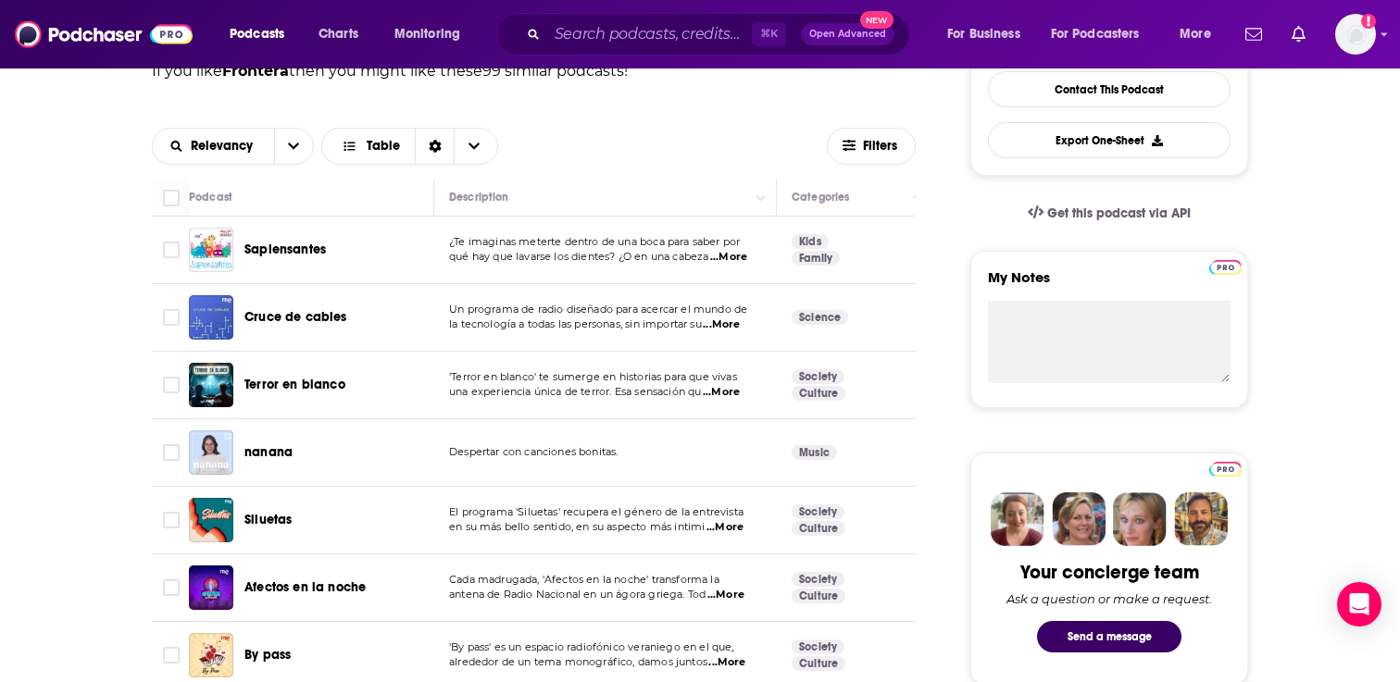
click at [724, 394] on span "...More" at bounding box center [721, 392] width 37 height 15
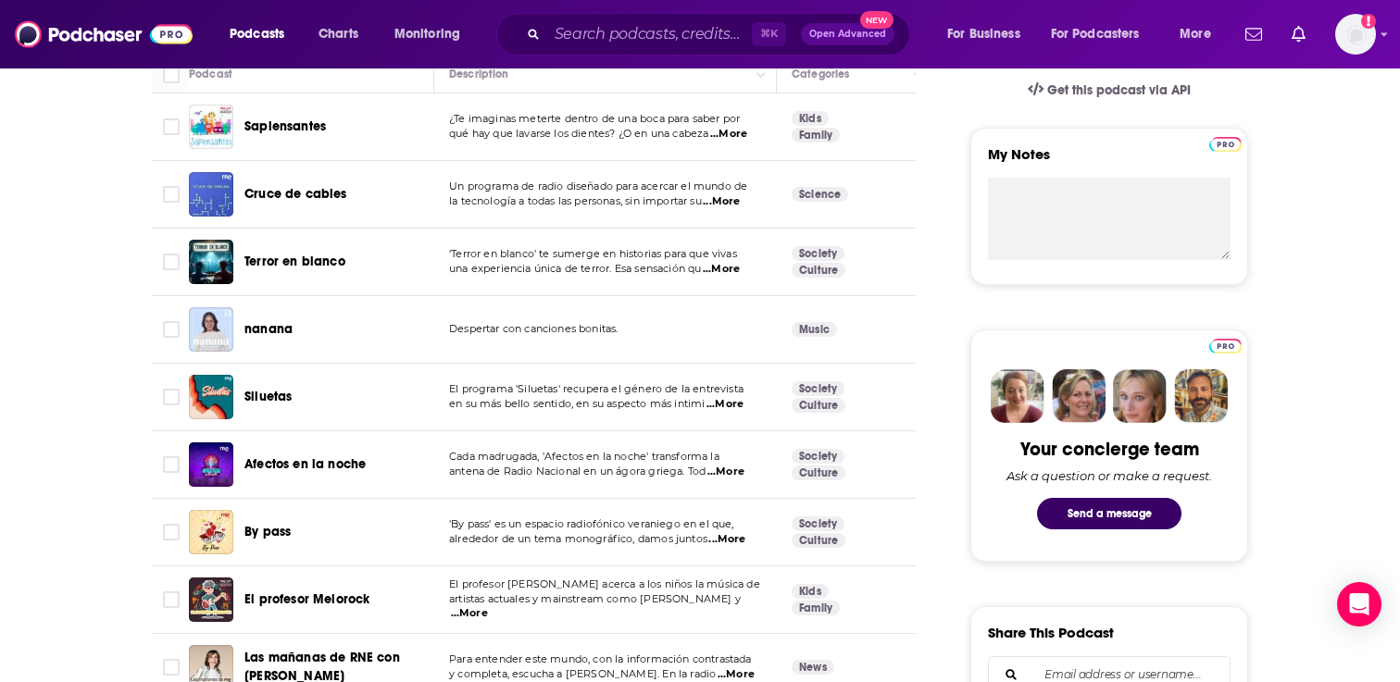
scroll to position [639, 0]
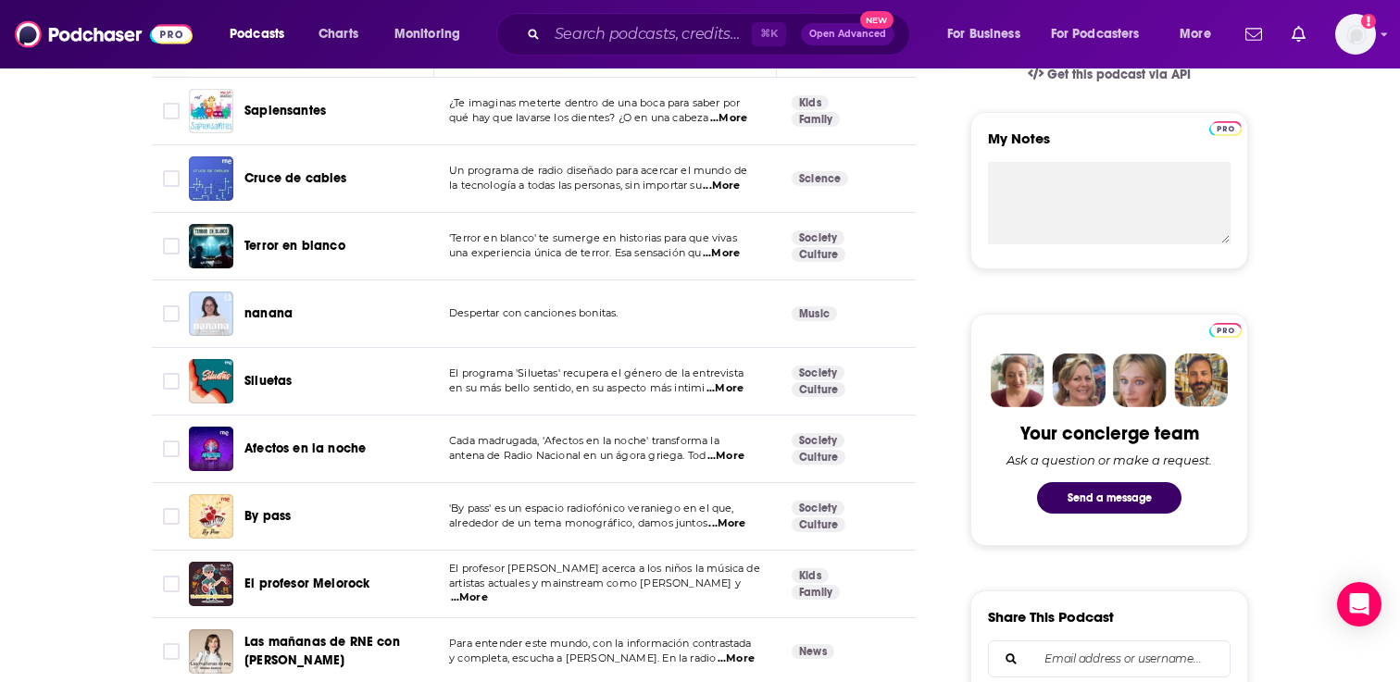
click at [726, 386] on span "...More" at bounding box center [724, 388] width 37 height 15
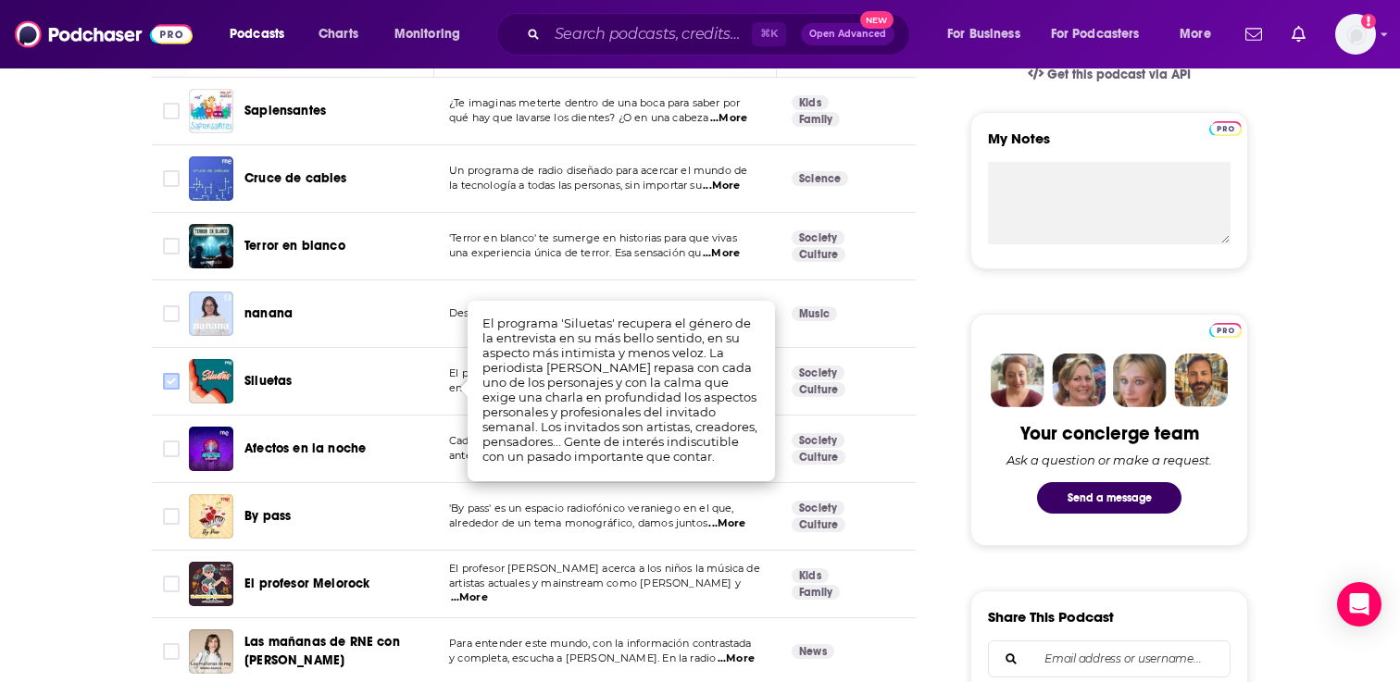
click at [175, 379] on input "Toggle select row" at bounding box center [171, 381] width 17 height 17
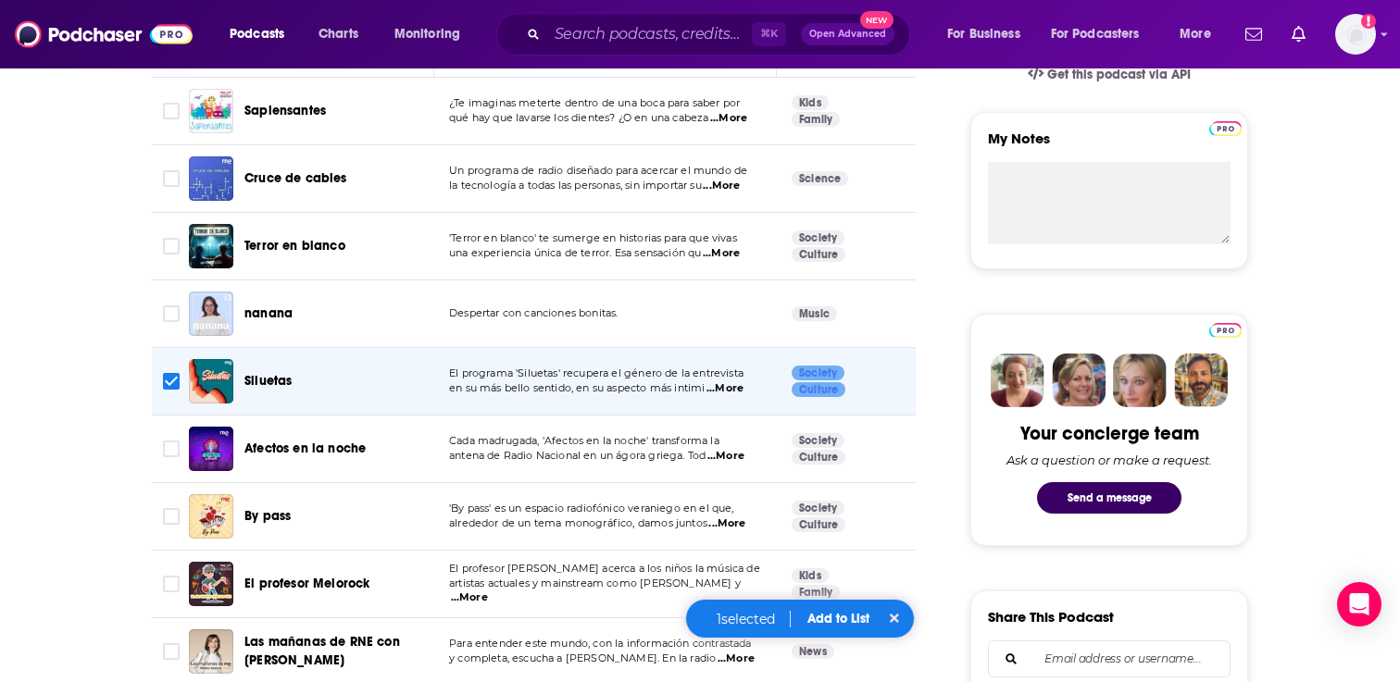
click at [840, 614] on button "Add to List" at bounding box center [838, 619] width 92 height 16
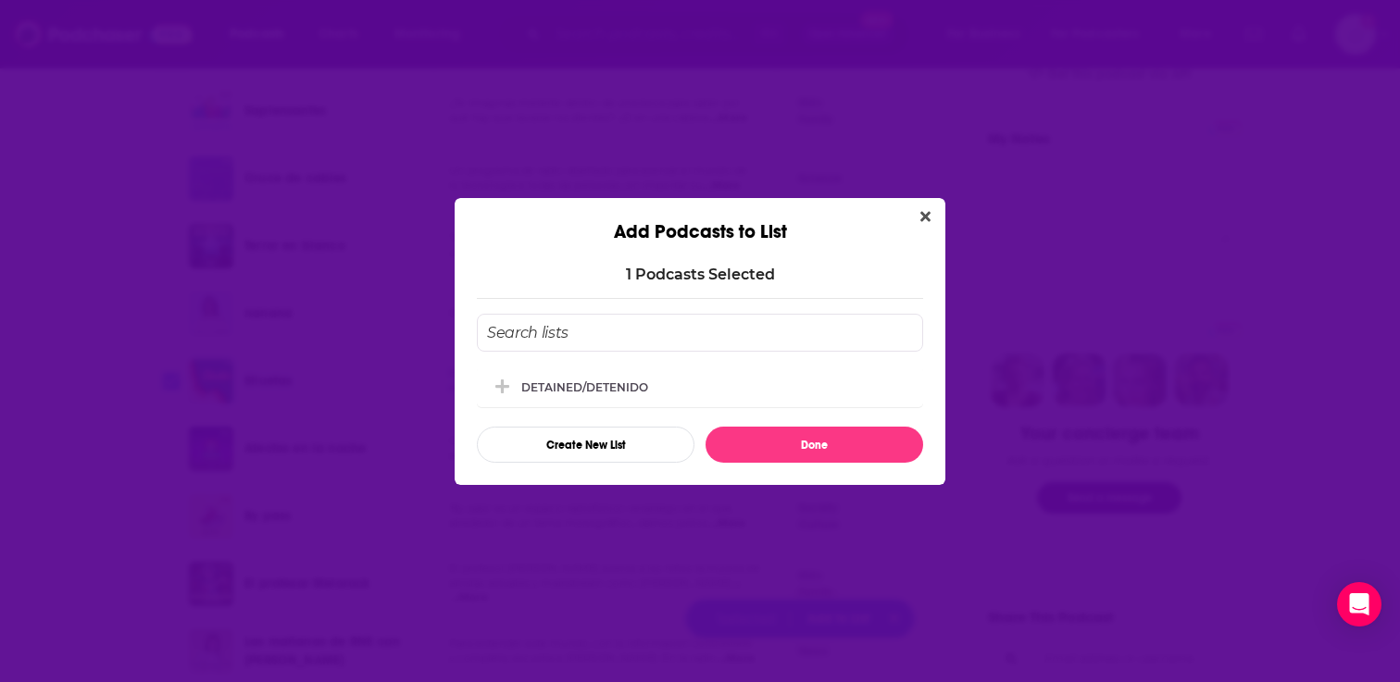
scroll to position [0, 0]
click at [725, 392] on div "DETAINED/DETENIDO" at bounding box center [700, 386] width 446 height 41
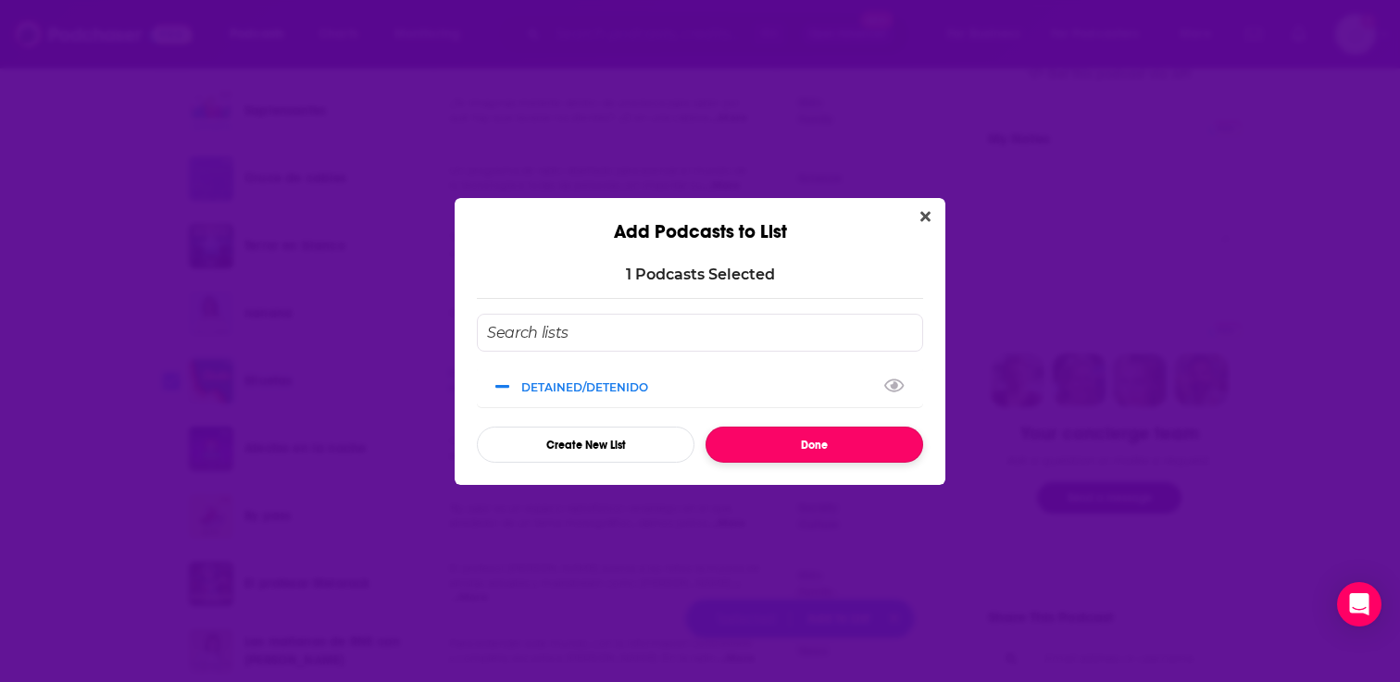
click at [760, 455] on button "Done" at bounding box center [814, 445] width 218 height 36
checkbox input "false"
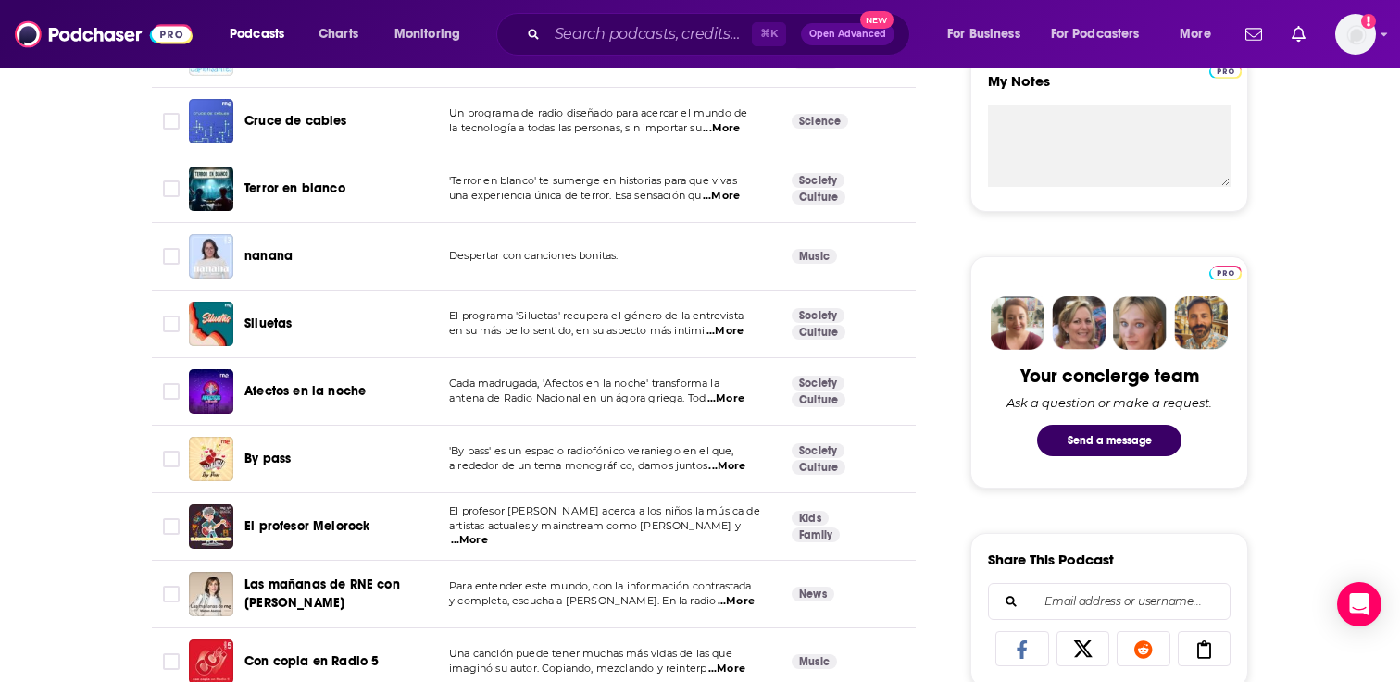
scroll to position [745, 0]
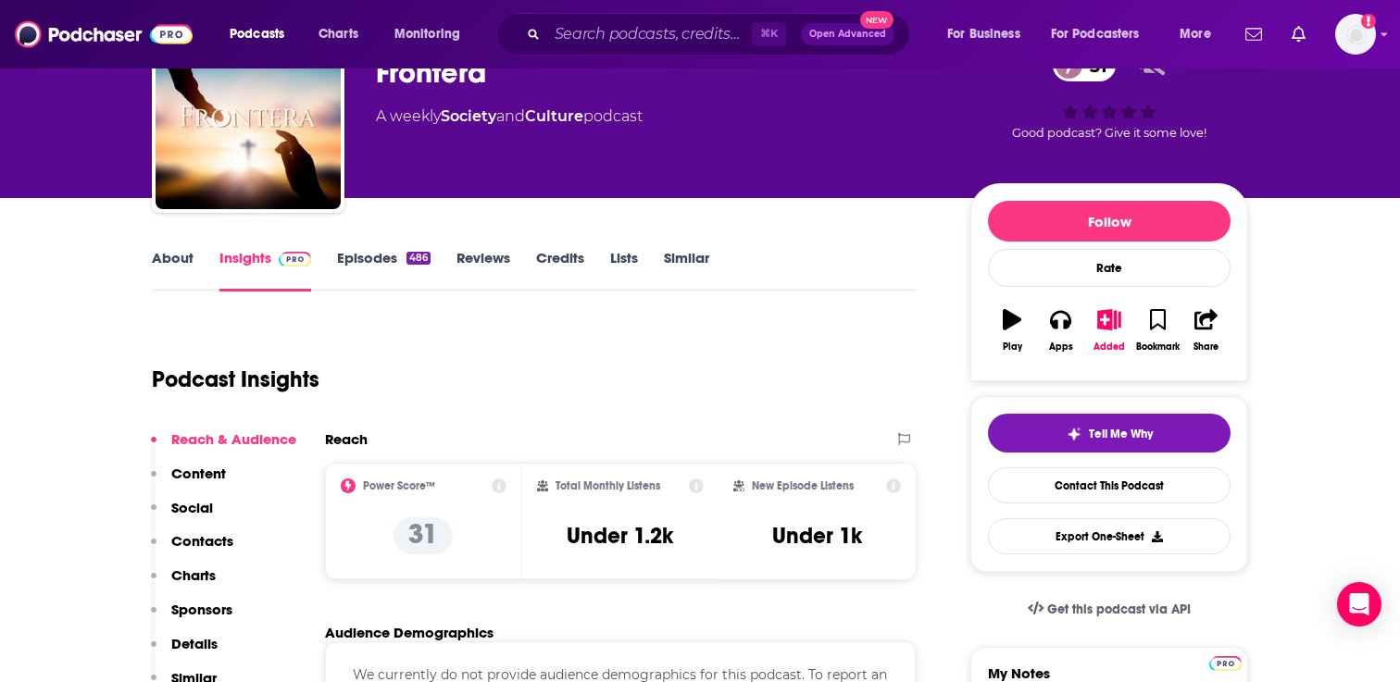
scroll to position [173, 0]
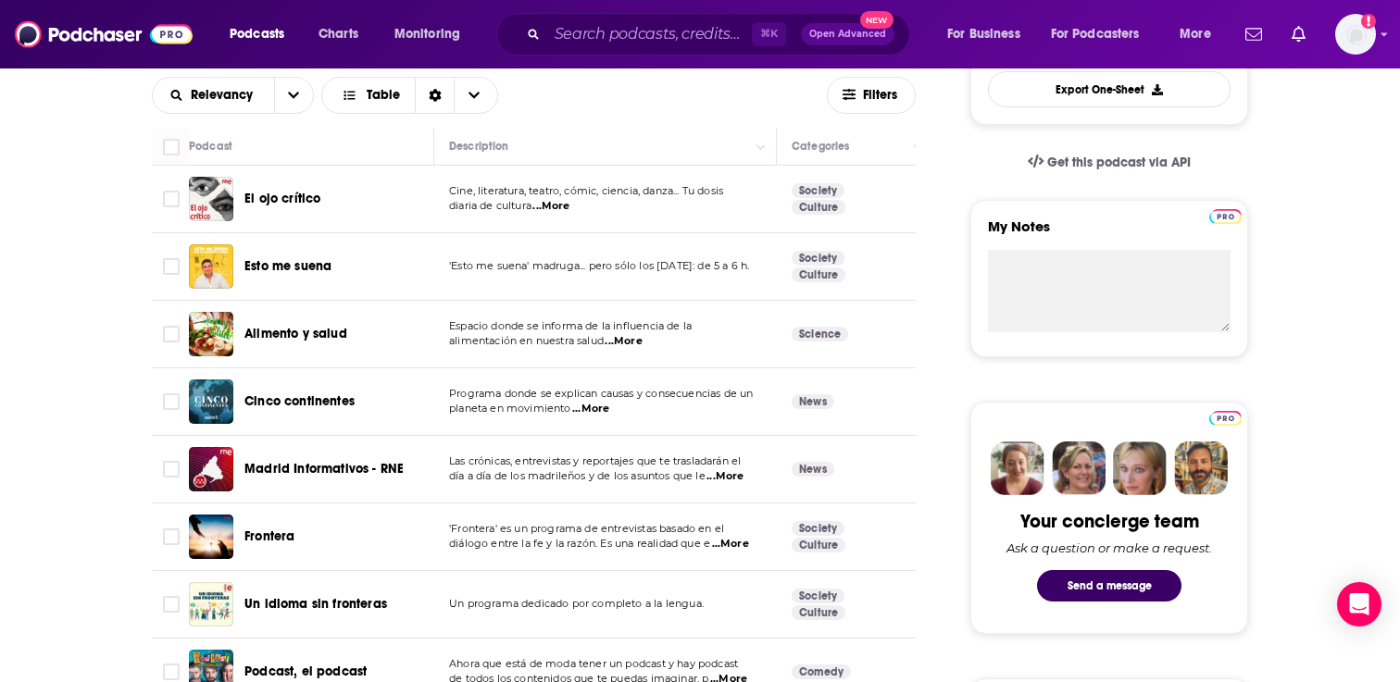
scroll to position [554, 0]
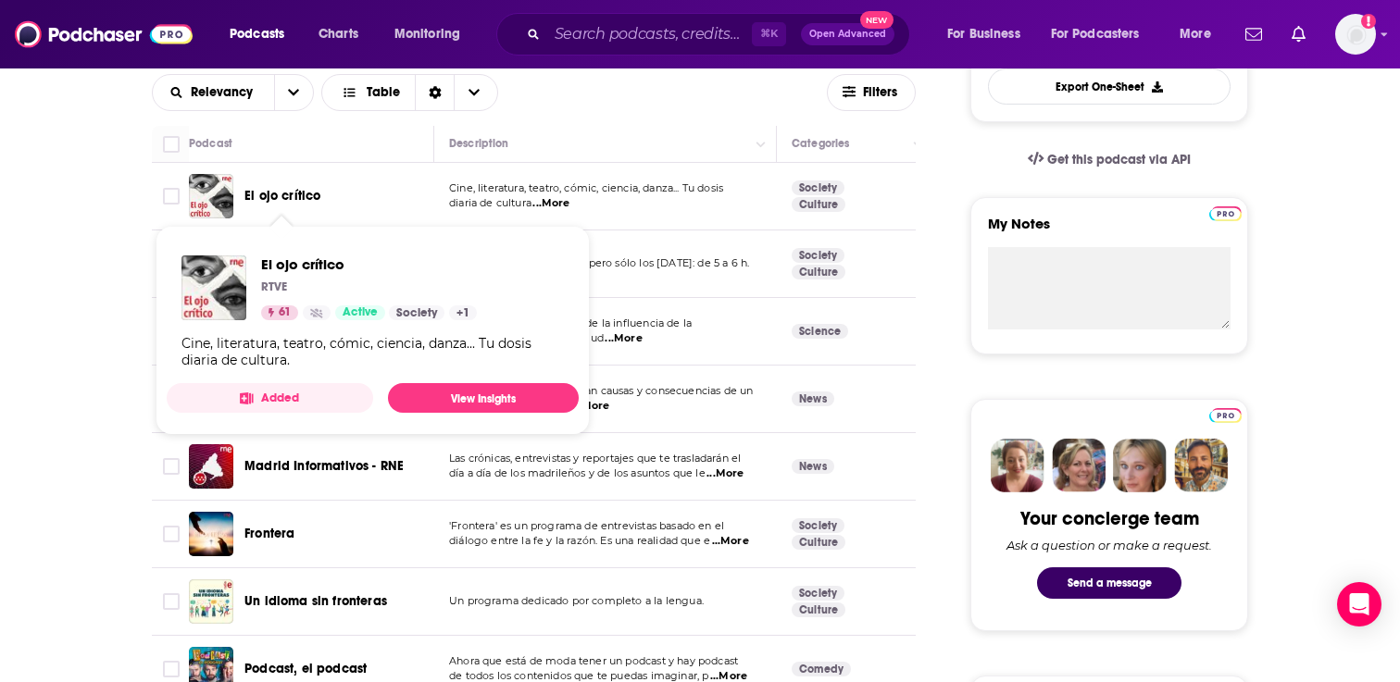
click at [302, 191] on span "El ojo crítico" at bounding box center [282, 196] width 76 height 16
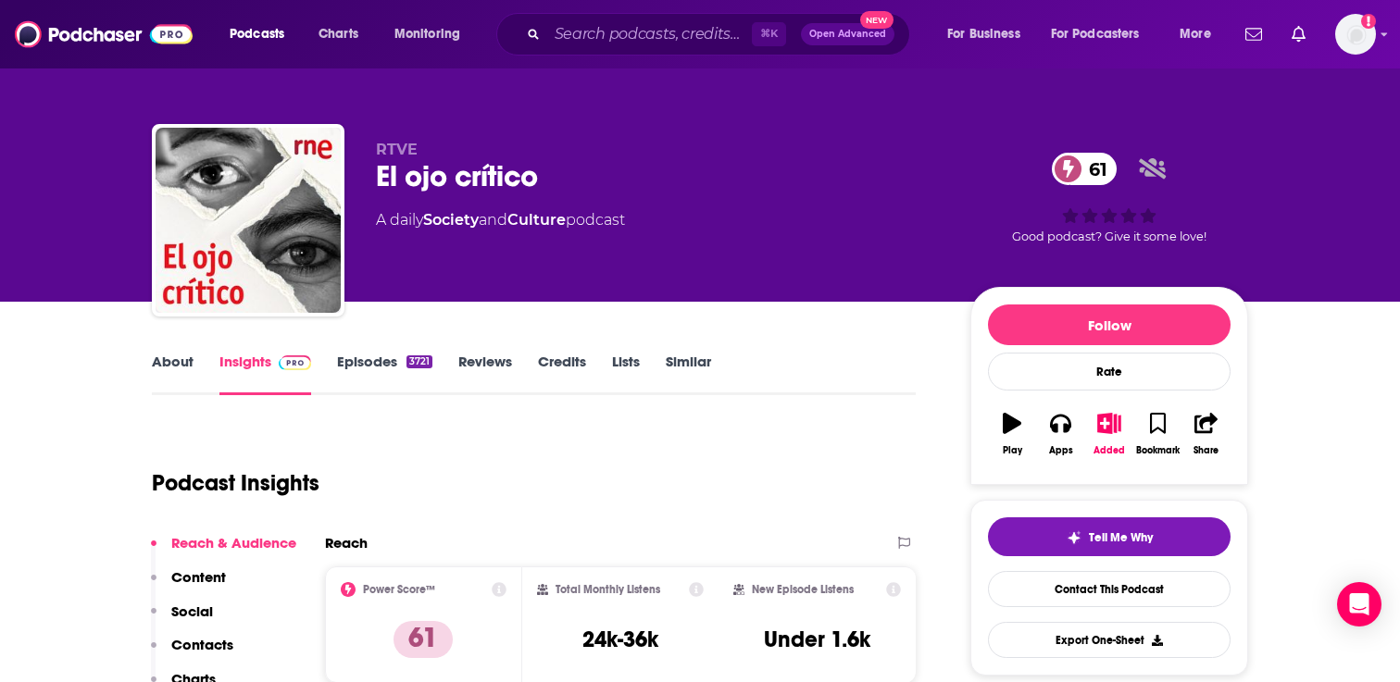
click at [696, 359] on link "Similar" at bounding box center [688, 374] width 45 height 43
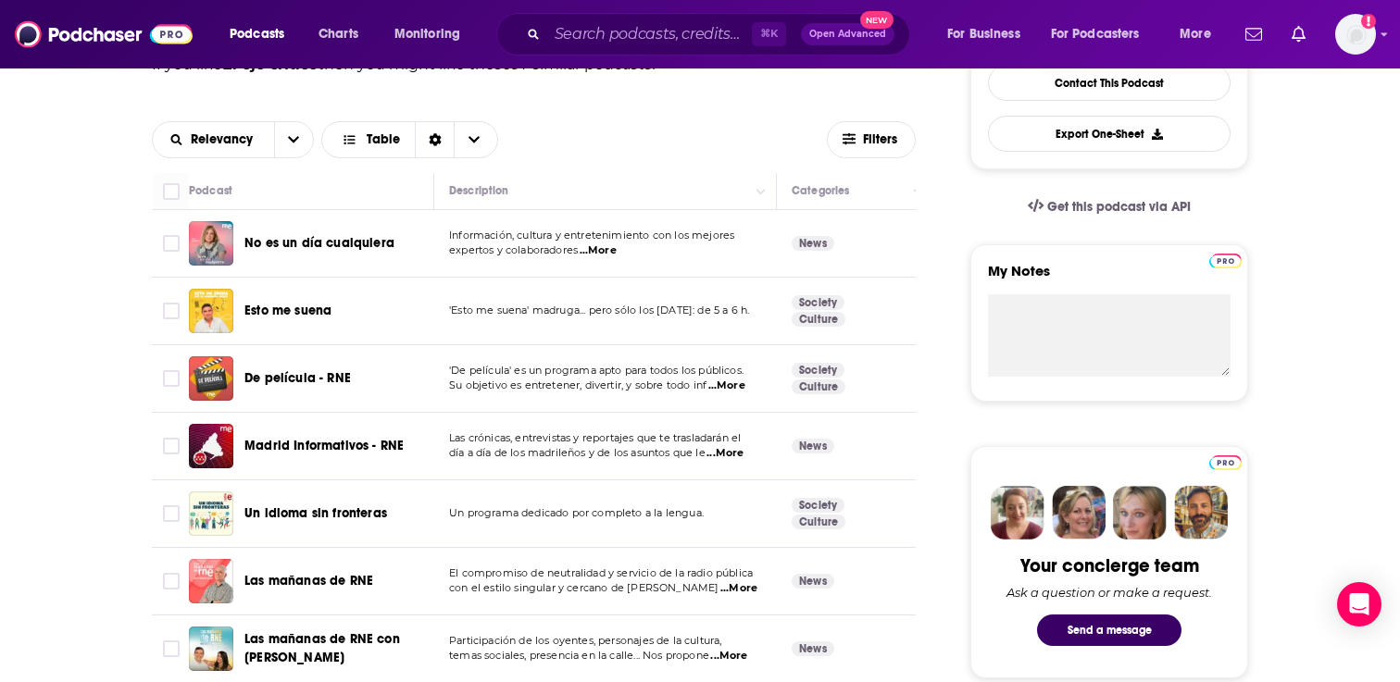
scroll to position [586, 0]
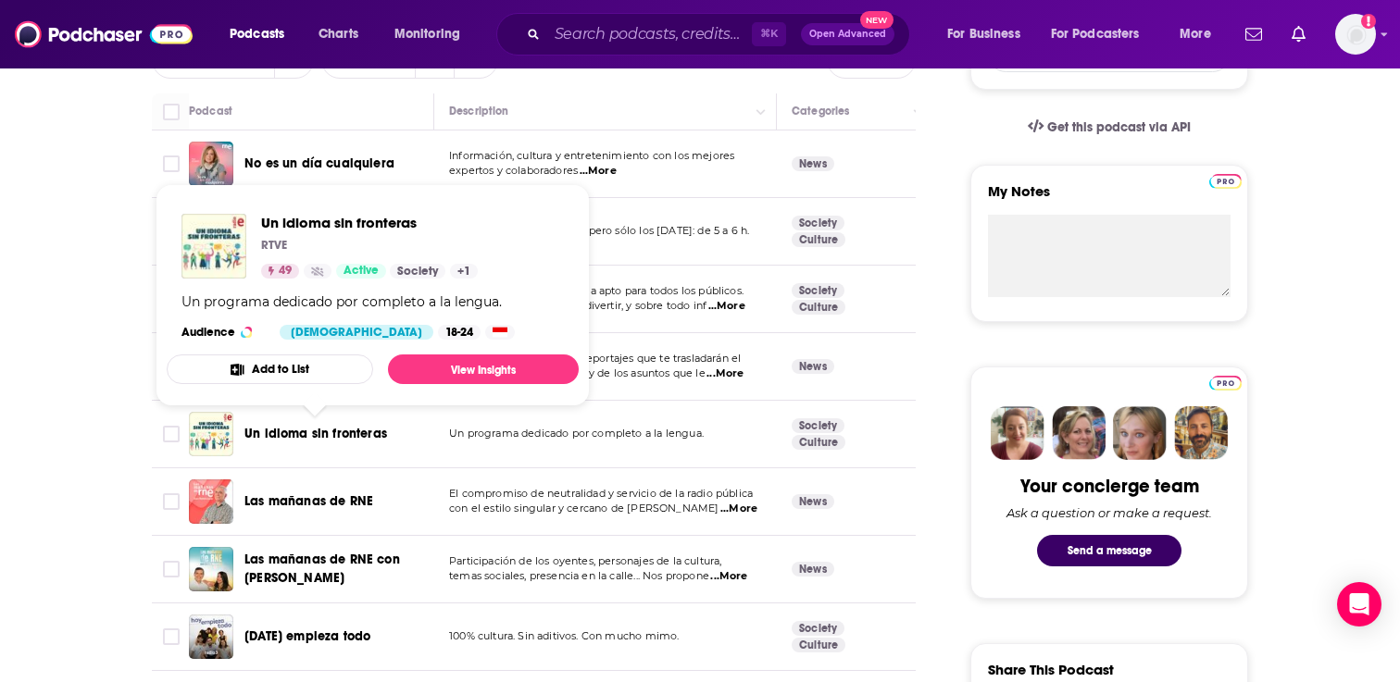
click at [344, 373] on button "Add to List" at bounding box center [270, 370] width 206 height 30
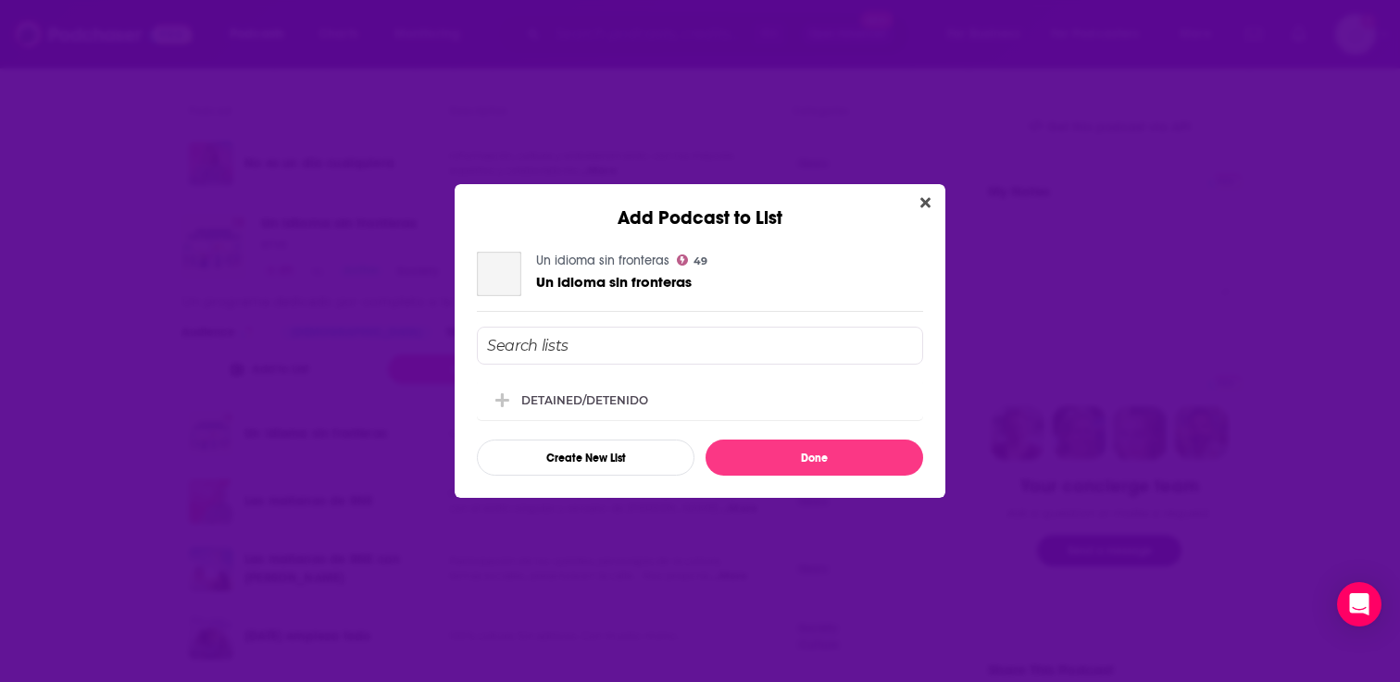
scroll to position [0, 0]
click at [654, 410] on div "DETAINED/DETENIDO" at bounding box center [700, 399] width 446 height 41
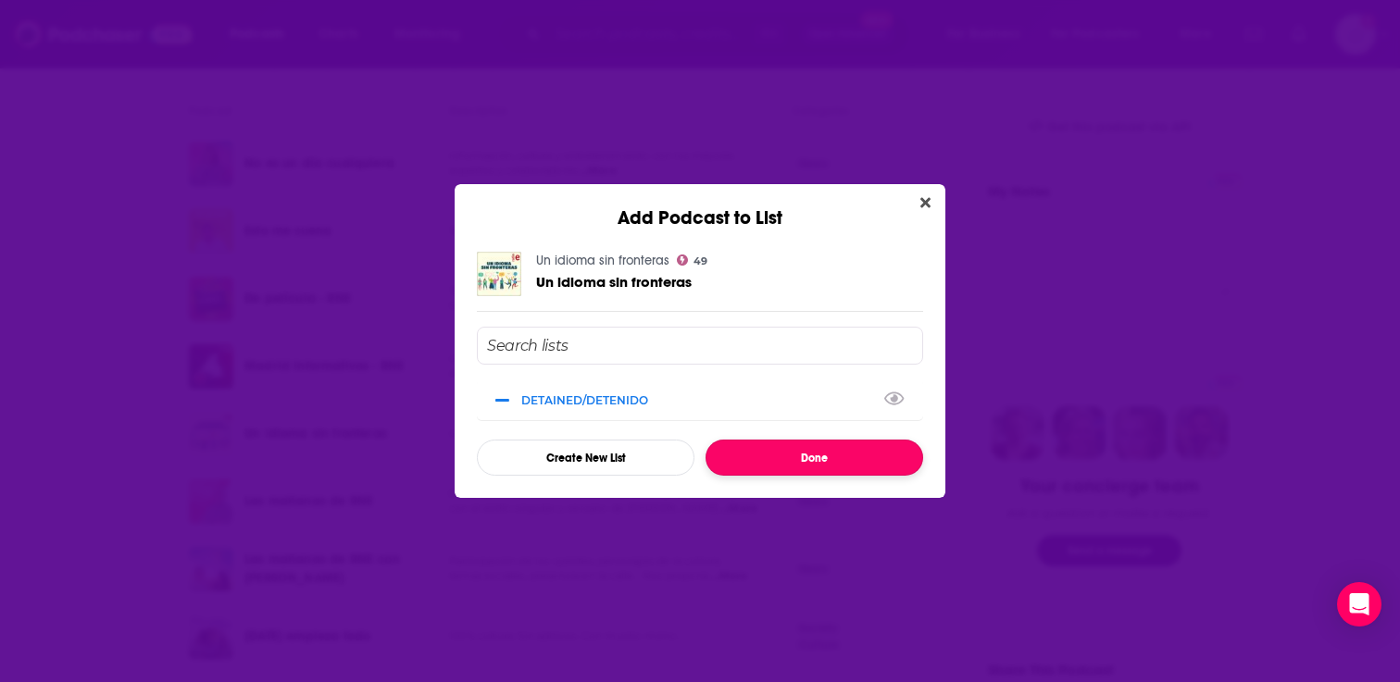
click at [785, 459] on button "Done" at bounding box center [814, 458] width 218 height 36
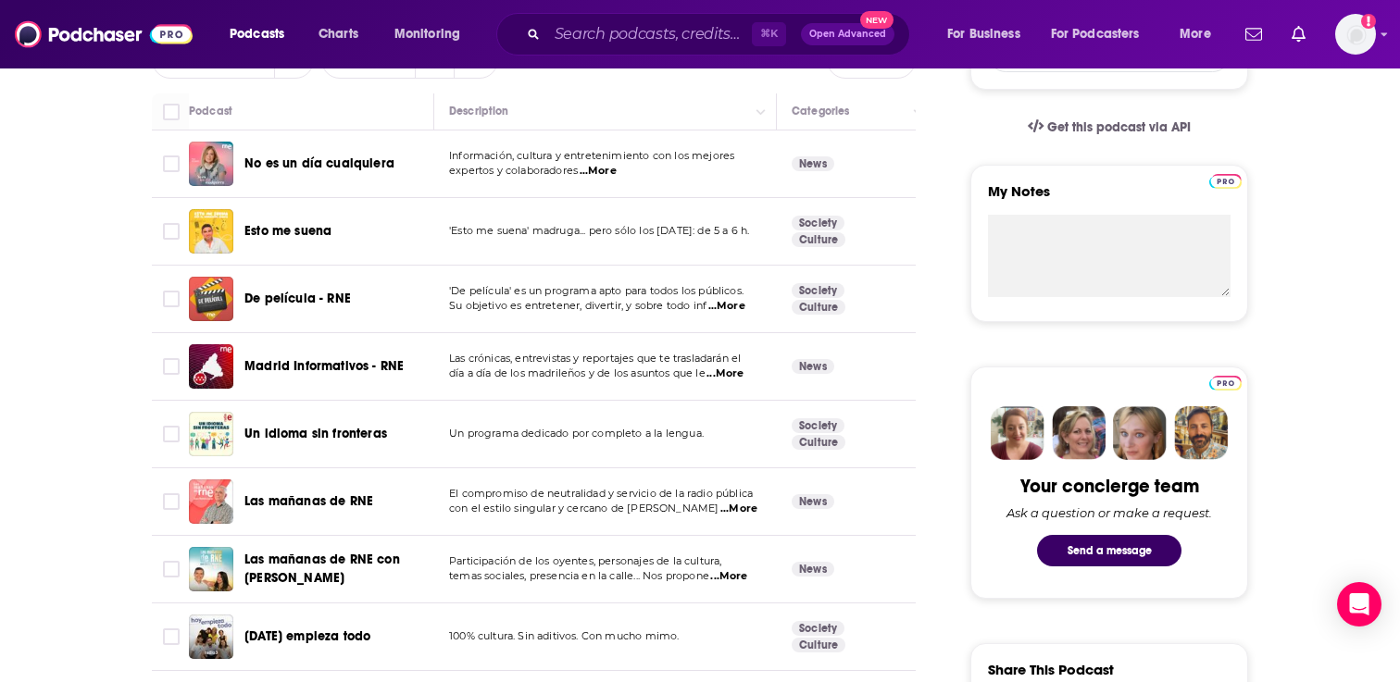
scroll to position [670, 0]
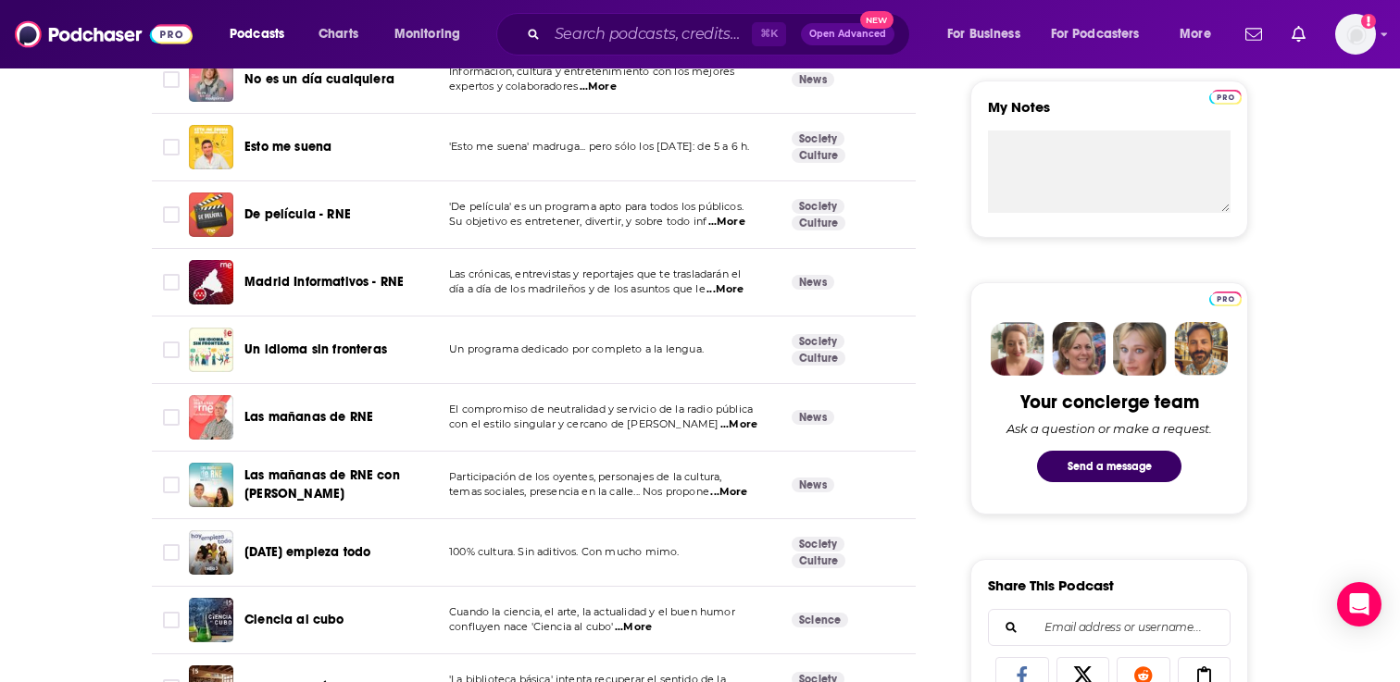
click at [731, 418] on span "...More" at bounding box center [738, 424] width 37 height 15
click at [170, 417] on input "Toggle select row" at bounding box center [171, 417] width 17 height 17
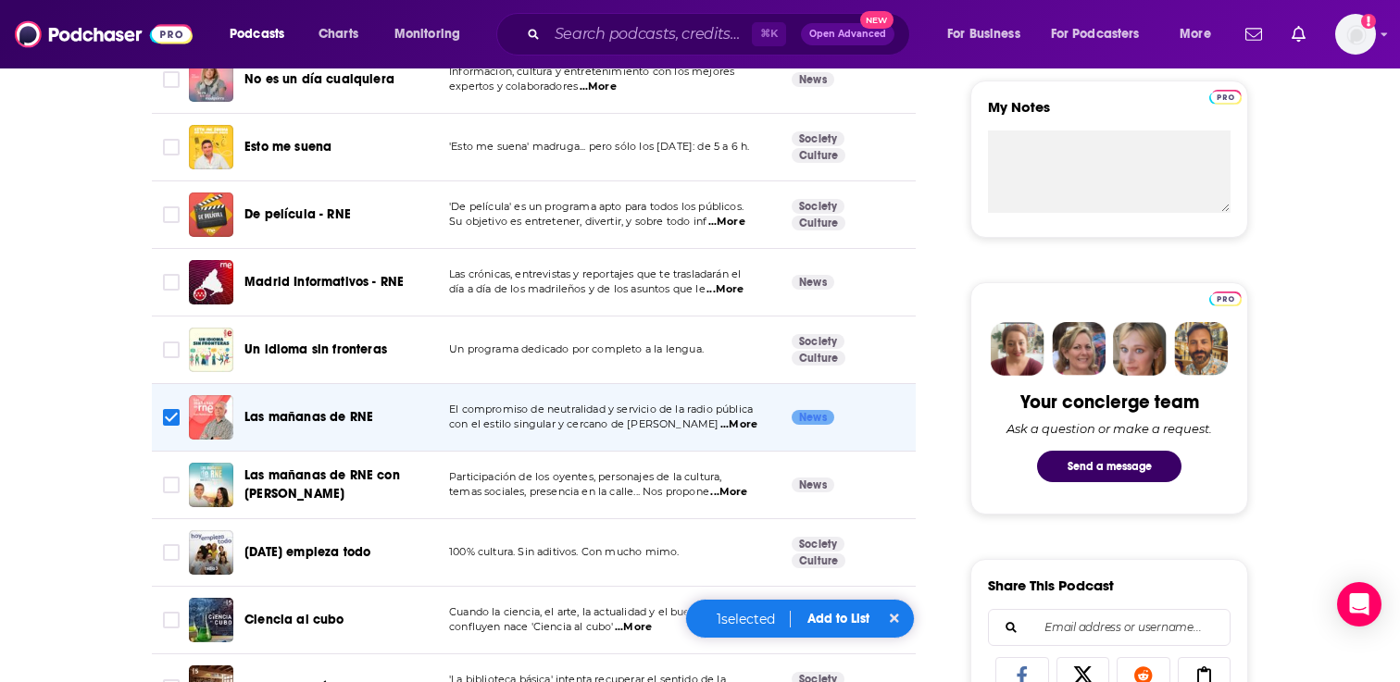
click at [820, 611] on button "Add to List" at bounding box center [838, 619] width 92 height 16
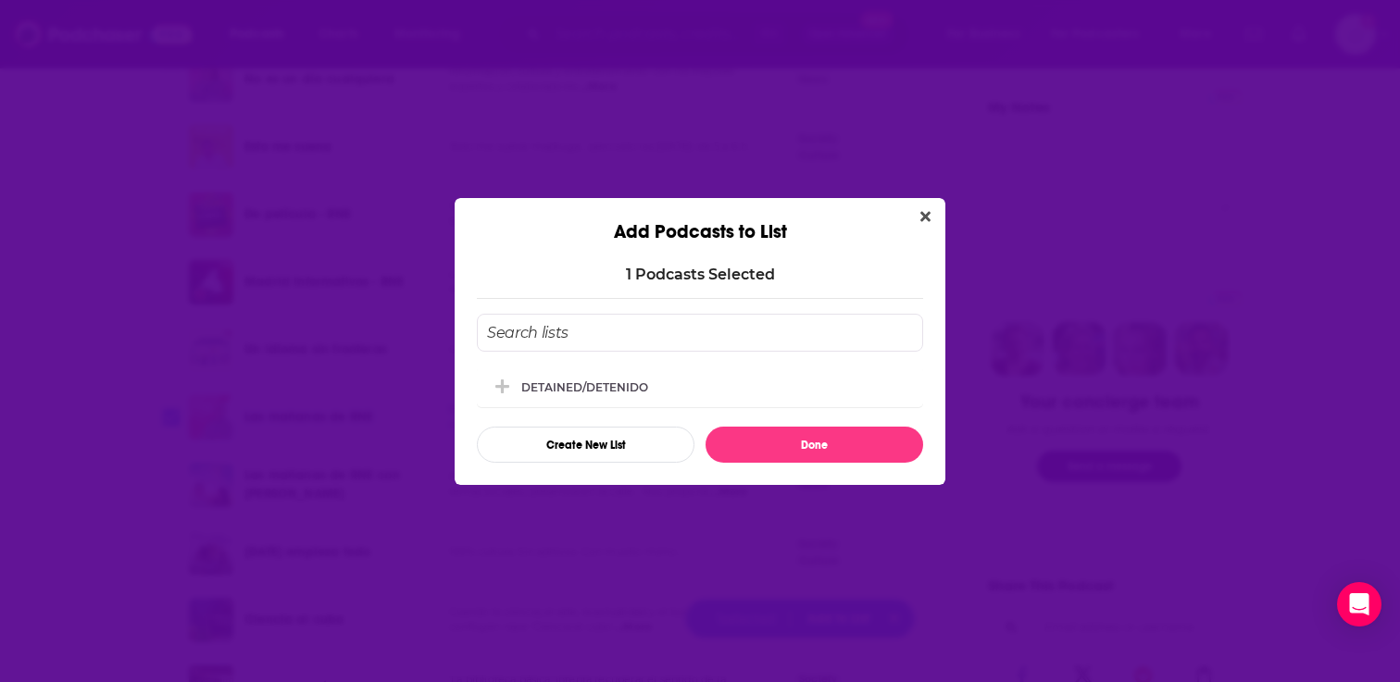
scroll to position [0, 0]
click at [565, 384] on div "DETAINED/DETENIDO" at bounding box center [590, 386] width 138 height 14
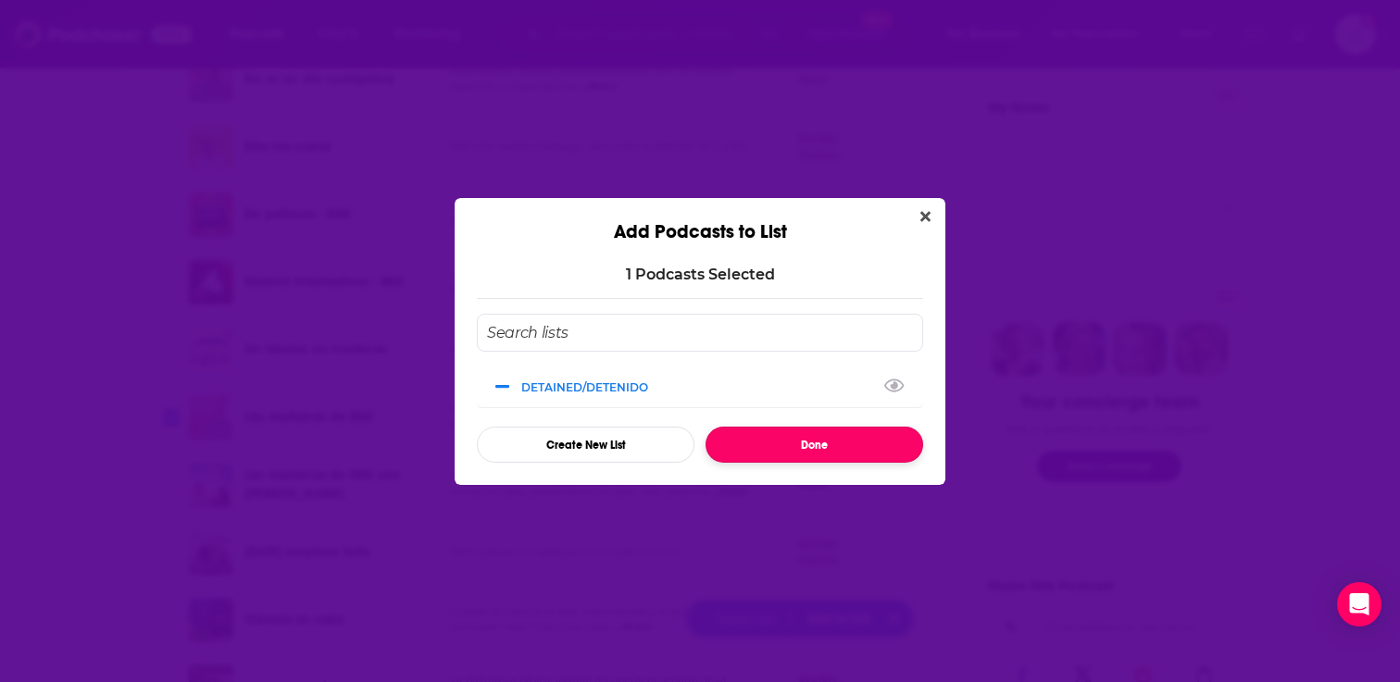
click at [765, 438] on button "Done" at bounding box center [814, 445] width 218 height 36
checkbox input "false"
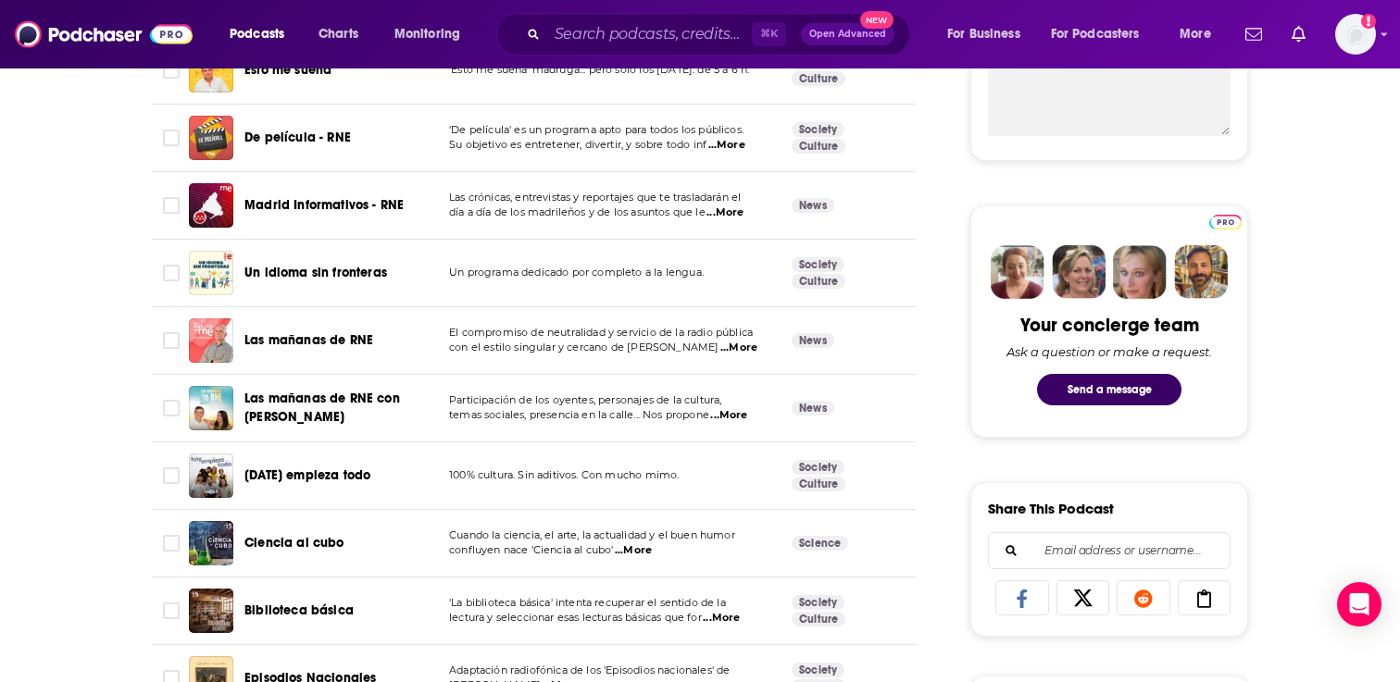
scroll to position [807, 0]
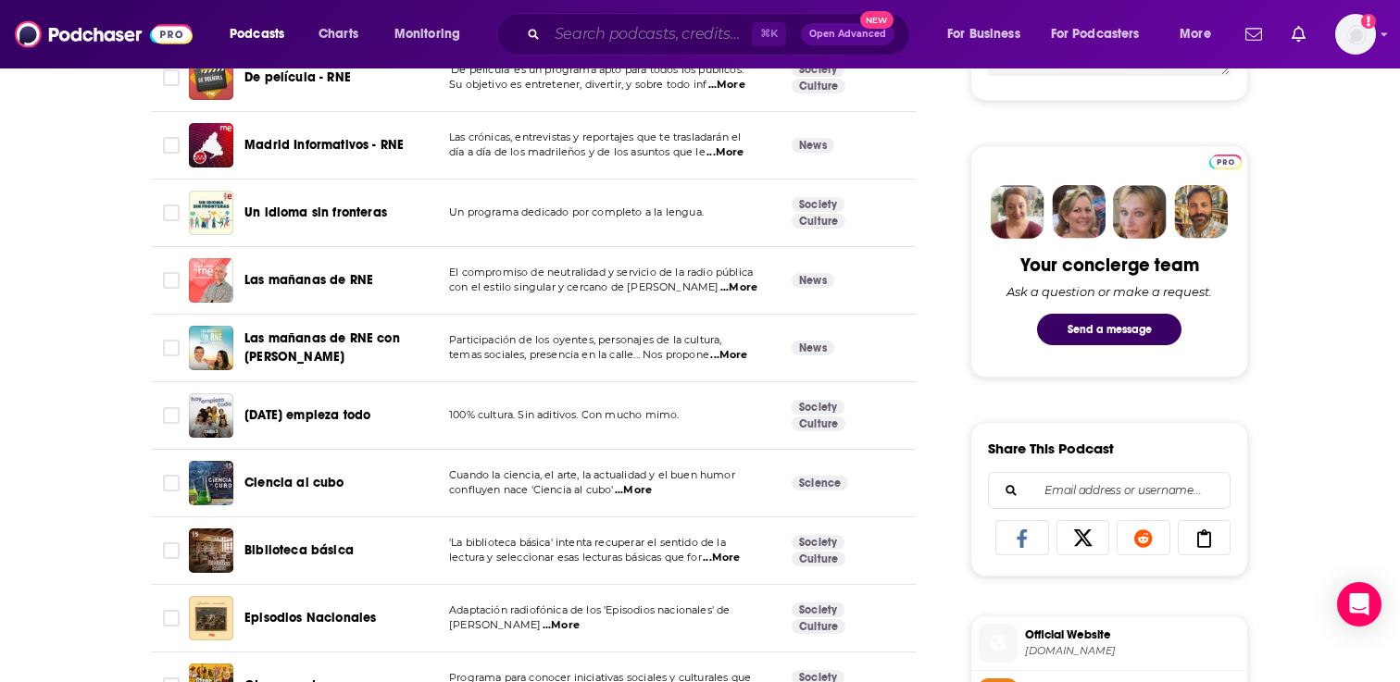
click at [615, 23] on input "Search podcasts, credits, & more..." at bounding box center [649, 34] width 205 height 30
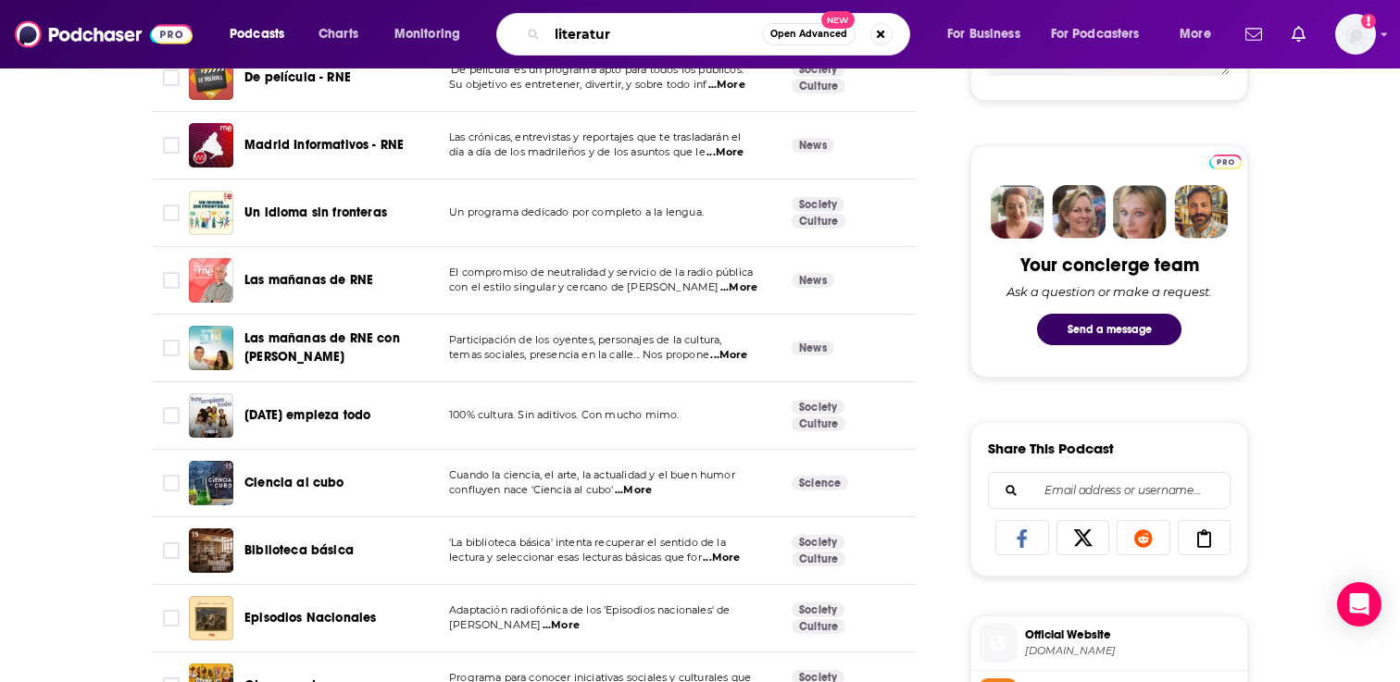
type input "literatura"
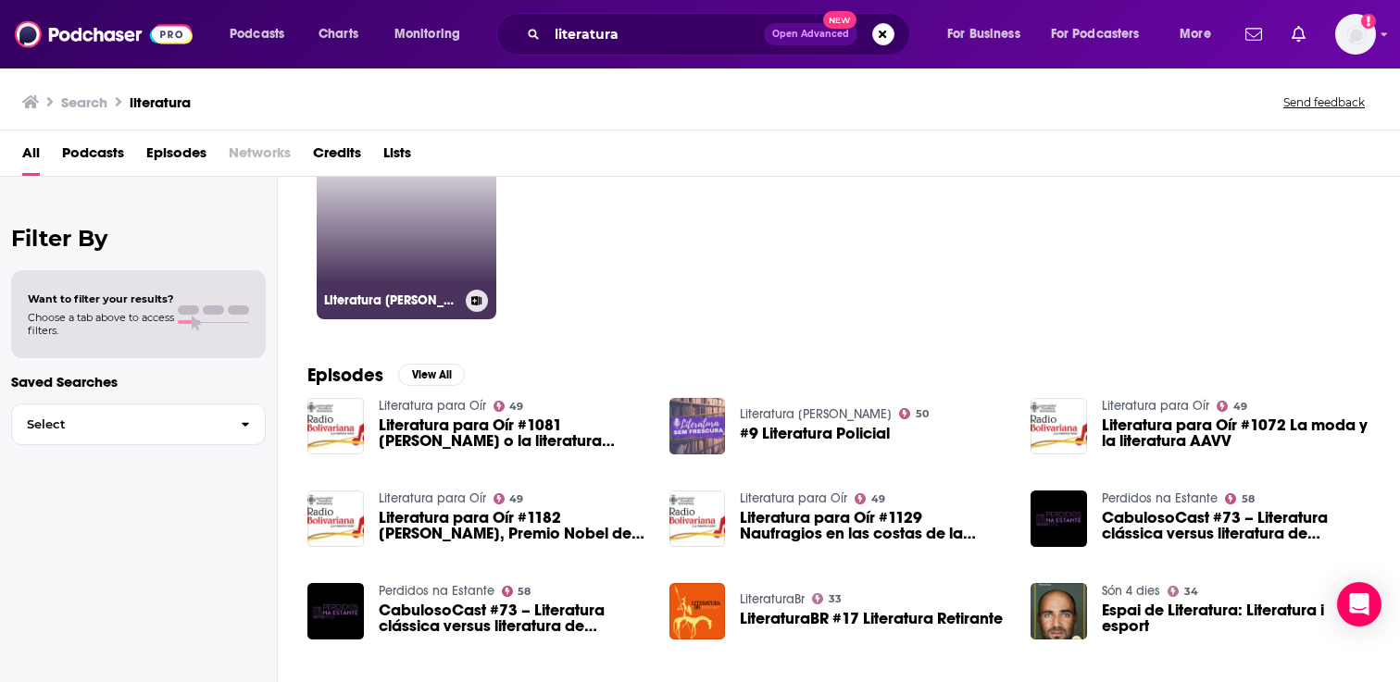
scroll to position [4, 0]
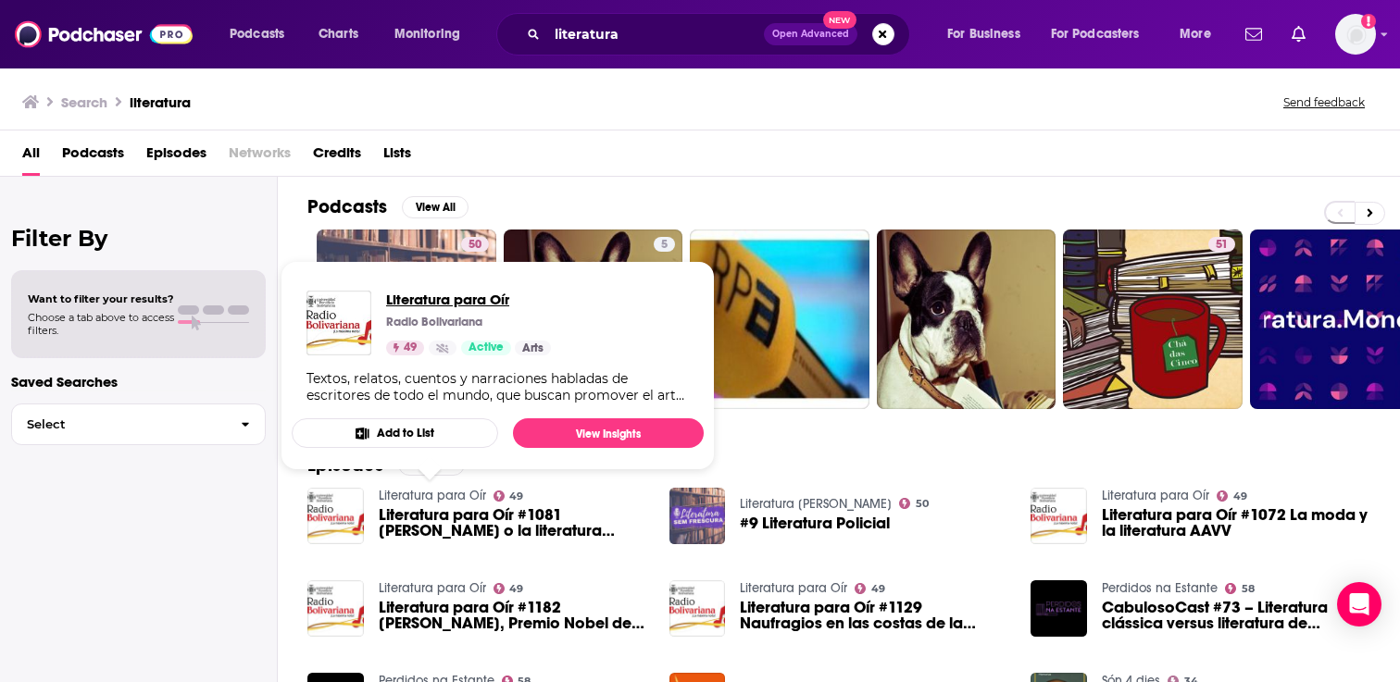
click at [434, 305] on span "Literatura para Oír" at bounding box center [468, 300] width 165 height 18
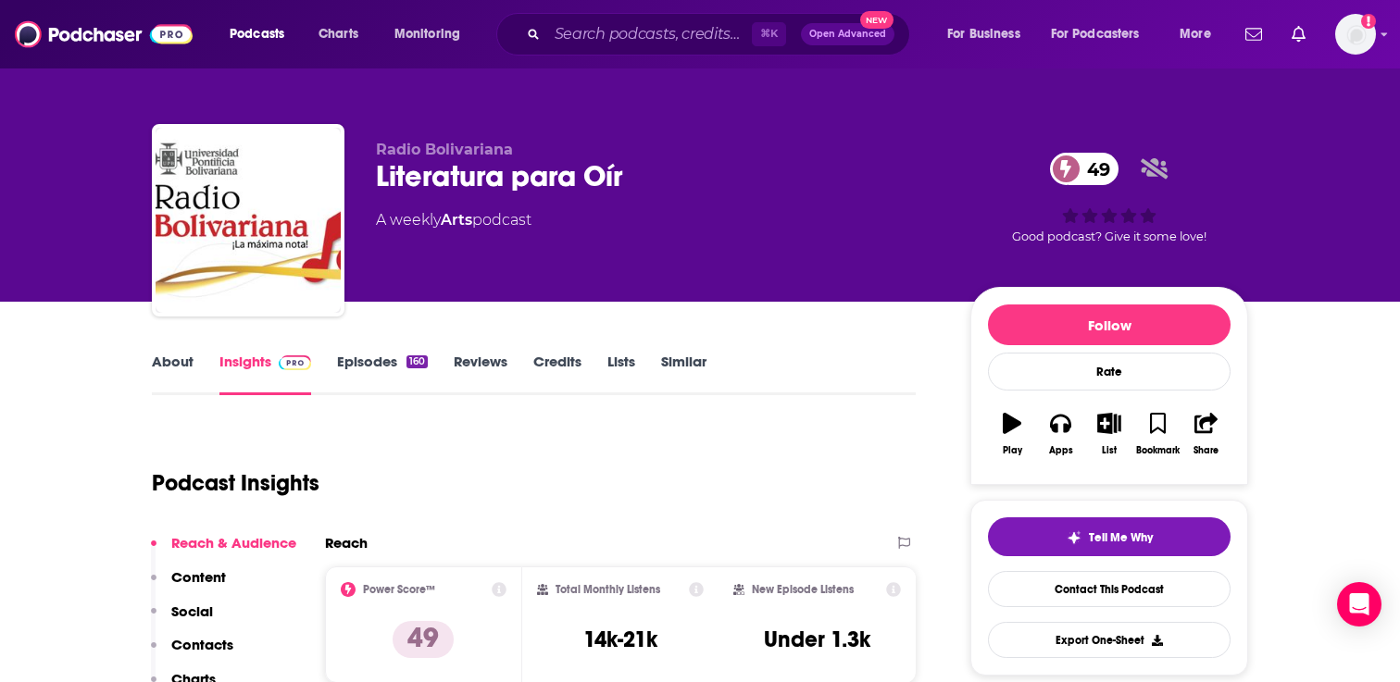
click at [171, 363] on link "About" at bounding box center [173, 374] width 42 height 43
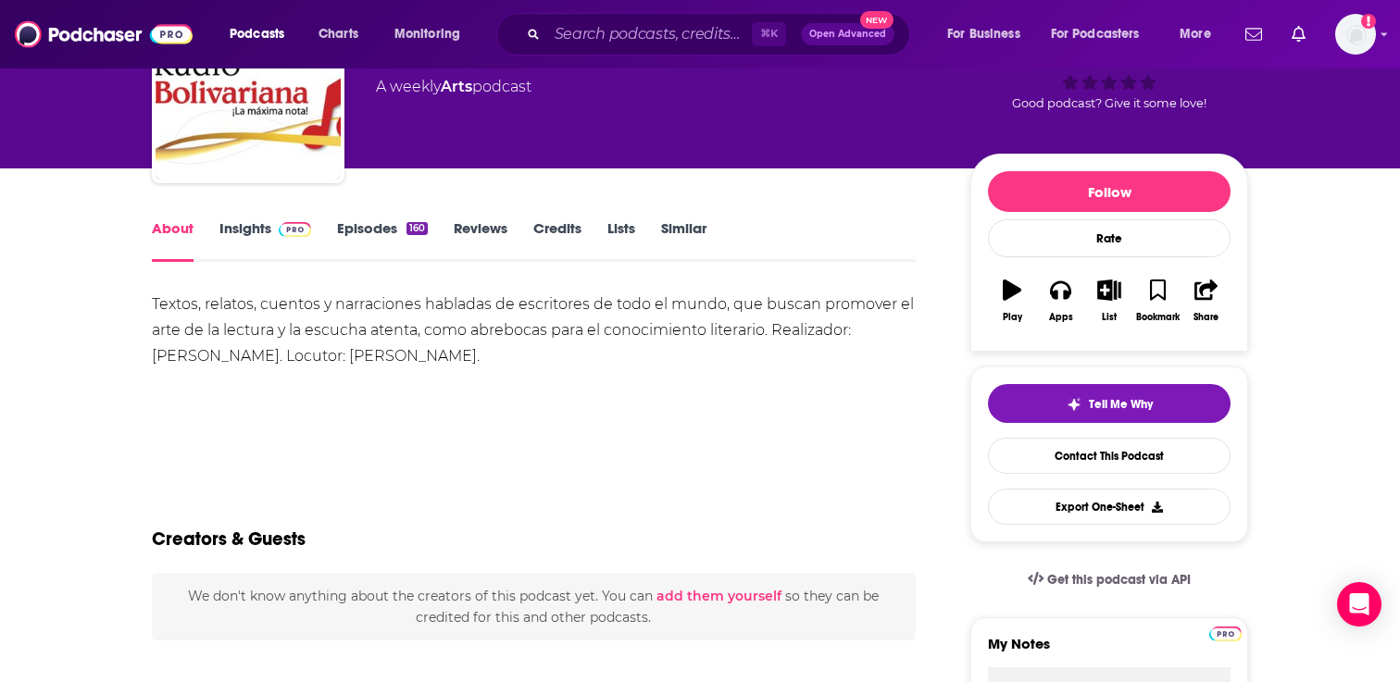
scroll to position [140, 0]
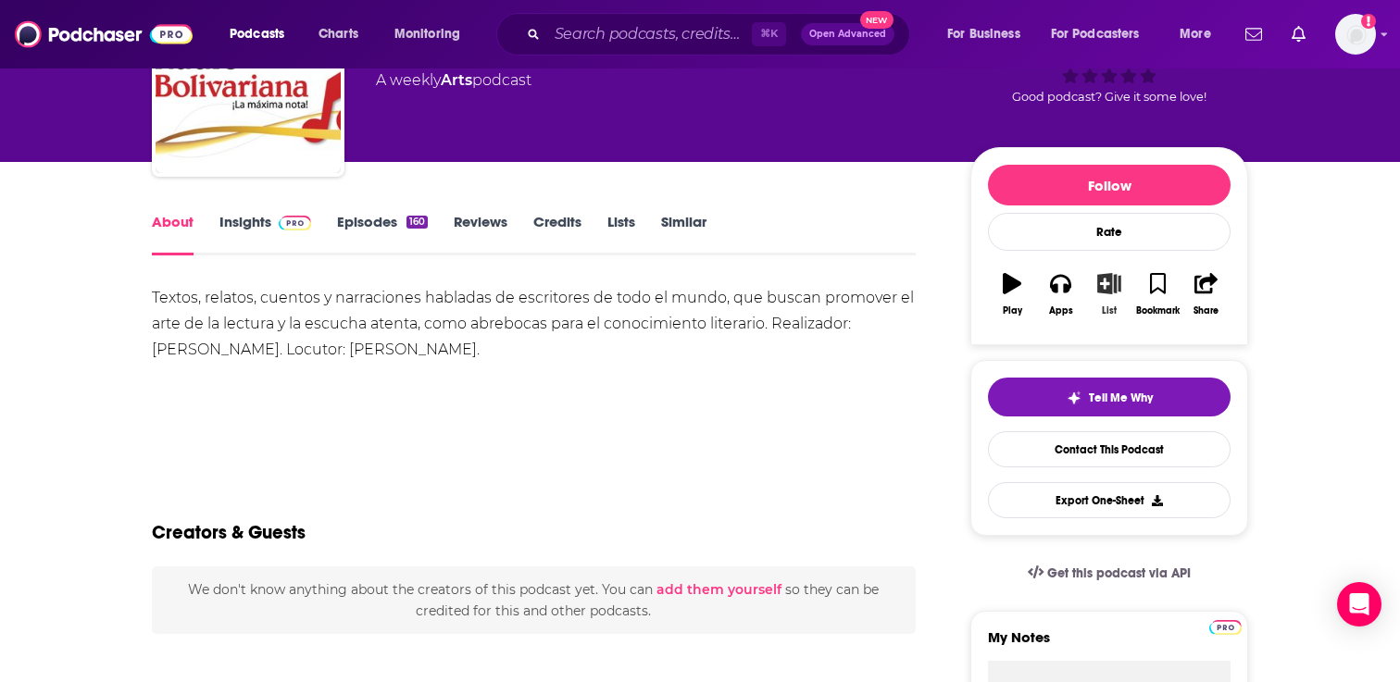
click at [1105, 290] on icon "button" at bounding box center [1109, 283] width 23 height 20
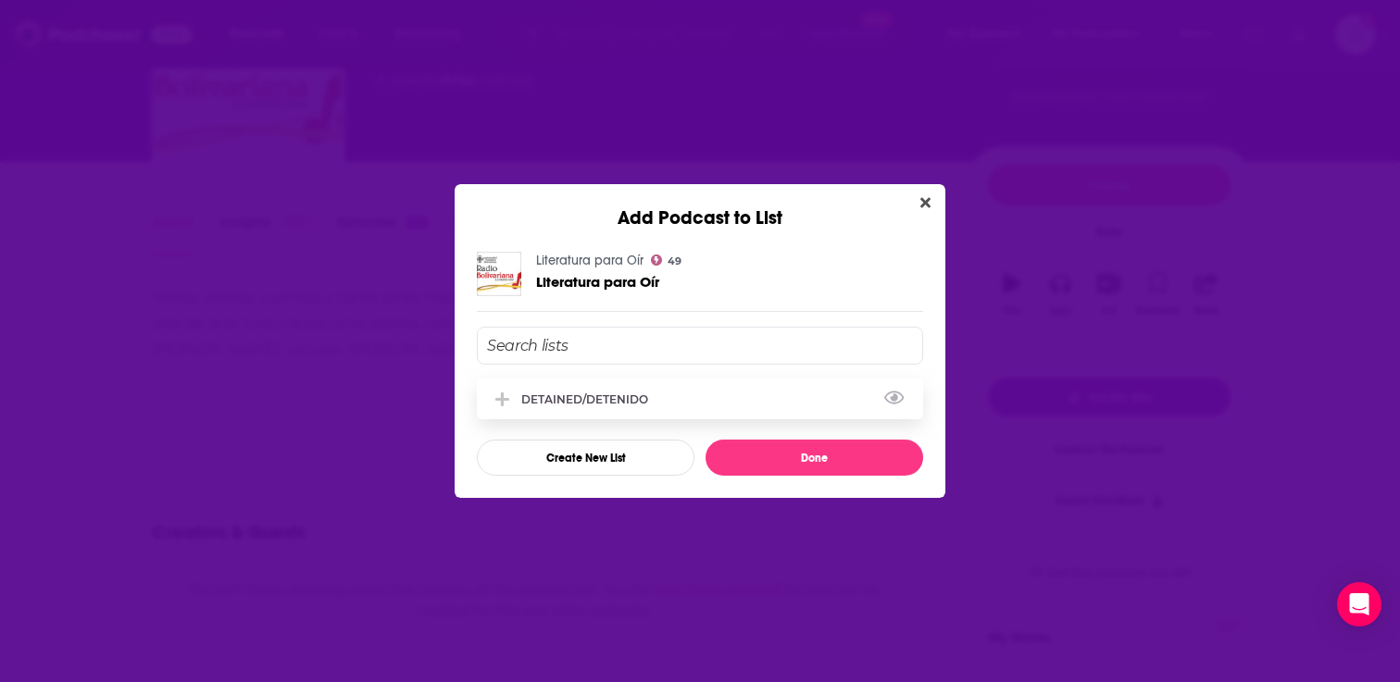
click at [712, 390] on div "DETAINED/DETENIDO" at bounding box center [700, 399] width 446 height 41
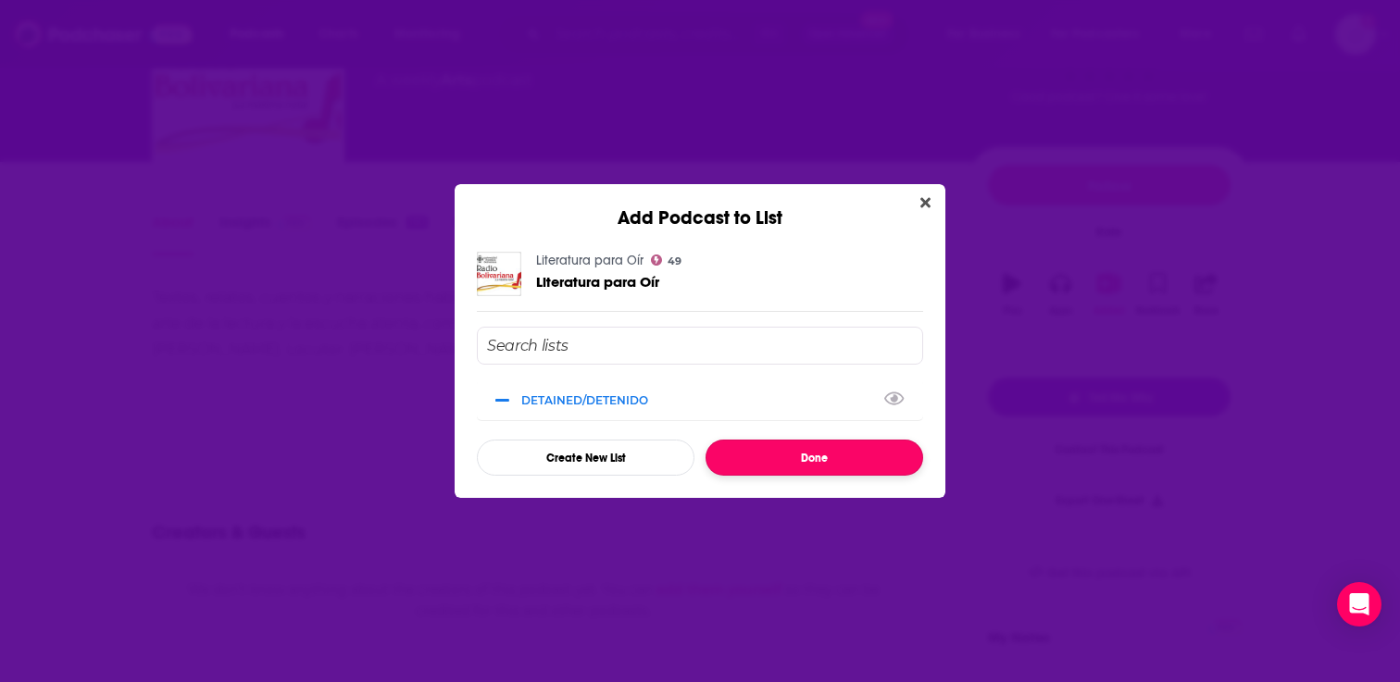
click at [782, 468] on button "Done" at bounding box center [814, 458] width 218 height 36
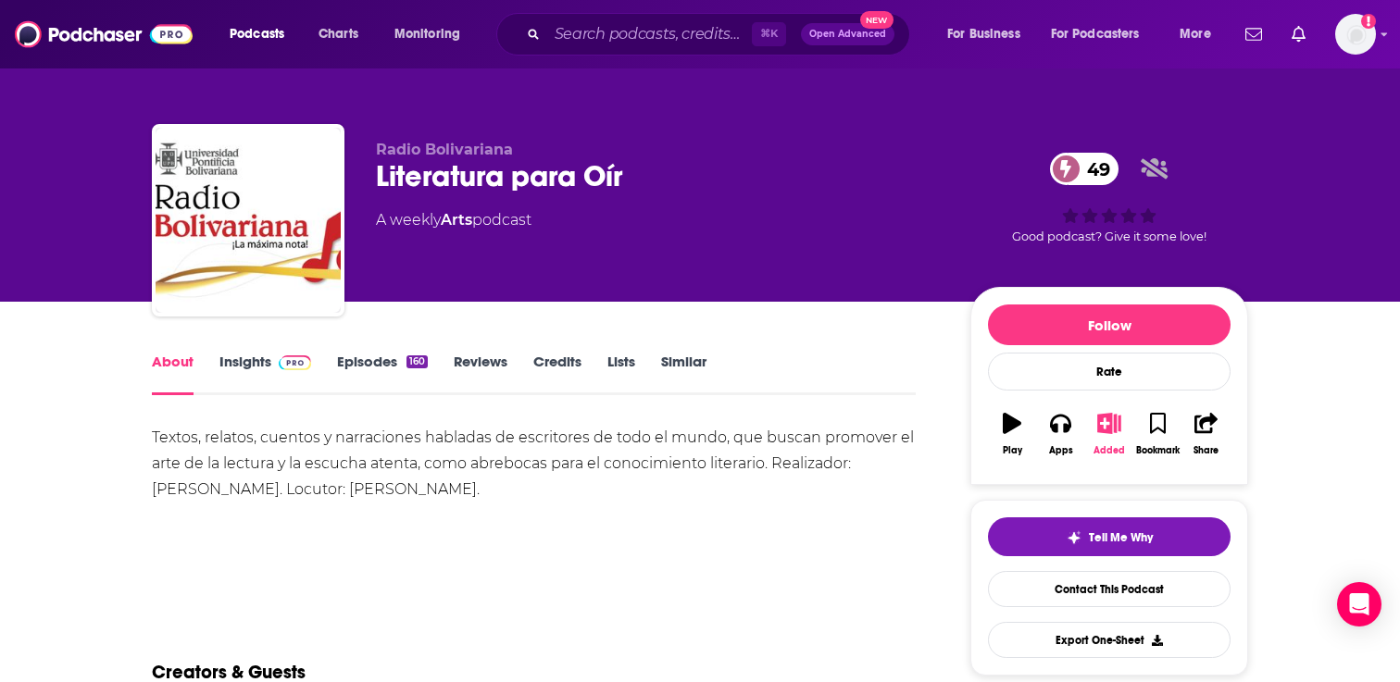
scroll to position [140, 0]
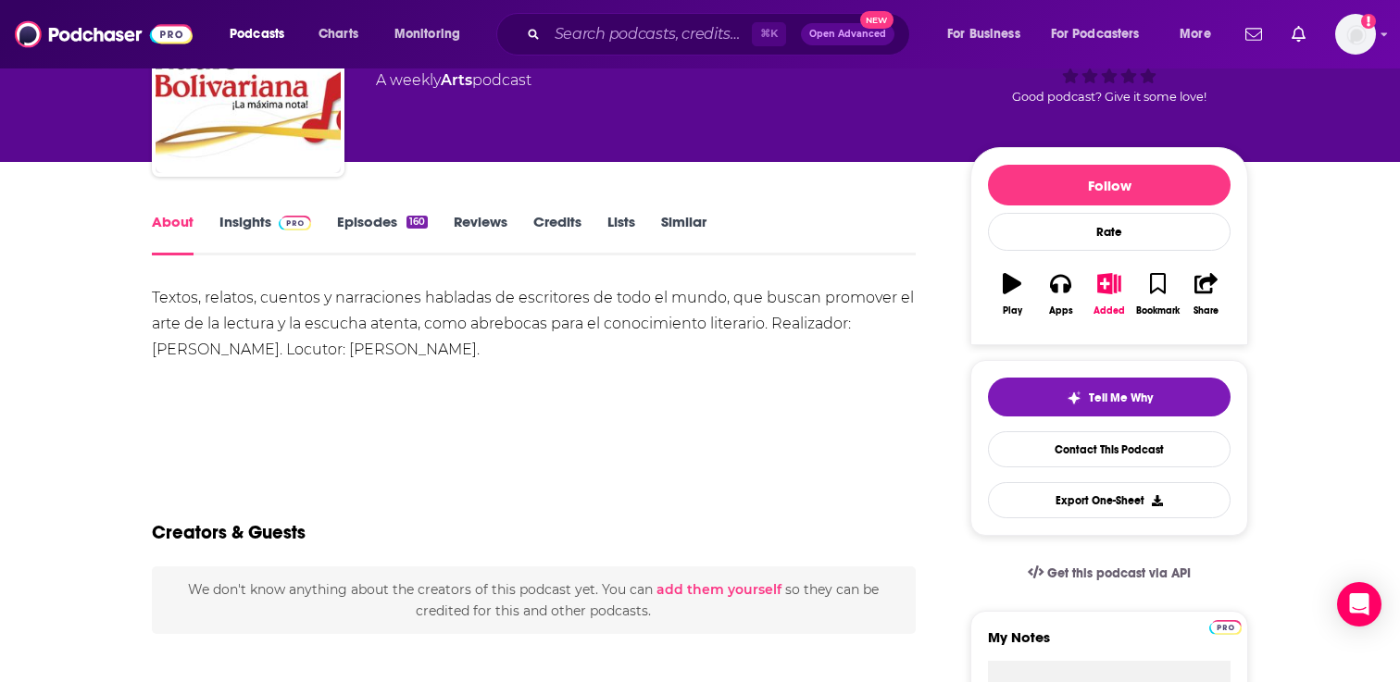
click at [256, 226] on link "Insights" at bounding box center [265, 234] width 92 height 43
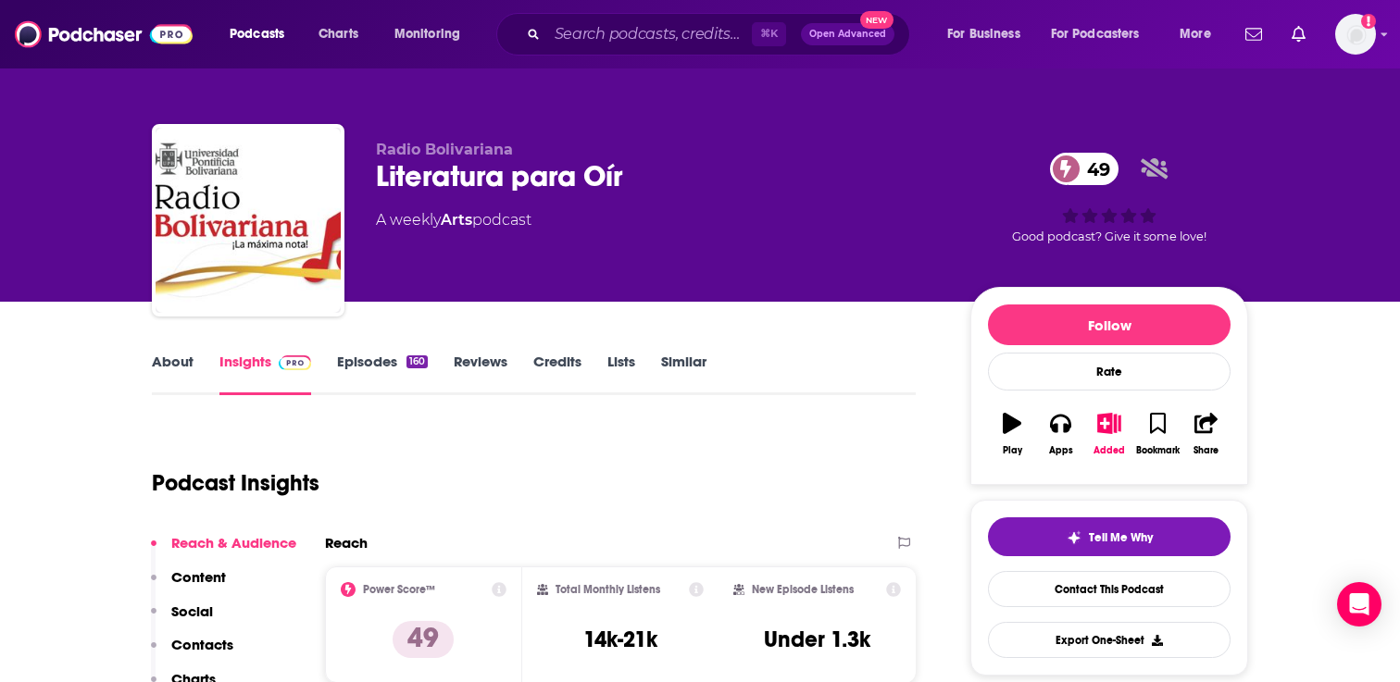
click at [684, 356] on link "Similar" at bounding box center [683, 374] width 45 height 43
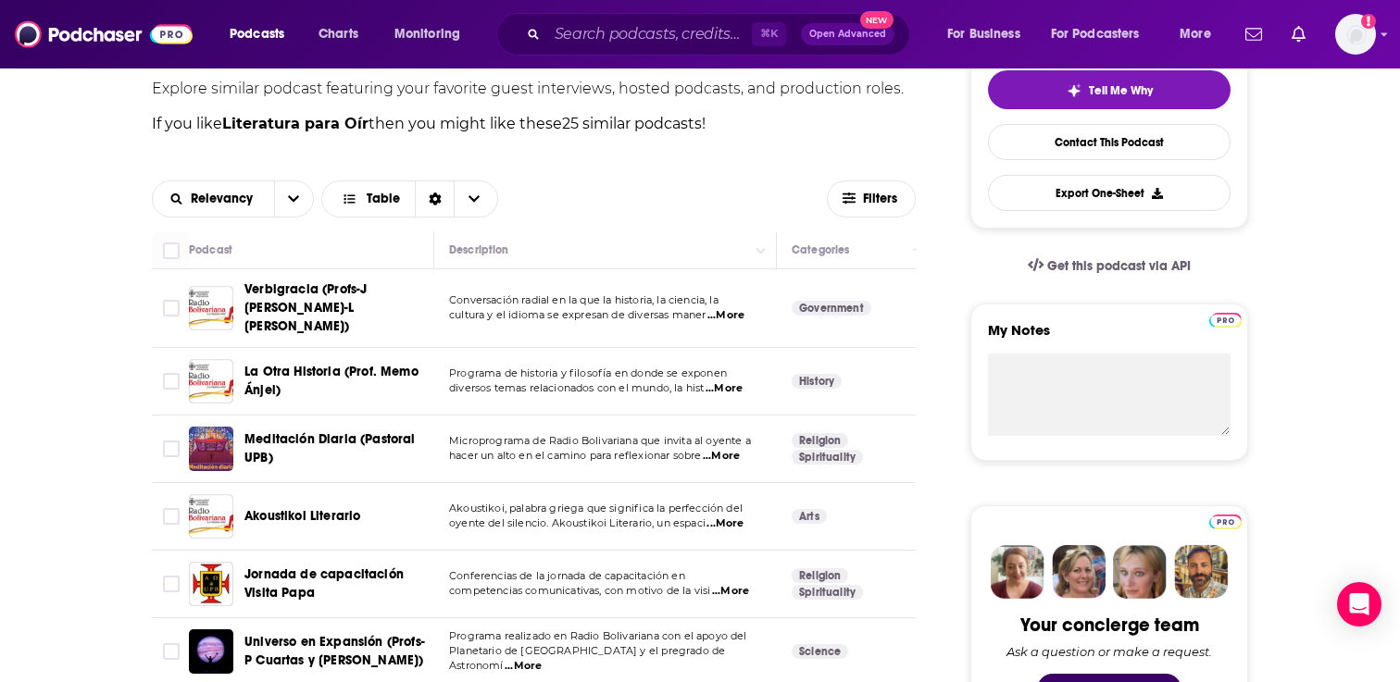
scroll to position [466, 0]
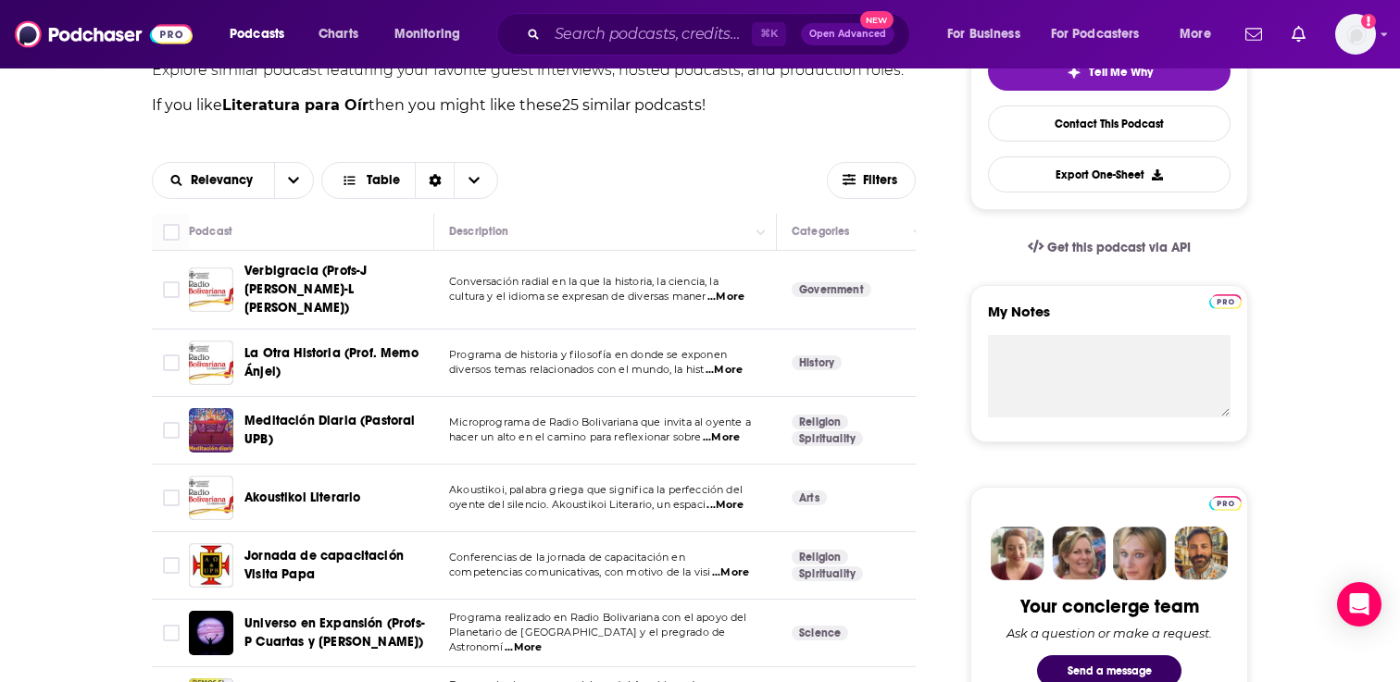
click at [732, 290] on span "...More" at bounding box center [725, 297] width 37 height 15
click at [708, 116] on p "If you like Literatura para Oír then you might like these 25 similar podcasts !" at bounding box center [534, 105] width 764 height 24
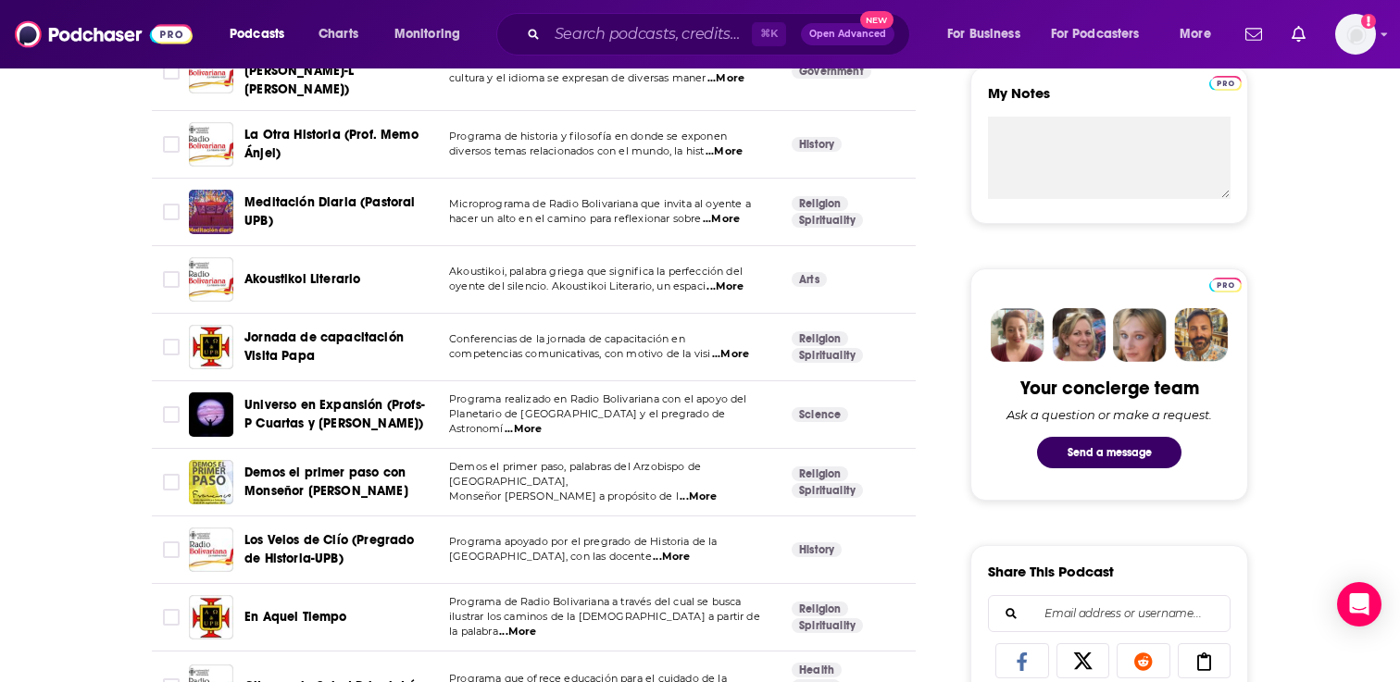
scroll to position [689, 0]
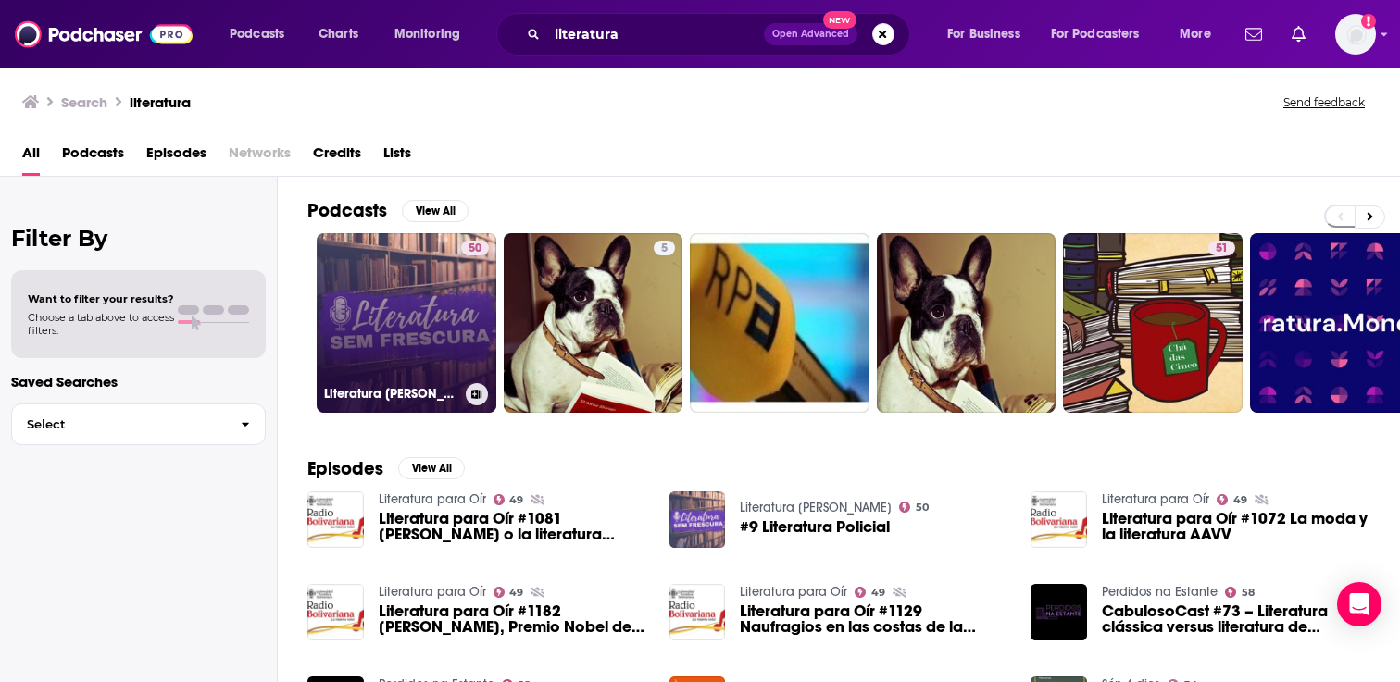
scroll to position [44, 0]
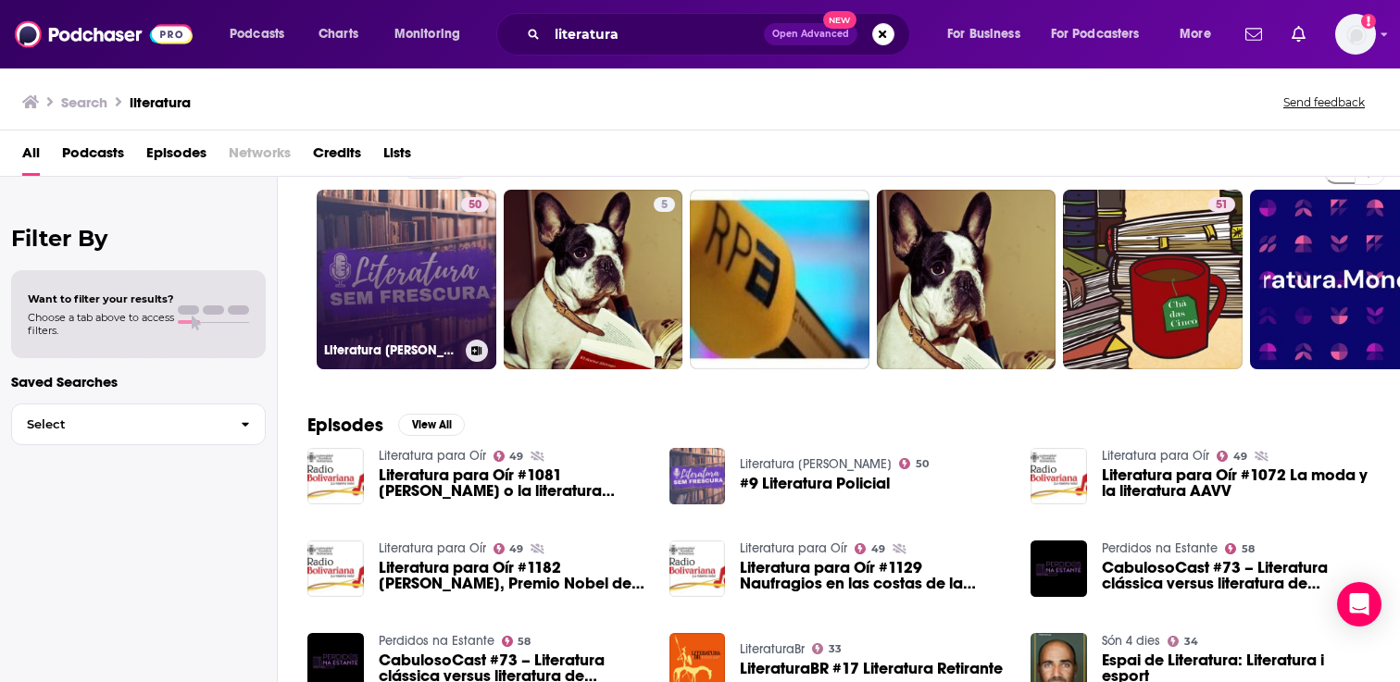
click at [436, 262] on link "50 Literatura Sem Frescura" at bounding box center [407, 280] width 180 height 180
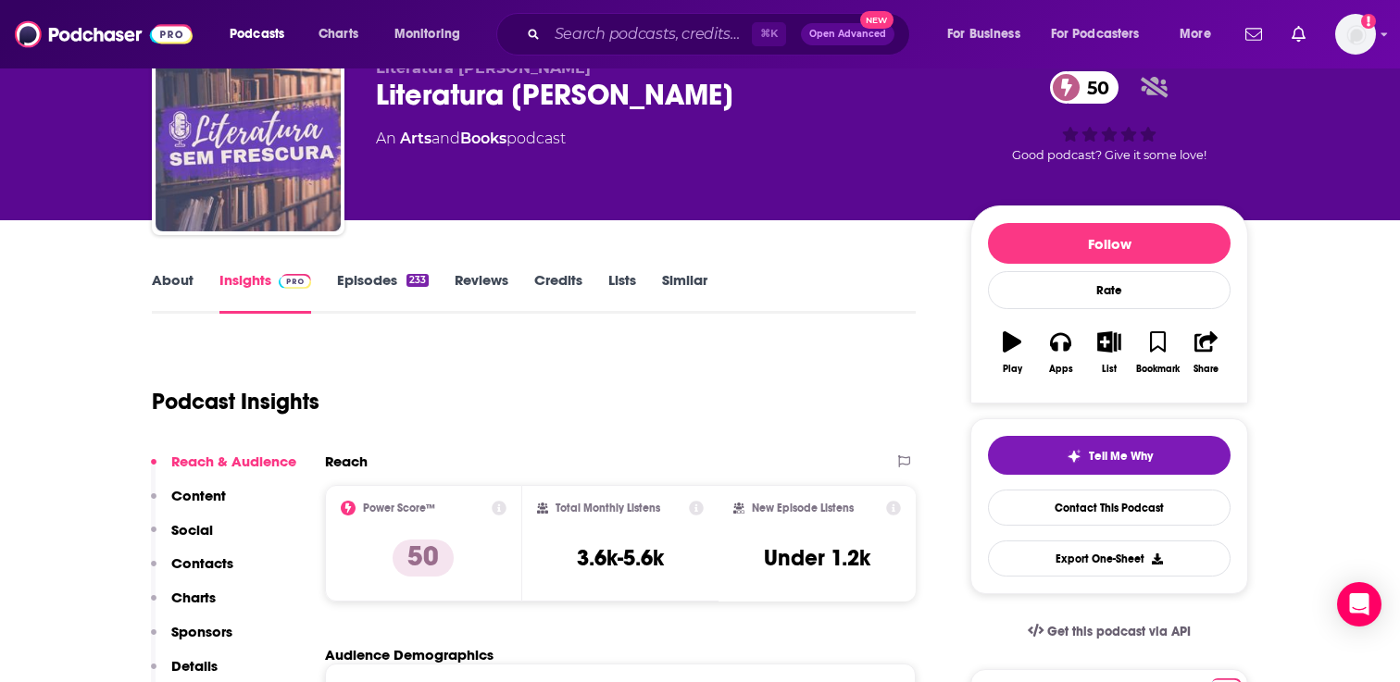
scroll to position [196, 0]
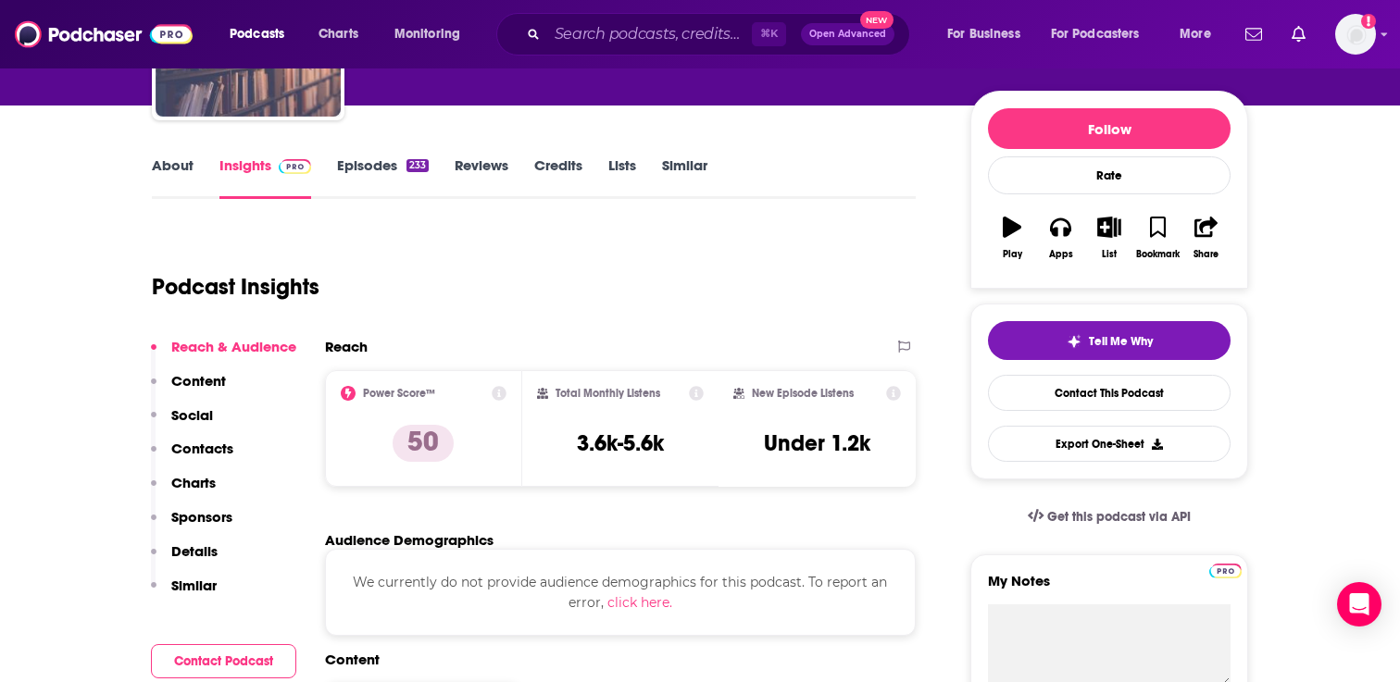
click at [185, 172] on link "About" at bounding box center [173, 177] width 42 height 43
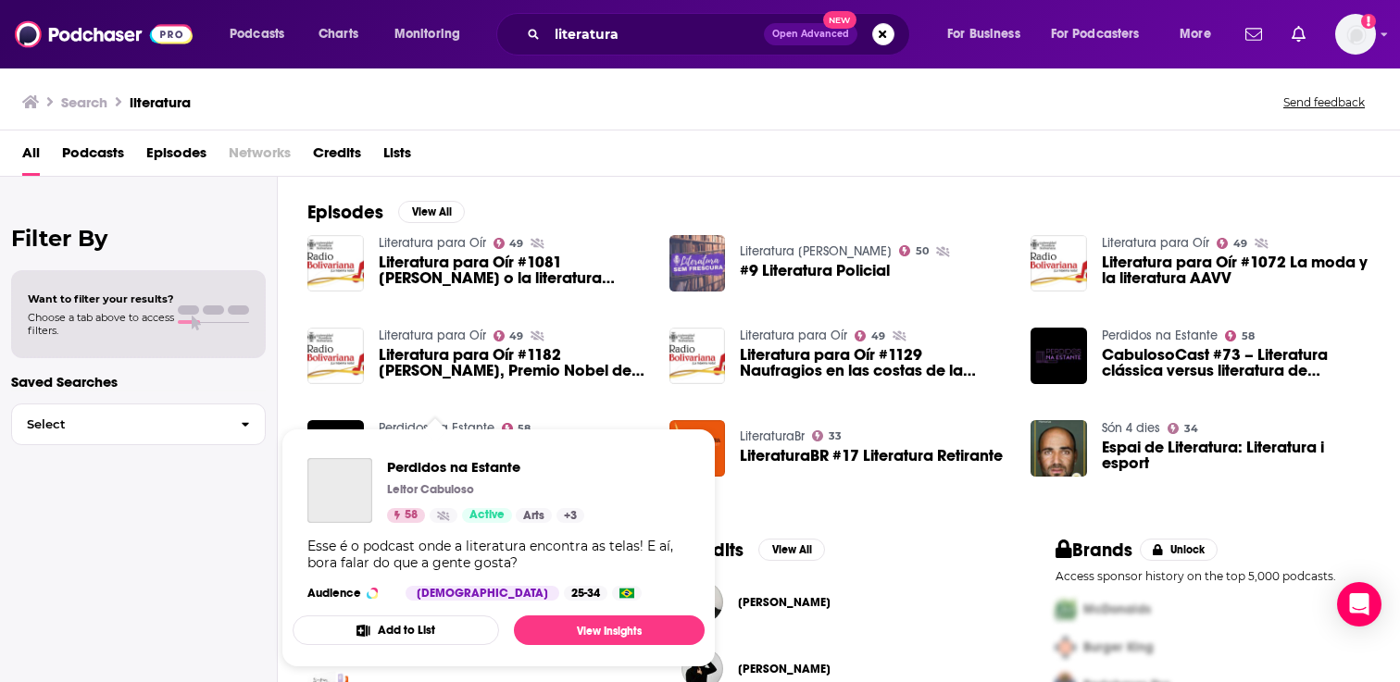
scroll to position [363, 0]
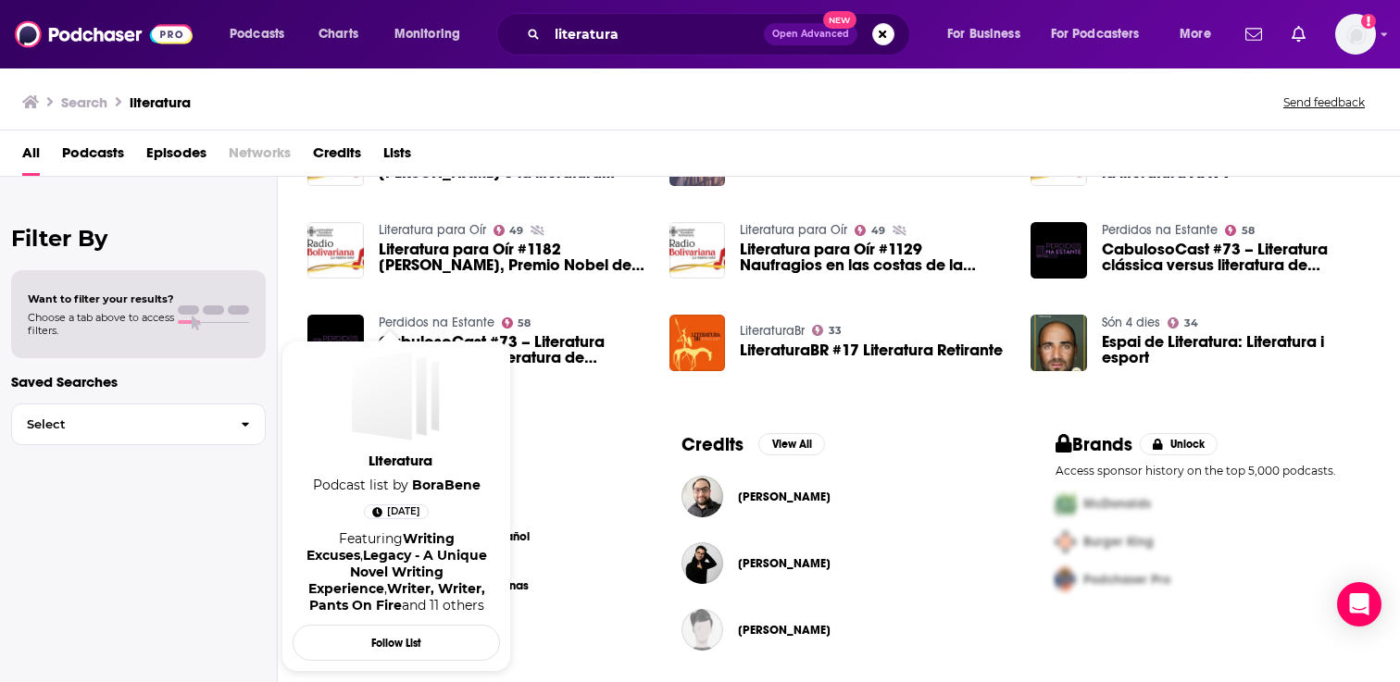
click at [383, 495] on span "Literatura Podcast list by BoraBene Nov 15th, 2021 Featuring Writing Excuses , …" at bounding box center [395, 488] width 207 height 273
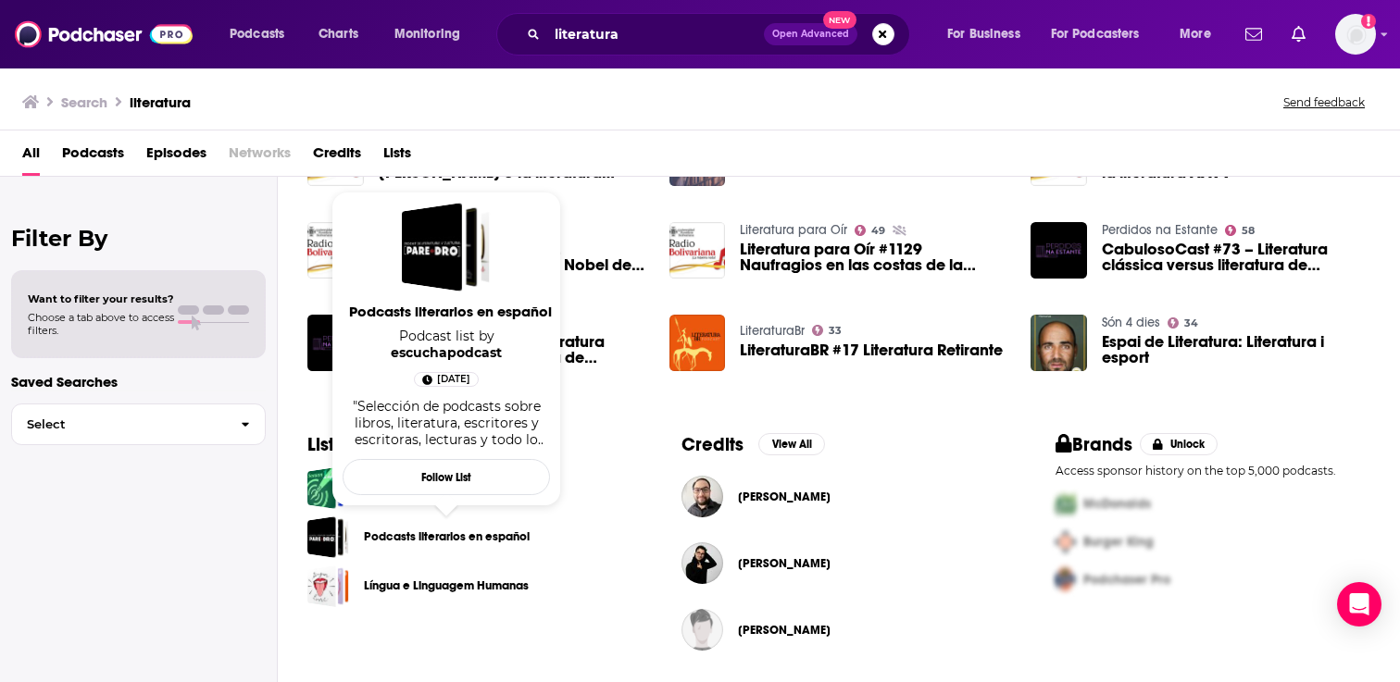
click at [426, 534] on link "Podcasts literarios en español" at bounding box center [447, 537] width 166 height 20
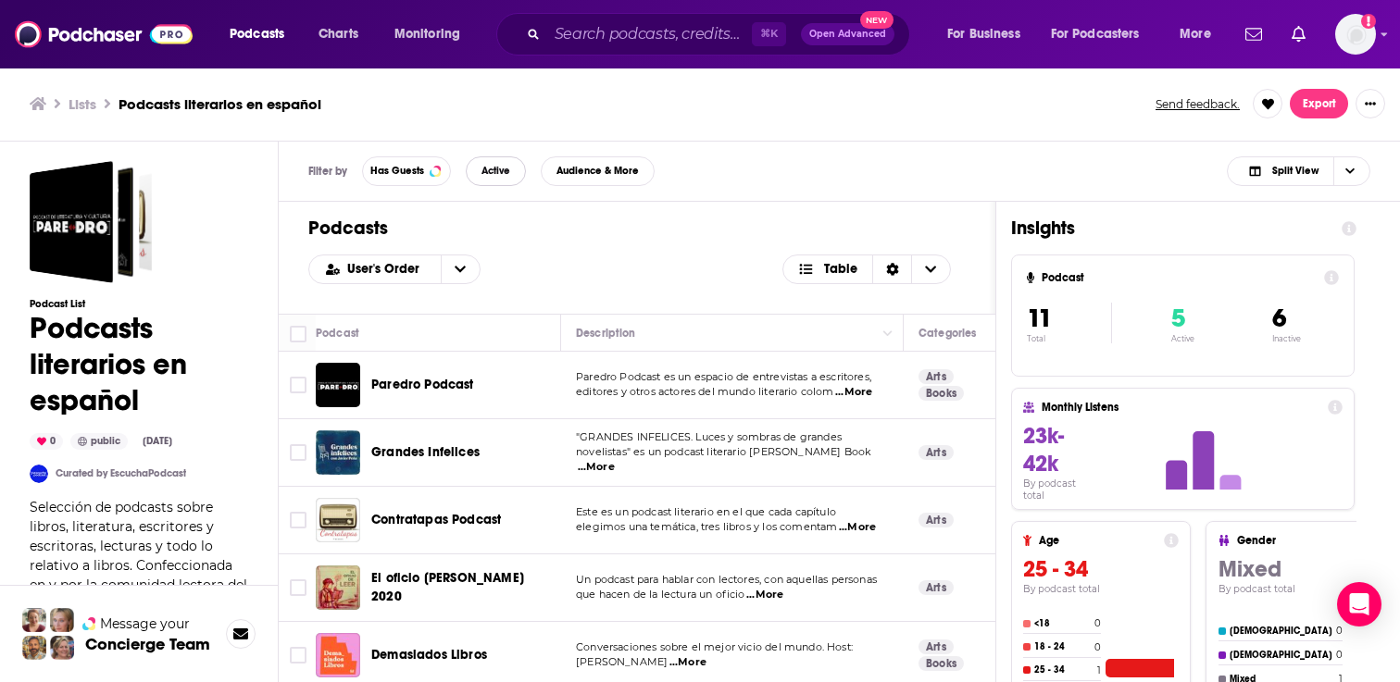
click at [491, 173] on span "Active" at bounding box center [495, 171] width 29 height 10
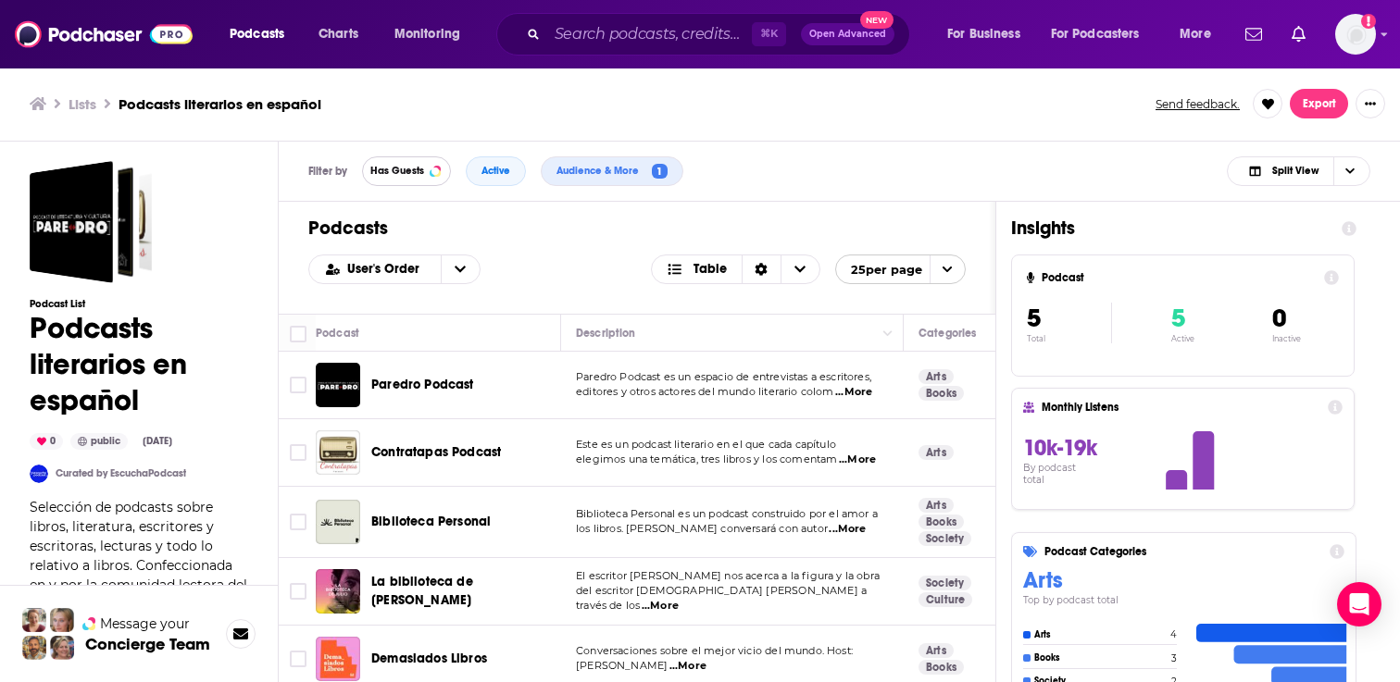
click at [393, 163] on button "Has Guests" at bounding box center [406, 171] width 89 height 30
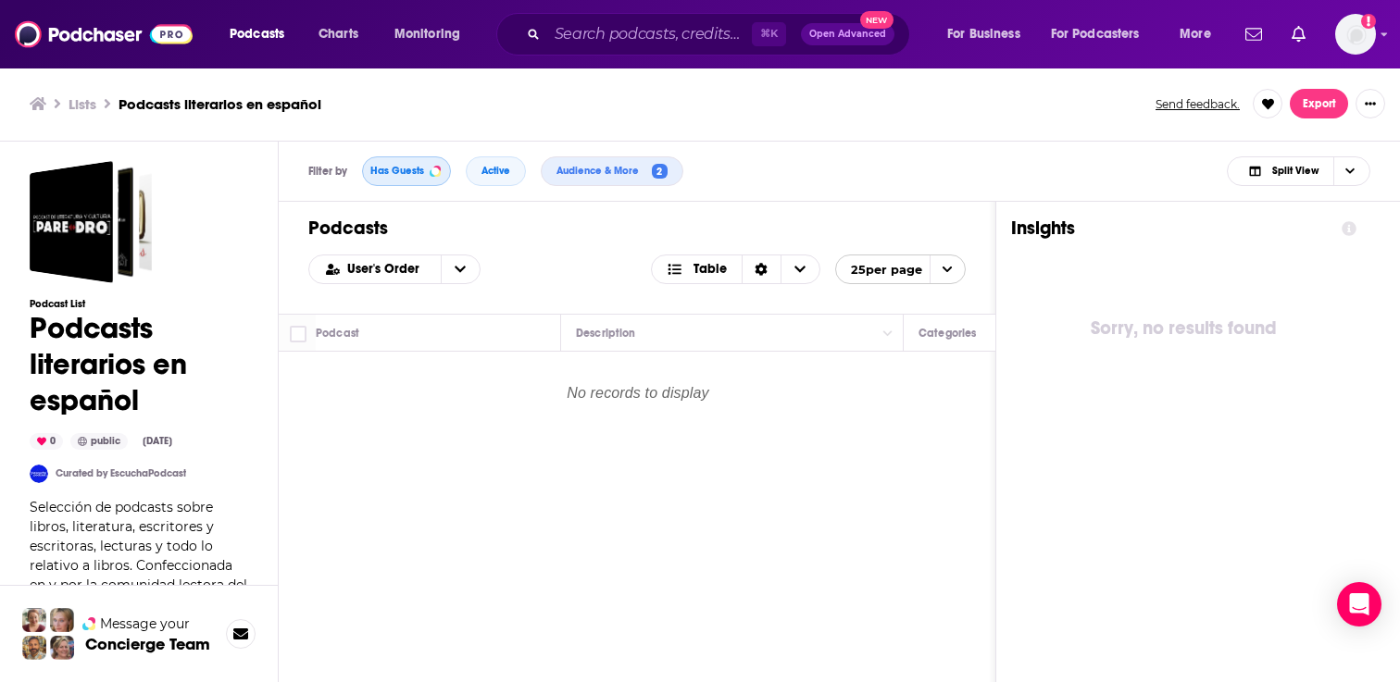
click at [412, 161] on button "Has Guests" at bounding box center [406, 171] width 89 height 30
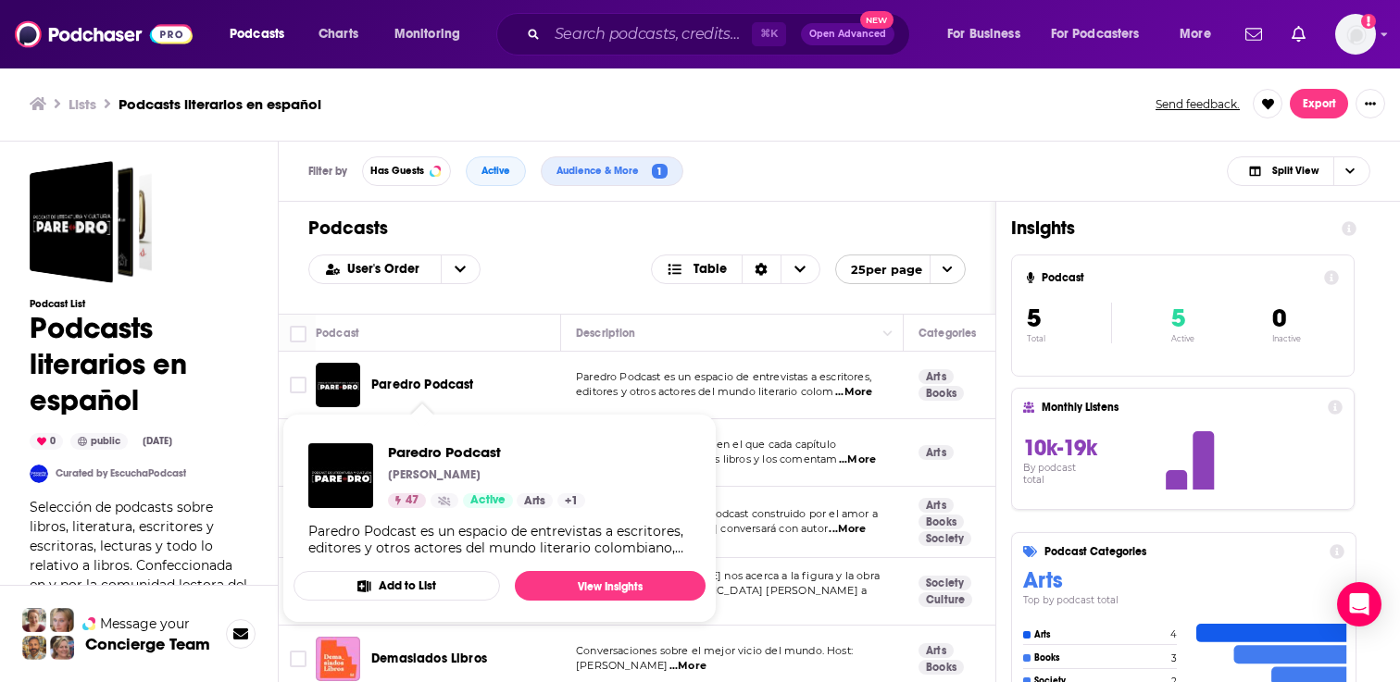
click at [435, 582] on button "Add to List" at bounding box center [396, 586] width 206 height 30
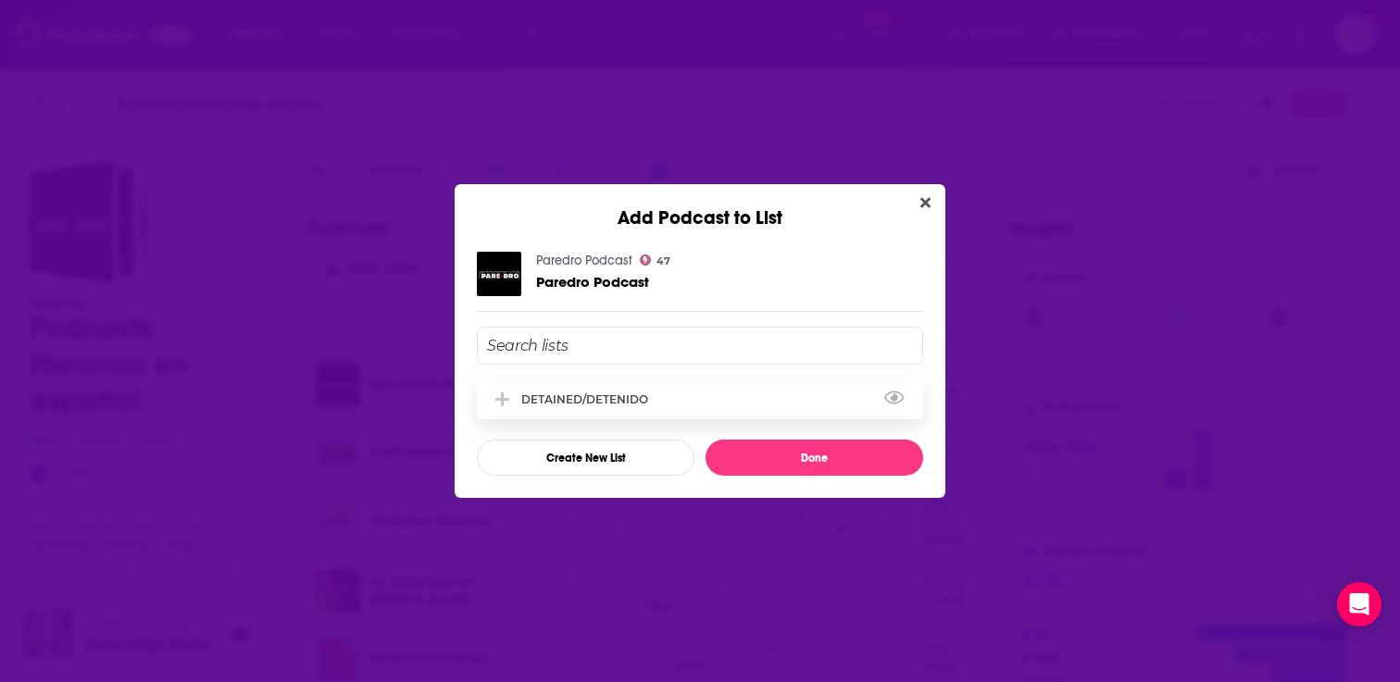
click at [595, 406] on div "DETAINED/DETENIDO" at bounding box center [700, 399] width 446 height 41
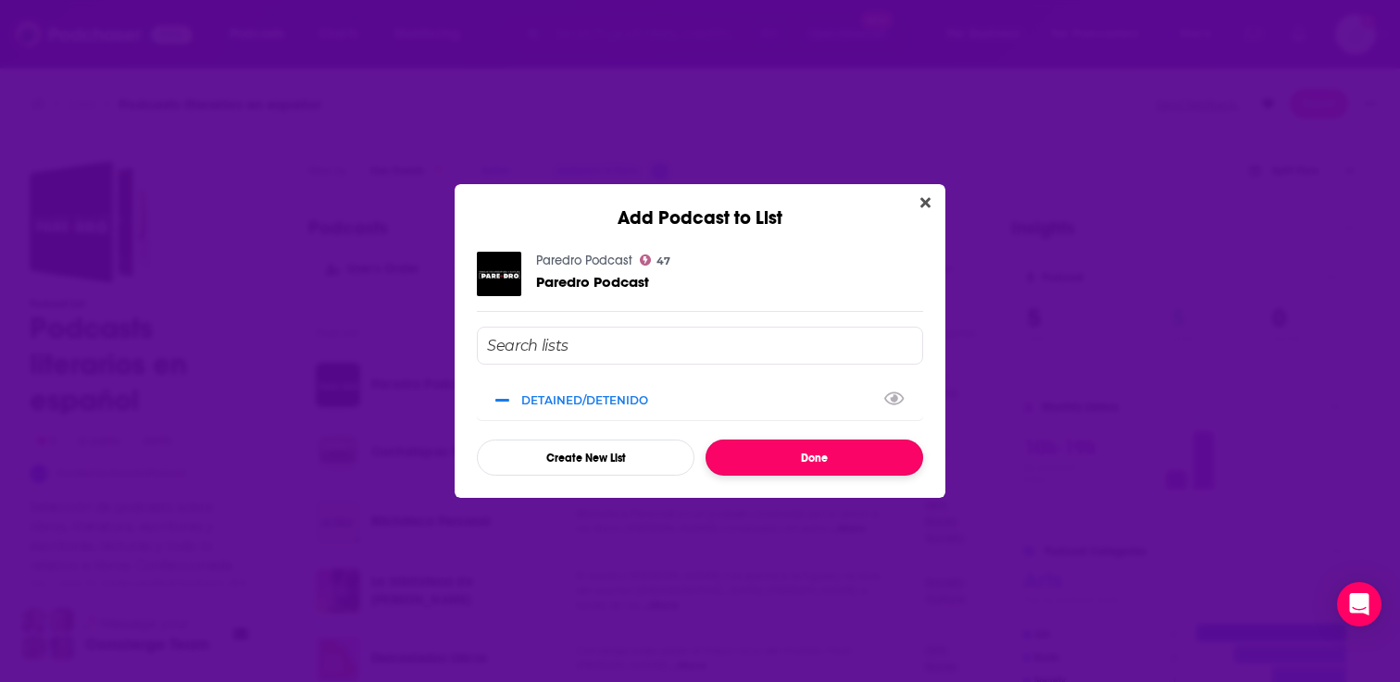
click at [797, 473] on button "Done" at bounding box center [814, 458] width 218 height 36
